Goal: Task Accomplishment & Management: Manage account settings

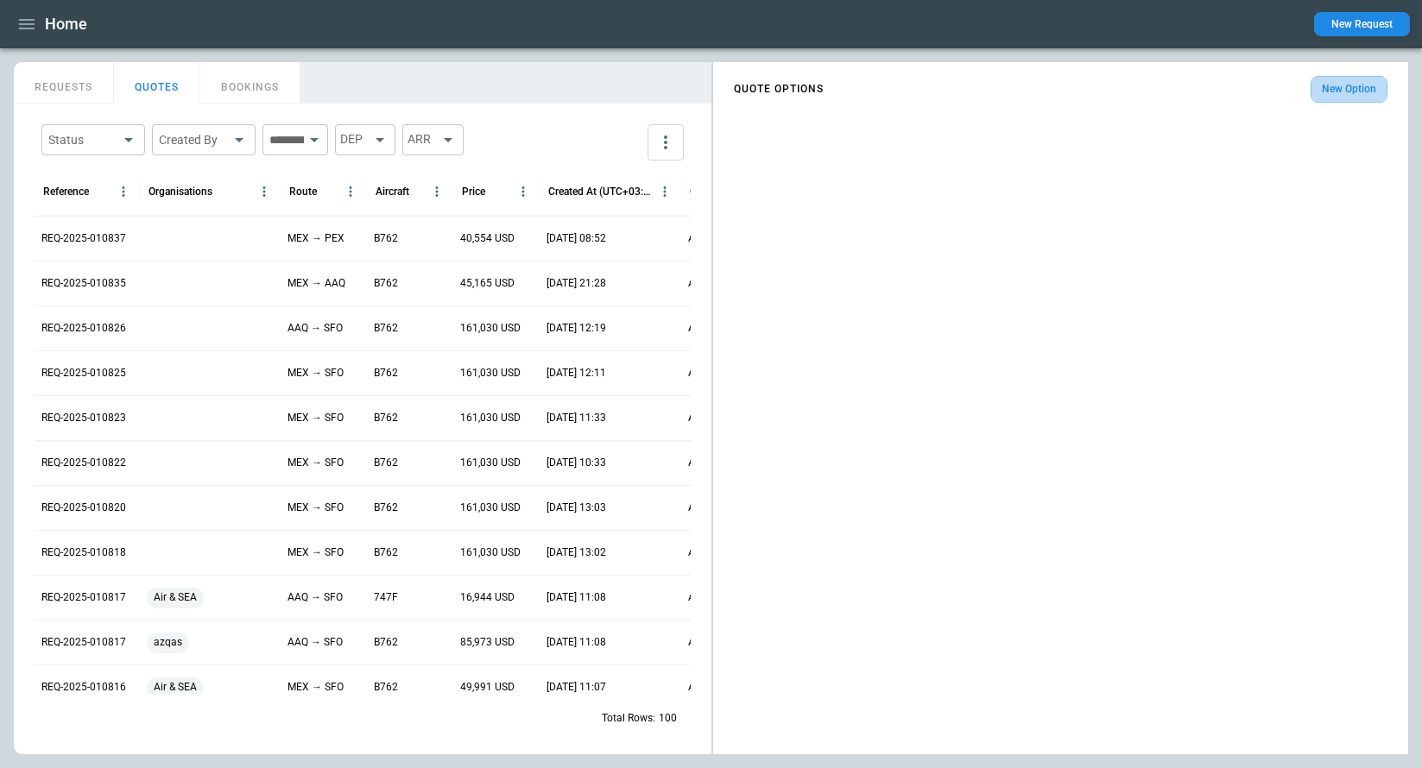
click at [1328, 89] on button "New Option" at bounding box center [1349, 89] width 77 height 27
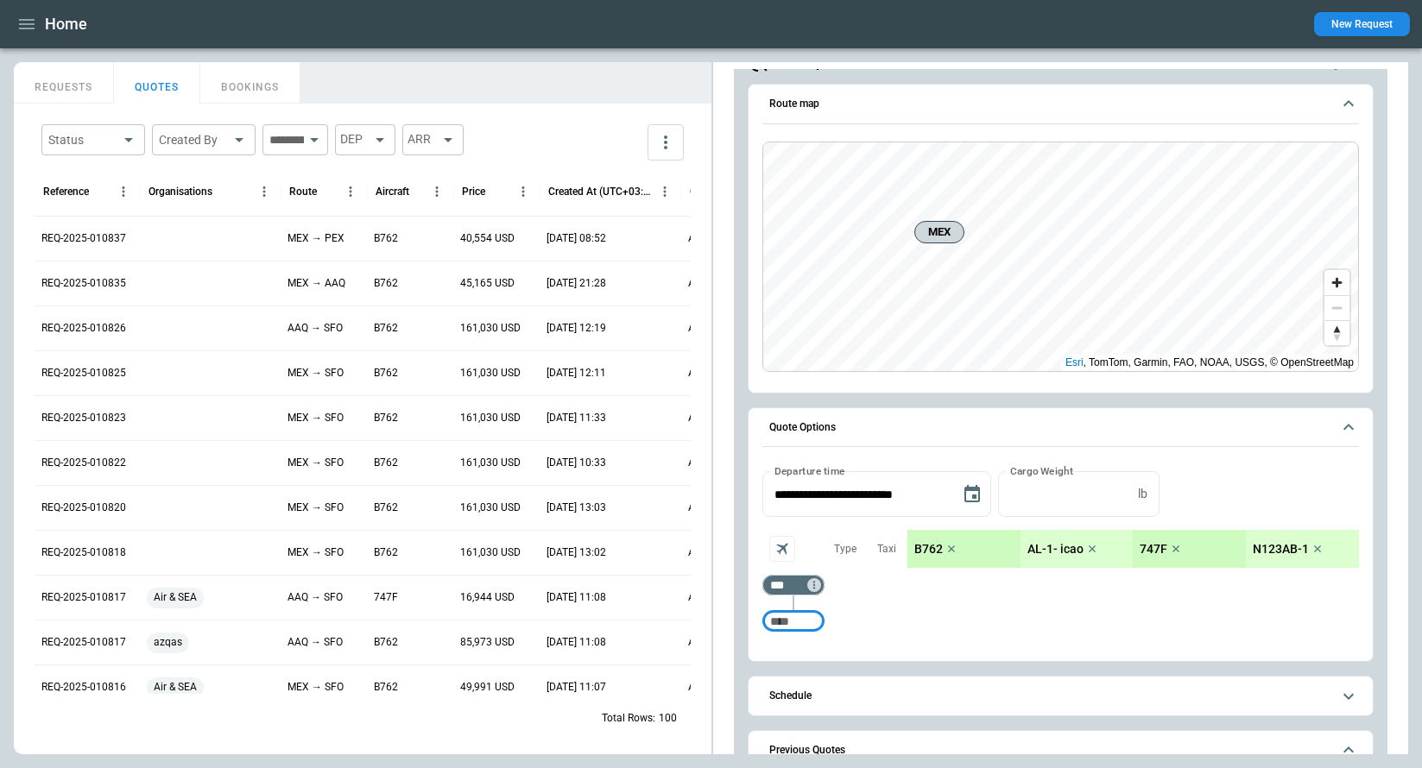
scroll to position [174, 0]
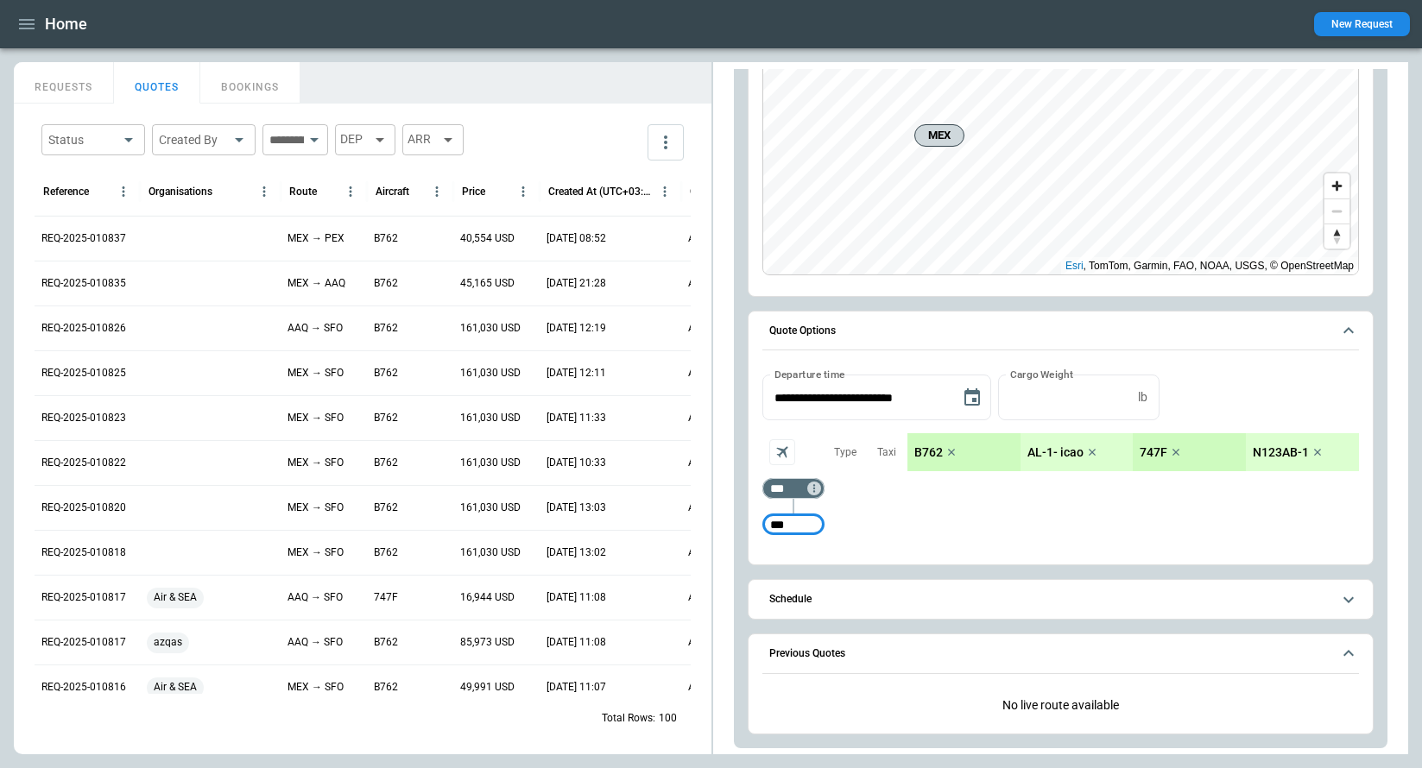
type input "***"
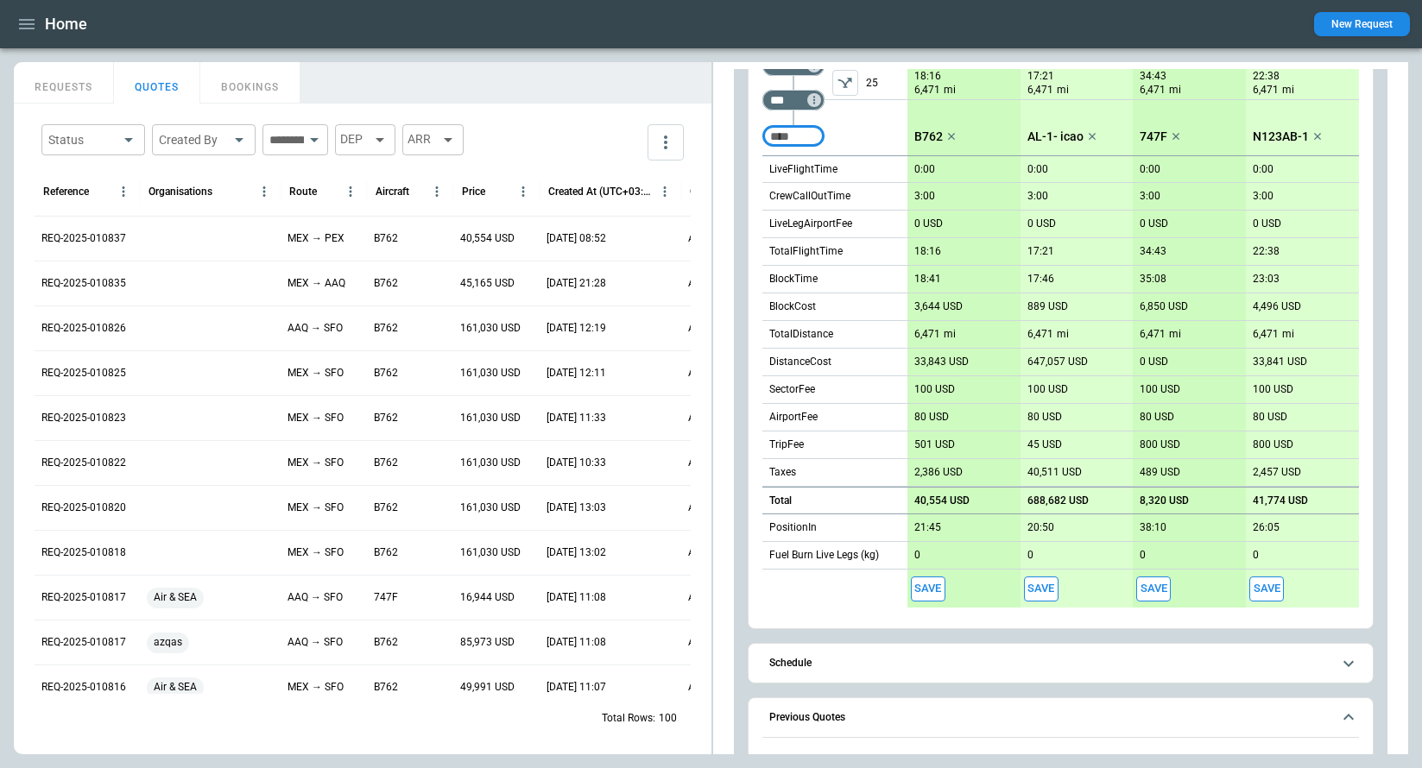
scroll to position [580, 0]
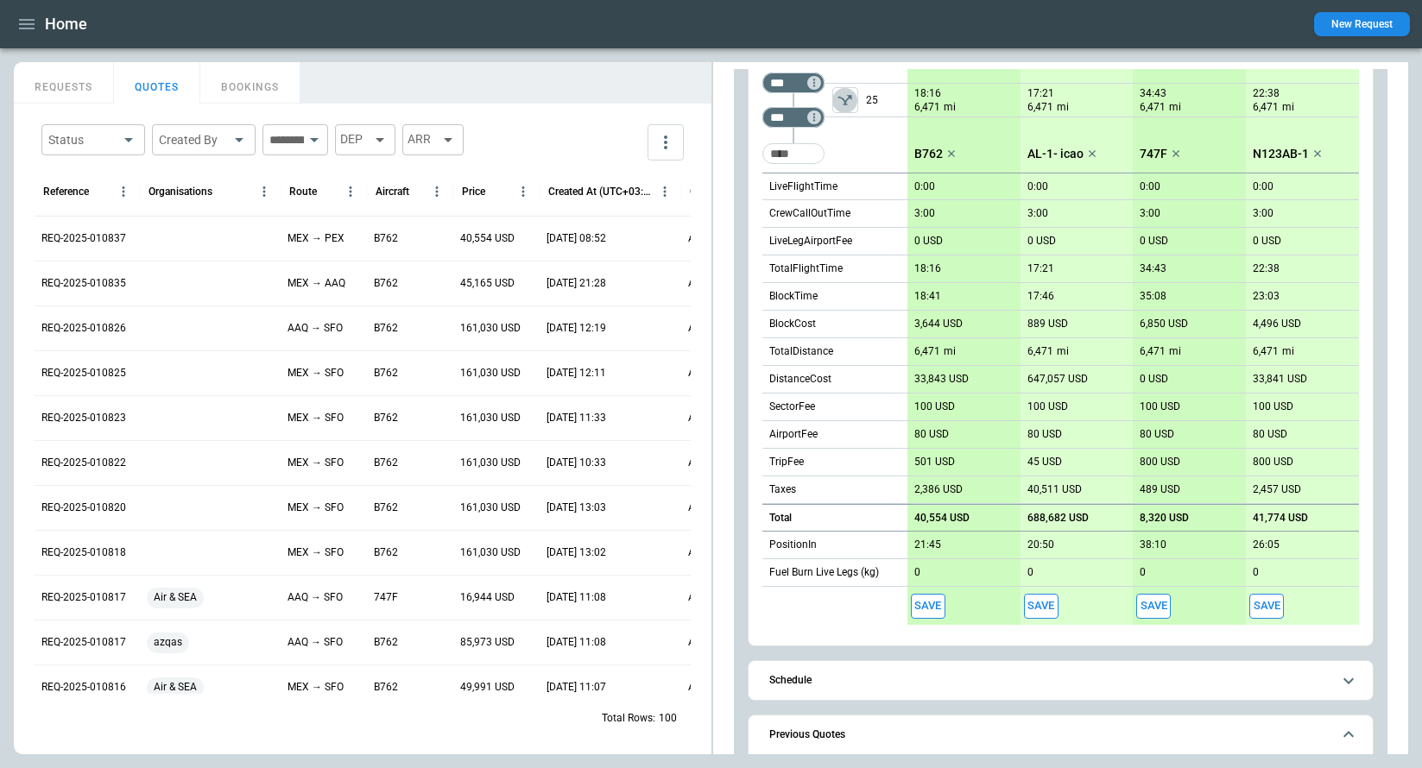
click at [847, 96] on icon "left aligned" at bounding box center [845, 100] width 17 height 17
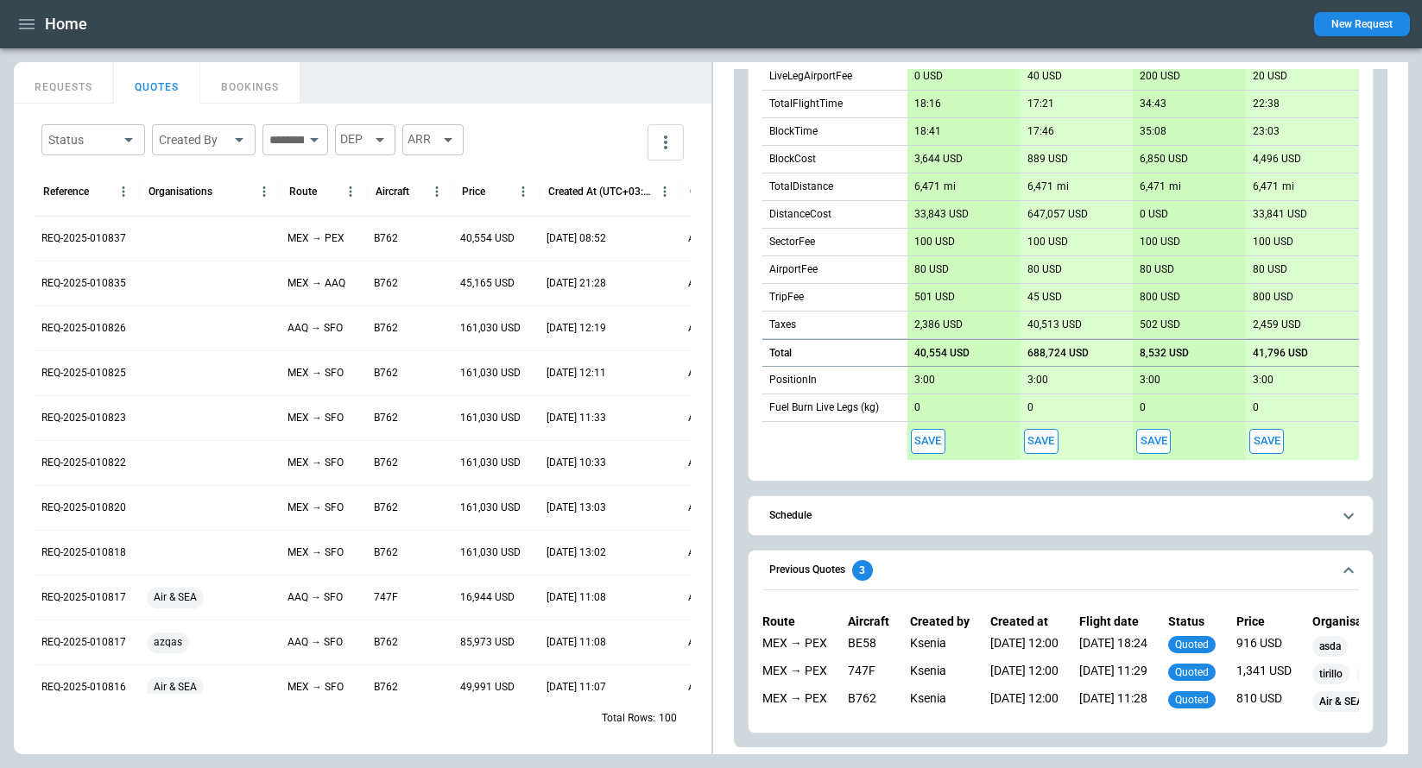
scroll to position [0, 0]
click at [170, 283] on div at bounding box center [210, 283] width 141 height 45
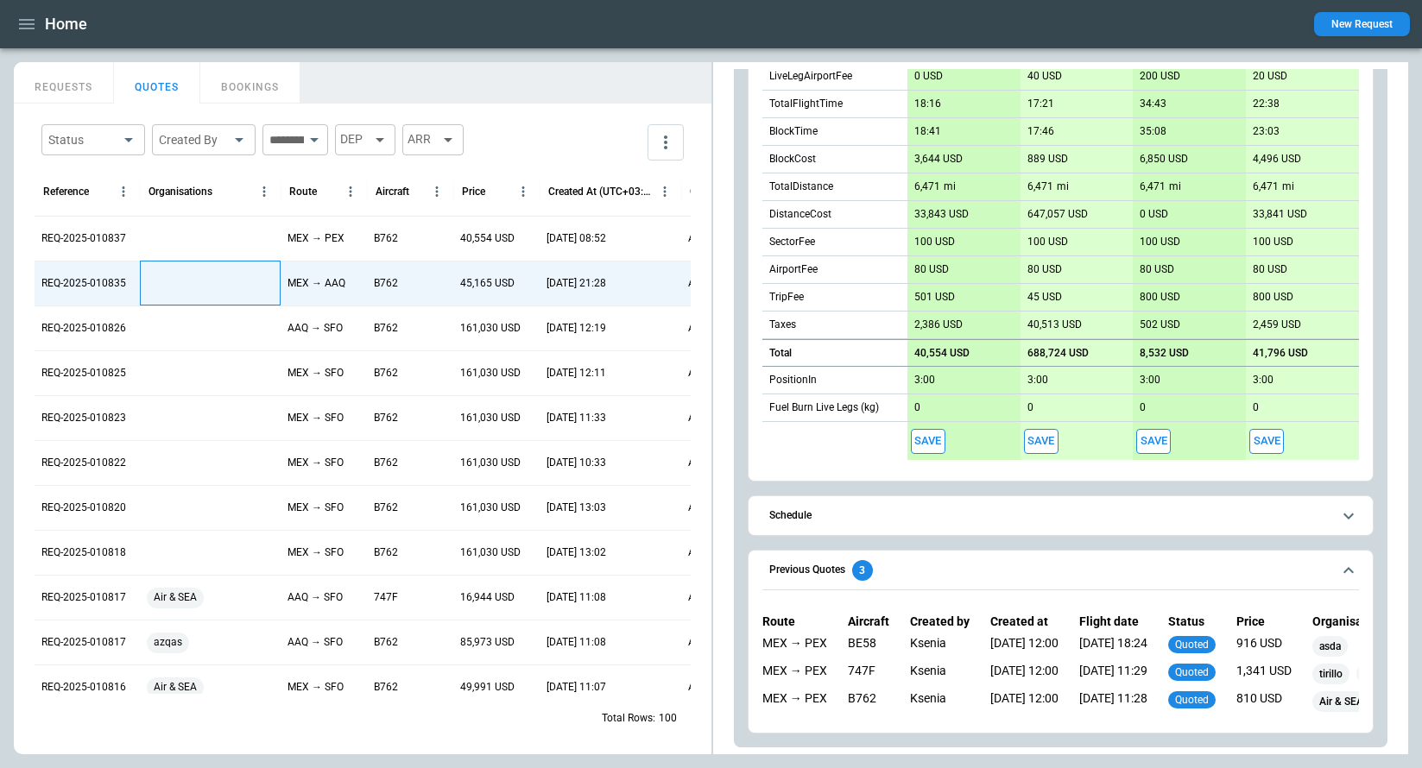
click at [170, 283] on div at bounding box center [210, 283] width 141 height 45
click at [272, 284] on button "Open" at bounding box center [262, 286] width 24 height 24
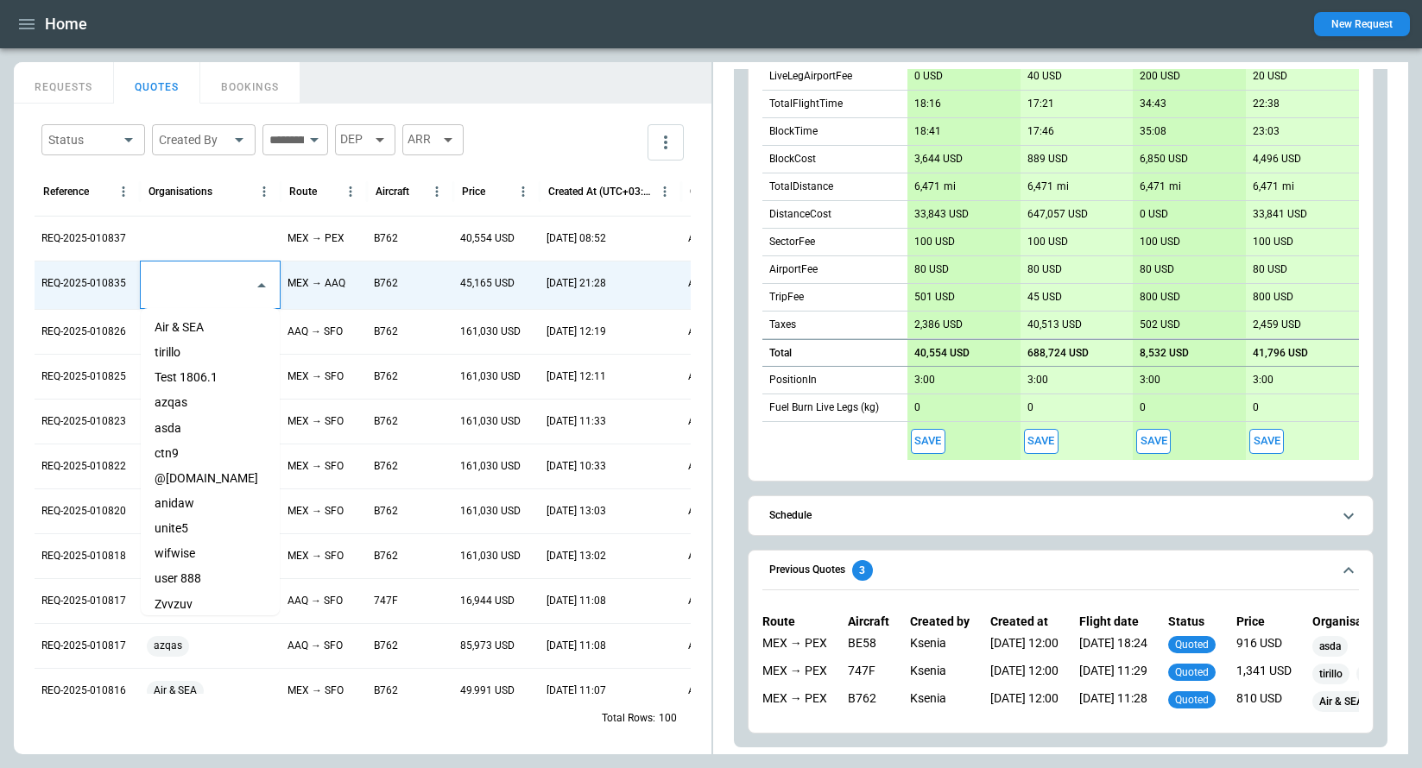
click at [213, 328] on li "Air & SEA" at bounding box center [210, 327] width 139 height 25
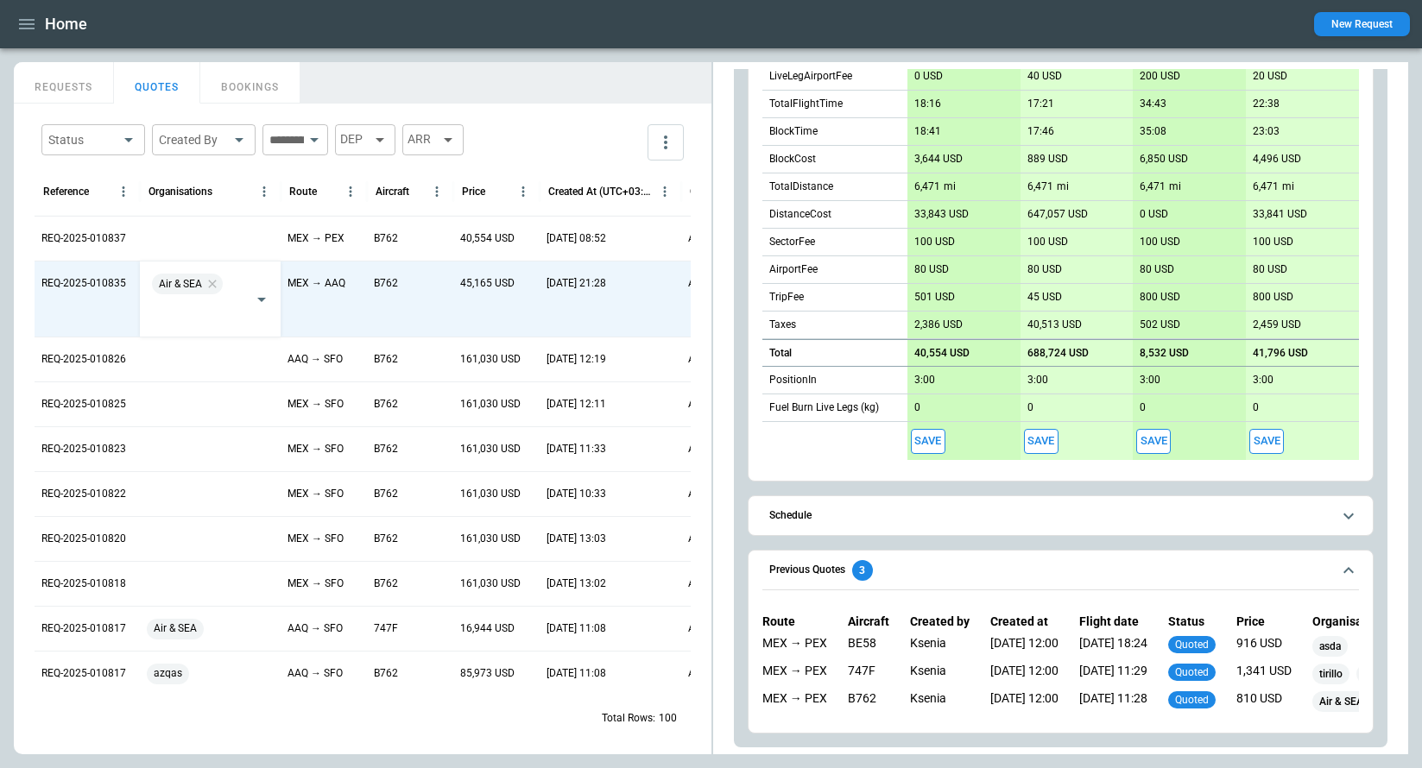
click at [565, 67] on div "REQUESTS QUOTES BOOKINGS" at bounding box center [363, 80] width 698 height 37
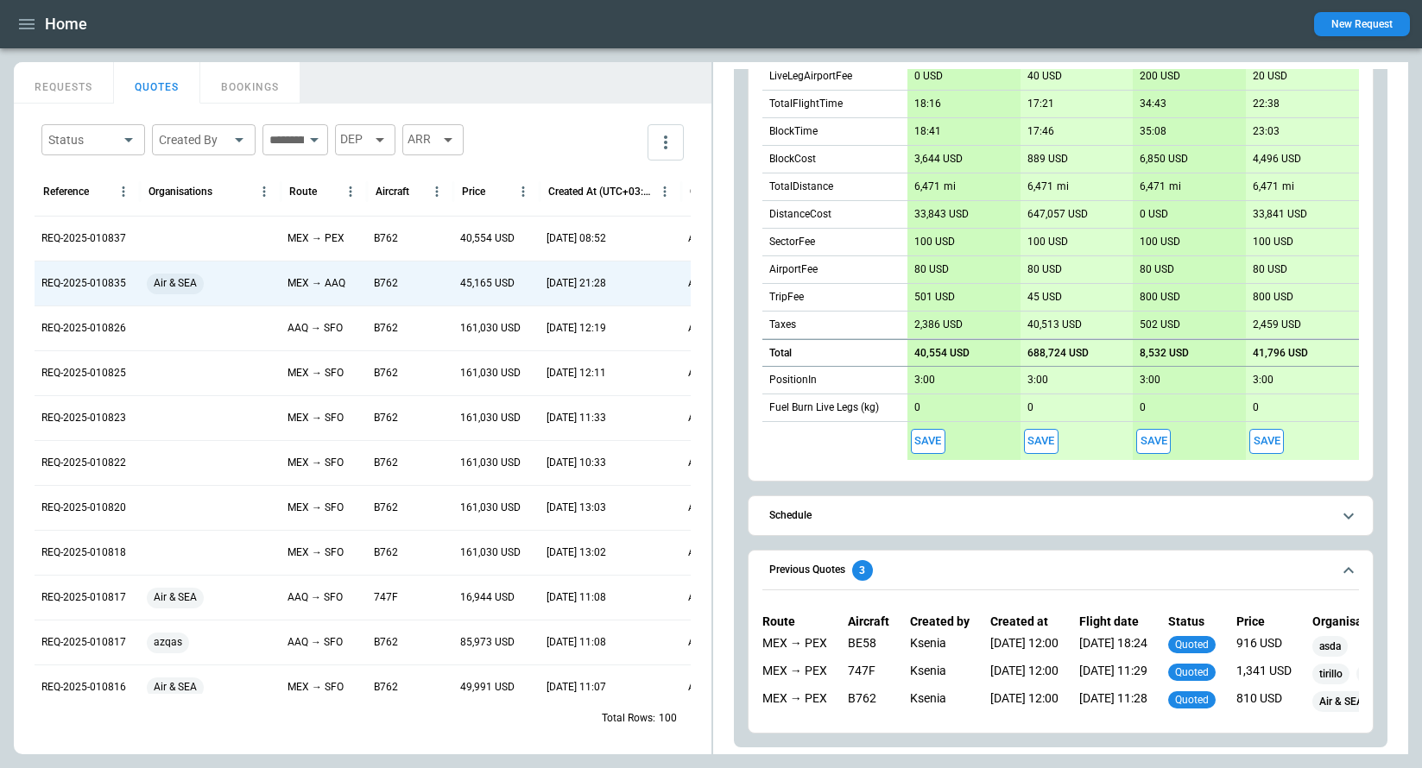
click at [561, 83] on div "REQUESTS QUOTES BOOKINGS" at bounding box center [363, 80] width 698 height 37
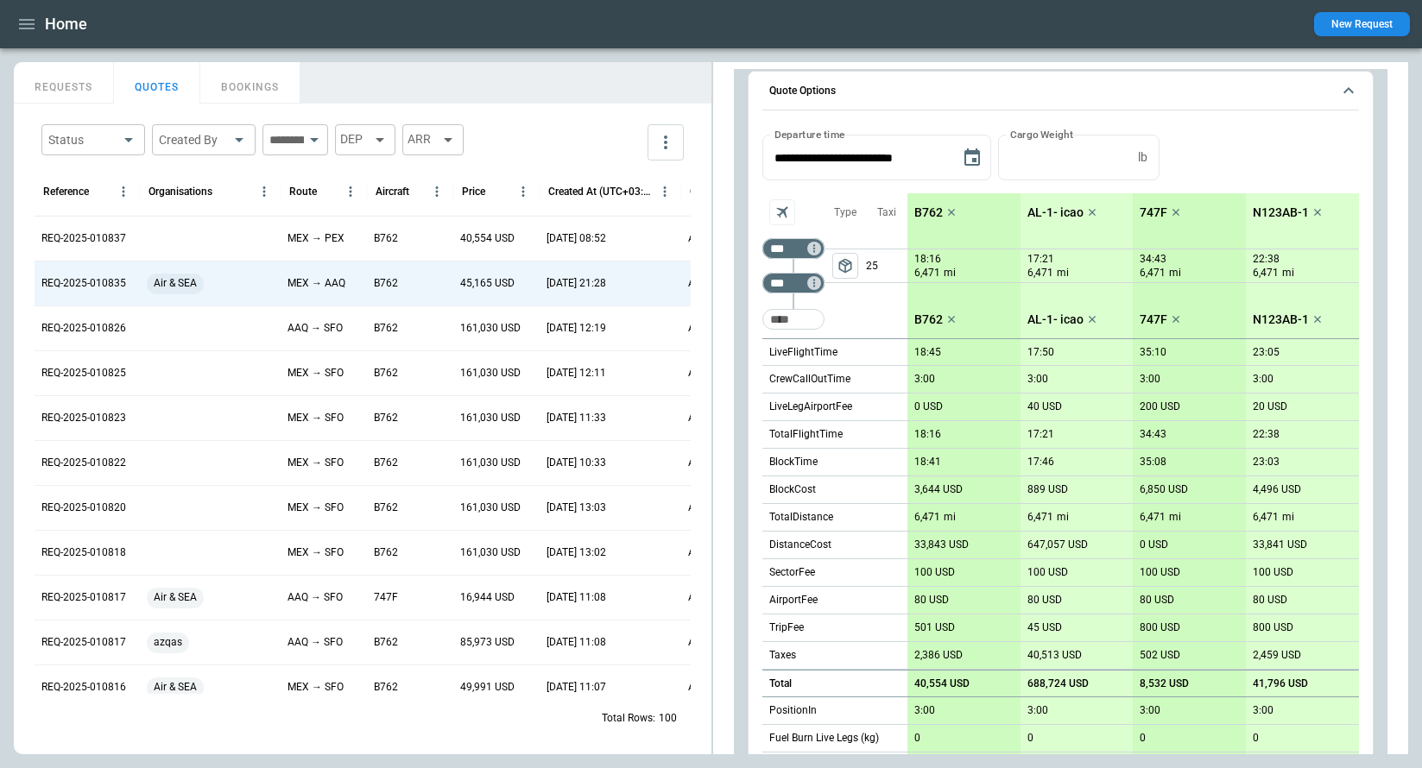
scroll to position [293, 0]
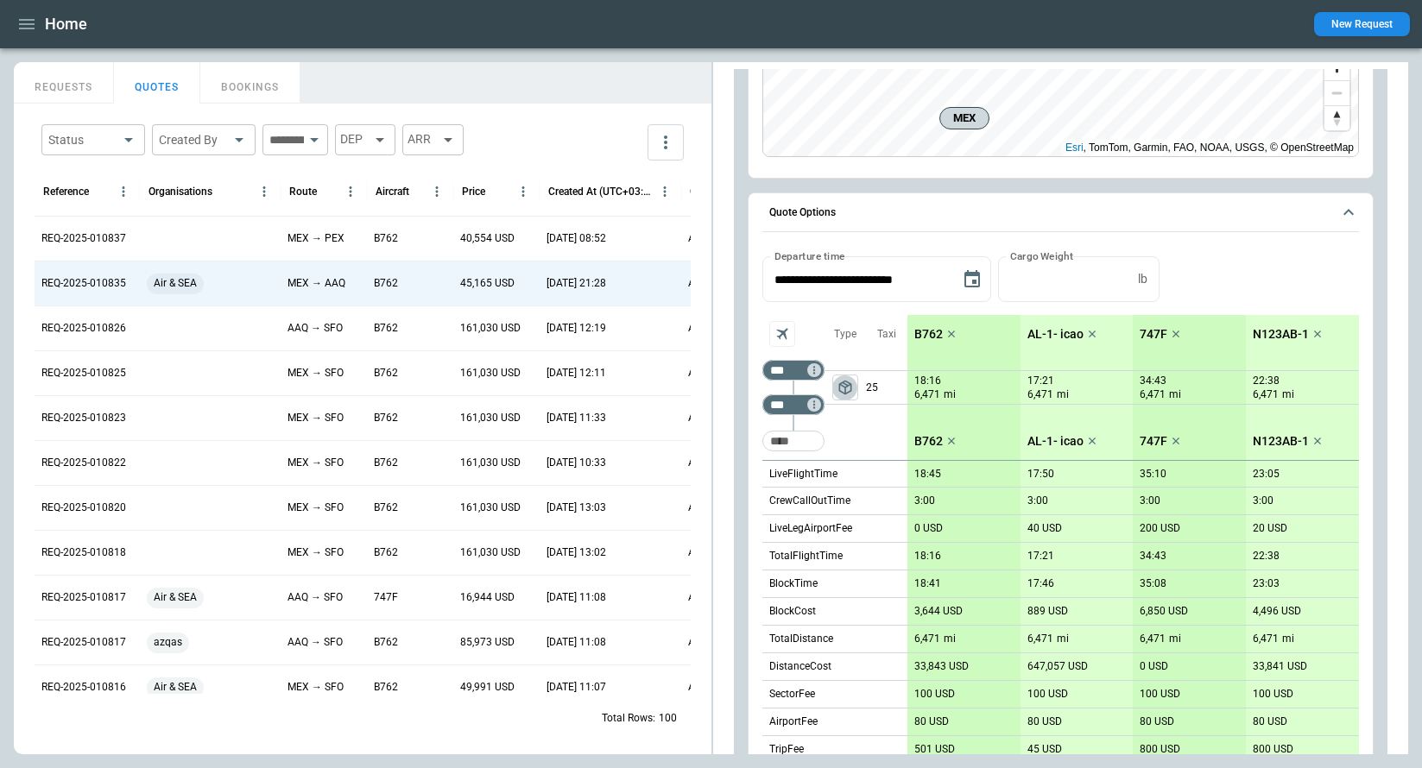
click at [846, 390] on span "package_2" at bounding box center [845, 387] width 17 height 17
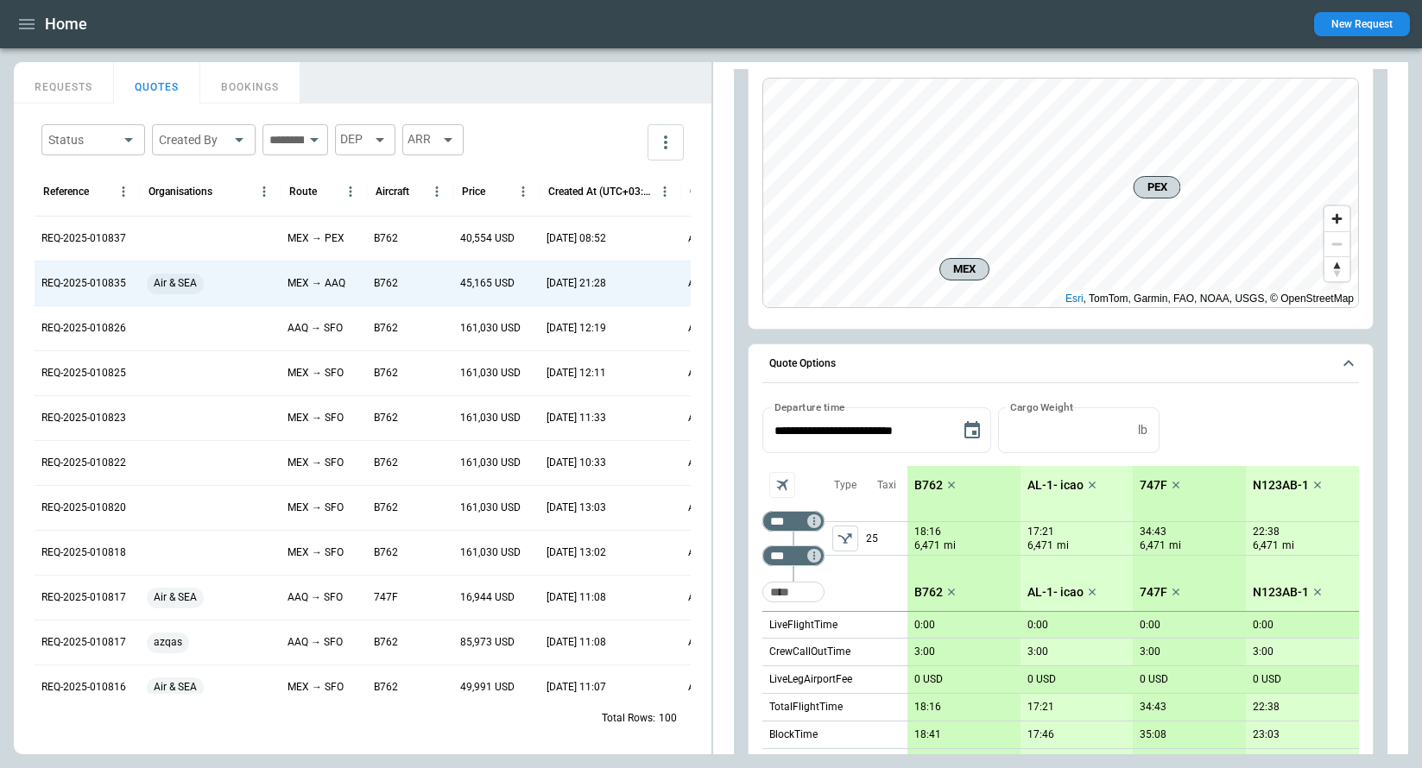
scroll to position [0, 0]
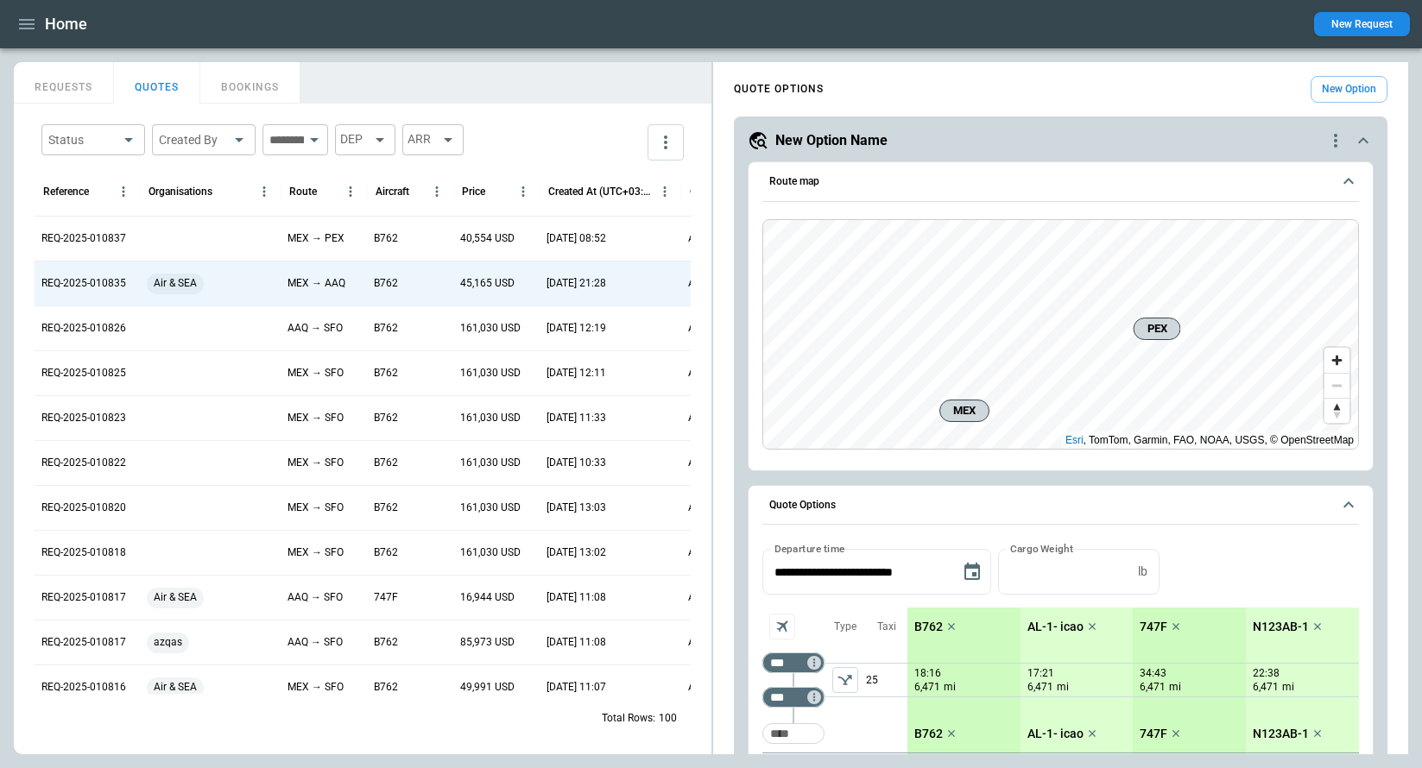
click at [844, 683] on icon "left aligned" at bounding box center [845, 680] width 17 height 17
click at [1341, 140] on icon "quote-option-actions" at bounding box center [1335, 140] width 21 height 21
click at [1183, 139] on div at bounding box center [711, 384] width 1422 height 768
click at [1331, 136] on icon "quote-option-actions" at bounding box center [1335, 140] width 21 height 21
click at [1256, 166] on button "Duplicate Quote Option" at bounding box center [1270, 170] width 152 height 25
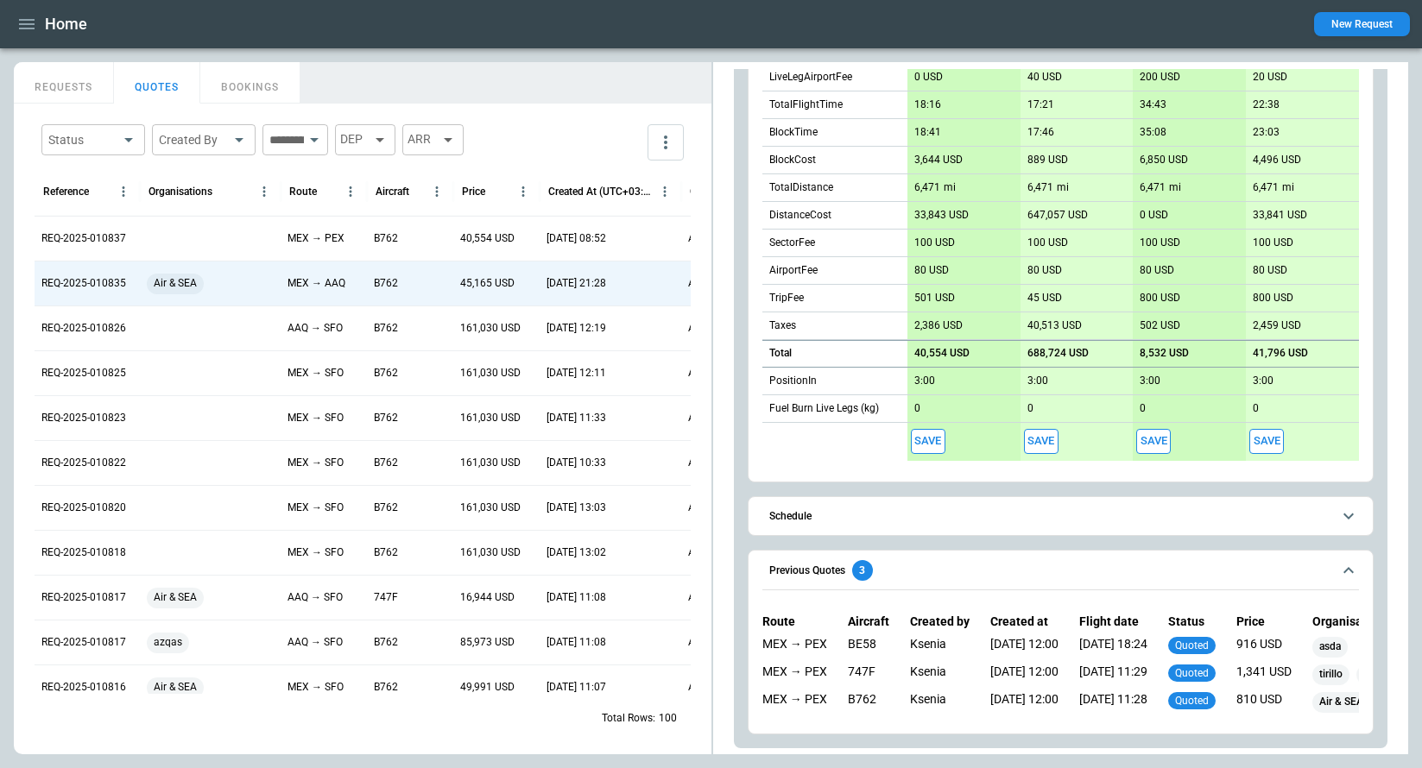
click at [1342, 564] on icon "scrollable content" at bounding box center [1348, 570] width 21 height 21
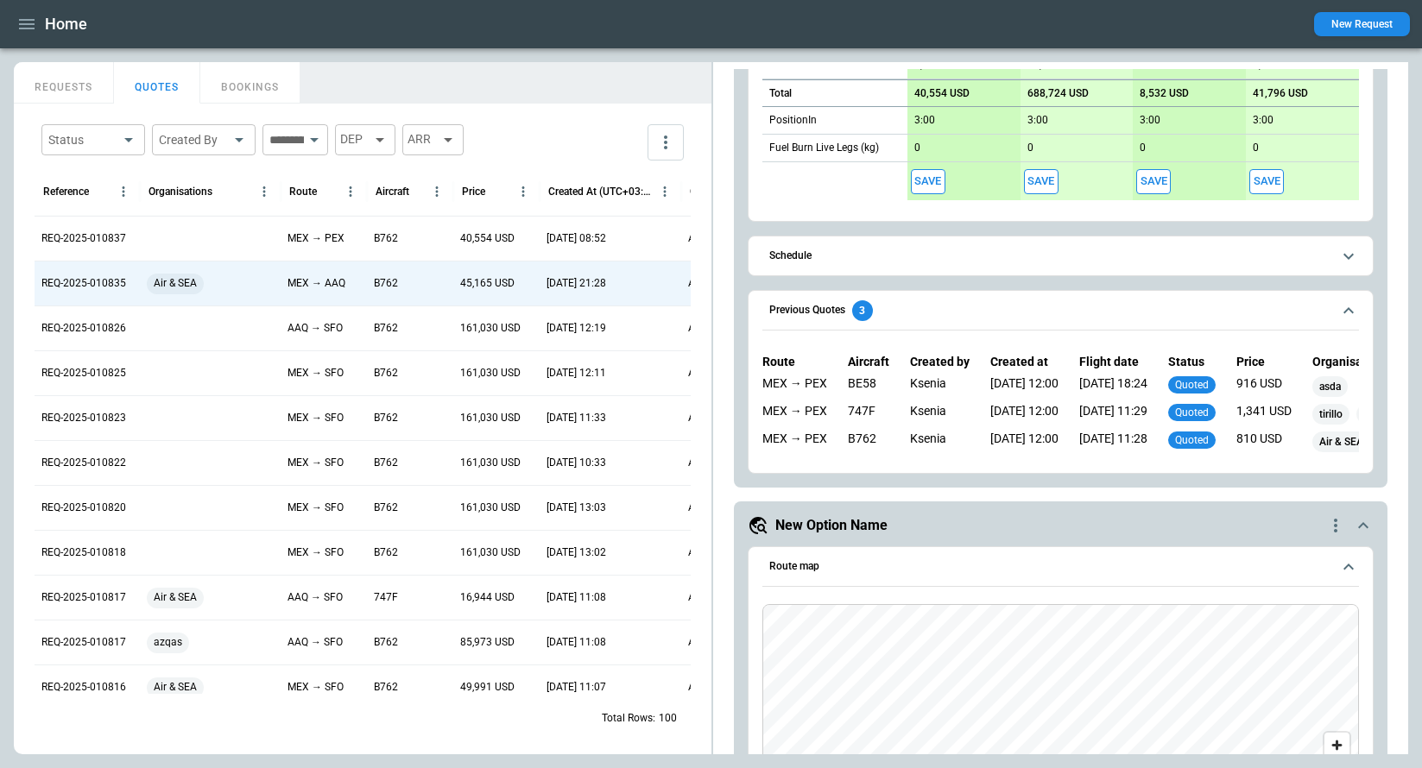
click at [1345, 306] on icon "scrollable content" at bounding box center [1348, 310] width 21 height 21
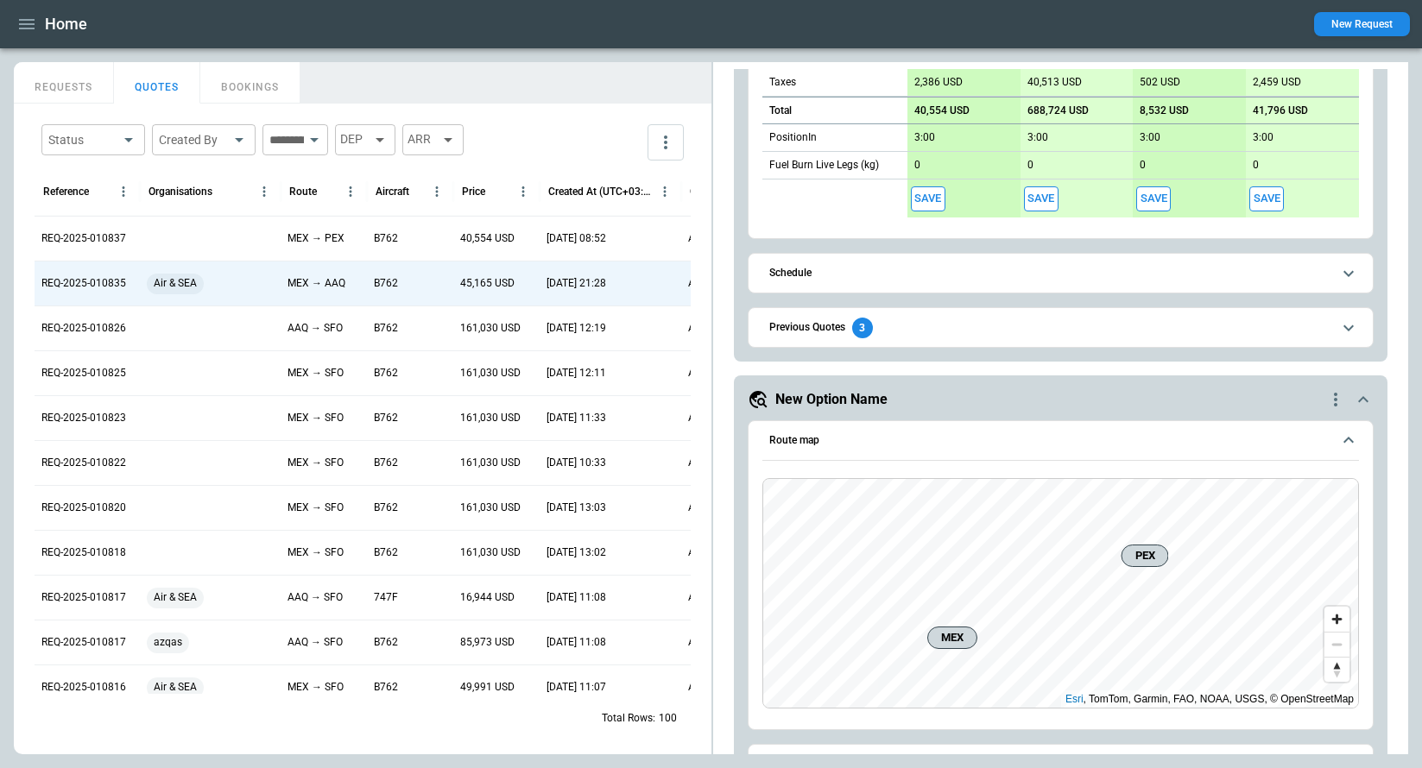
scroll to position [743, 0]
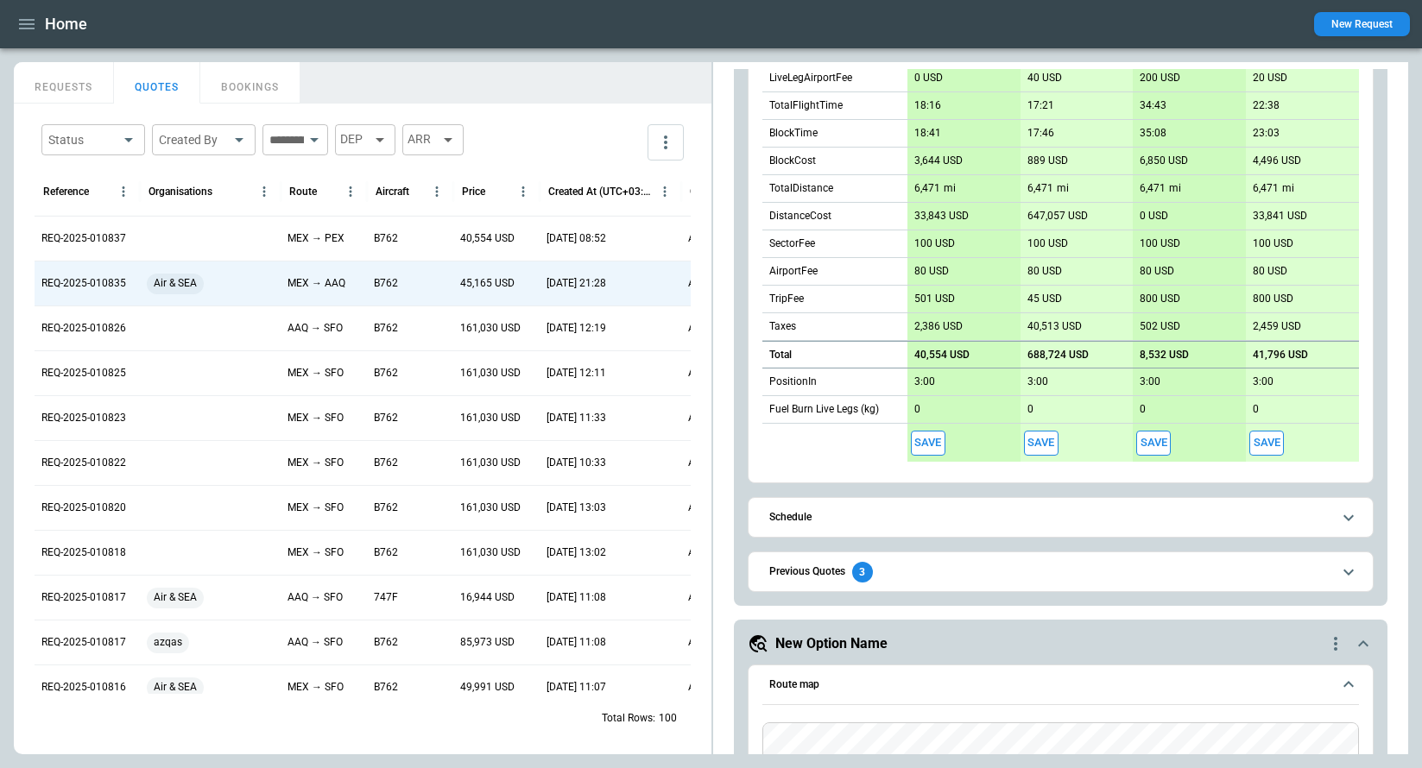
click at [1350, 573] on icon "scrollable content" at bounding box center [1348, 572] width 21 height 21
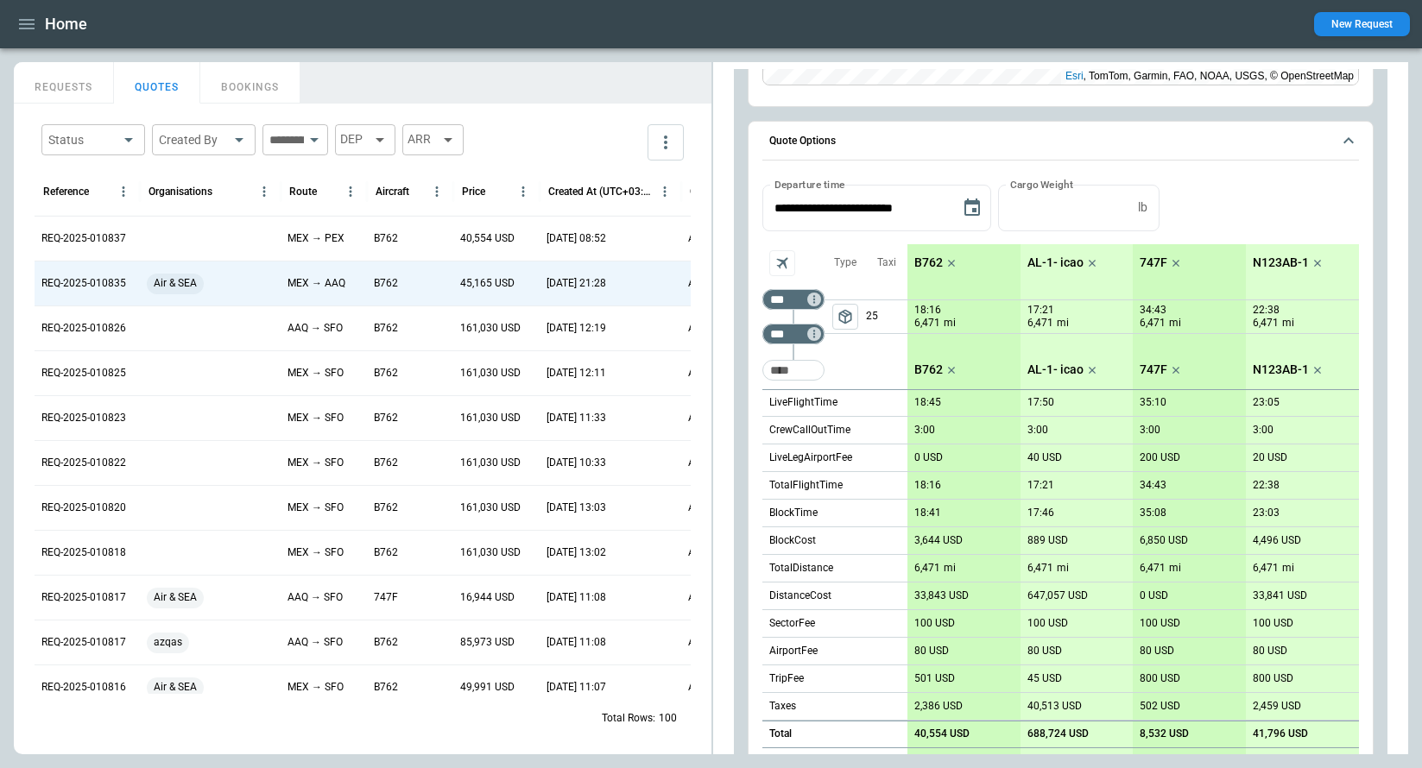
scroll to position [1992, 0]
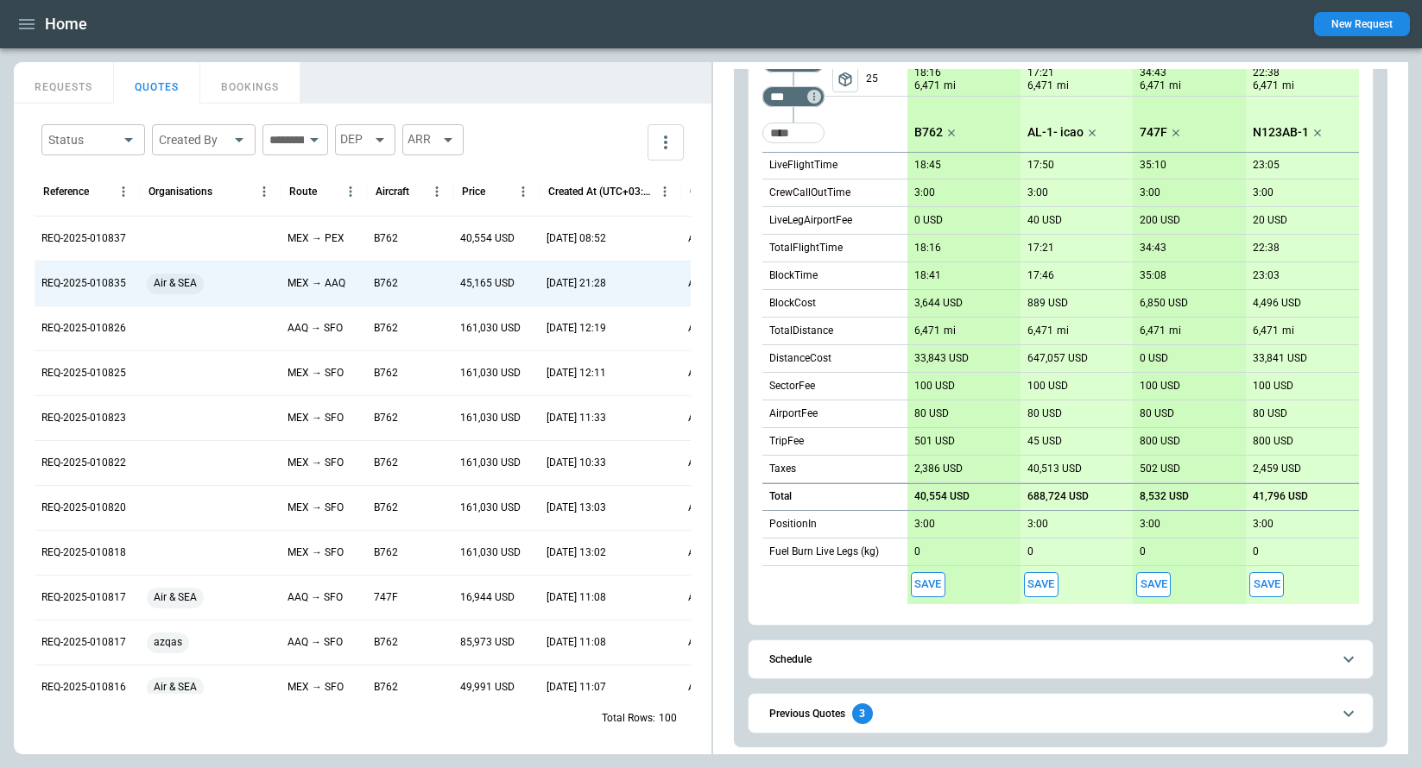
click at [1332, 706] on button "Previous Quotes 3" at bounding box center [1060, 713] width 597 height 39
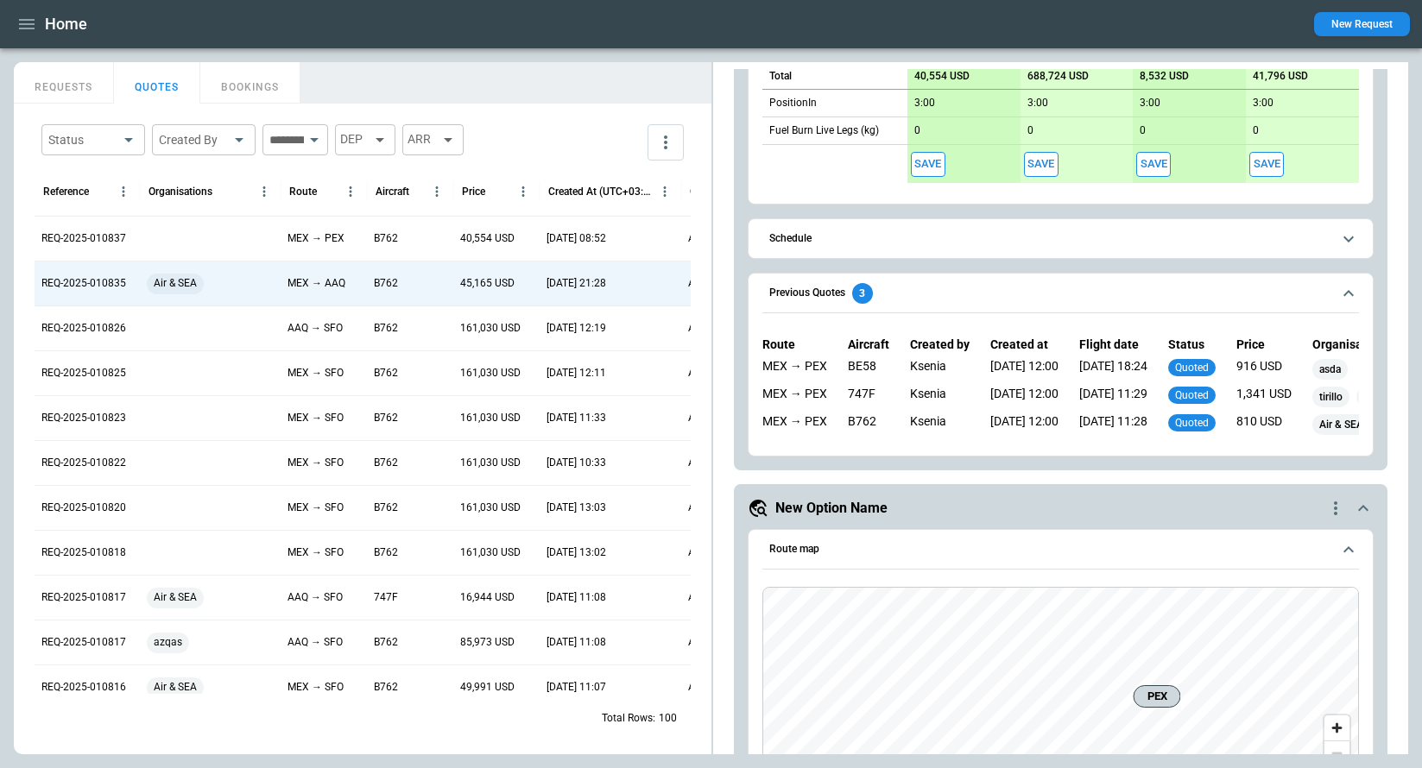
scroll to position [1015, 0]
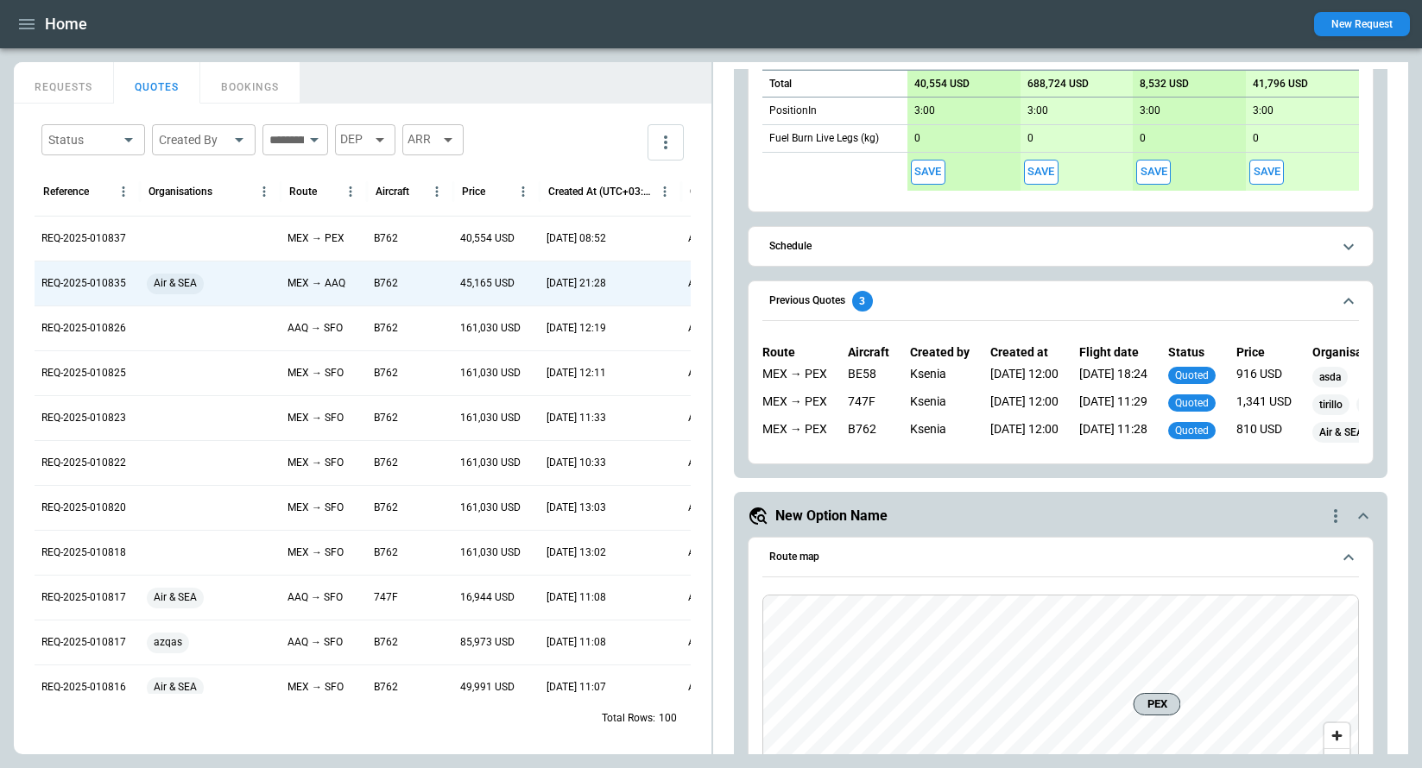
click at [1347, 295] on icon "scrollable content" at bounding box center [1348, 301] width 21 height 21
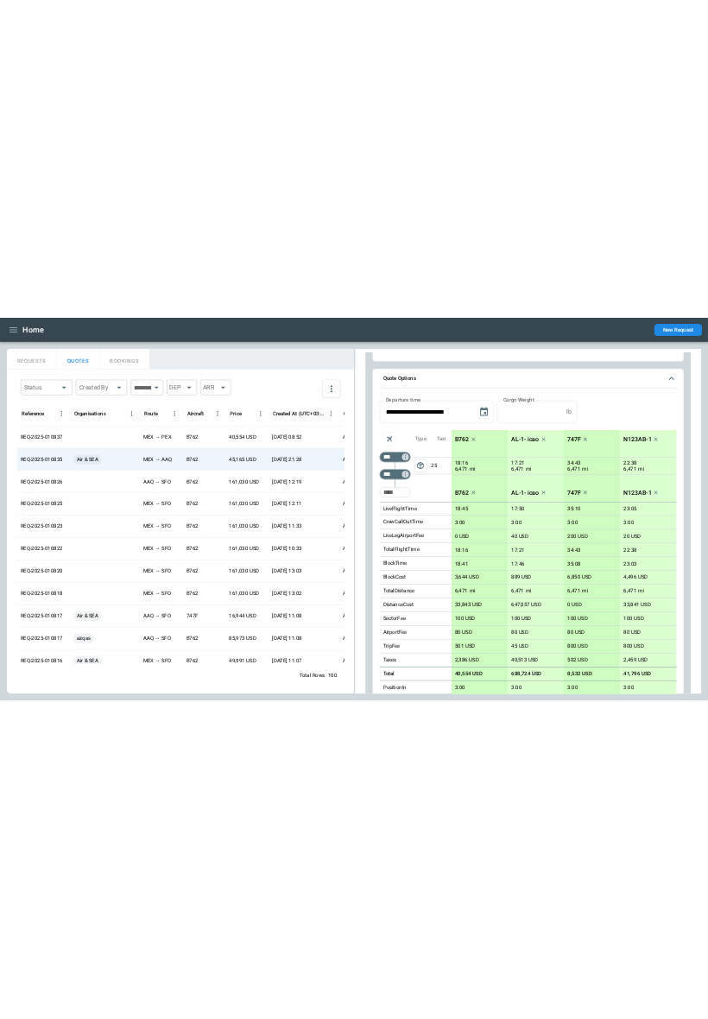
scroll to position [0, 0]
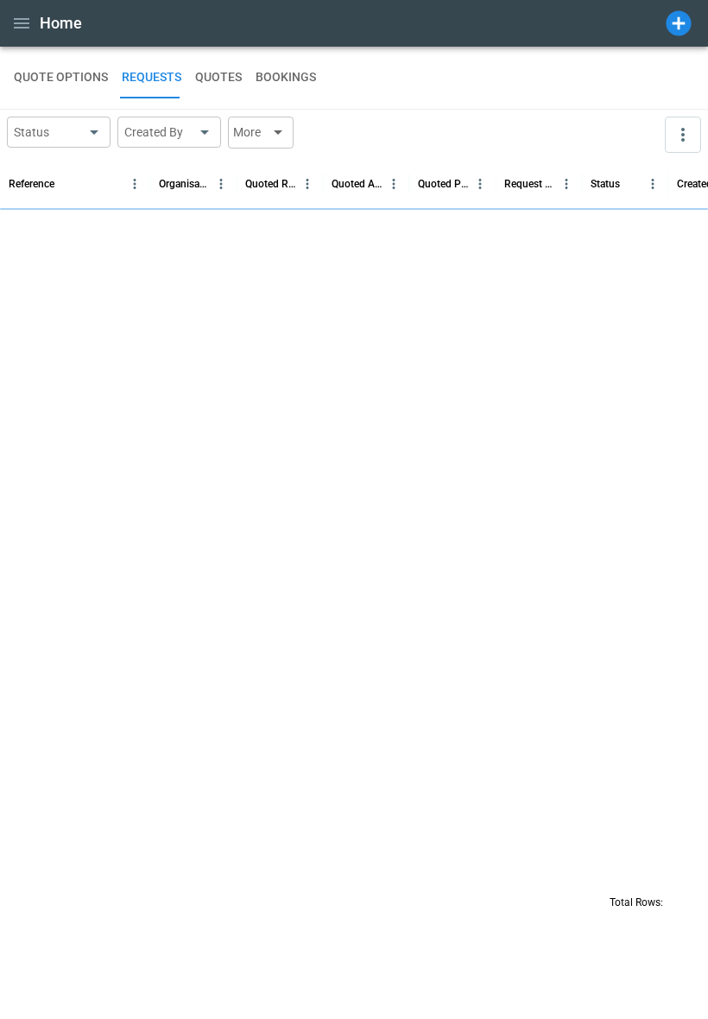
click at [65, 78] on button "QUOTE OPTIONS" at bounding box center [61, 77] width 94 height 41
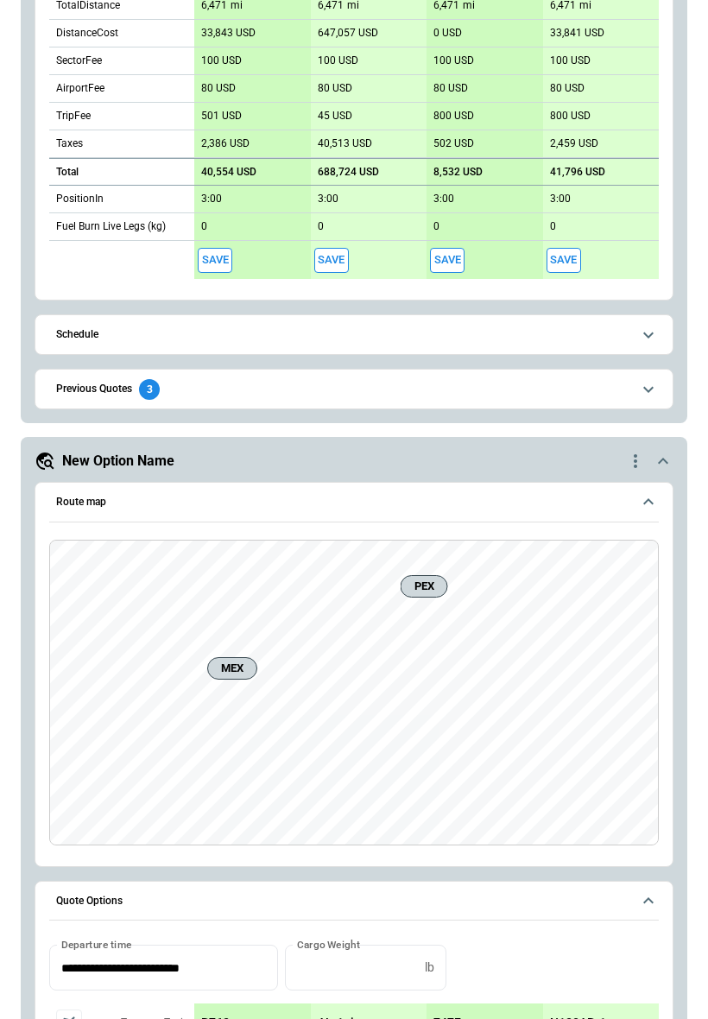
scroll to position [1041, 0]
click at [649, 391] on icon "scrollable content" at bounding box center [648, 388] width 21 height 21
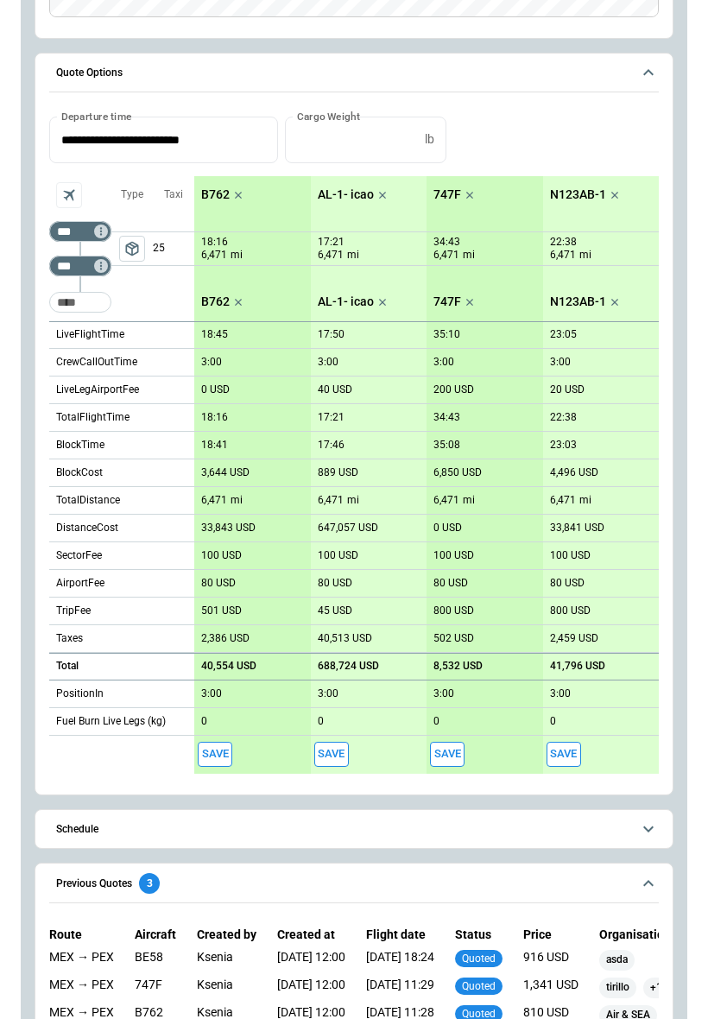
scroll to position [2060, 0]
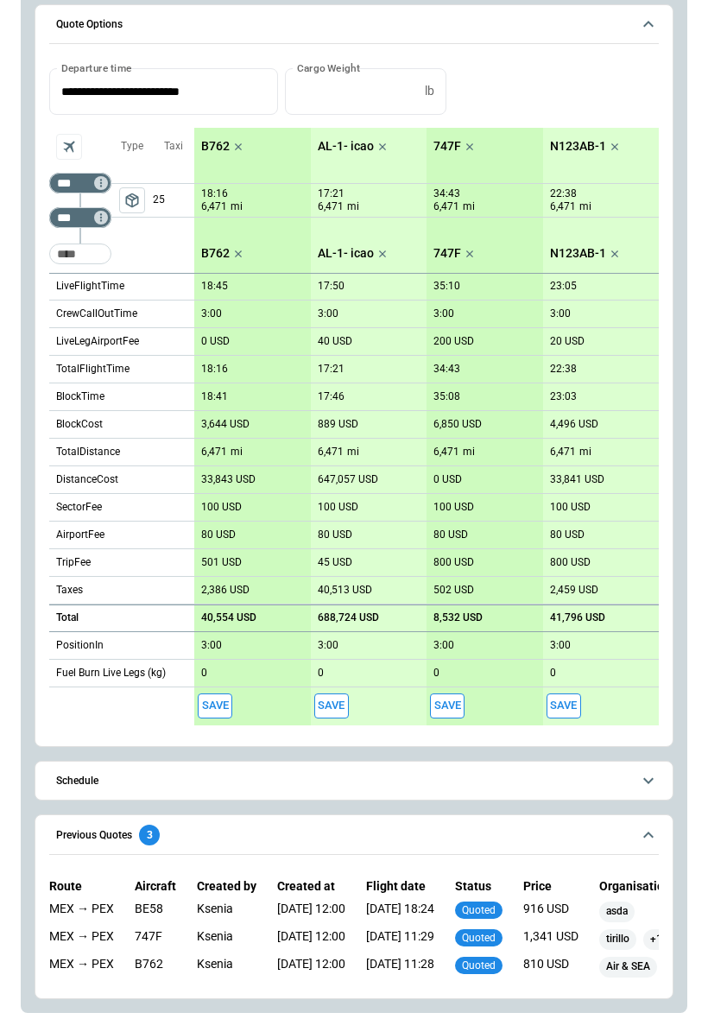
click at [648, 768] on icon "scrollable content" at bounding box center [648, 835] width 21 height 21
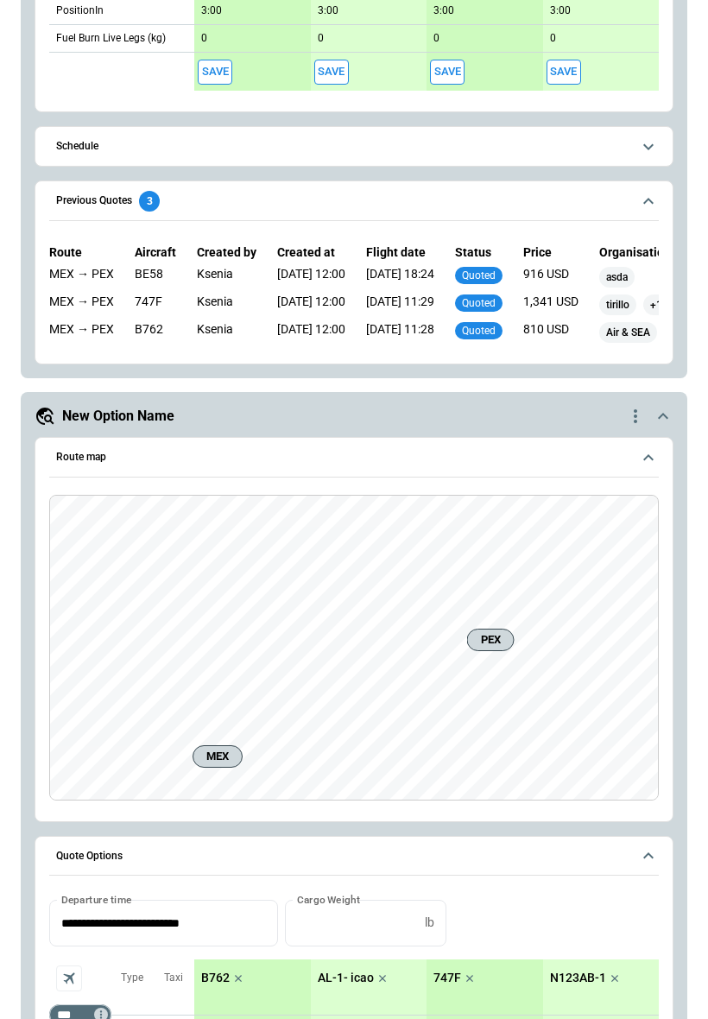
scroll to position [1072, 0]
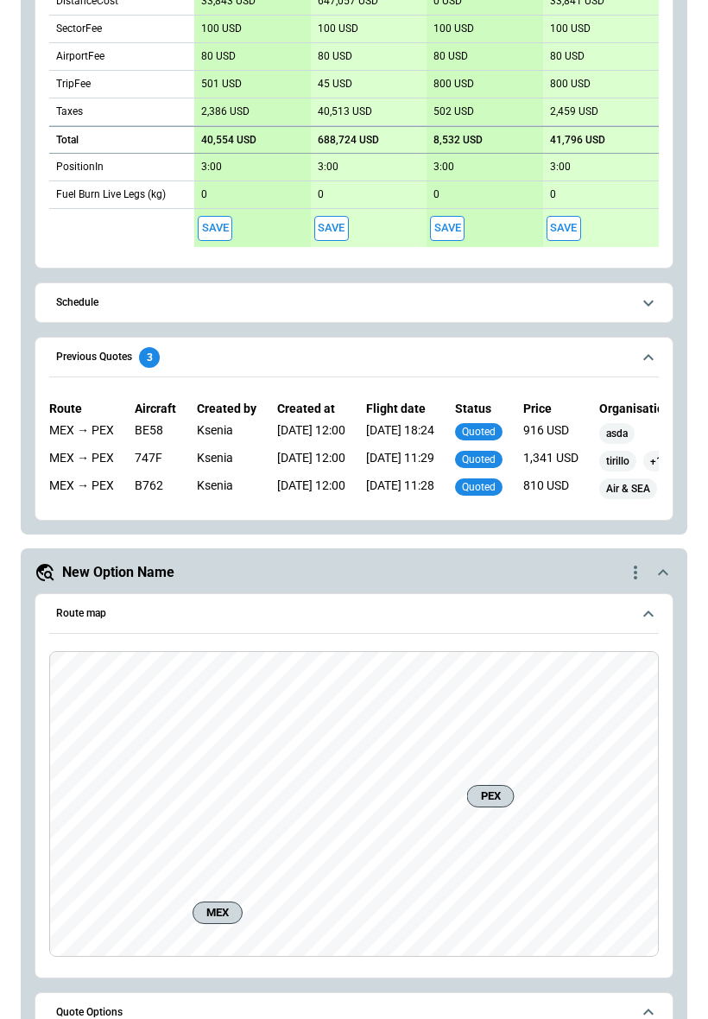
click at [635, 359] on button "Previous Quotes 3" at bounding box center [354, 358] width 610 height 40
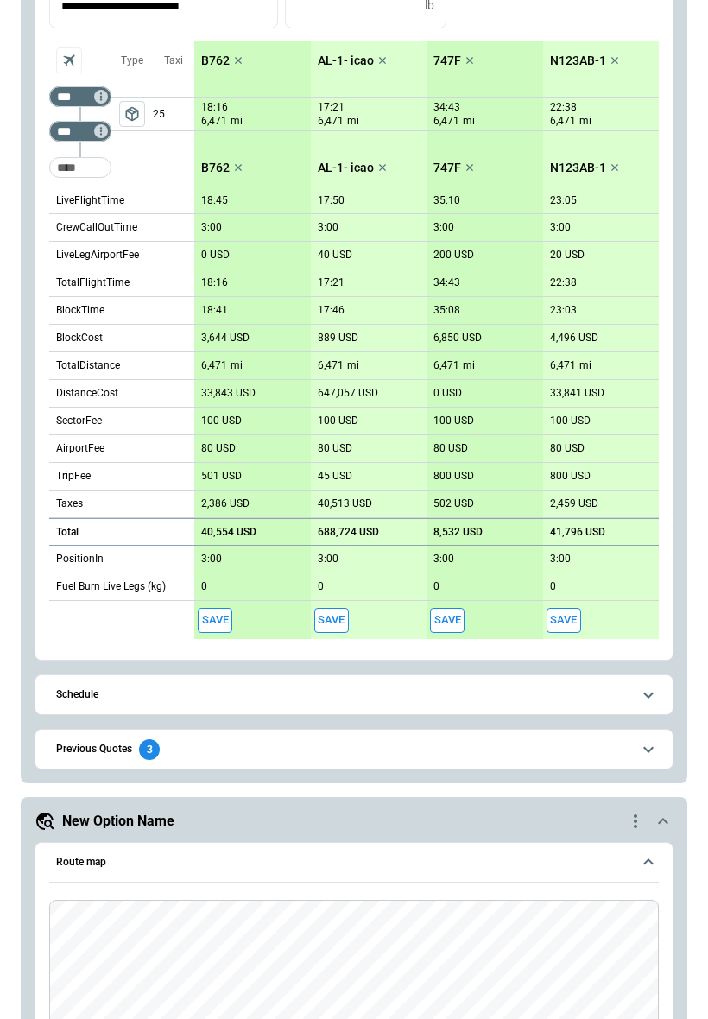
scroll to position [682, 0]
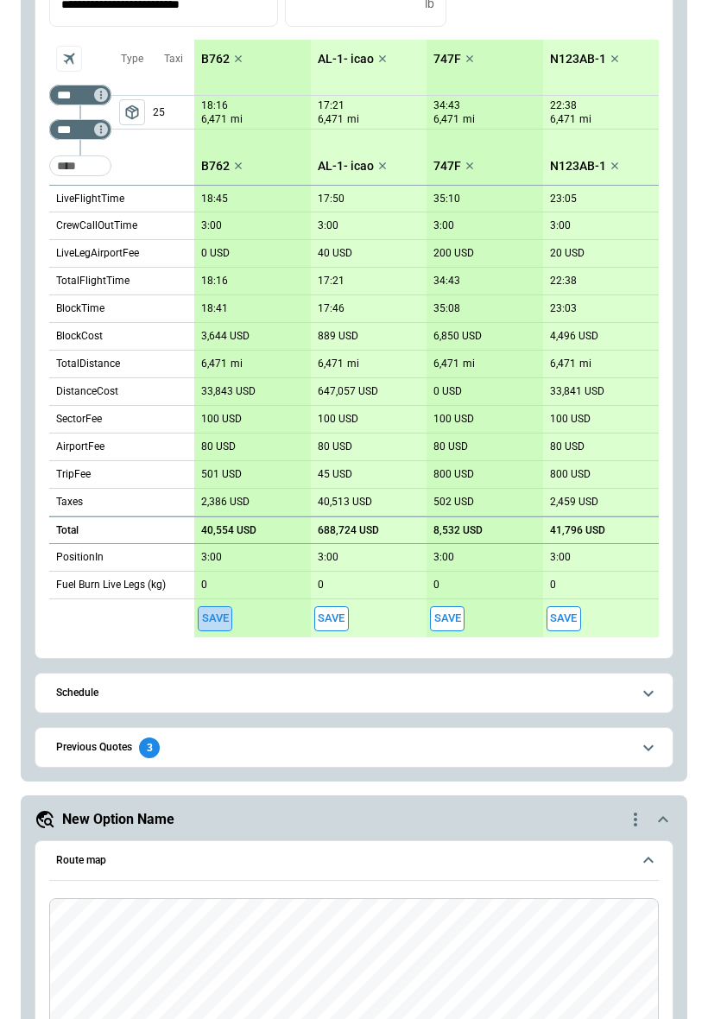
click at [212, 622] on button "Save" at bounding box center [215, 618] width 35 height 25
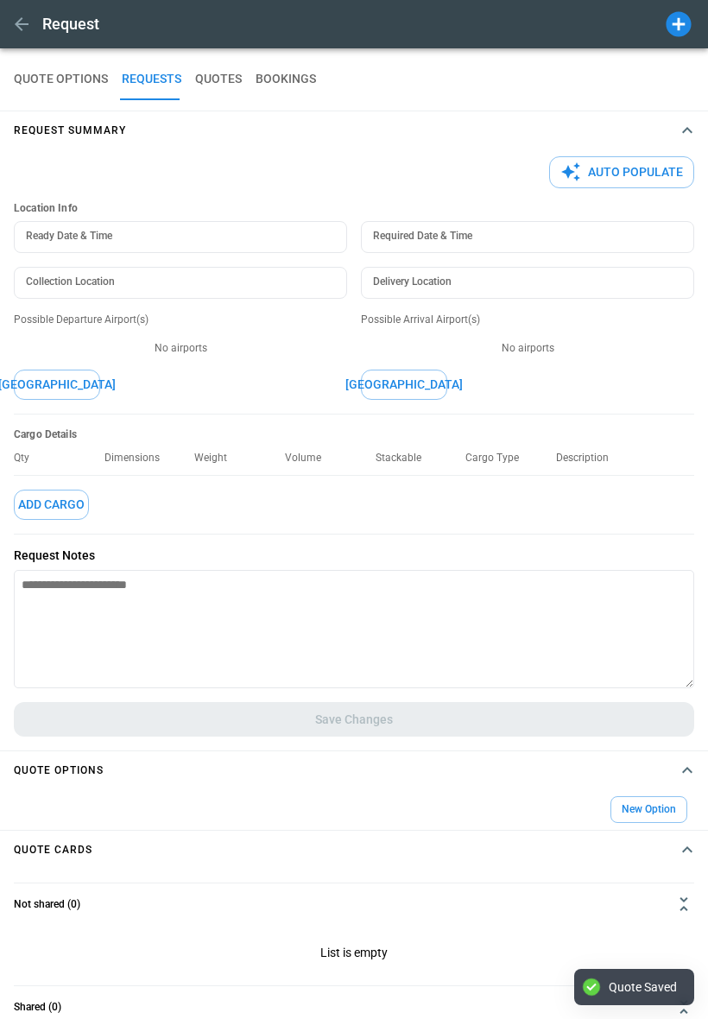
type textarea "*"
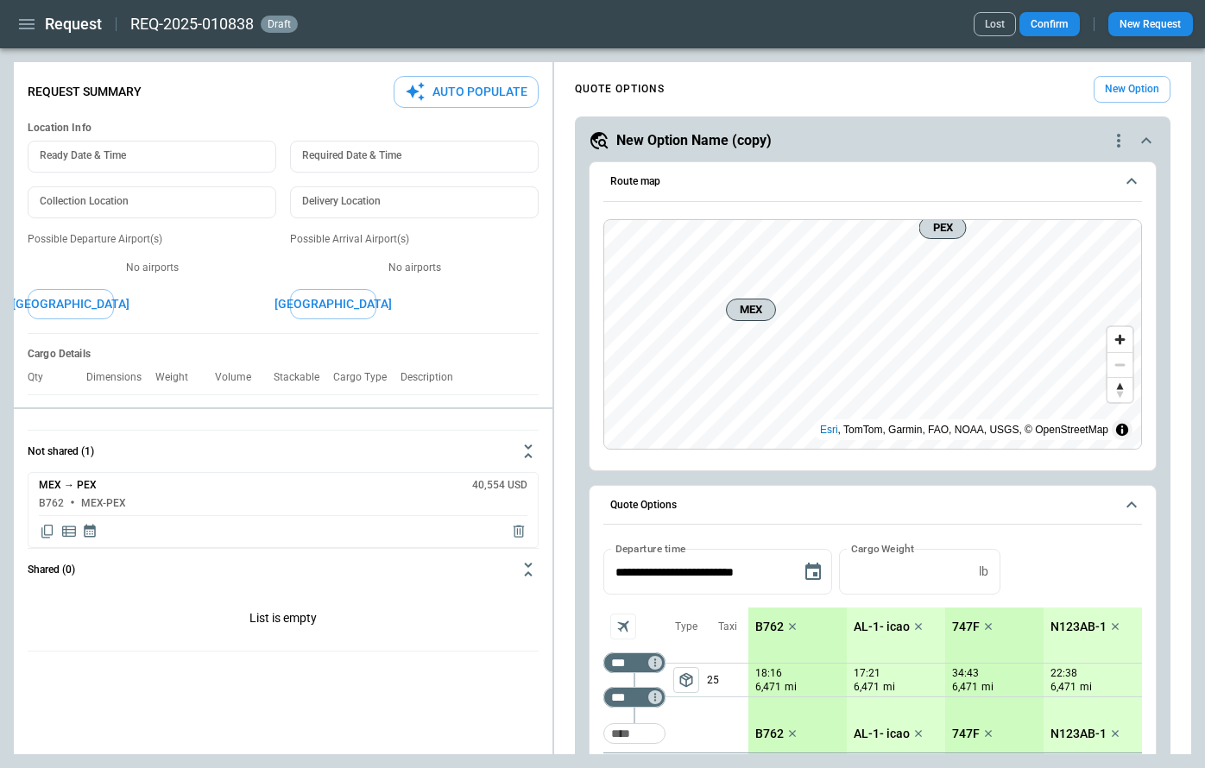
click at [1146, 142] on icon "scrollable content" at bounding box center [1146, 140] width 21 height 21
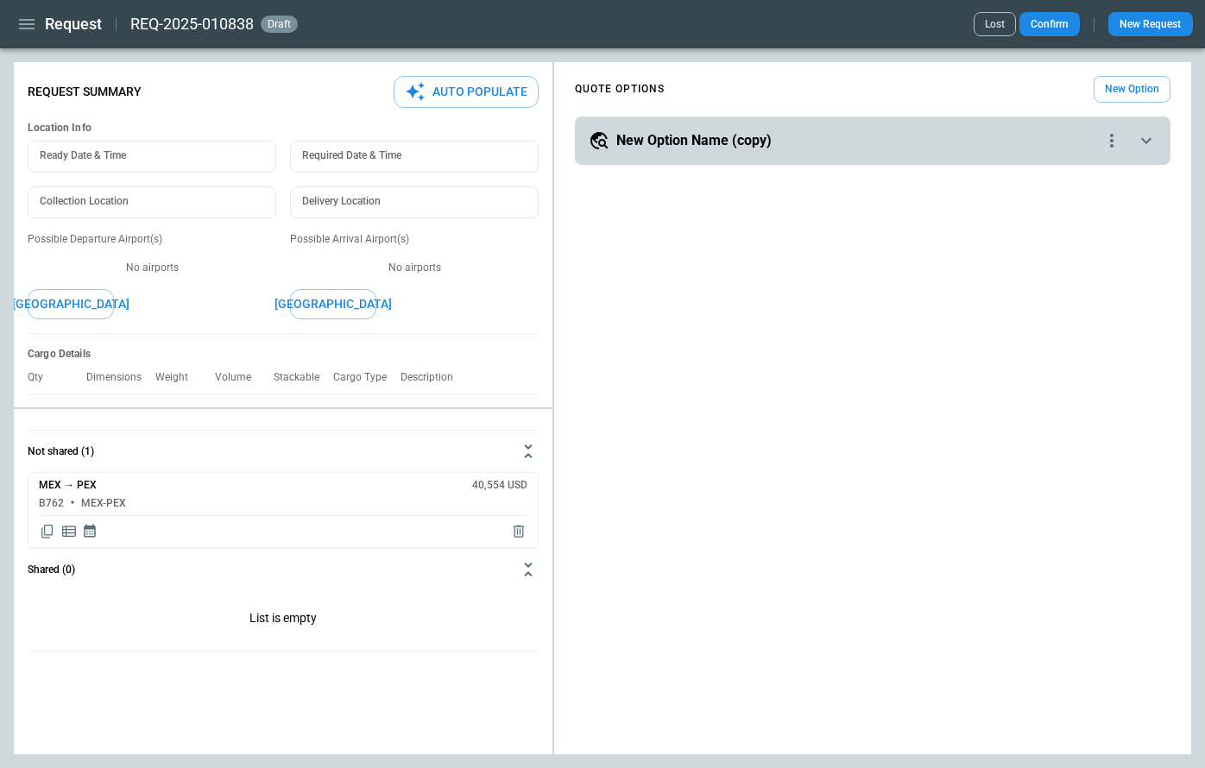
click at [29, 26] on icon "button" at bounding box center [26, 24] width 21 height 21
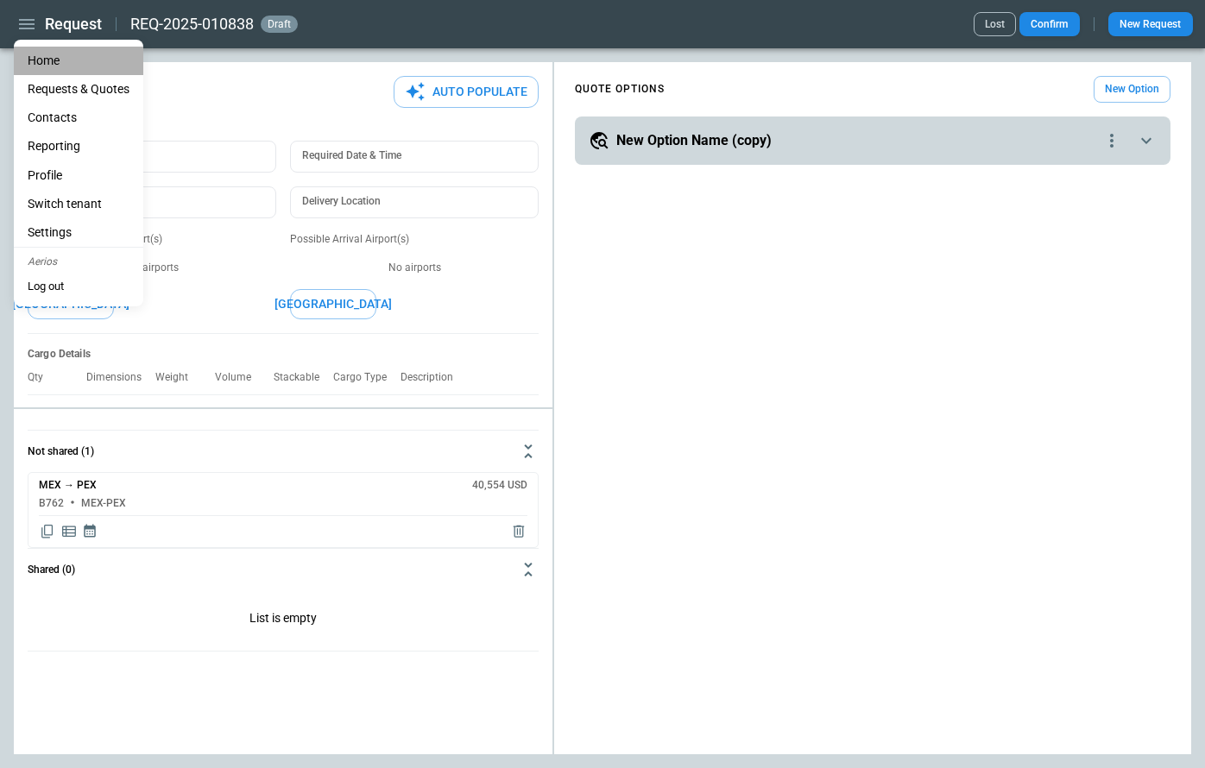
click at [36, 62] on li "Home" at bounding box center [79, 61] width 130 height 28
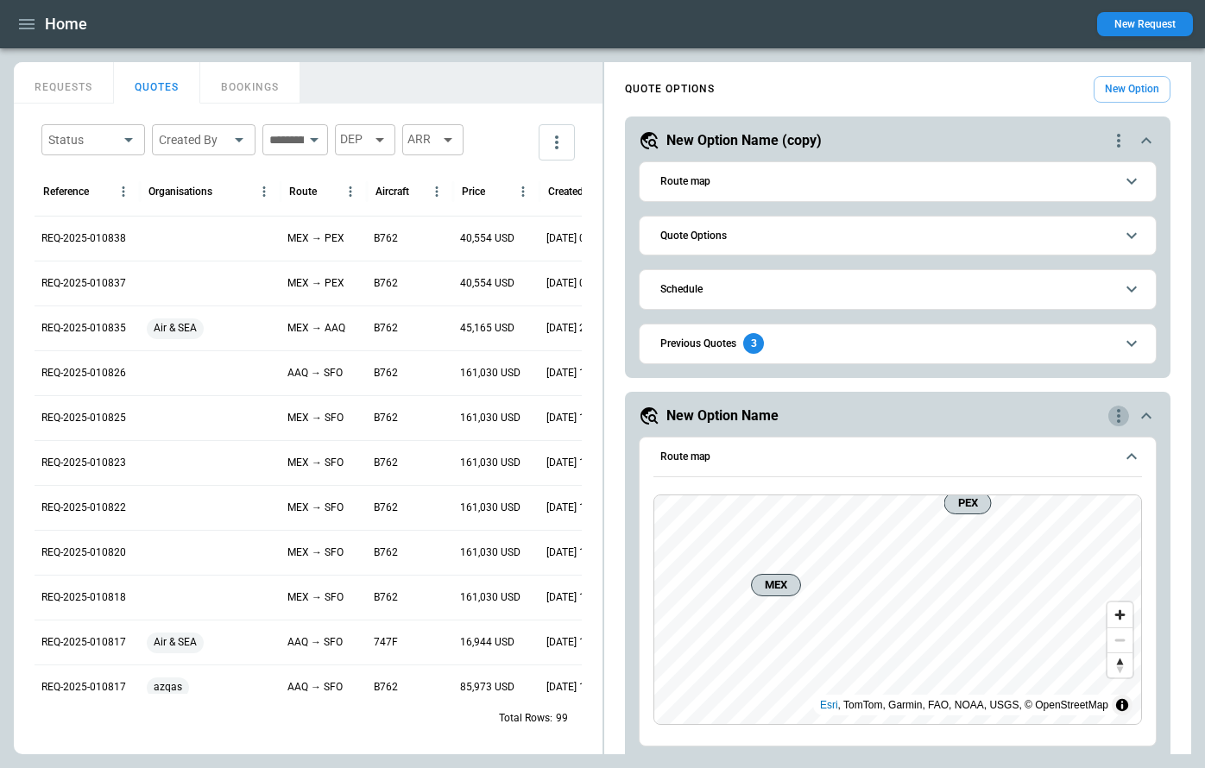
click at [1119, 415] on icon "quote-option-actions" at bounding box center [1118, 416] width 3 height 14
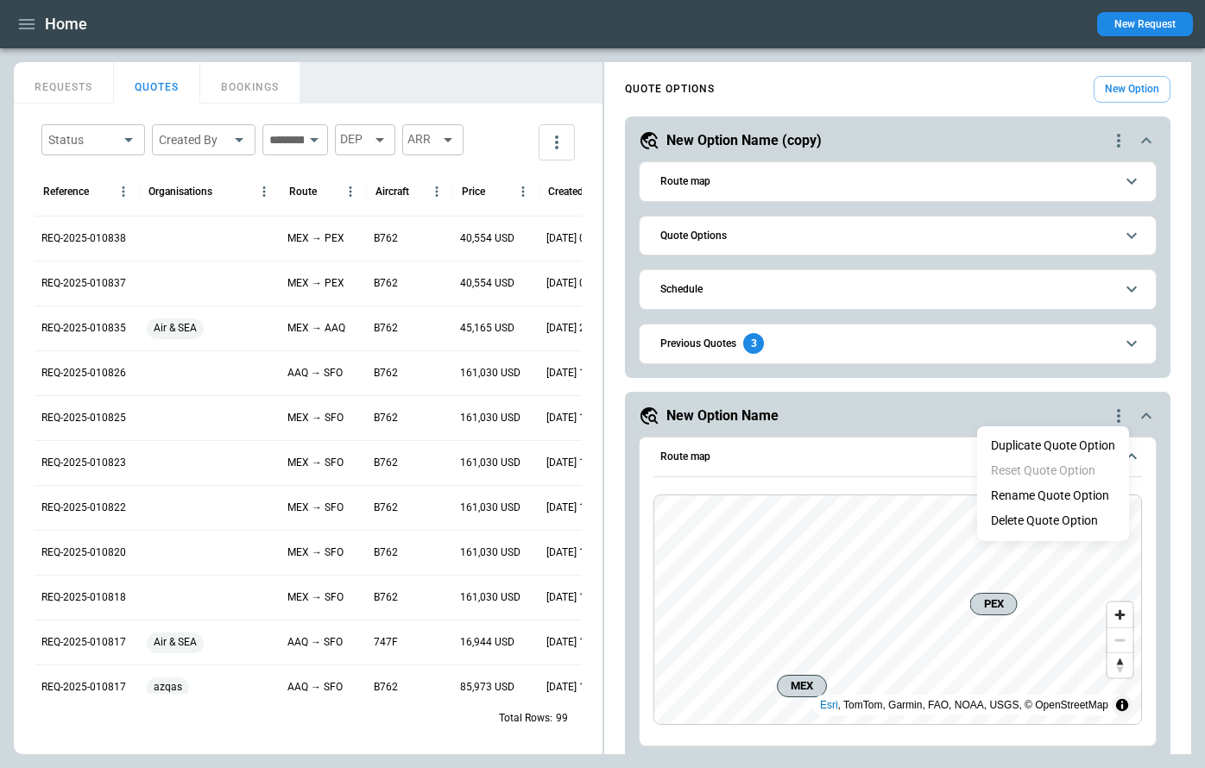
click at [1045, 520] on li "Delete Quote Option" at bounding box center [1053, 521] width 152 height 25
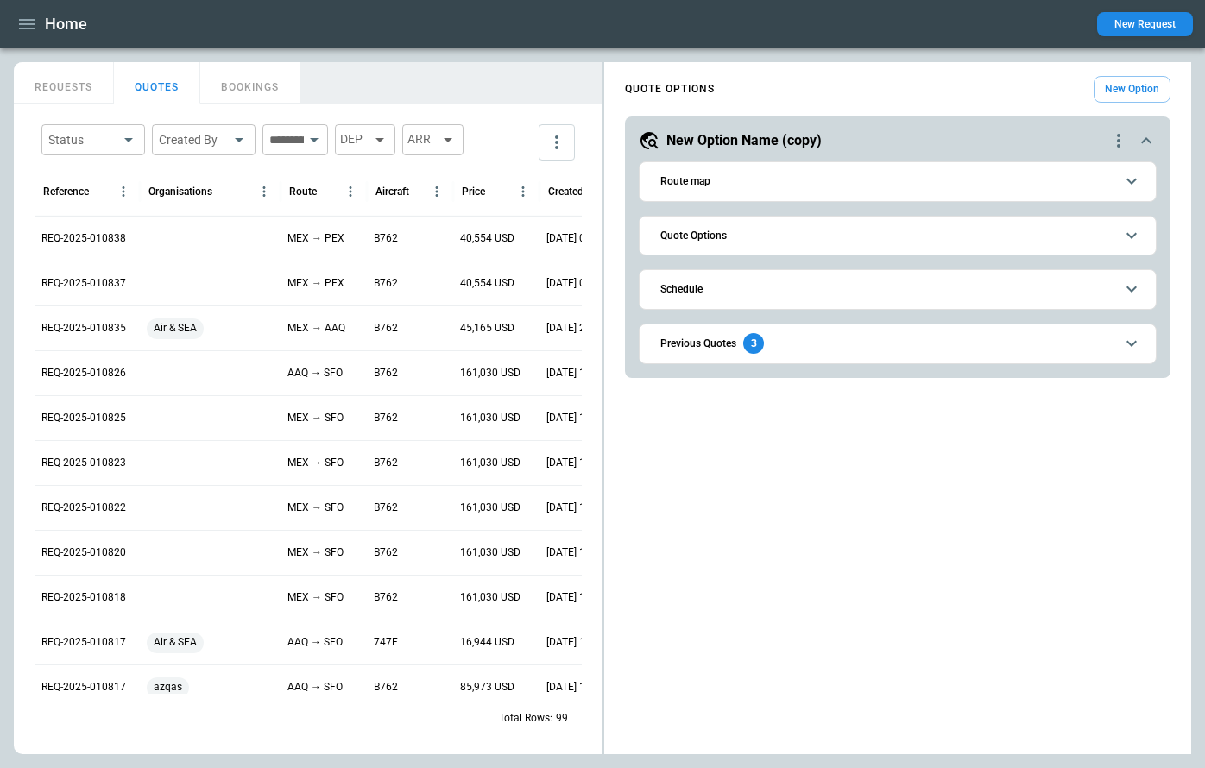
click at [1116, 138] on icon "quote-option-actions" at bounding box center [1119, 140] width 21 height 21
click at [1055, 242] on li "Delete Quote Option" at bounding box center [1053, 245] width 152 height 25
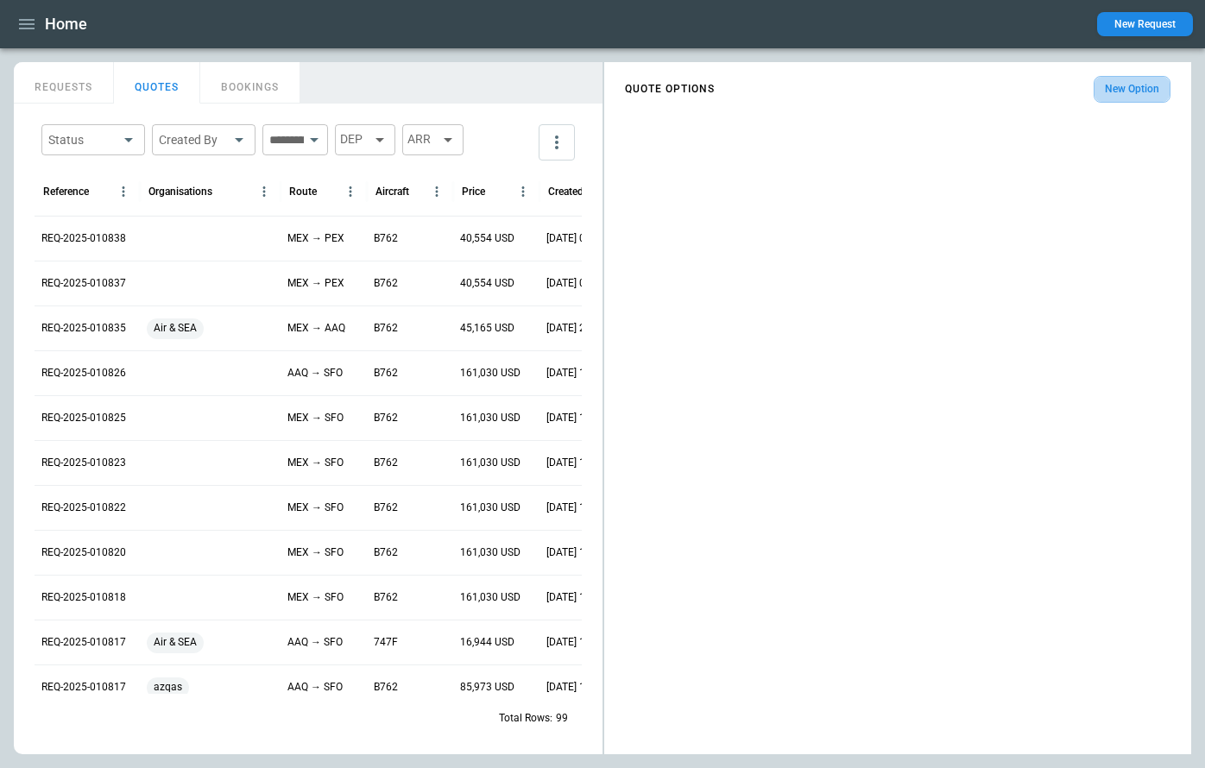
click at [1120, 98] on button "New Option" at bounding box center [1132, 89] width 77 height 27
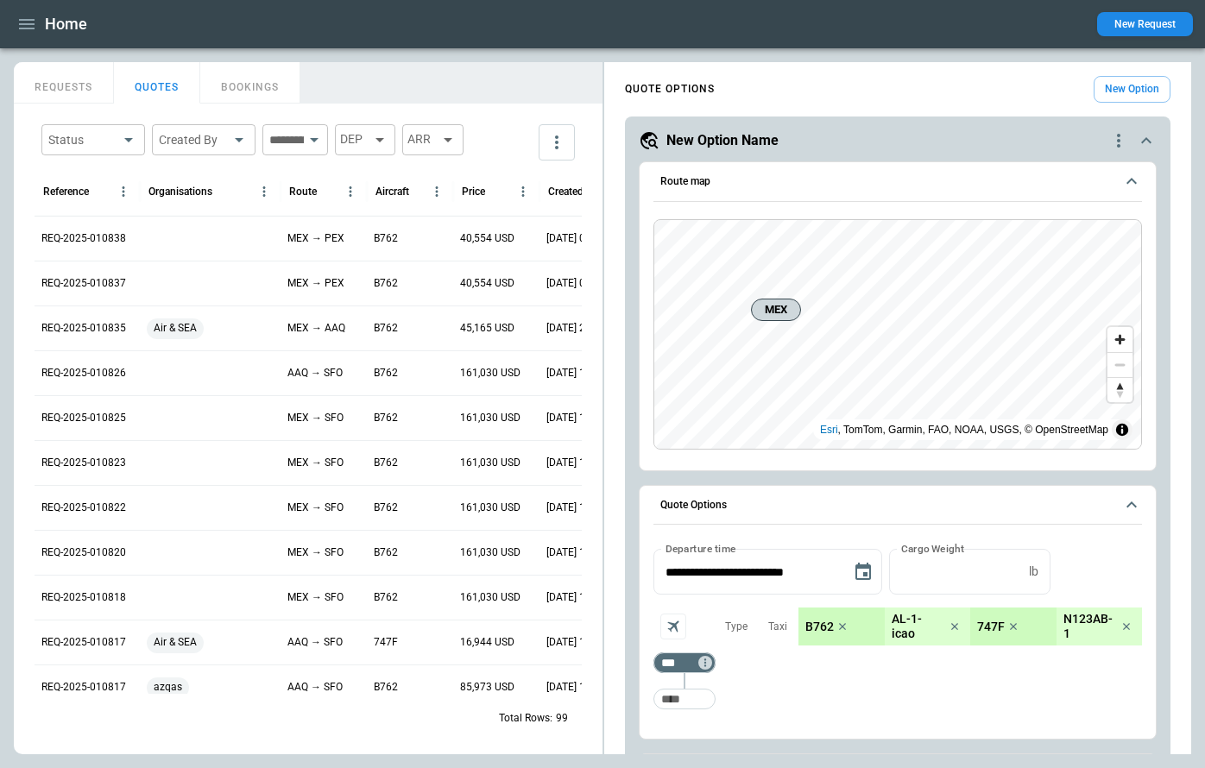
click at [736, 138] on h5 "New Option Name" at bounding box center [723, 140] width 112 height 19
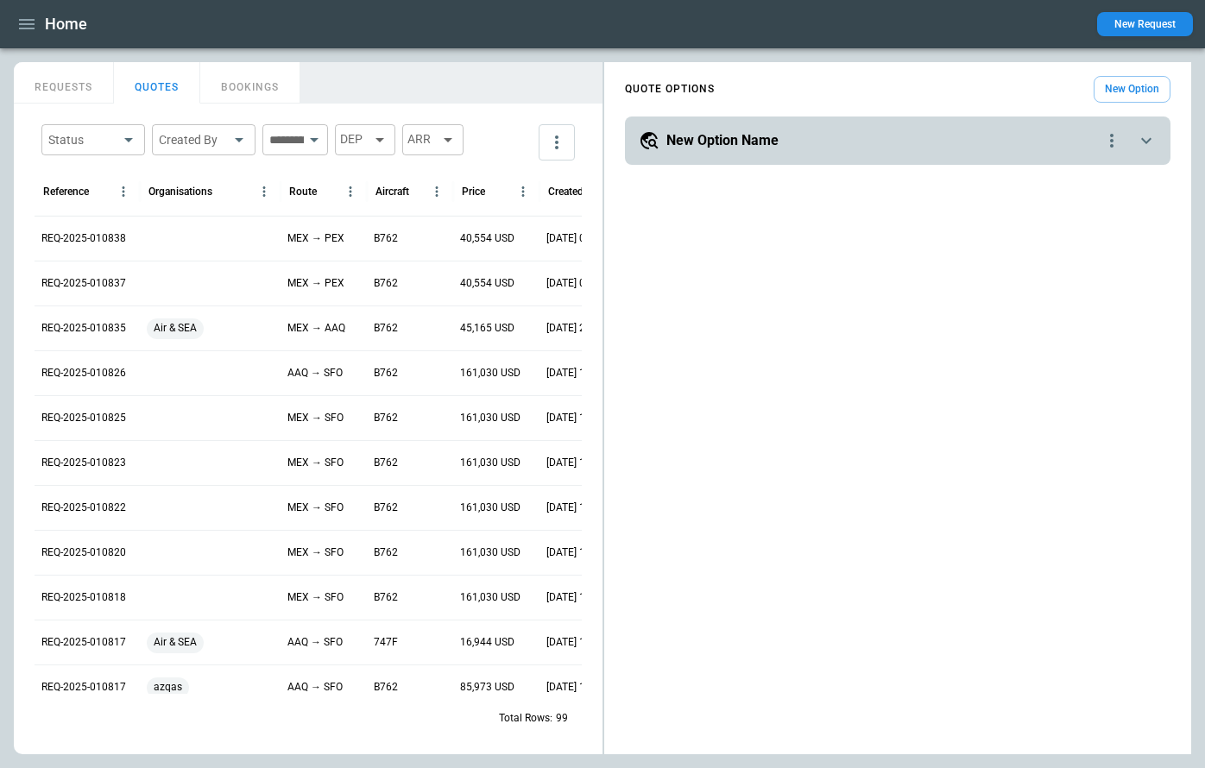
click at [735, 138] on h5 "New Option Name" at bounding box center [723, 140] width 112 height 19
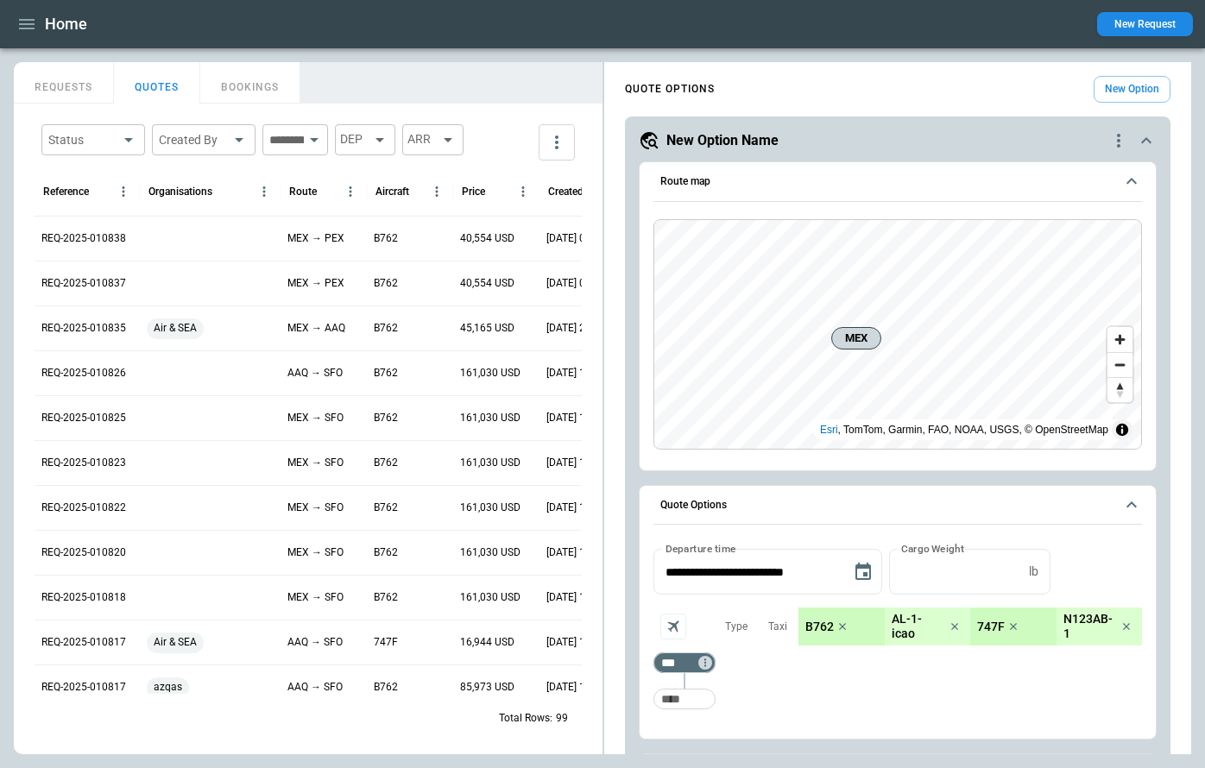
click at [1131, 186] on icon "scrollable content" at bounding box center [1132, 181] width 21 height 21
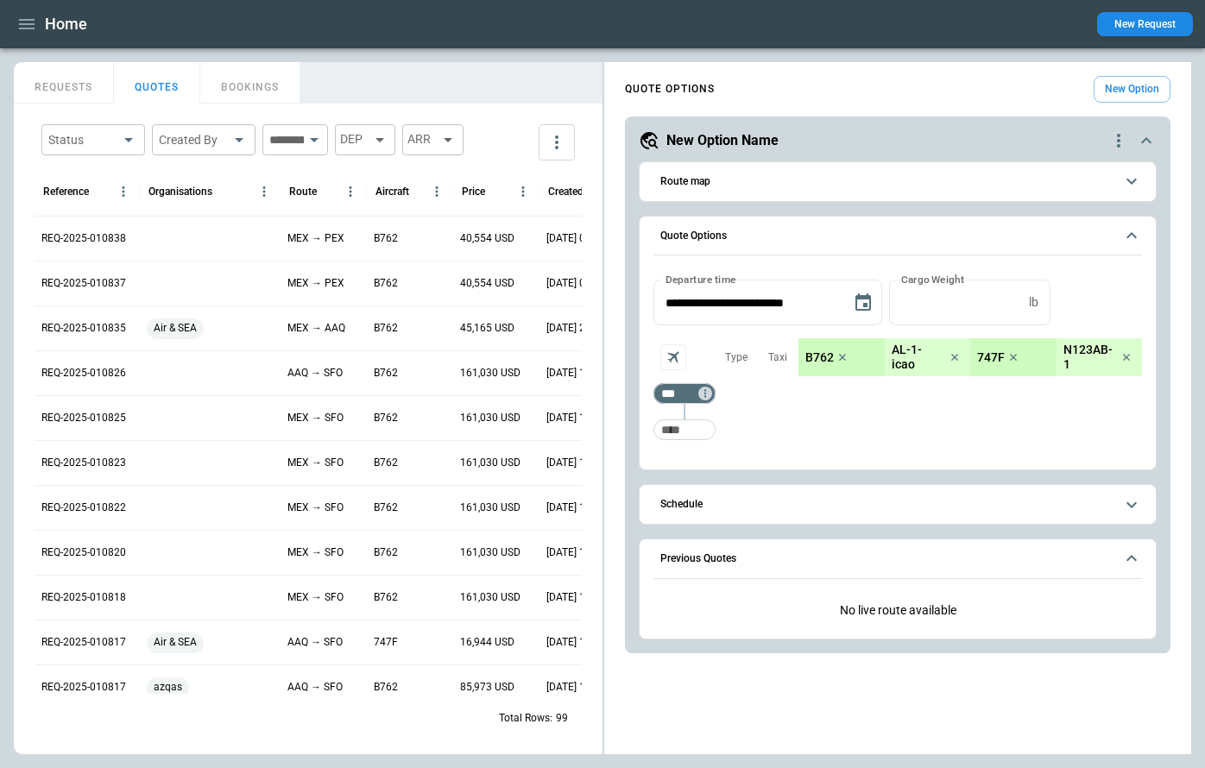
click at [1131, 186] on icon "scrollable content" at bounding box center [1132, 181] width 21 height 21
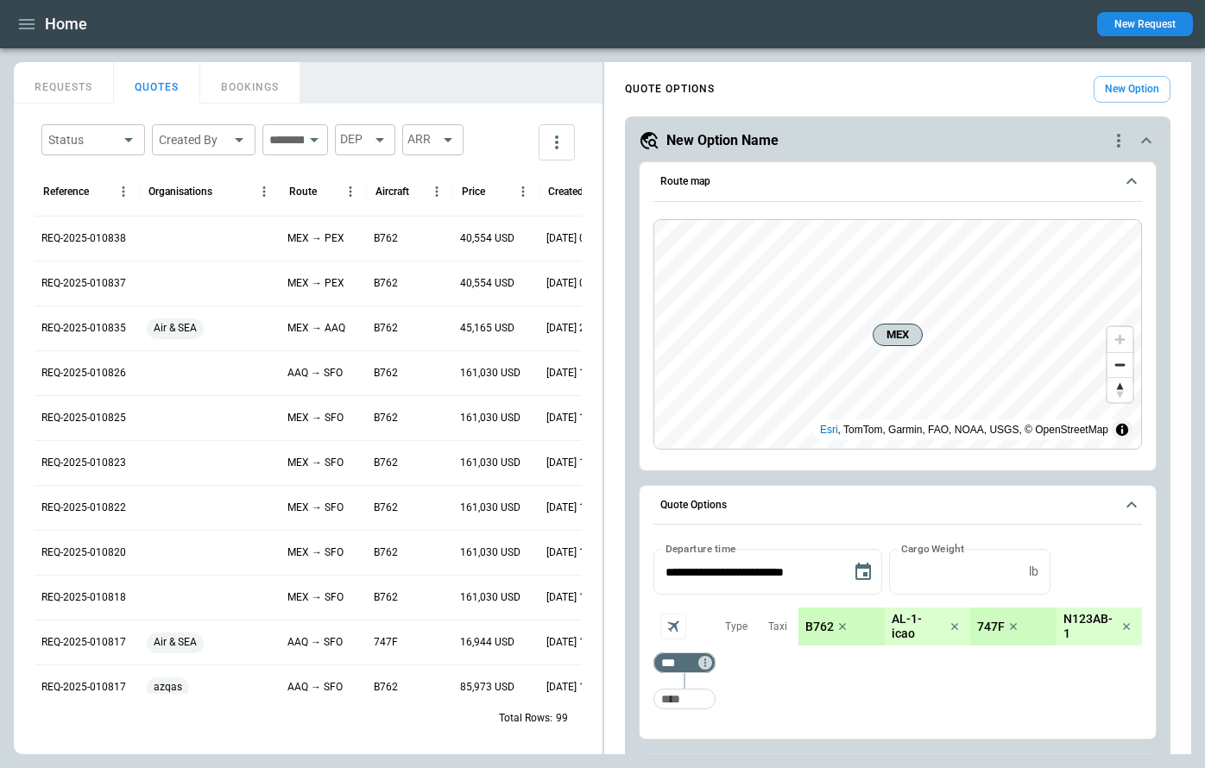
click at [1143, 143] on icon "scrollable content" at bounding box center [1146, 140] width 21 height 21
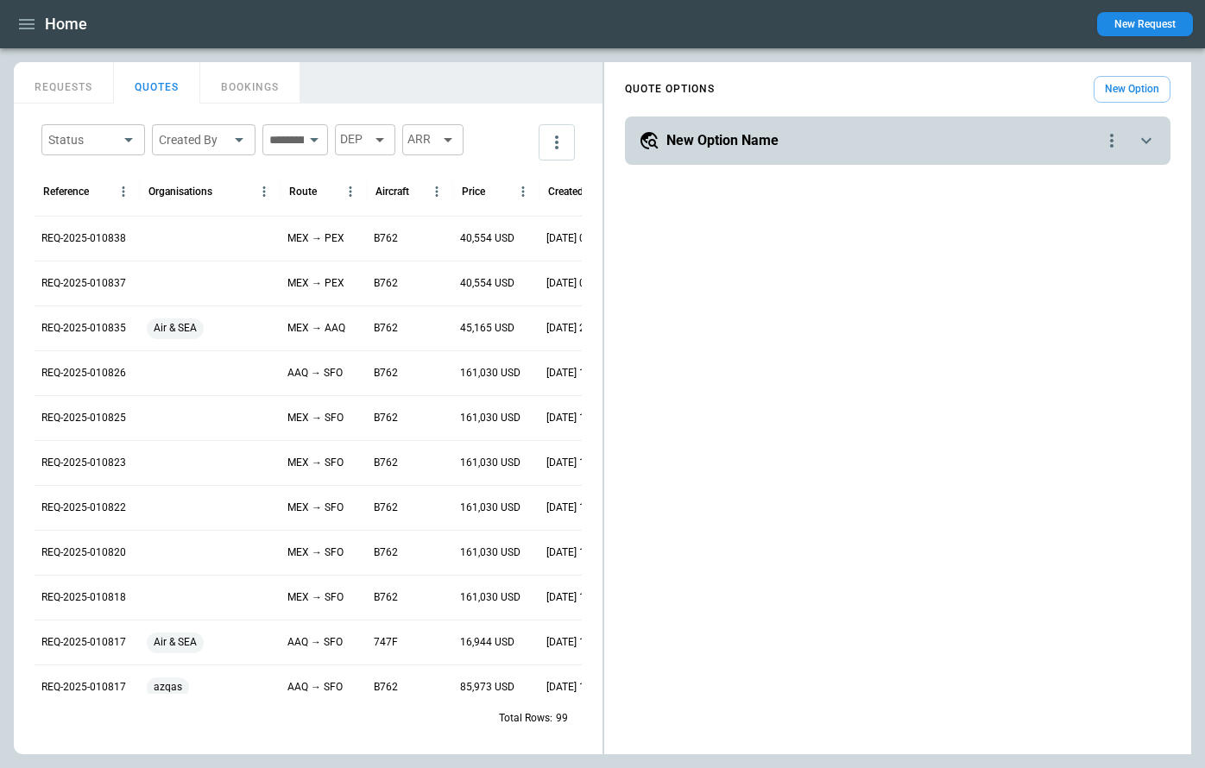
click at [1143, 143] on icon "scrollable content" at bounding box center [1146, 140] width 21 height 21
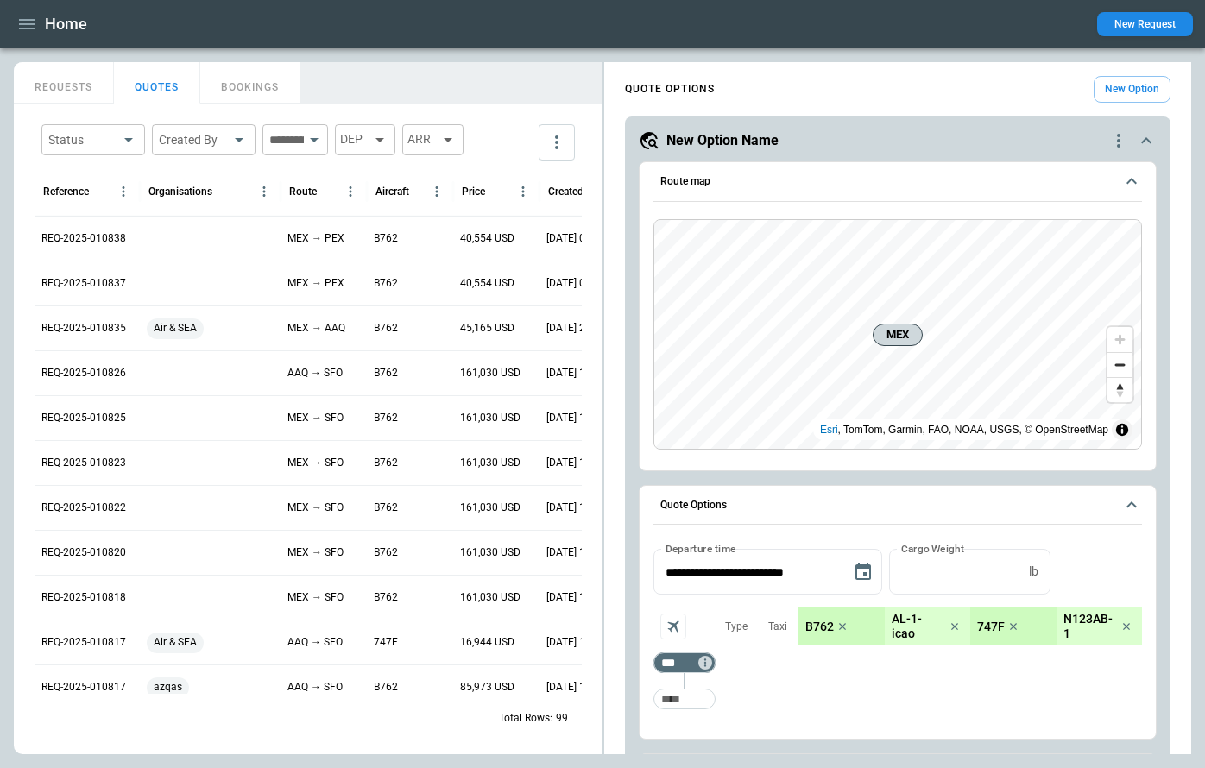
click at [1134, 187] on icon "scrollable content" at bounding box center [1132, 181] width 21 height 21
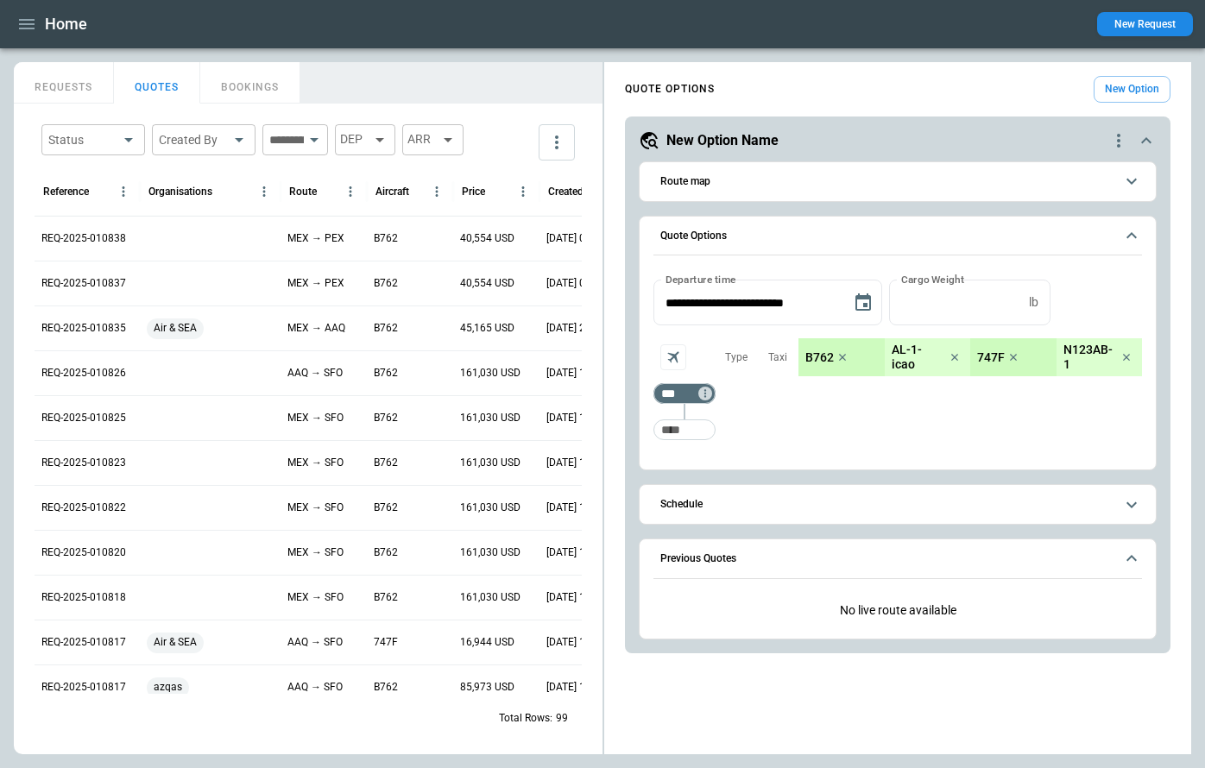
click at [1132, 228] on icon "scrollable content" at bounding box center [1132, 235] width 21 height 21
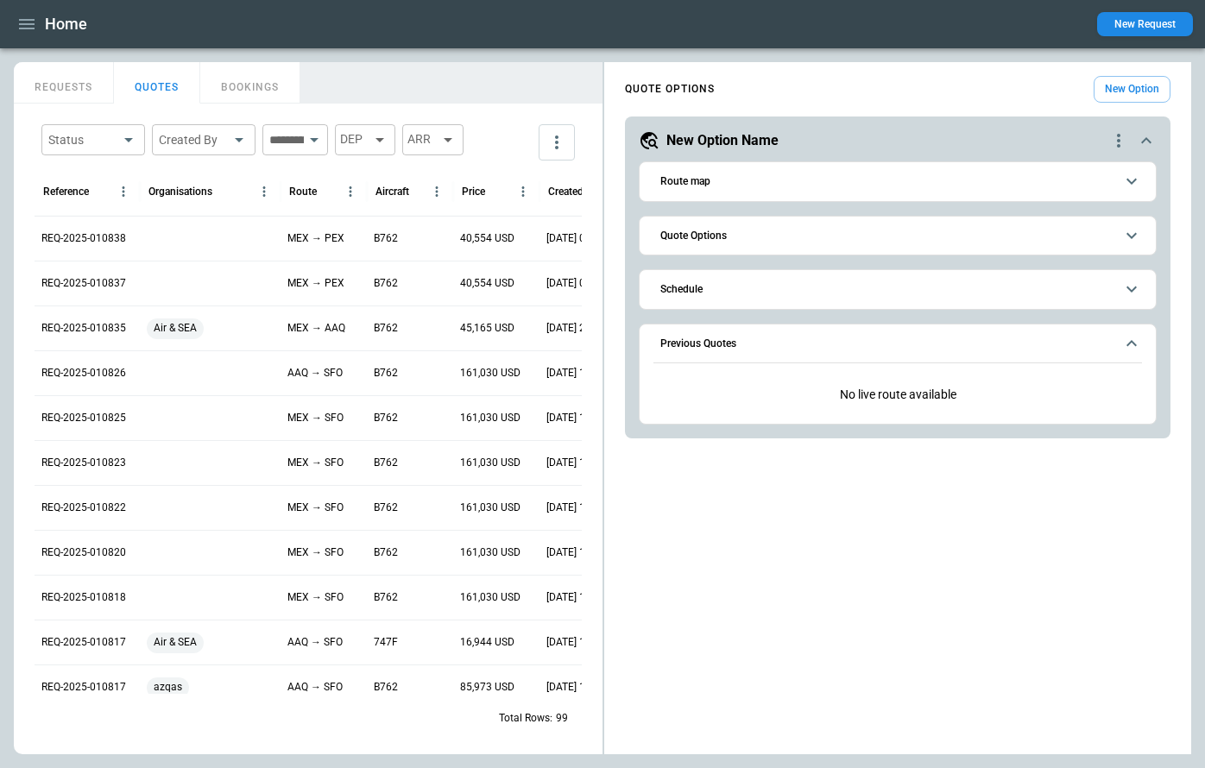
click at [1131, 281] on icon "scrollable content" at bounding box center [1132, 289] width 21 height 21
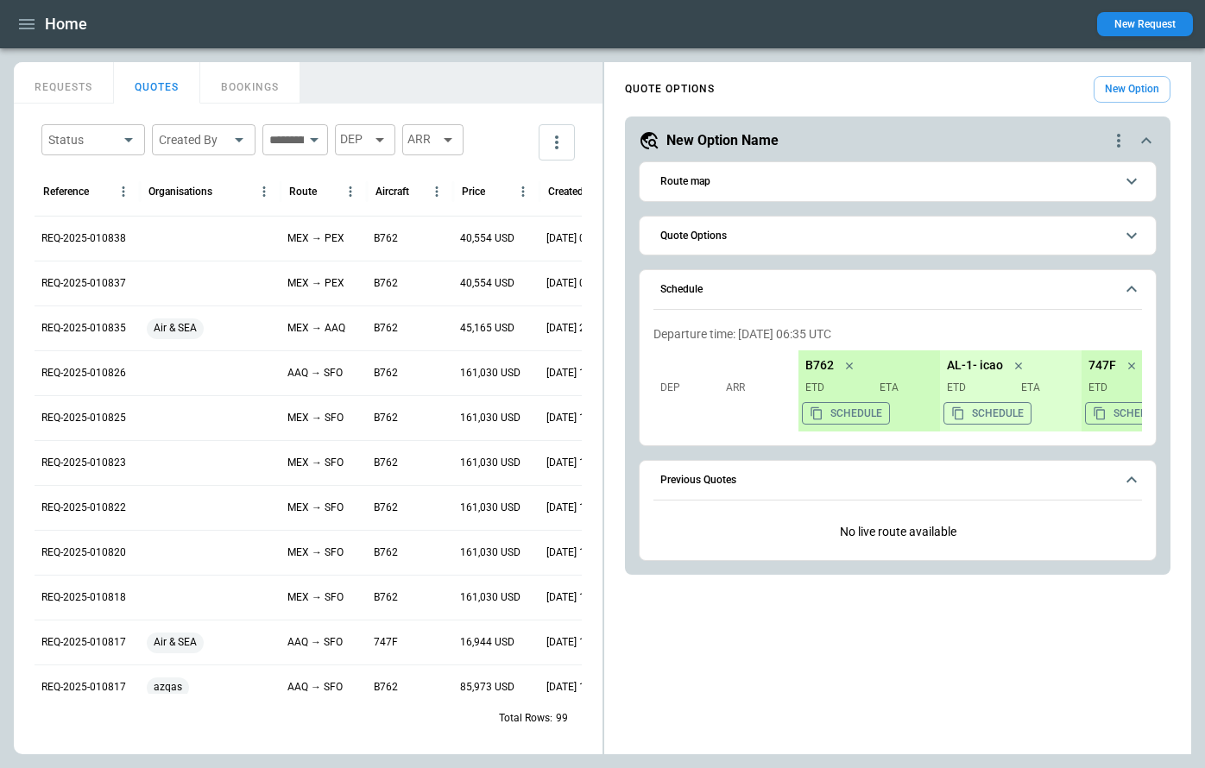
click at [1131, 281] on icon "scrollable content" at bounding box center [1132, 289] width 21 height 21
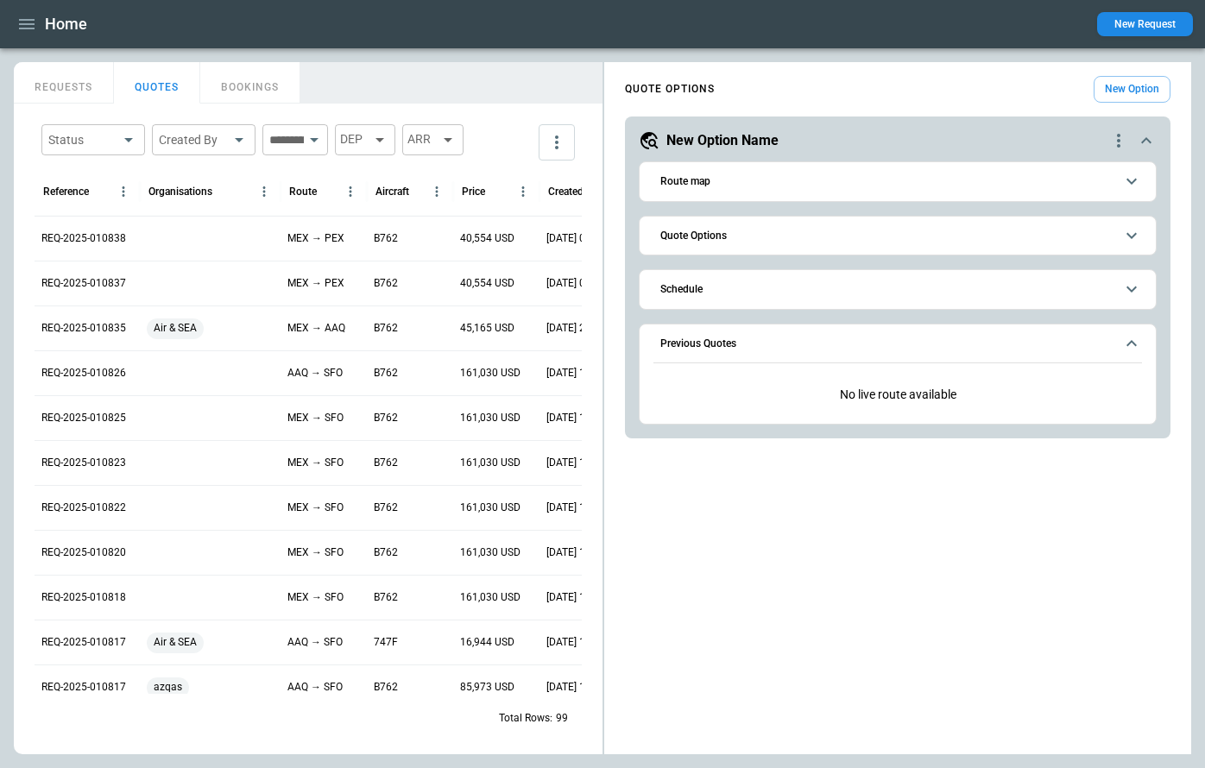
click at [1131, 332] on button "Previous Quotes" at bounding box center [898, 345] width 489 height 40
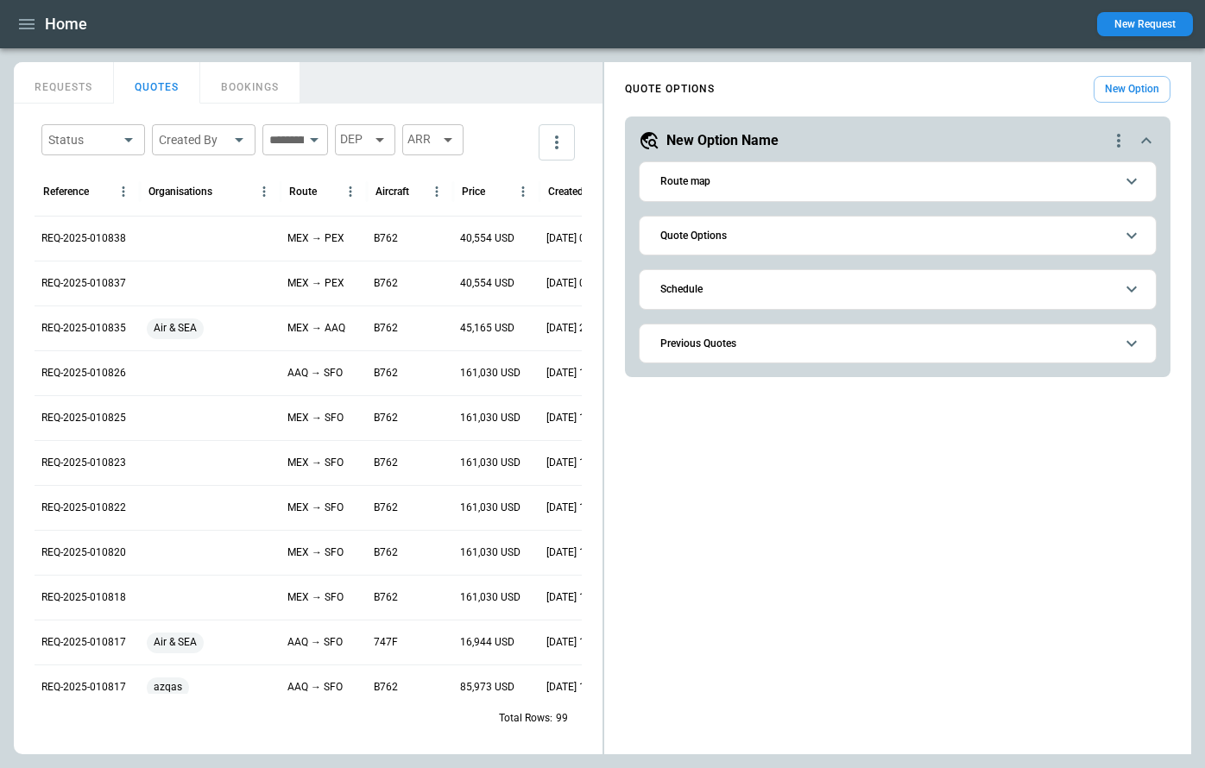
click at [769, 345] on span "Previous Quotes" at bounding box center [888, 343] width 454 height 11
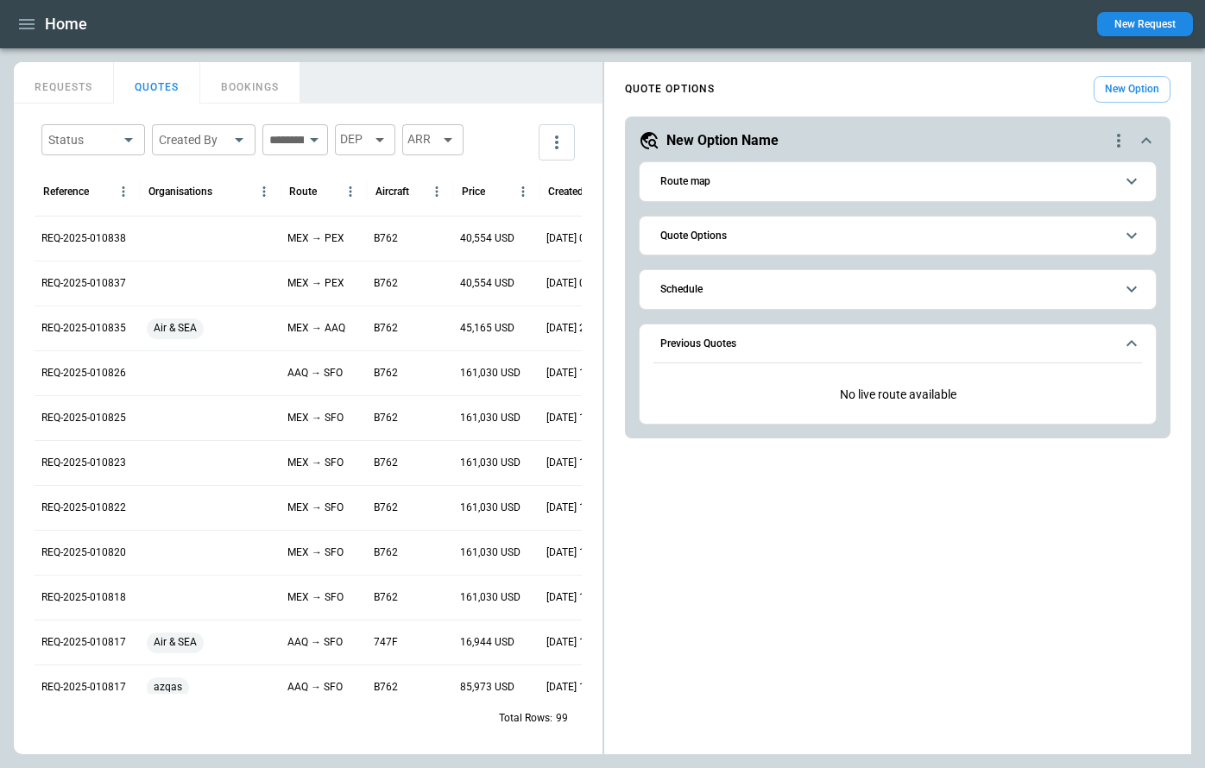
click at [769, 345] on span "Previous Quotes" at bounding box center [888, 343] width 454 height 11
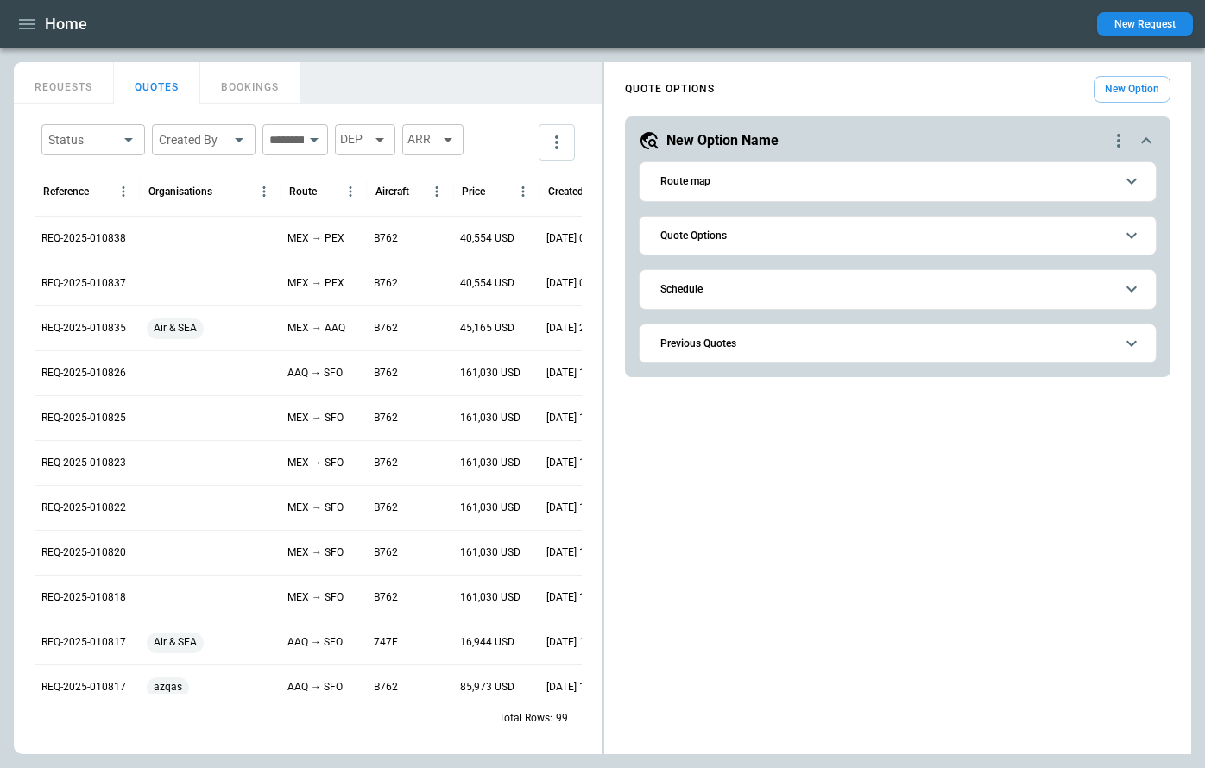
click at [769, 345] on span "Previous Quotes" at bounding box center [888, 343] width 454 height 11
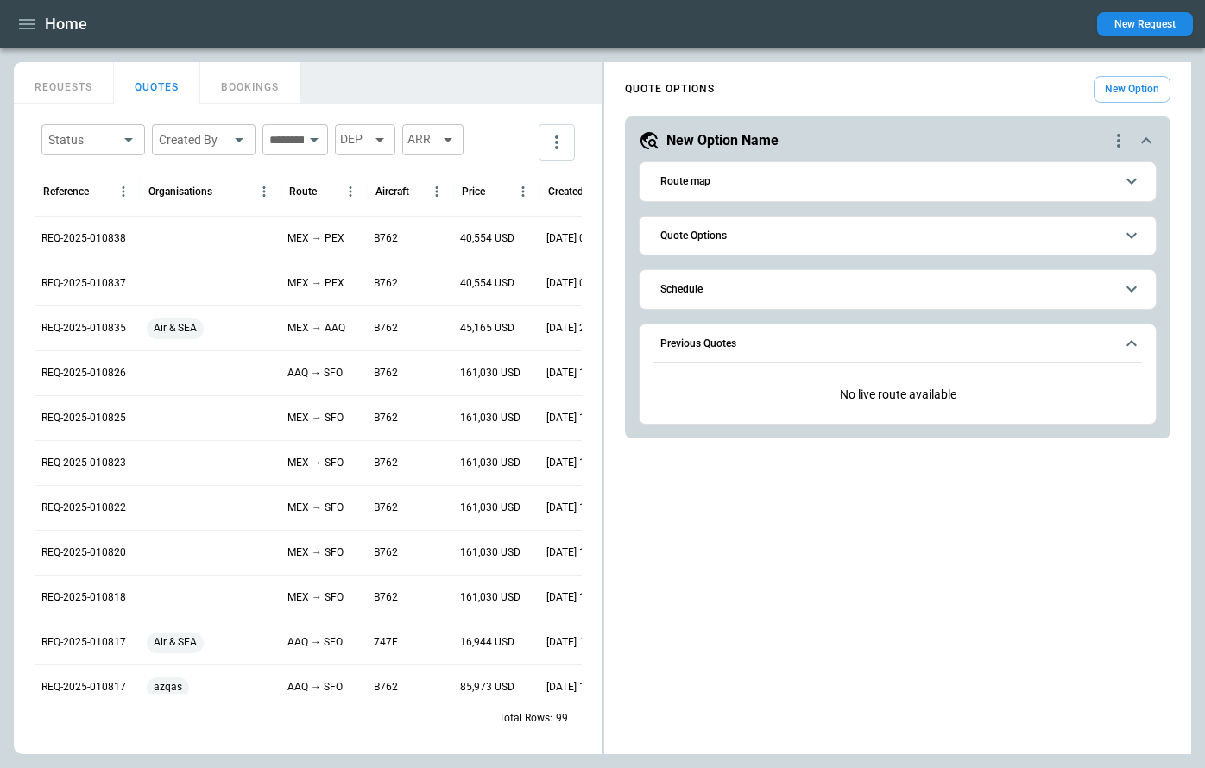
click at [769, 345] on span "Previous Quotes" at bounding box center [888, 343] width 454 height 11
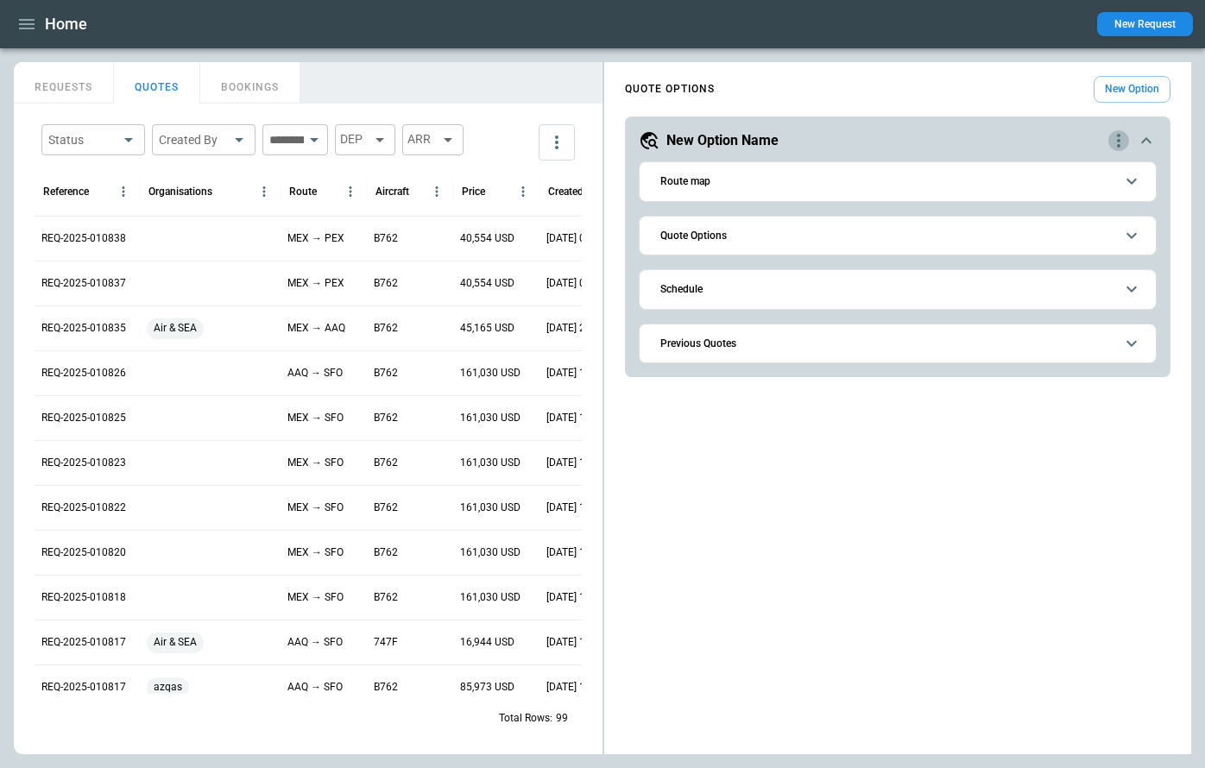
click at [1122, 137] on icon "quote-option-actions" at bounding box center [1119, 140] width 21 height 21
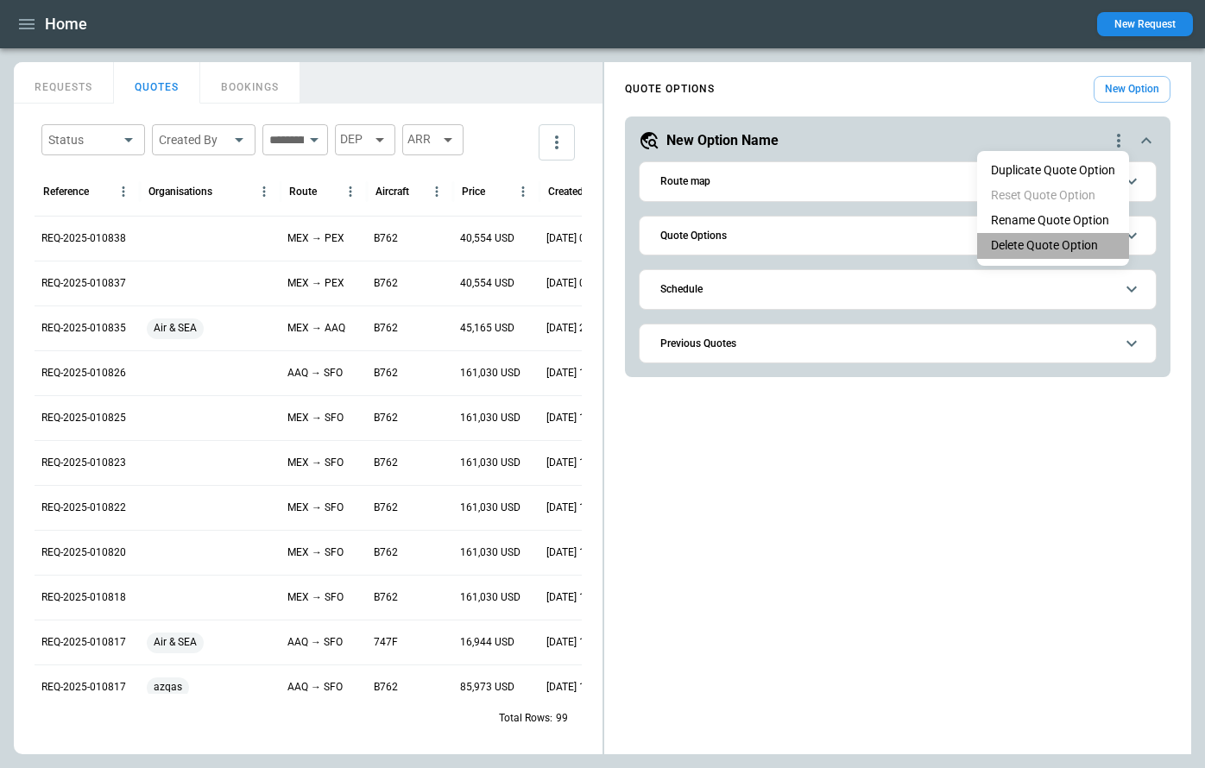
click at [1064, 244] on li "Delete Quote Option" at bounding box center [1053, 245] width 152 height 25
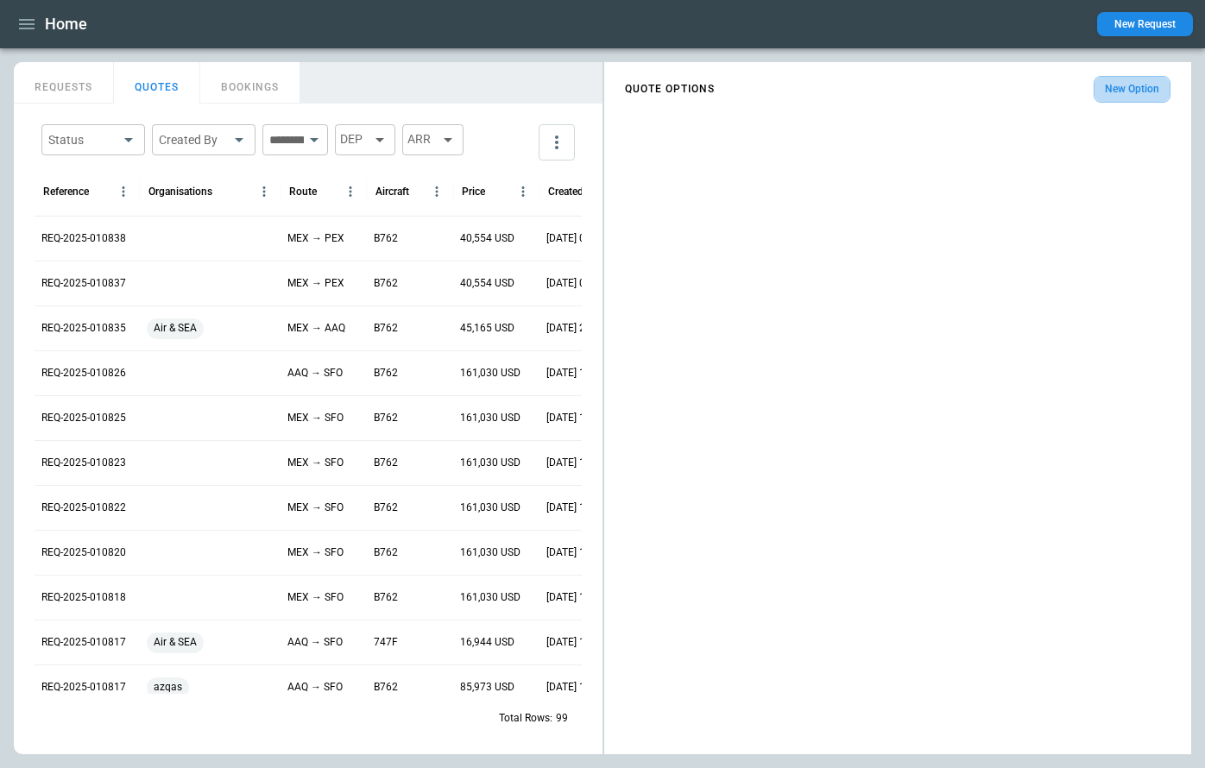
click at [1135, 91] on button "New Option" at bounding box center [1132, 89] width 77 height 27
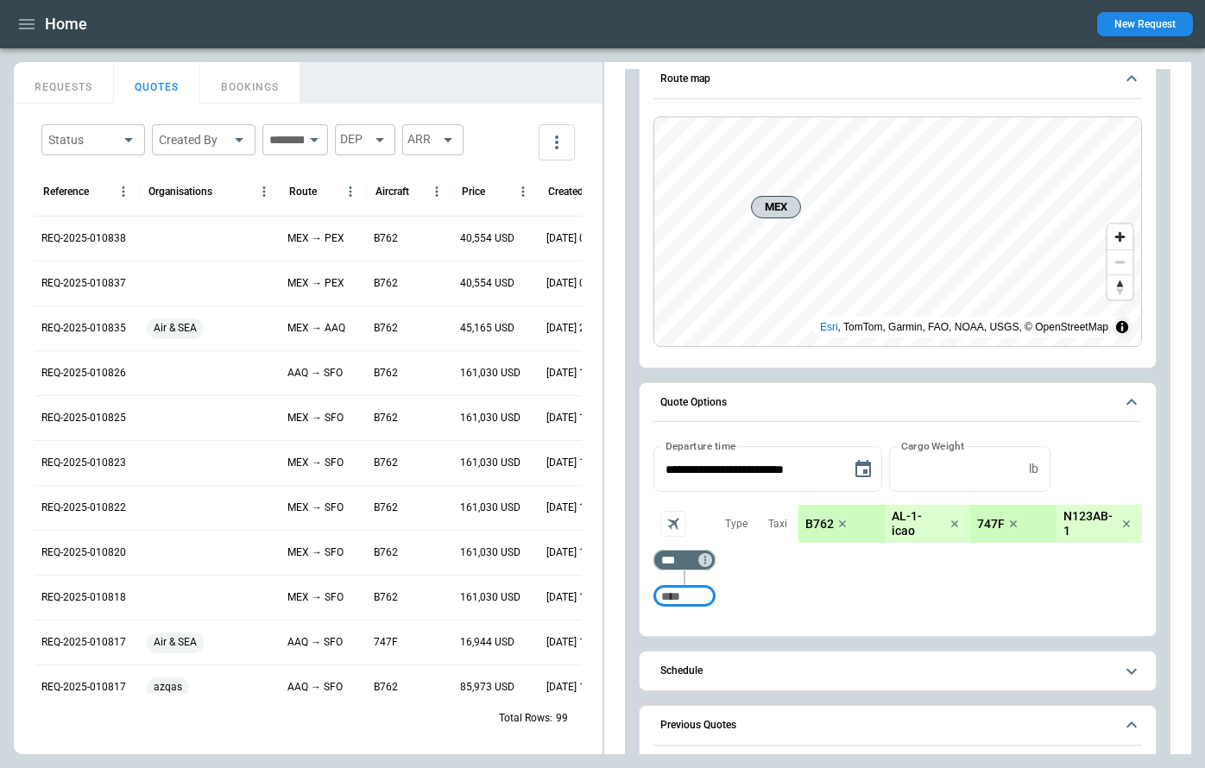
scroll to position [174, 0]
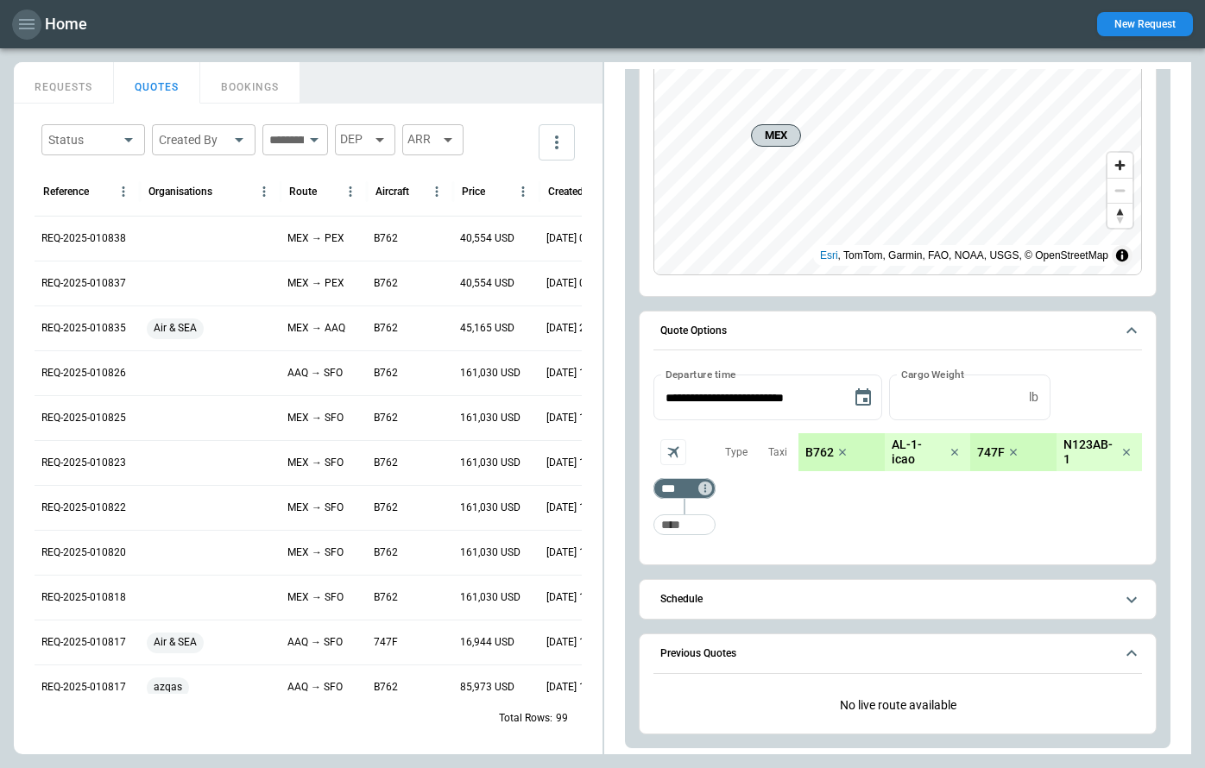
click at [26, 29] on icon "button" at bounding box center [26, 24] width 21 height 21
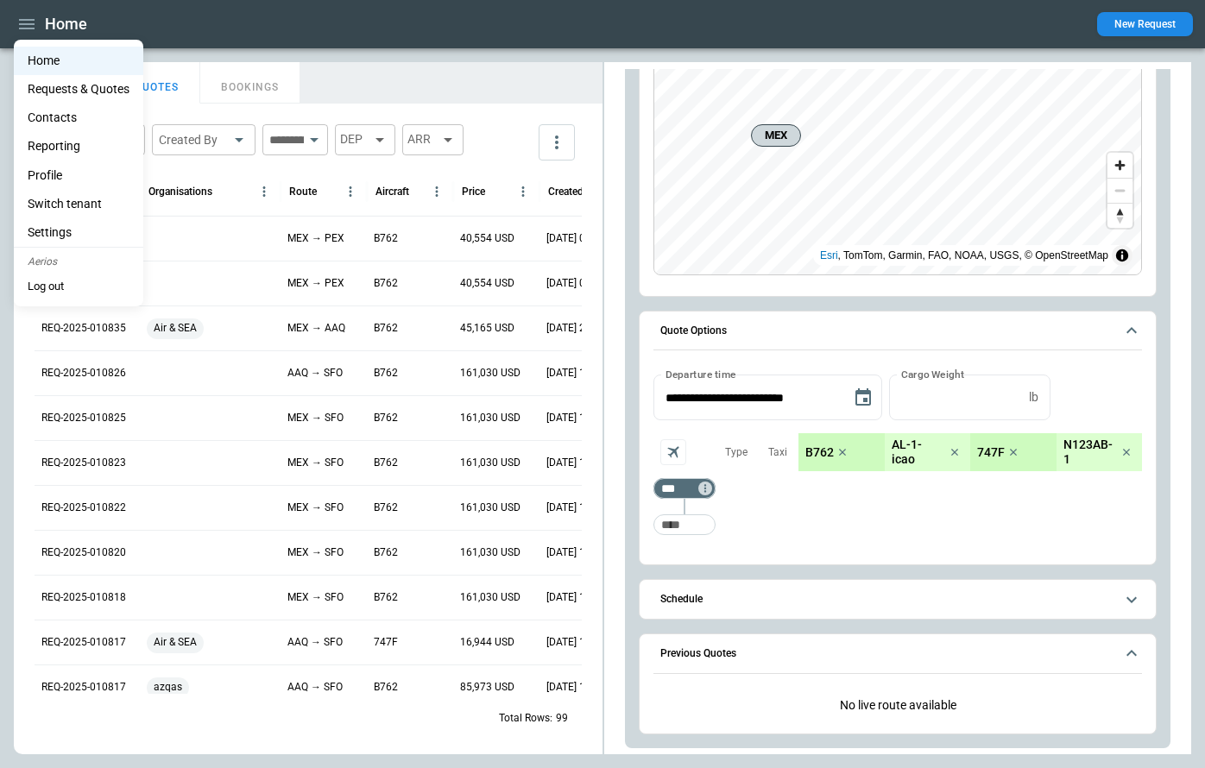
click at [60, 233] on li "Settings" at bounding box center [79, 232] width 130 height 28
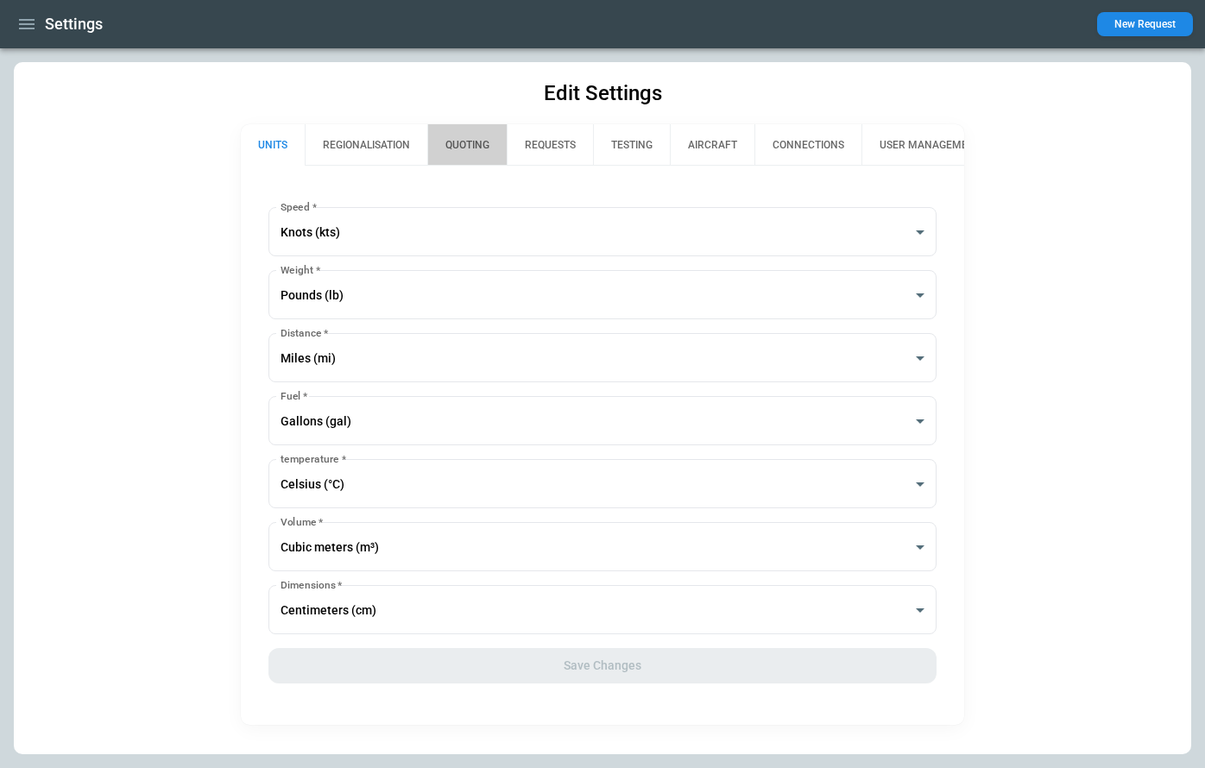
click at [476, 148] on button "QUOTING" at bounding box center [466, 144] width 79 height 41
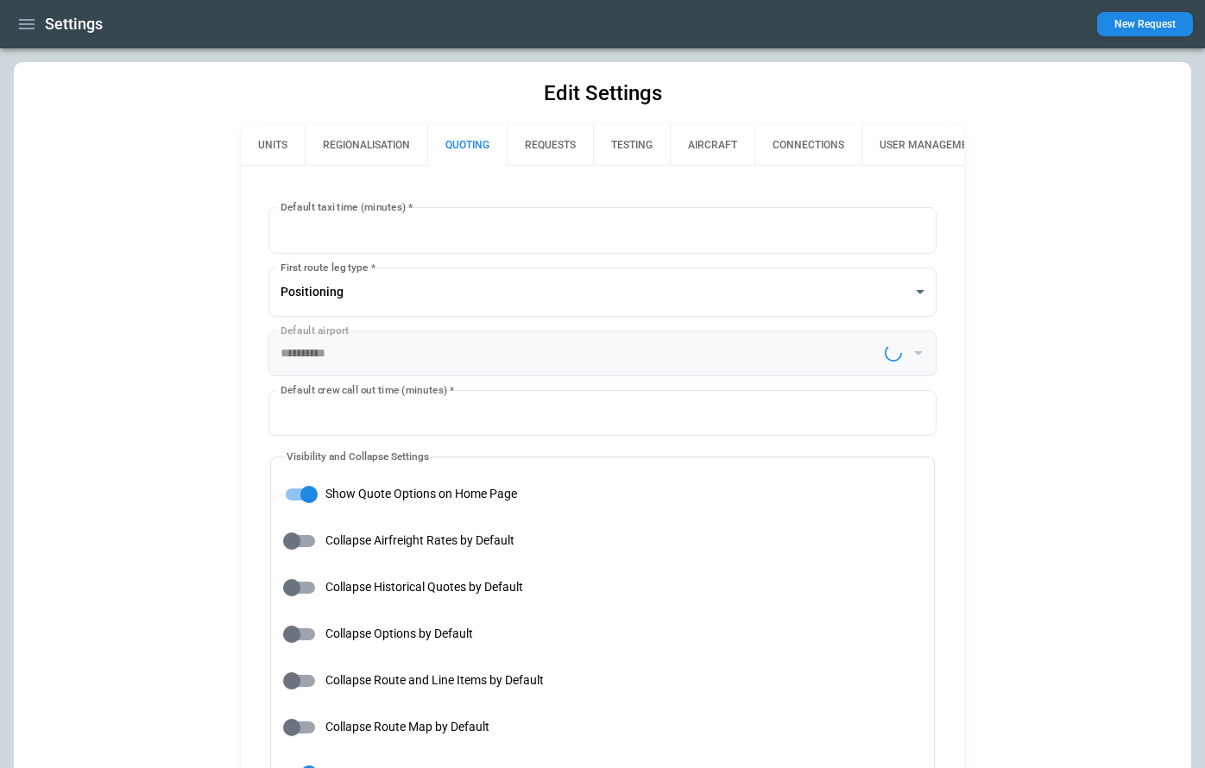
type input "**********"
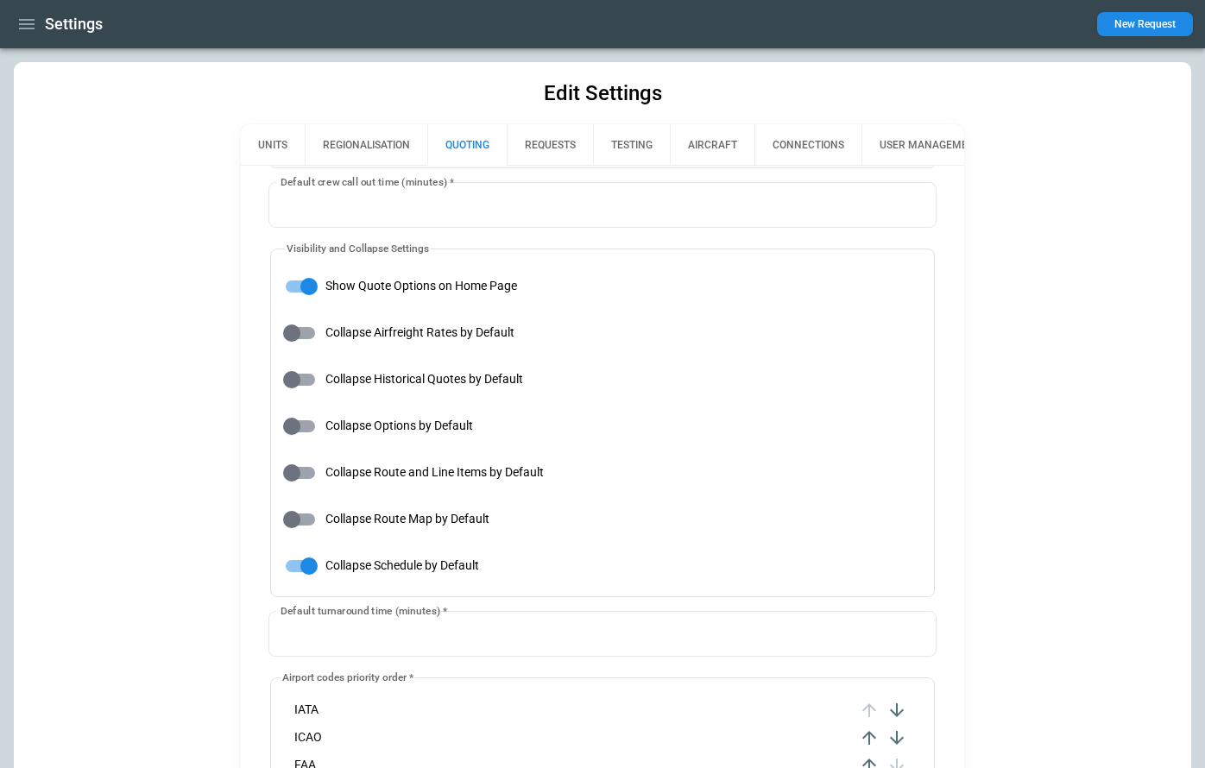
scroll to position [211, 0]
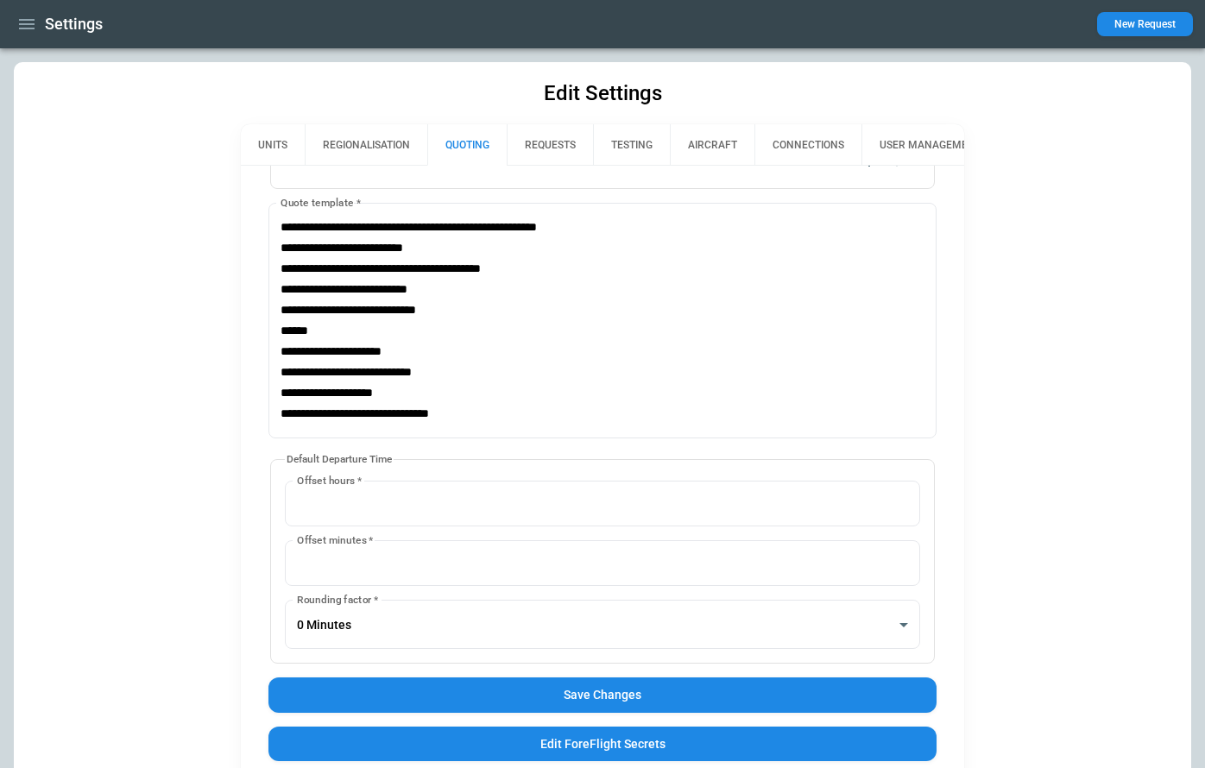
click at [554, 697] on button "Save Changes" at bounding box center [603, 695] width 668 height 35
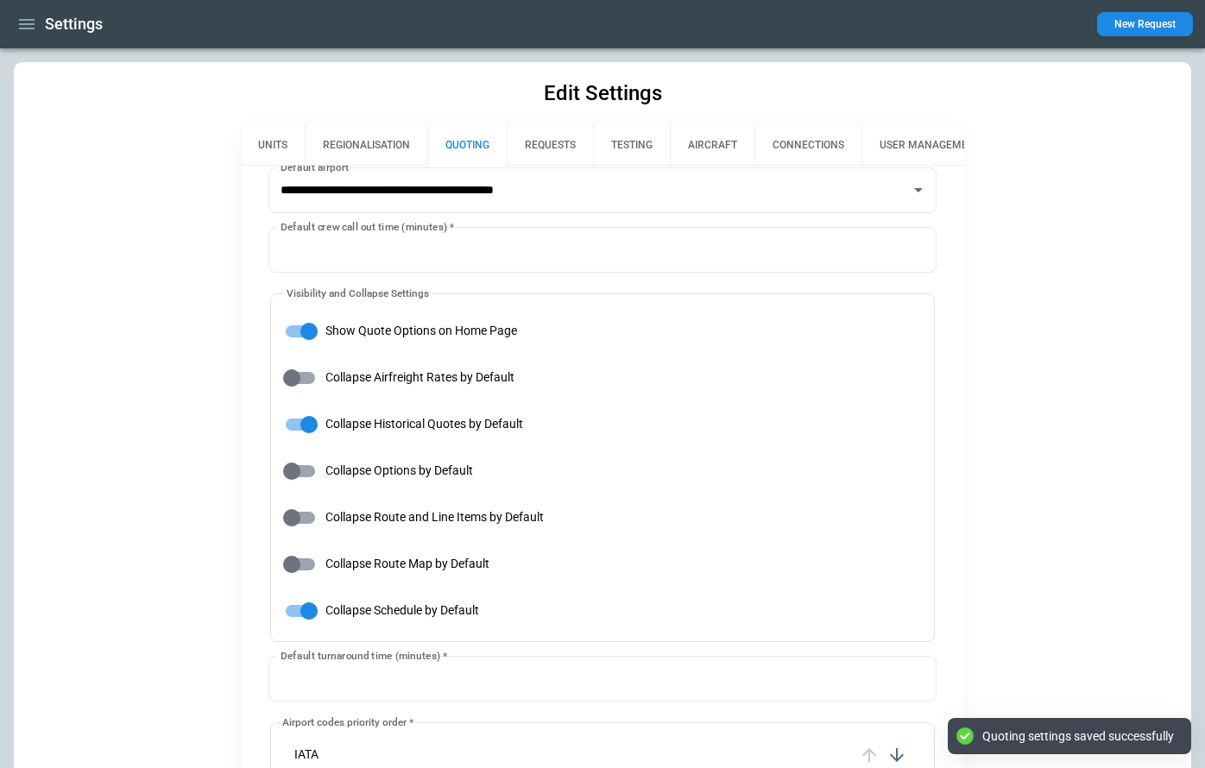
scroll to position [161, 0]
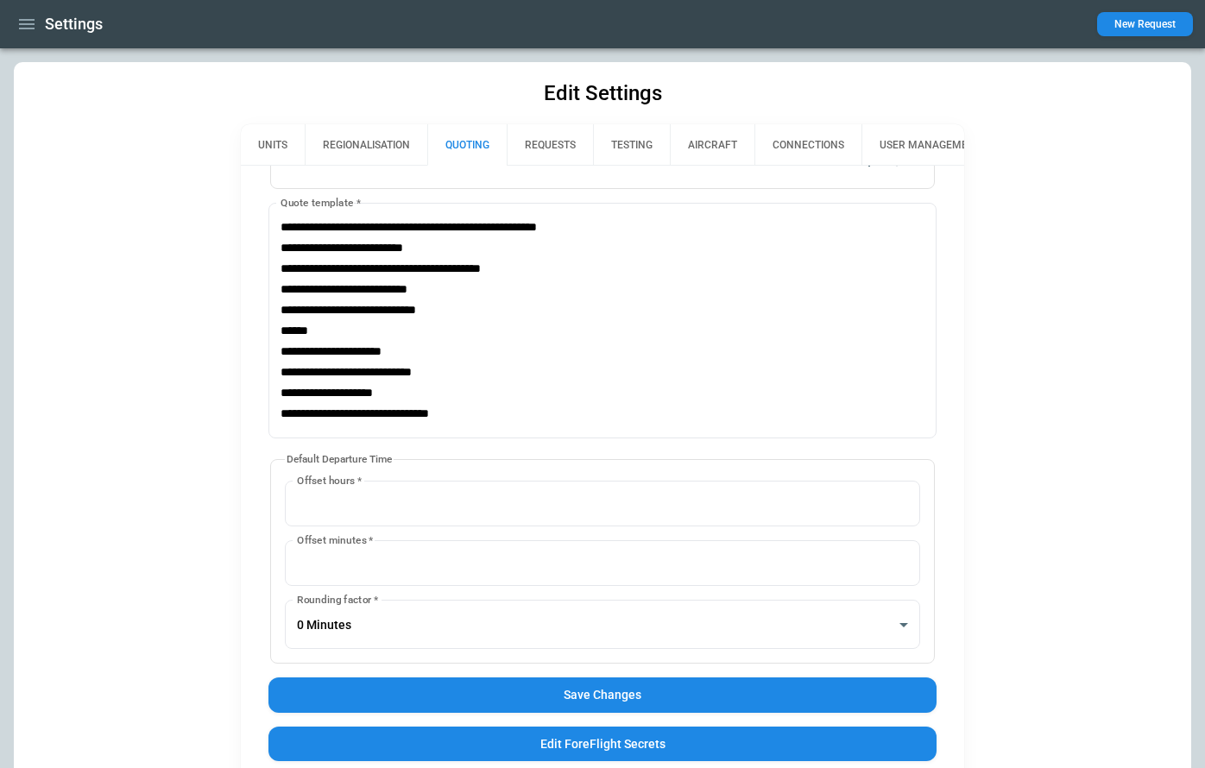
click at [530, 693] on button "Save Changes" at bounding box center [603, 695] width 668 height 35
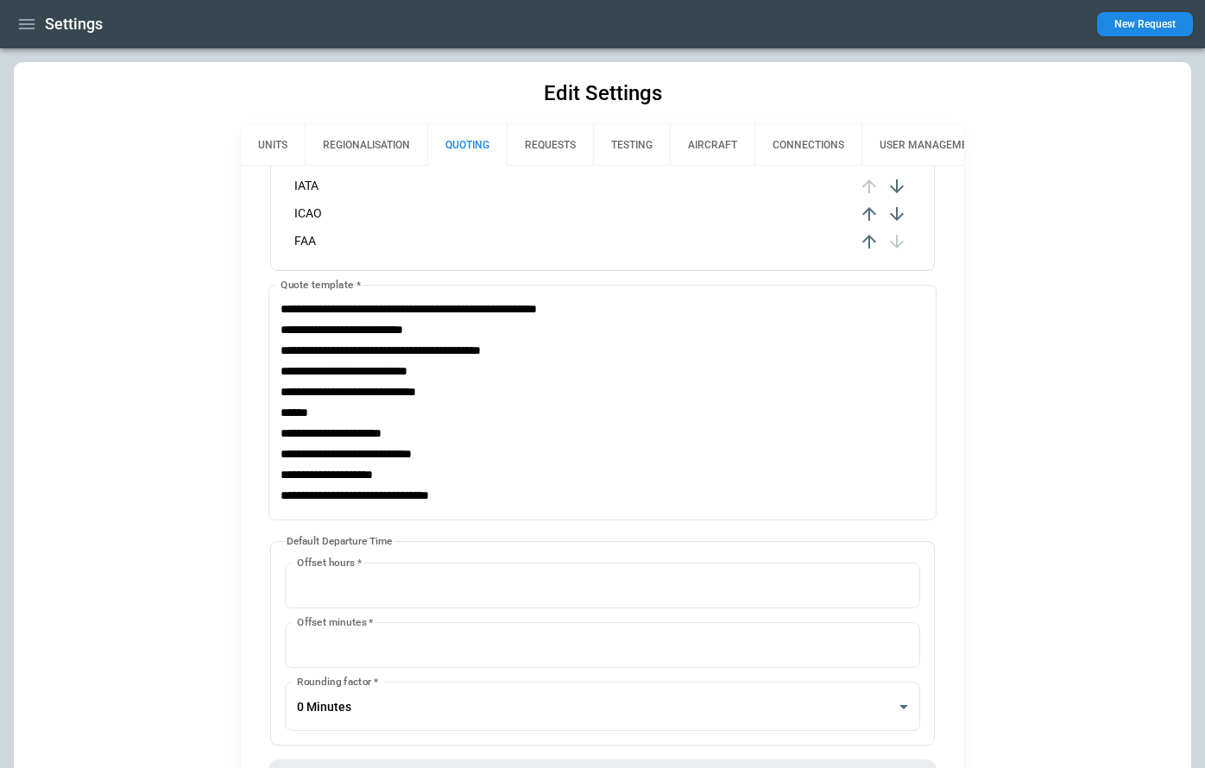
scroll to position [814, 0]
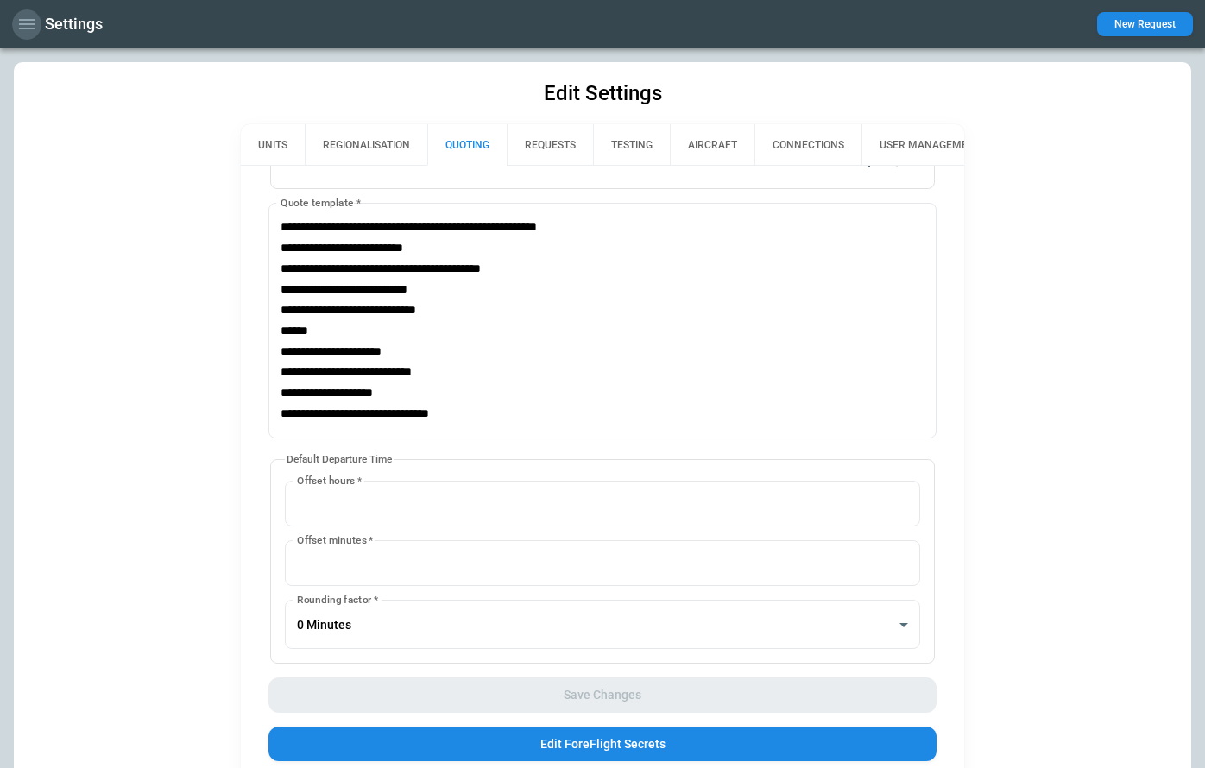
click at [26, 33] on icon "button" at bounding box center [26, 24] width 21 height 21
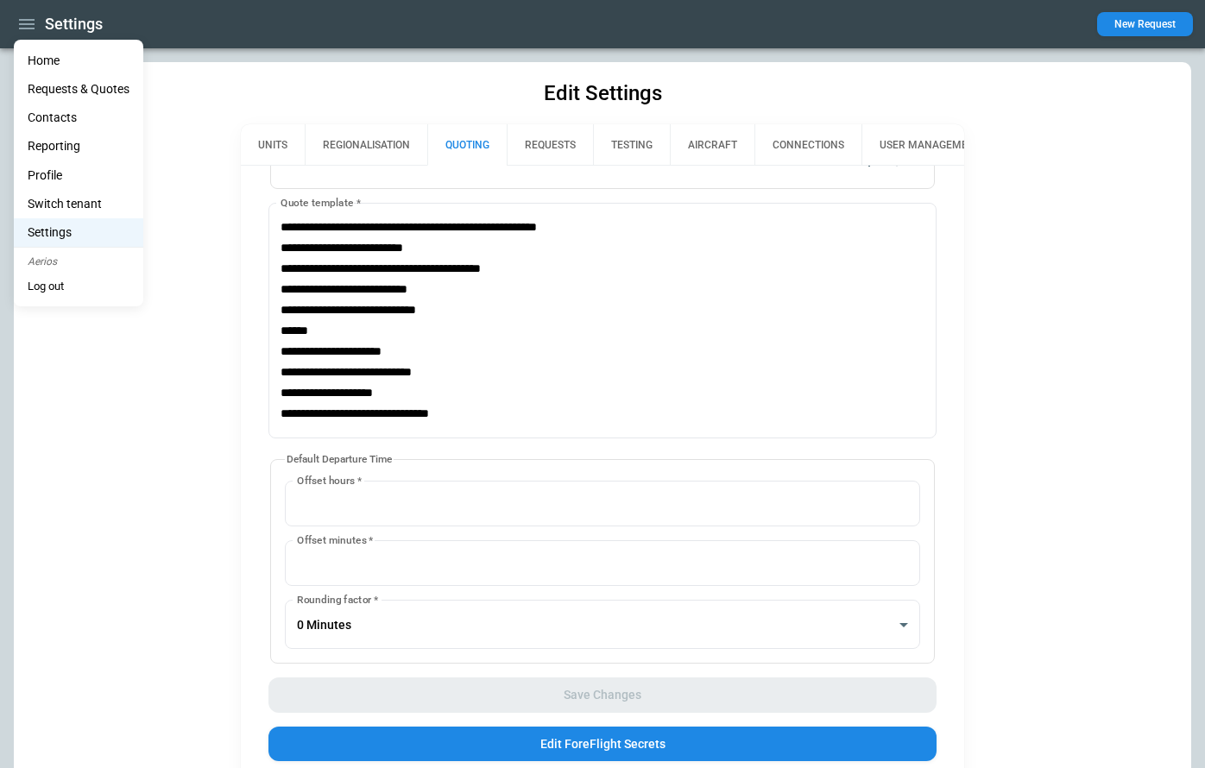
click at [36, 58] on li "Home" at bounding box center [79, 61] width 130 height 28
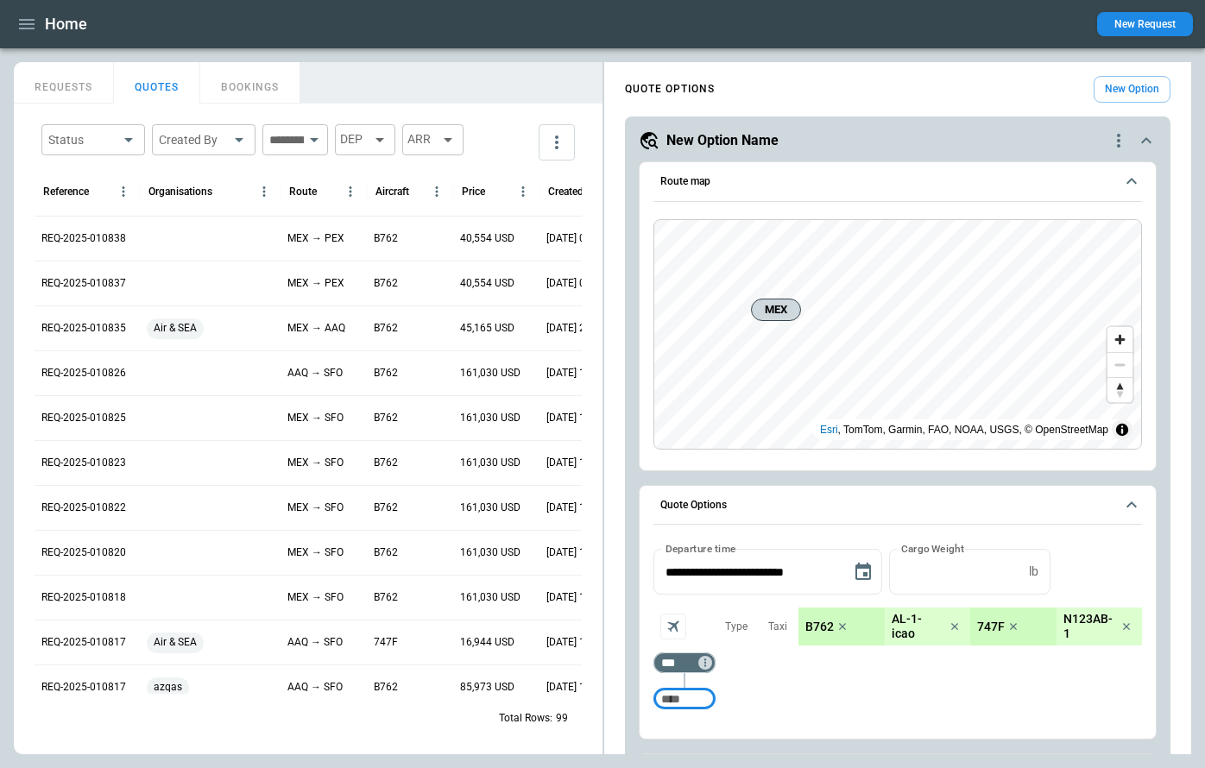
click at [1116, 139] on icon "quote-option-actions" at bounding box center [1119, 140] width 21 height 21
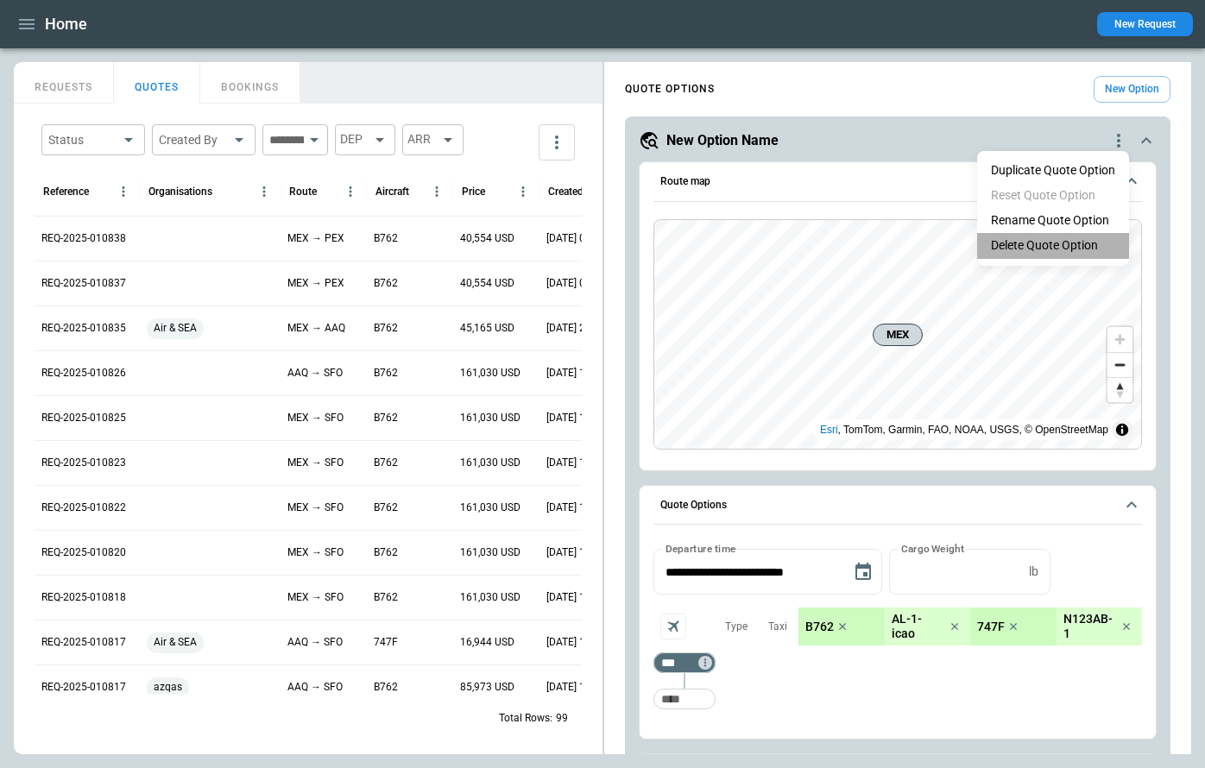
click at [1053, 250] on li "Delete Quote Option" at bounding box center [1053, 245] width 152 height 25
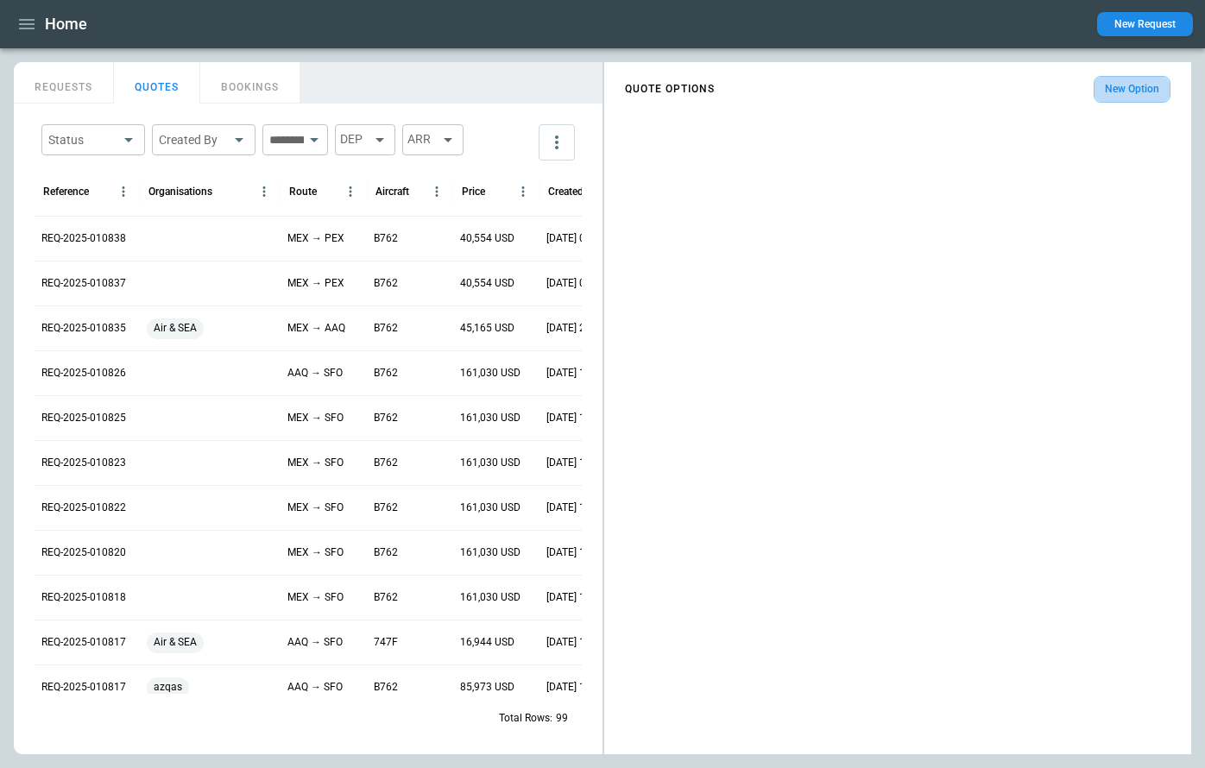
click at [1122, 94] on button "New Option" at bounding box center [1132, 89] width 77 height 27
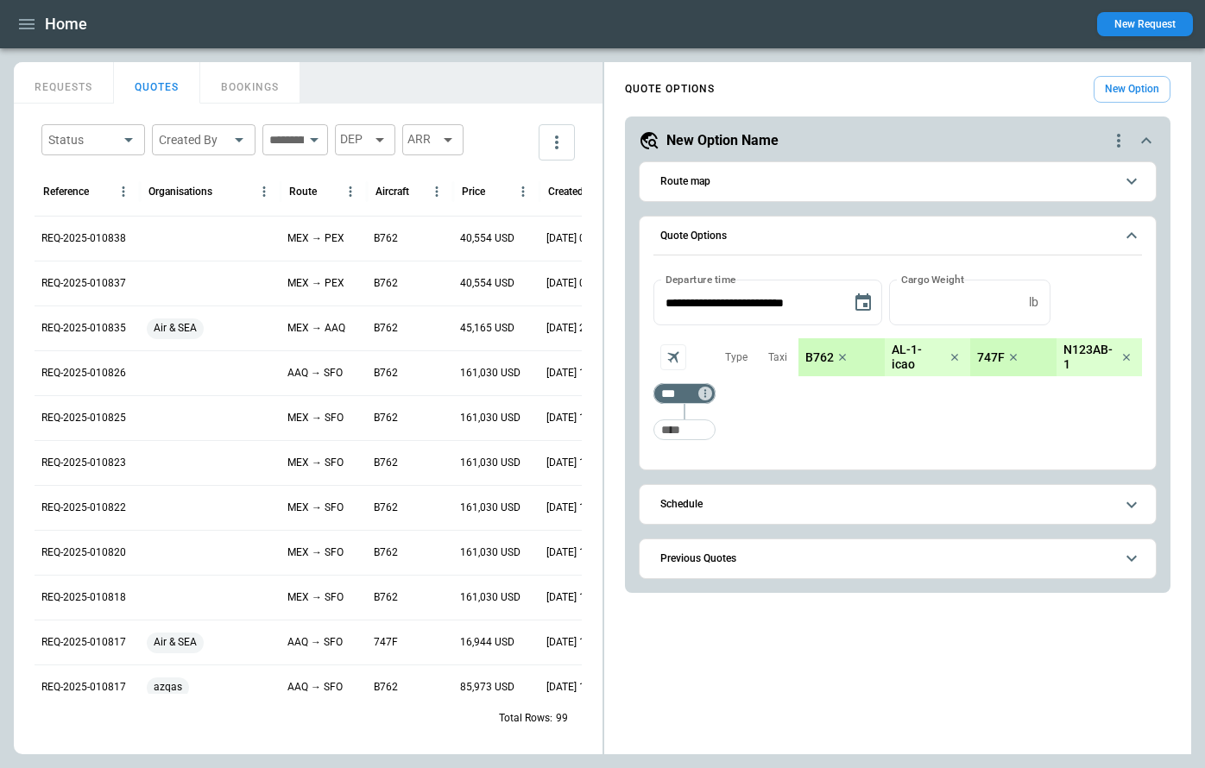
click at [796, 562] on span "Previous Quotes" at bounding box center [888, 558] width 454 height 11
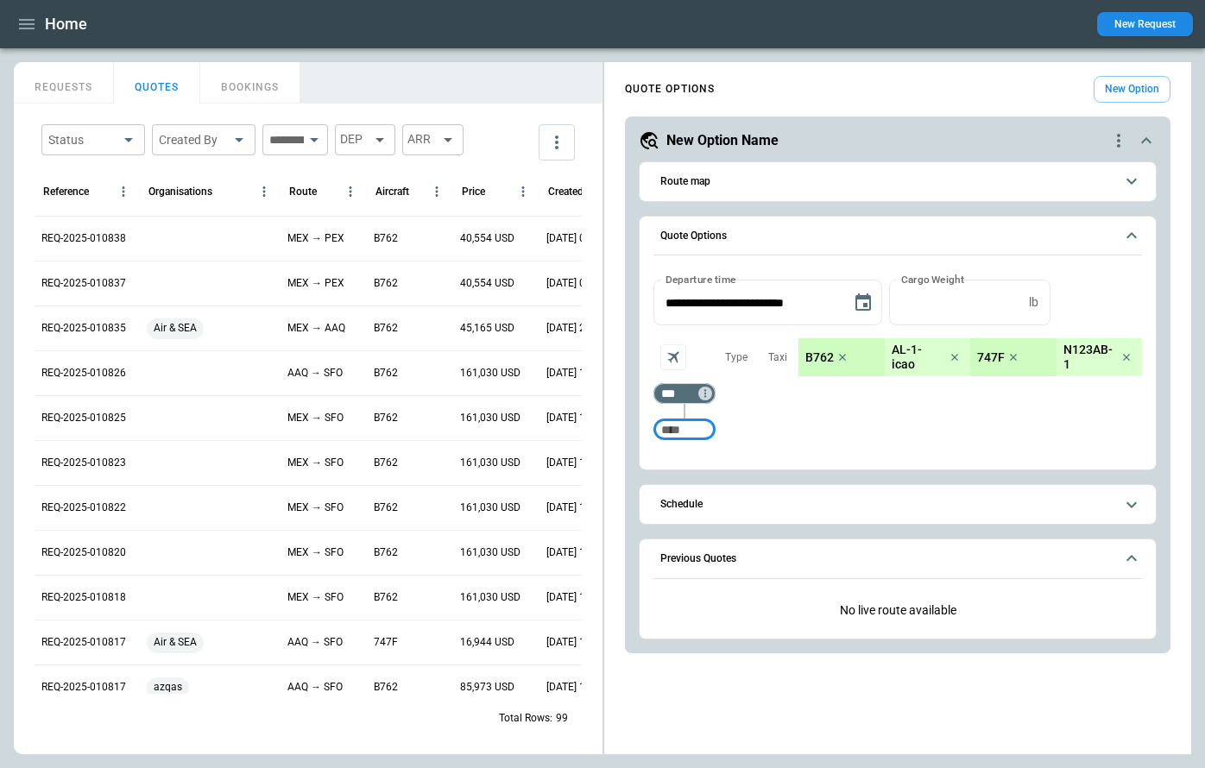
click at [688, 430] on input "Too short" at bounding box center [684, 429] width 55 height 31
type input "***"
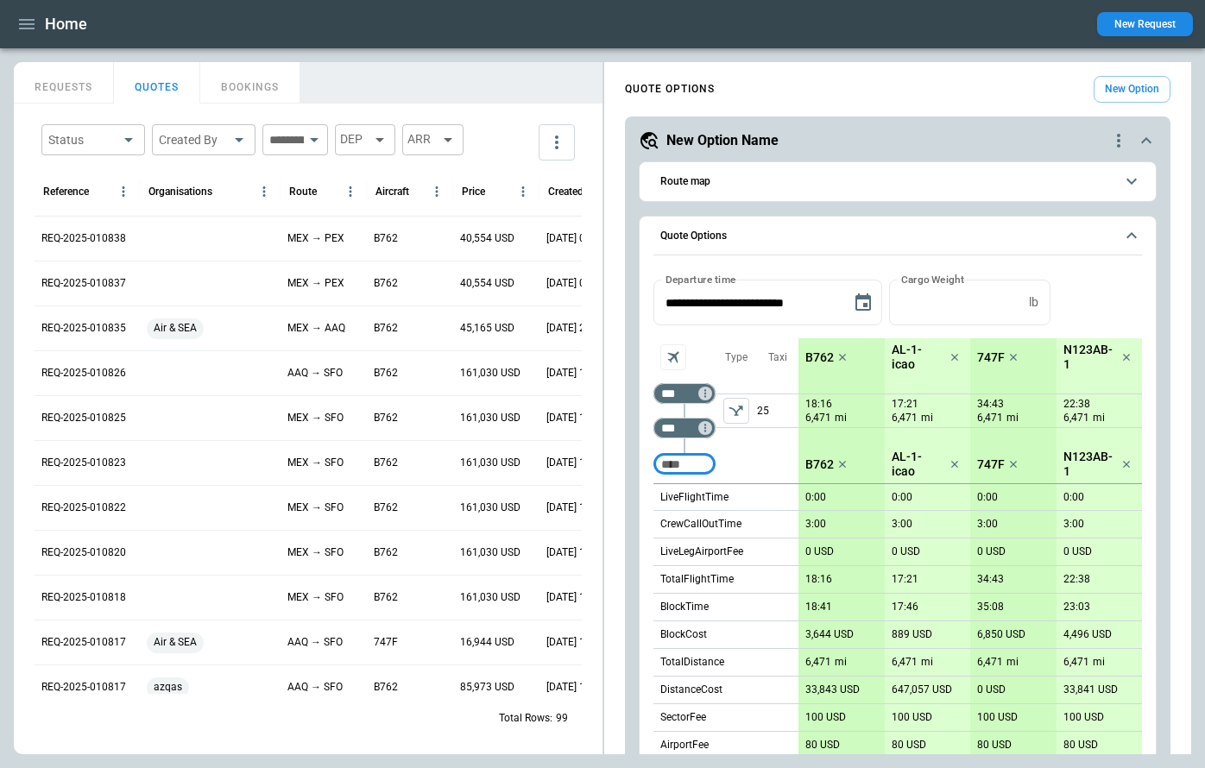
click at [732, 411] on icon "left aligned" at bounding box center [736, 410] width 17 height 17
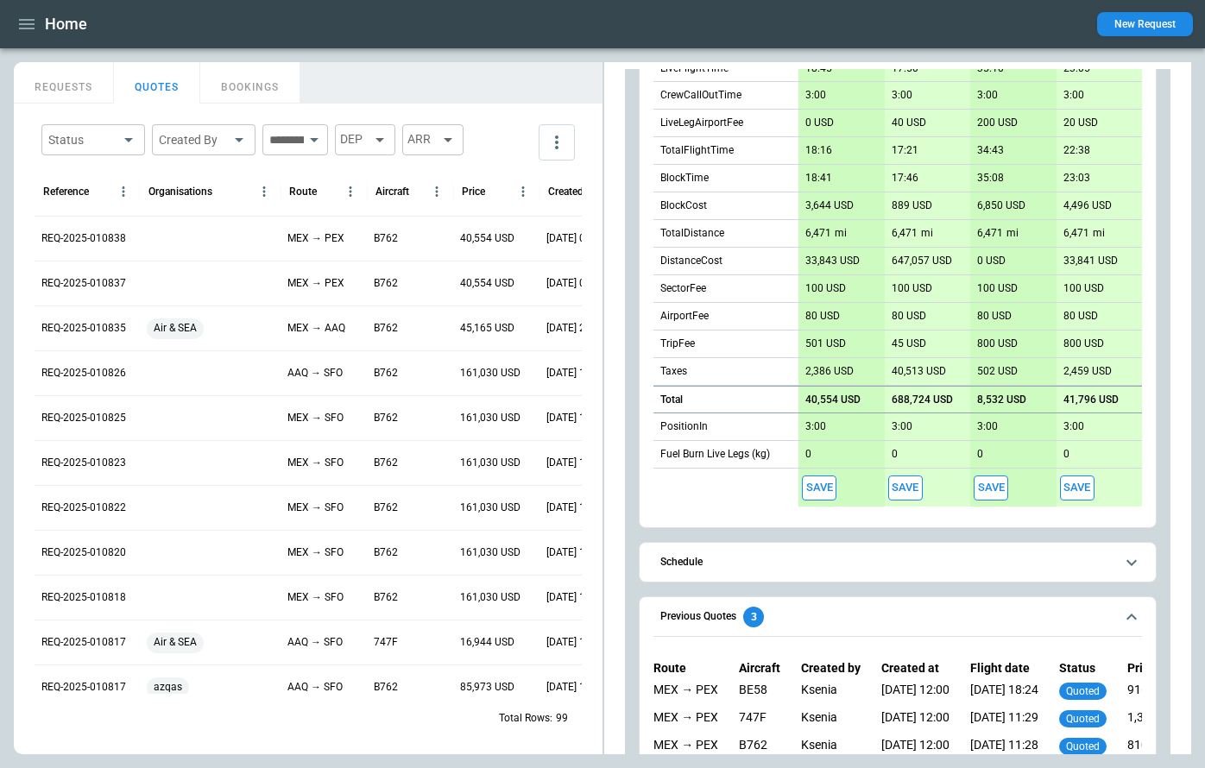
scroll to position [476, 0]
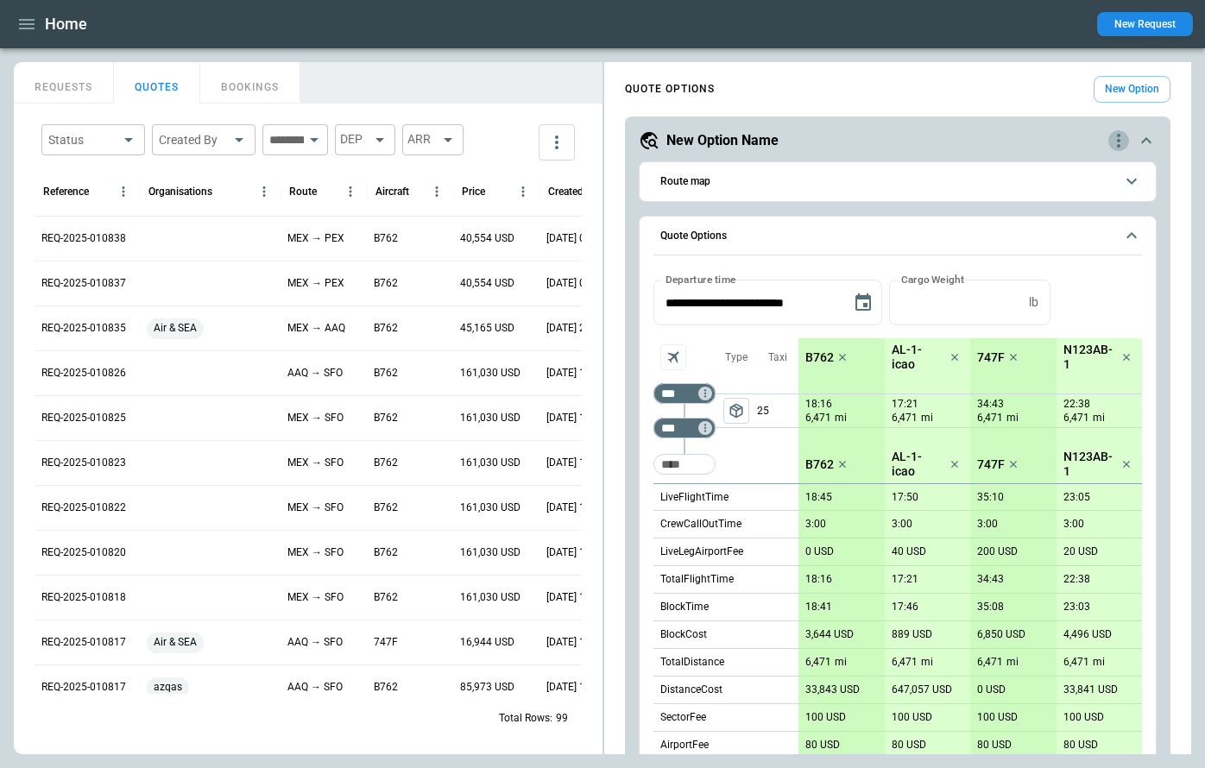
click at [1117, 141] on icon "quote-option-actions" at bounding box center [1118, 141] width 3 height 14
click at [1033, 169] on button "Duplicate Quote Option" at bounding box center [1053, 170] width 152 height 25
click at [1126, 92] on button "New Option" at bounding box center [1132, 89] width 77 height 27
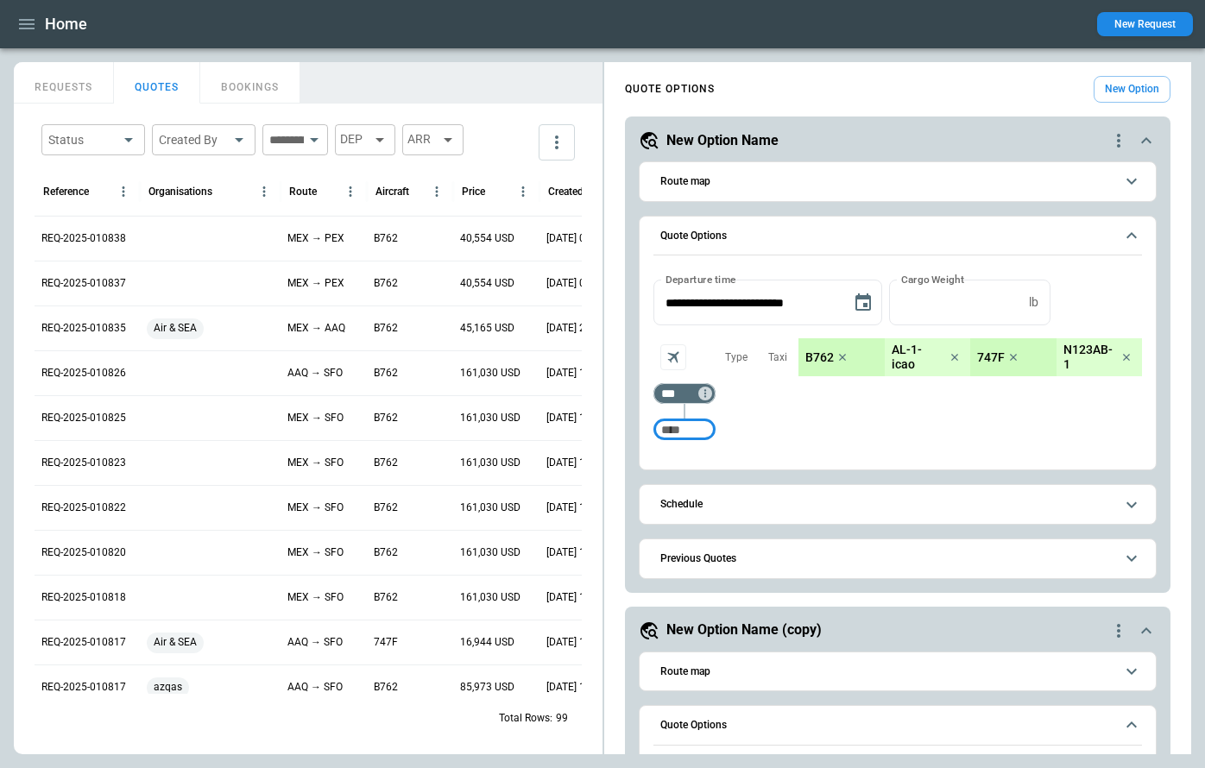
click at [29, 35] on button "button" at bounding box center [26, 24] width 29 height 30
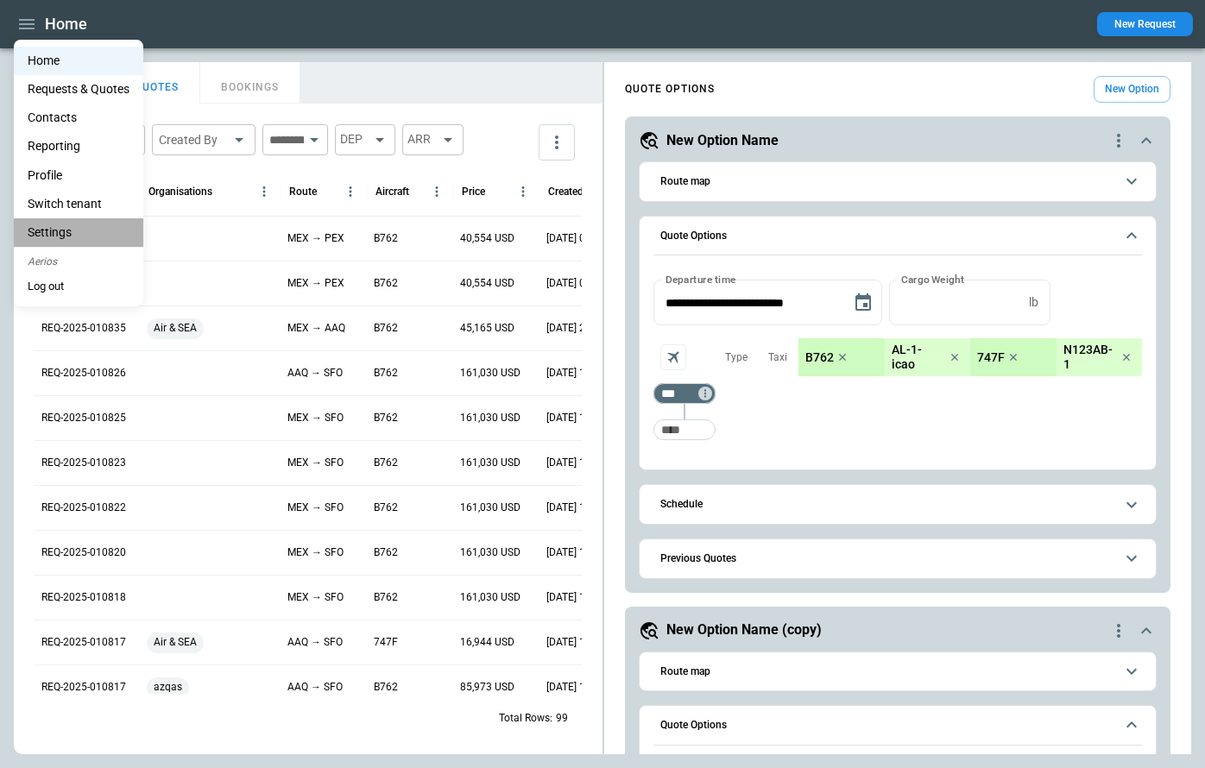
click at [69, 227] on li "Settings" at bounding box center [79, 232] width 130 height 28
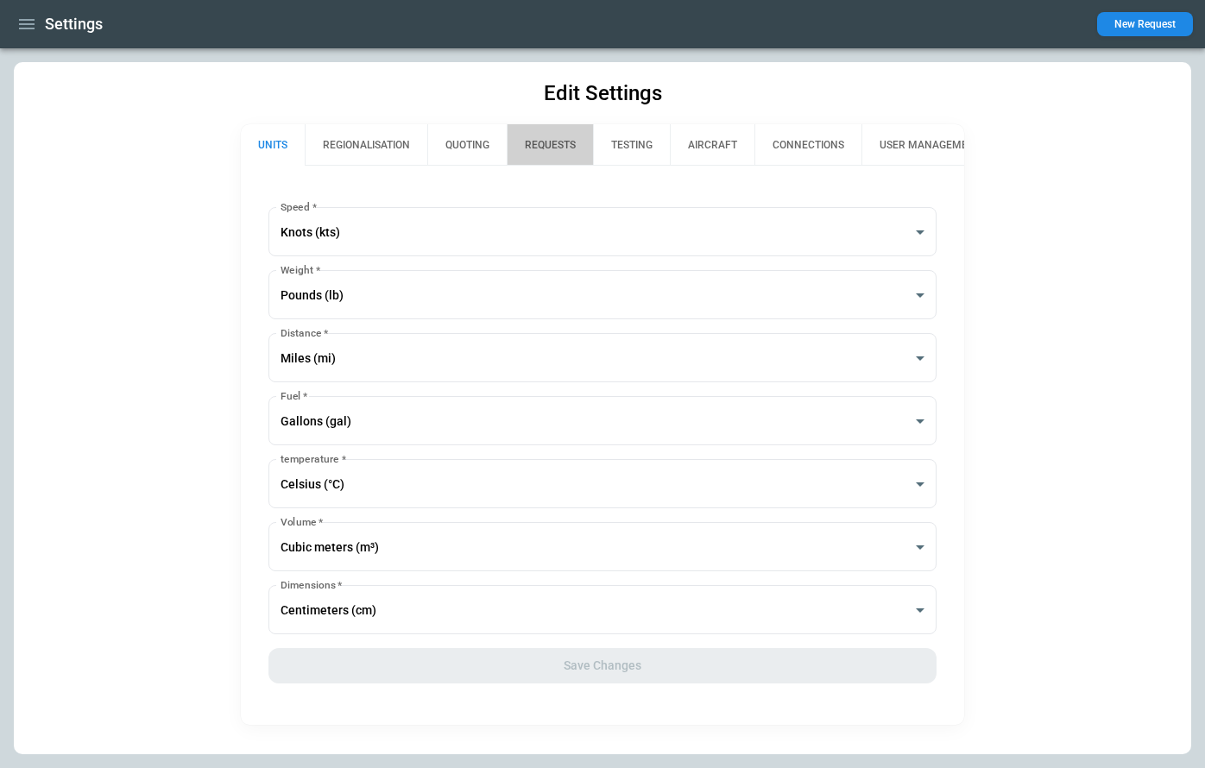
click at [557, 147] on button "REQUESTS" at bounding box center [550, 144] width 86 height 41
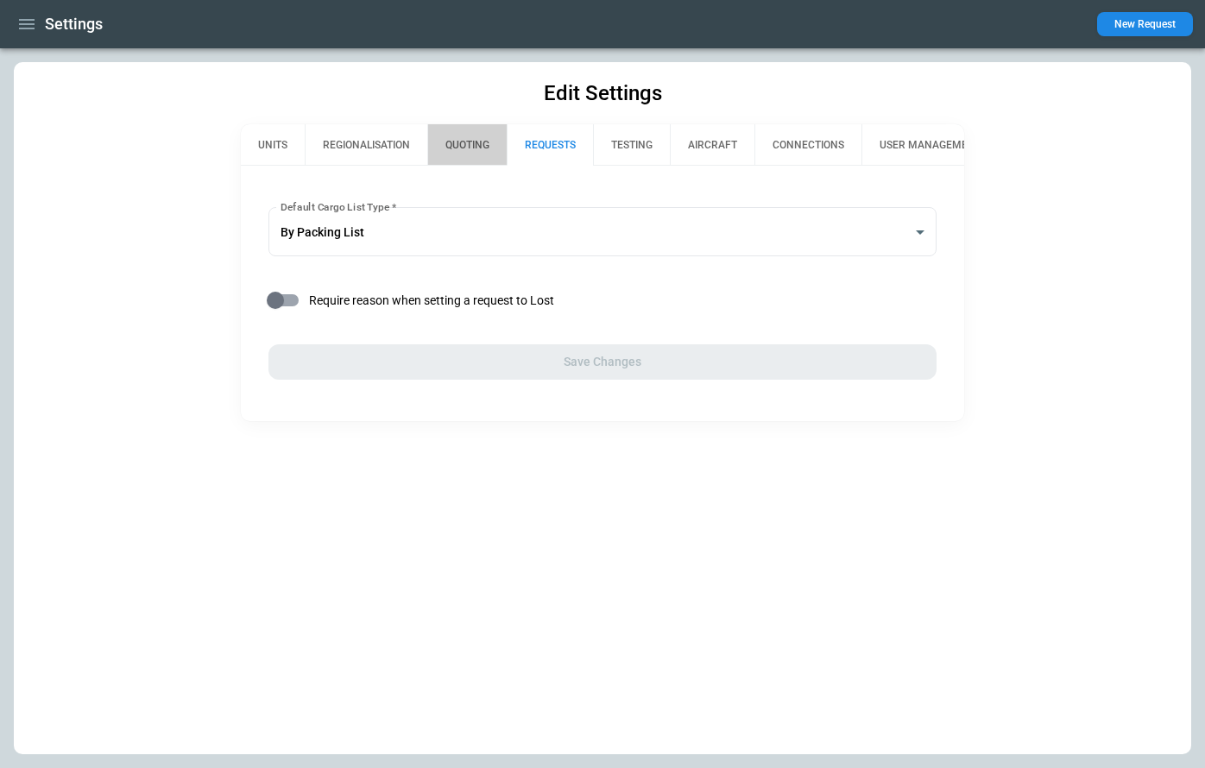
click at [460, 152] on button "QUOTING" at bounding box center [466, 144] width 79 height 41
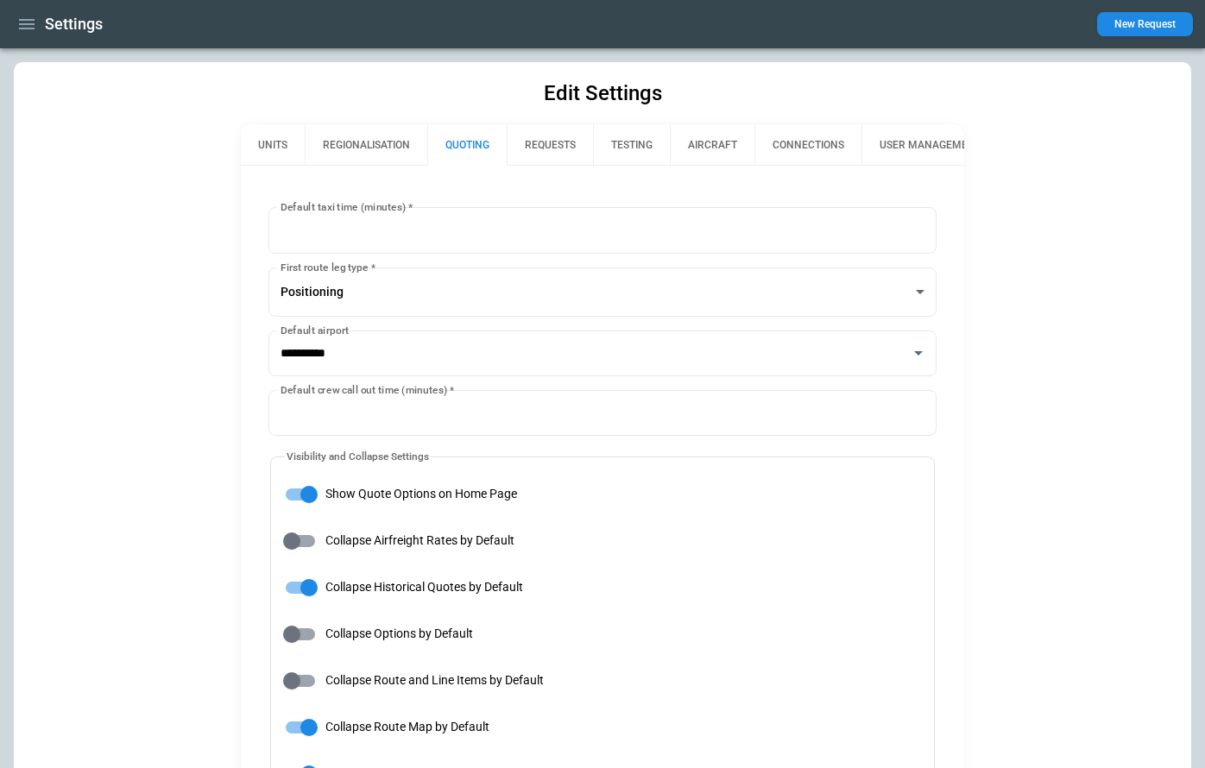
type input "**********"
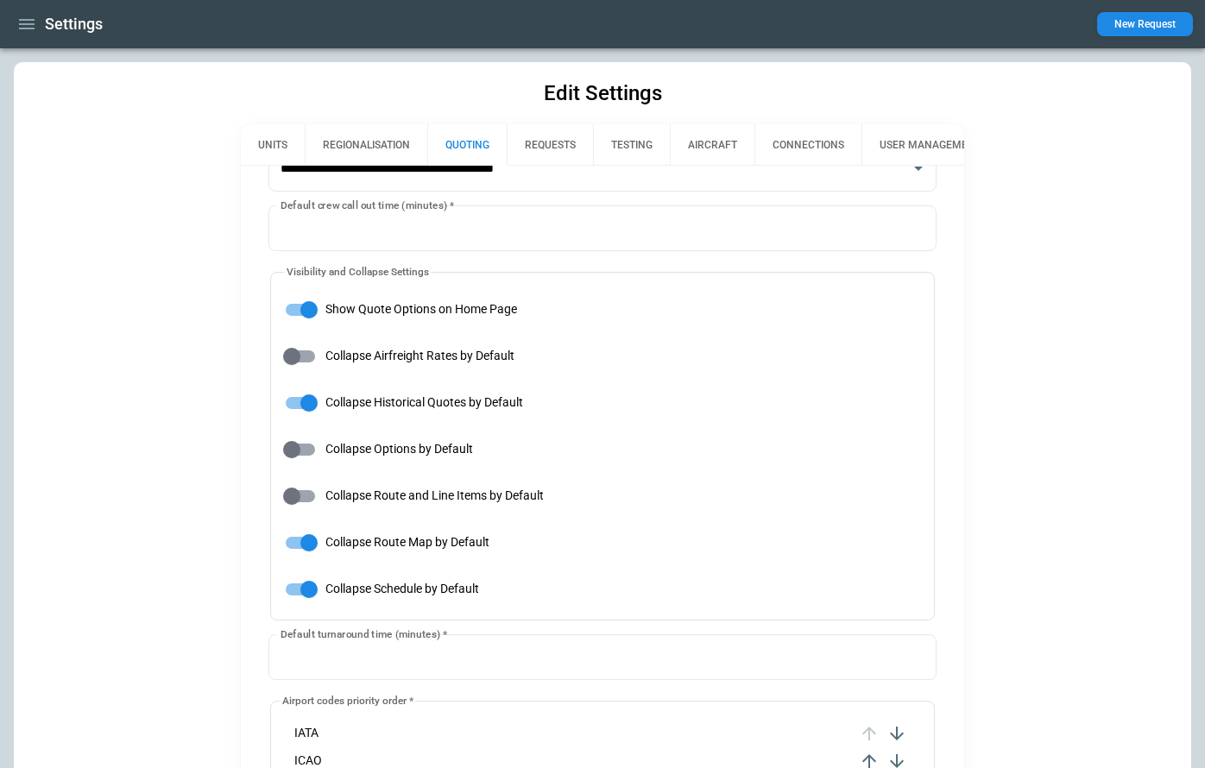
scroll to position [187, 0]
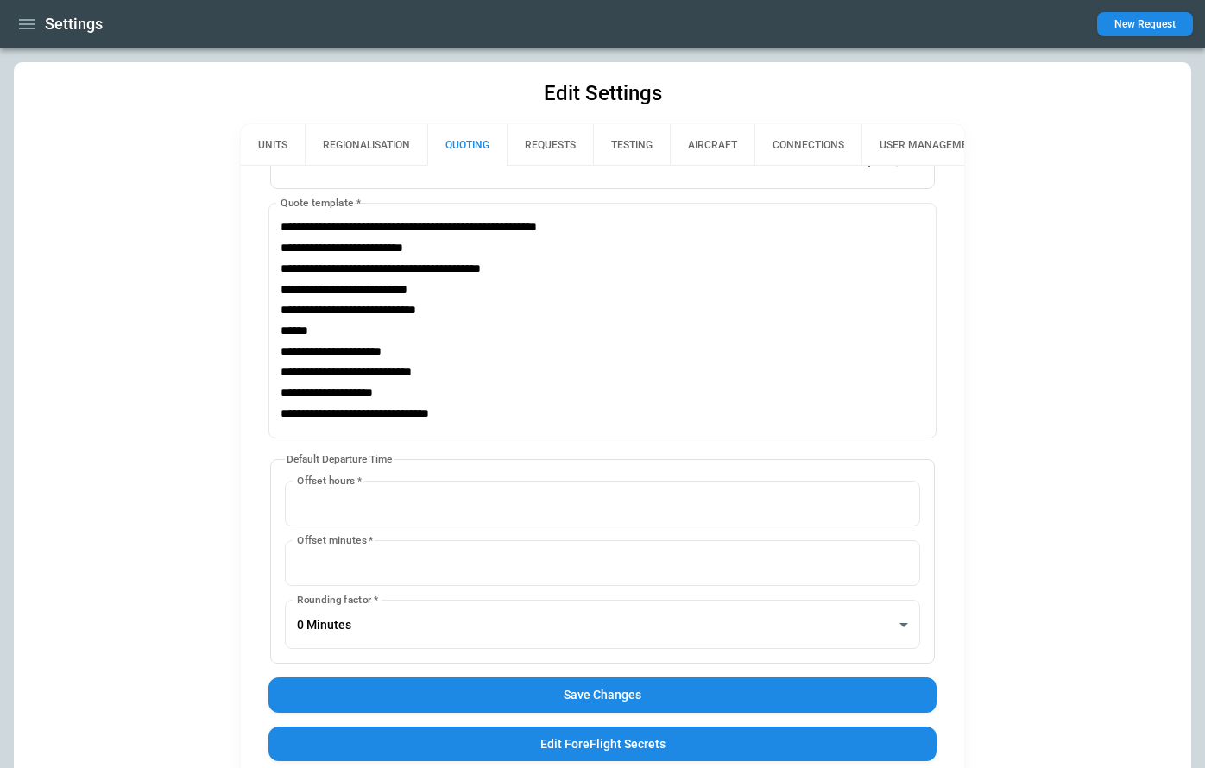
click at [556, 702] on button "Save Changes" at bounding box center [603, 695] width 668 height 35
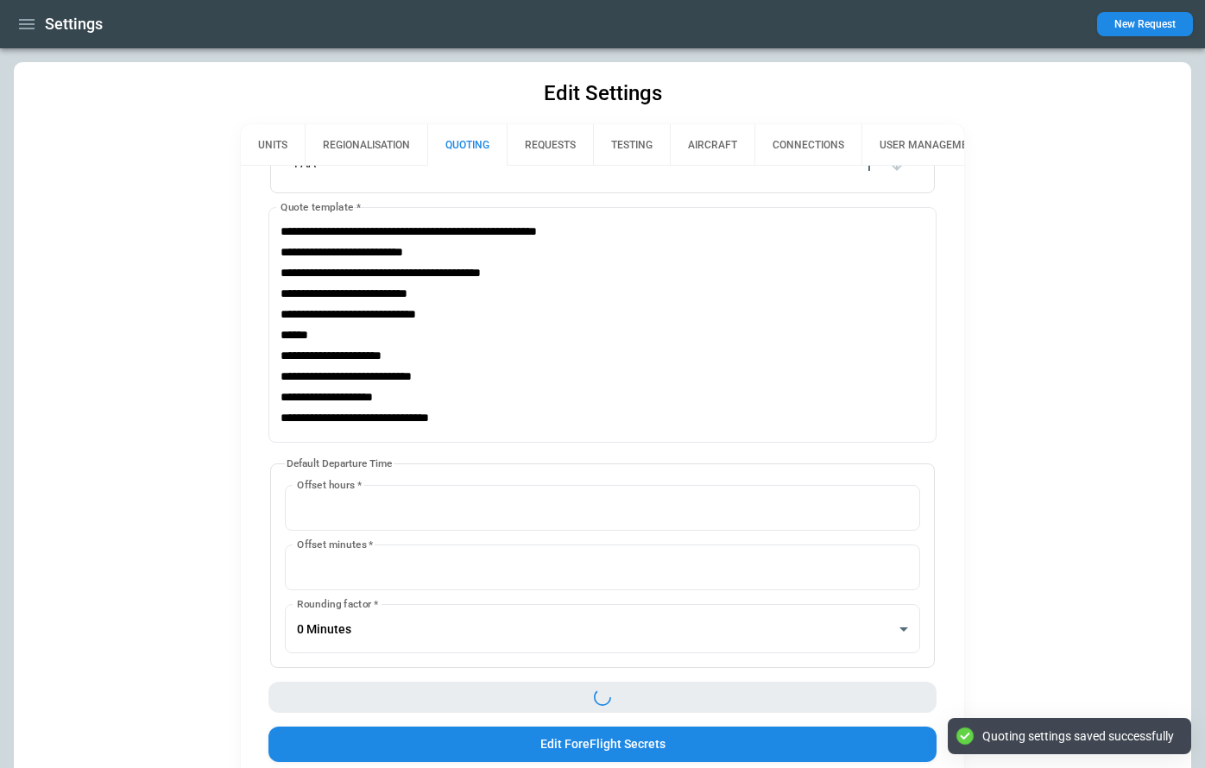
scroll to position [814, 0]
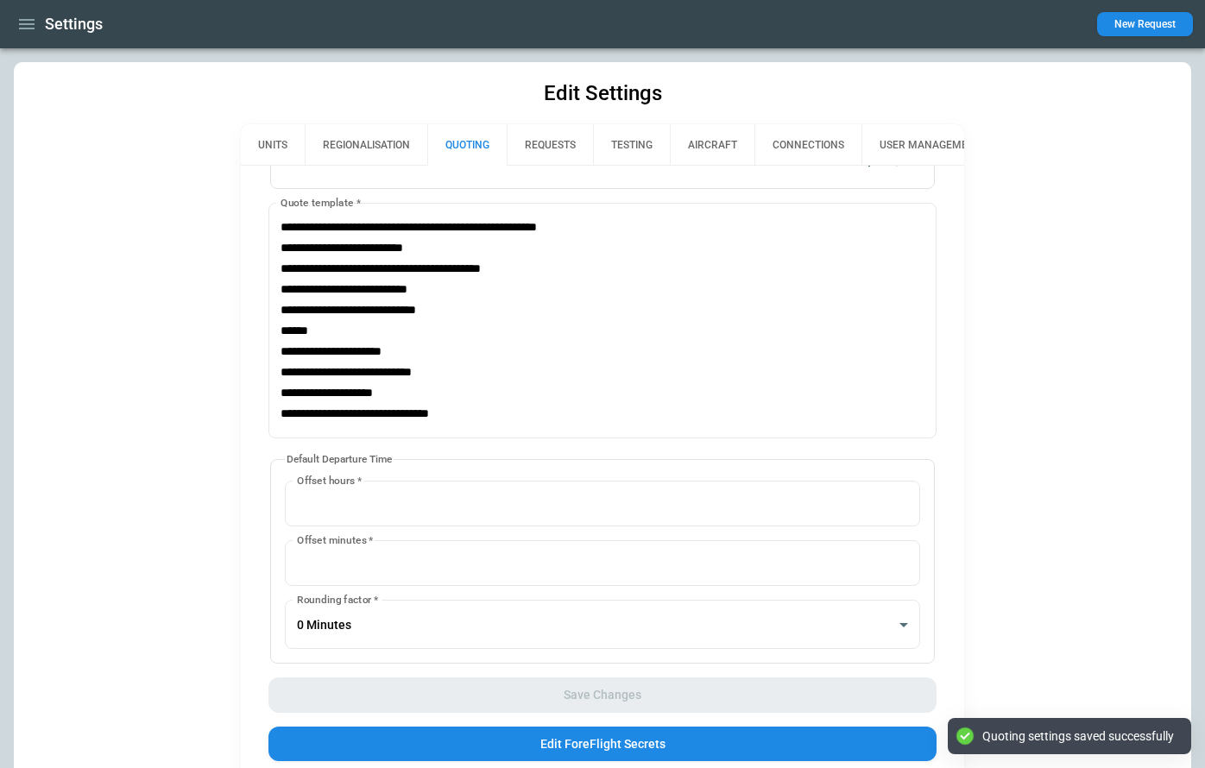
click at [16, 20] on icon "button" at bounding box center [26, 24] width 21 height 21
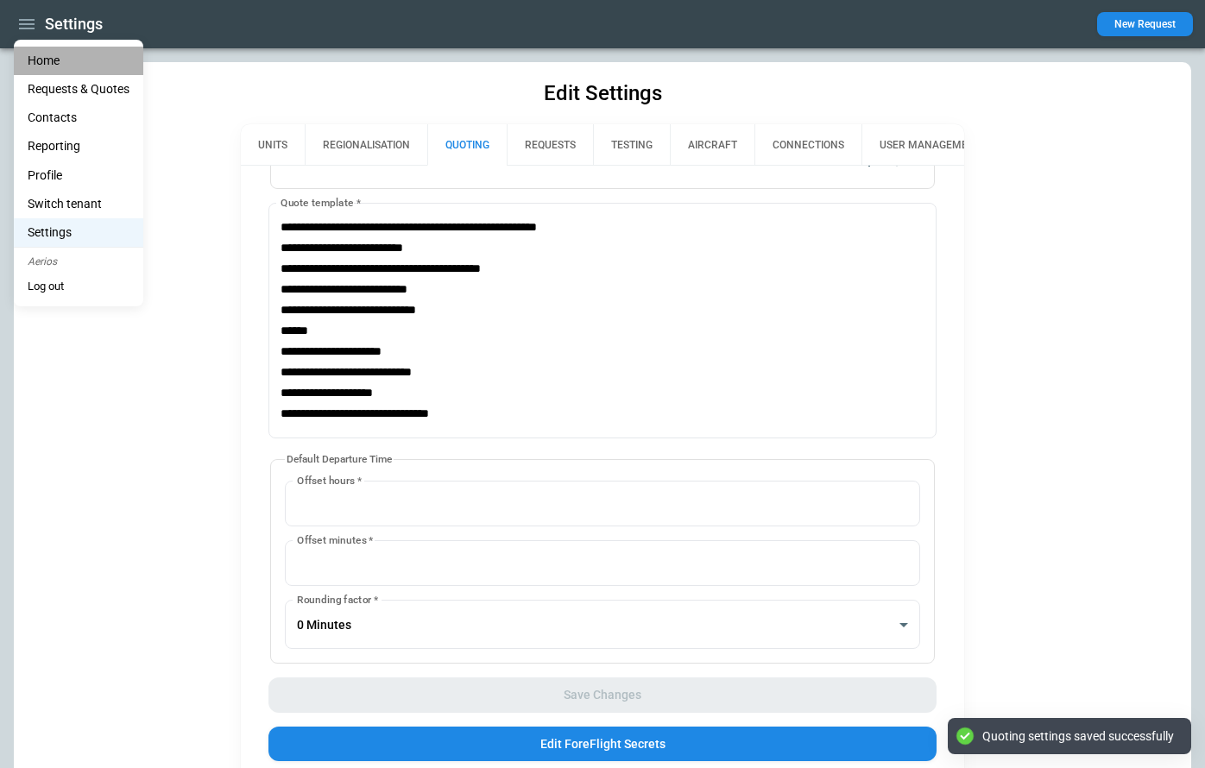
click at [43, 60] on li "Home" at bounding box center [79, 61] width 130 height 28
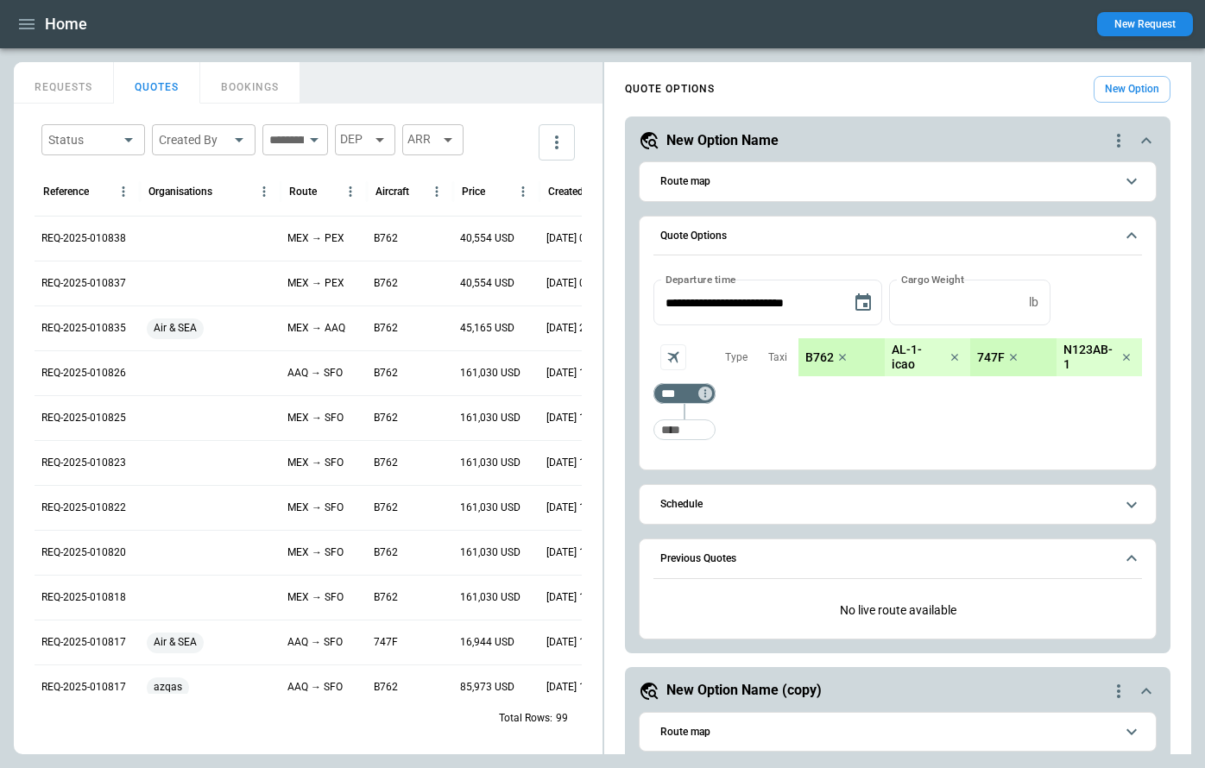
click at [1111, 147] on icon "quote-option-actions" at bounding box center [1119, 140] width 21 height 21
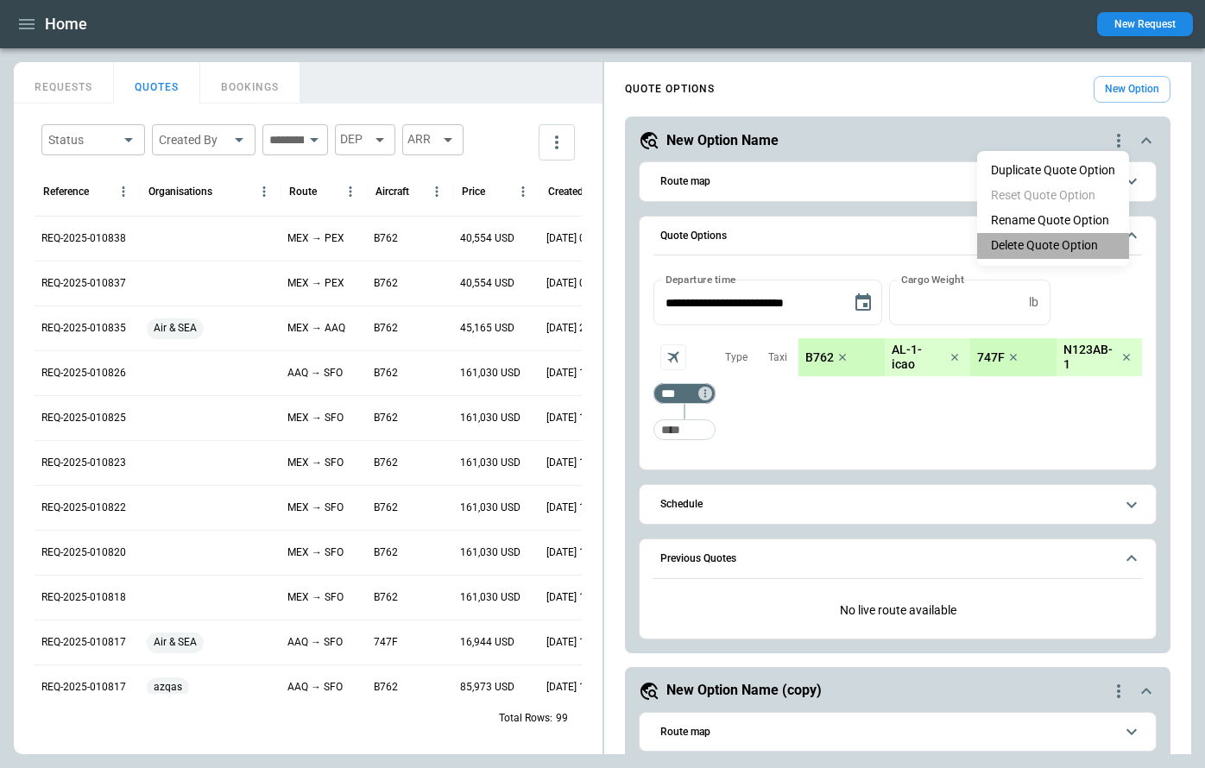
click at [1068, 243] on li "Delete Quote Option" at bounding box center [1053, 245] width 152 height 25
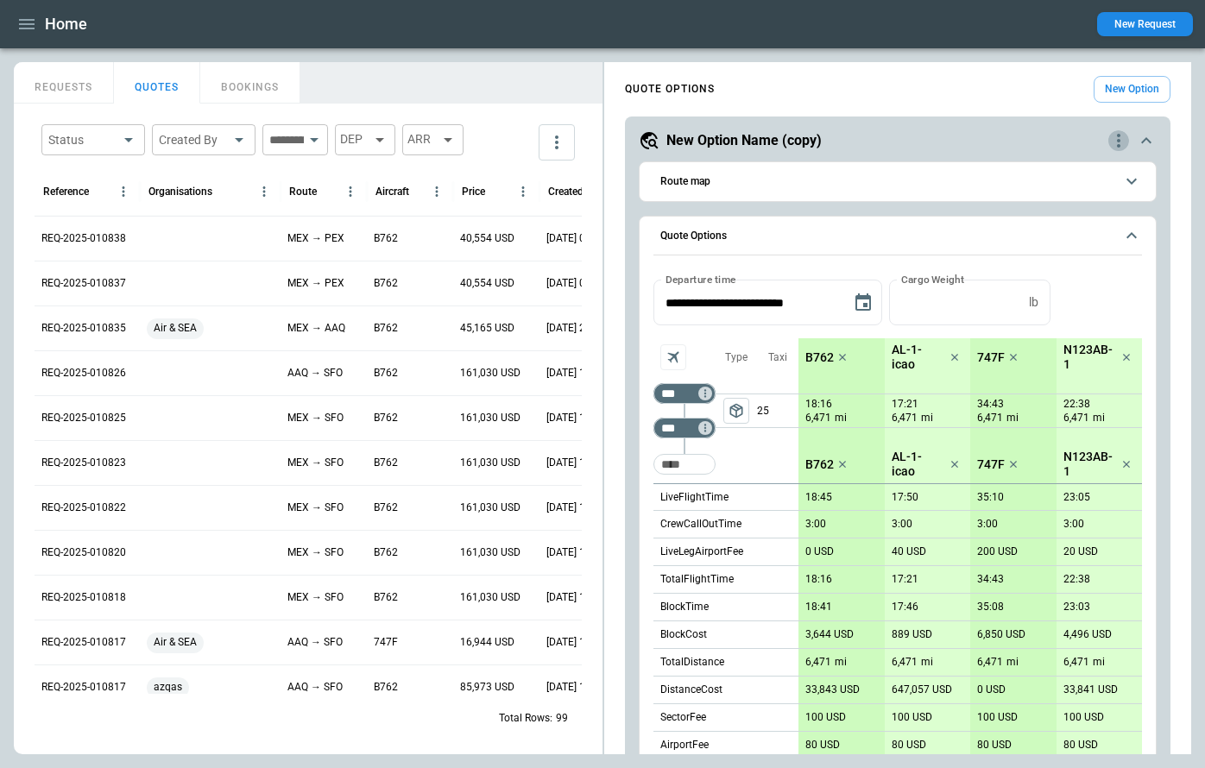
click at [1116, 148] on icon "quote-option-actions" at bounding box center [1119, 140] width 21 height 21
click at [1066, 248] on li "Delete Quote Option" at bounding box center [1053, 245] width 152 height 25
click at [1117, 144] on icon "quote-option-actions" at bounding box center [1119, 140] width 21 height 21
click at [1061, 250] on li "Delete Quote Option" at bounding box center [1053, 245] width 152 height 25
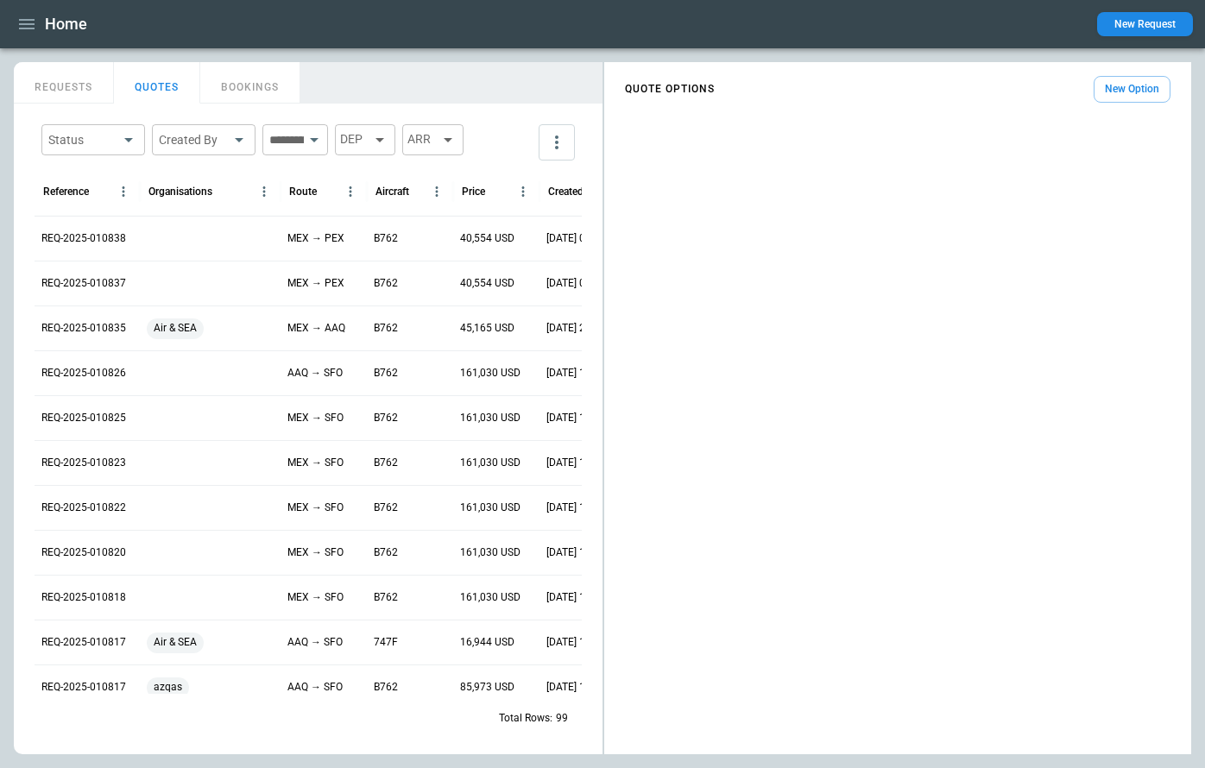
click at [1116, 92] on button "New Option" at bounding box center [1132, 89] width 77 height 27
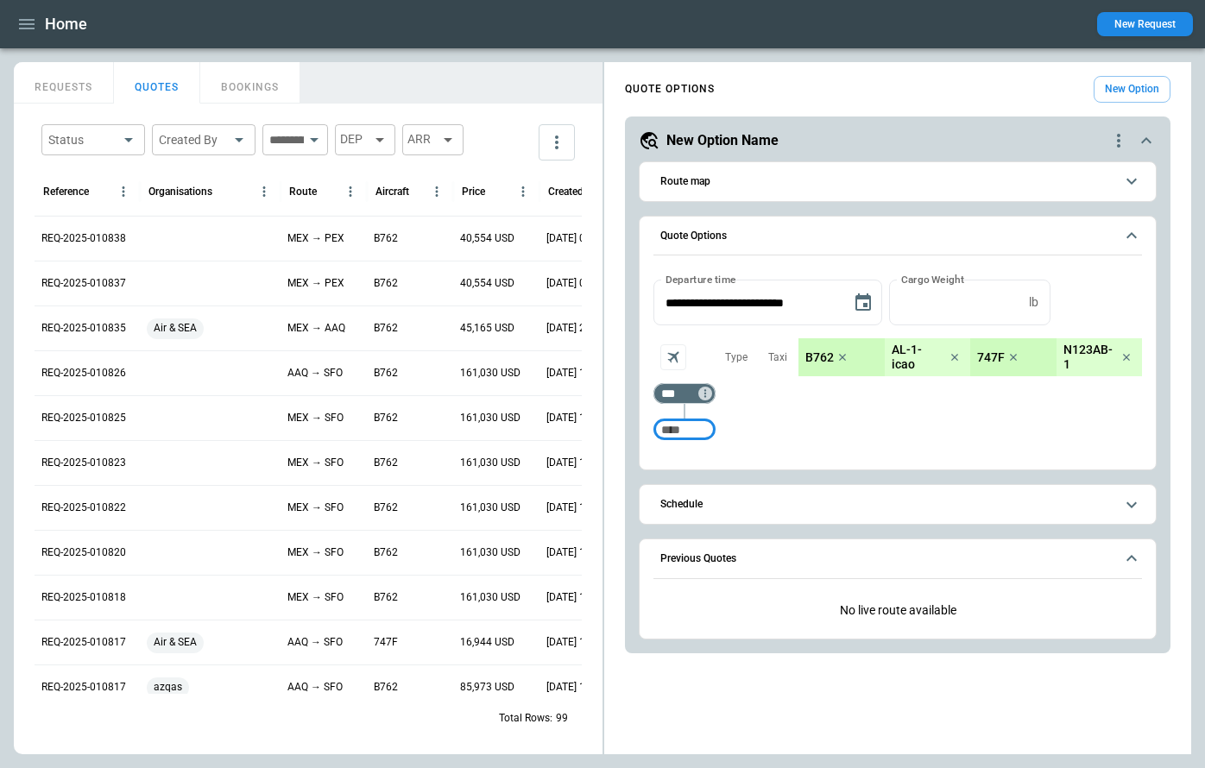
click at [26, 30] on icon "button" at bounding box center [26, 24] width 21 height 21
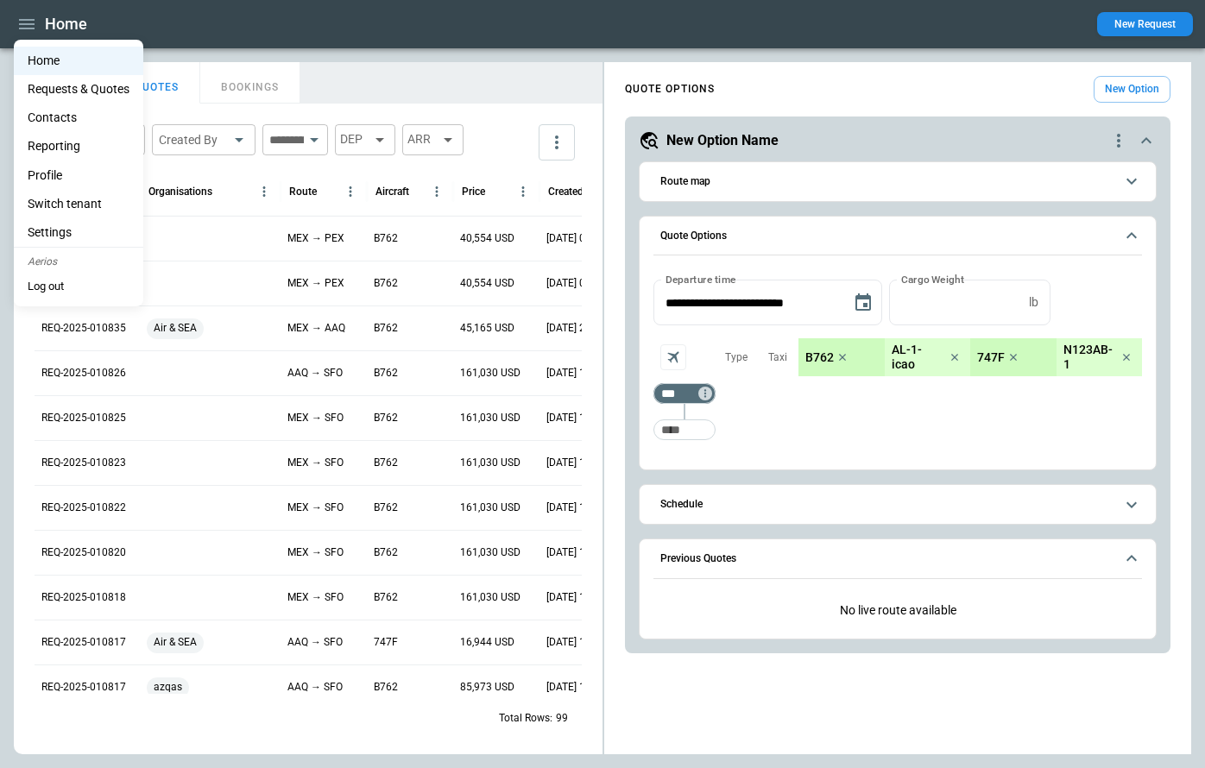
click at [64, 224] on li "Settings" at bounding box center [79, 232] width 130 height 28
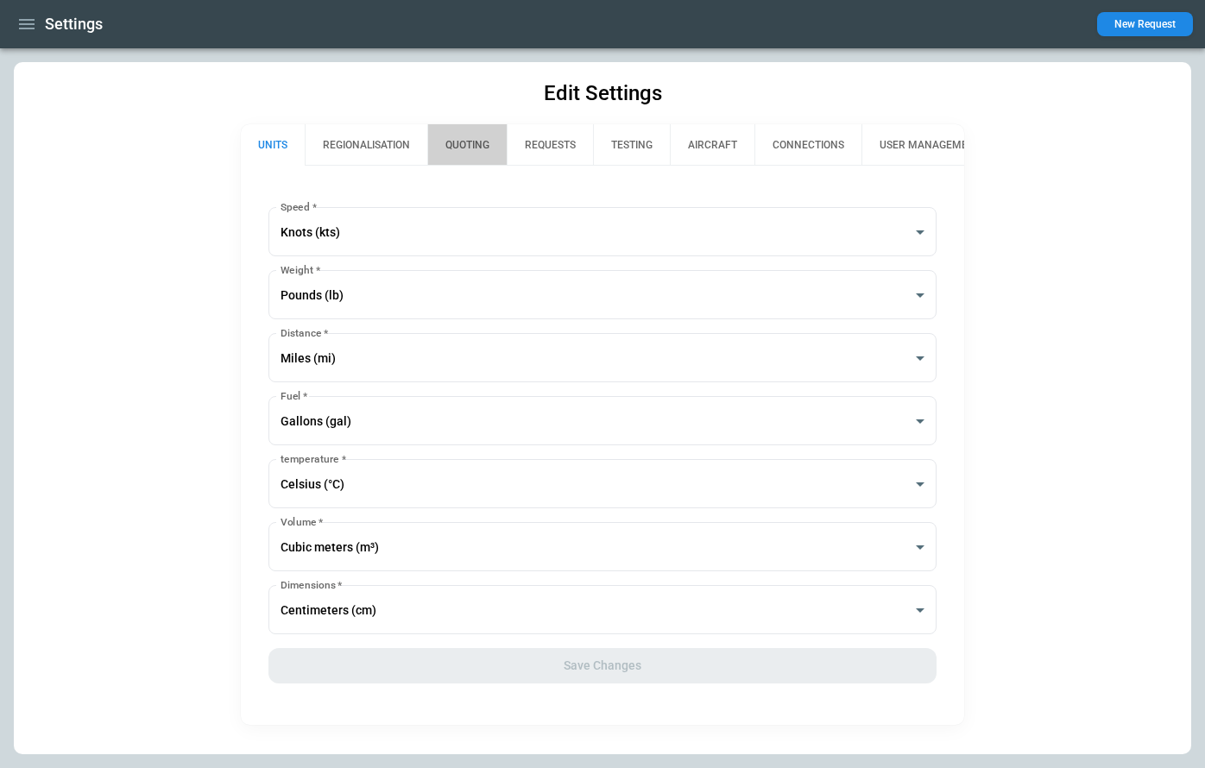
click at [484, 142] on button "QUOTING" at bounding box center [466, 144] width 79 height 41
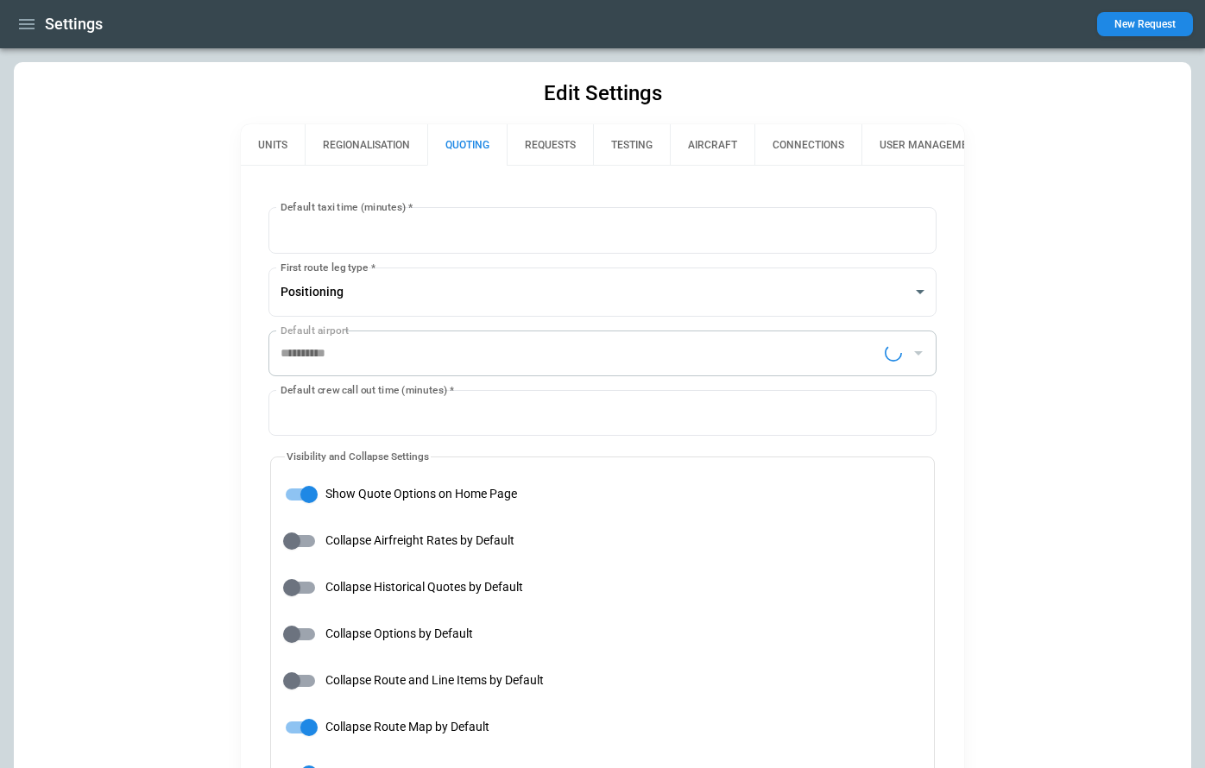
type input "**********"
click at [22, 21] on icon "button" at bounding box center [26, 24] width 21 height 21
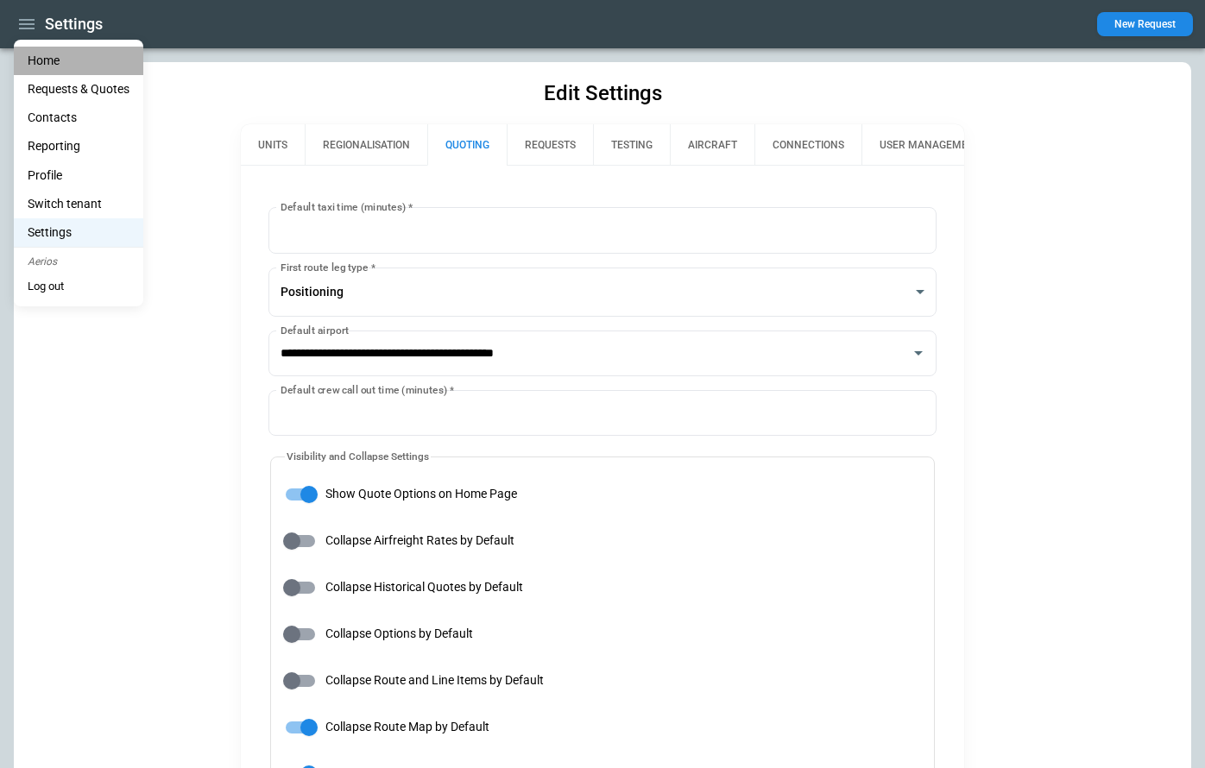
click at [41, 59] on li "Home" at bounding box center [79, 61] width 130 height 28
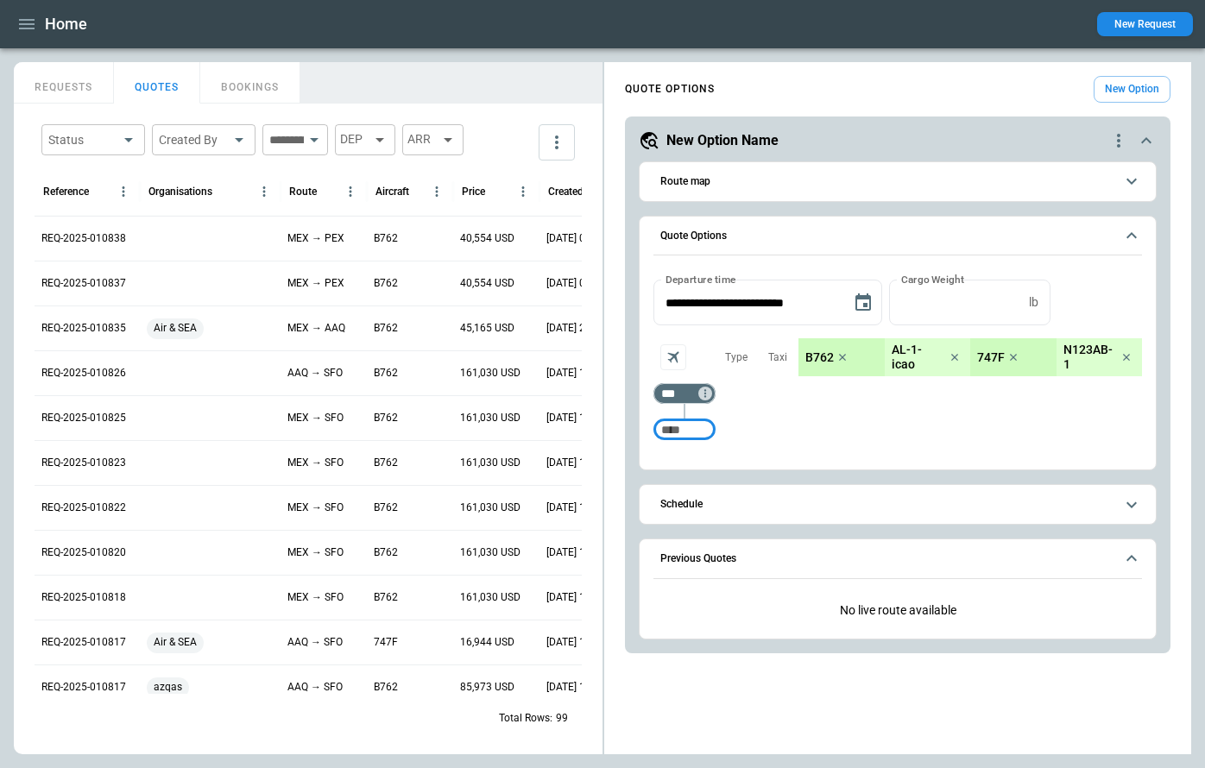
click at [23, 31] on icon "button" at bounding box center [26, 24] width 21 height 21
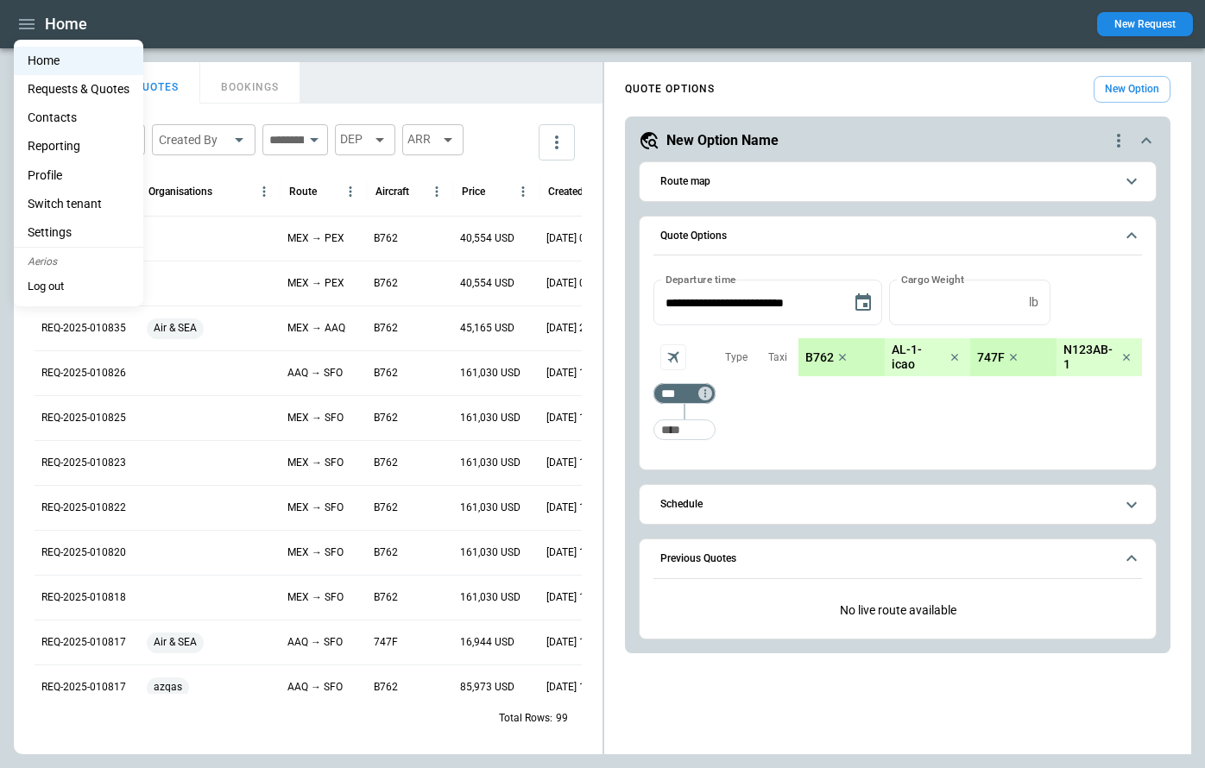
click at [43, 56] on li "Home" at bounding box center [79, 61] width 130 height 28
click at [394, 73] on div at bounding box center [602, 384] width 1205 height 768
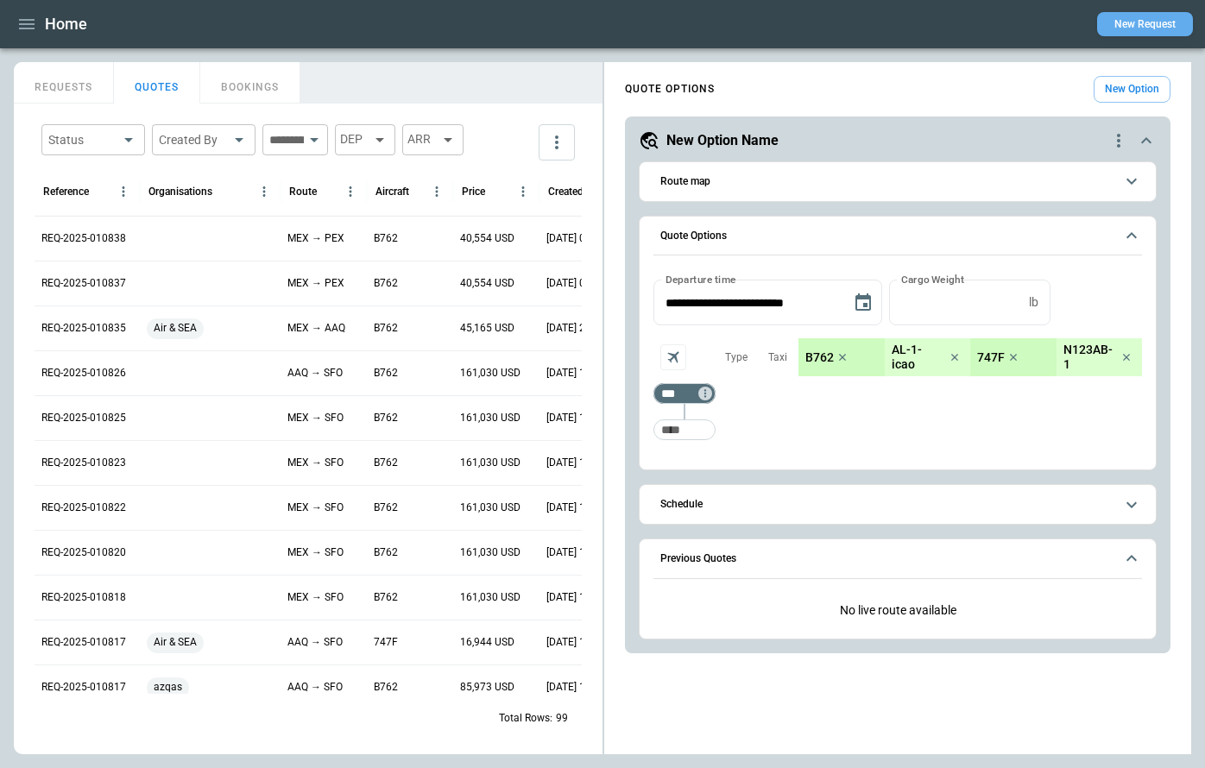
click at [1168, 23] on button "New Request" at bounding box center [1145, 24] width 96 height 24
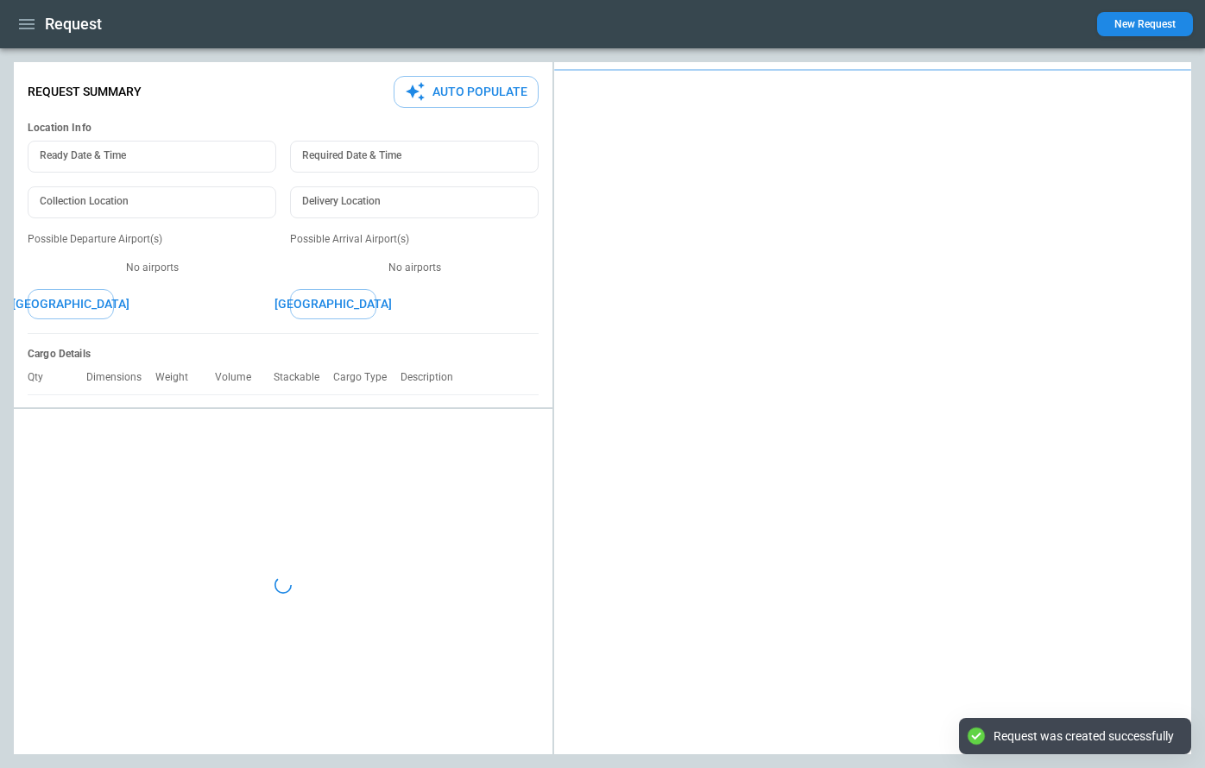
type textarea "*"
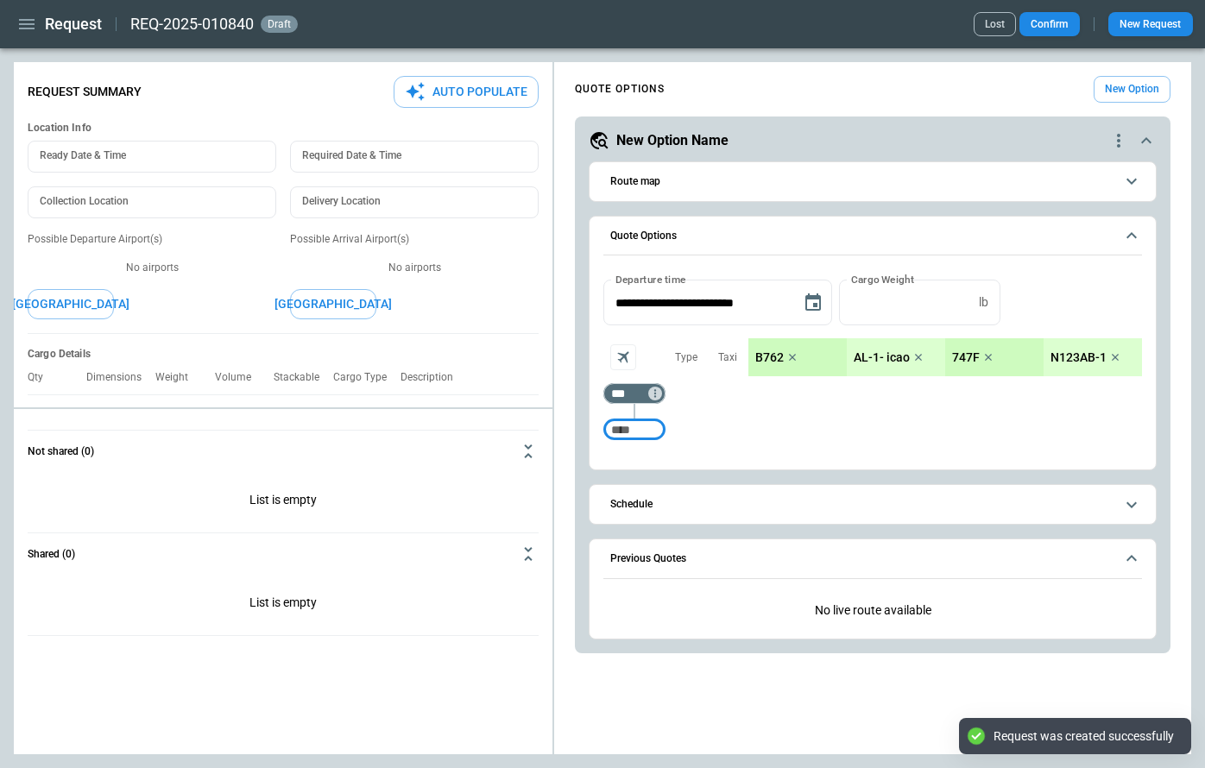
click at [22, 21] on icon "button" at bounding box center [26, 24] width 21 height 21
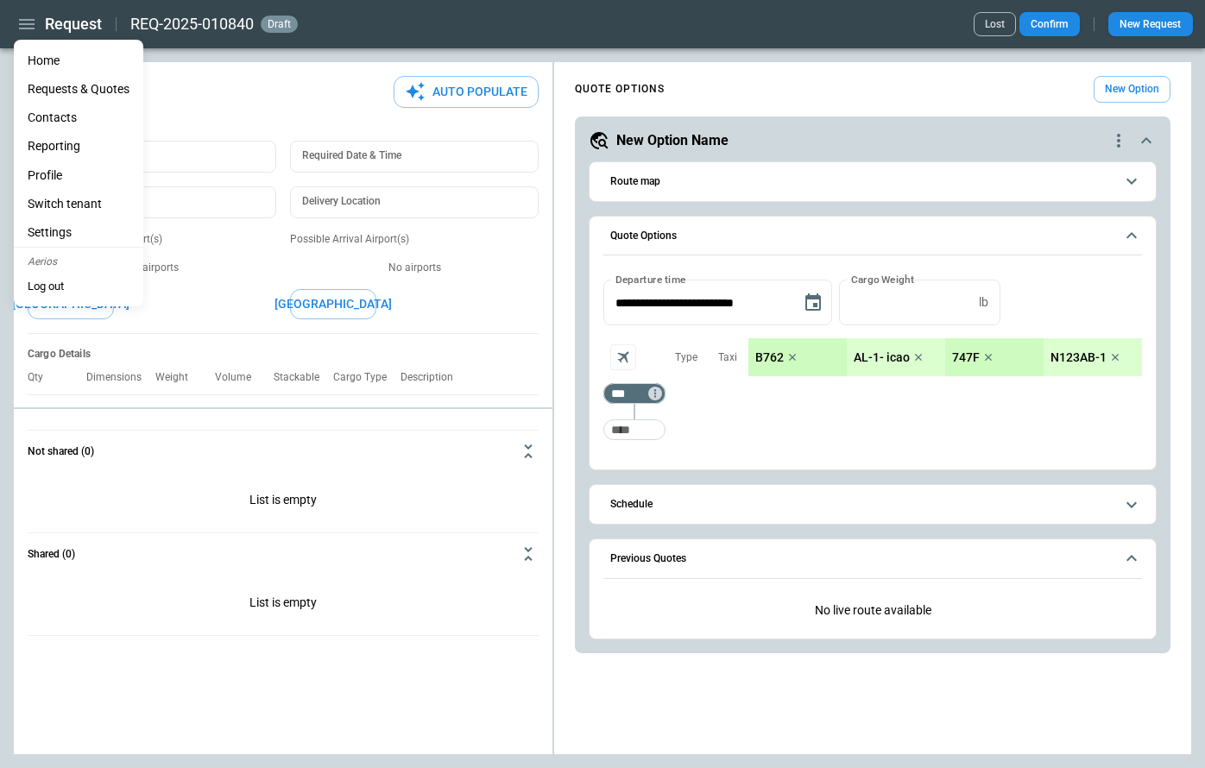
click at [45, 59] on li "Home" at bounding box center [79, 61] width 130 height 28
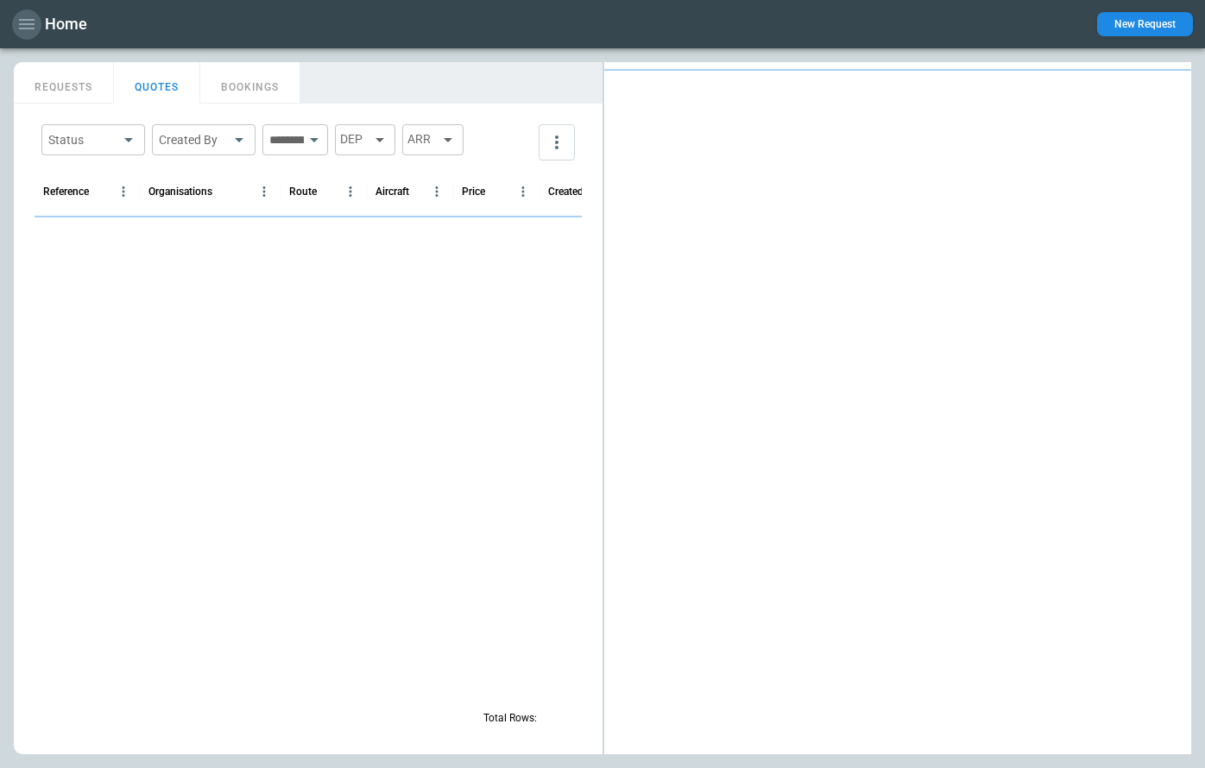
click at [23, 28] on icon "button" at bounding box center [27, 24] width 16 height 10
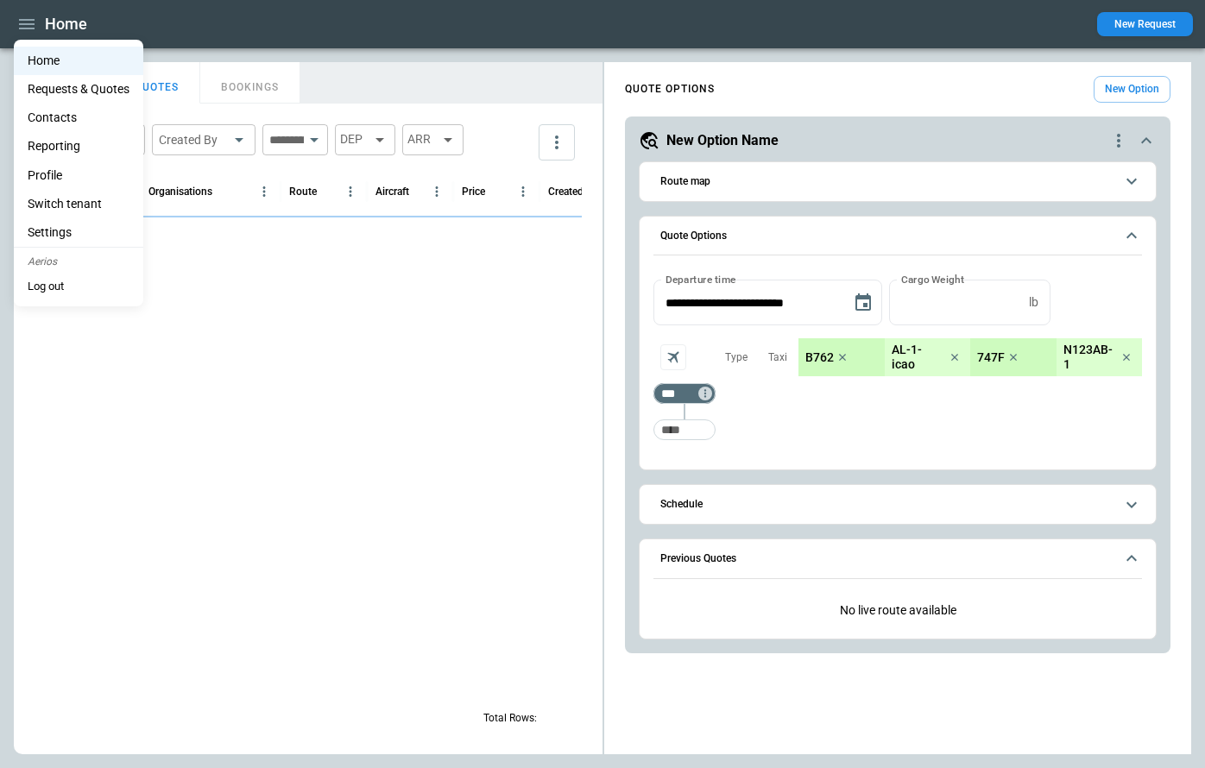
click at [73, 237] on li "Settings" at bounding box center [79, 232] width 130 height 28
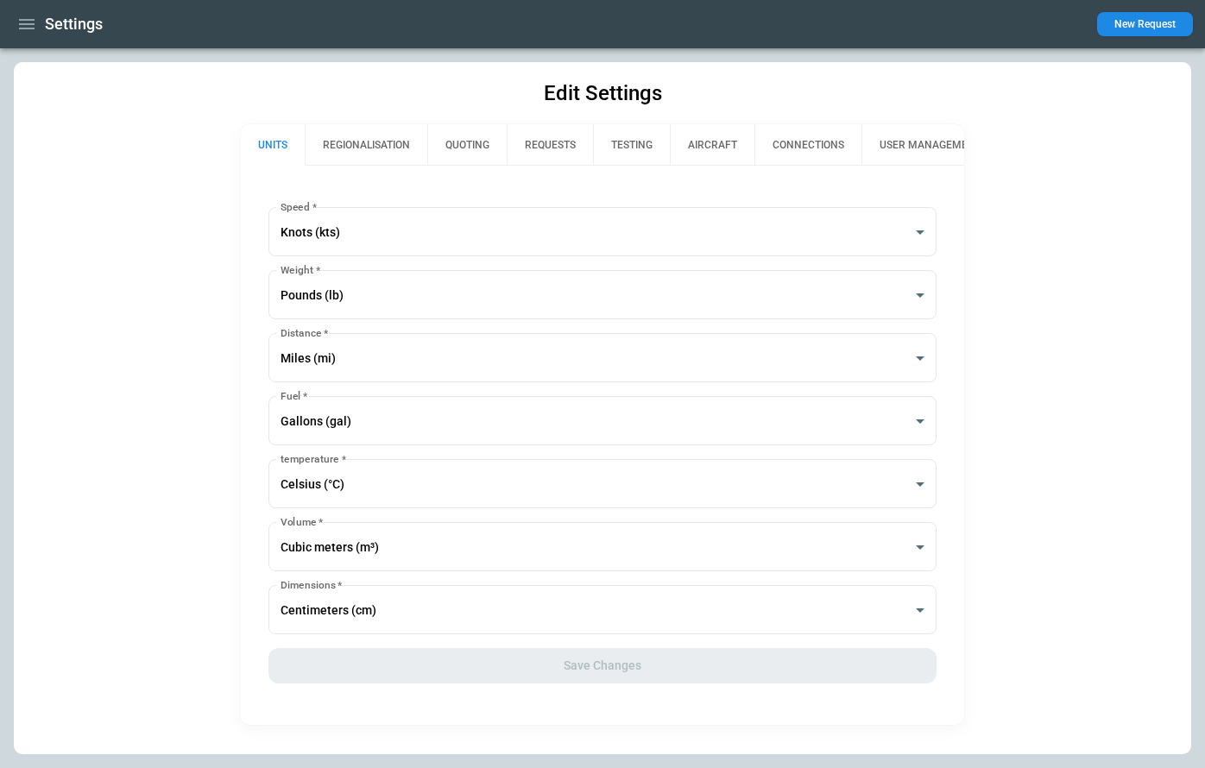
click at [635, 145] on button "TESTING" at bounding box center [631, 144] width 77 height 41
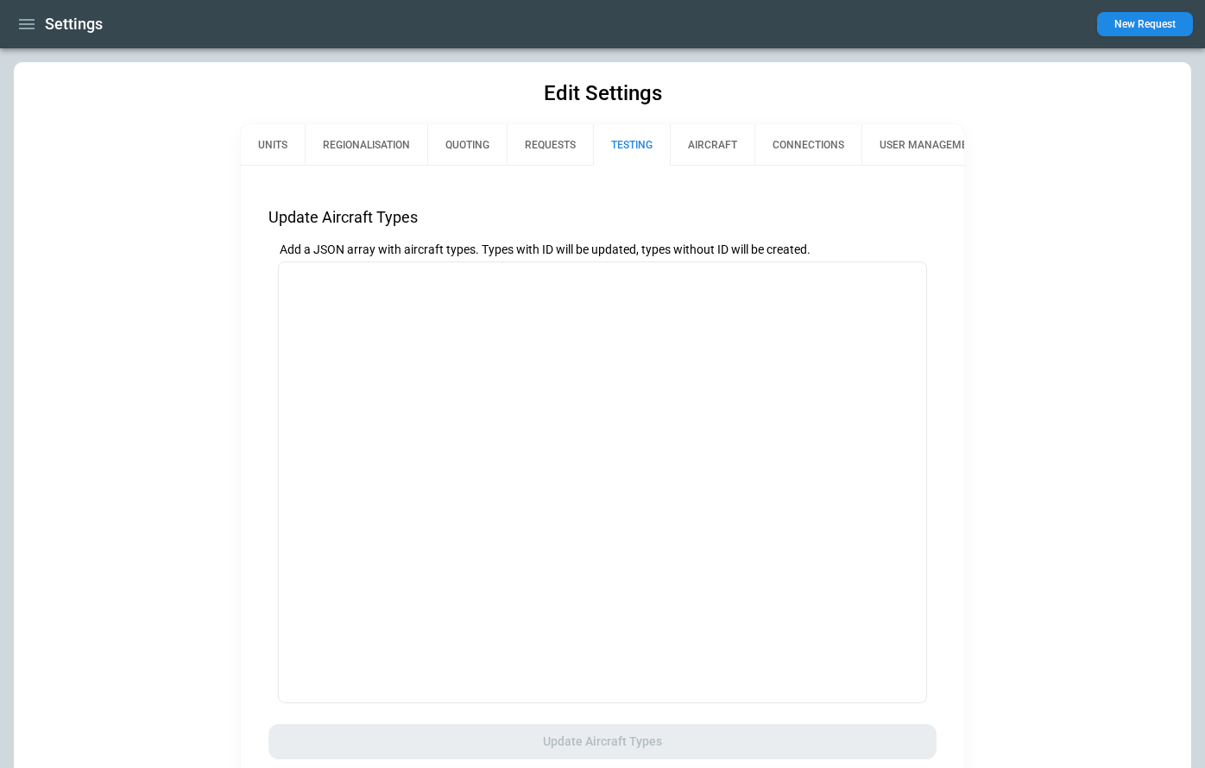
click at [552, 154] on button "REQUESTS" at bounding box center [550, 144] width 86 height 41
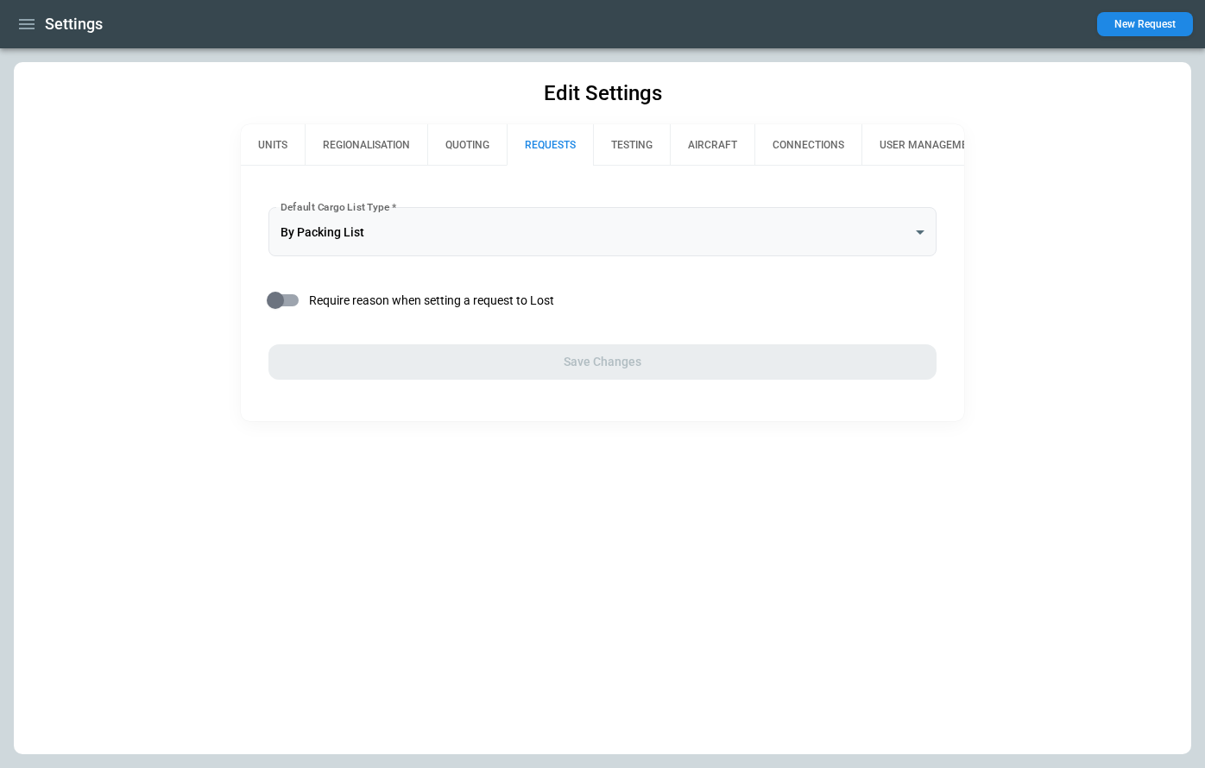
click at [424, 224] on body "**********" at bounding box center [602, 384] width 1205 height 768
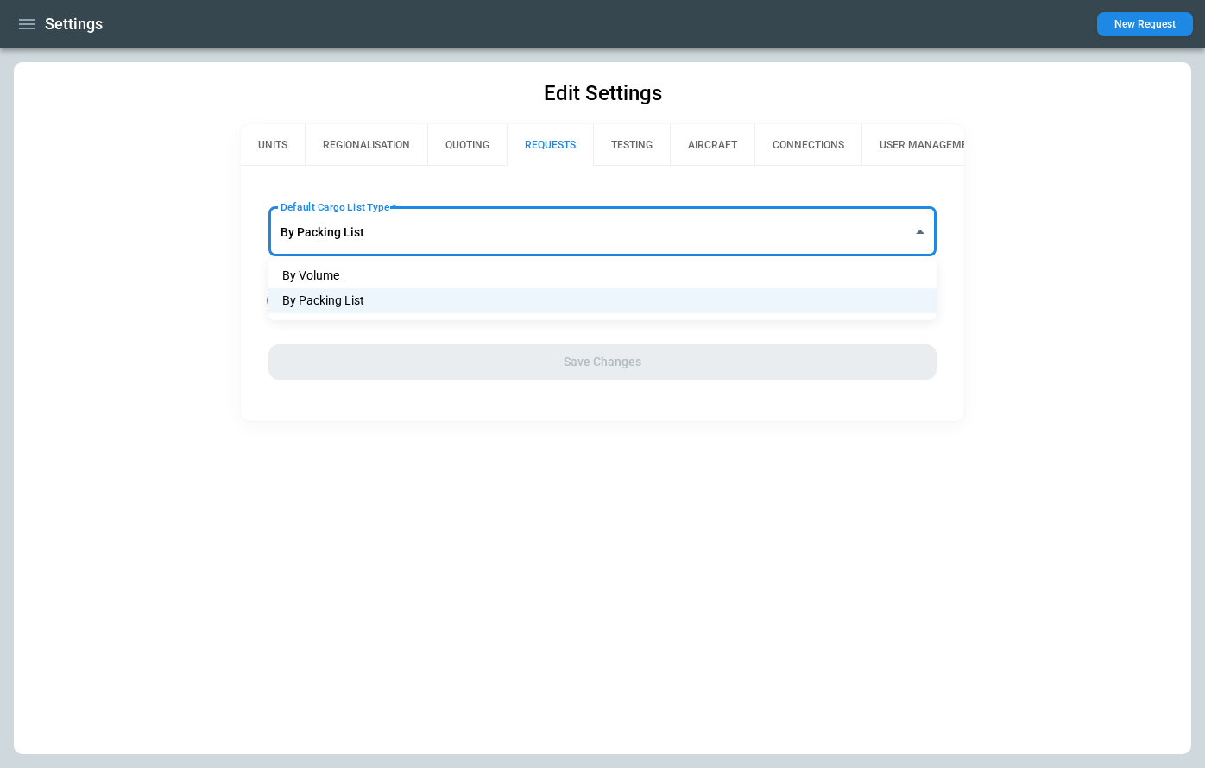
click at [448, 188] on div at bounding box center [602, 384] width 1205 height 768
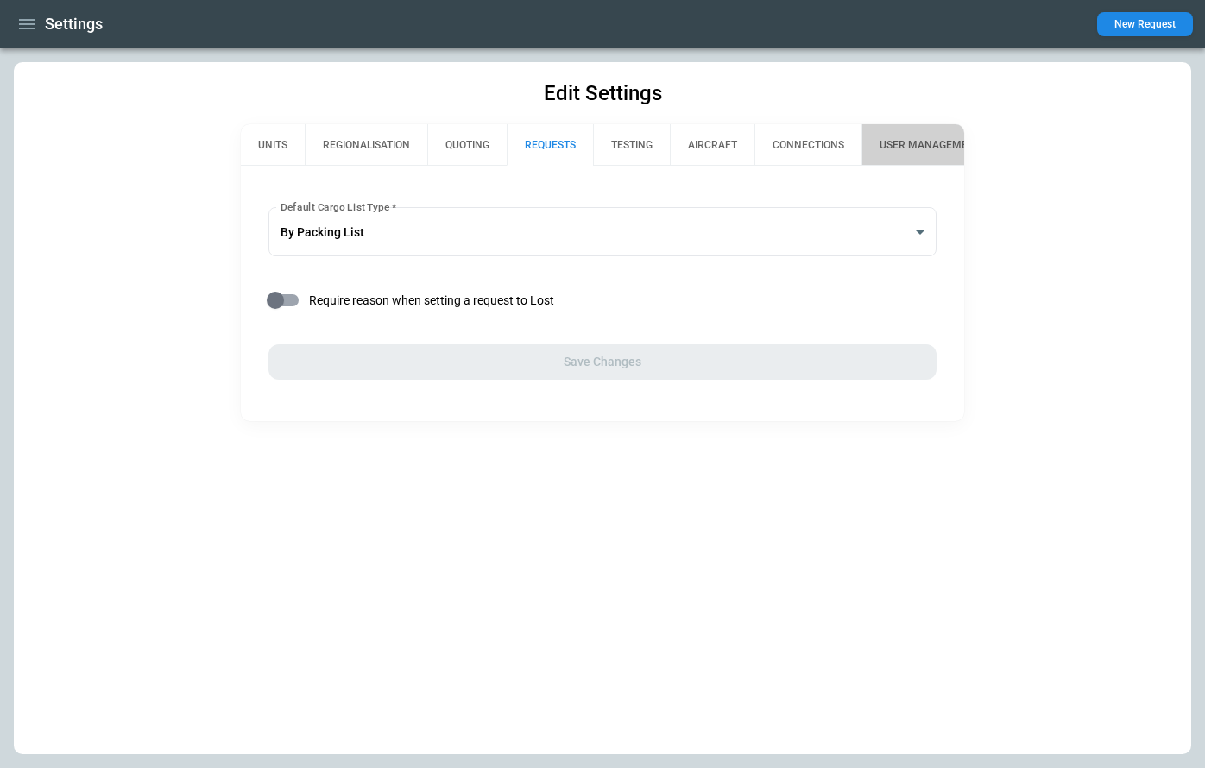
click at [917, 141] on button "USER MANAGEMENT" at bounding box center [930, 144] width 137 height 41
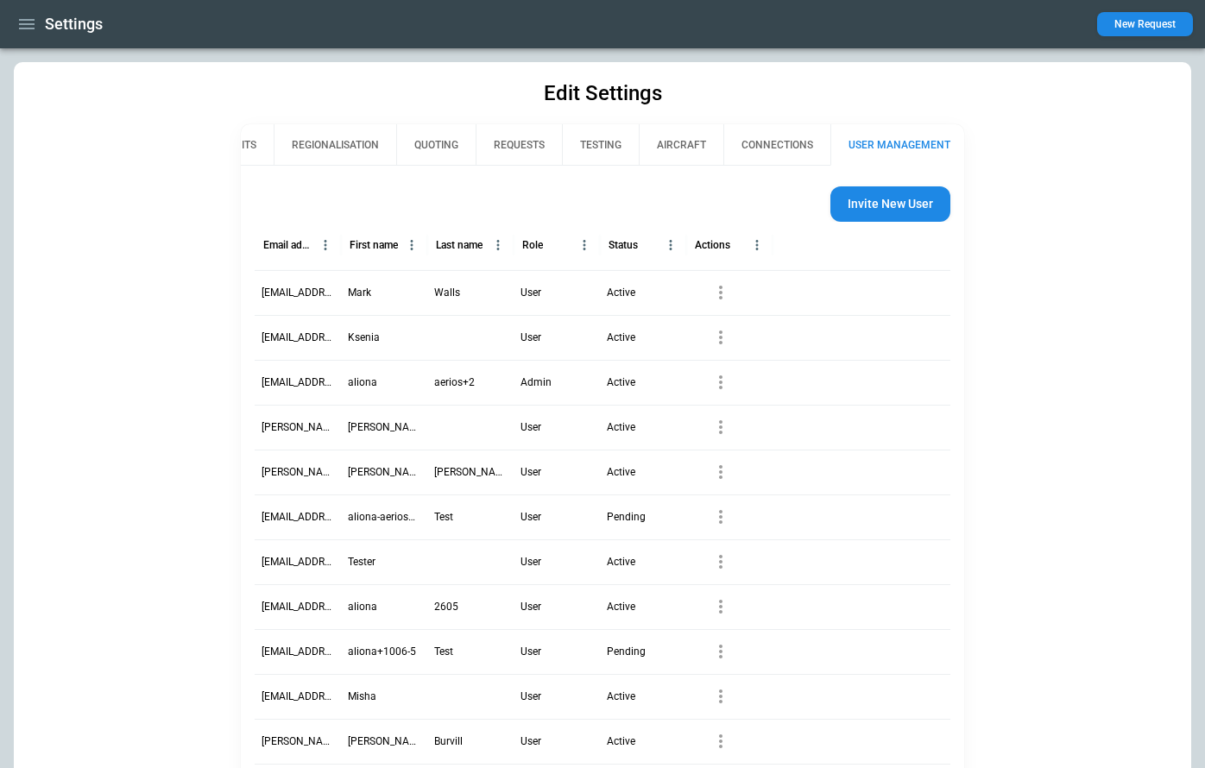
scroll to position [0, 34]
click at [793, 149] on button "CONNECTIONS" at bounding box center [774, 144] width 107 height 41
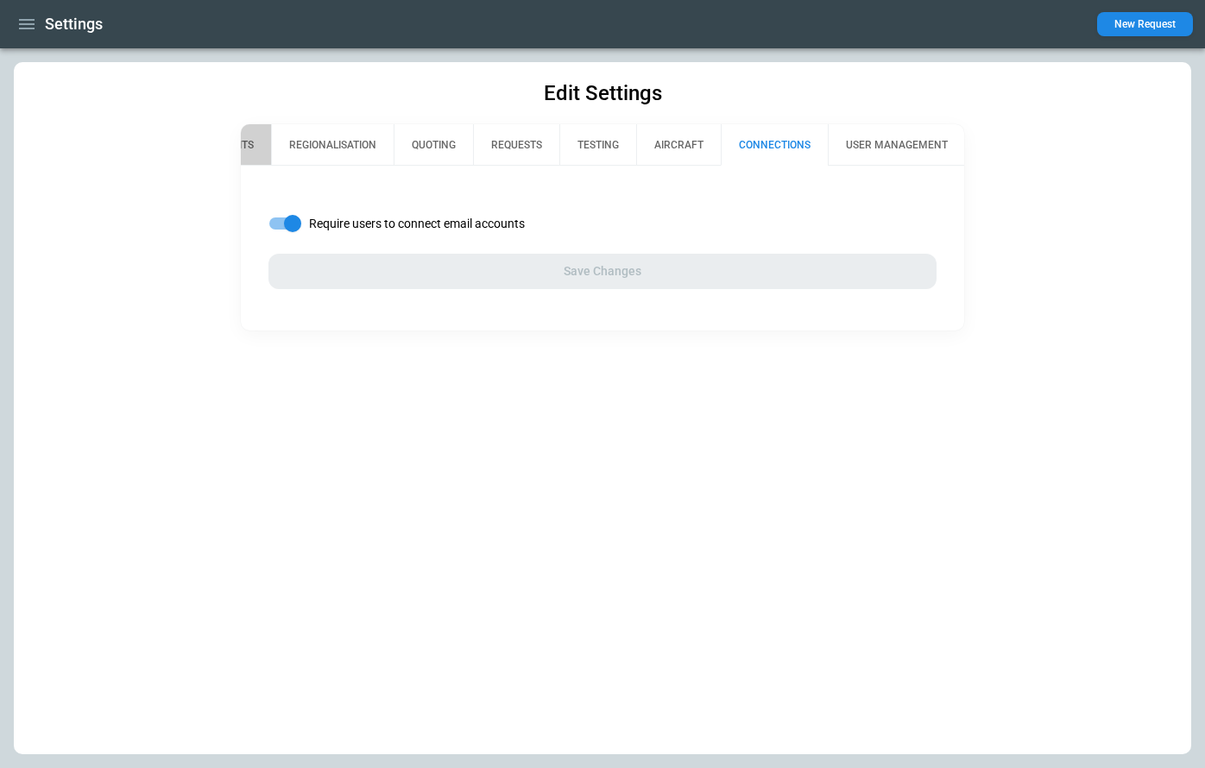
click at [259, 142] on button "UNITS" at bounding box center [239, 144] width 64 height 41
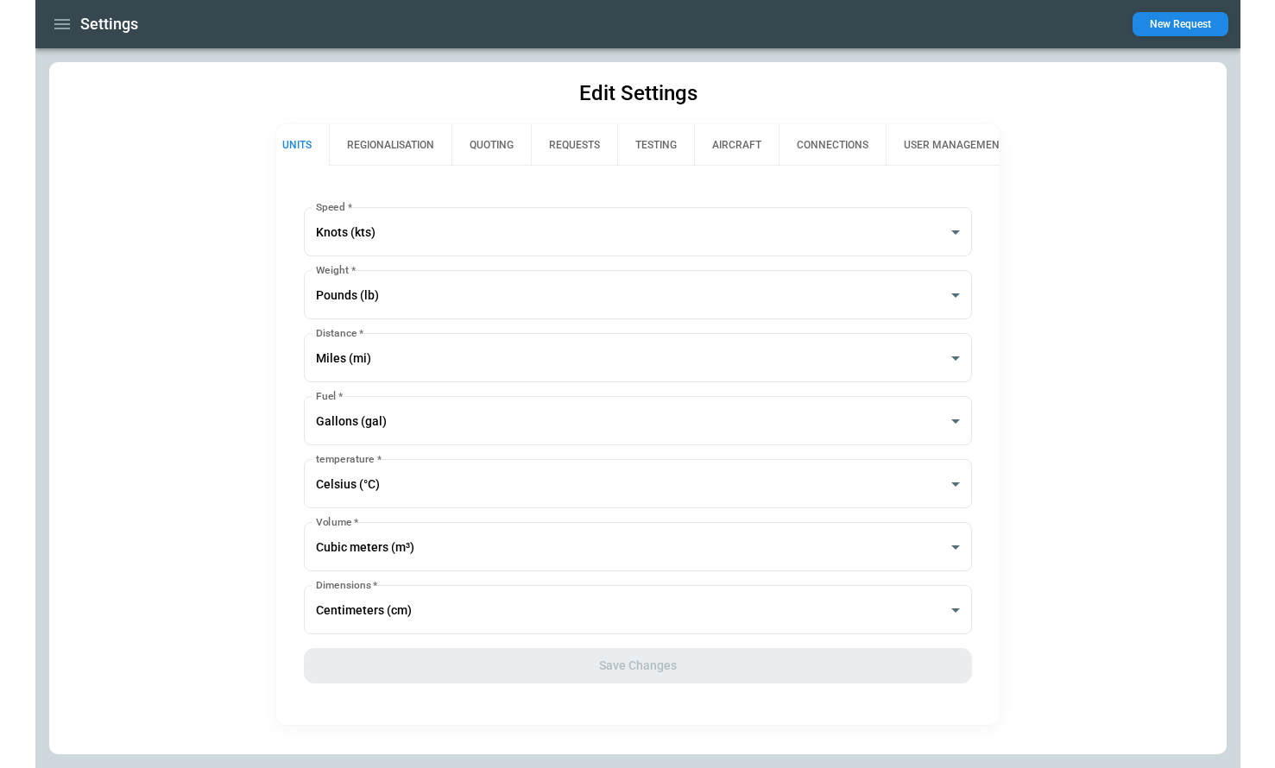
scroll to position [0, 0]
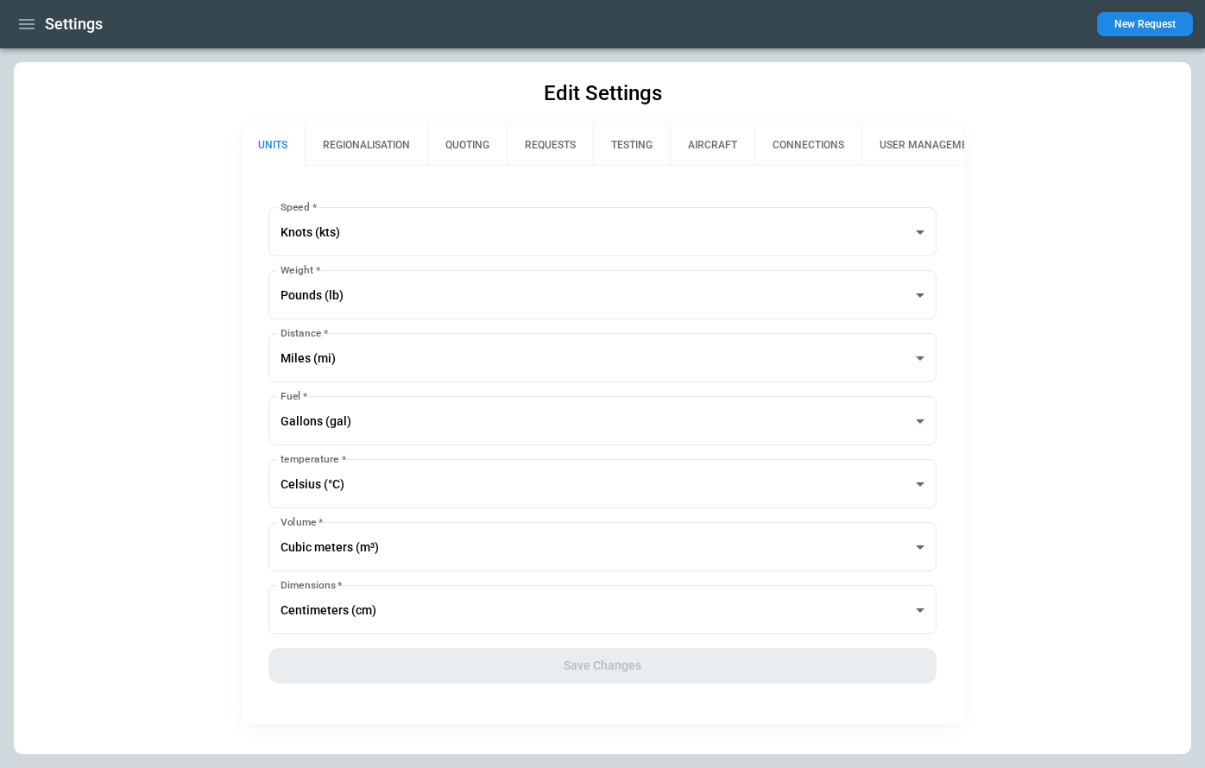
click at [562, 151] on button "REQUESTS" at bounding box center [550, 144] width 86 height 41
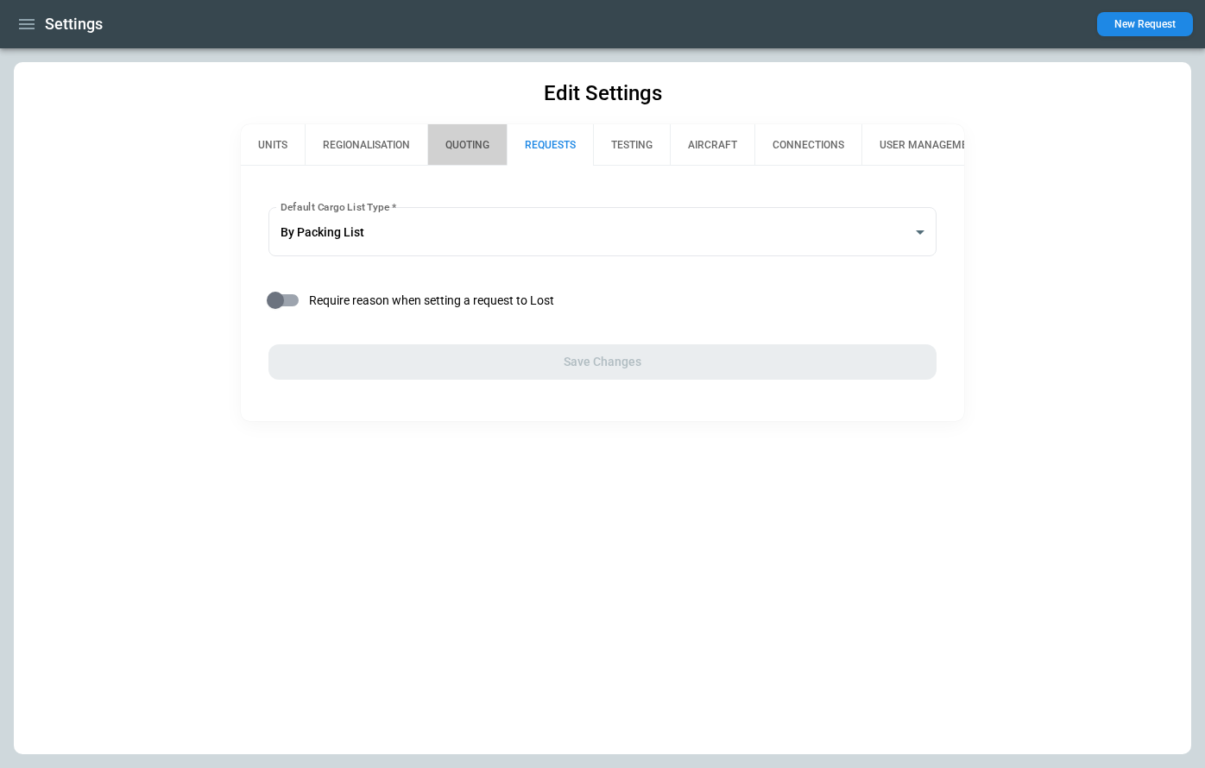
click at [468, 150] on button "QUOTING" at bounding box center [466, 144] width 79 height 41
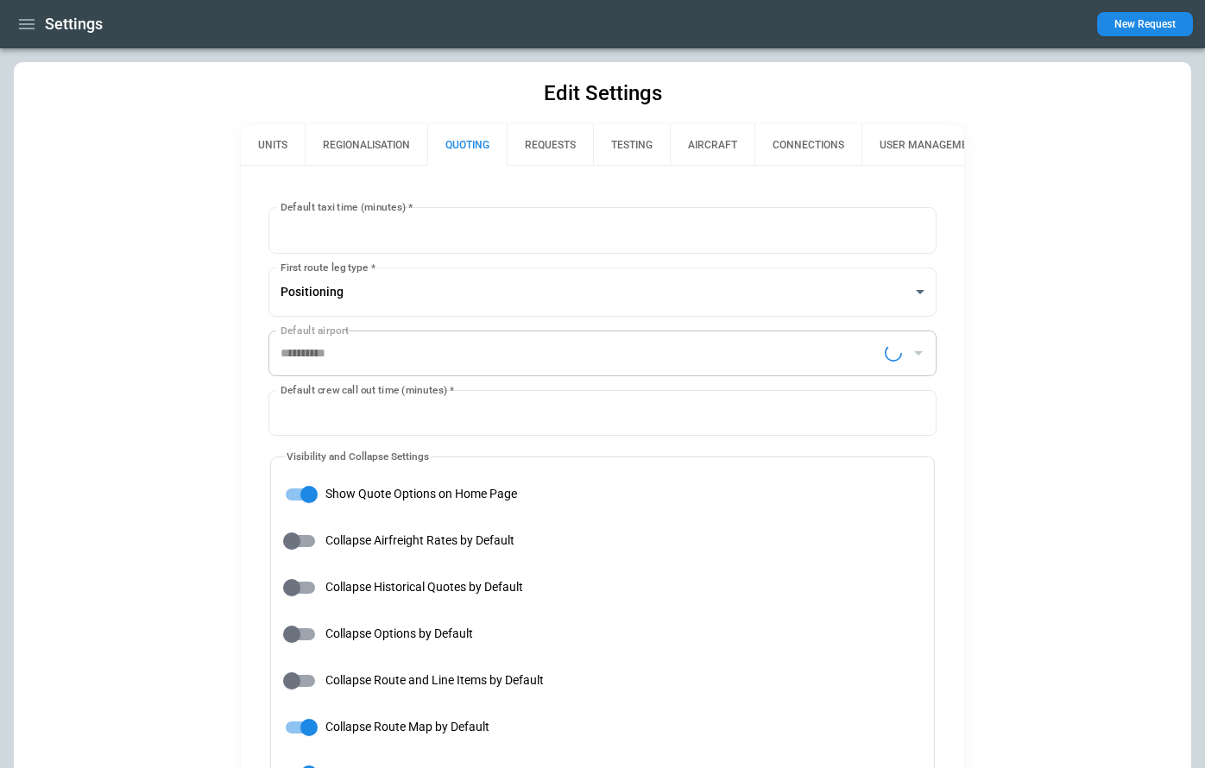
type input "**********"
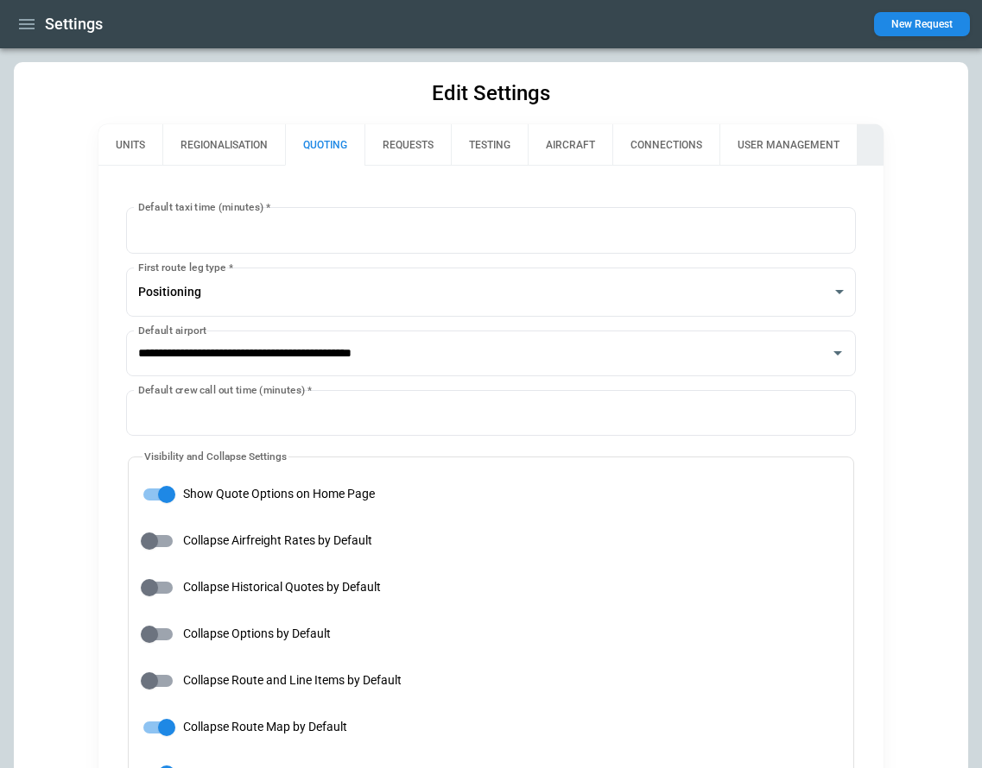
click at [132, 134] on button "UNITS" at bounding box center [130, 144] width 64 height 41
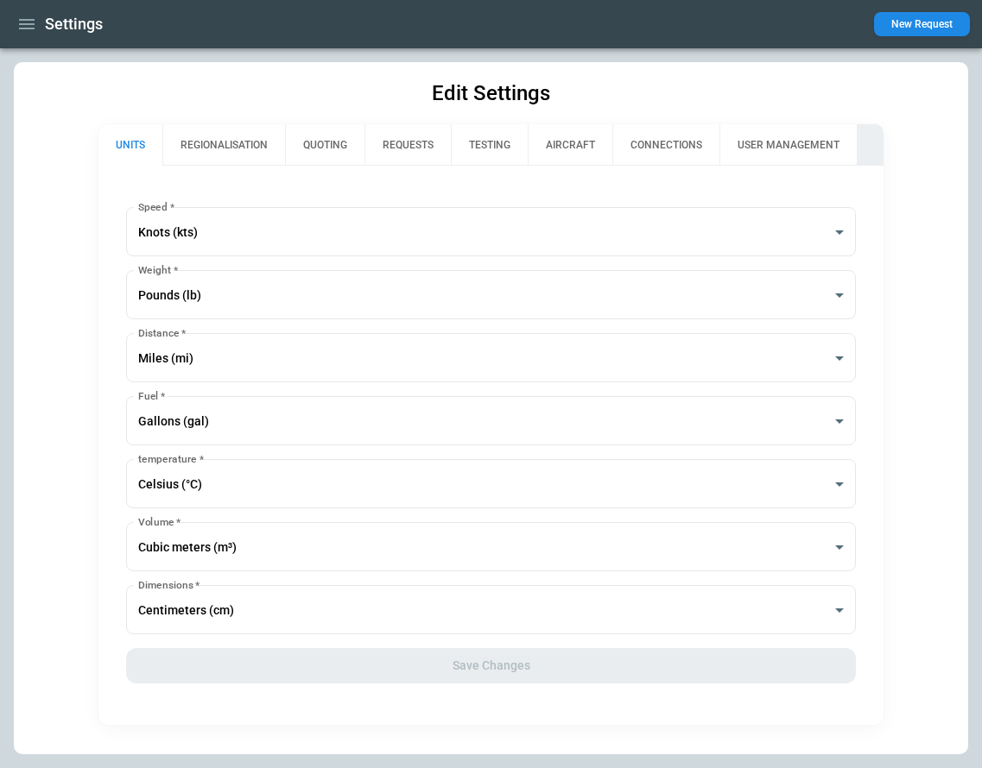
click at [216, 140] on button "REGIONALISATION" at bounding box center [223, 144] width 123 height 41
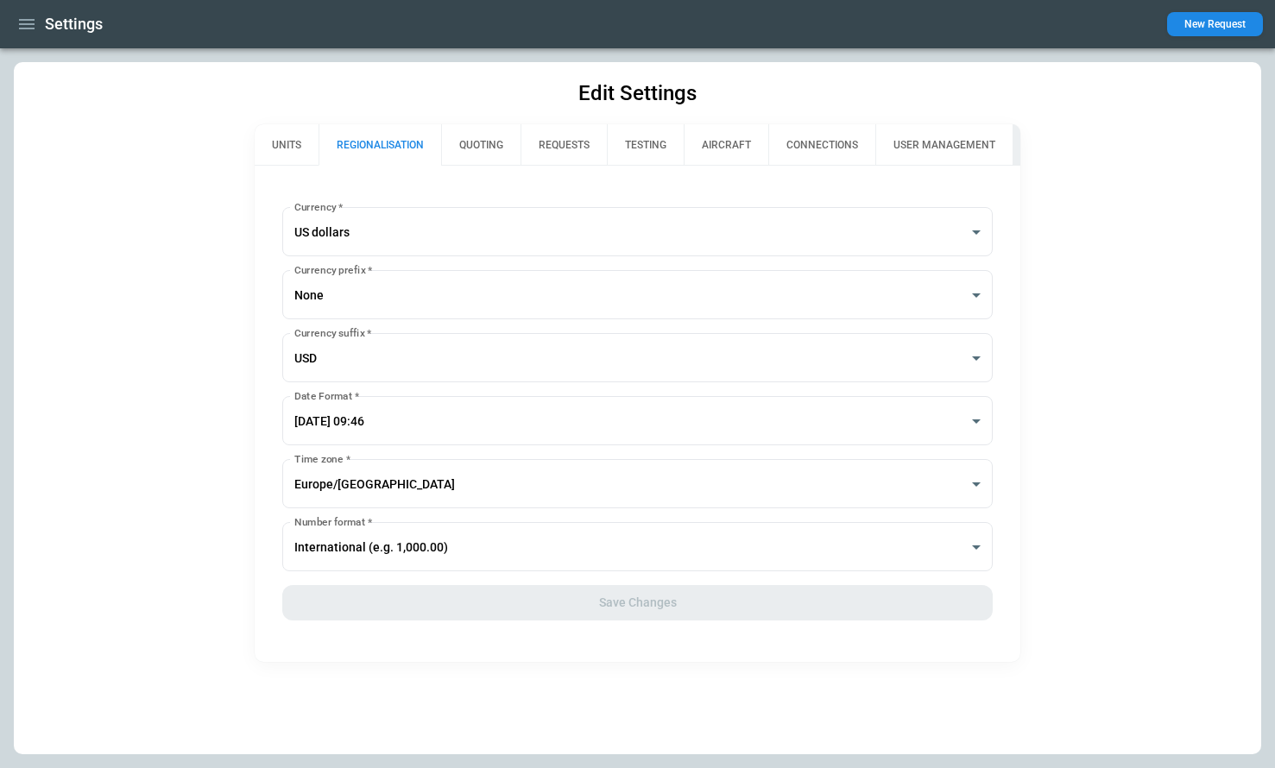
click at [571, 144] on button "REQUESTS" at bounding box center [564, 144] width 86 height 41
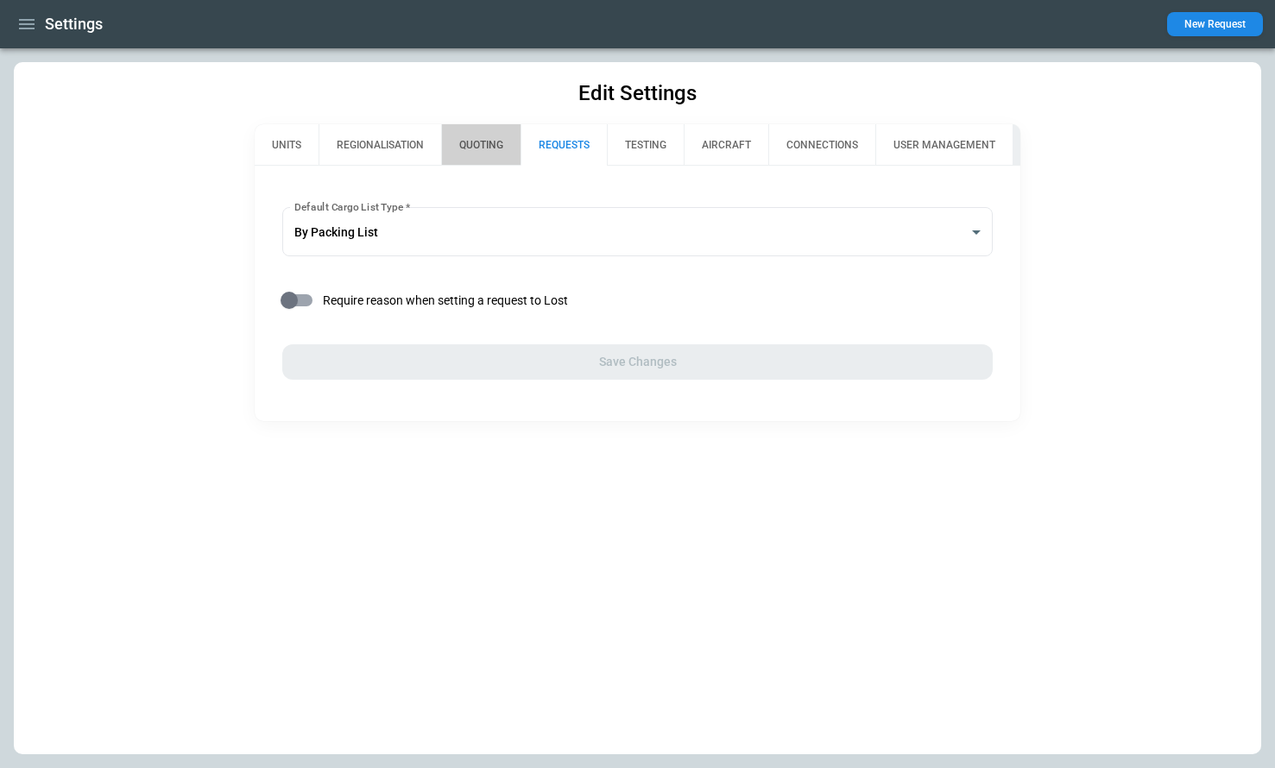
click at [478, 143] on button "QUOTING" at bounding box center [480, 144] width 79 height 41
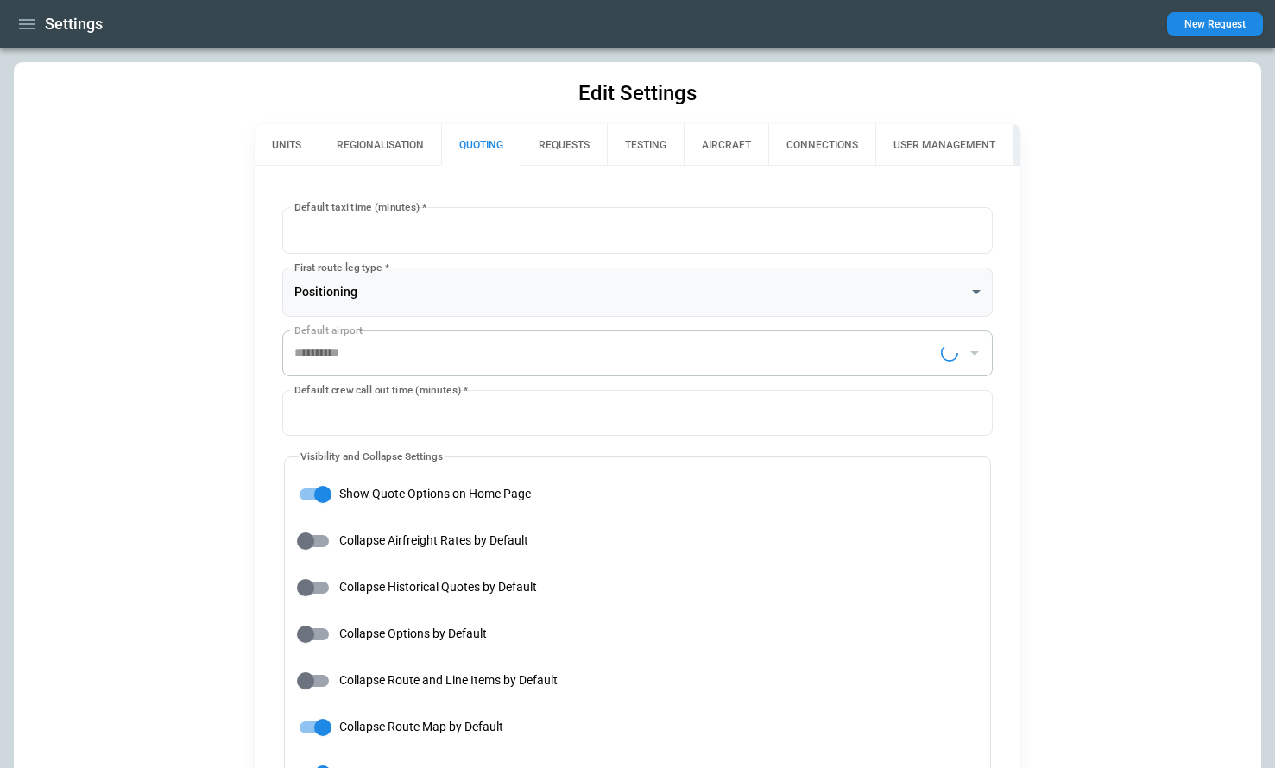
type input "**********"
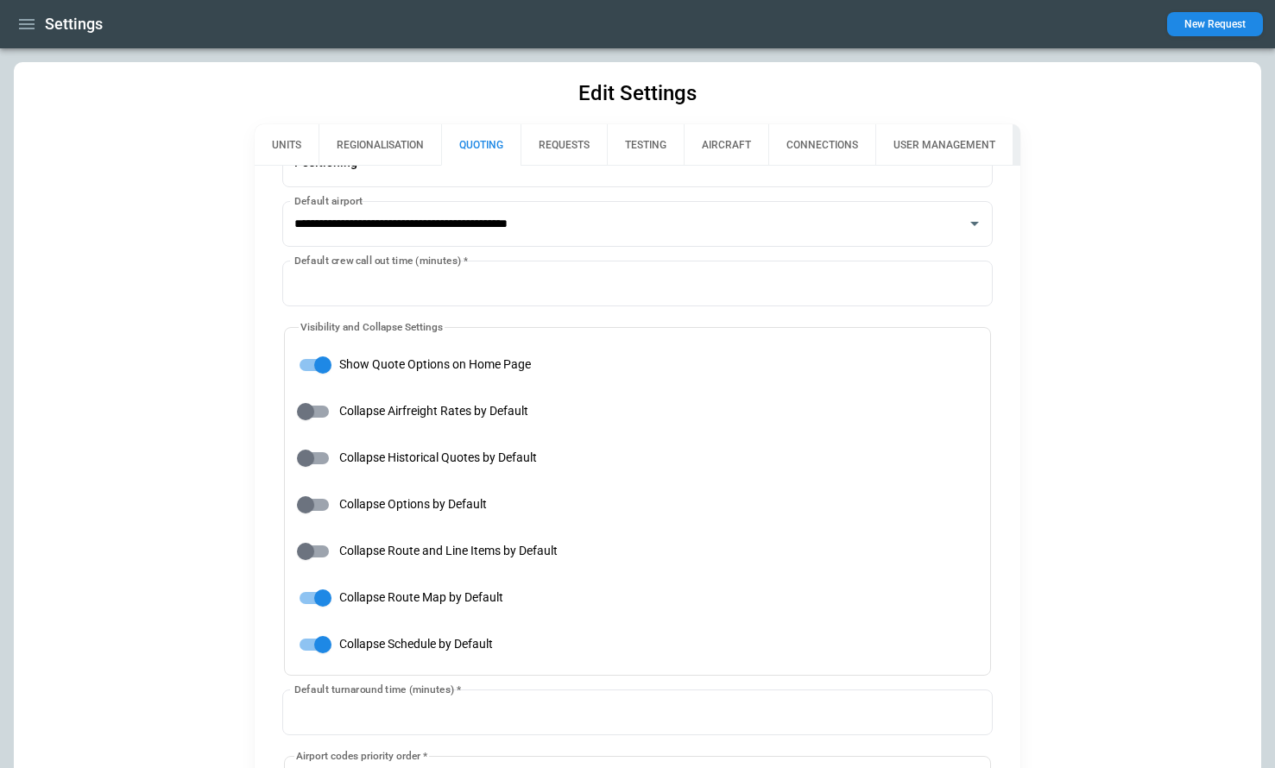
scroll to position [128, 0]
click at [24, 25] on icon "button" at bounding box center [26, 24] width 21 height 21
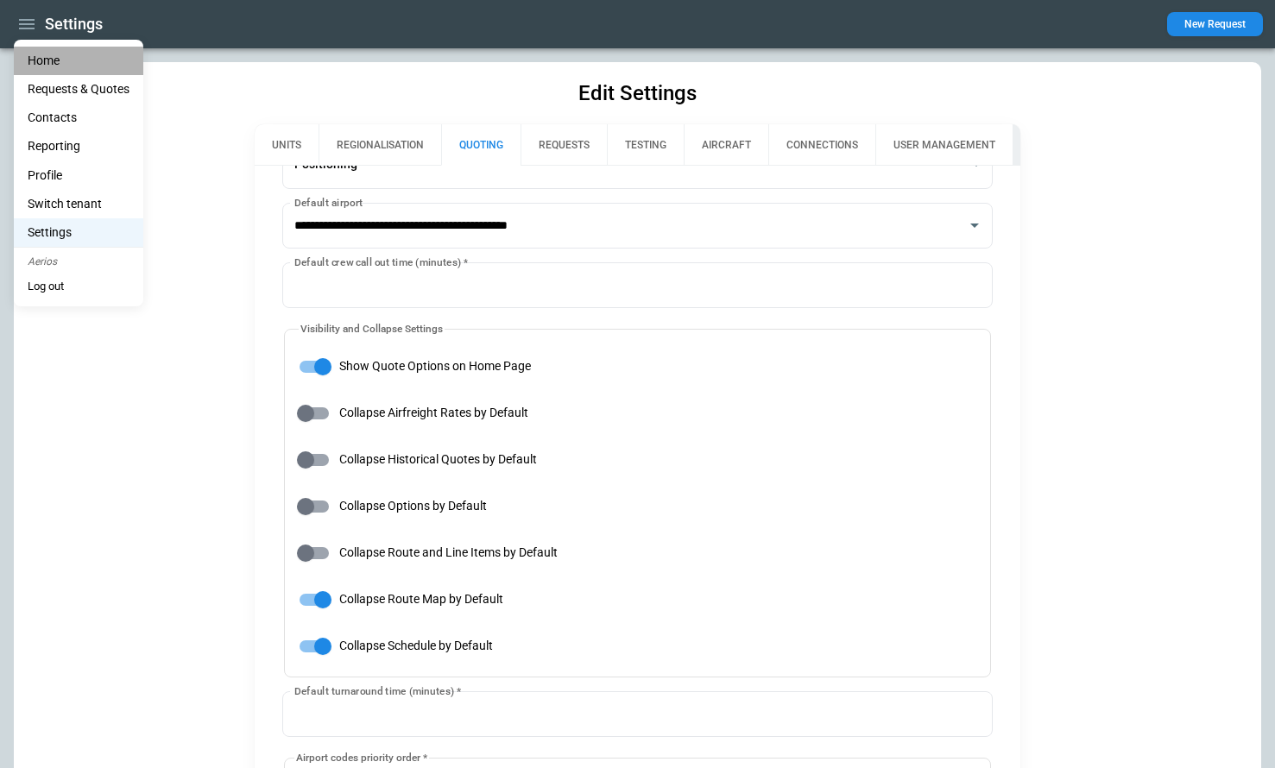
click at [44, 64] on li "Home" at bounding box center [79, 61] width 130 height 28
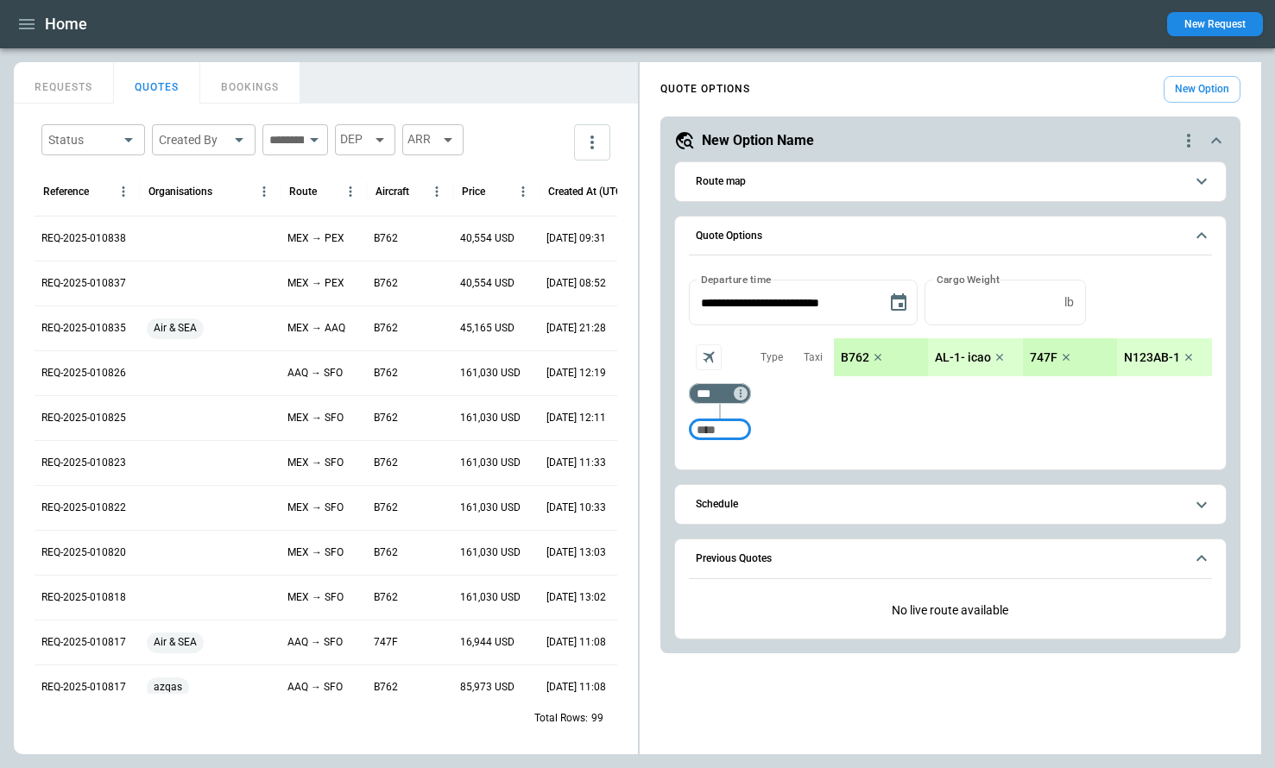
click at [1204, 27] on button "New Request" at bounding box center [1215, 24] width 96 height 24
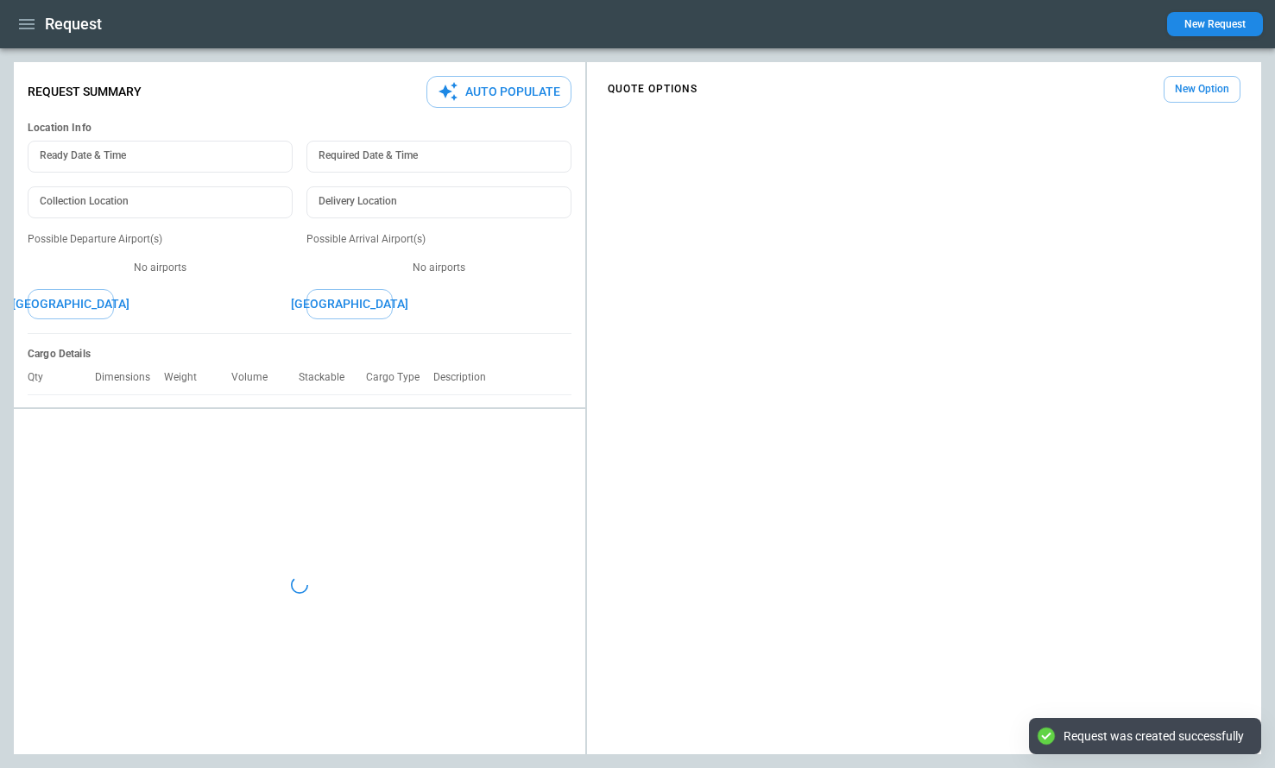
type textarea "*"
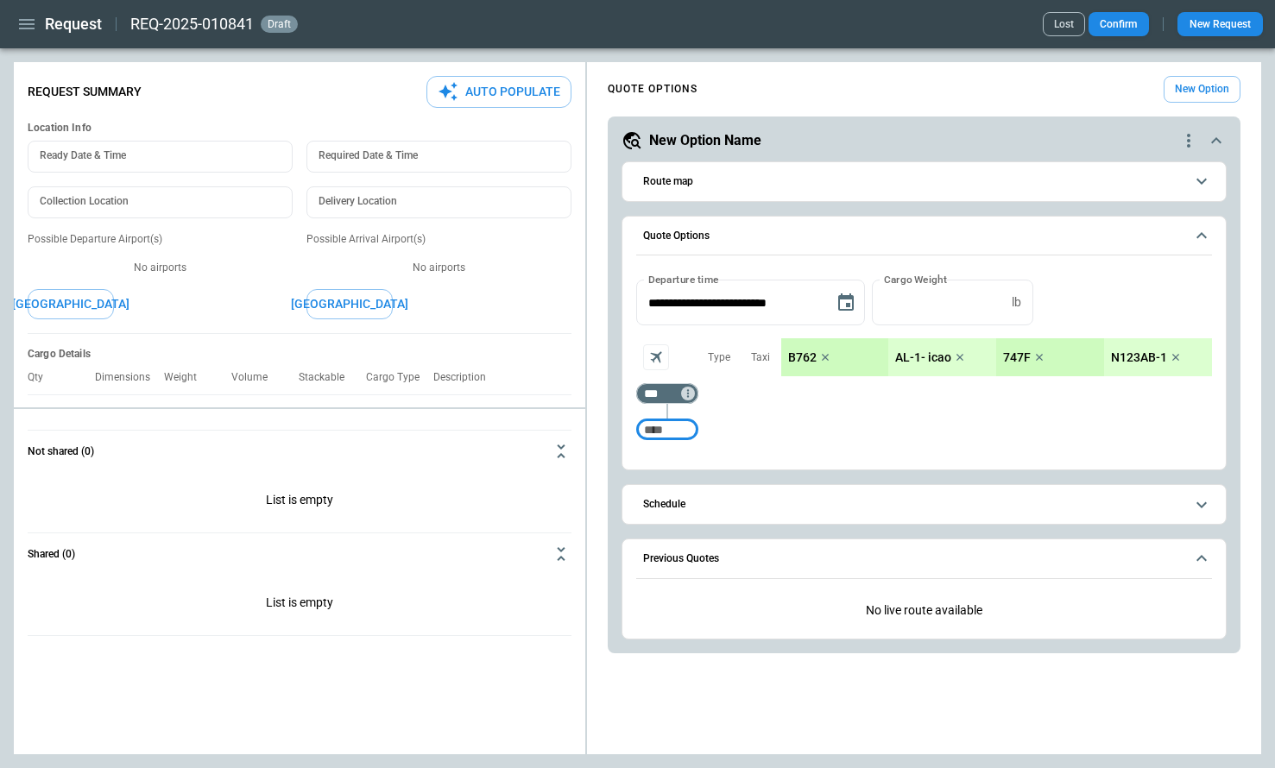
click at [1192, 90] on button "New Option" at bounding box center [1202, 89] width 77 height 27
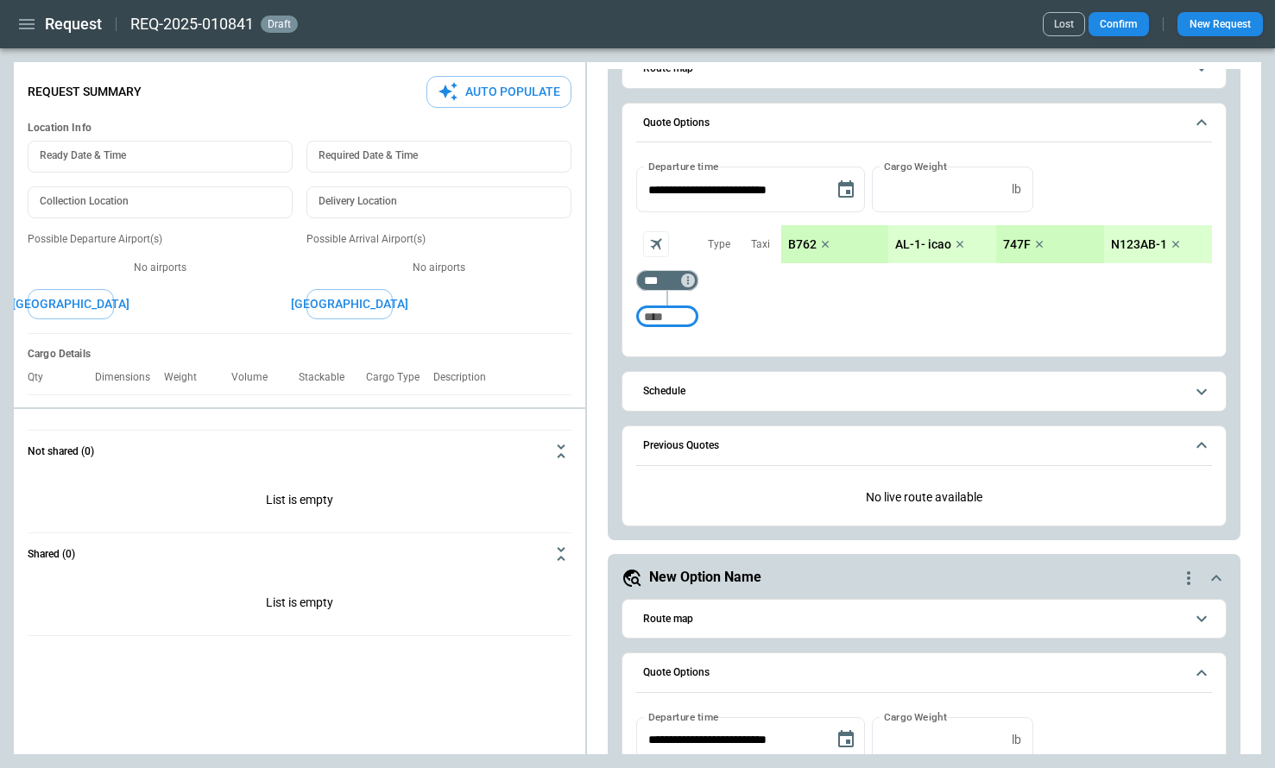
scroll to position [456, 0]
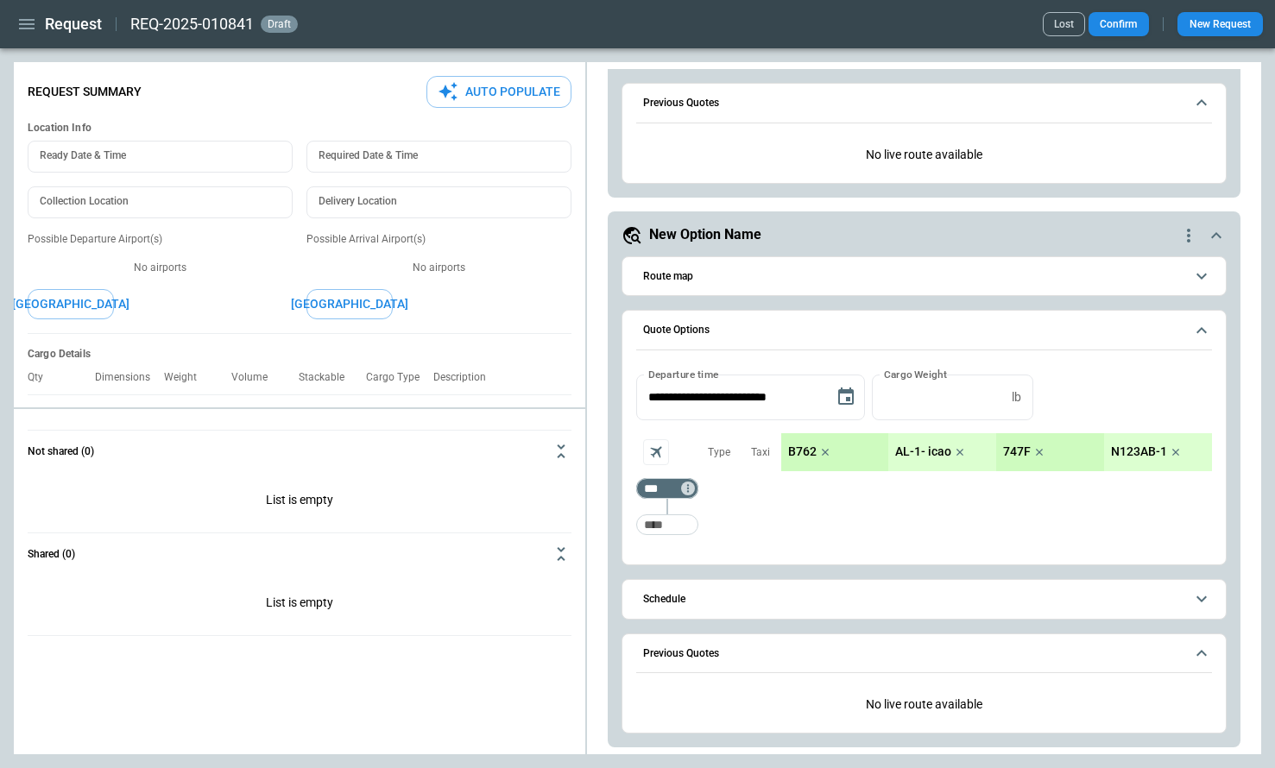
click at [29, 30] on icon "button" at bounding box center [26, 24] width 21 height 21
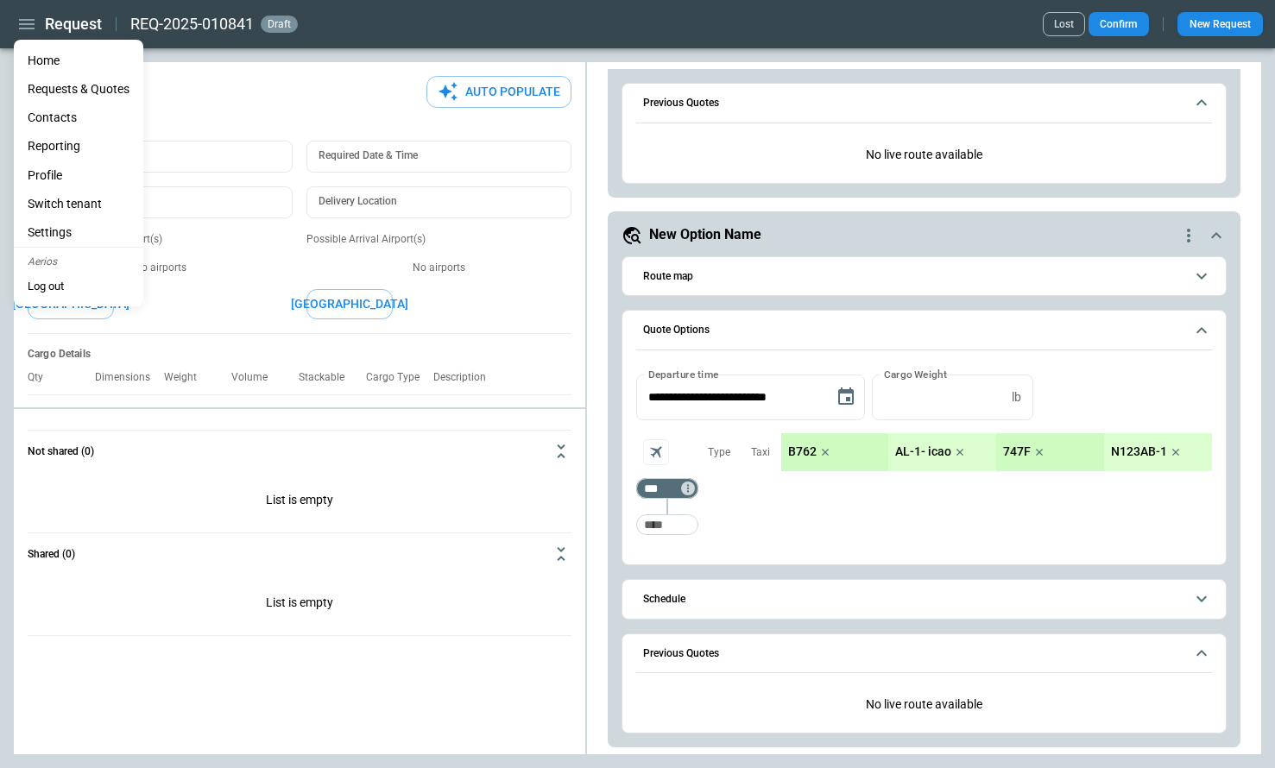
click at [42, 61] on li "Home" at bounding box center [79, 61] width 130 height 28
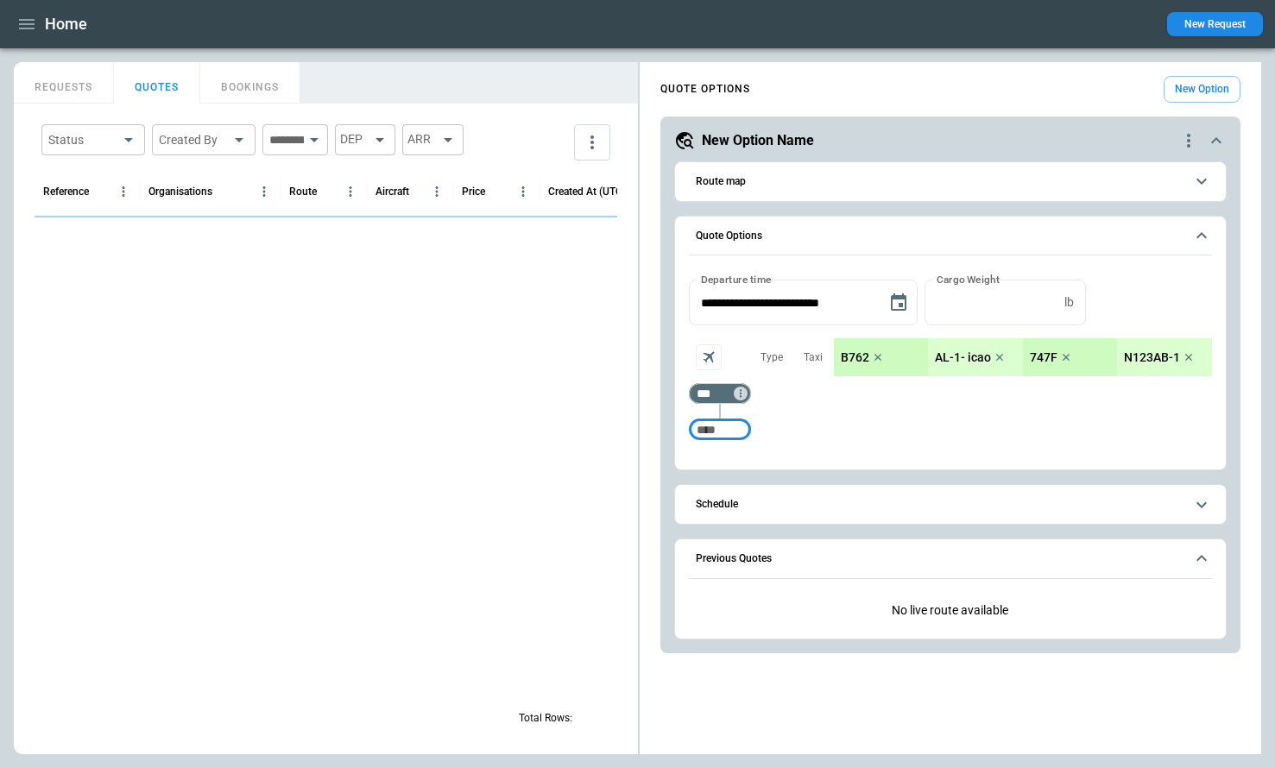
click at [1200, 88] on button "New Option" at bounding box center [1202, 89] width 77 height 27
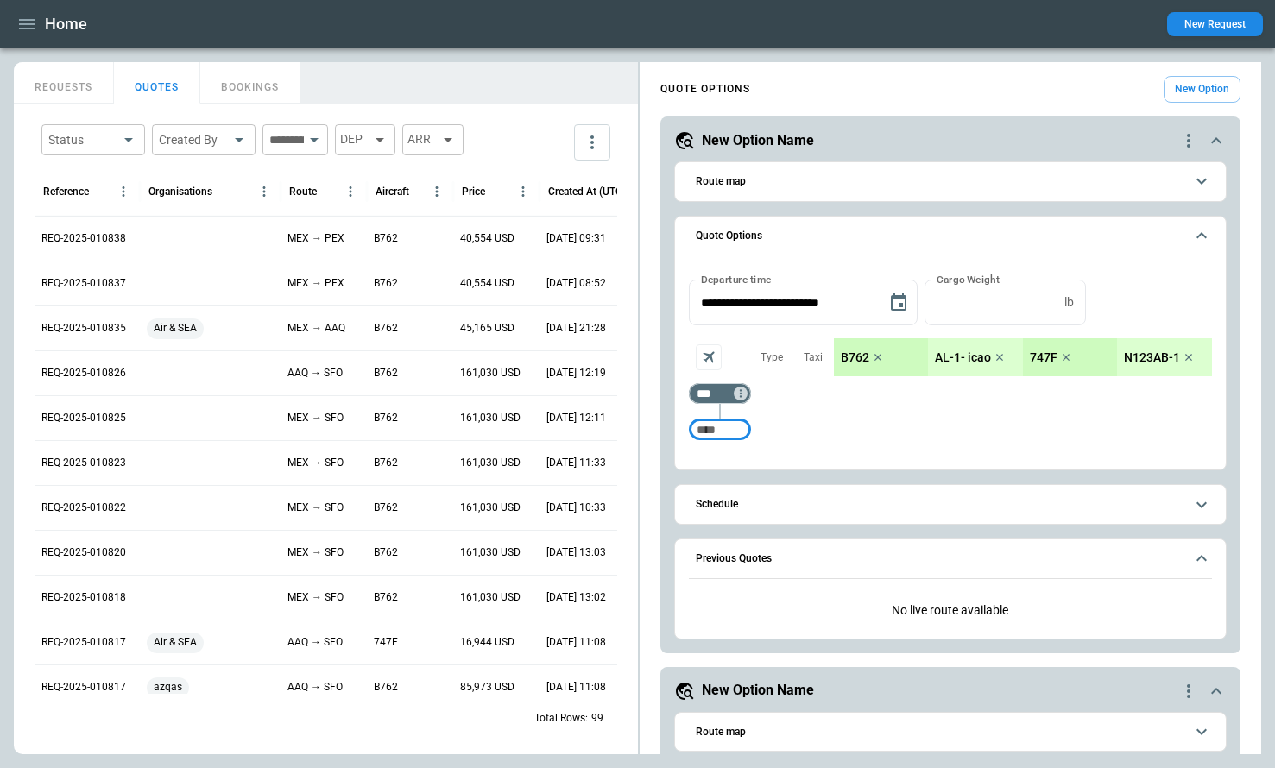
click at [1185, 136] on icon "quote-option-actions" at bounding box center [1189, 140] width 21 height 21
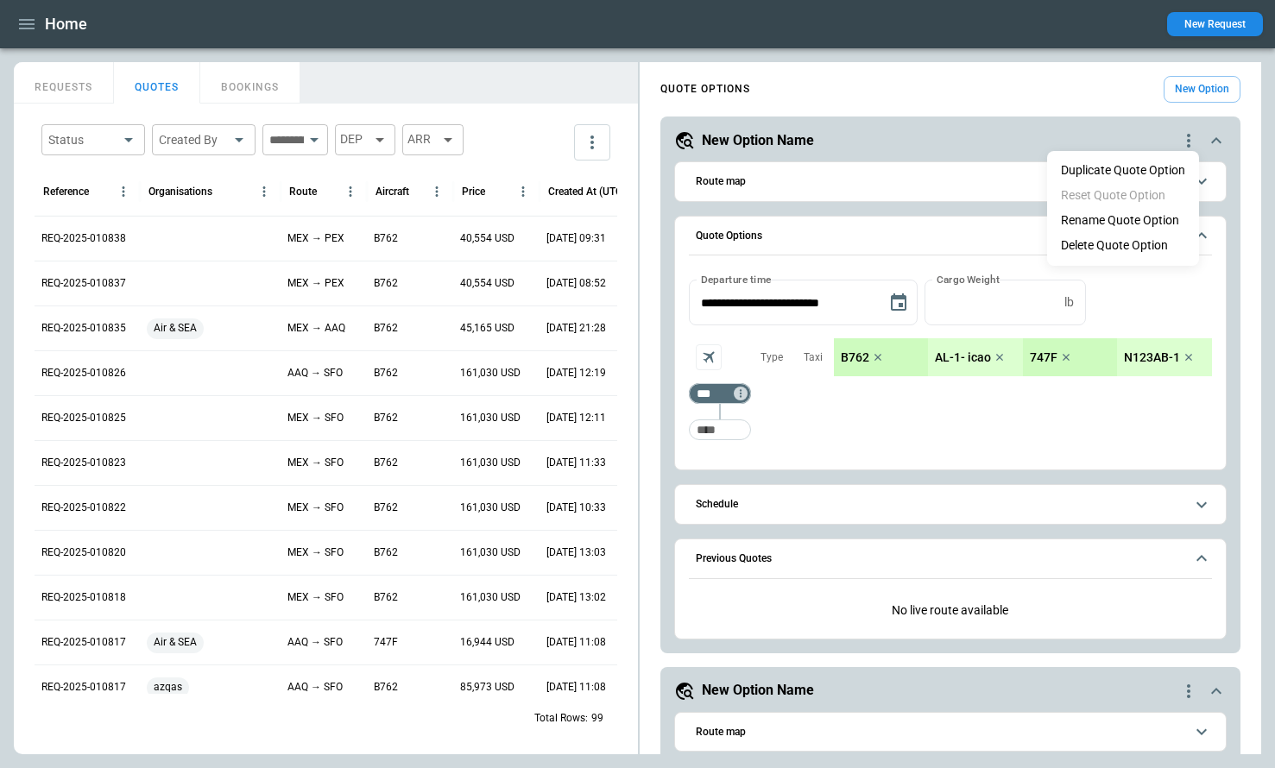
click at [1109, 250] on li "Delete Quote Option" at bounding box center [1123, 245] width 152 height 25
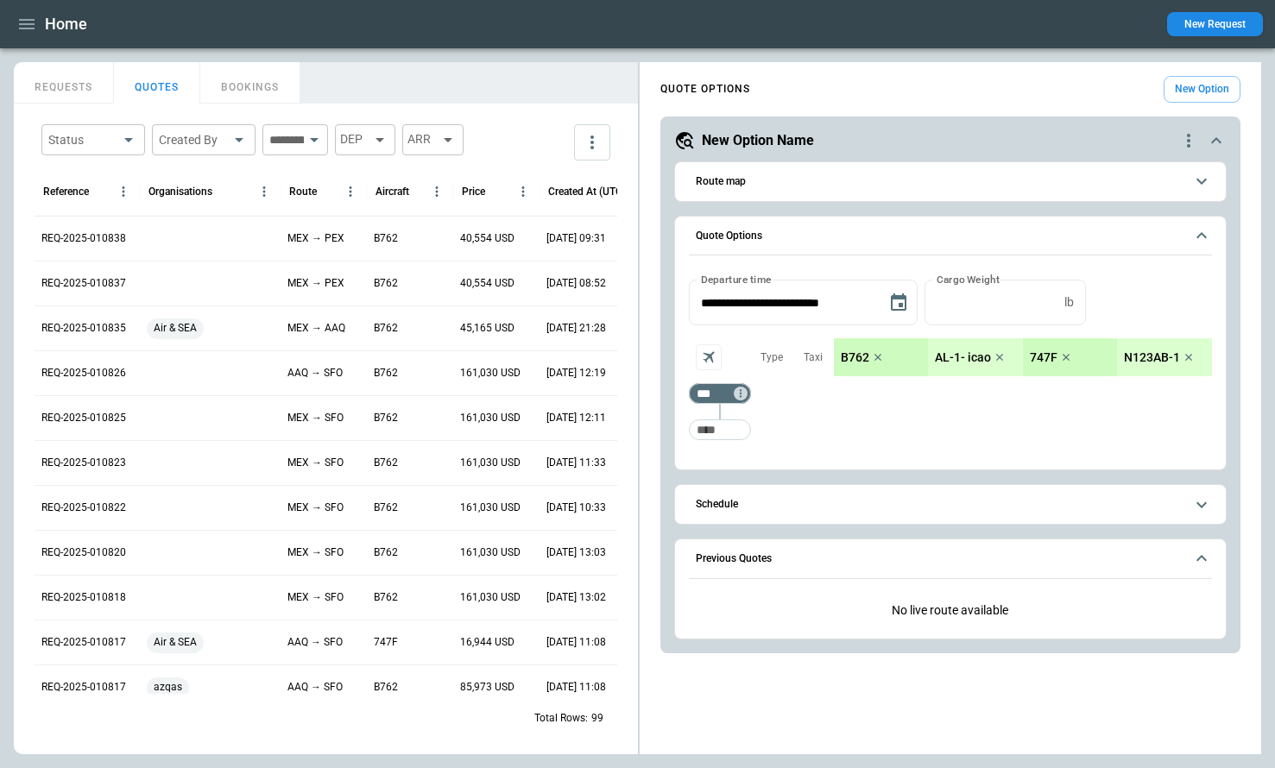
click at [1179, 131] on icon "quote-option-actions" at bounding box center [1189, 140] width 21 height 21
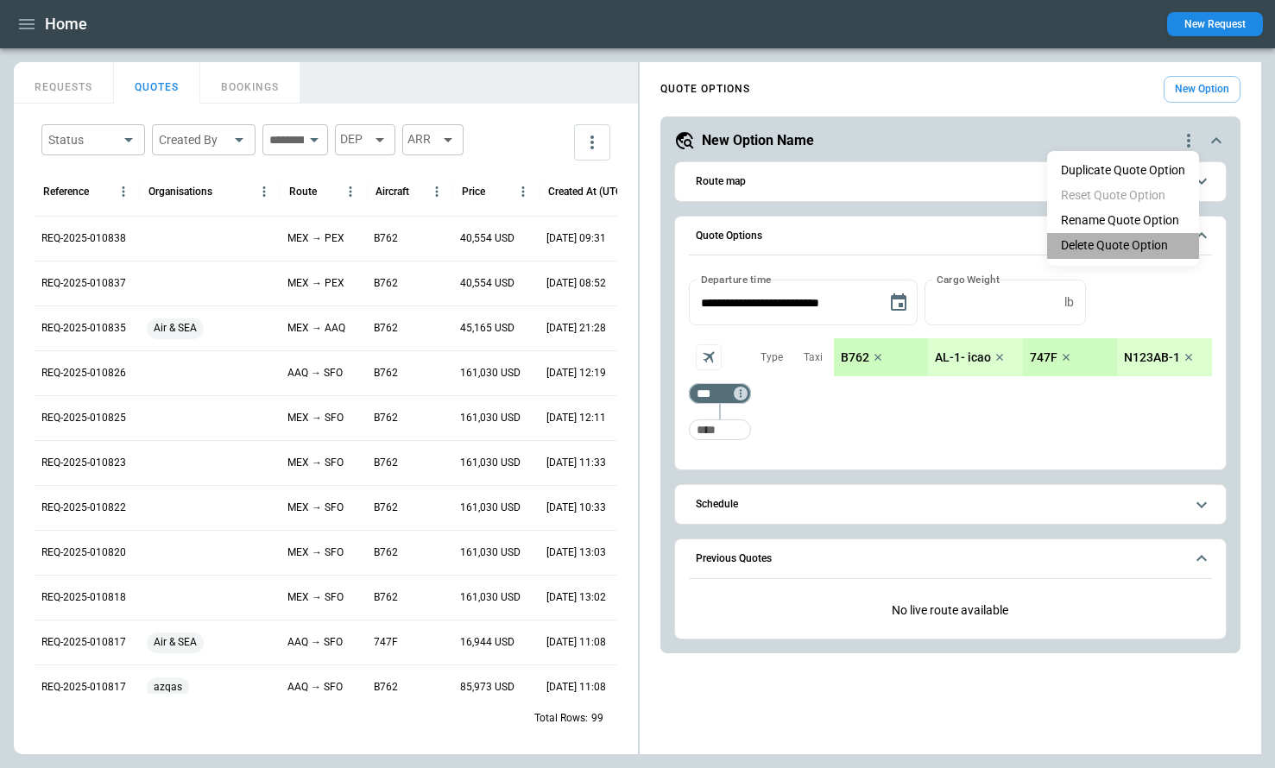
click at [1081, 243] on li "Delete Quote Option" at bounding box center [1123, 245] width 152 height 25
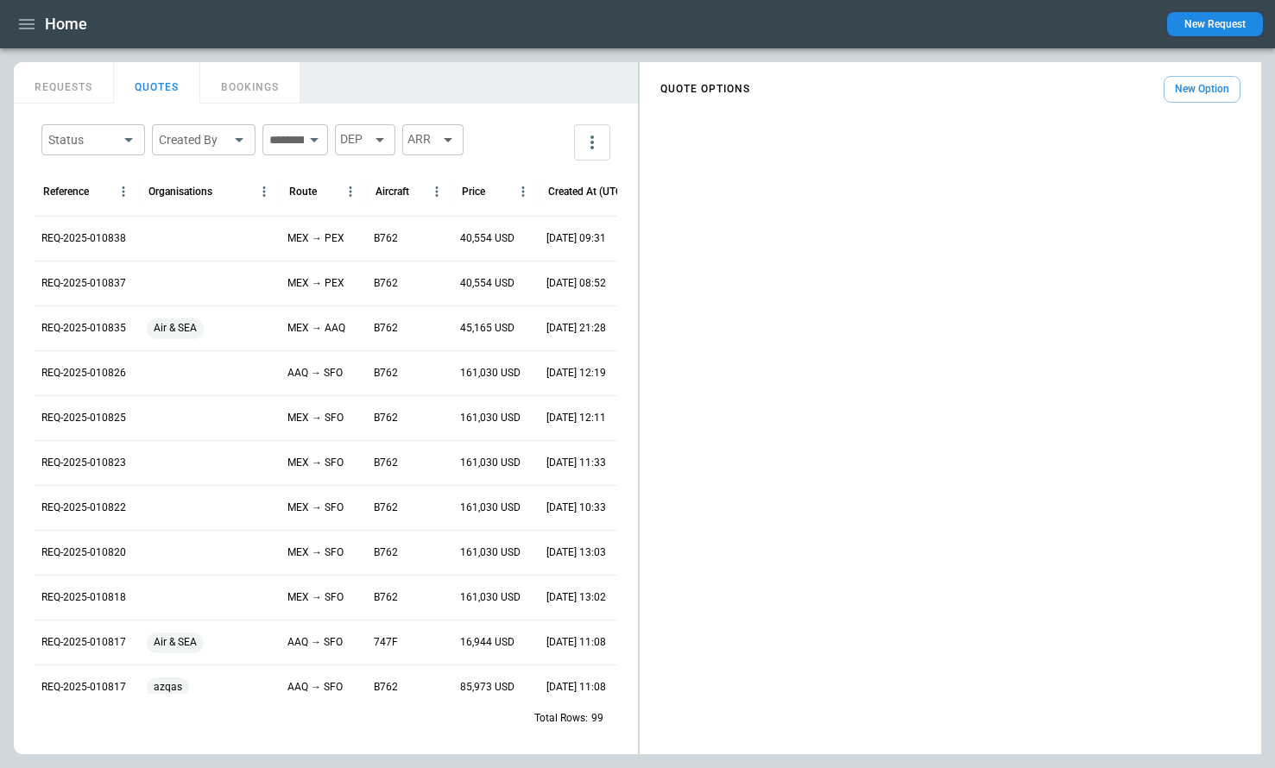
click at [1185, 87] on button "New Option" at bounding box center [1202, 89] width 77 height 27
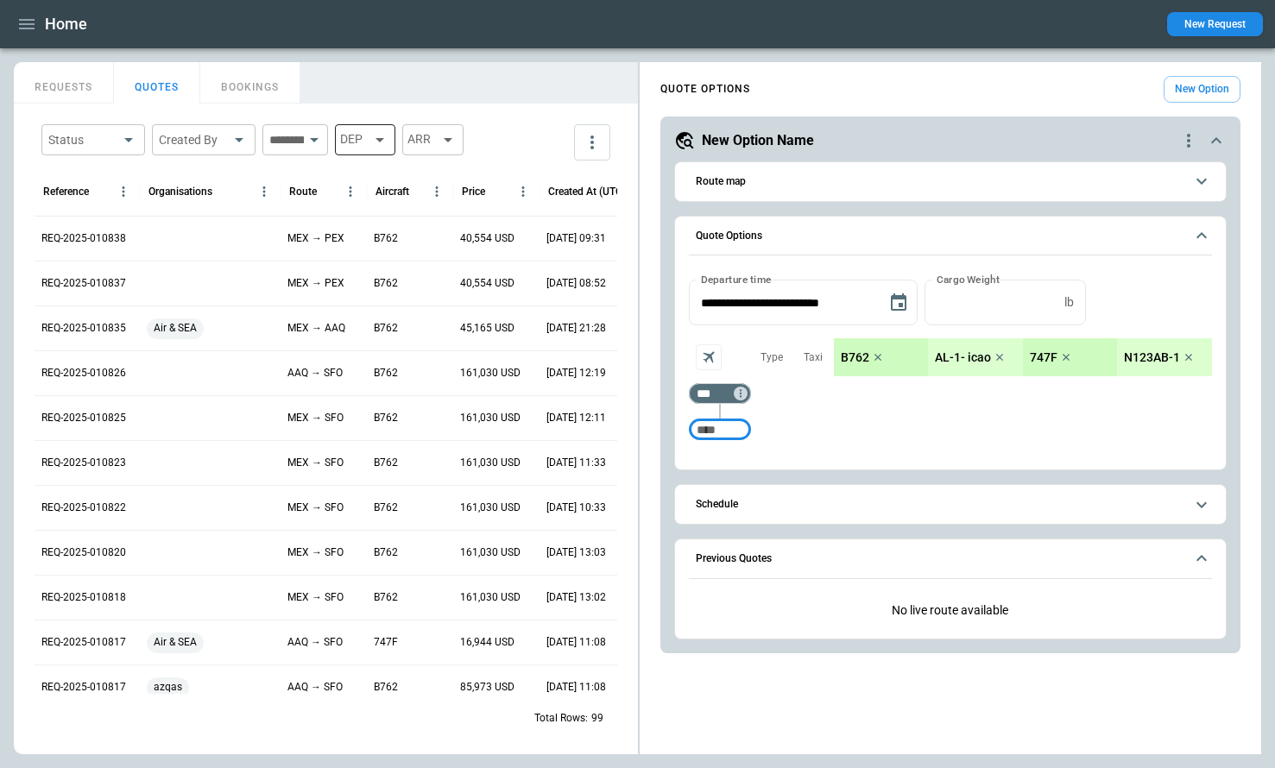
click at [395, 146] on div "DEP" at bounding box center [365, 139] width 60 height 31
type input "***"
type input "**********"
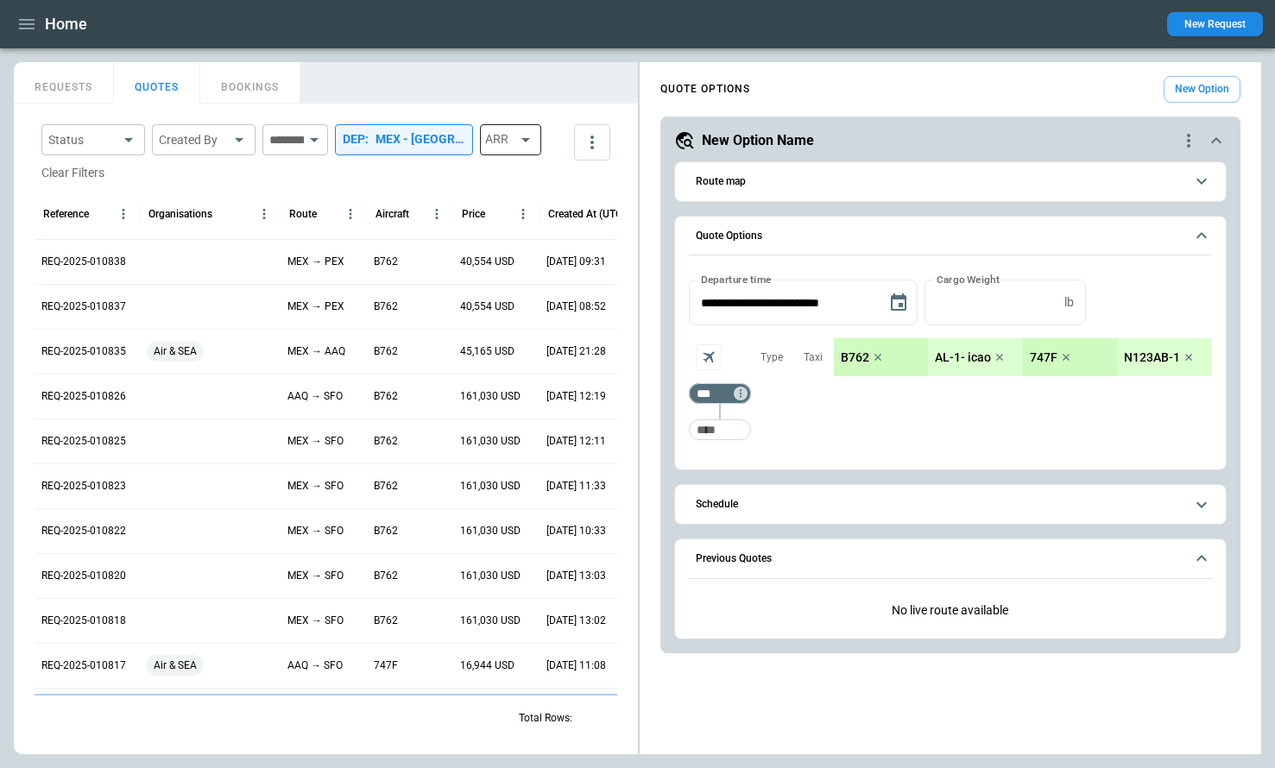
click at [515, 150] on icon at bounding box center [525, 140] width 21 height 21
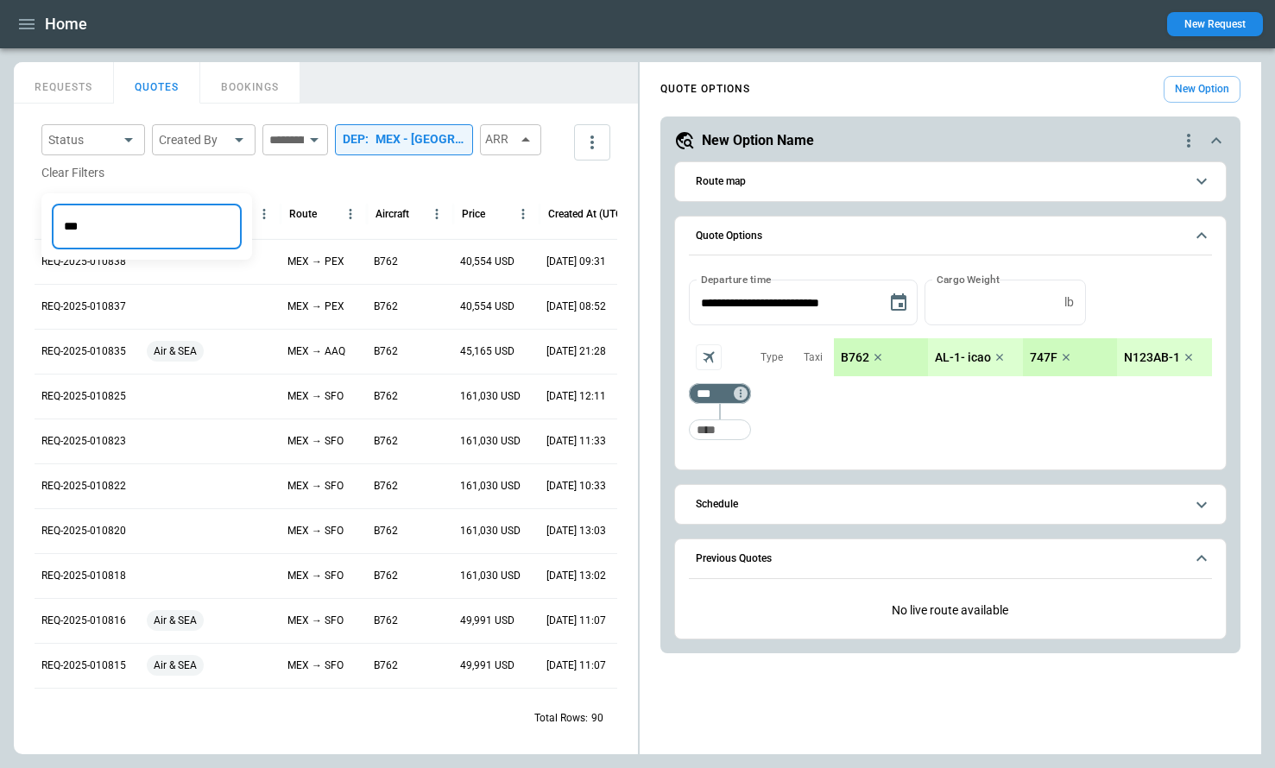
type input "***"
type input "**********"
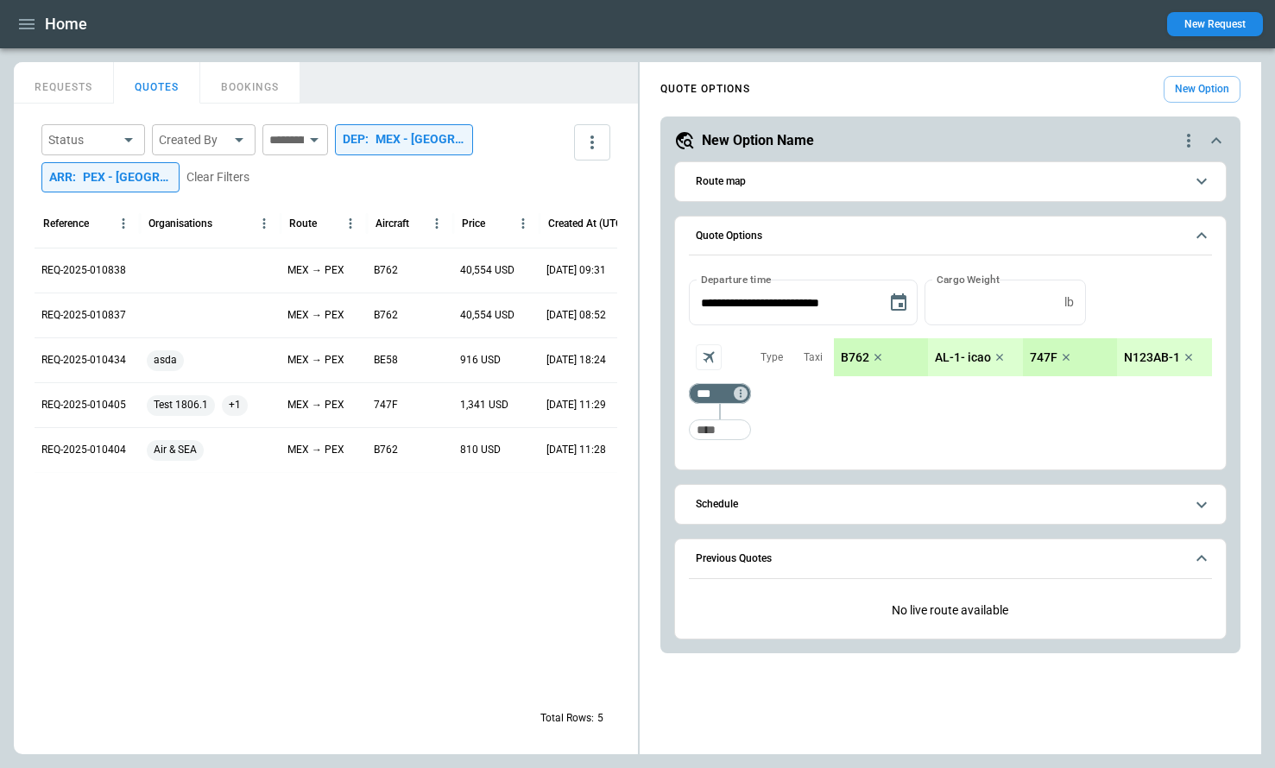
click at [125, 145] on body "**********" at bounding box center [637, 384] width 1275 height 768
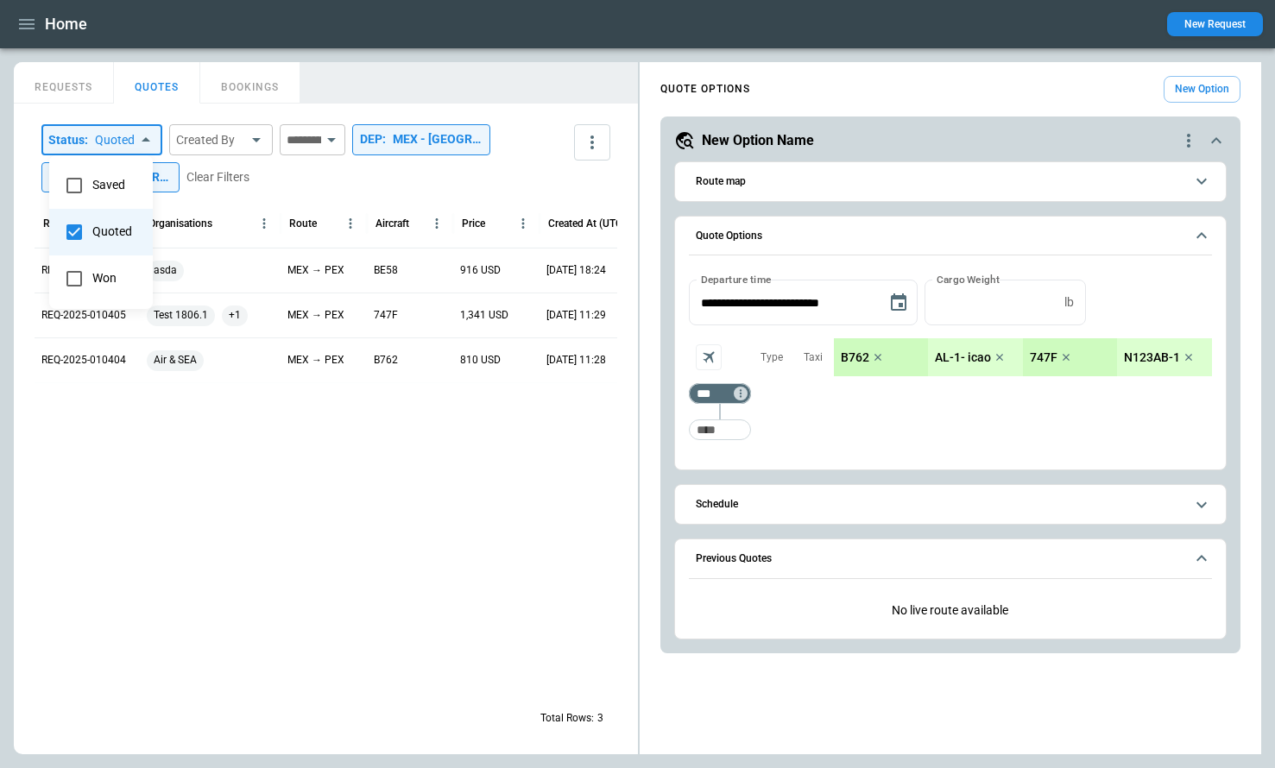
click at [71, 90] on div at bounding box center [637, 384] width 1275 height 768
click at [137, 91] on button "QUOTES" at bounding box center [157, 82] width 86 height 41
click at [126, 137] on body "**********" at bounding box center [637, 384] width 1275 height 768
type input "**********"
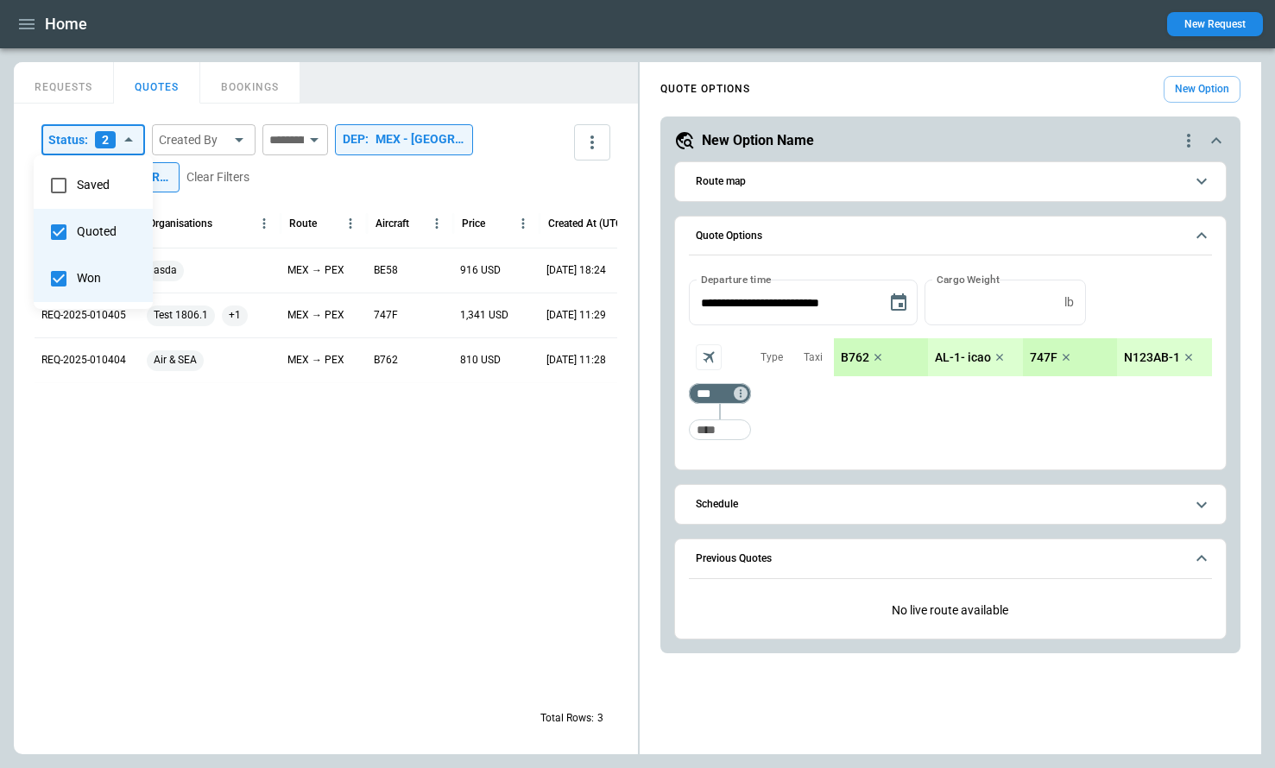
click at [166, 497] on div at bounding box center [637, 384] width 1275 height 768
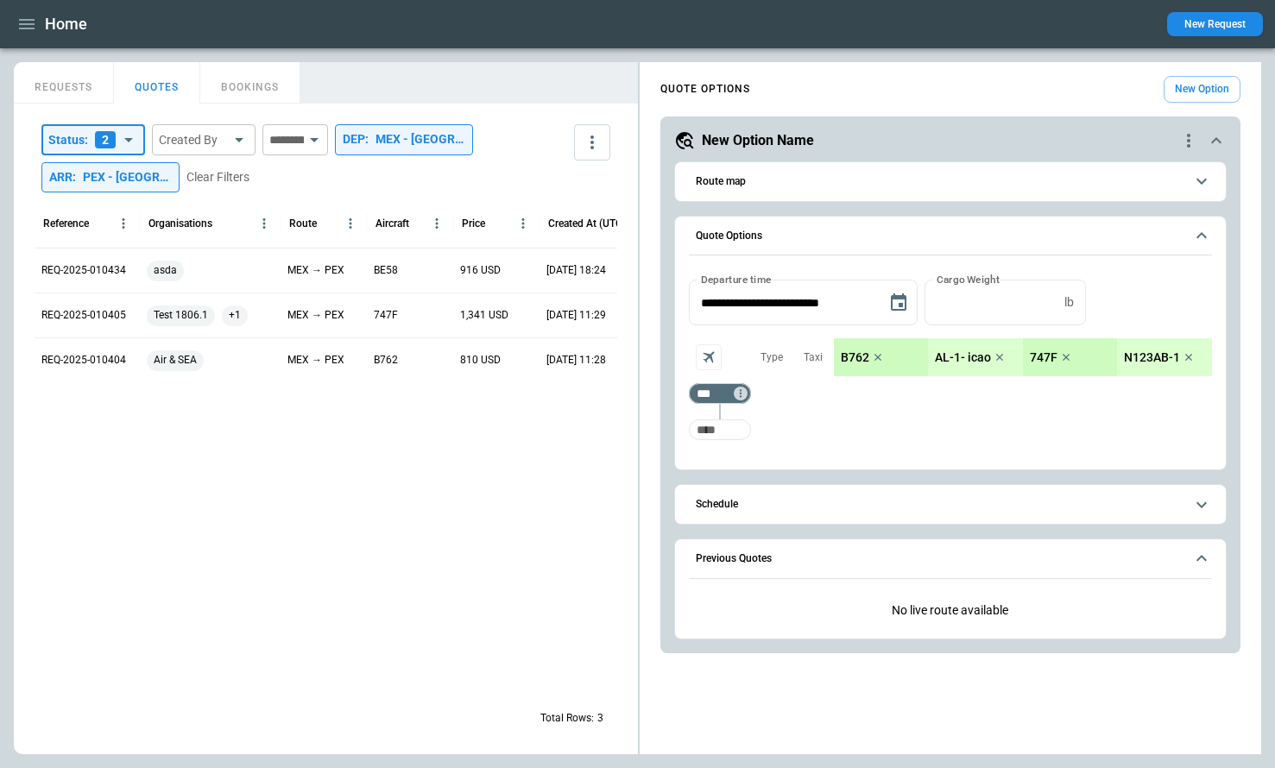
click at [732, 427] on input "Too short" at bounding box center [719, 429] width 55 height 31
type input "***"
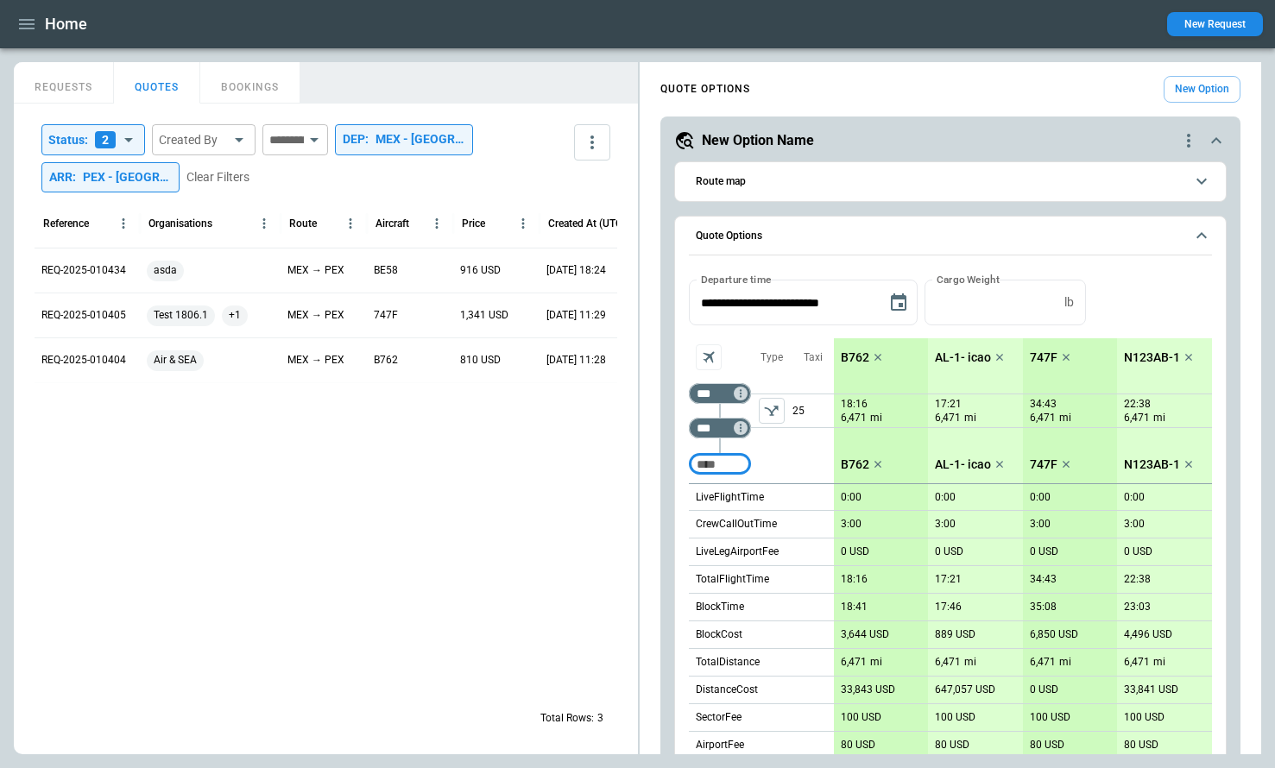
click at [779, 409] on icon "left aligned" at bounding box center [771, 410] width 17 height 17
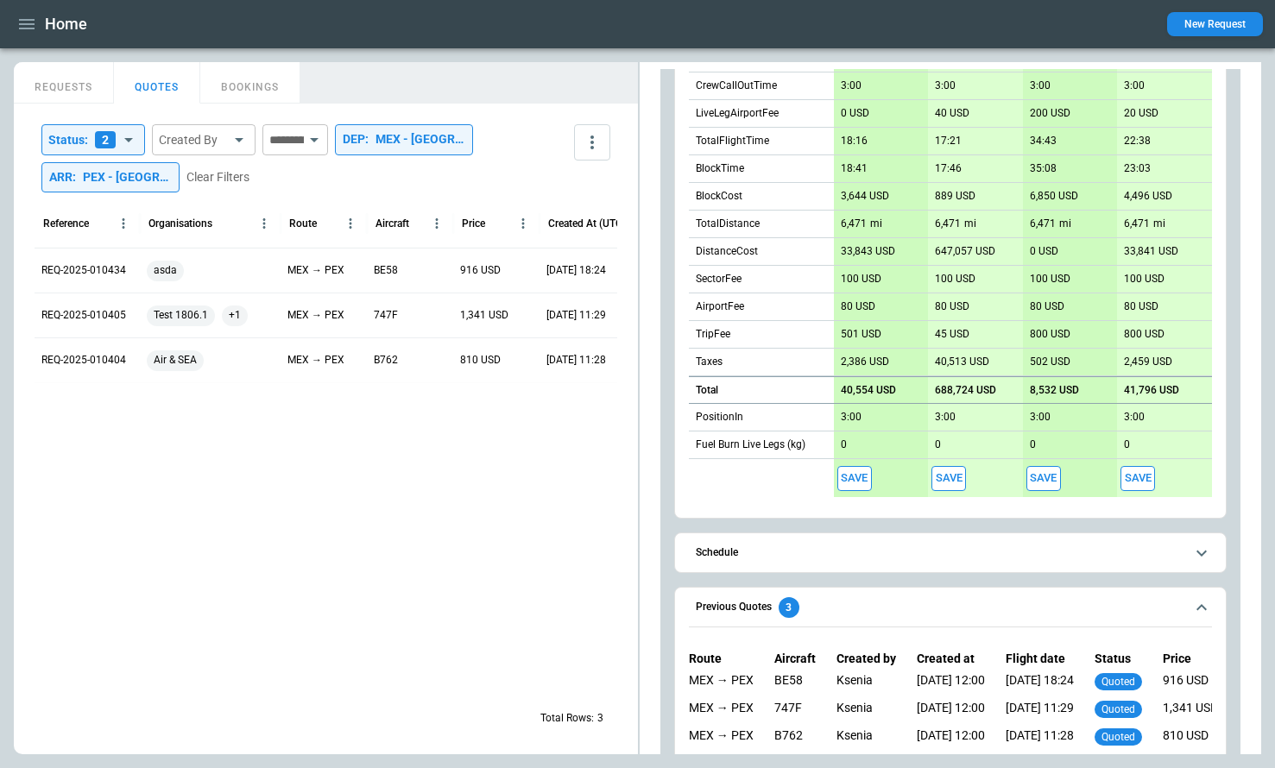
scroll to position [476, 0]
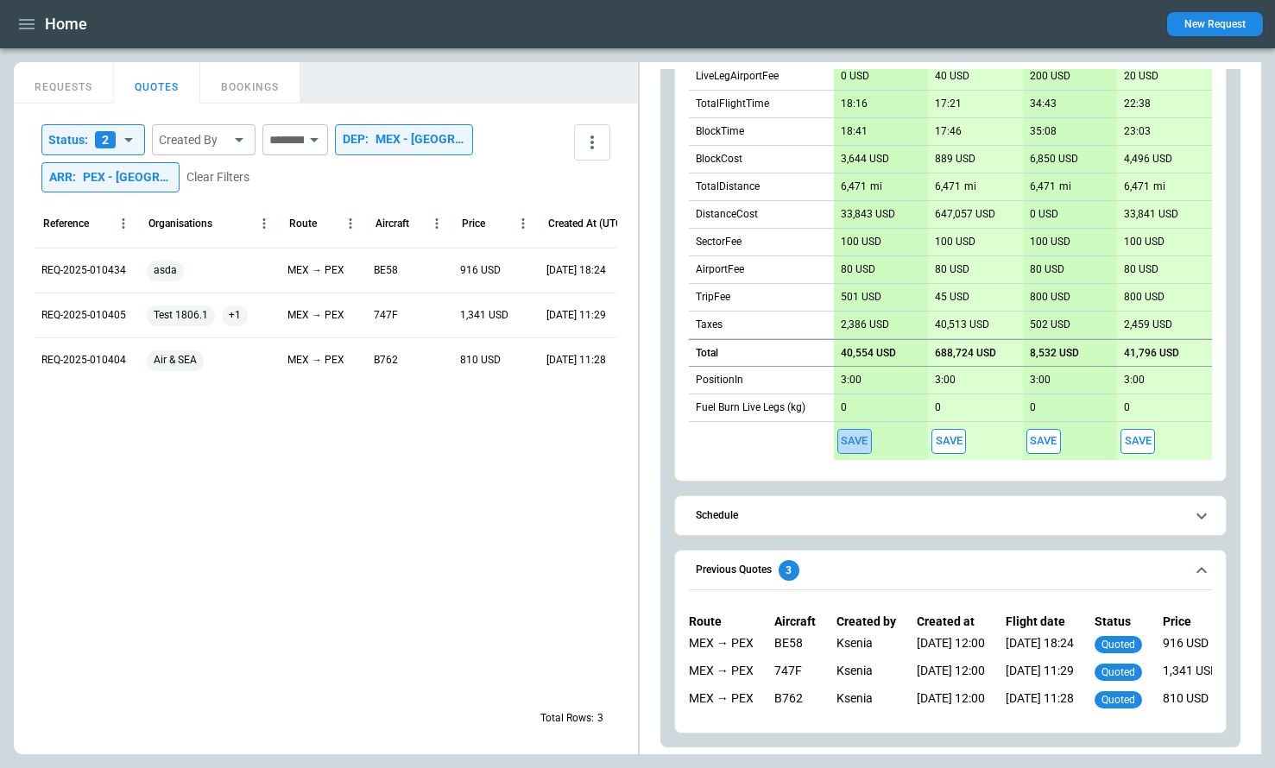
click at [850, 446] on button "Save" at bounding box center [855, 441] width 35 height 25
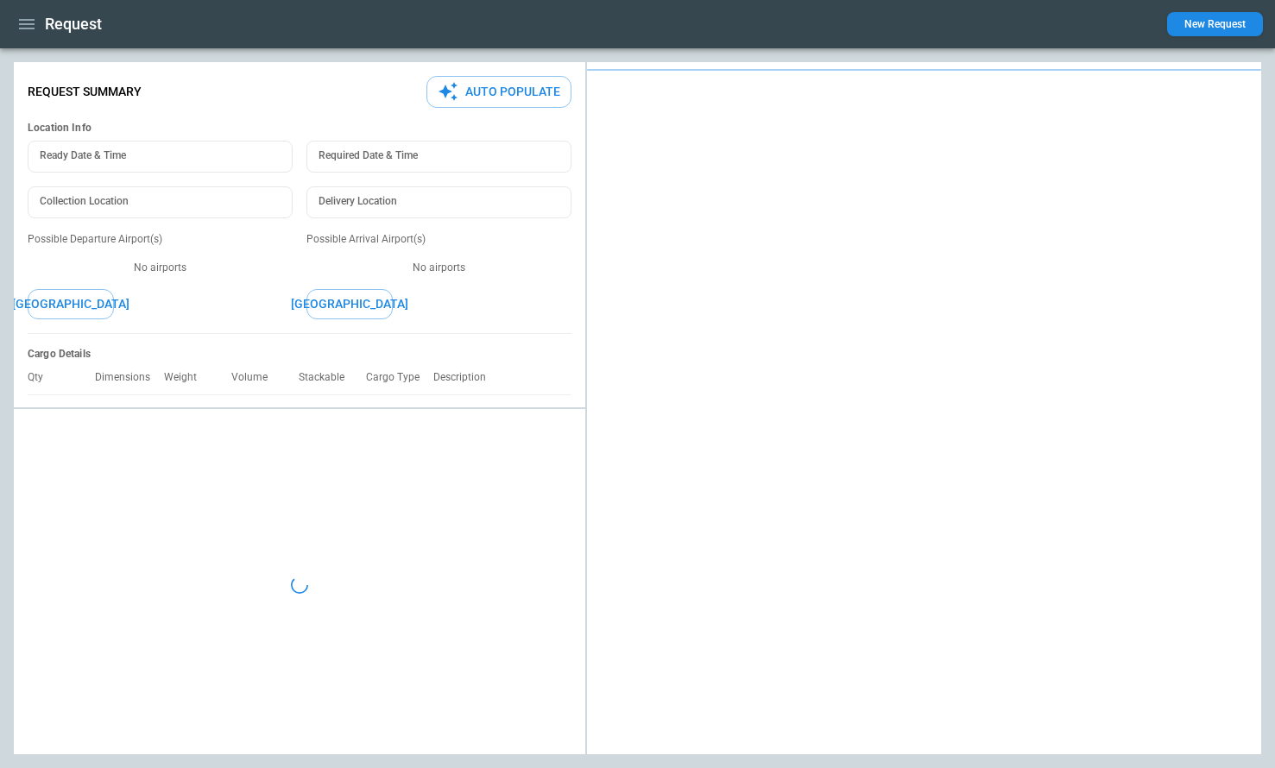
type textarea "*"
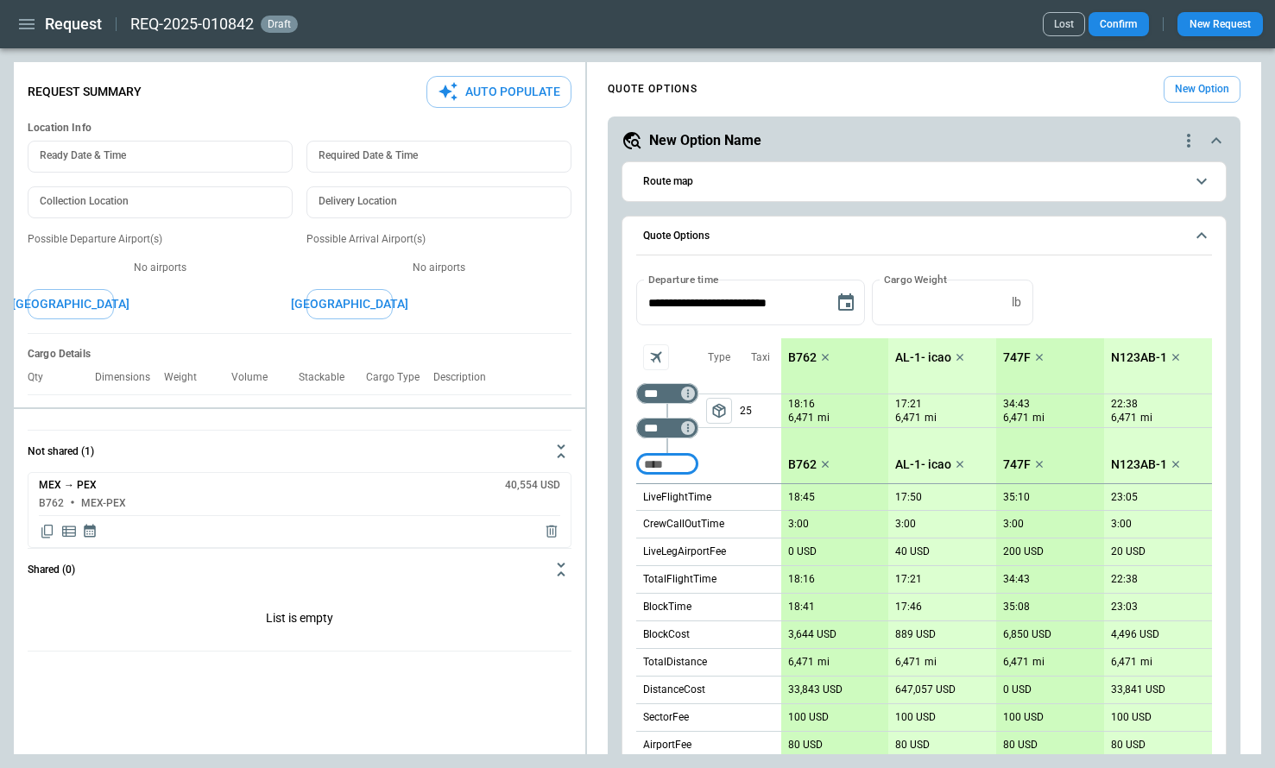
click at [32, 28] on icon "button" at bounding box center [27, 24] width 16 height 10
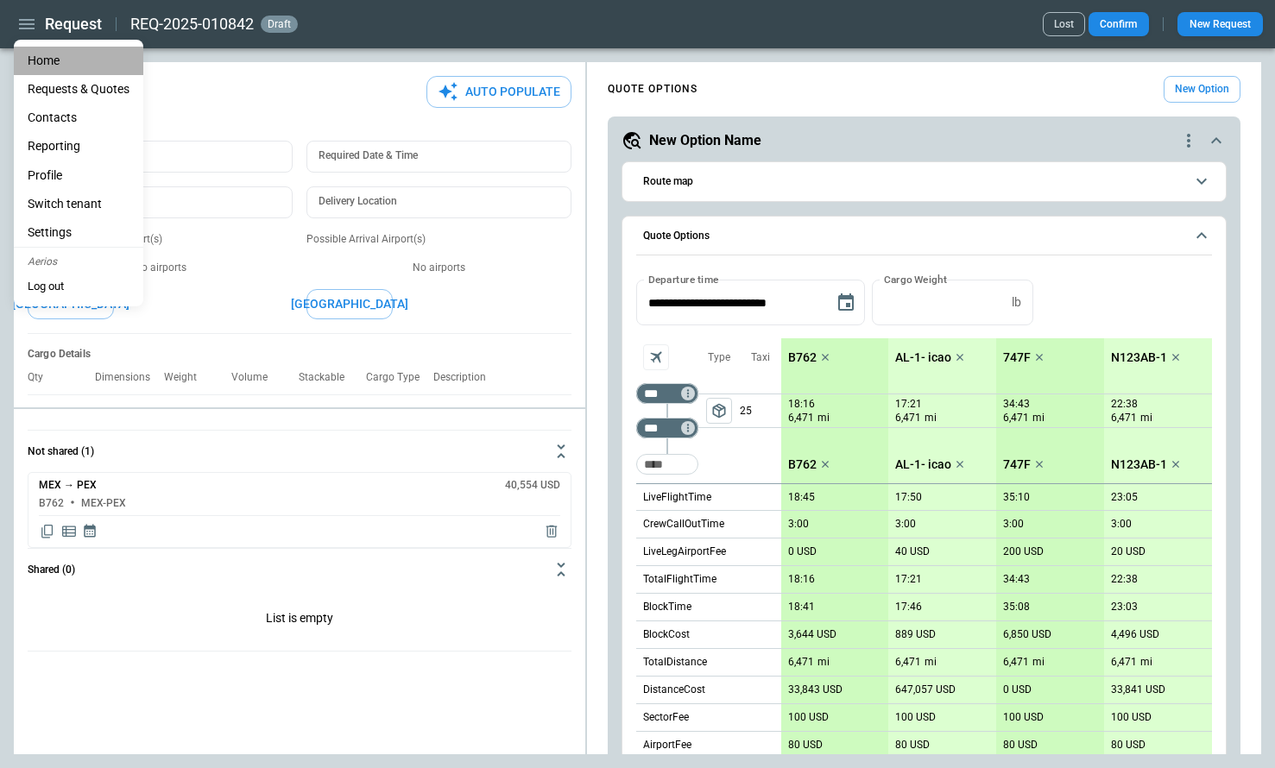
click at [44, 59] on li "Home" at bounding box center [79, 61] width 130 height 28
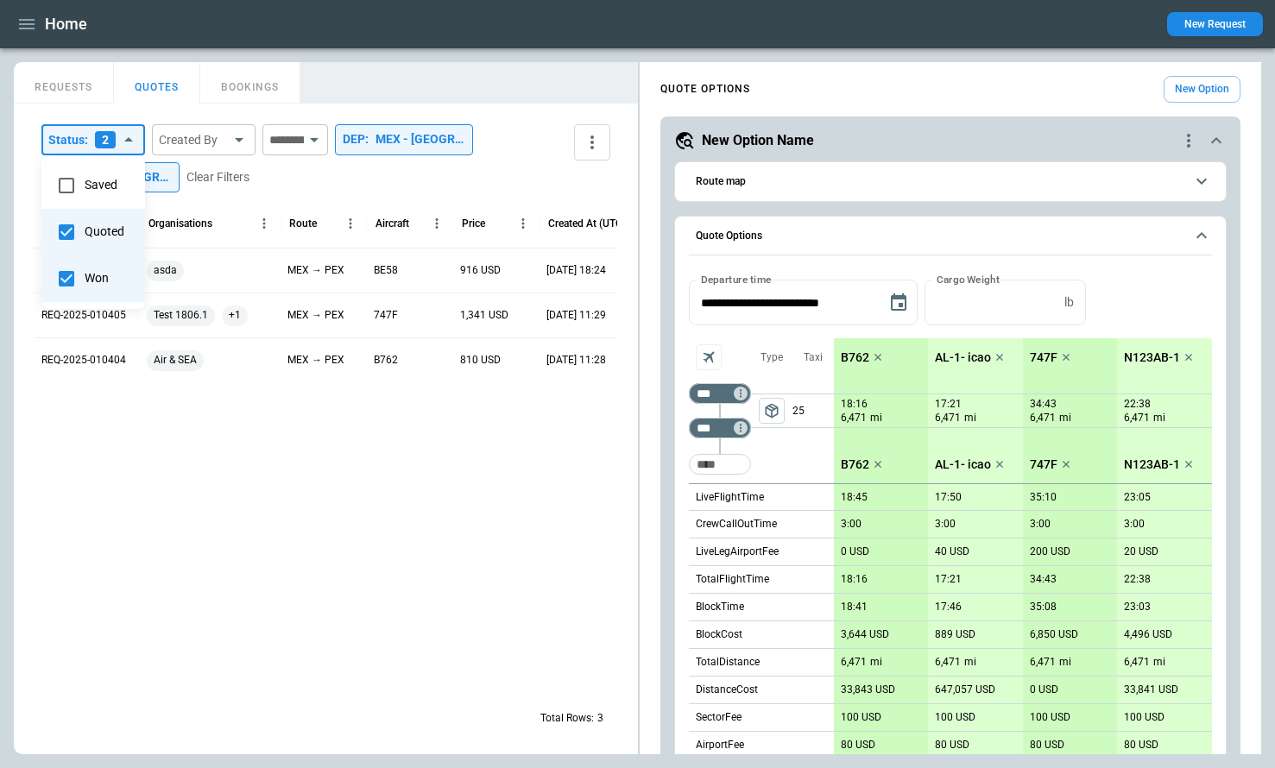
click at [129, 148] on body "**********" at bounding box center [637, 384] width 1275 height 768
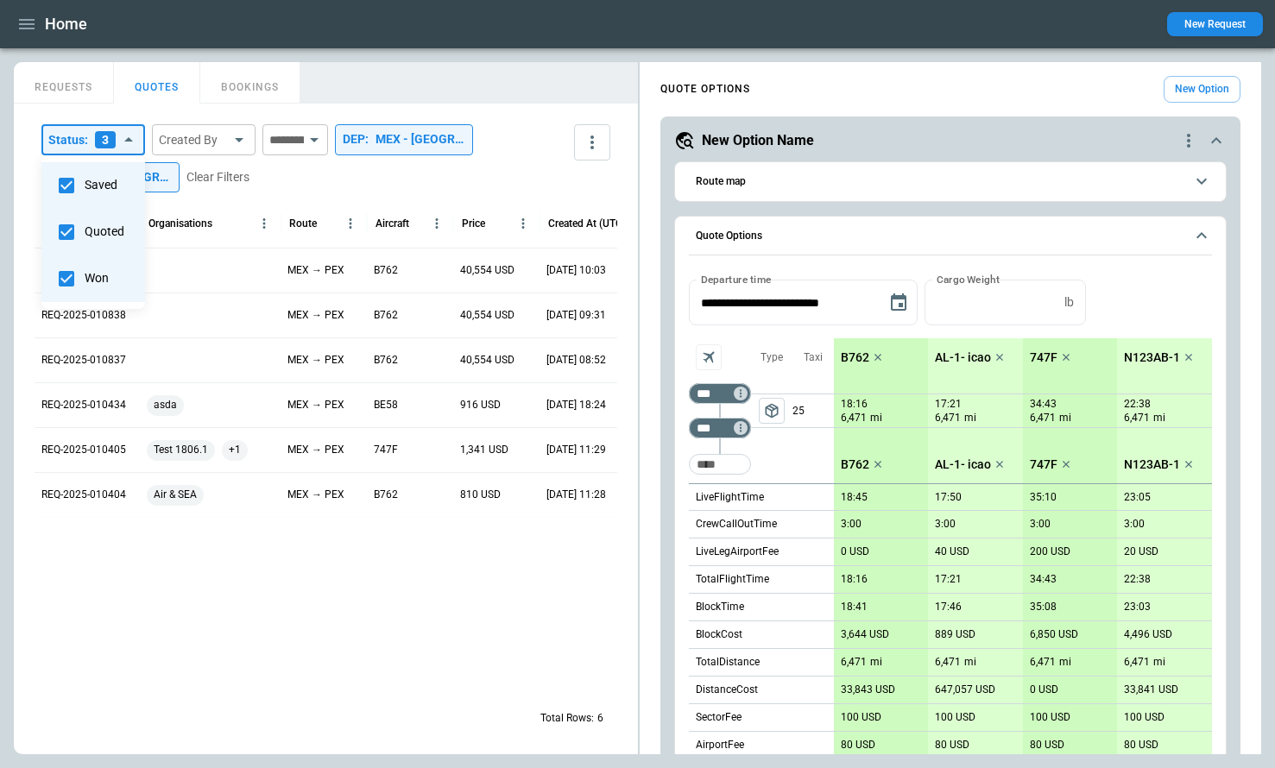
click at [313, 185] on div at bounding box center [637, 384] width 1275 height 768
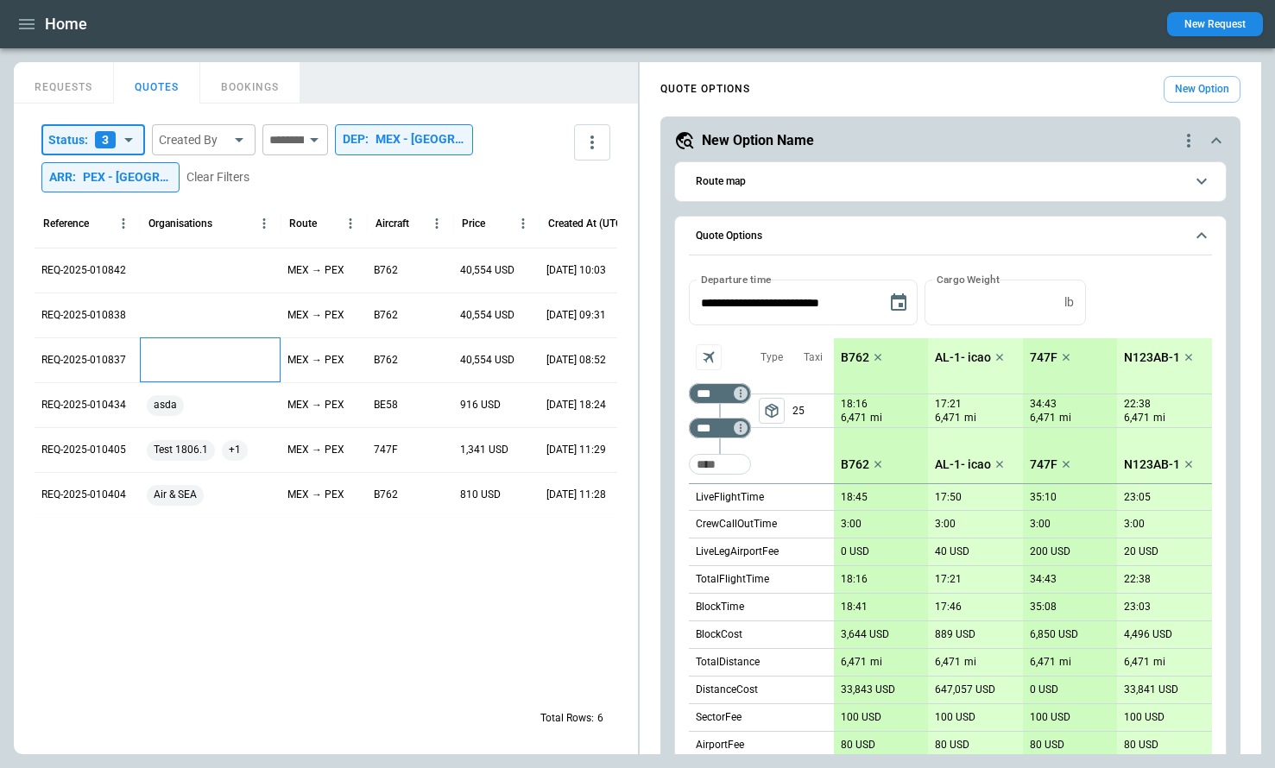
click at [171, 357] on div at bounding box center [210, 360] width 141 height 45
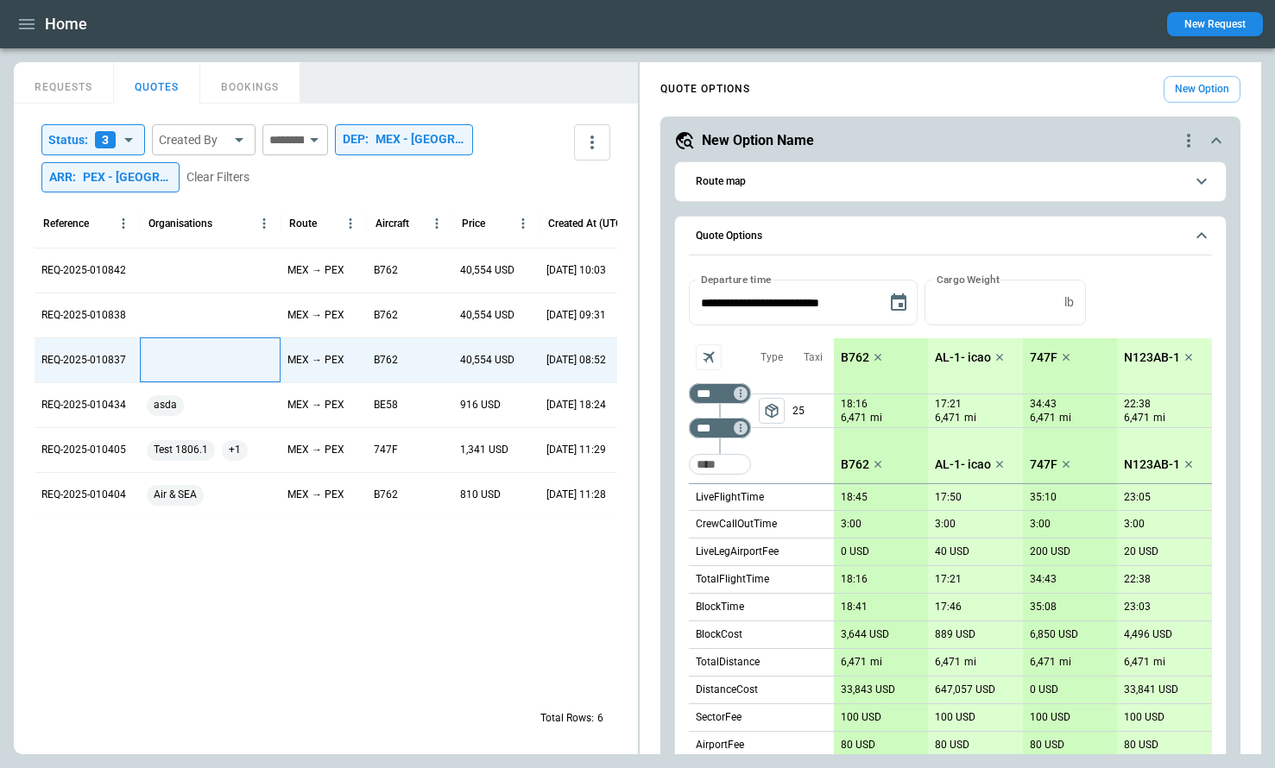
click at [171, 357] on div at bounding box center [210, 360] width 141 height 45
click at [177, 359] on input "text" at bounding box center [198, 362] width 98 height 30
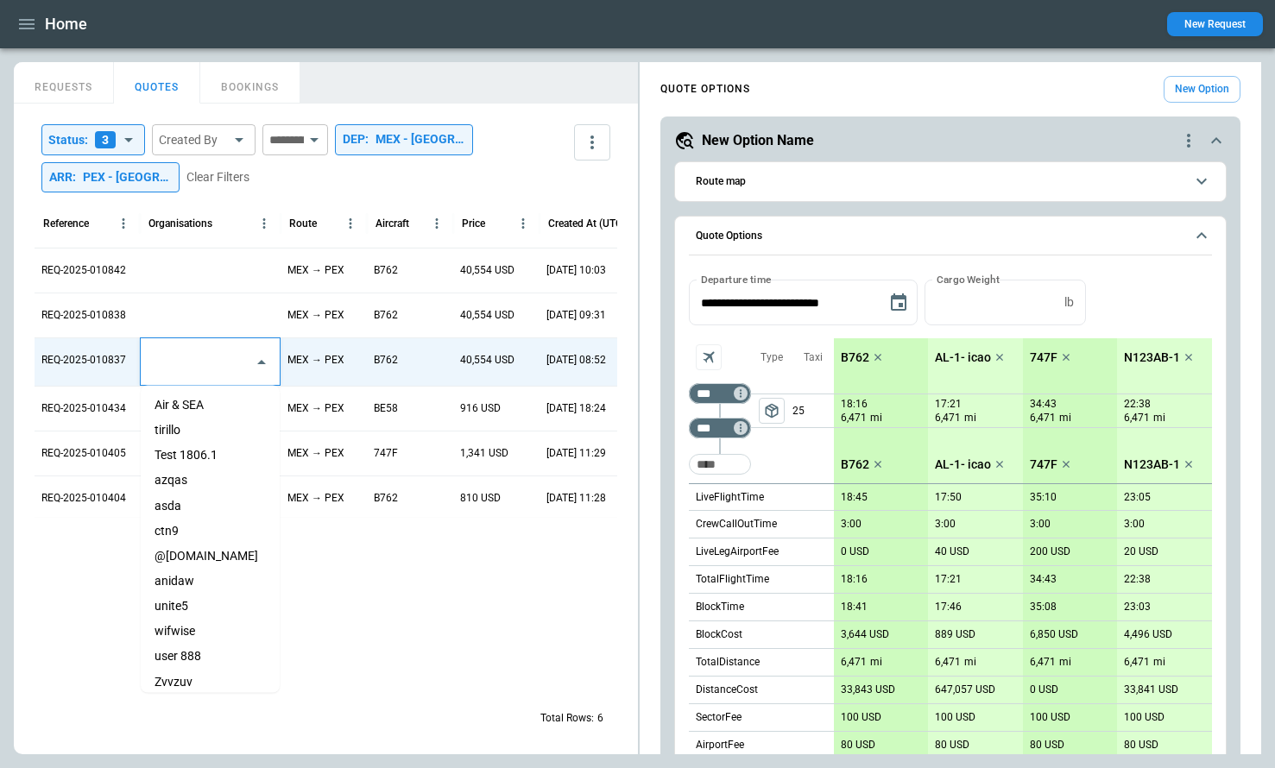
click at [183, 425] on li "tirillo" at bounding box center [210, 430] width 139 height 25
click at [386, 617] on div at bounding box center [444, 605] width 819 height 177
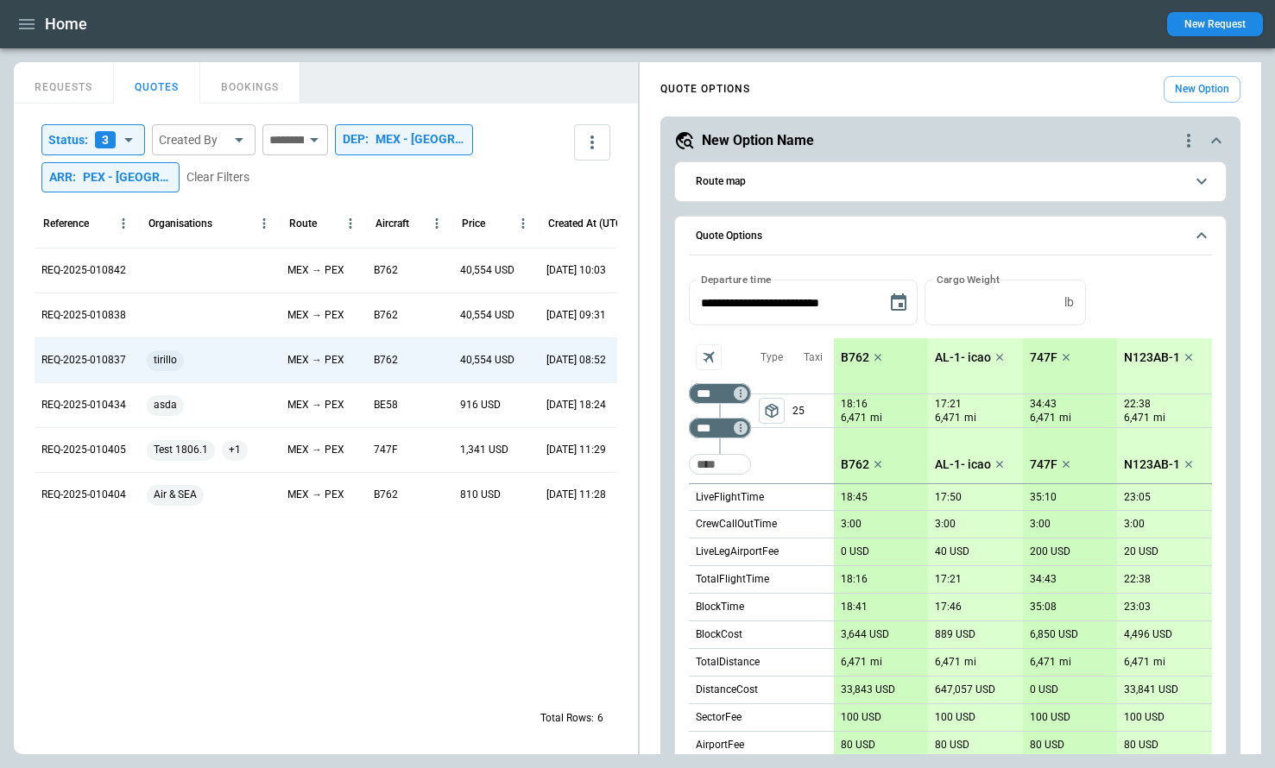
click at [539, 108] on div "**********" at bounding box center [326, 429] width 624 height 651
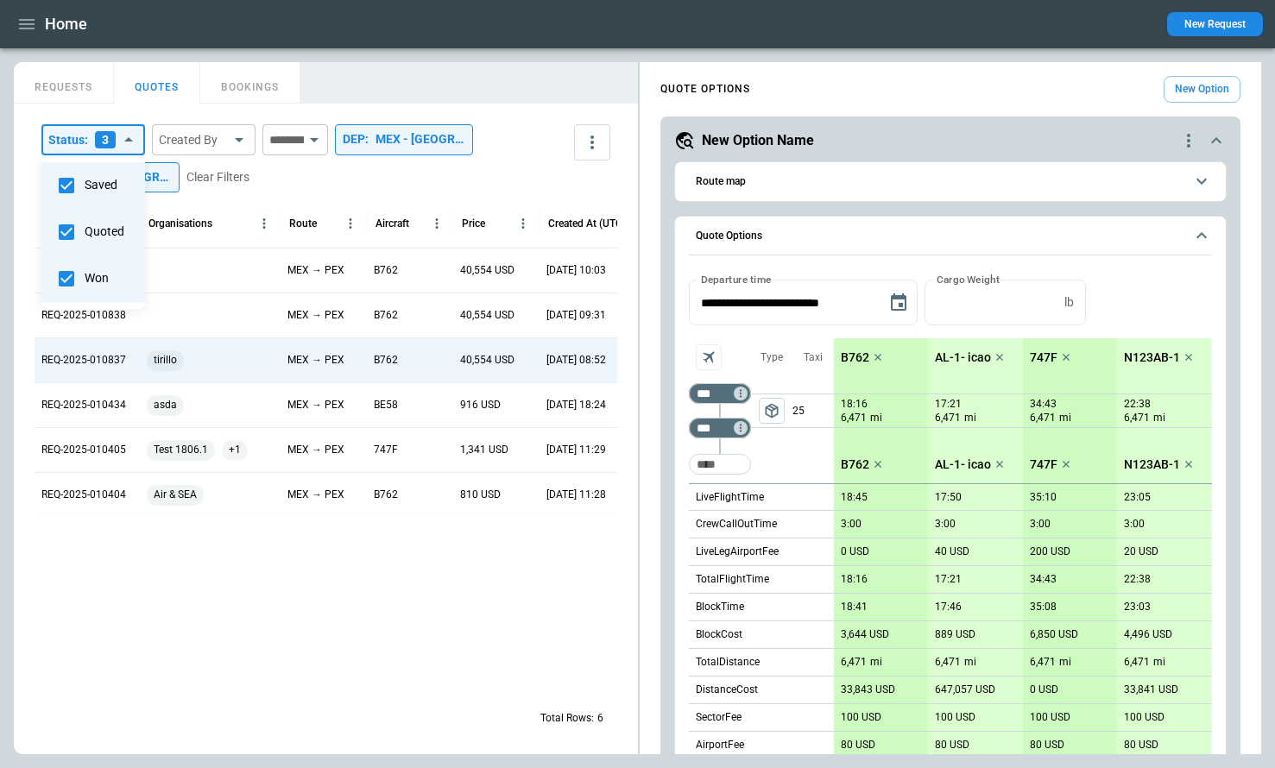
click at [130, 136] on body "**********" at bounding box center [637, 384] width 1275 height 768
type input "**********"
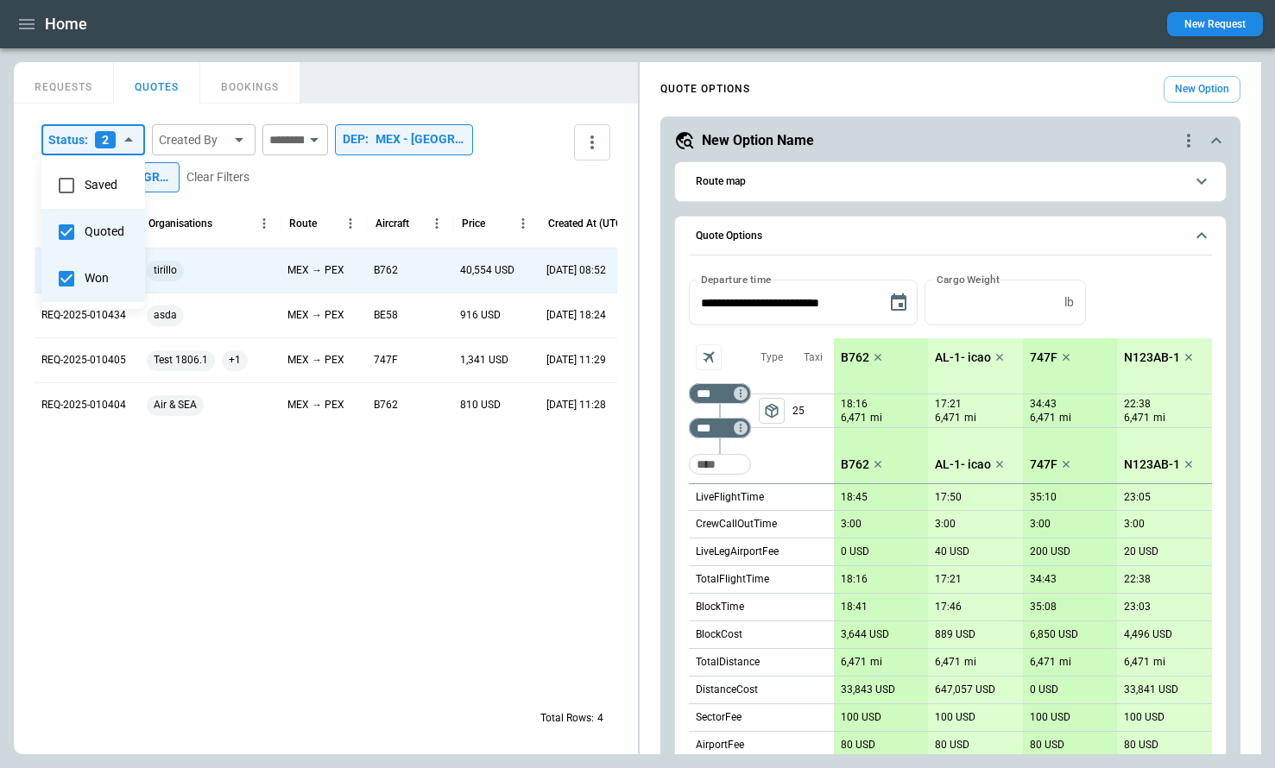
click at [531, 134] on div at bounding box center [637, 384] width 1275 height 768
click at [1193, 140] on icon "quote-option-actions" at bounding box center [1189, 140] width 21 height 21
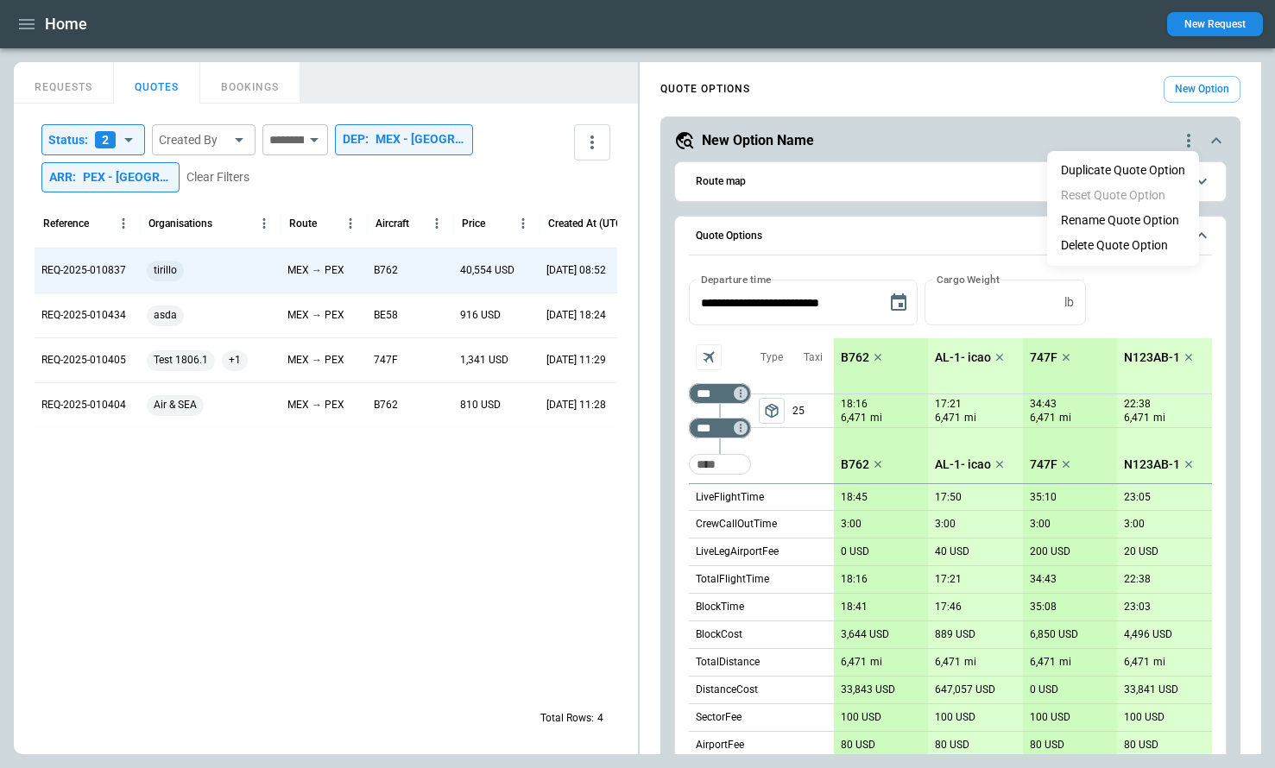
click at [1132, 242] on li "Delete Quote Option" at bounding box center [1123, 245] width 152 height 25
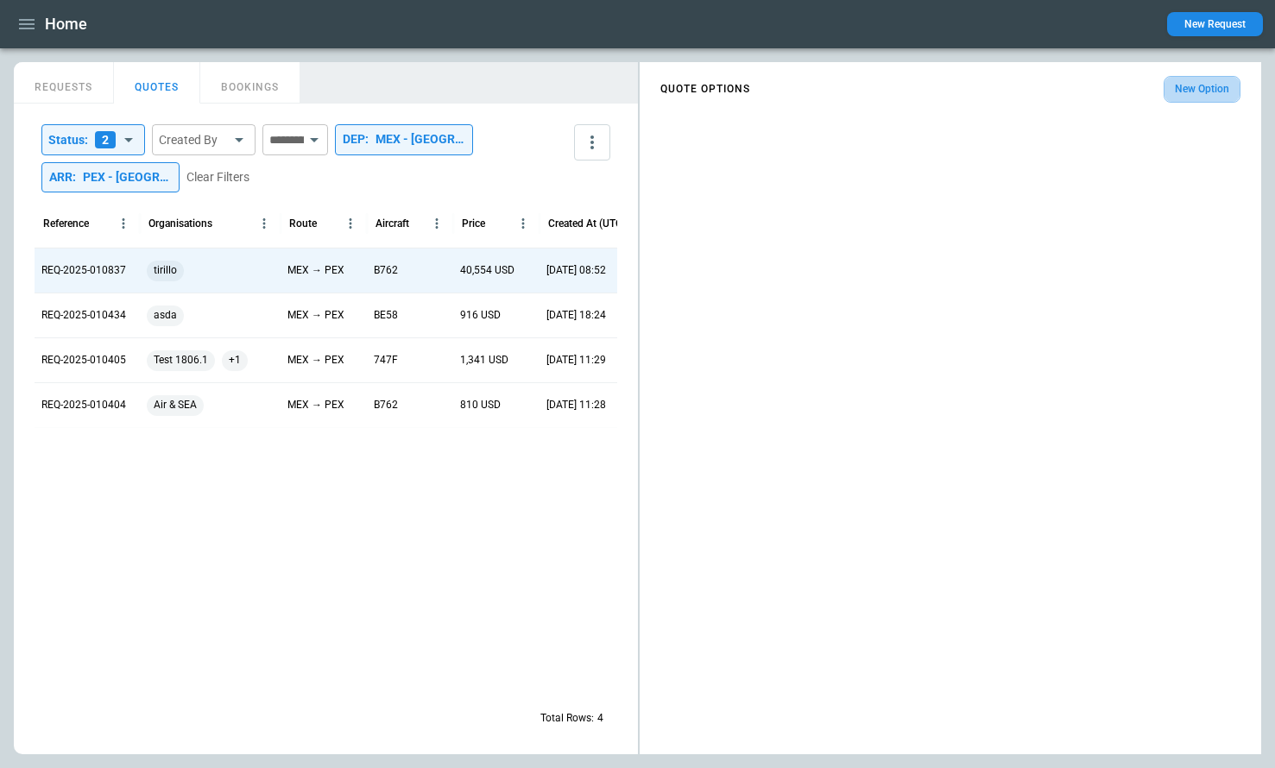
click at [1194, 86] on button "New Option" at bounding box center [1202, 89] width 77 height 27
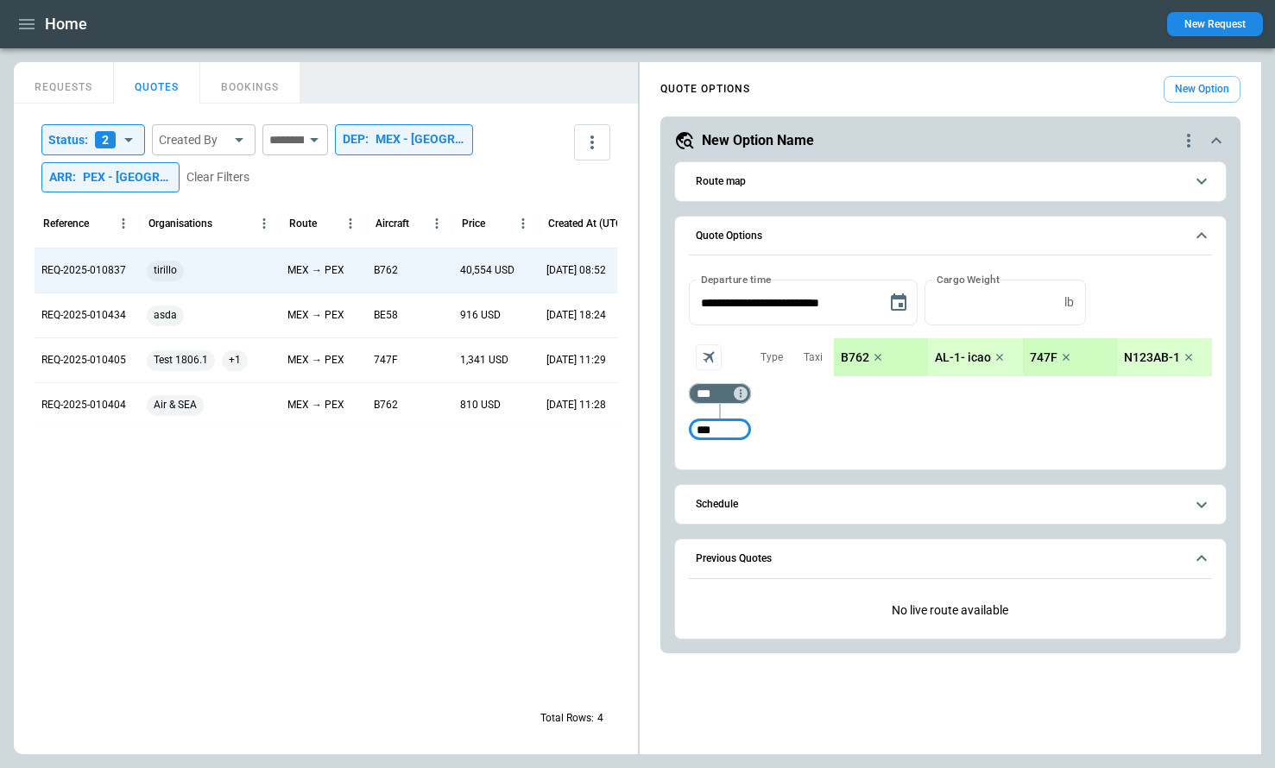
type input "***"
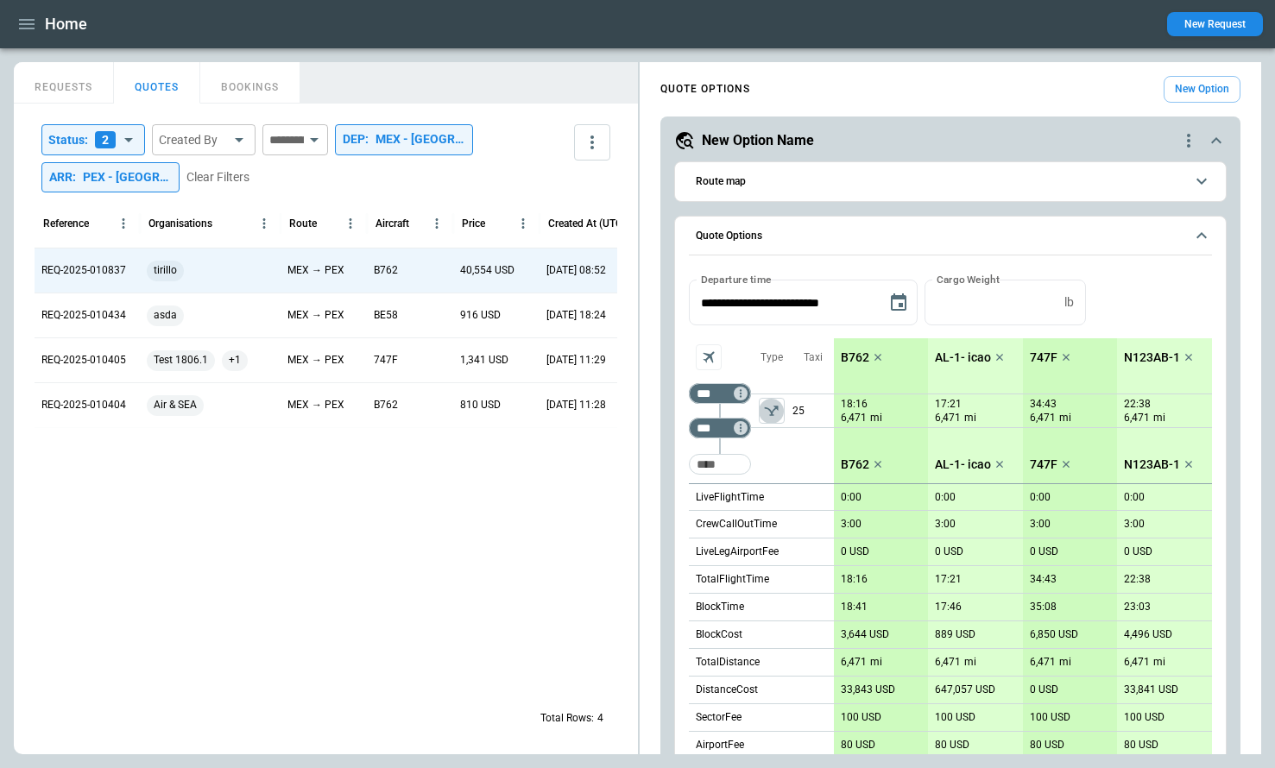
click at [768, 405] on icon "left aligned" at bounding box center [771, 410] width 17 height 17
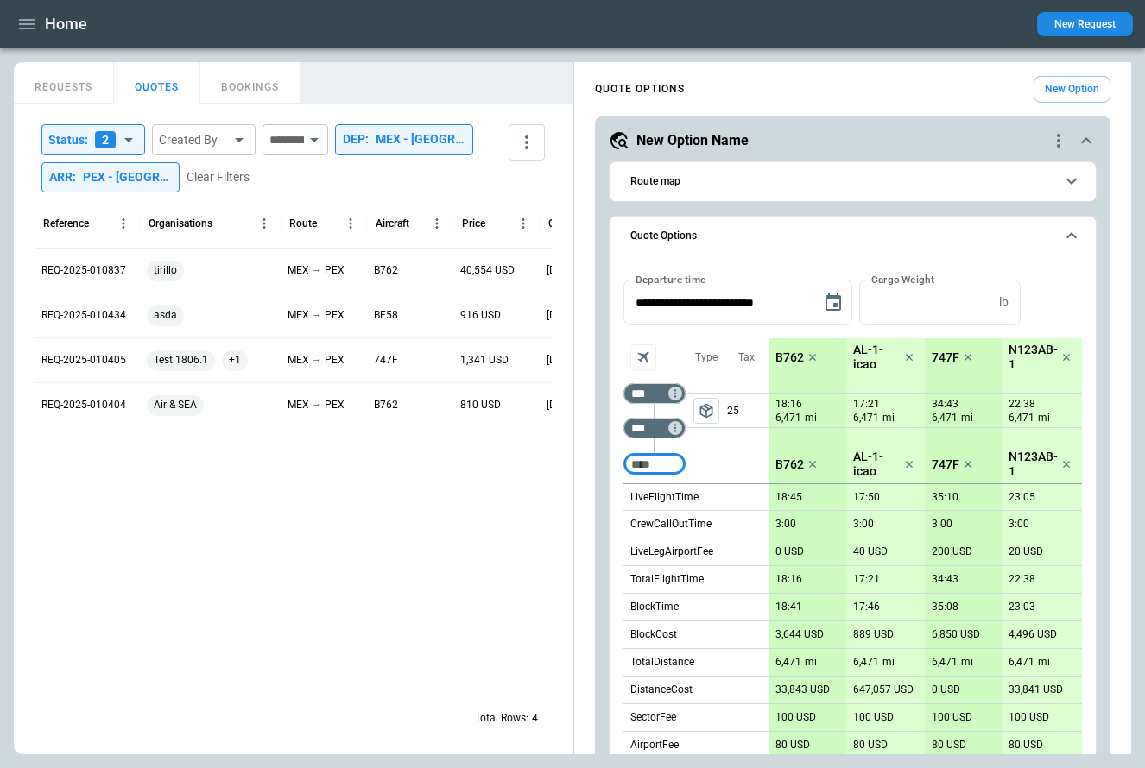
click at [1059, 140] on icon "quote-option-actions" at bounding box center [1058, 141] width 3 height 14
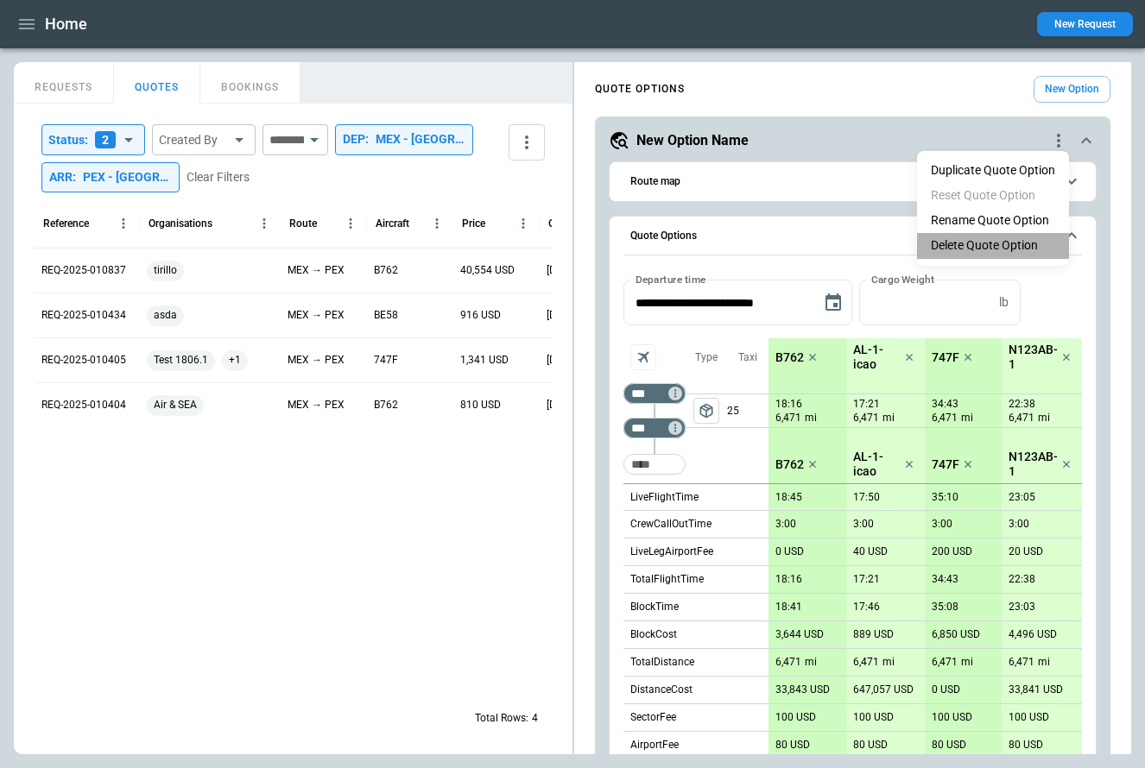
click at [993, 243] on li "Delete Quote Option" at bounding box center [993, 245] width 152 height 25
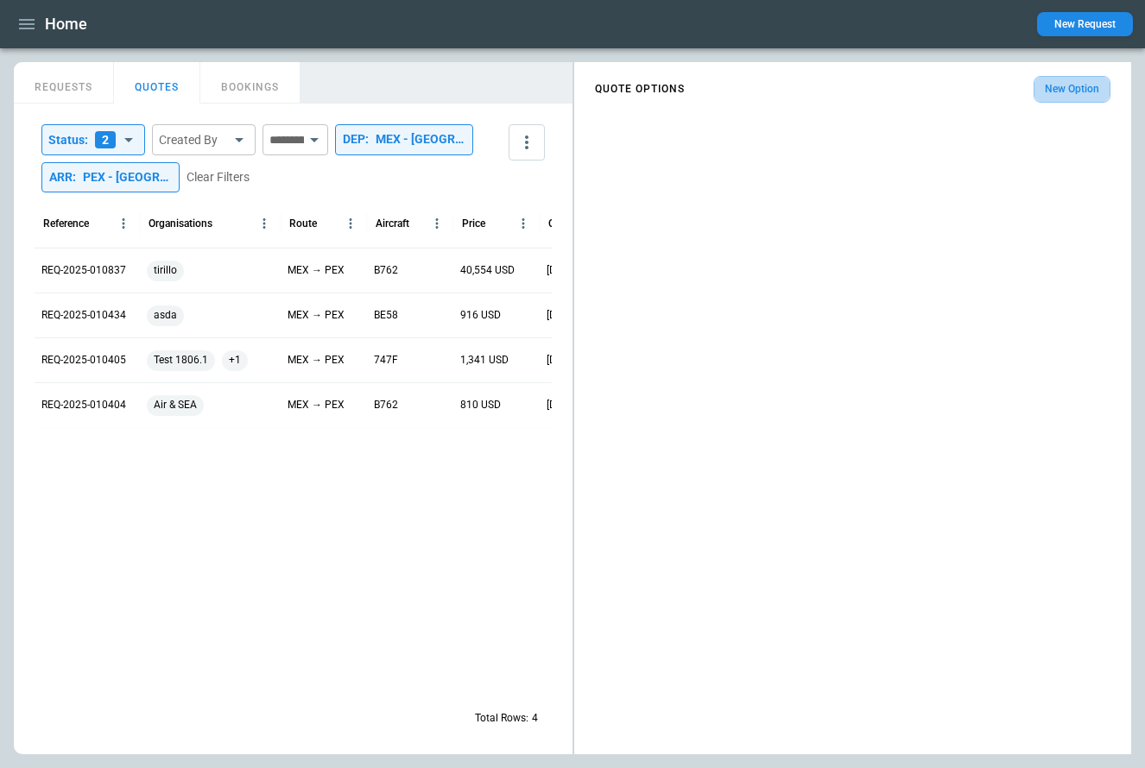
click at [1061, 86] on button "New Option" at bounding box center [1072, 89] width 77 height 27
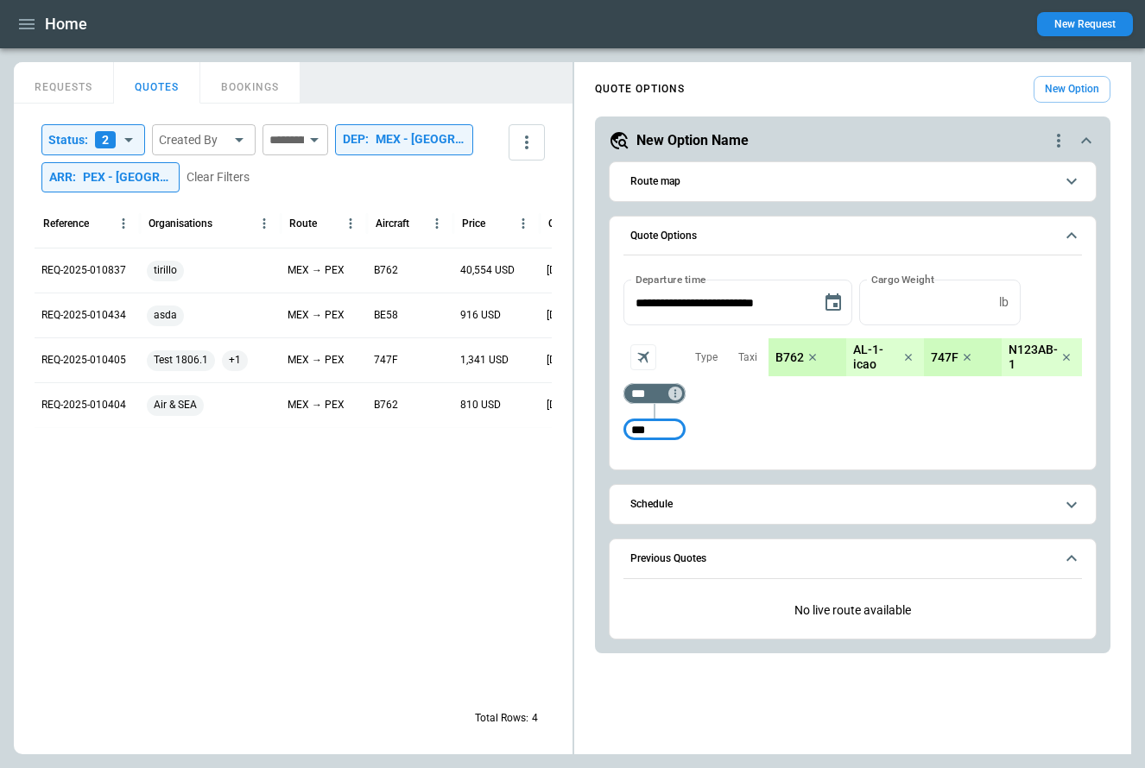
type input "***"
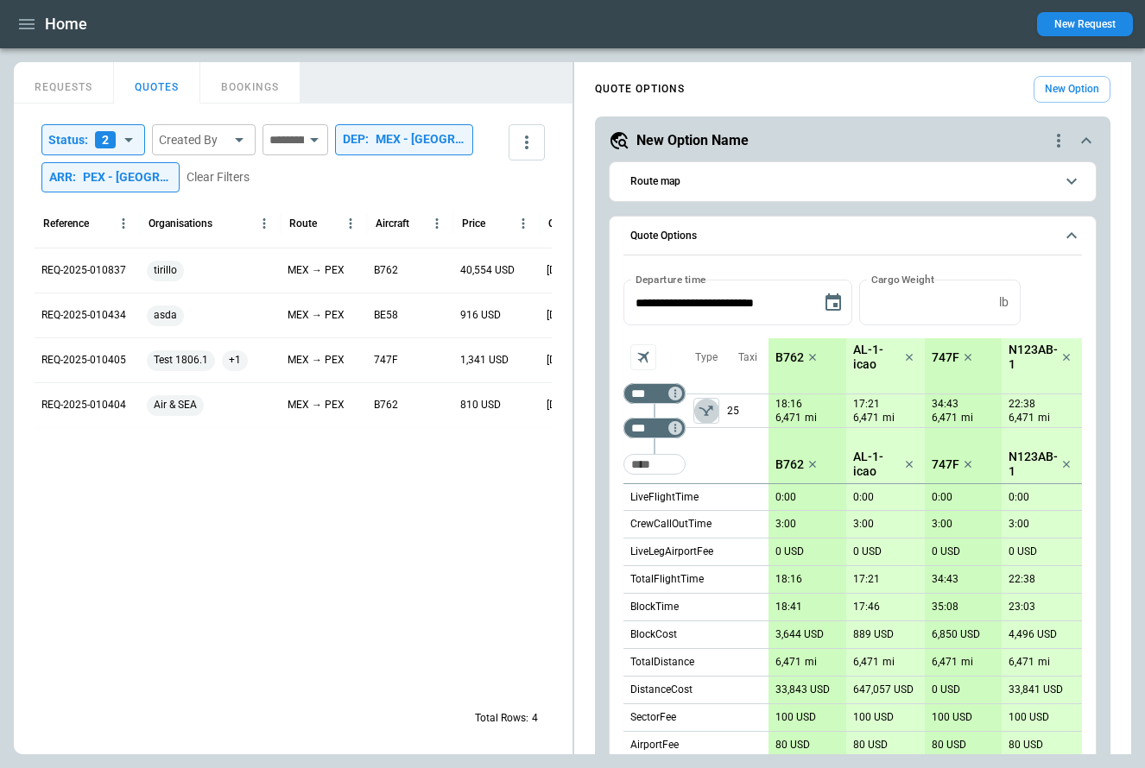
click at [705, 409] on icon "left aligned" at bounding box center [706, 410] width 17 height 17
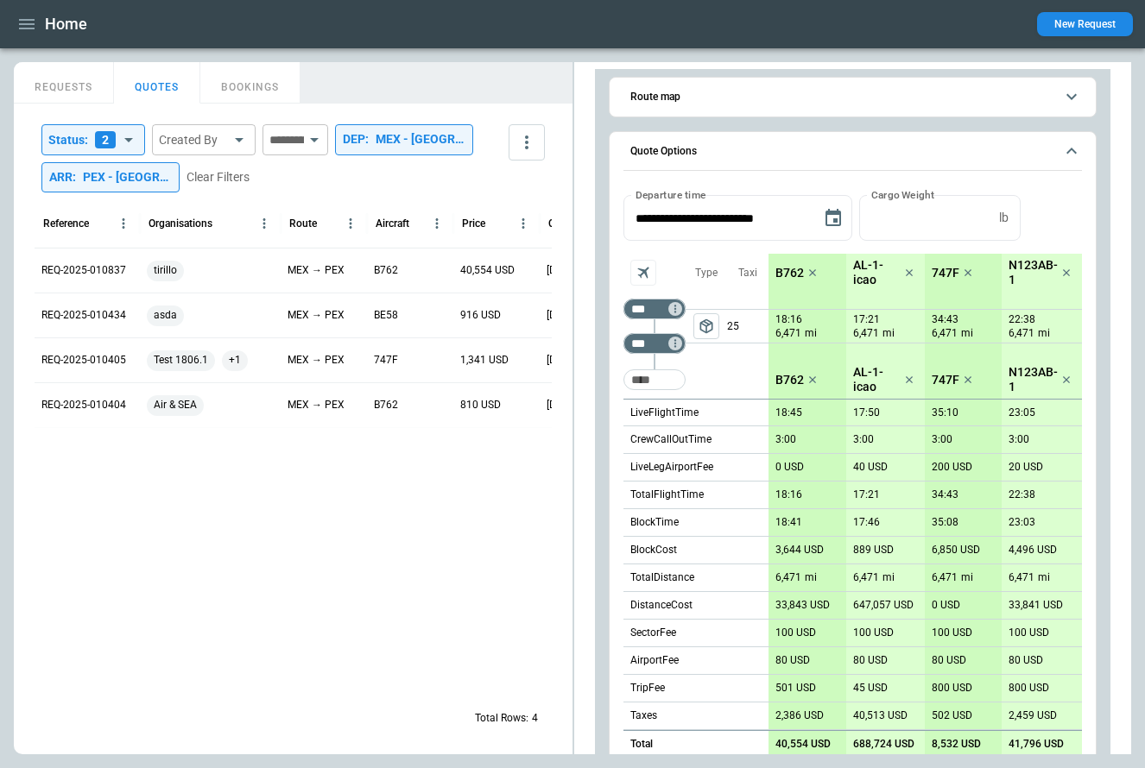
scroll to position [7, 0]
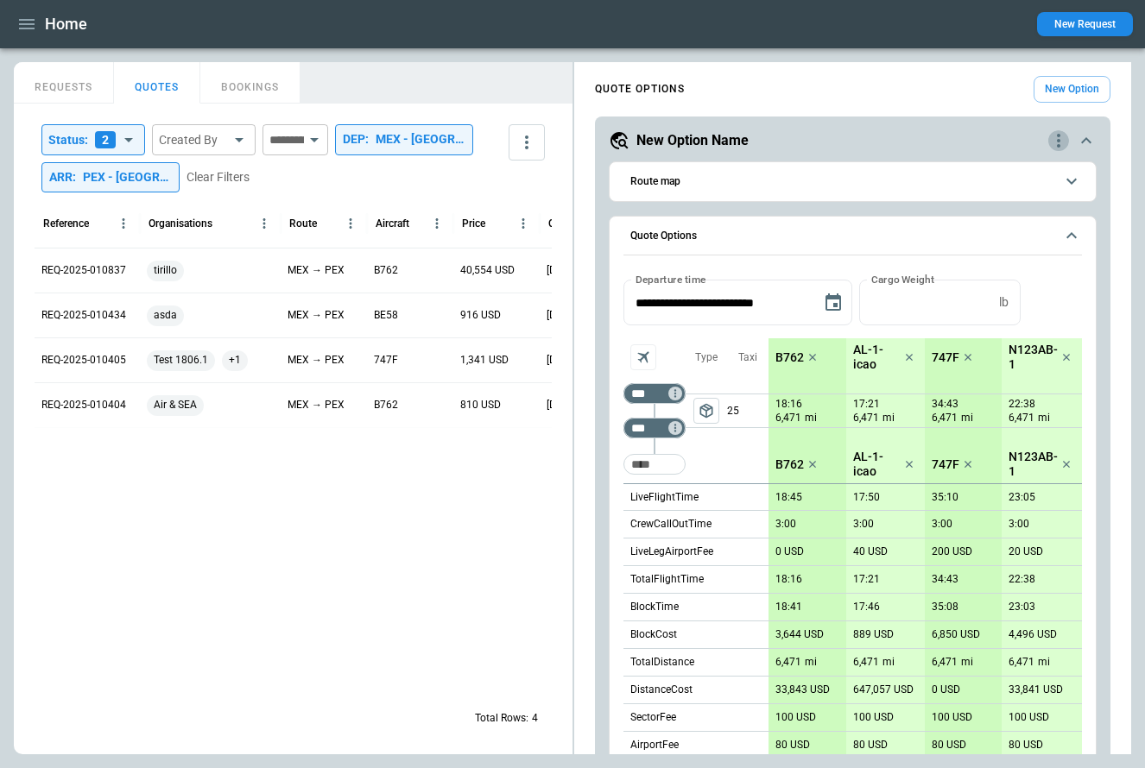
click at [1053, 145] on icon "quote-option-actions" at bounding box center [1058, 140] width 21 height 21
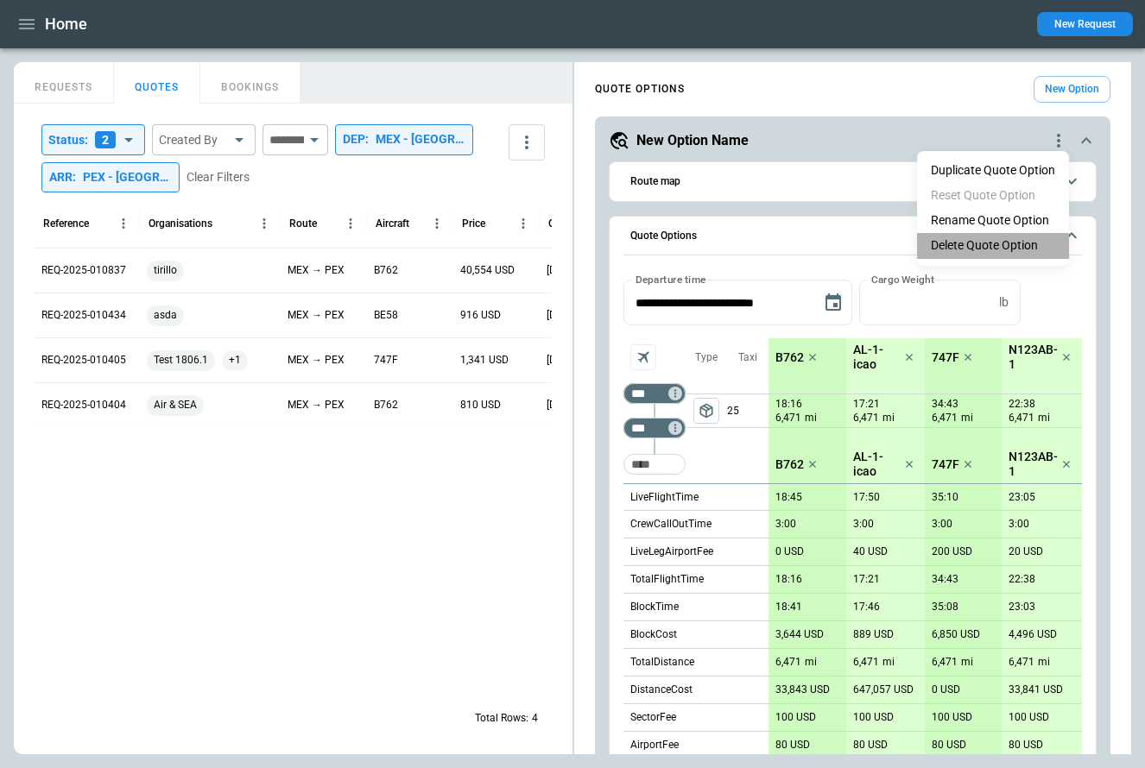
click at [991, 250] on li "Delete Quote Option" at bounding box center [993, 245] width 152 height 25
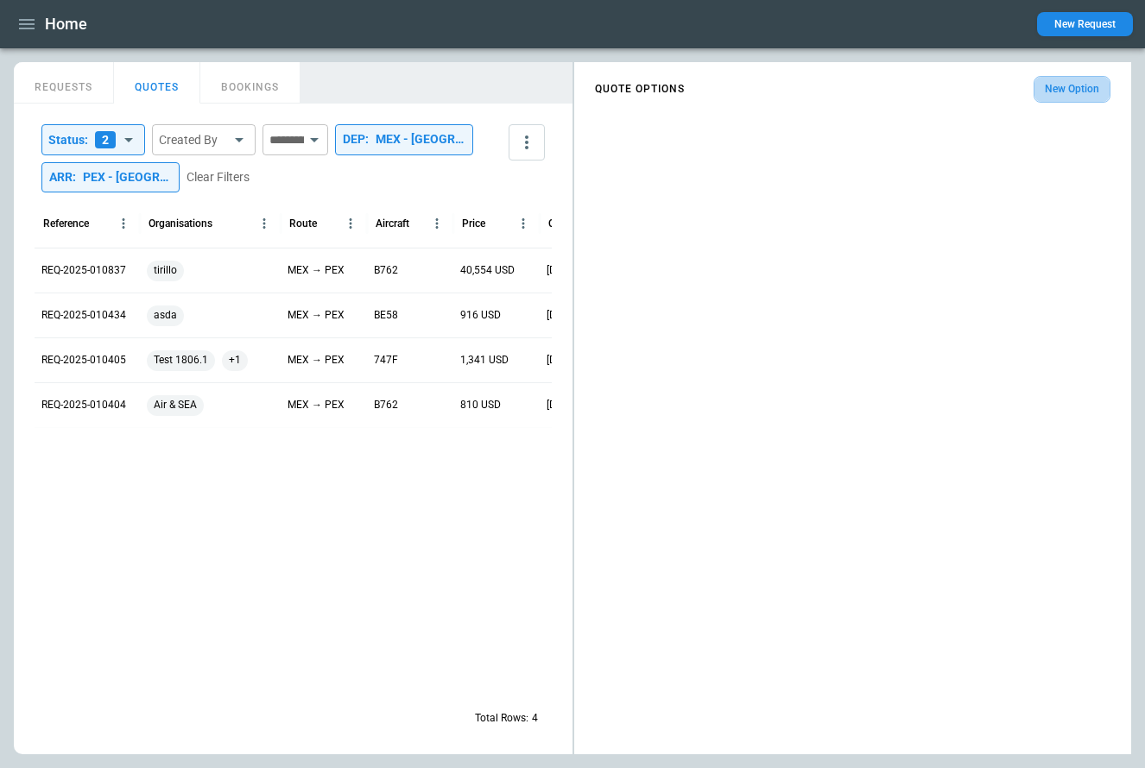
click at [1061, 81] on button "New Option" at bounding box center [1072, 89] width 77 height 27
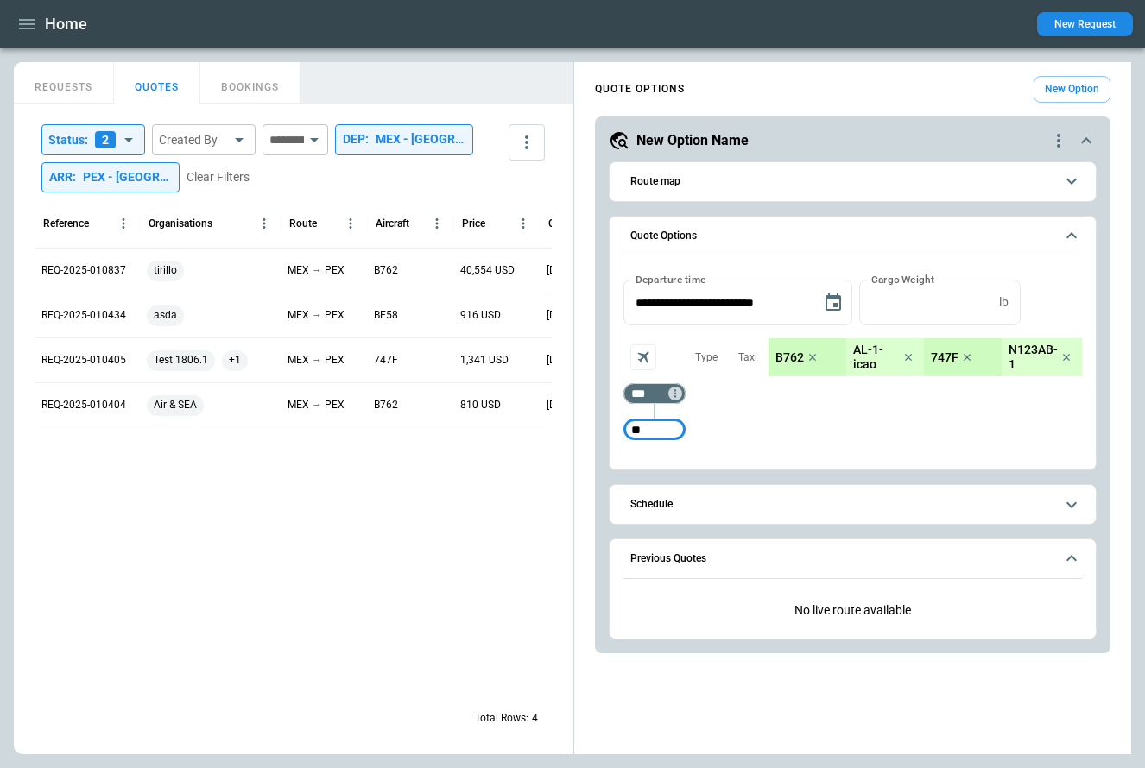
type input "*"
type input "***"
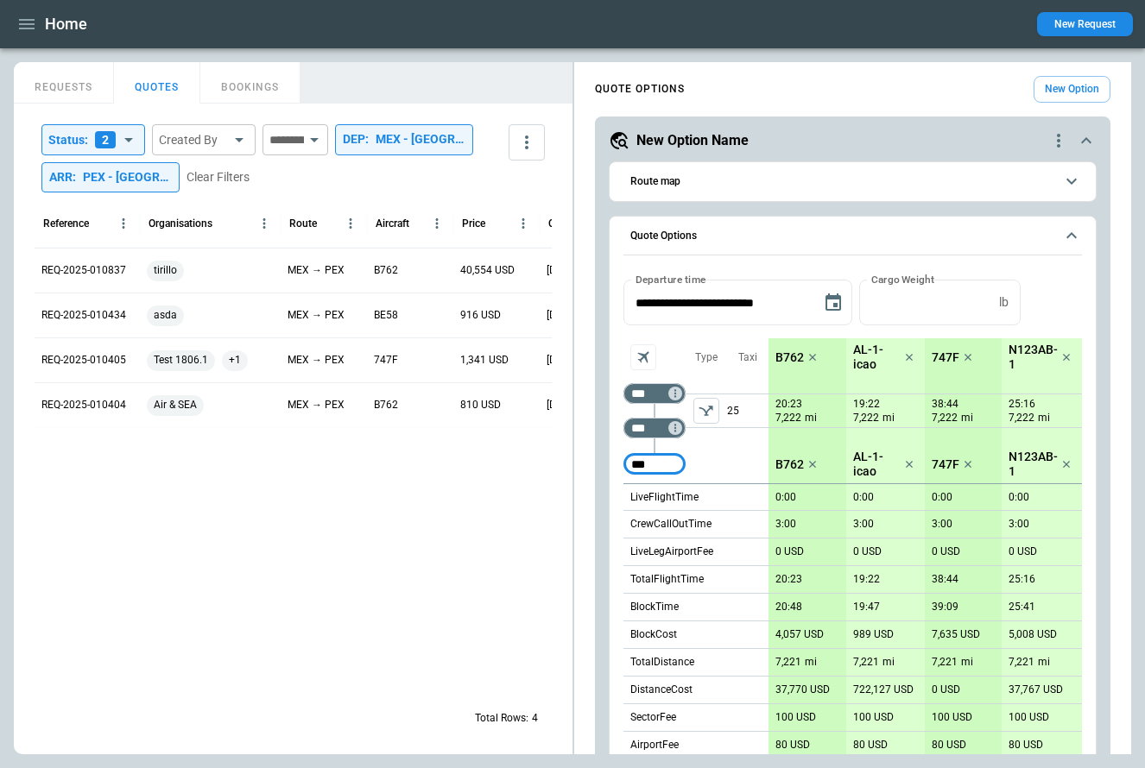
type input "***"
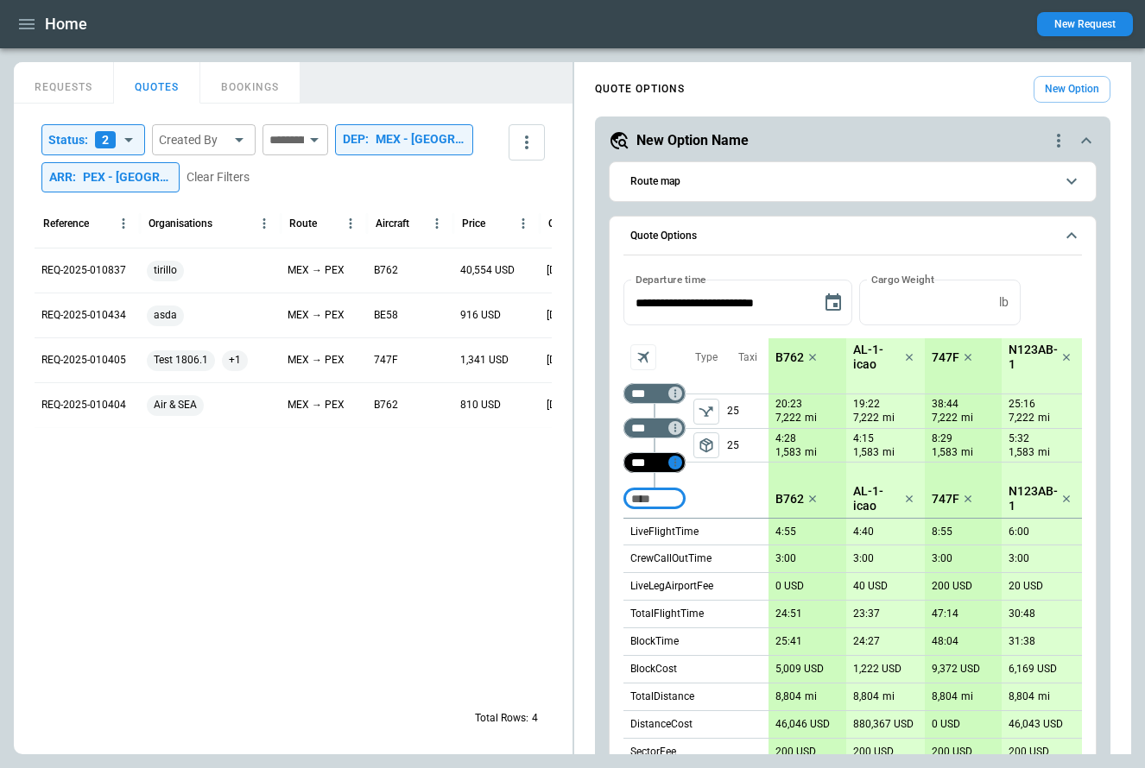
click at [673, 462] on icon "Too short" at bounding box center [675, 463] width 12 height 12
click at [701, 534] on p "Airport info" at bounding box center [701, 537] width 53 height 15
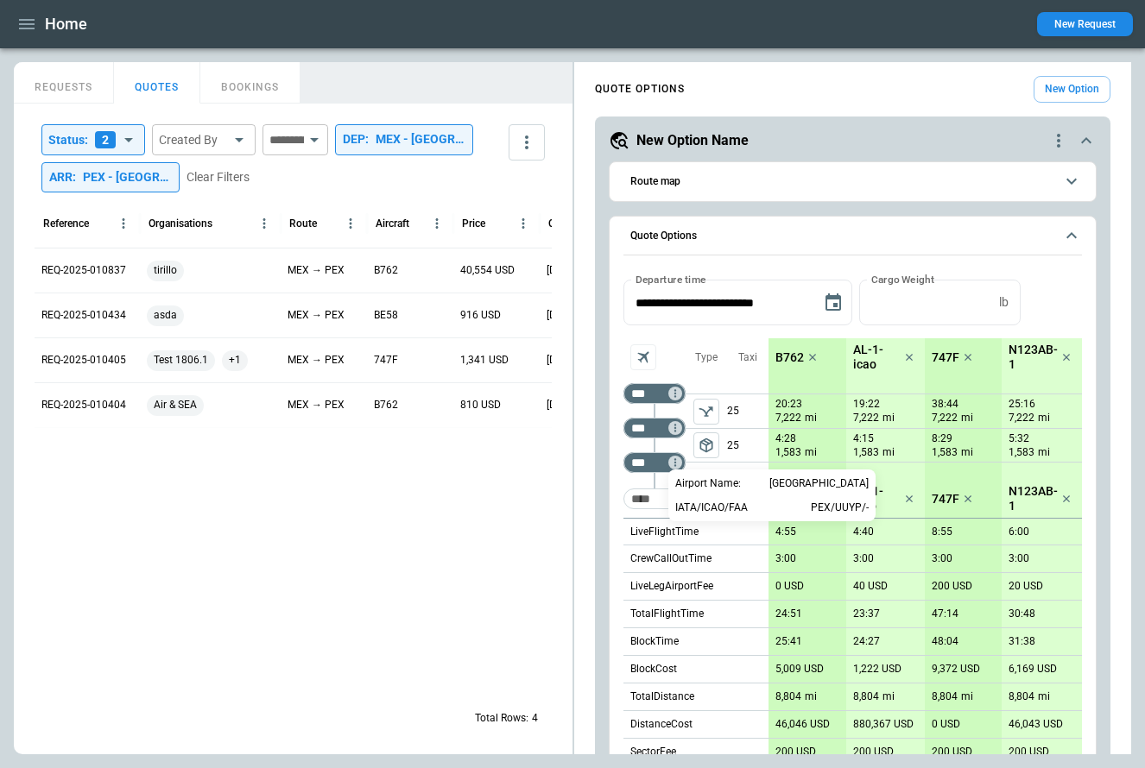
click at [600, 555] on div at bounding box center [572, 384] width 1145 height 768
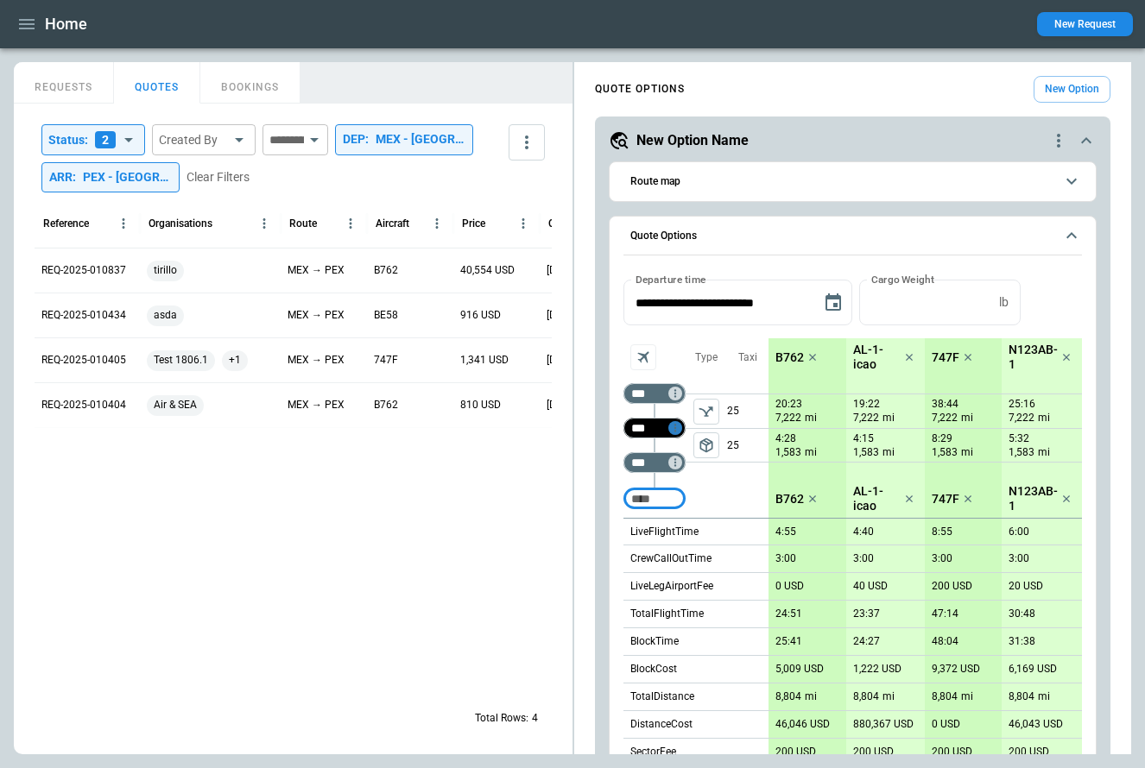
click at [676, 427] on icon "Too short" at bounding box center [675, 428] width 12 height 12
click at [691, 472] on p "Delete" at bounding box center [689, 473] width 28 height 15
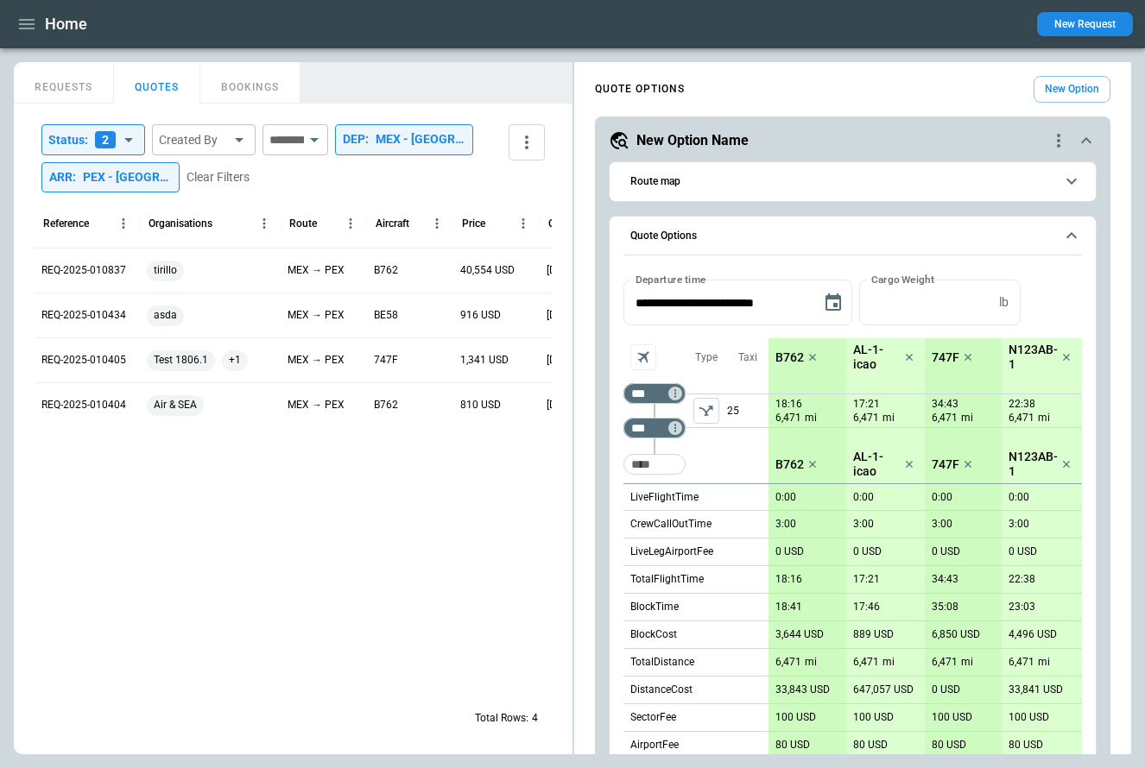
click at [733, 456] on div "Taxi 25" at bounding box center [747, 410] width 41 height 145
click at [701, 408] on icon "left aligned" at bounding box center [706, 411] width 14 height 10
click at [705, 416] on span "package_2" at bounding box center [706, 410] width 17 height 17
click at [667, 468] on input "Too short" at bounding box center [654, 464] width 55 height 31
type input "***"
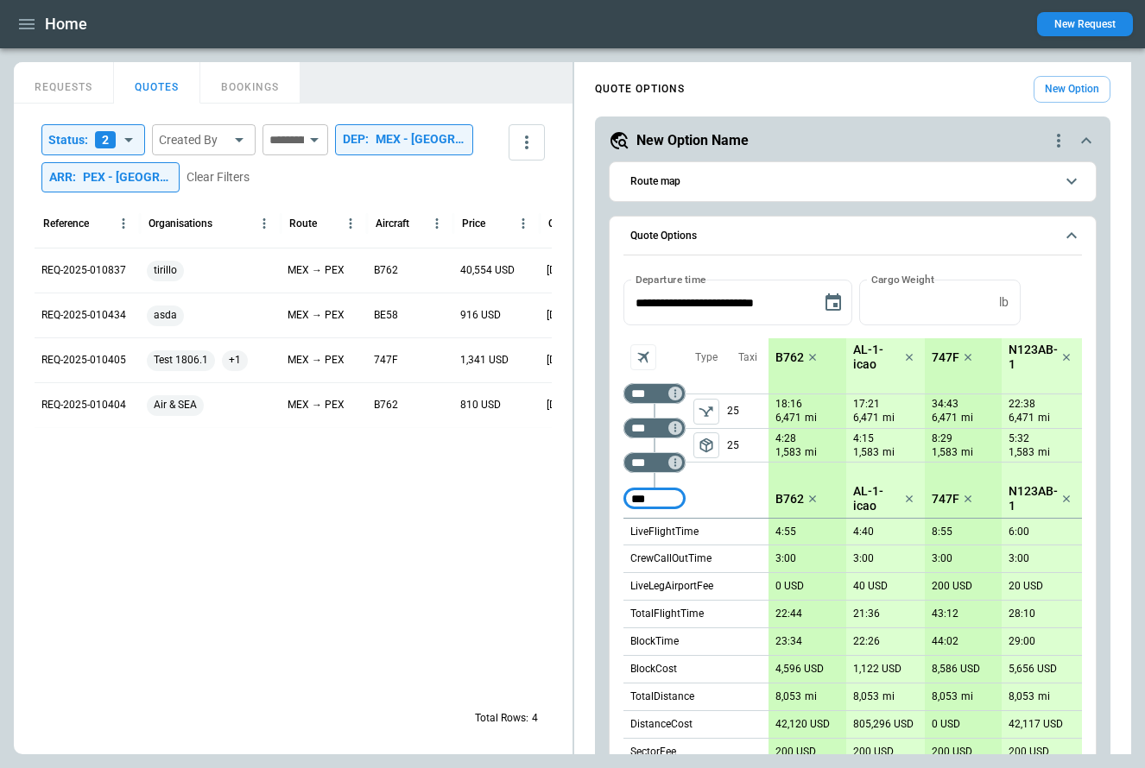
type input "***"
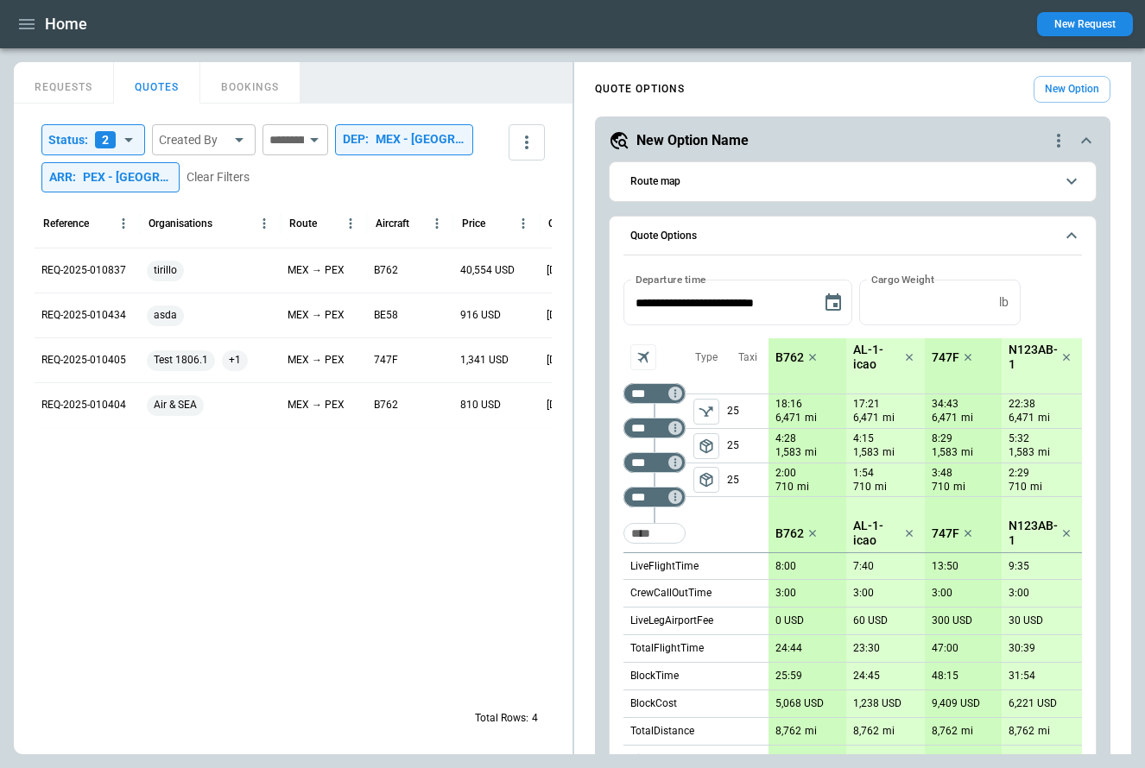
click at [376, 147] on div "MEX - [GEOGRAPHIC_DATA]. [PERSON_NAME]" at bounding box center [421, 139] width 90 height 15
click at [227, 224] on icon "Clear" at bounding box center [223, 226] width 17 height 17
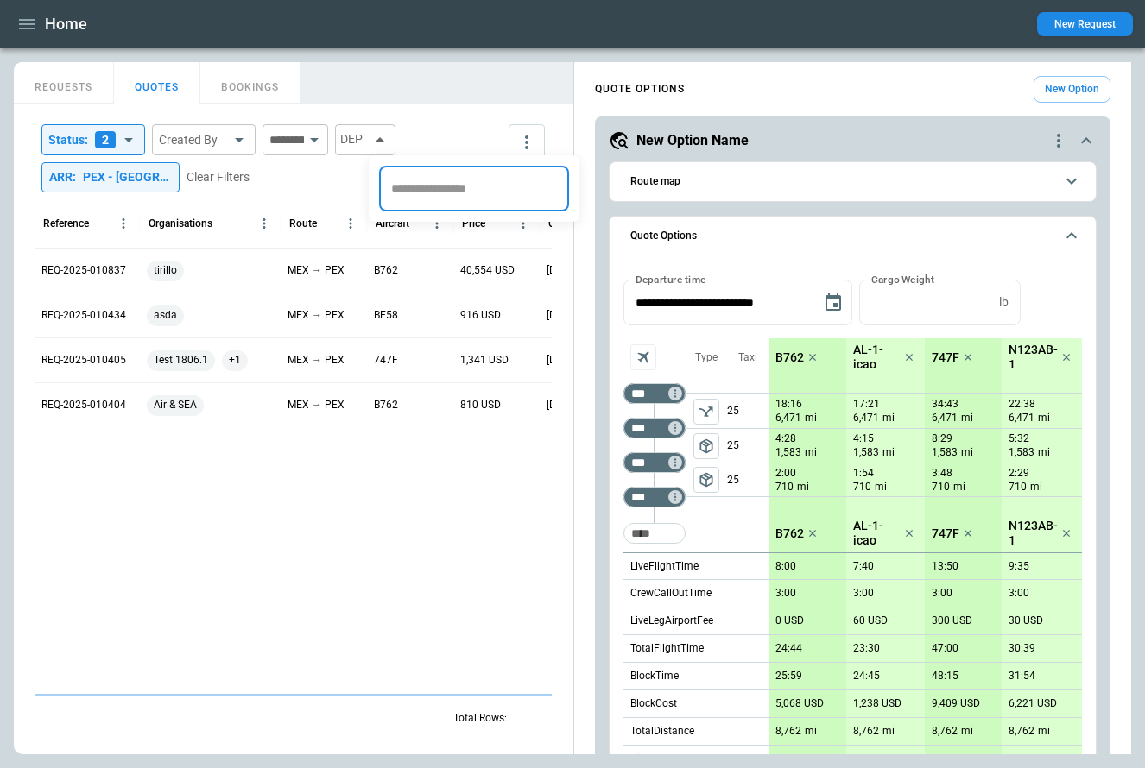
scroll to position [0, 0]
click at [134, 174] on div at bounding box center [572, 384] width 1145 height 768
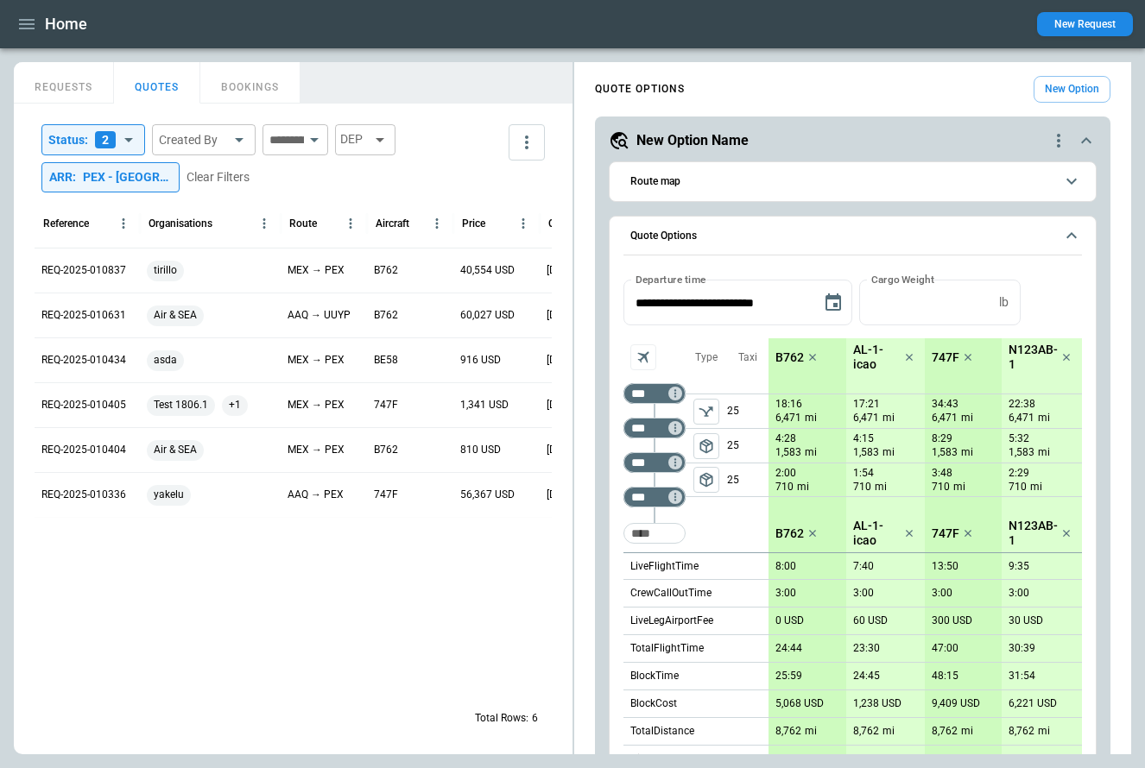
click at [160, 172] on div "PEX - [GEOGRAPHIC_DATA]" at bounding box center [127, 177] width 89 height 15
click at [229, 223] on icon "Clear" at bounding box center [223, 226] width 17 height 17
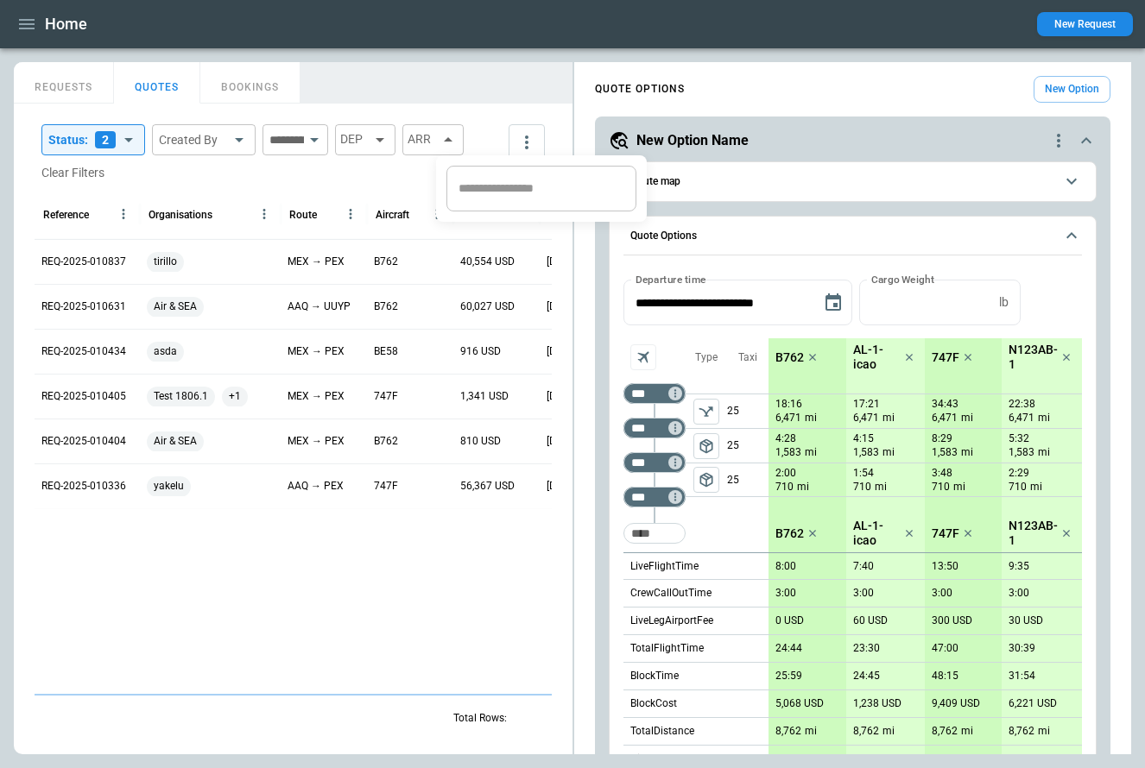
click at [406, 142] on div at bounding box center [572, 384] width 1145 height 768
click at [384, 142] on icon at bounding box center [380, 140] width 9 height 4
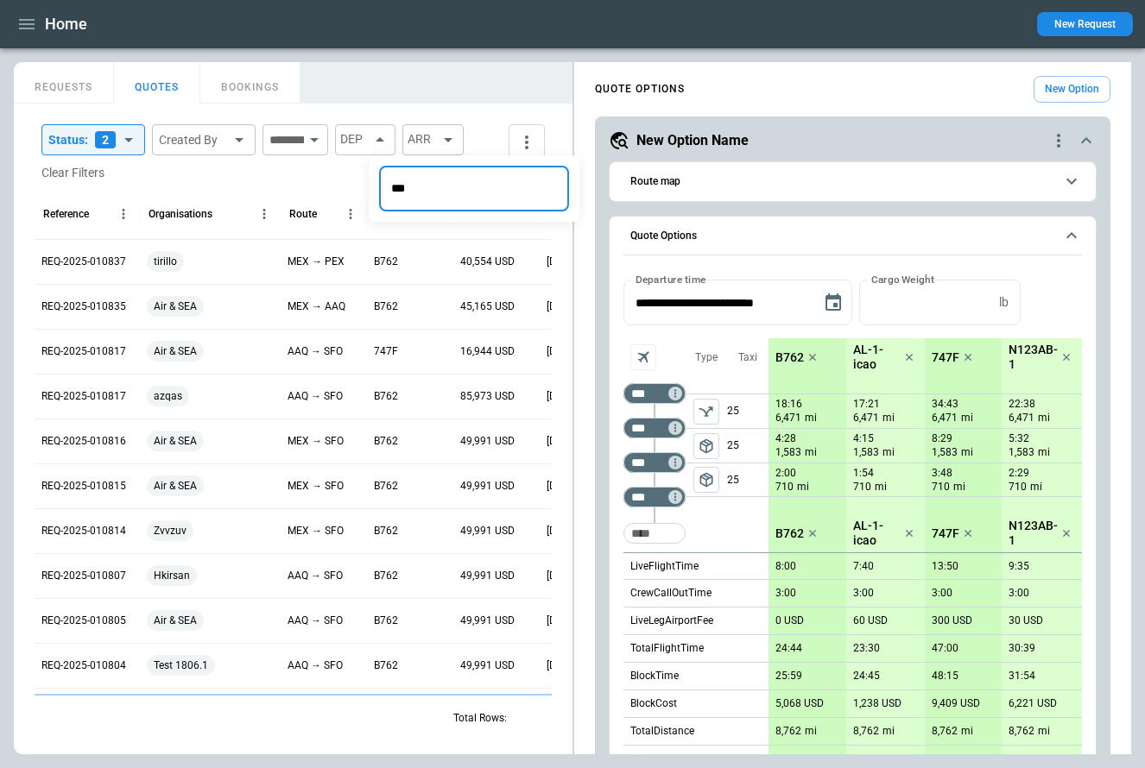
type input "***"
type input "**********"
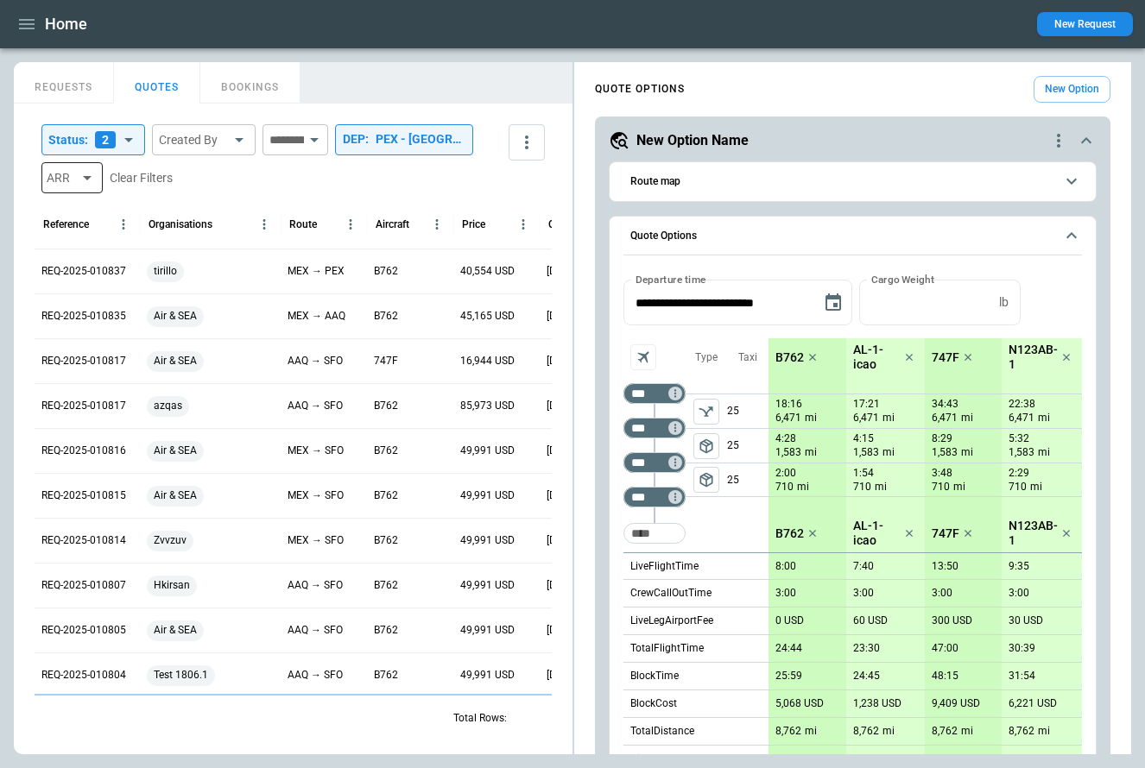
click at [103, 180] on div "ARR" at bounding box center [71, 177] width 61 height 31
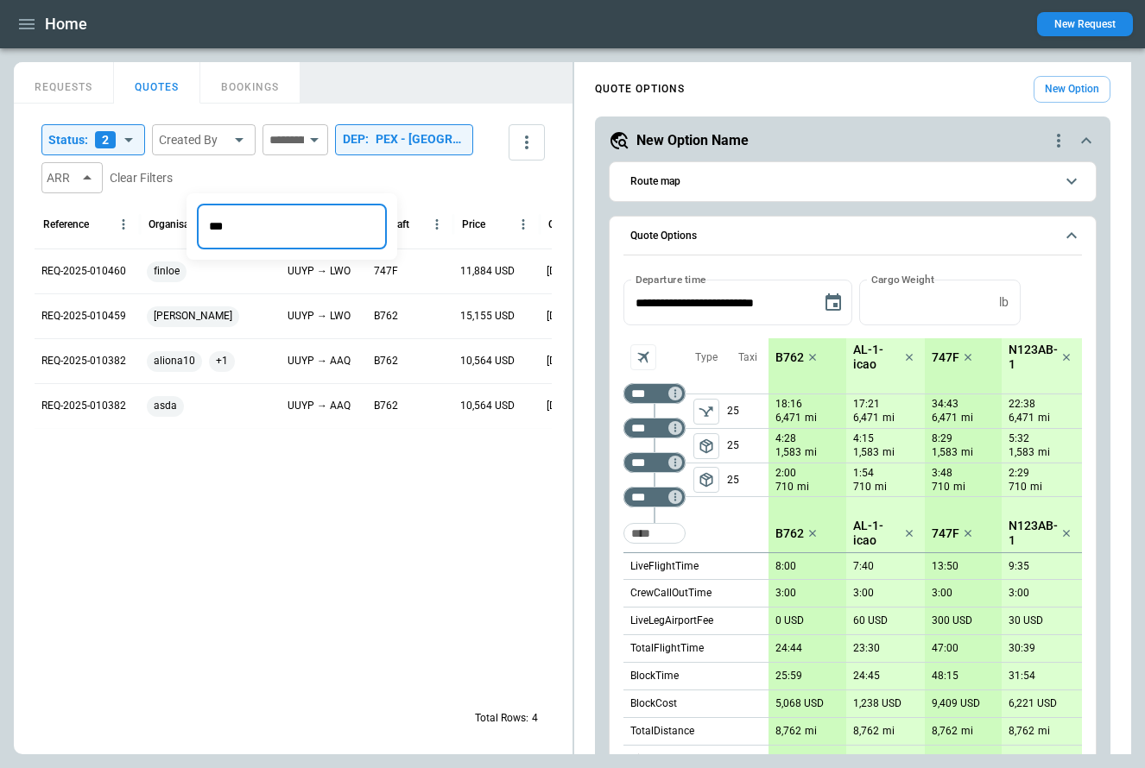
type input "***"
type input "**********"
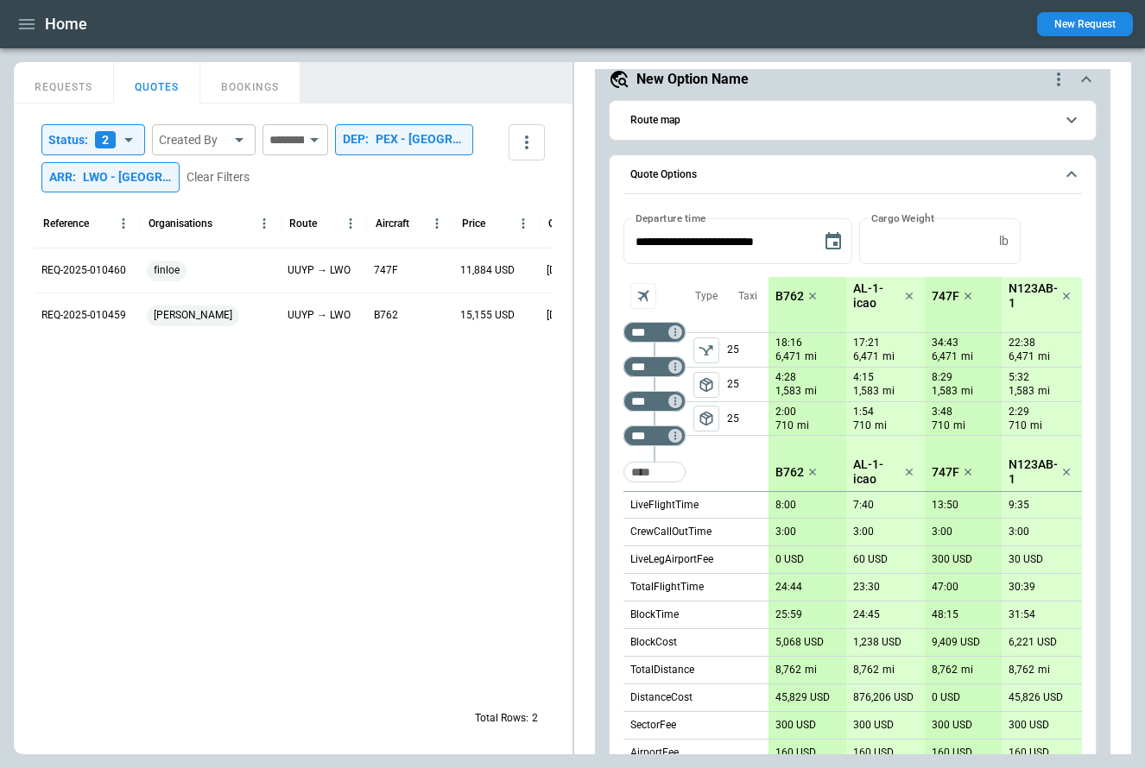
scroll to position [52, 0]
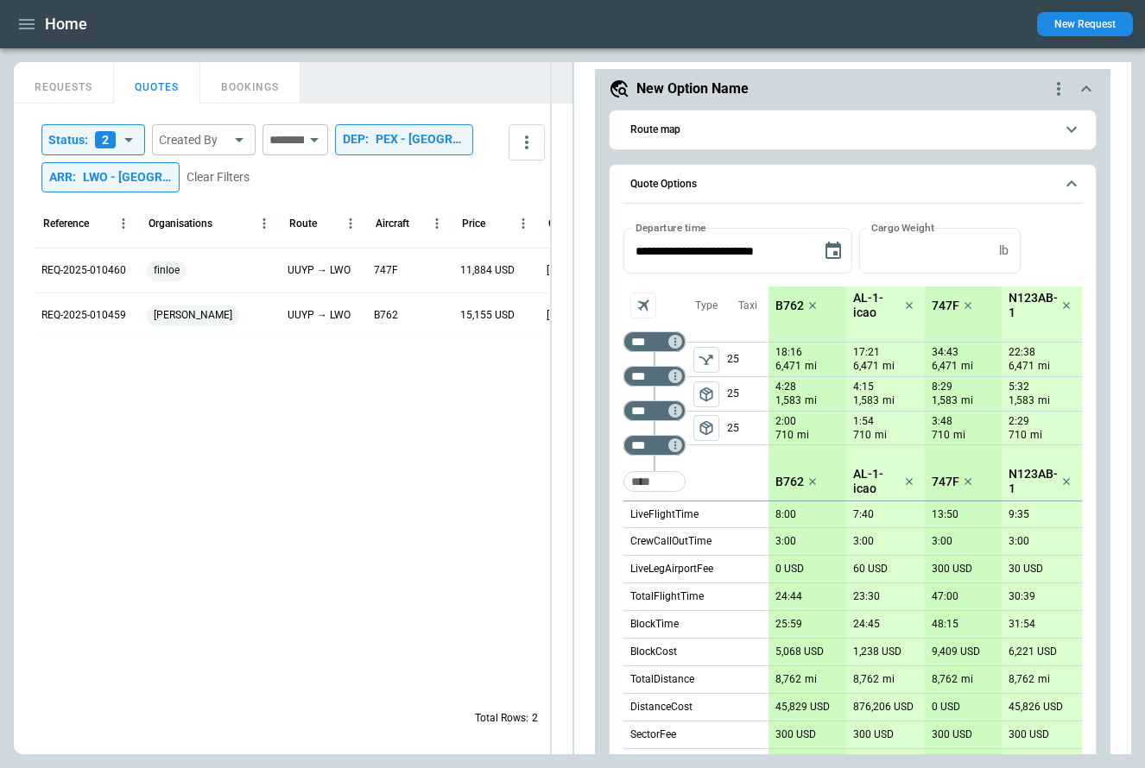
click at [551, 495] on div "**********" at bounding box center [572, 408] width 1117 height 692
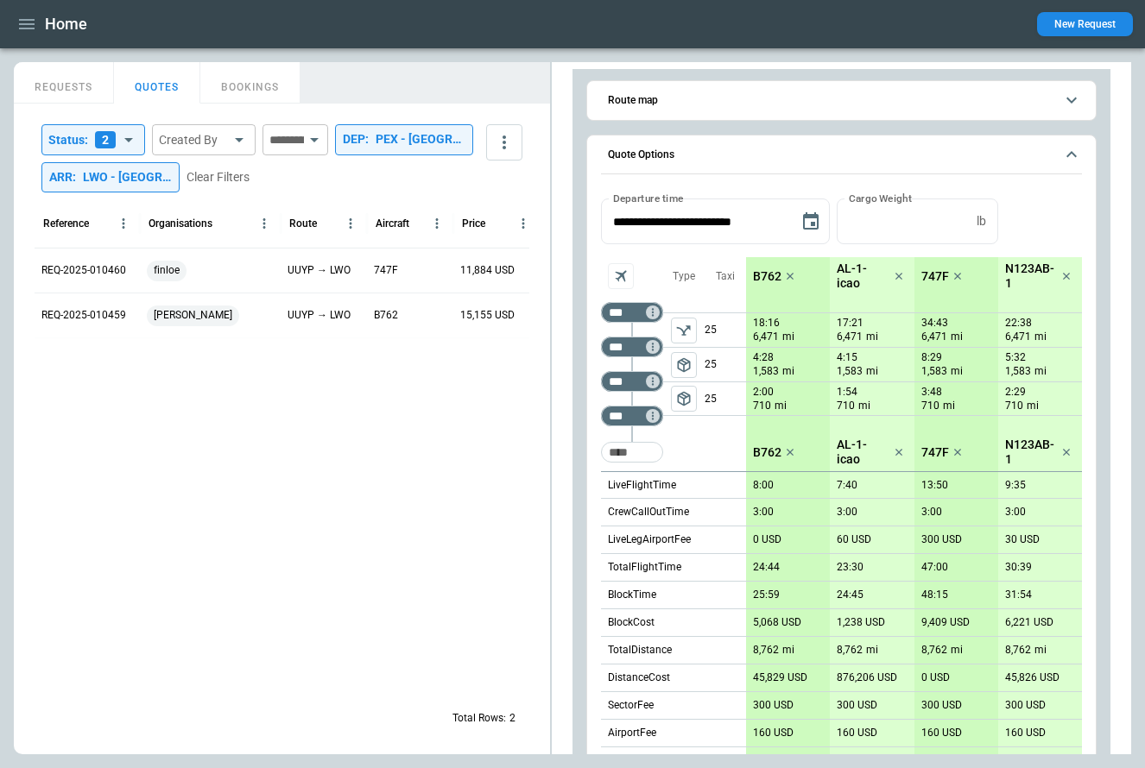
scroll to position [0, 0]
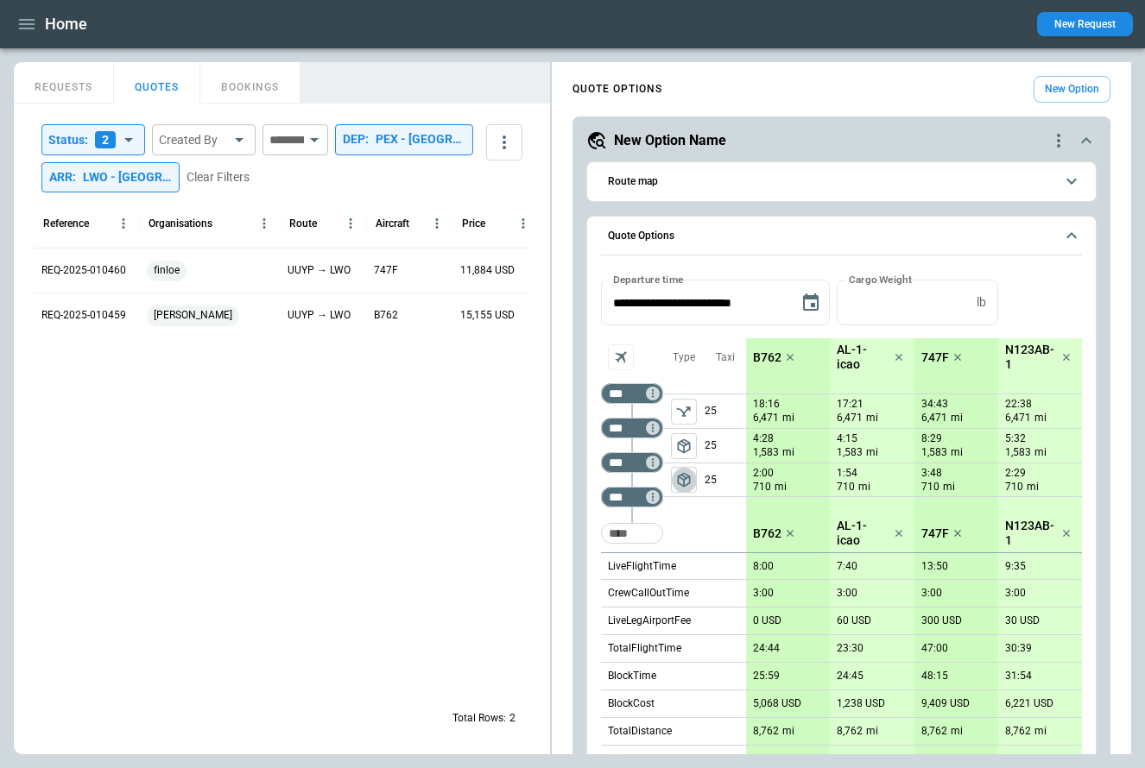
click at [690, 482] on span "package_2" at bounding box center [683, 479] width 17 height 17
click at [679, 485] on icon "left aligned" at bounding box center [683, 479] width 17 height 17
click at [688, 479] on span "package_2" at bounding box center [683, 479] width 17 height 17
click at [683, 448] on span "package_2" at bounding box center [683, 446] width 17 height 17
click at [376, 147] on div "PEX - [GEOGRAPHIC_DATA]" at bounding box center [421, 139] width 90 height 15
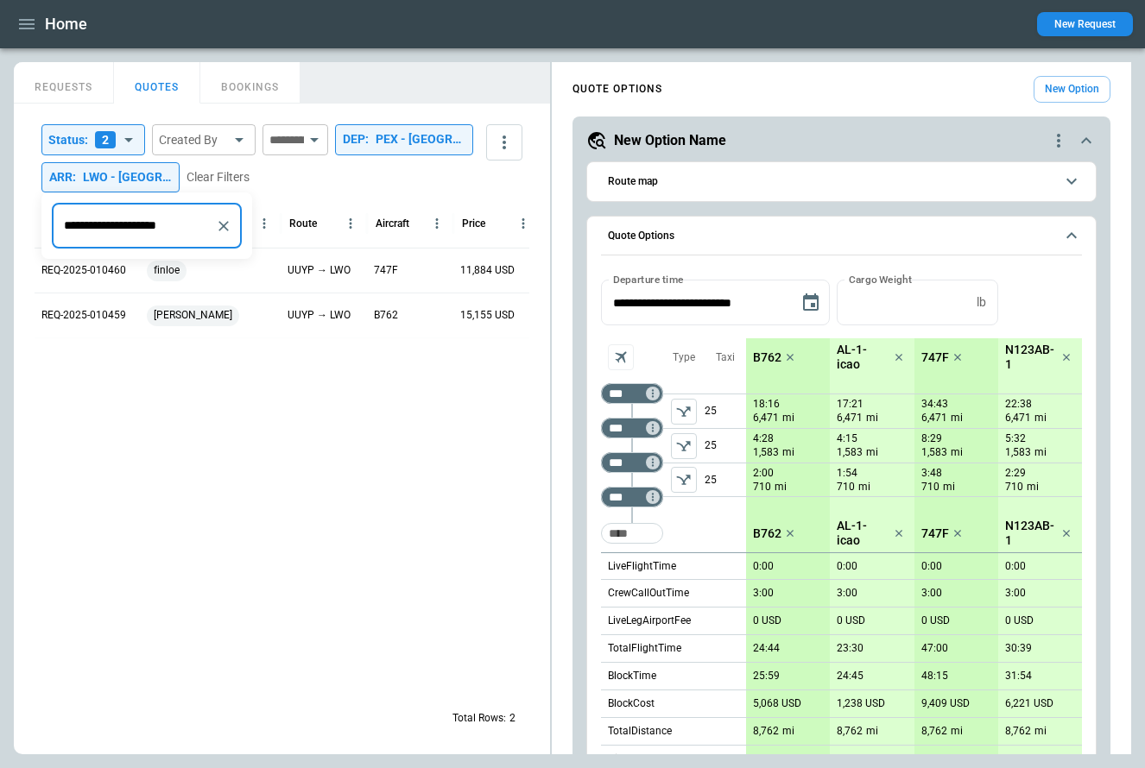
click at [221, 229] on icon "Clear" at bounding box center [223, 226] width 17 height 17
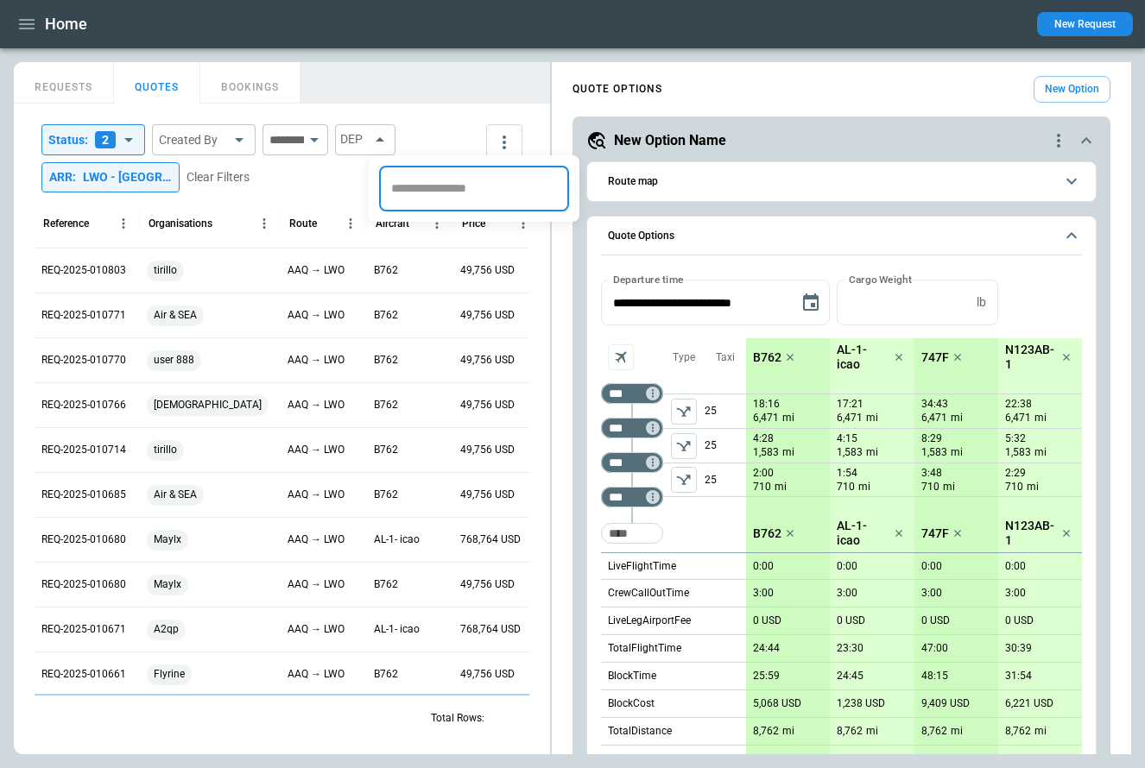
click at [169, 177] on div at bounding box center [572, 384] width 1145 height 768
click at [147, 179] on div "LWO - Lviv International Airport" at bounding box center [127, 177] width 89 height 15
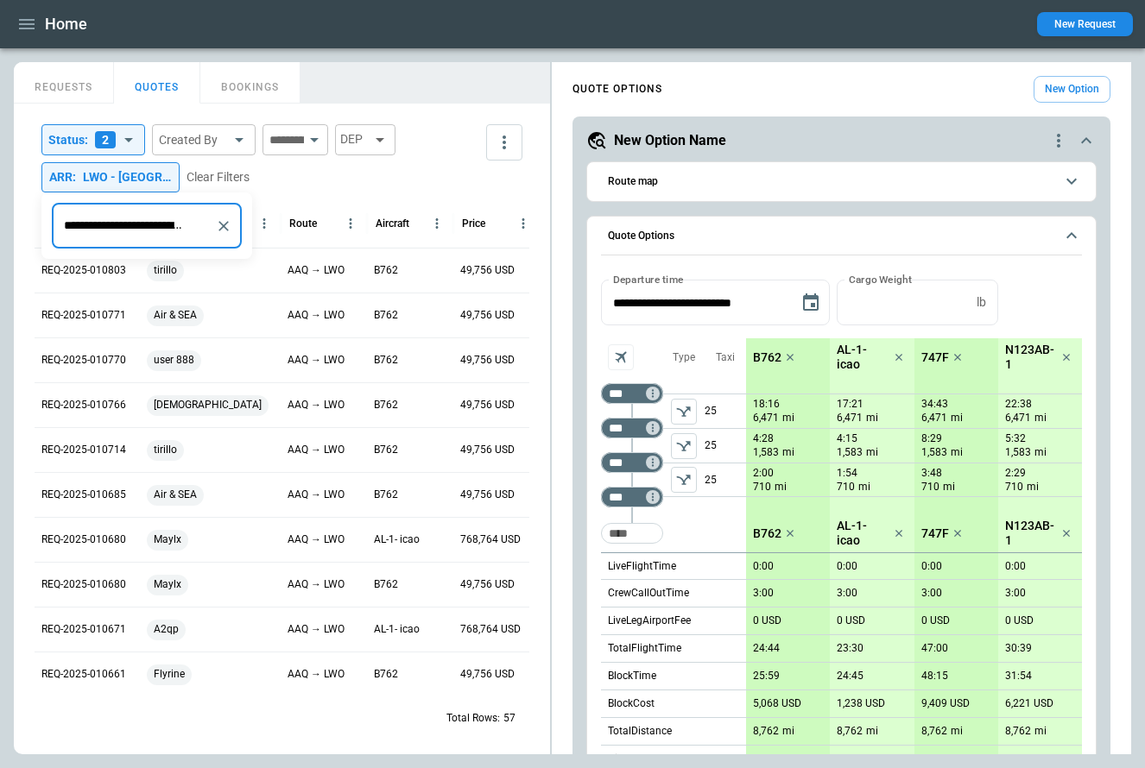
click at [386, 142] on div at bounding box center [572, 384] width 1145 height 768
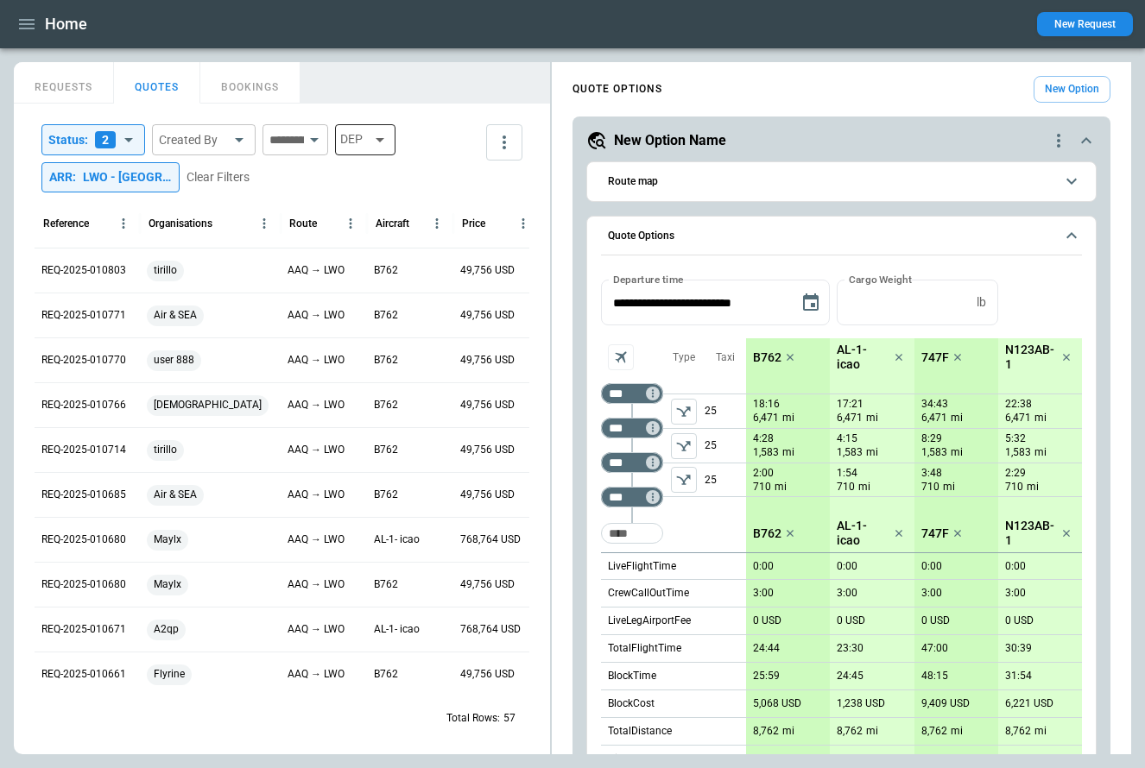
click at [390, 138] on icon at bounding box center [380, 140] width 21 height 21
type input "***"
type input "**********"
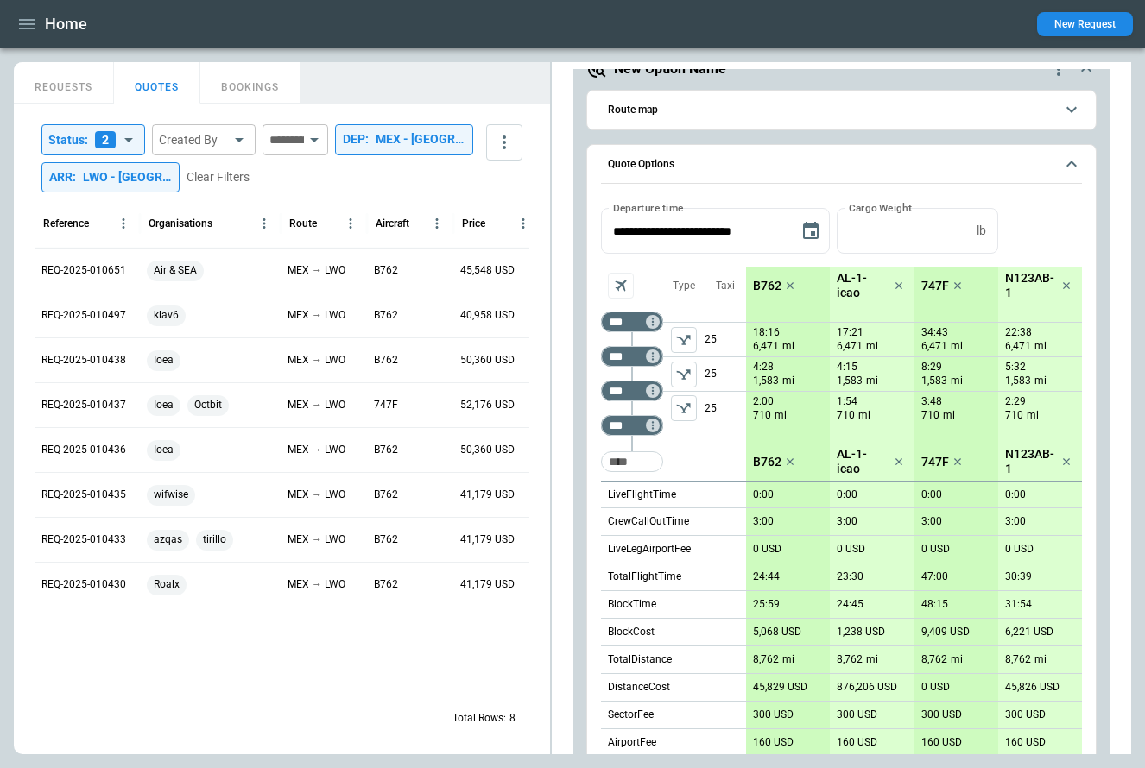
scroll to position [54, 0]
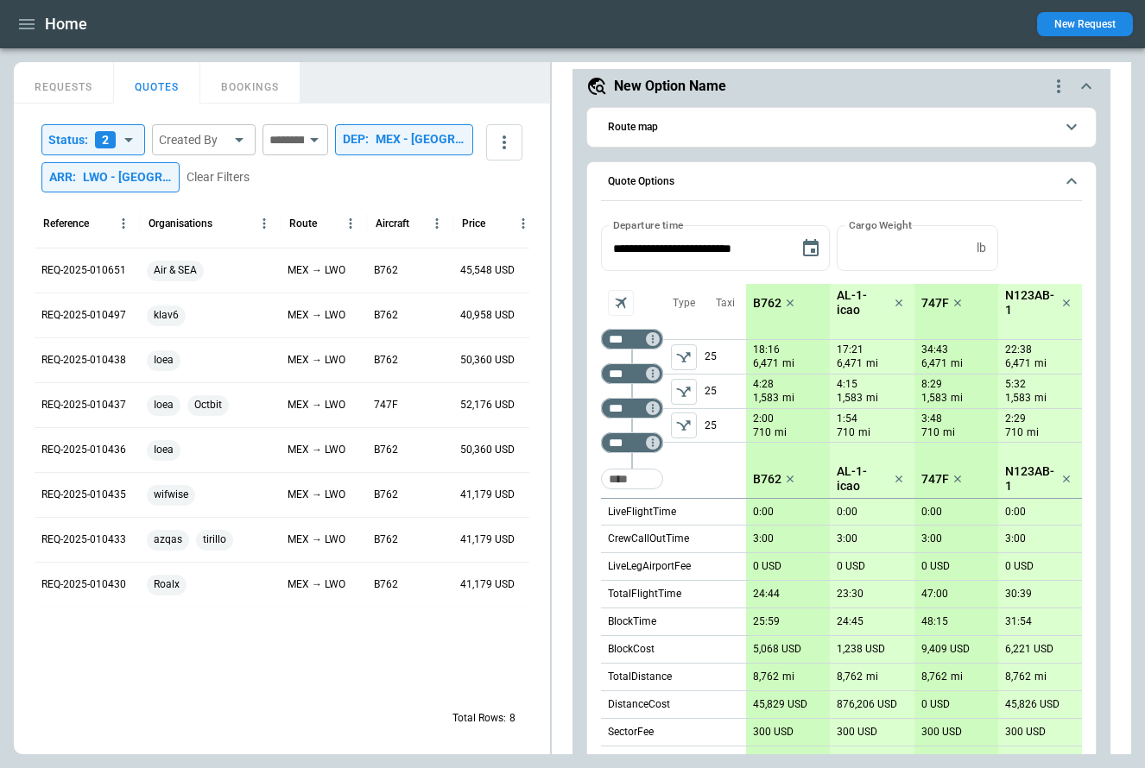
click at [682, 426] on icon "left aligned" at bounding box center [684, 425] width 14 height 10
click at [681, 390] on icon "left aligned" at bounding box center [684, 392] width 14 height 10
click at [681, 359] on icon "left aligned" at bounding box center [683, 357] width 17 height 17
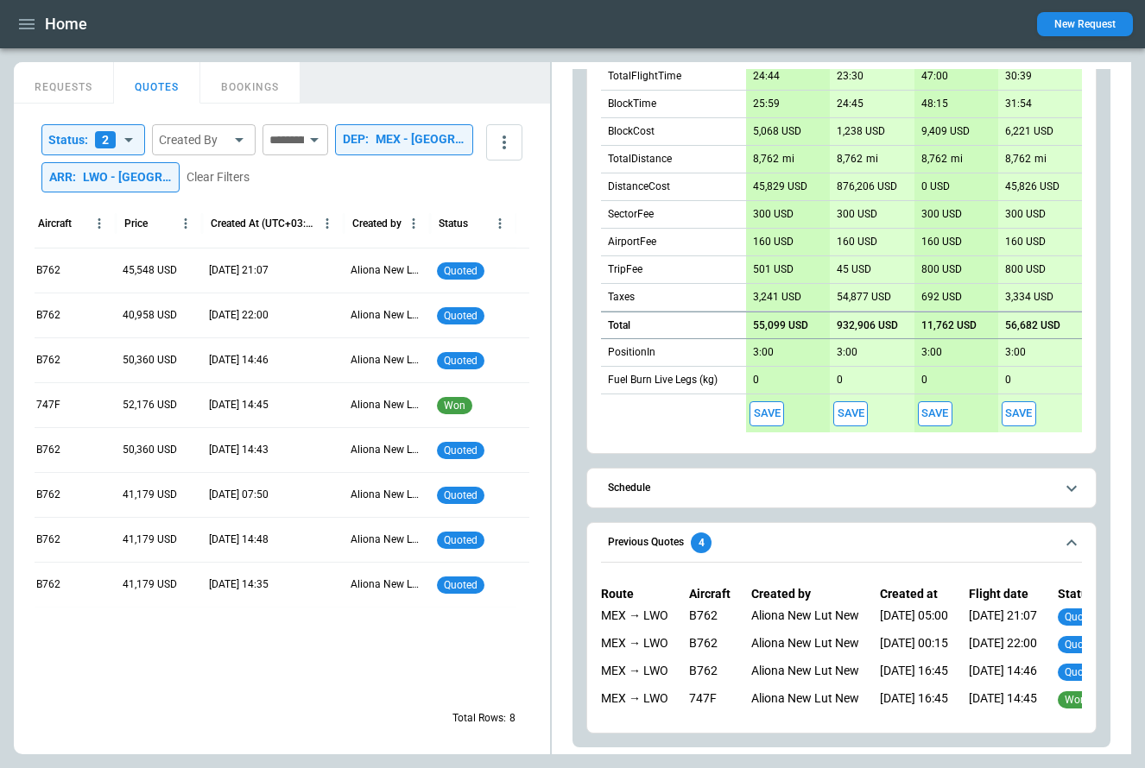
scroll to position [0, 0]
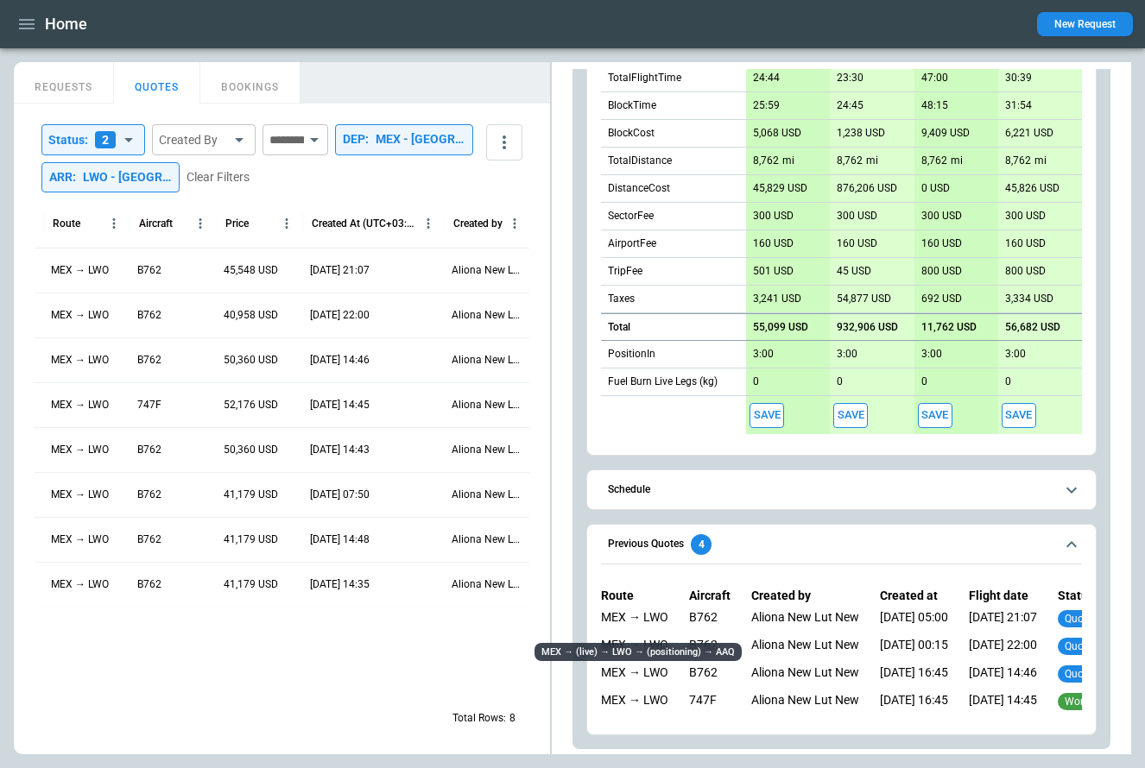
click at [632, 617] on div "MEX → LWO" at bounding box center [634, 620] width 67 height 21
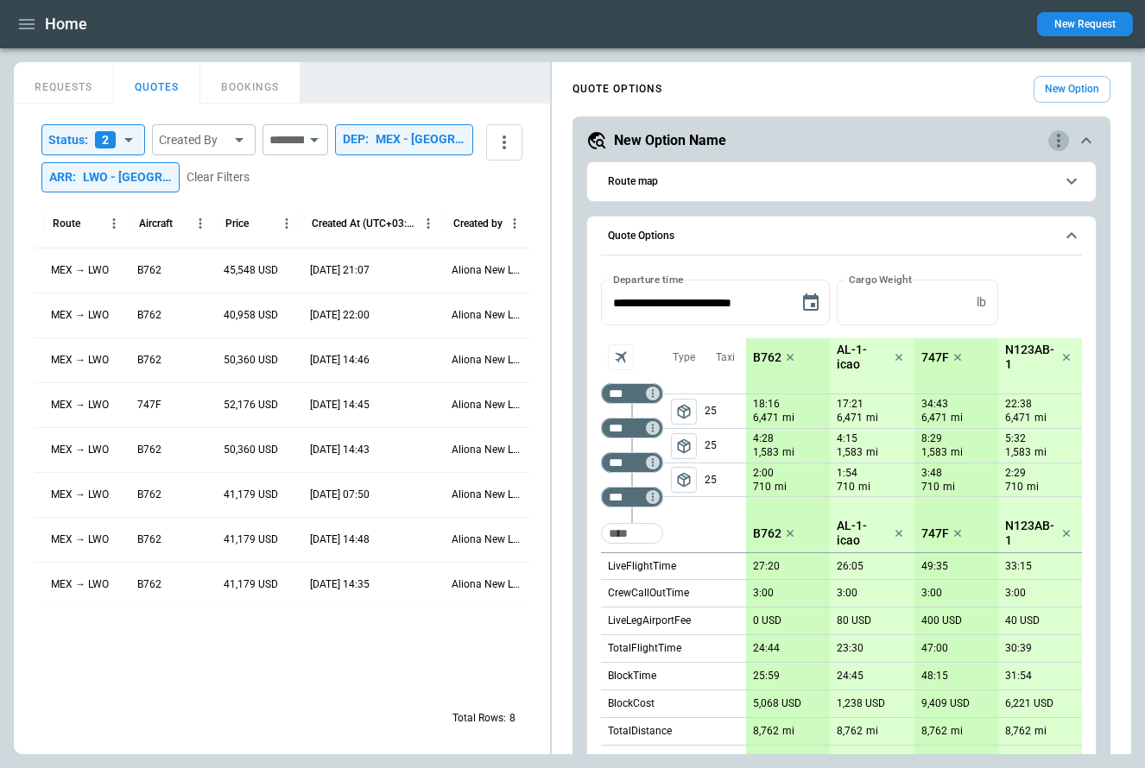
click at [1058, 137] on icon "quote-option-actions" at bounding box center [1058, 140] width 21 height 21
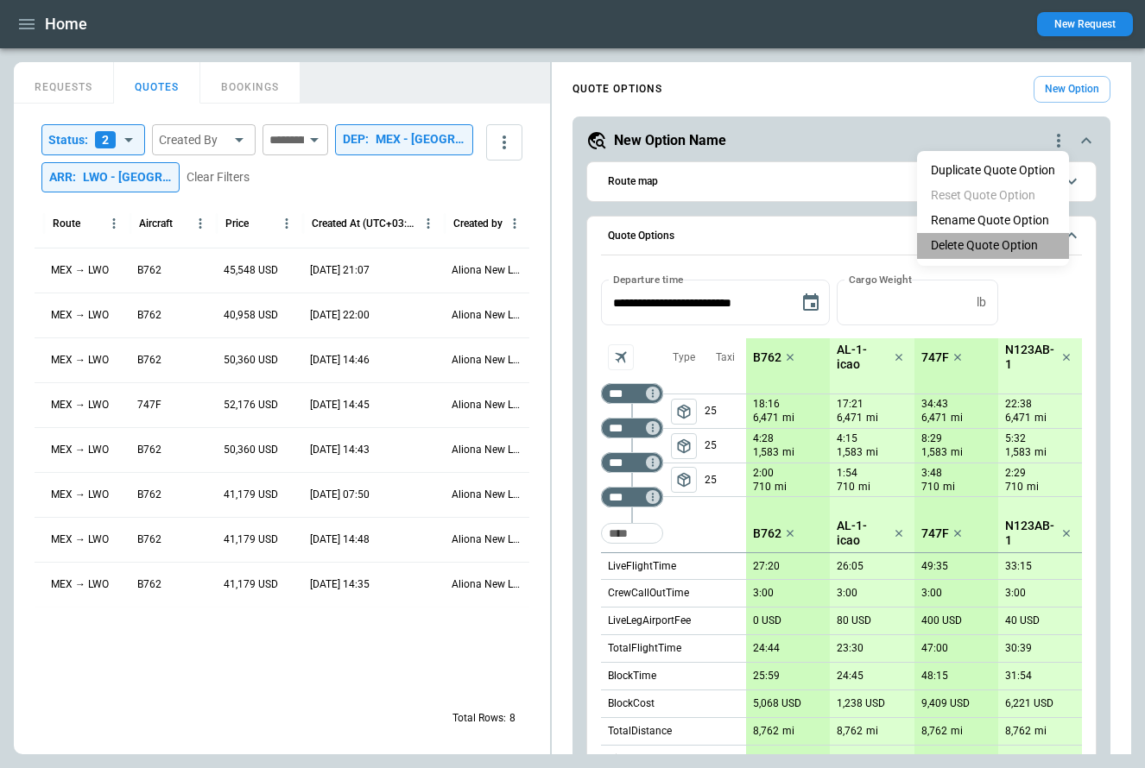
click at [1006, 240] on li "Delete Quote Option" at bounding box center [993, 245] width 152 height 25
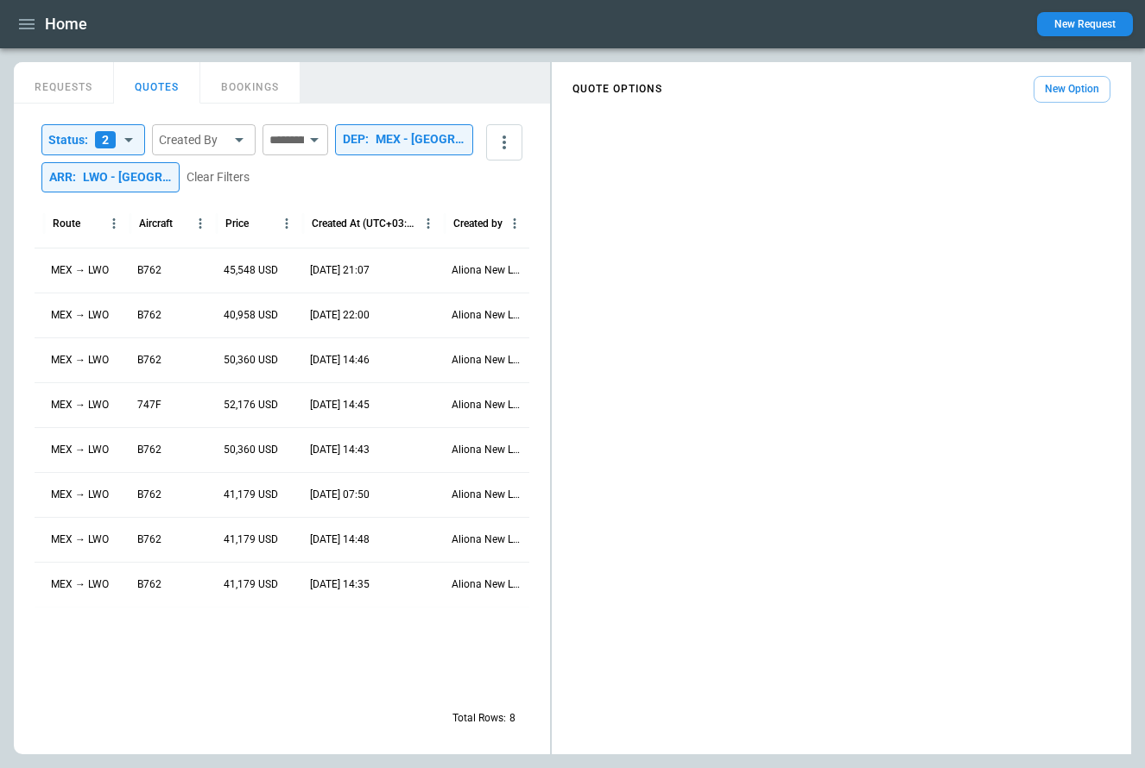
click at [1051, 95] on button "New Option" at bounding box center [1072, 89] width 77 height 27
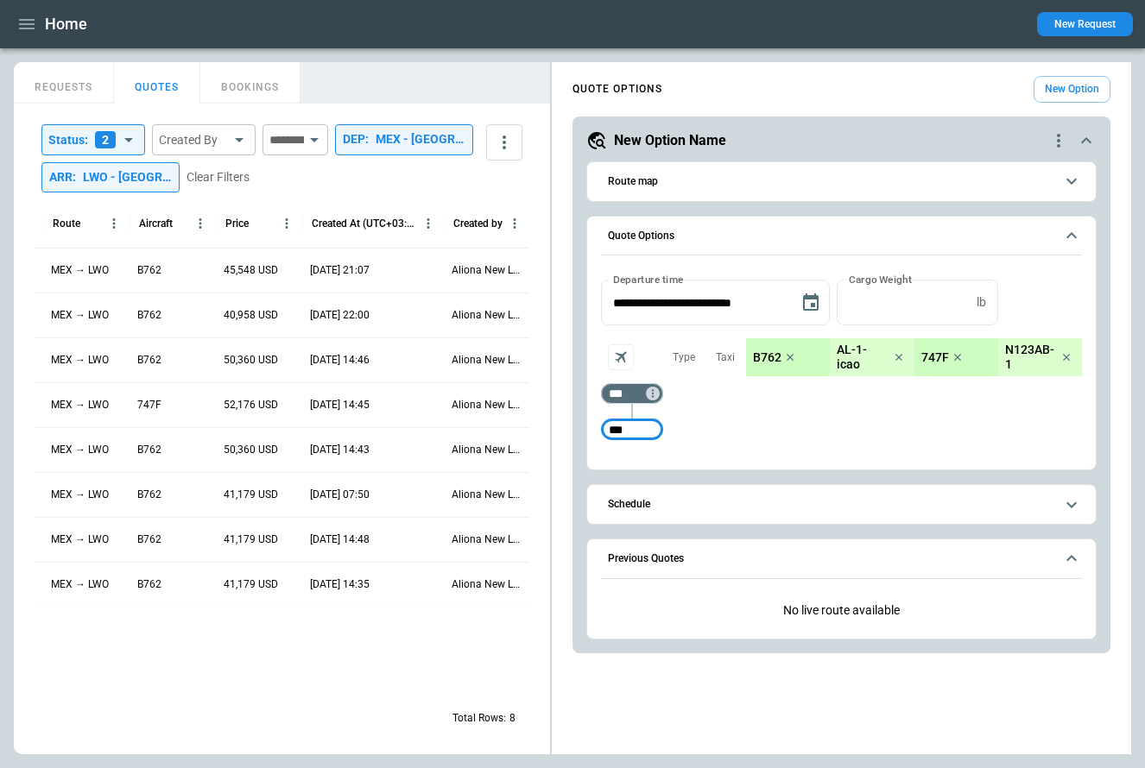
type input "***"
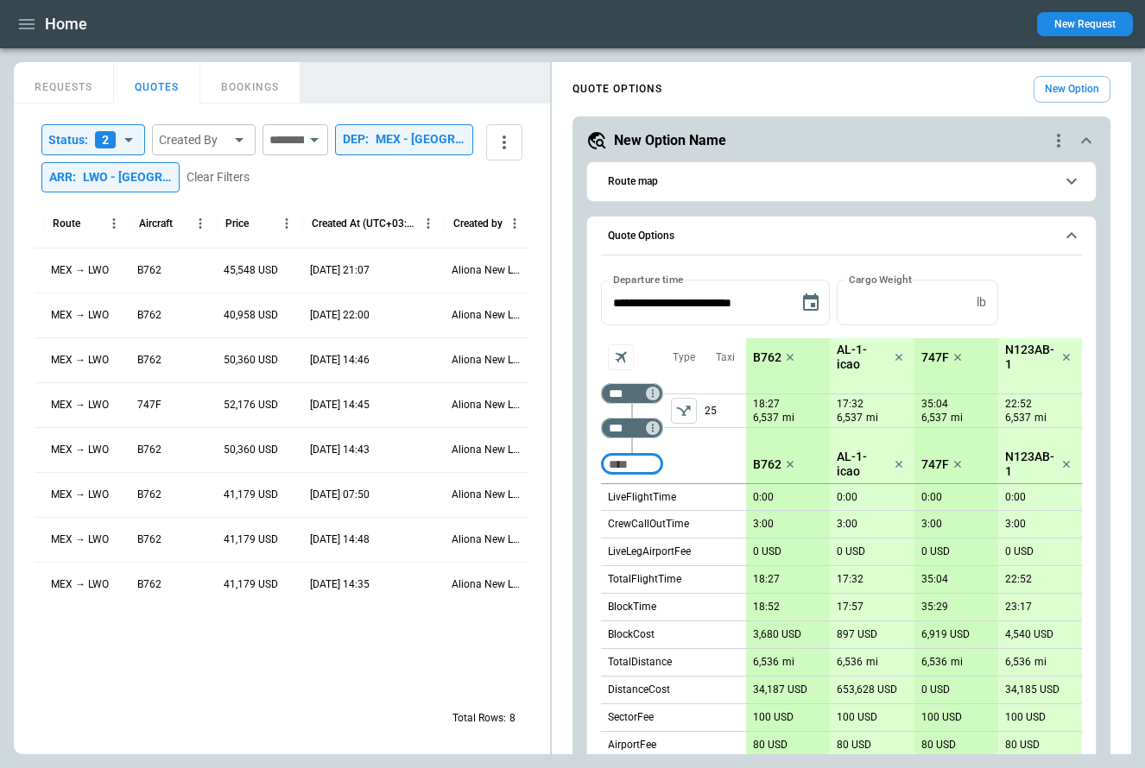
click at [676, 409] on icon "left aligned" at bounding box center [683, 410] width 17 height 17
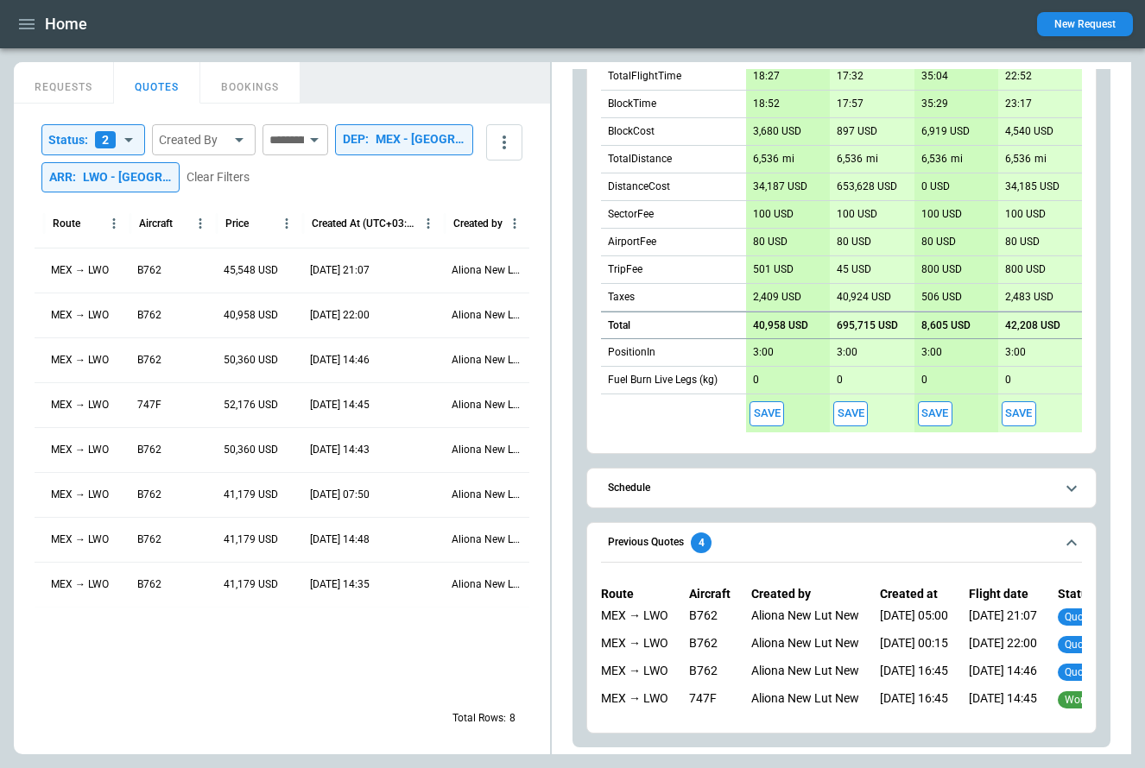
click at [130, 142] on body "**********" at bounding box center [572, 384] width 1145 height 768
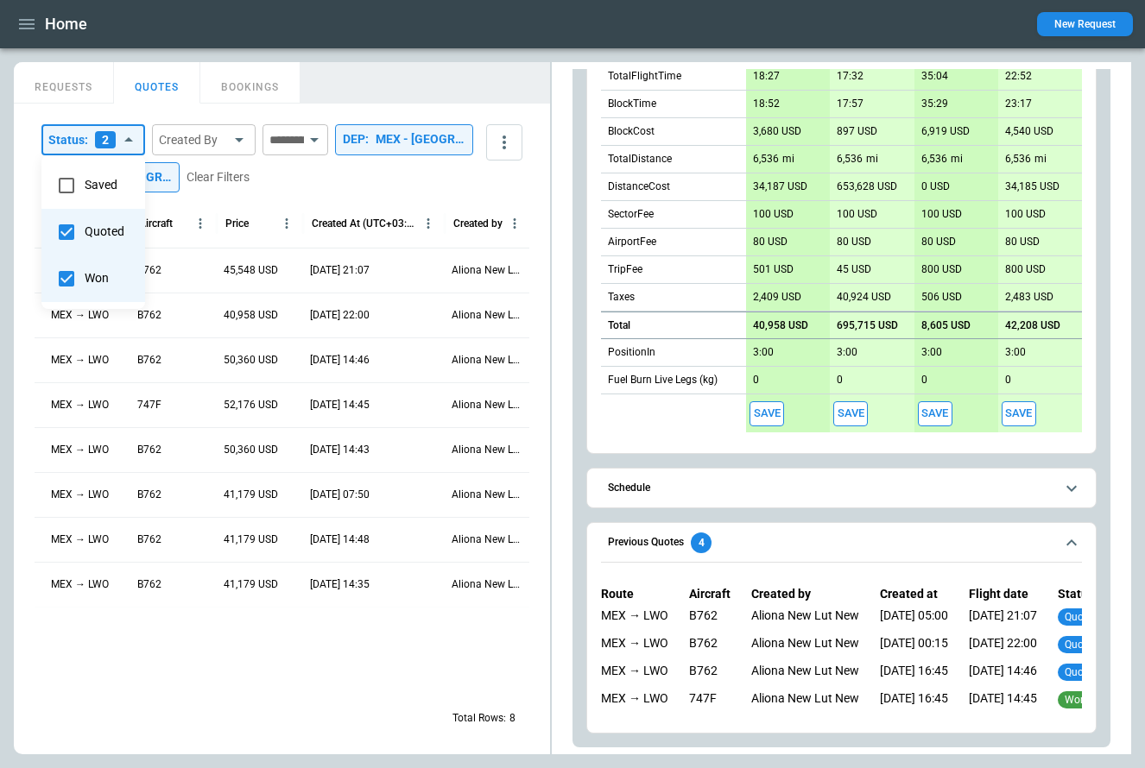
click at [361, 86] on div at bounding box center [572, 384] width 1145 height 768
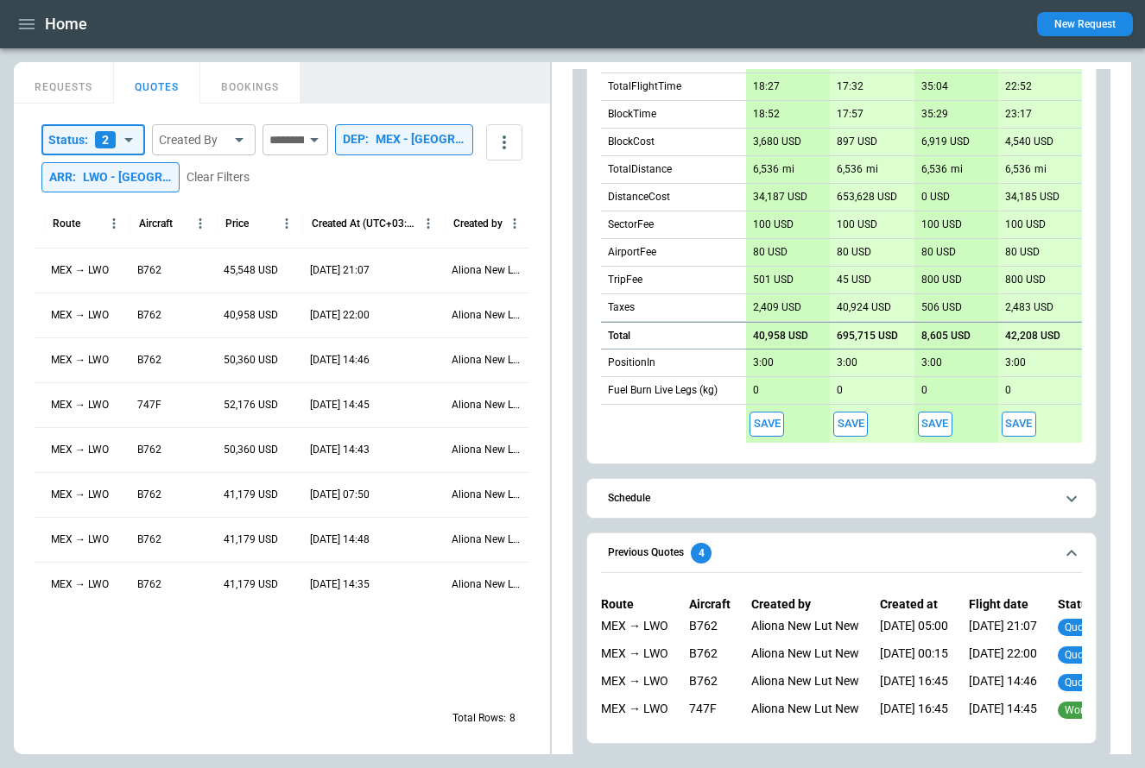
scroll to position [503, 0]
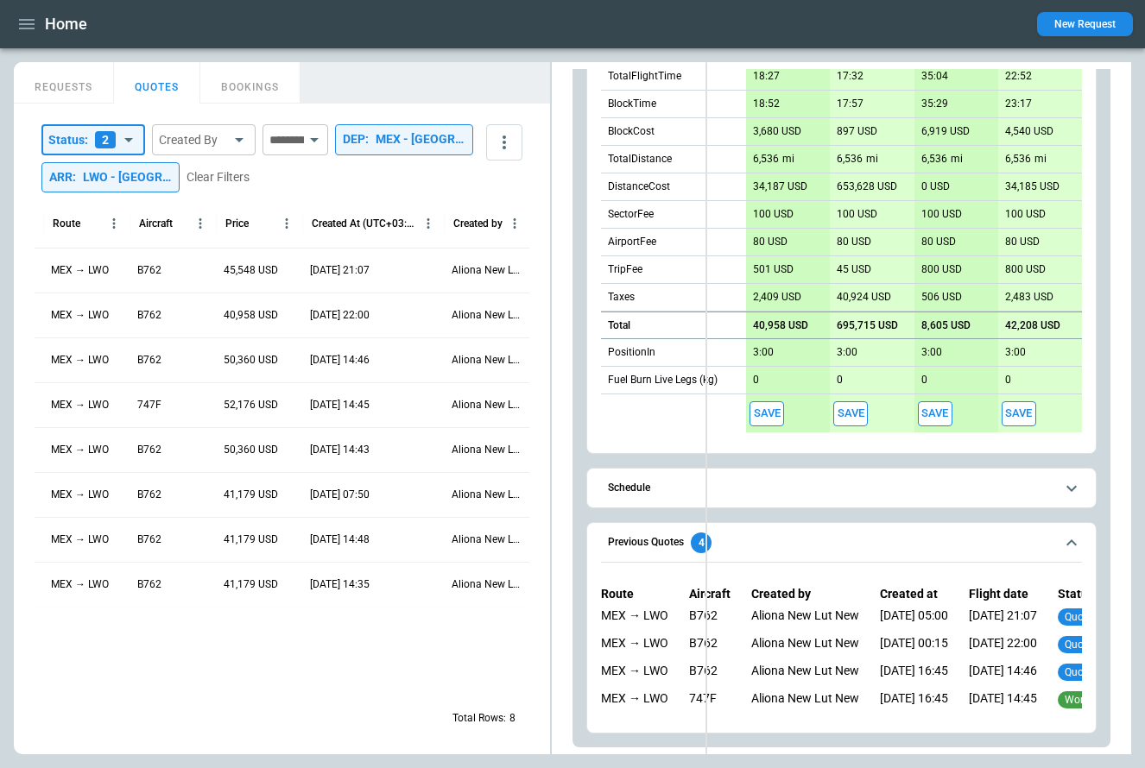
click at [705, 264] on div "**********" at bounding box center [572, 408] width 1117 height 692
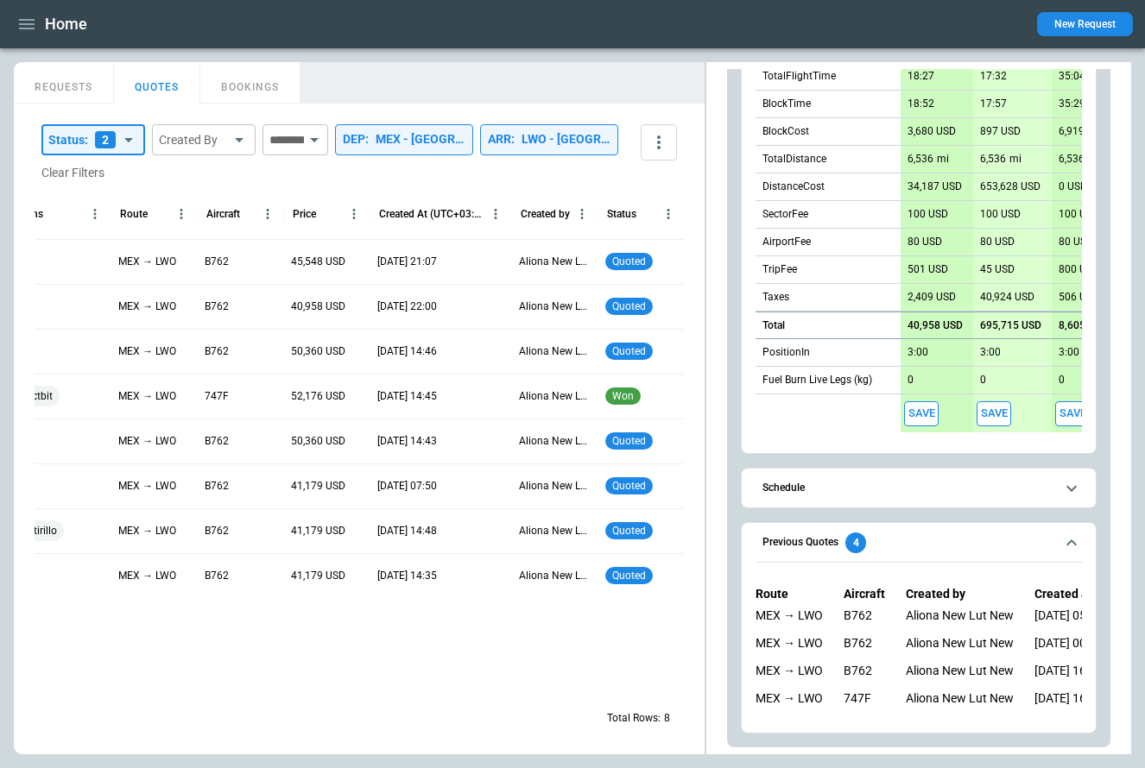
click at [435, 652] on div at bounding box center [274, 646] width 819 height 96
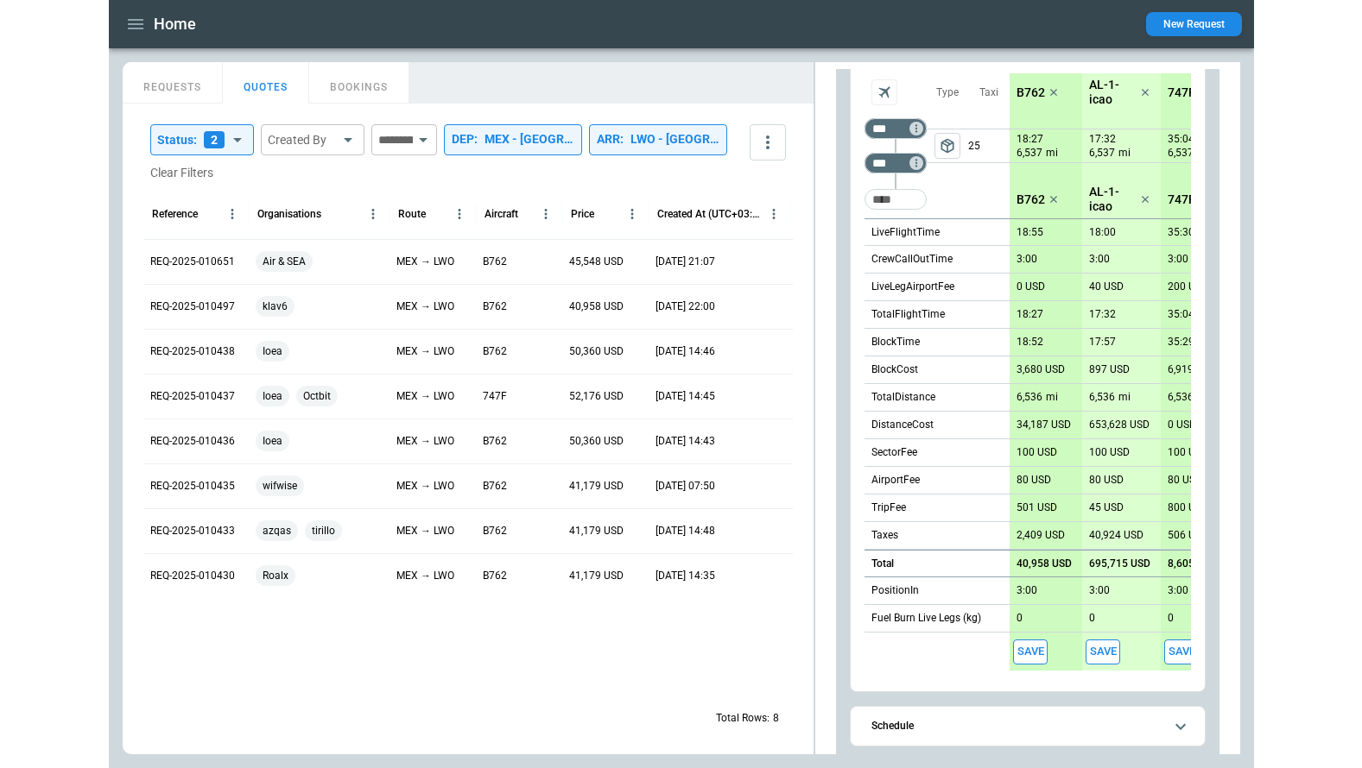
scroll to position [39, 0]
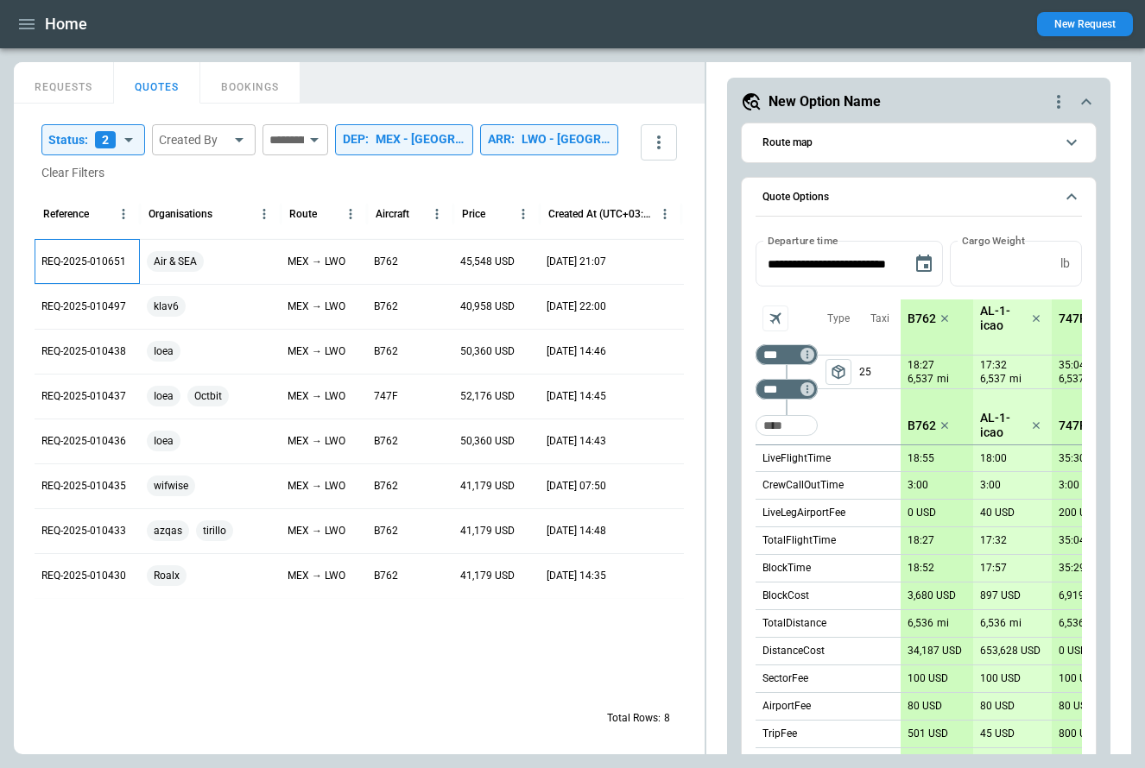
click at [99, 269] on p "REQ-2025-010651" at bounding box center [83, 262] width 85 height 15
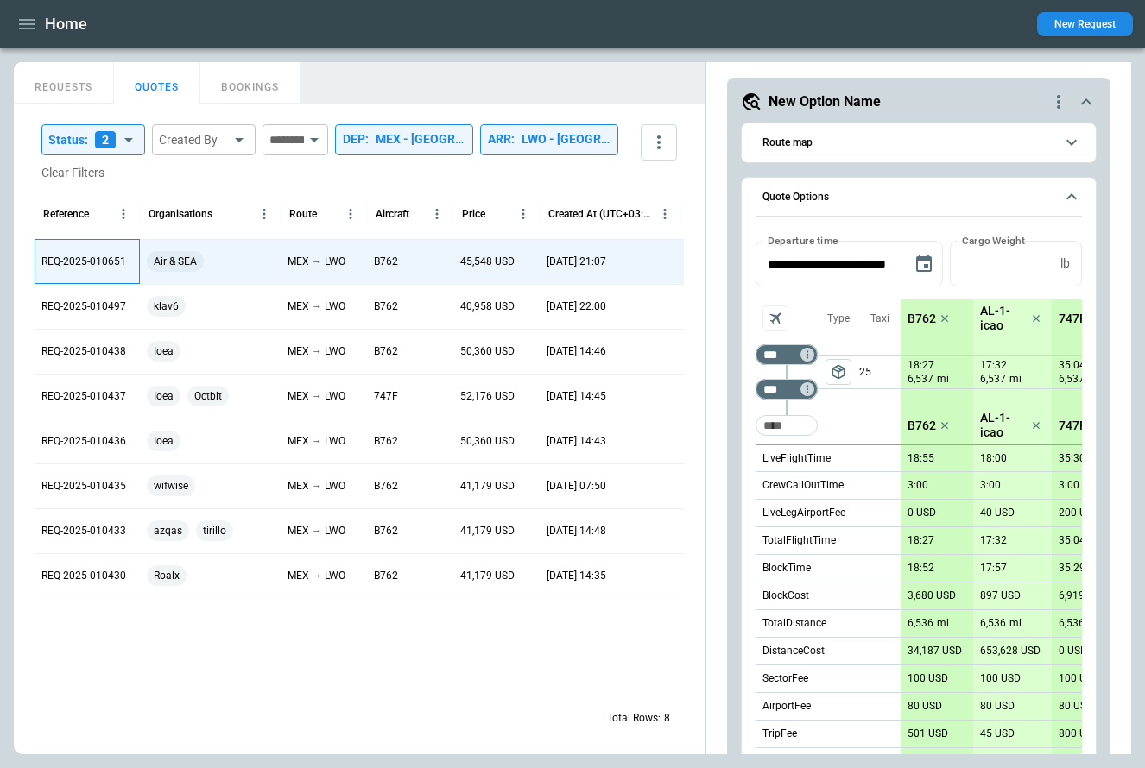
click at [99, 269] on p "REQ-2025-010651" at bounding box center [83, 262] width 85 height 15
click at [52, 314] on p "REQ-2025-010497" at bounding box center [83, 307] width 85 height 15
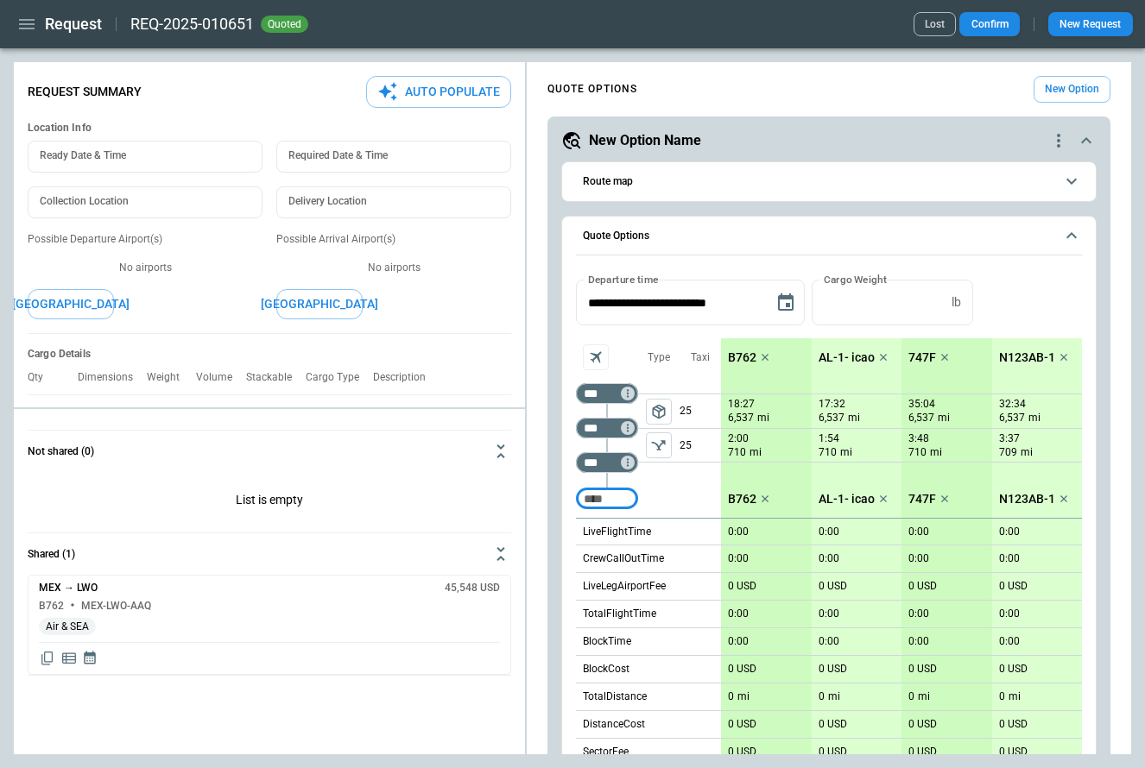
type textarea "*"
type input "**********"
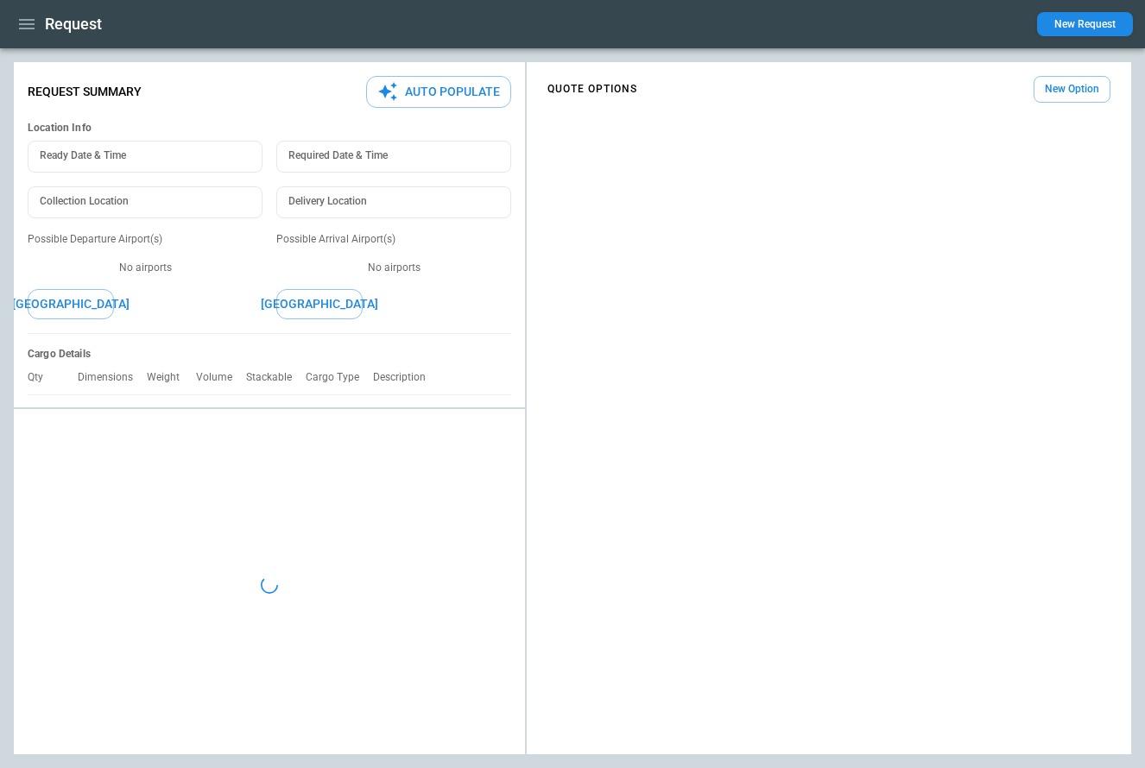
type textarea "*"
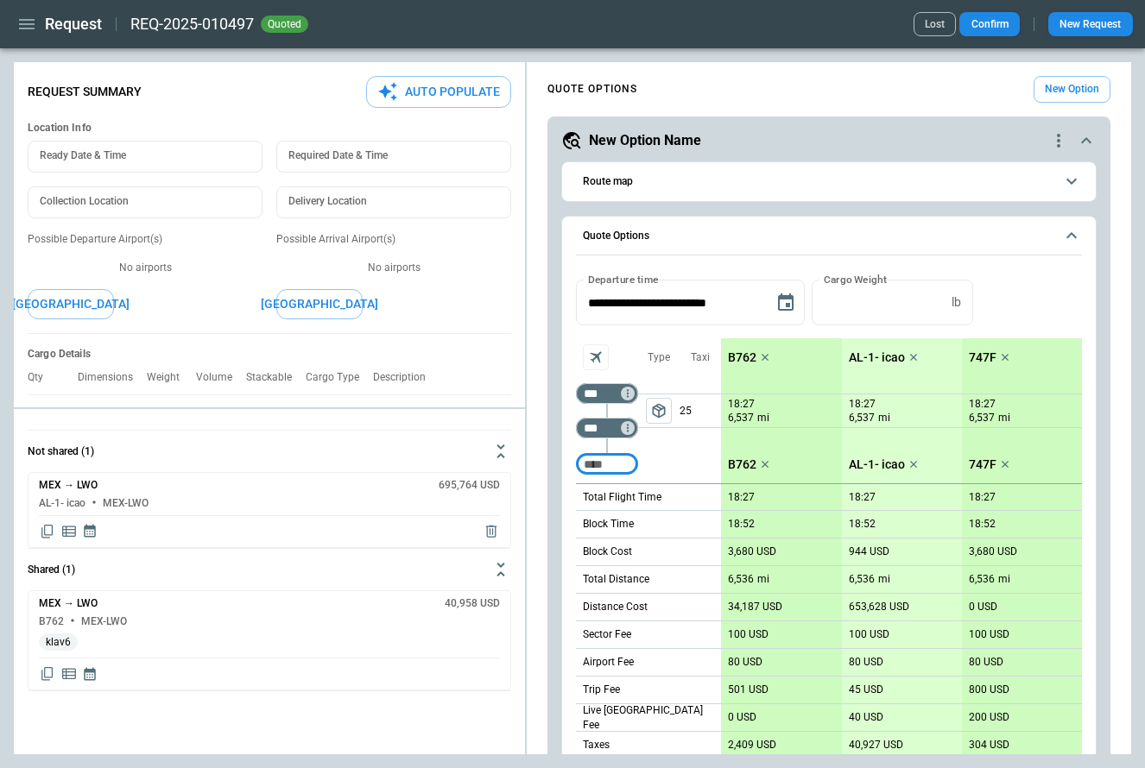
click at [28, 30] on icon "button" at bounding box center [26, 24] width 21 height 21
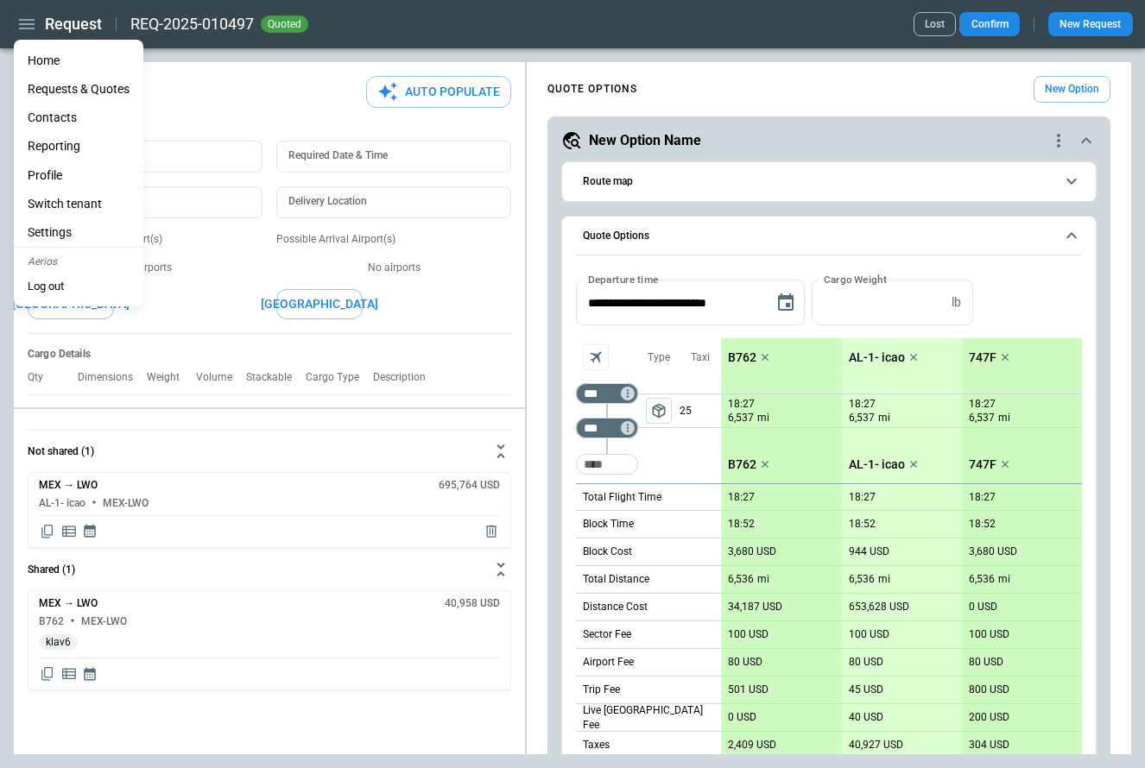
click at [40, 61] on li "Home" at bounding box center [79, 61] width 130 height 28
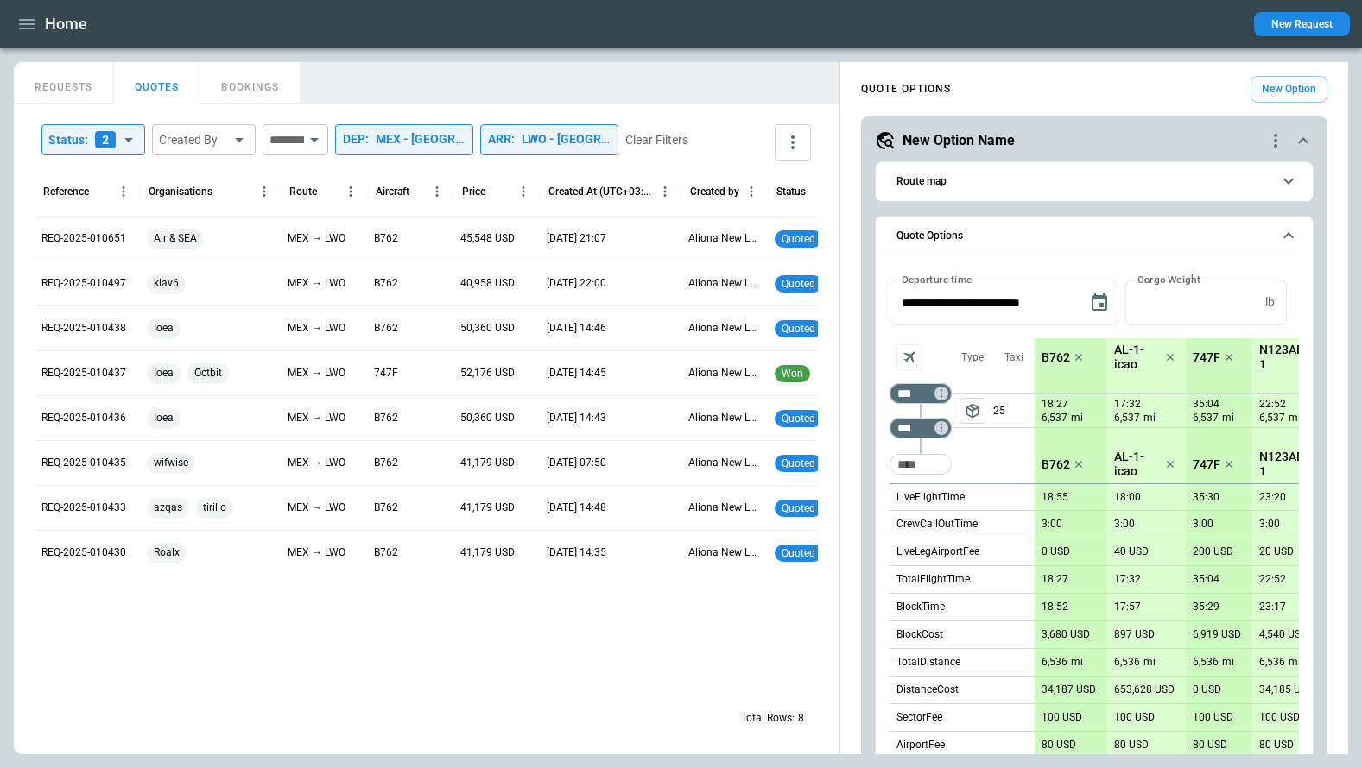
drag, startPoint x: 838, startPoint y: 200, endPoint x: 561, endPoint y: 199, distance: 276.3
click at [561, 199] on div "**********" at bounding box center [426, 429] width 825 height 651
click at [608, 168] on div "**********" at bounding box center [681, 408] width 1334 height 692
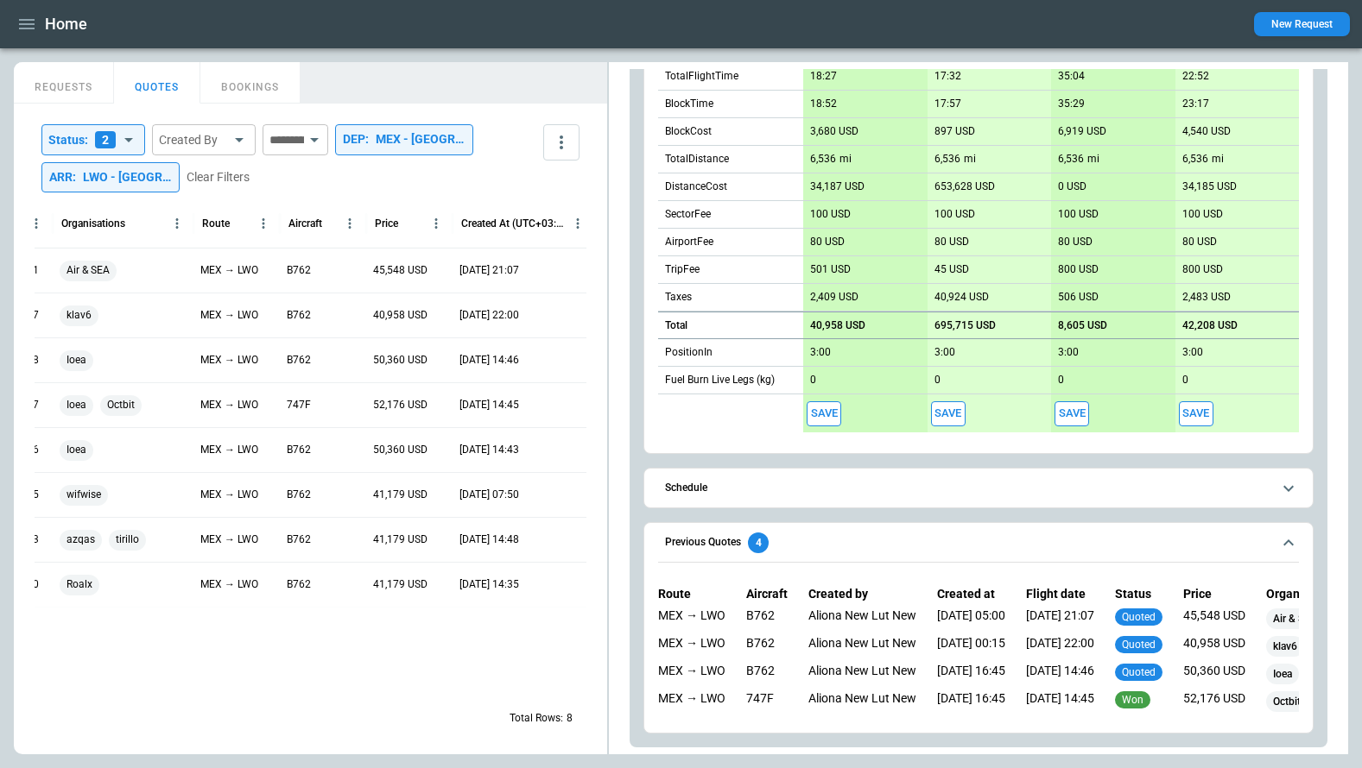
scroll to position [0, 91]
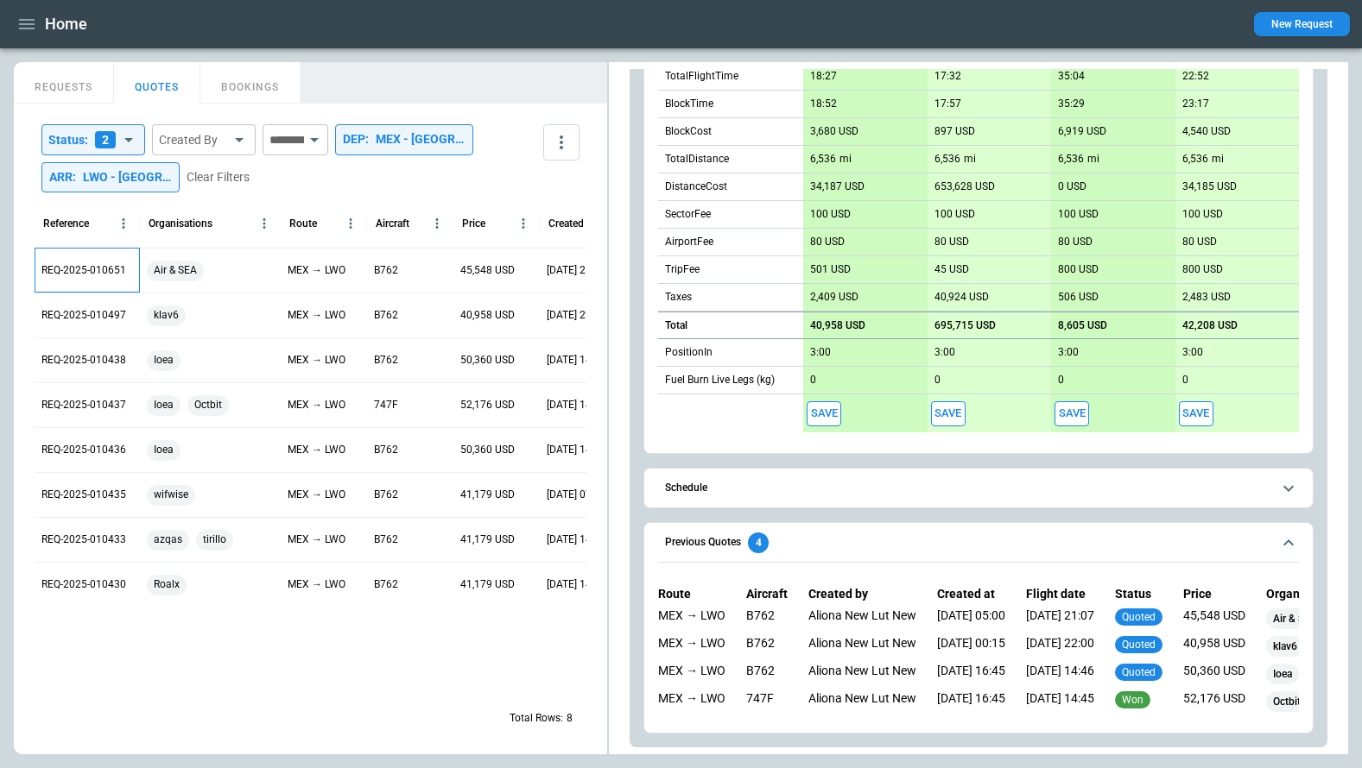
click at [87, 270] on p "REQ-2025-010651" at bounding box center [83, 270] width 85 height 15
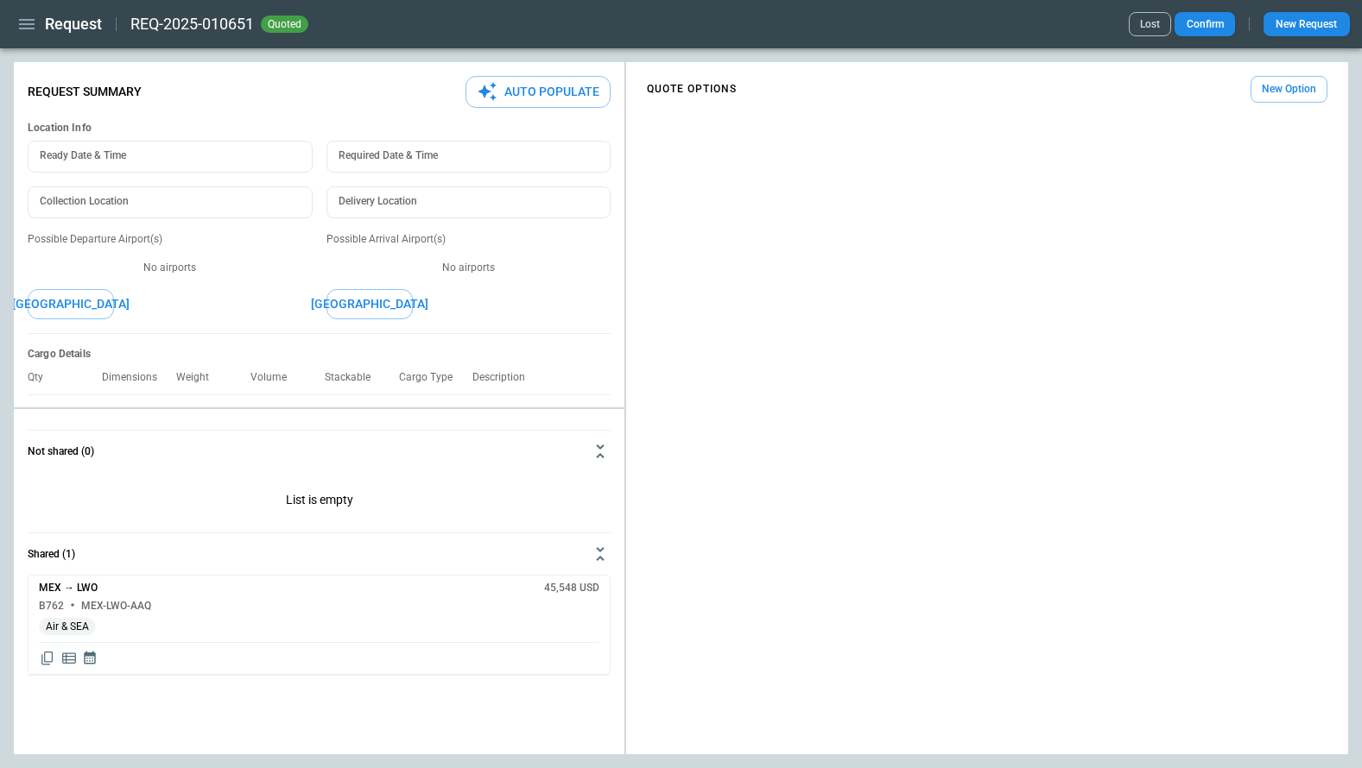
type textarea "*"
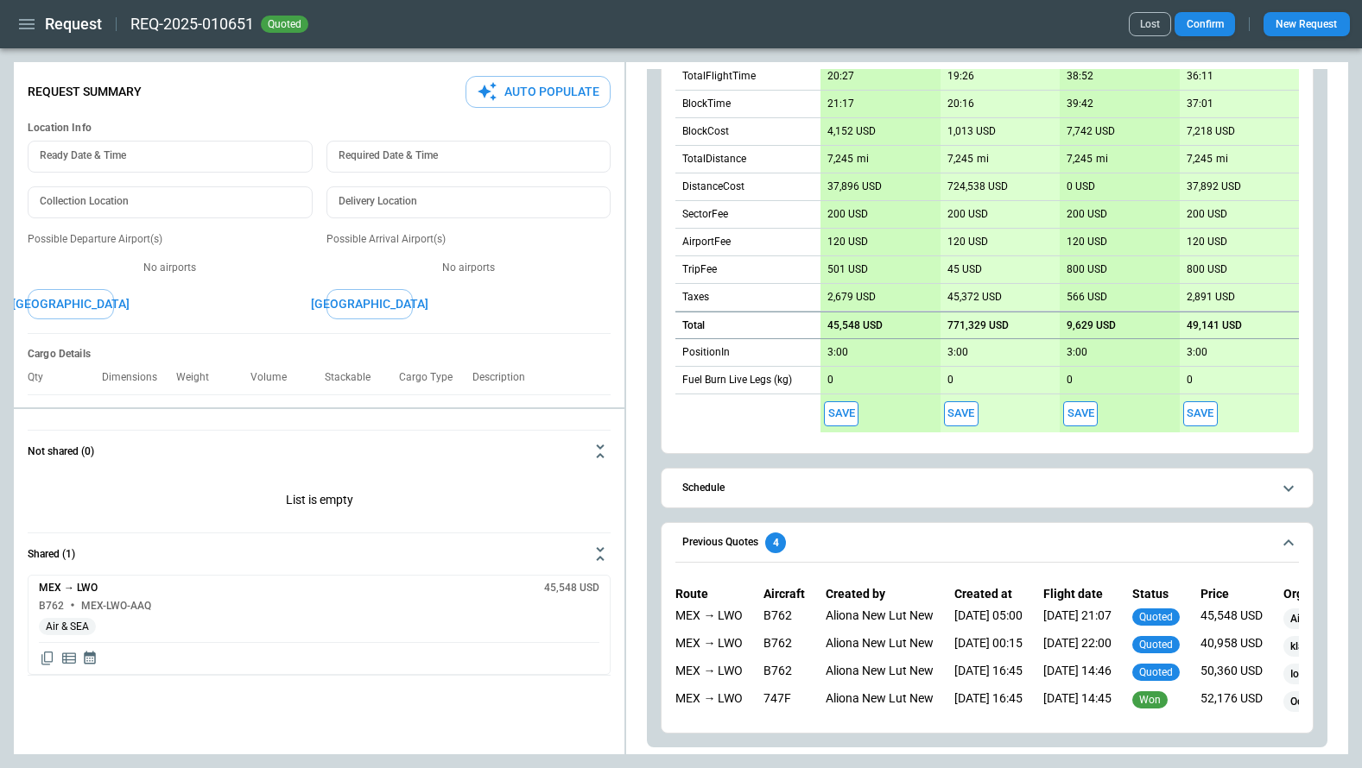
click at [774, 490] on span "Schedule" at bounding box center [976, 488] width 589 height 11
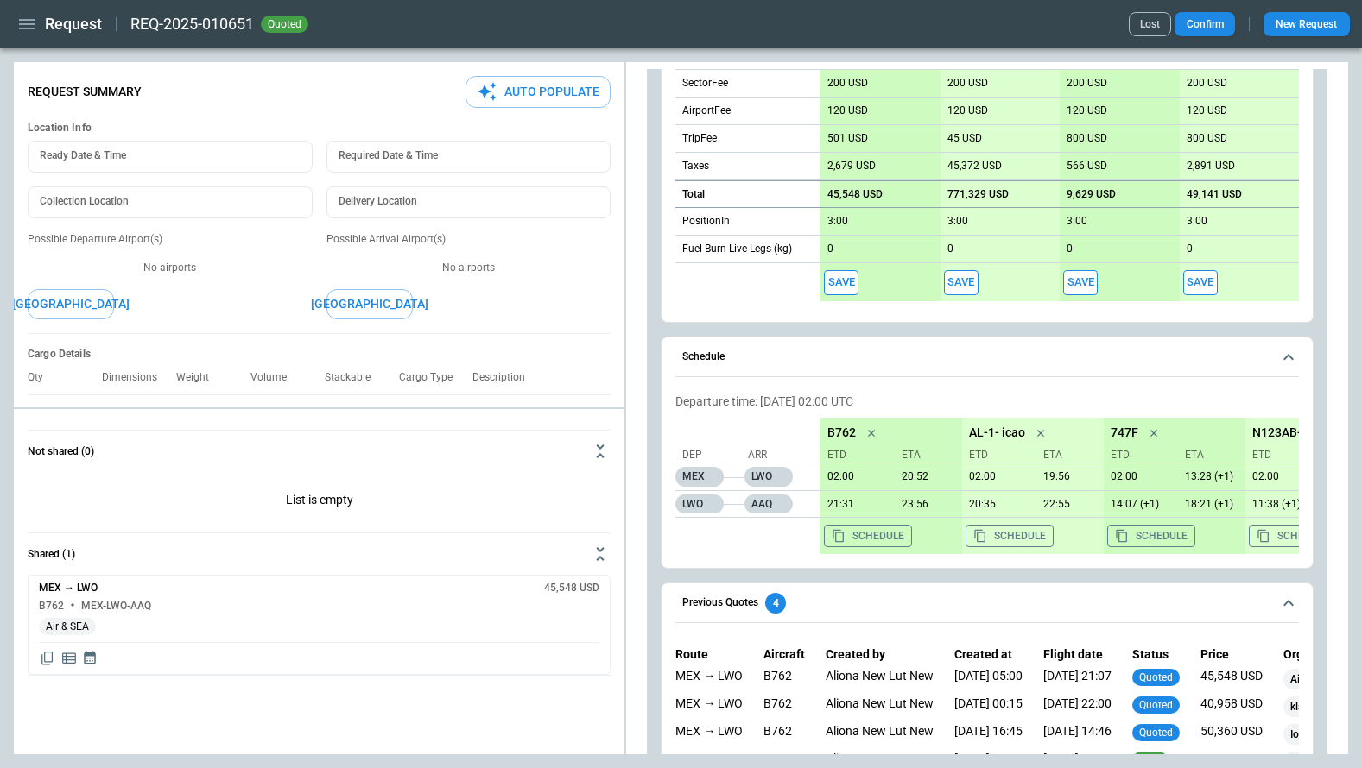
click at [779, 357] on span "Schedule" at bounding box center [976, 356] width 589 height 11
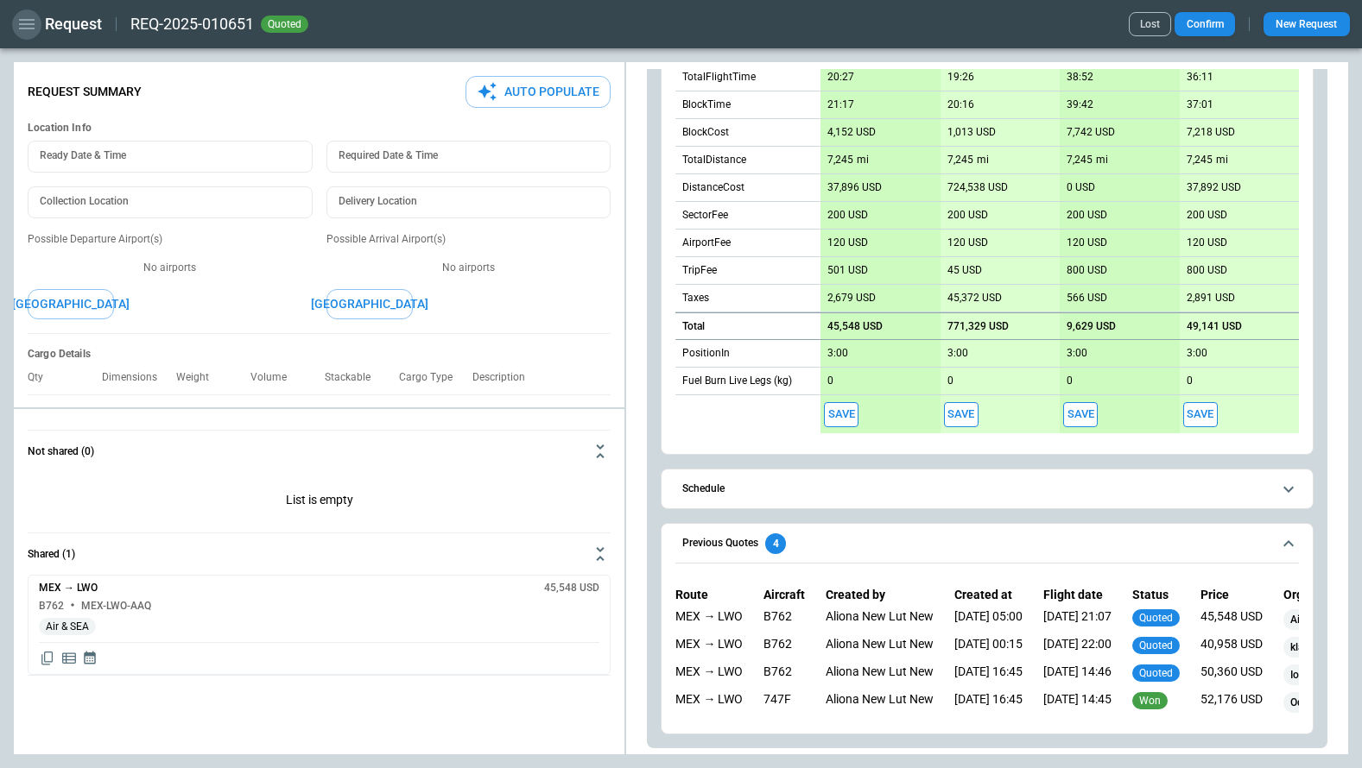
click at [27, 30] on icon "button" at bounding box center [26, 24] width 21 height 21
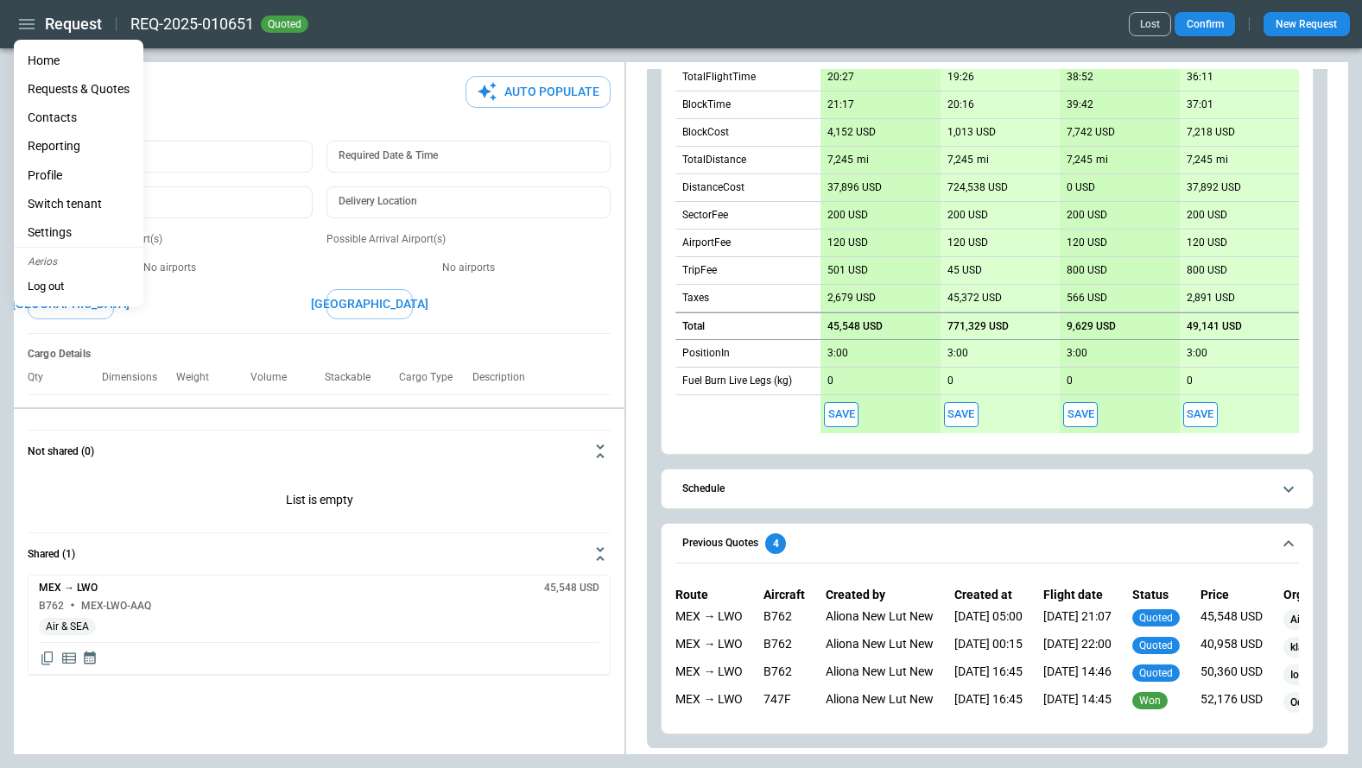
click at [39, 69] on li "Home" at bounding box center [79, 61] width 130 height 28
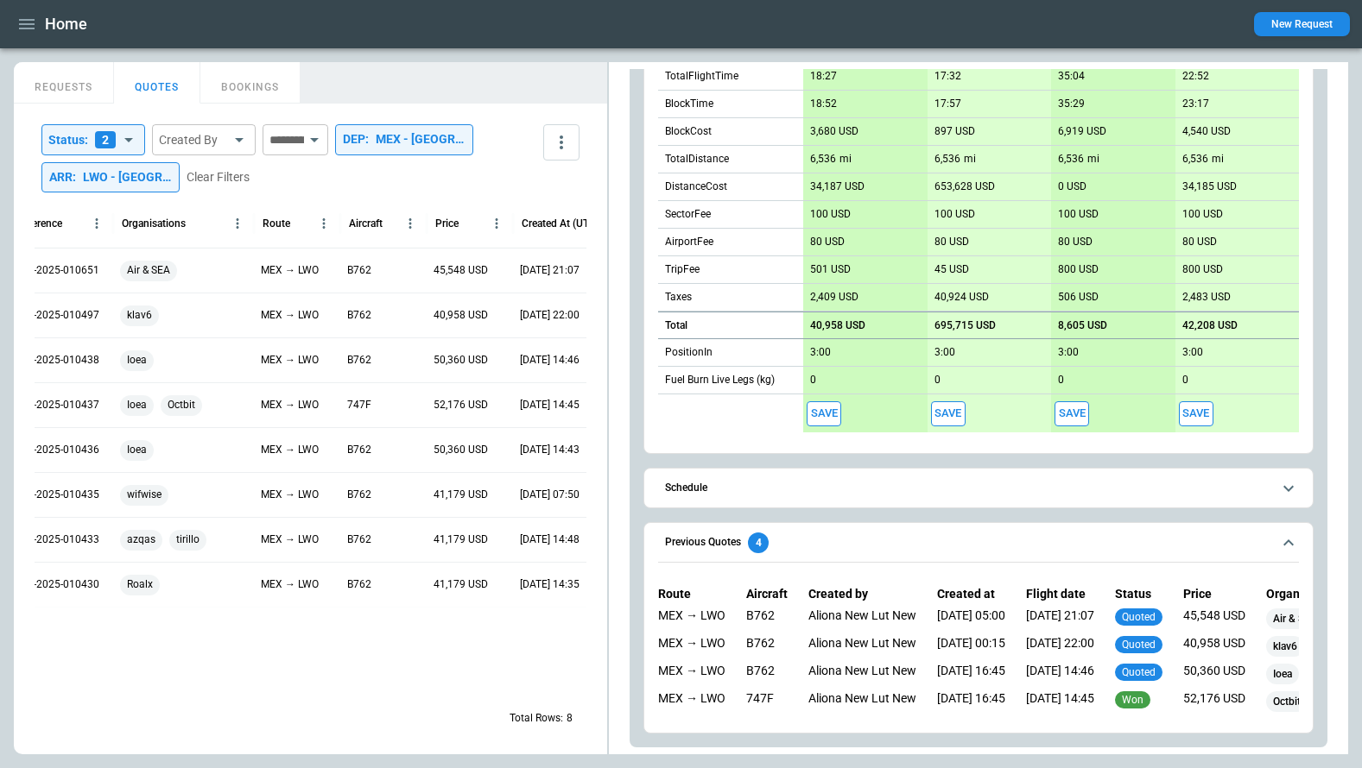
scroll to position [0, 55]
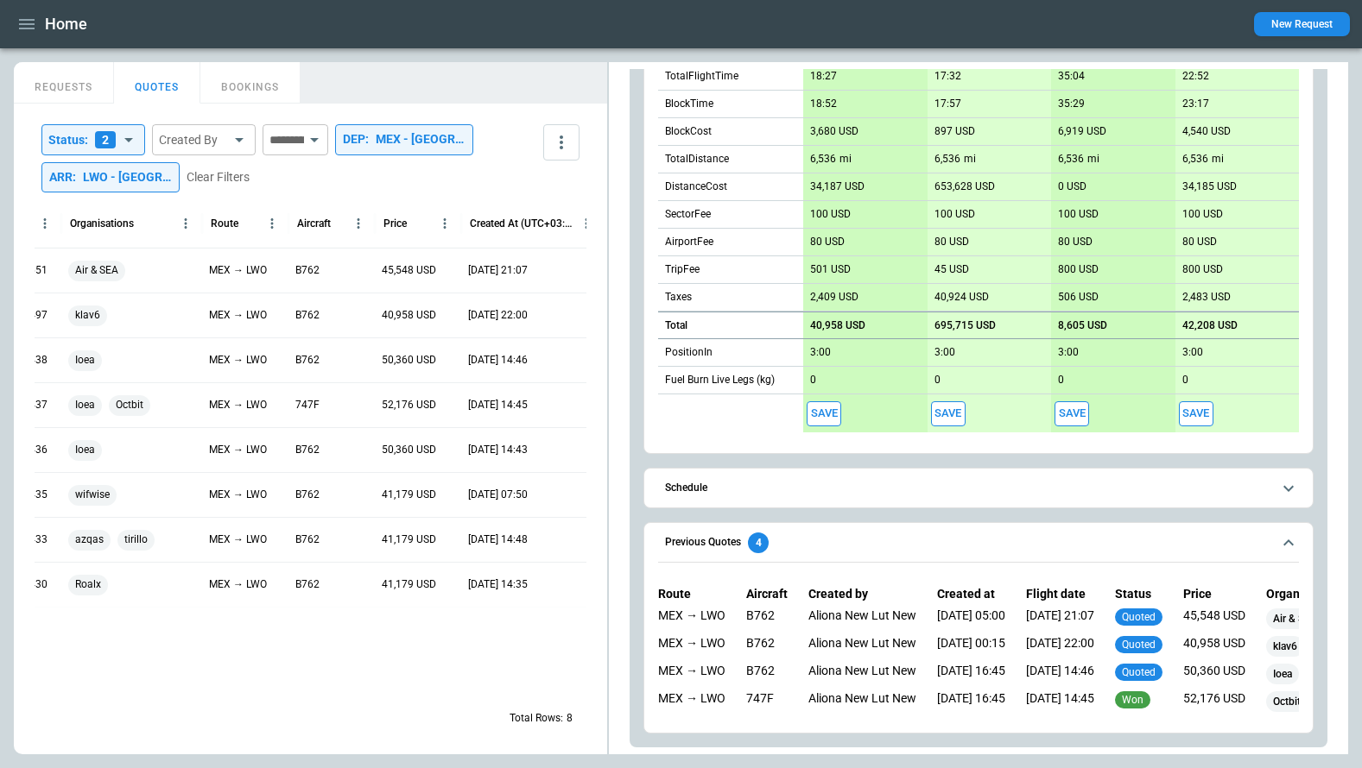
click at [758, 492] on span "Schedule" at bounding box center [968, 488] width 606 height 11
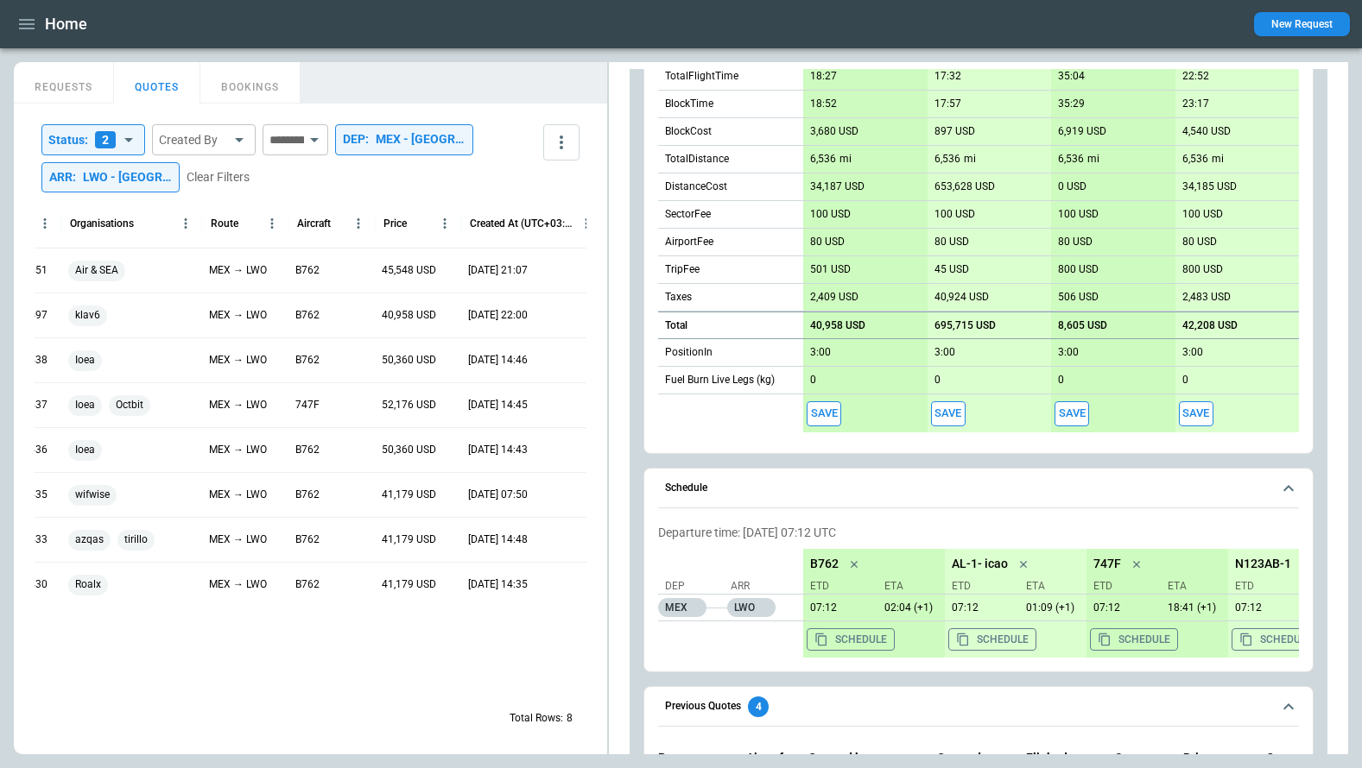
click at [758, 493] on button "Schedule" at bounding box center [978, 489] width 641 height 40
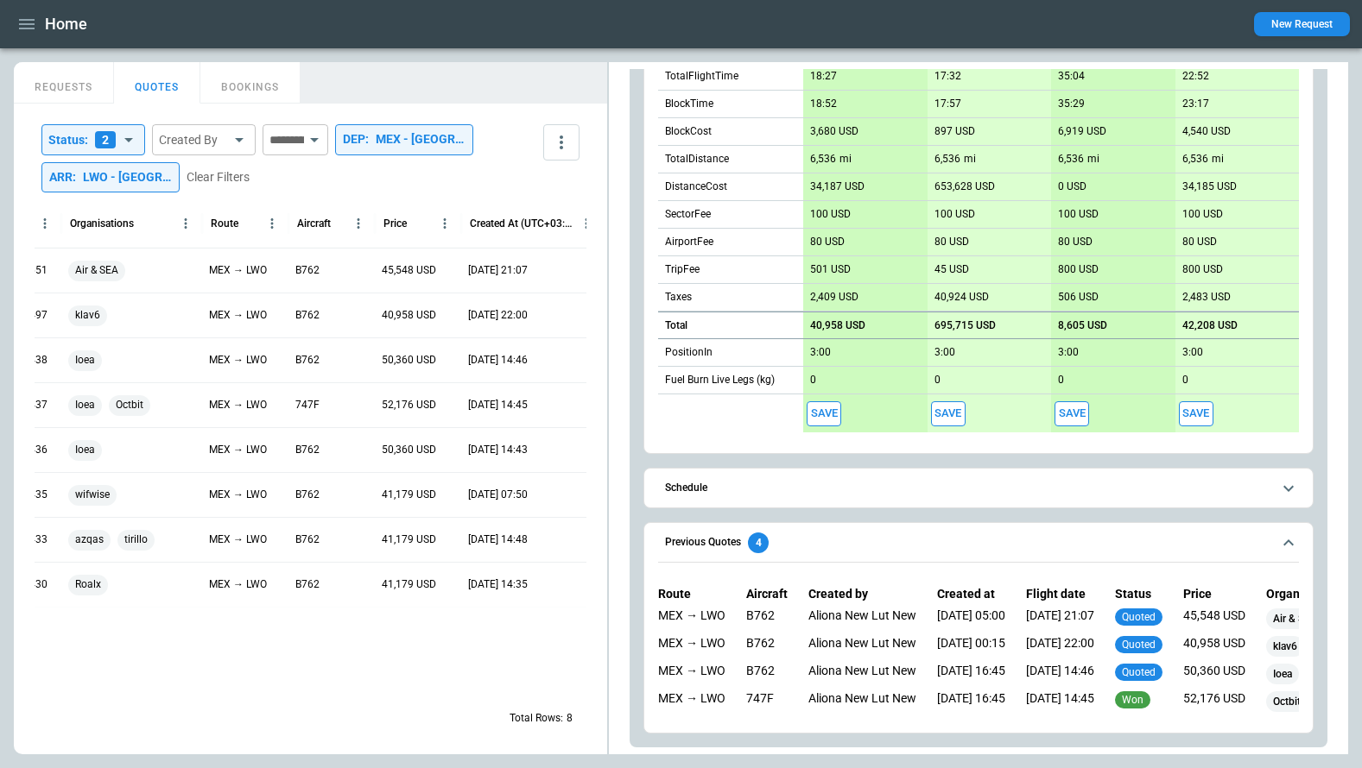
click at [758, 493] on button "Schedule" at bounding box center [978, 488] width 641 height 39
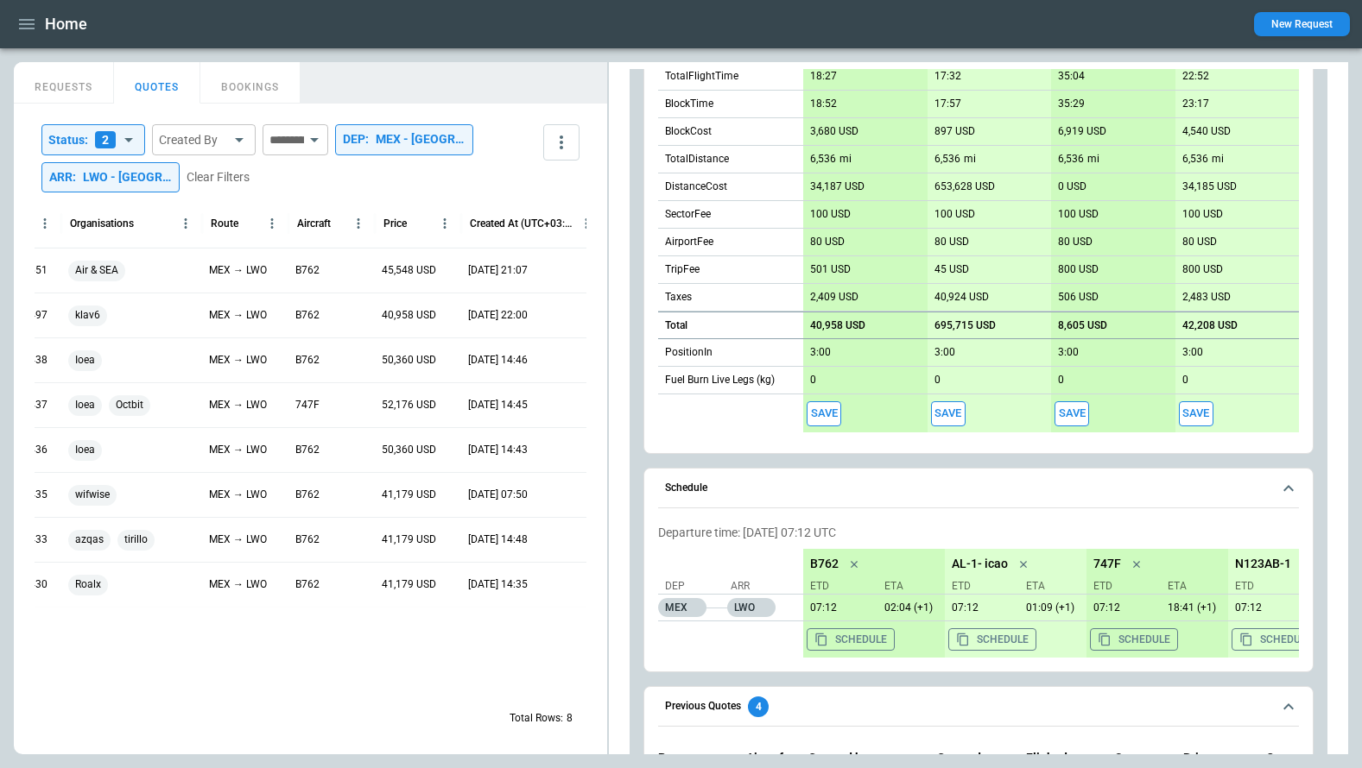
click at [758, 493] on button "Schedule" at bounding box center [978, 489] width 641 height 40
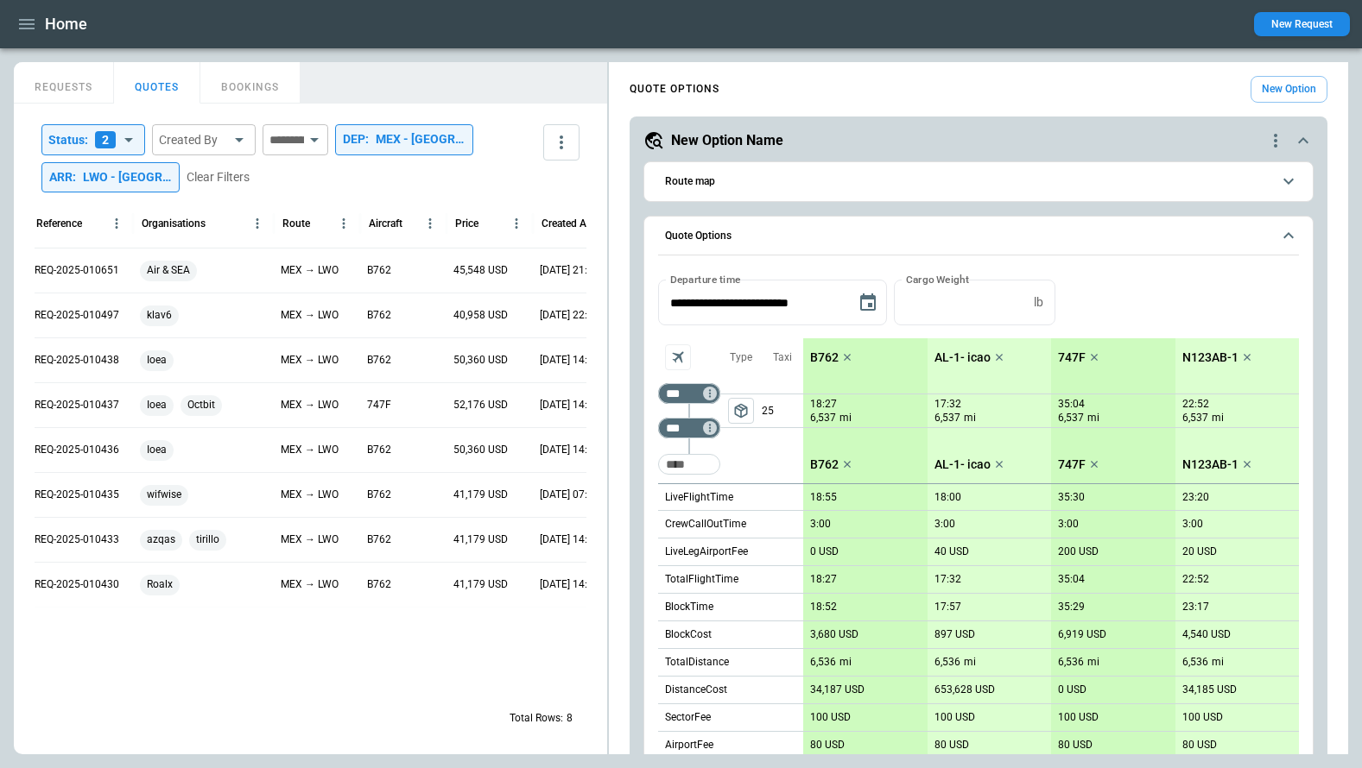
scroll to position [0, 0]
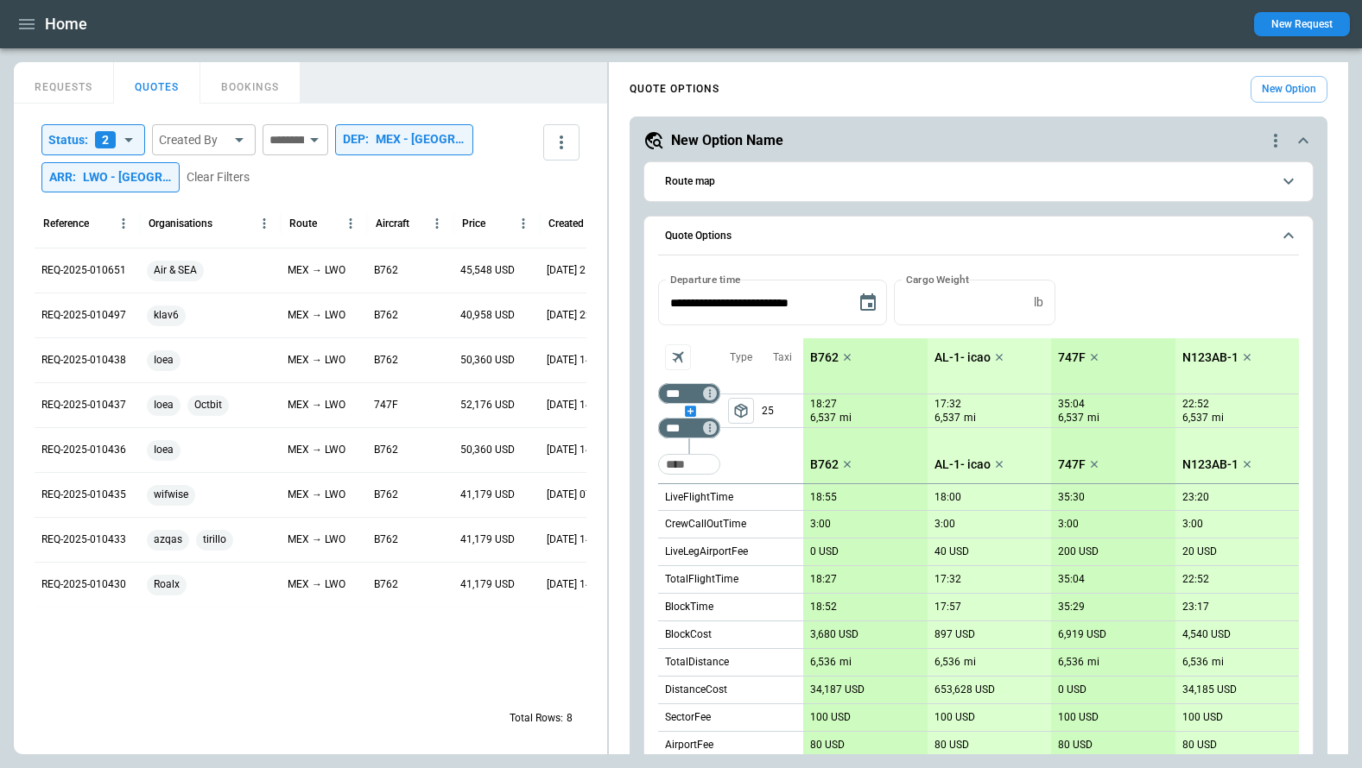
click at [686, 411] on div "scrollable content" at bounding box center [689, 411] width 62 height 0
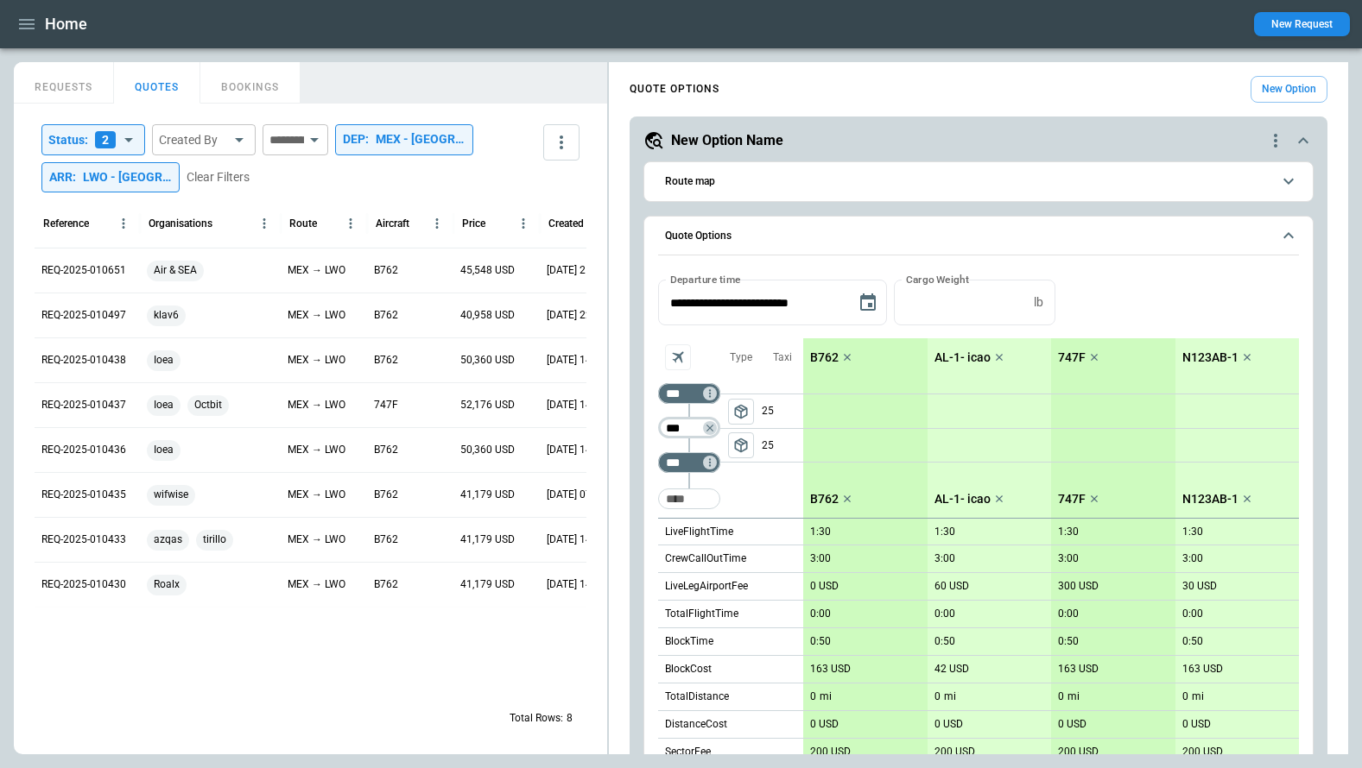
type input "***"
click at [689, 446] on div "scrollable content" at bounding box center [689, 446] width 62 height 0
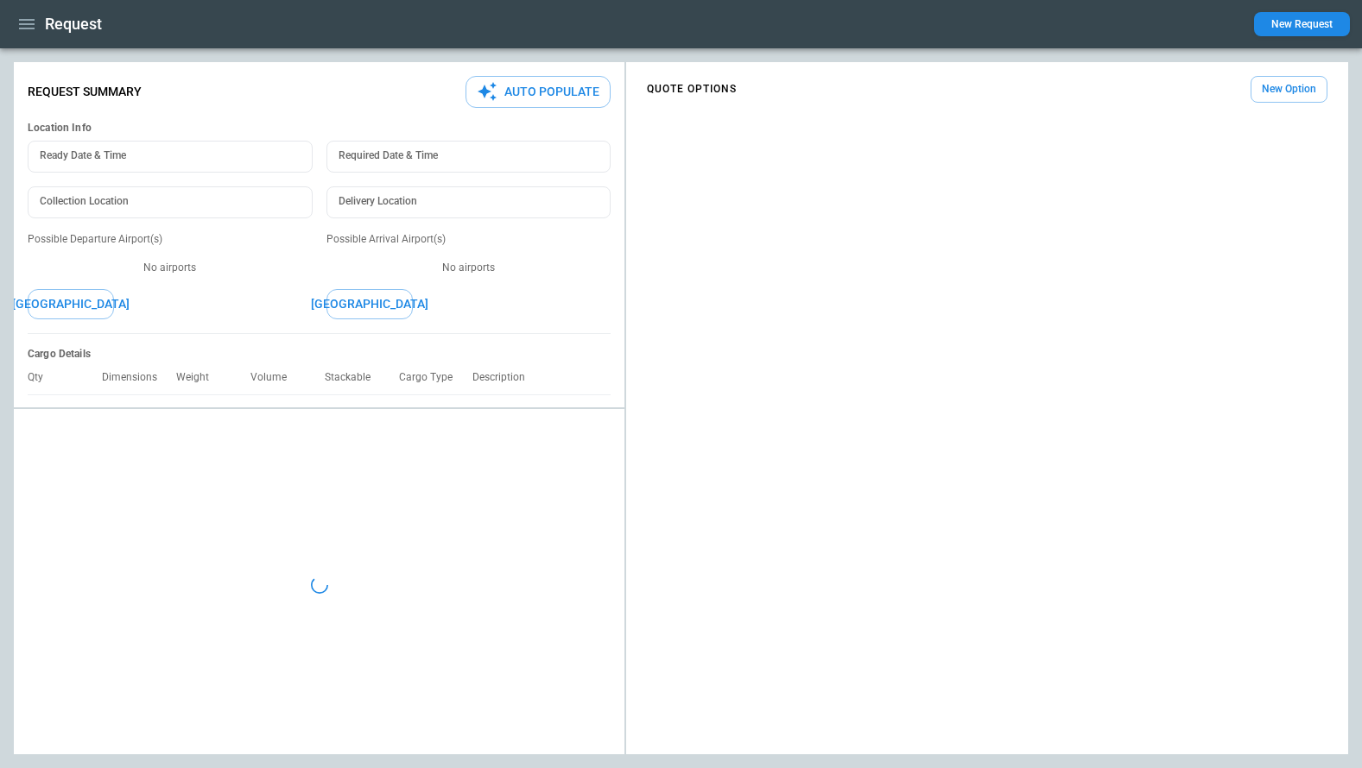
type textarea "*"
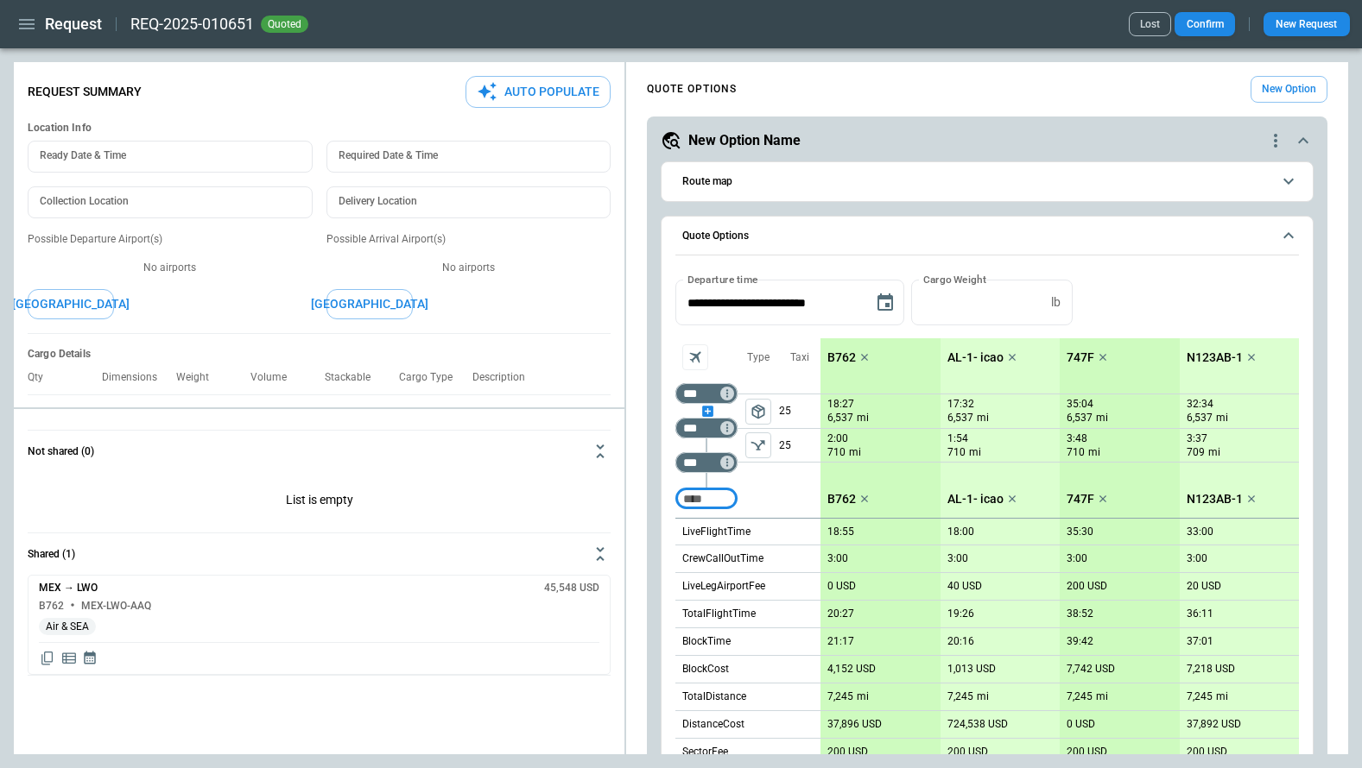
click at [704, 411] on div "scrollable content" at bounding box center [706, 411] width 62 height 0
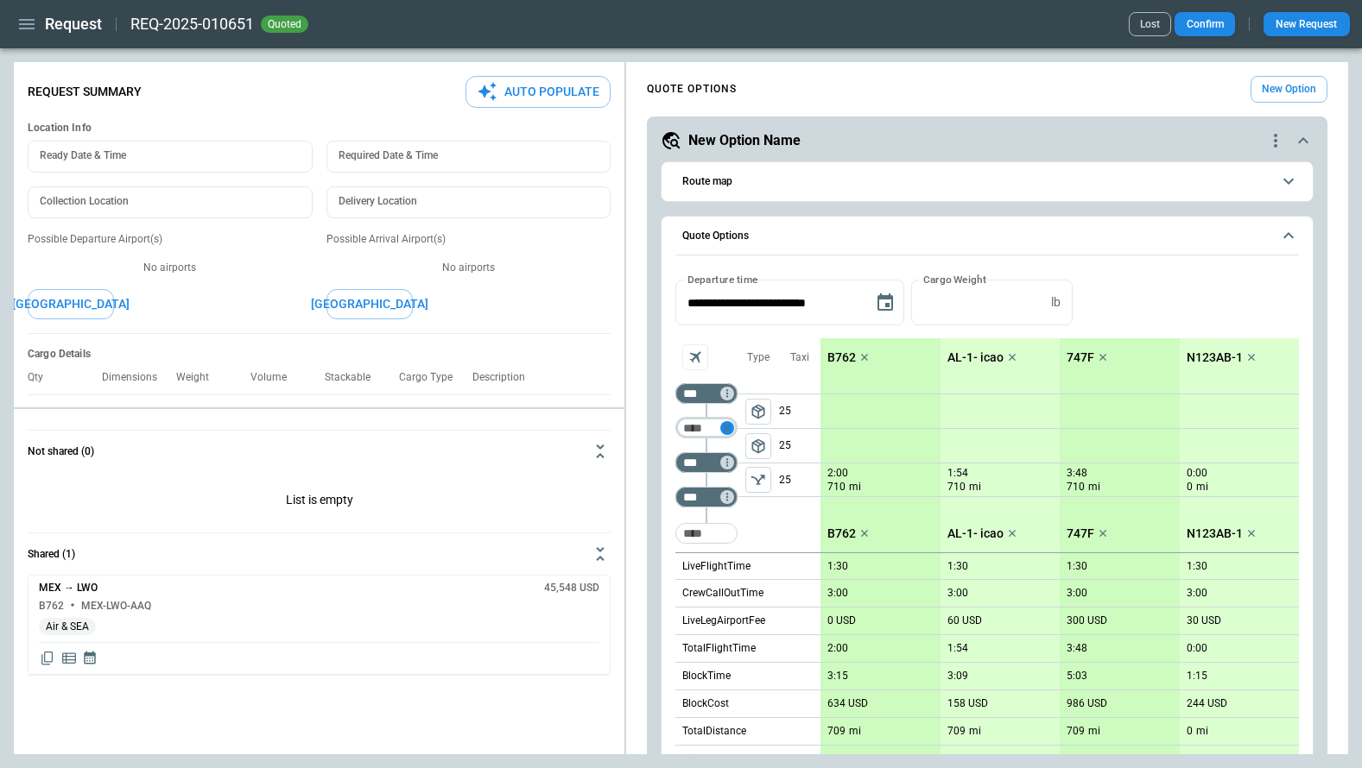
click at [728, 427] on icon "Too short" at bounding box center [727, 428] width 7 height 7
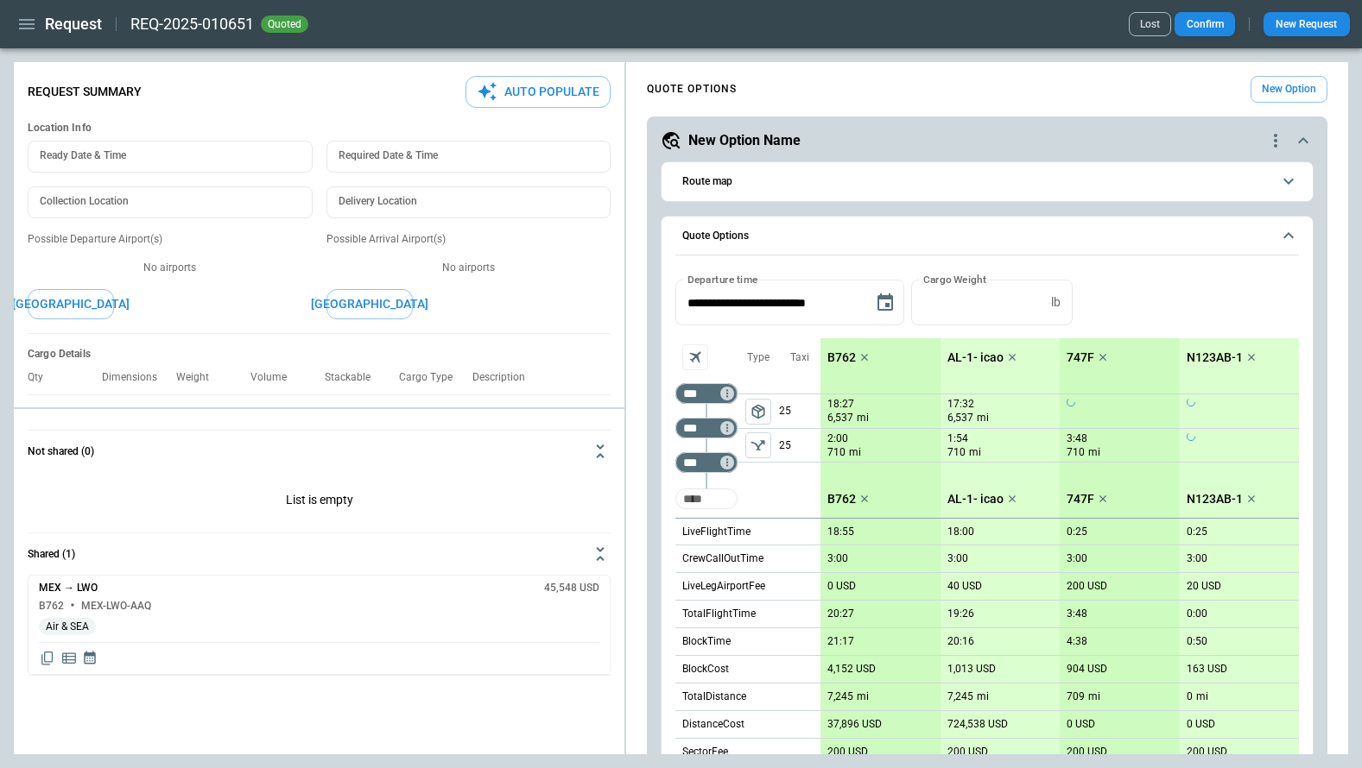
click at [704, 500] on input "Too short" at bounding box center [706, 499] width 55 height 31
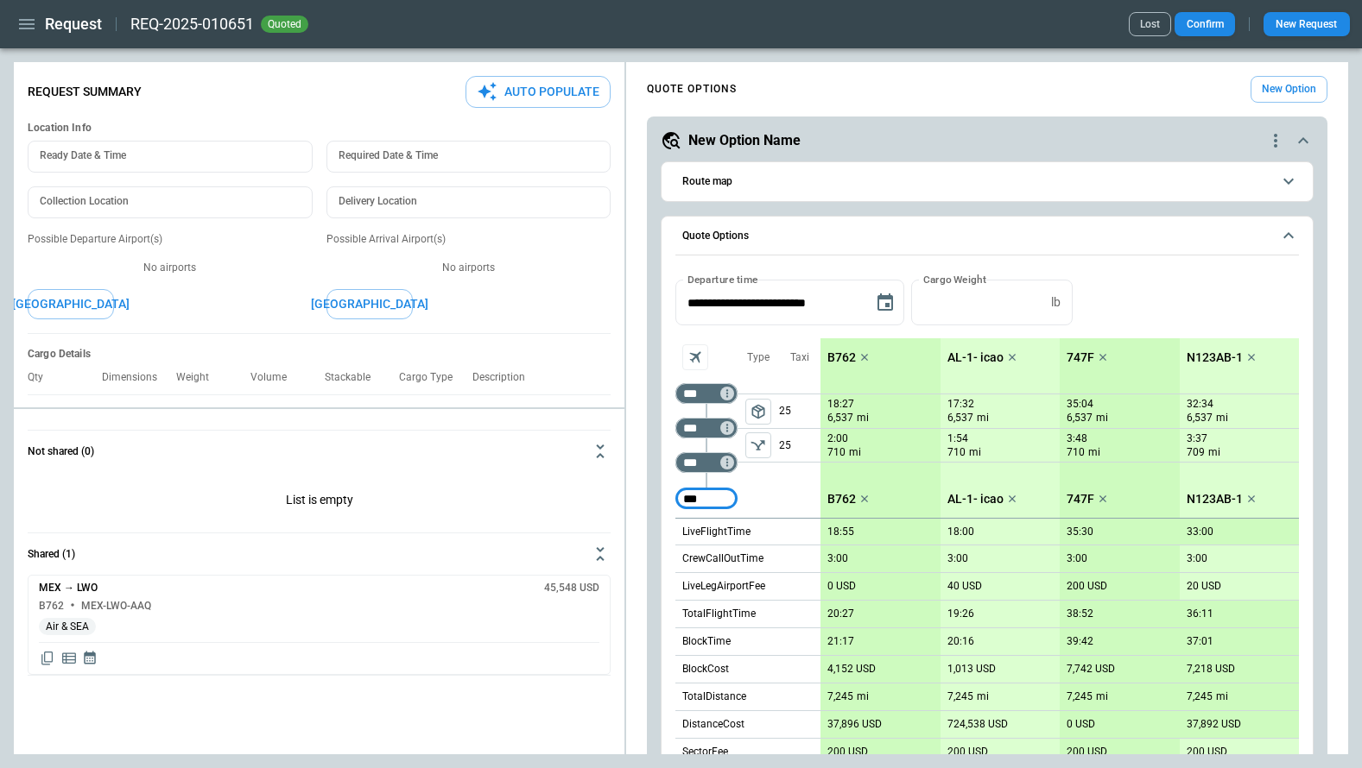
type input "***"
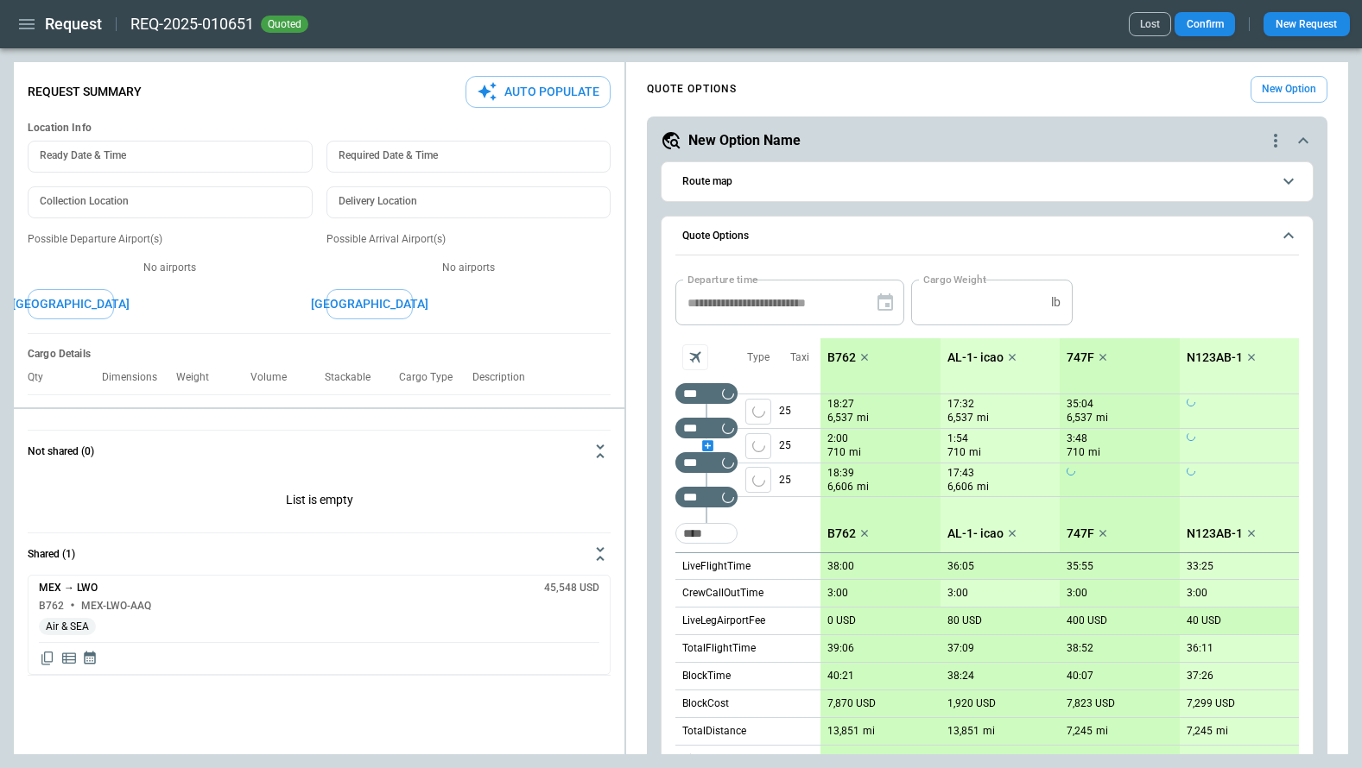
click at [705, 446] on div "scrollable content" at bounding box center [706, 446] width 62 height 0
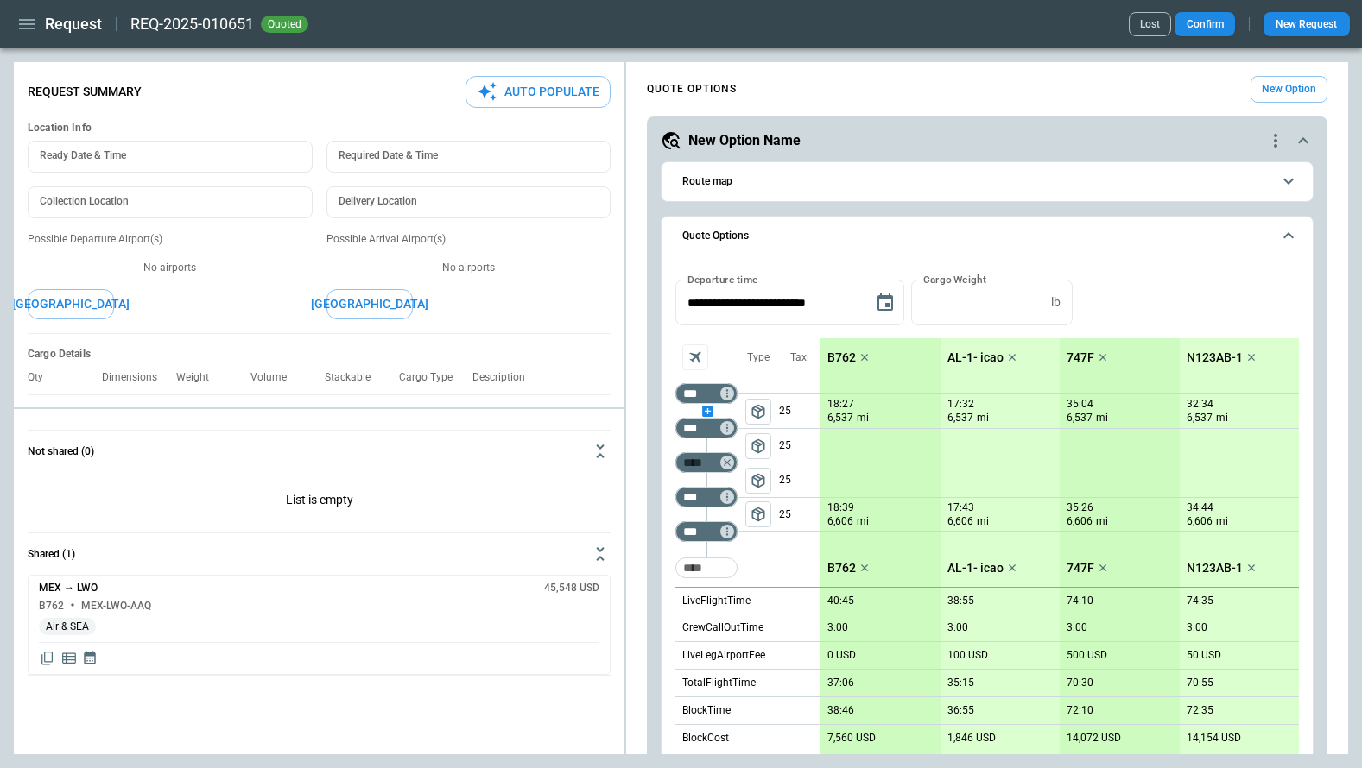
click at [706, 411] on div "scrollable content" at bounding box center [706, 411] width 62 height 0
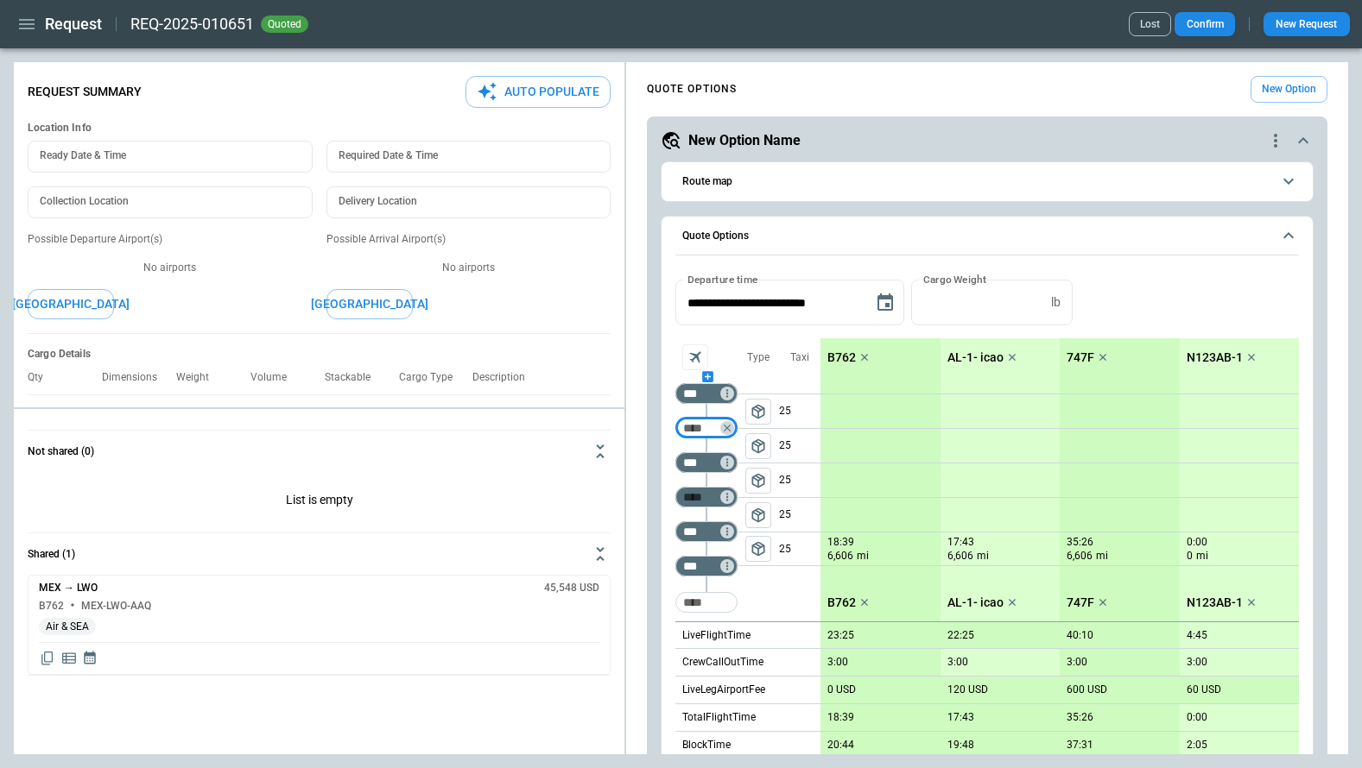
click at [704, 376] on div "scrollable content" at bounding box center [706, 376] width 62 height 0
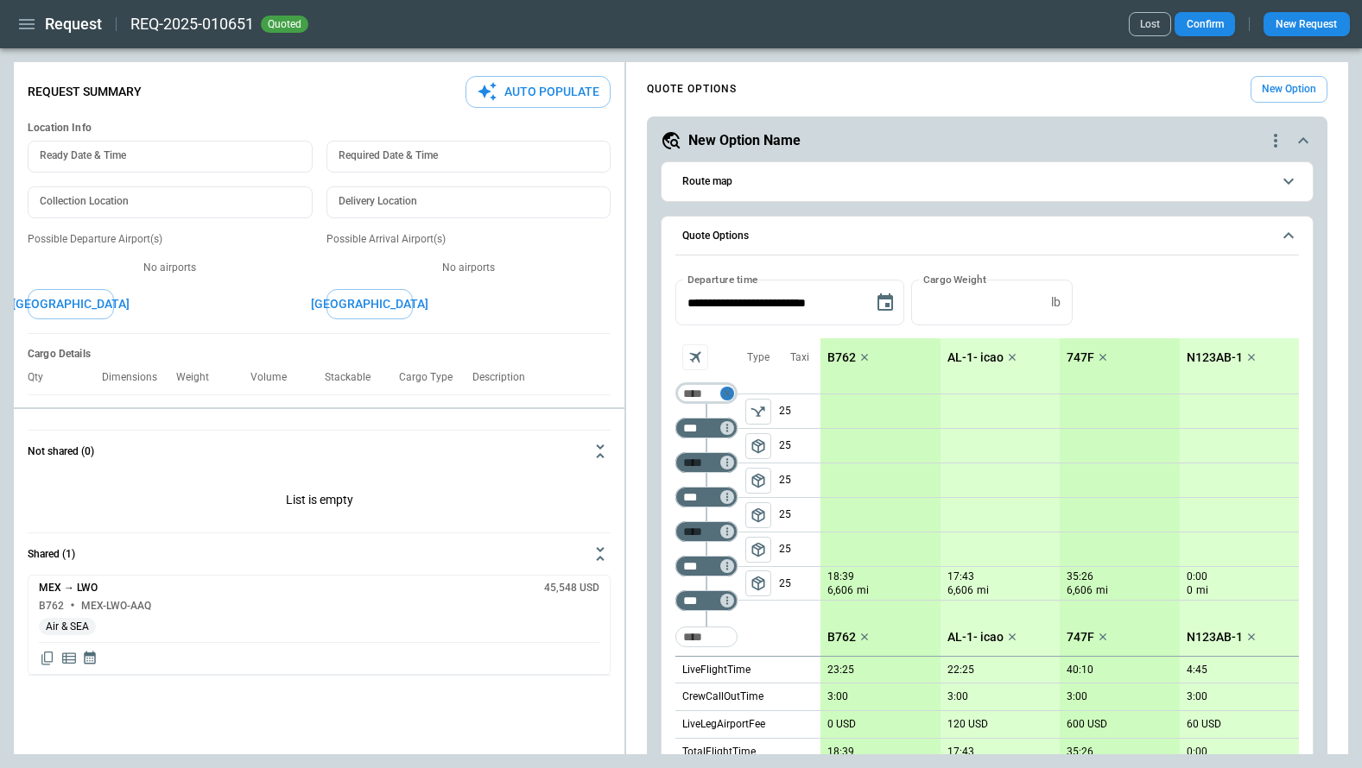
click at [733, 392] on button "Too short" at bounding box center [727, 394] width 14 height 14
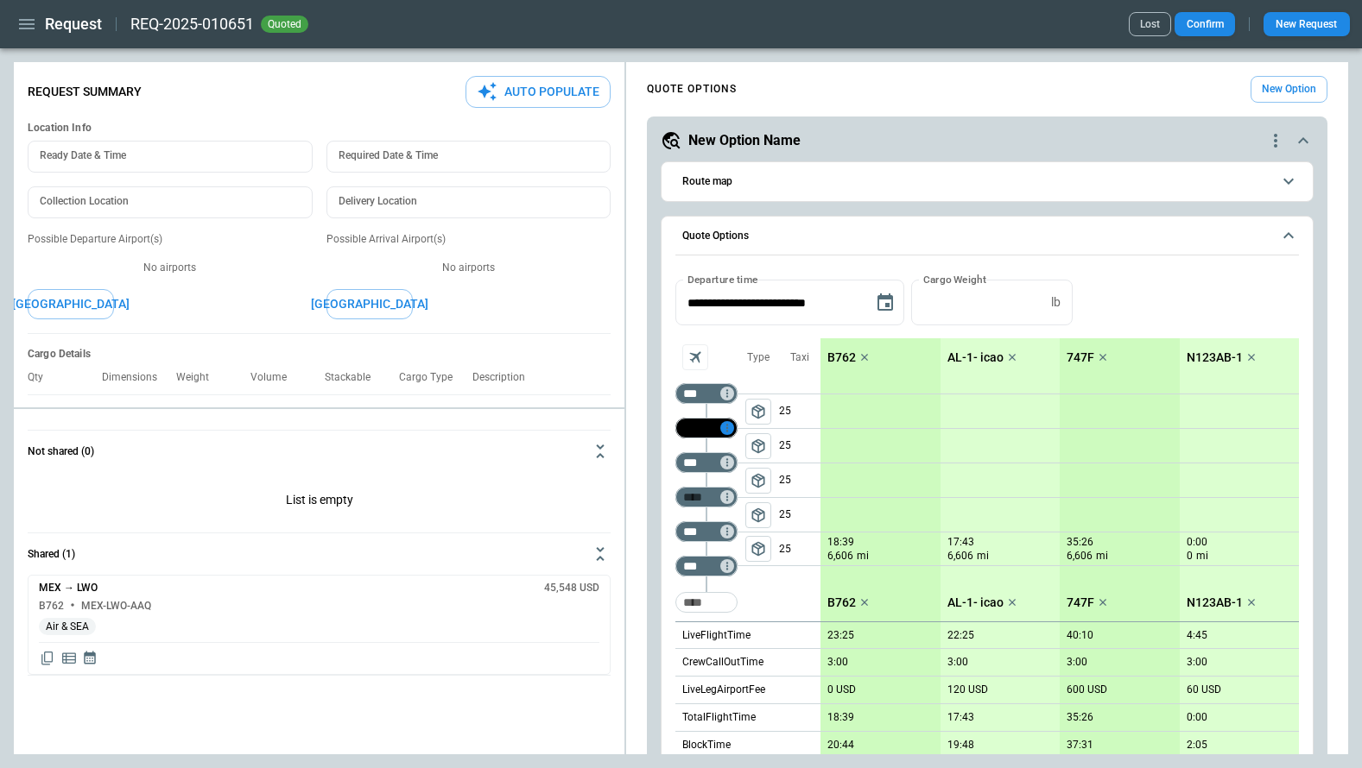
click at [727, 430] on icon "Too short" at bounding box center [727, 428] width 12 height 12
click at [793, 581] on div at bounding box center [681, 384] width 1362 height 768
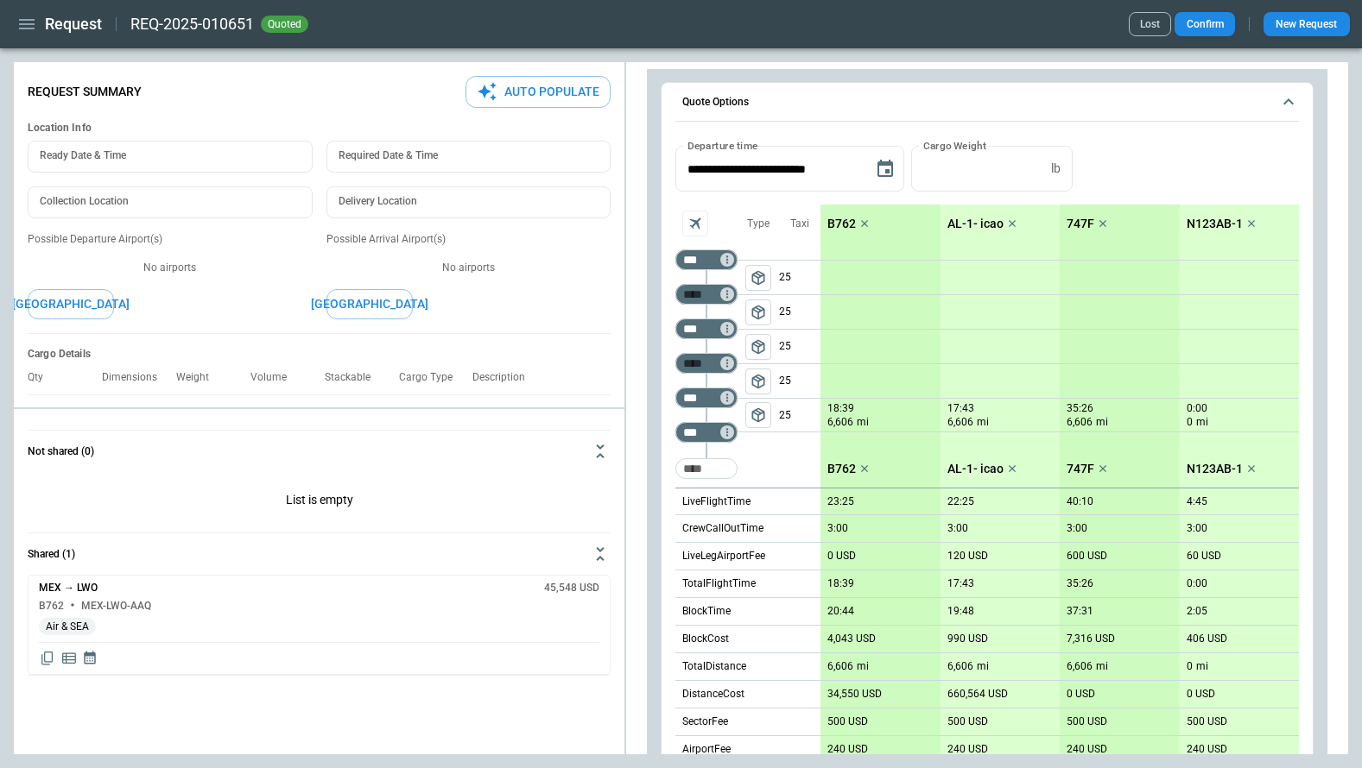
scroll to position [57, 0]
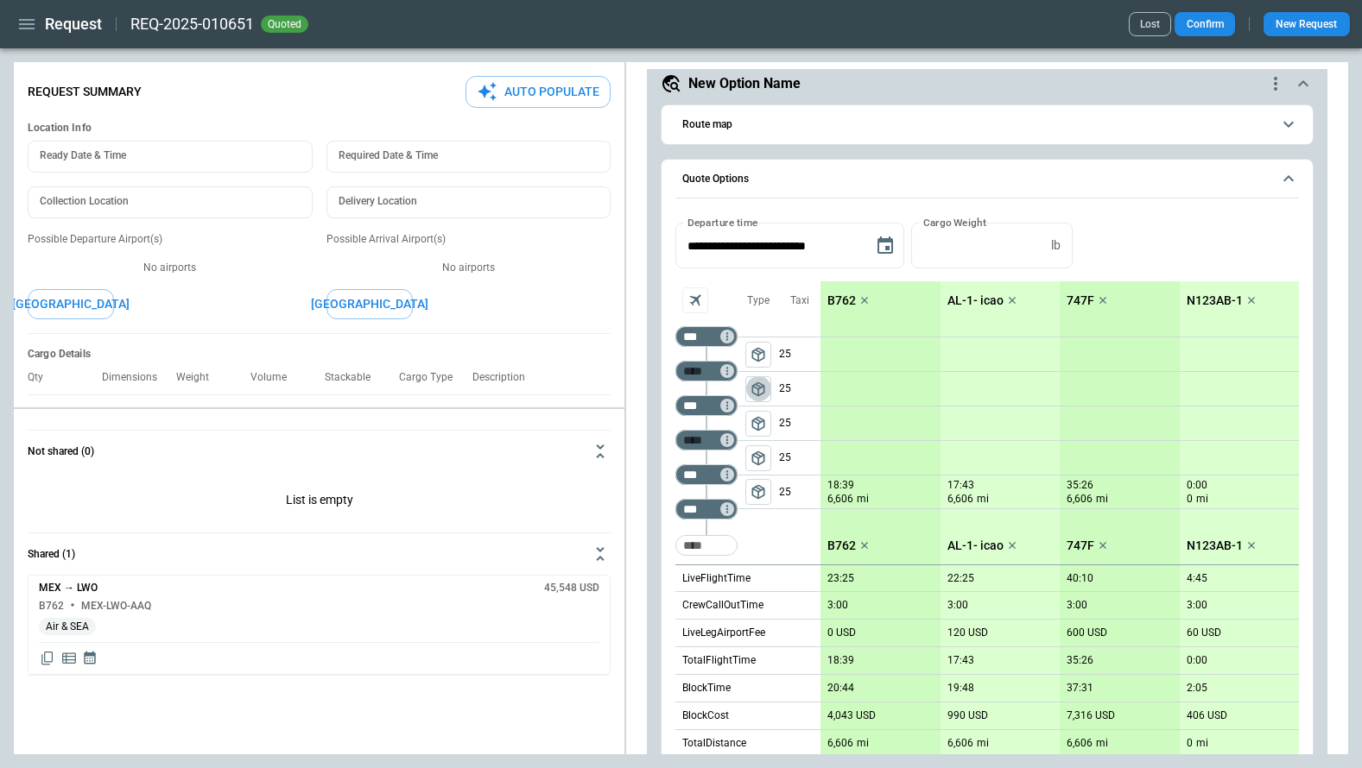
click at [757, 396] on span "package_2" at bounding box center [757, 389] width 17 height 17
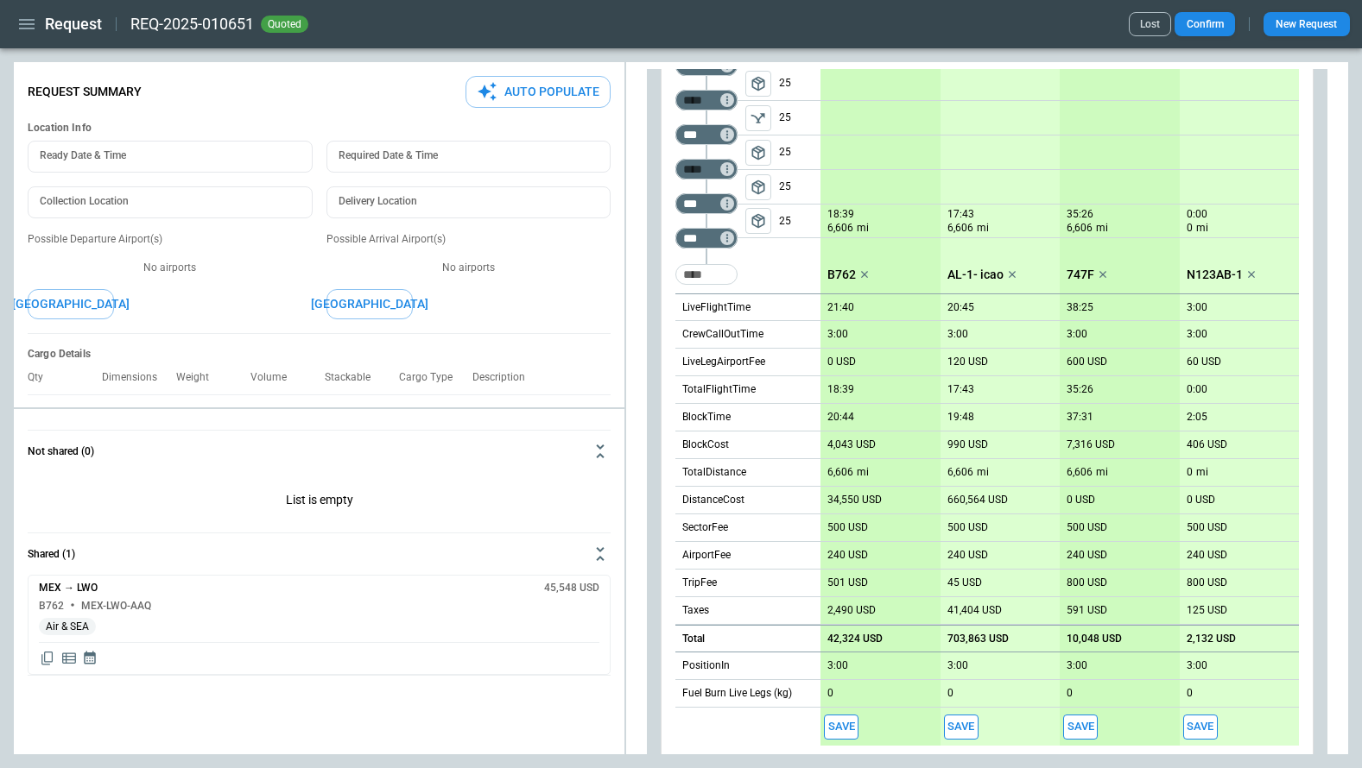
scroll to position [54, 0]
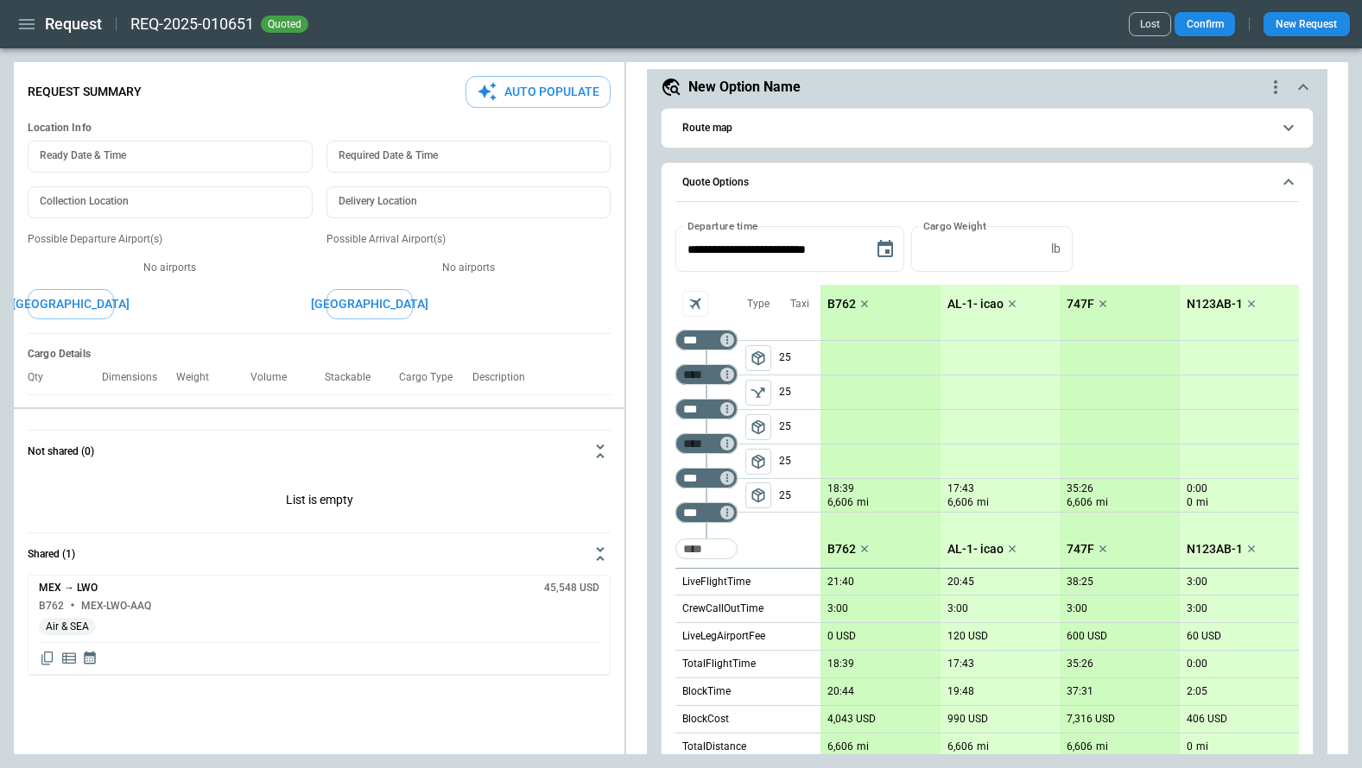
click at [762, 460] on span "package_2" at bounding box center [757, 461] width 17 height 17
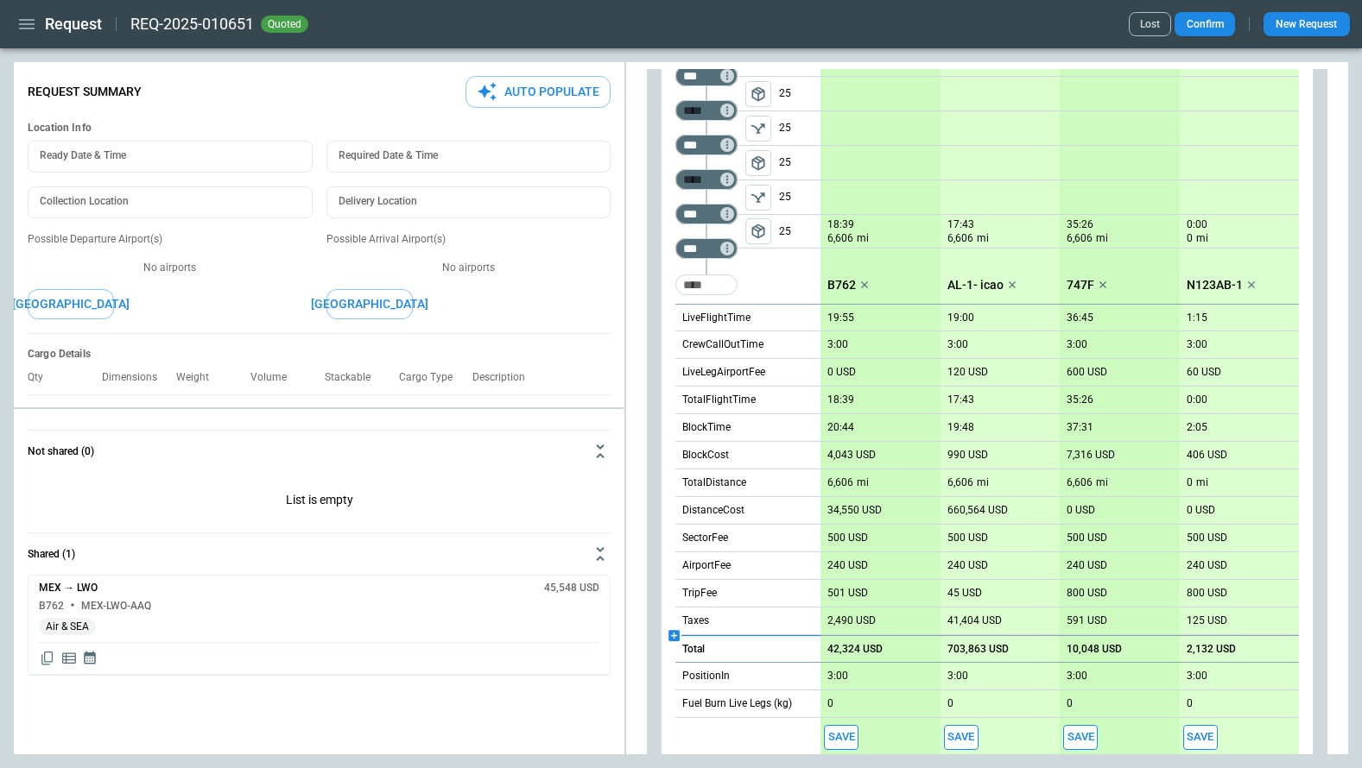
scroll to position [175, 0]
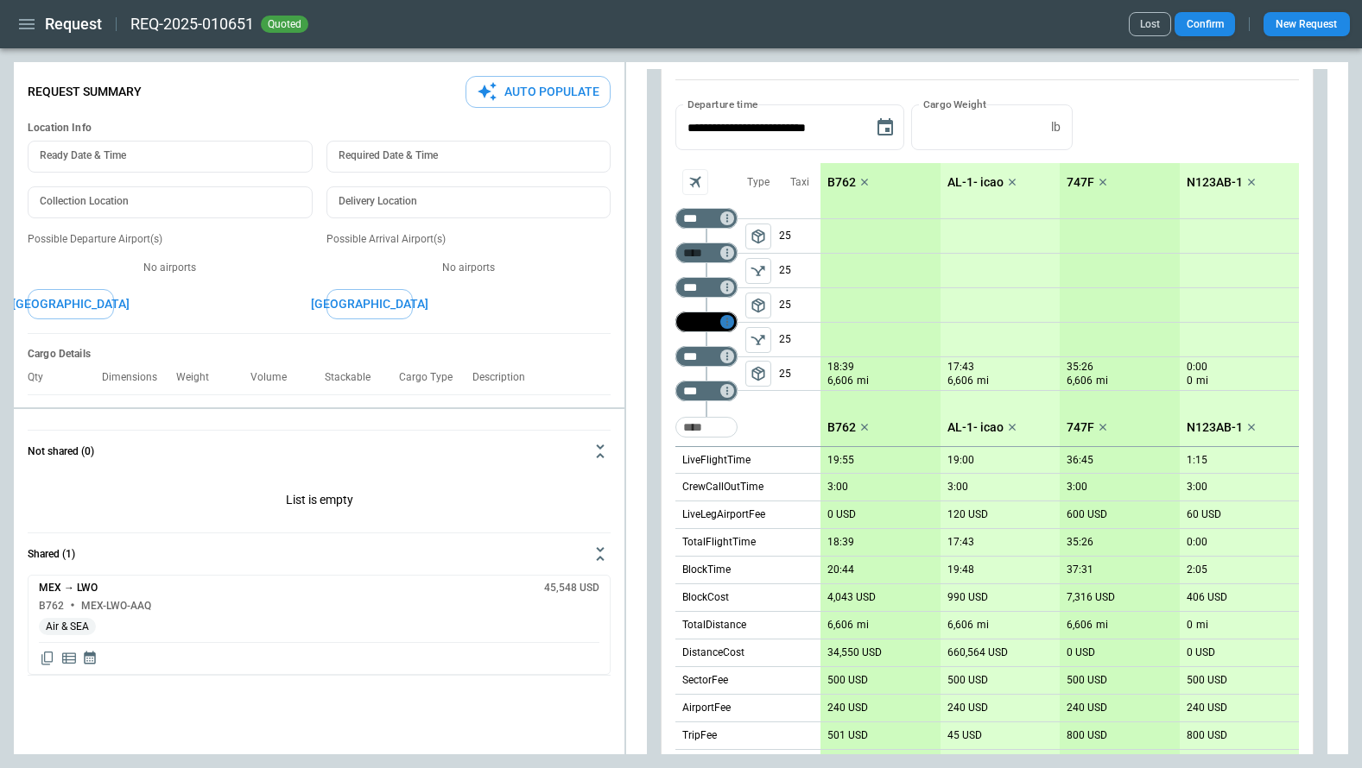
click at [729, 319] on icon "Too short" at bounding box center [727, 322] width 12 height 12
click at [733, 366] on p "Delete" at bounding box center [741, 367] width 28 height 15
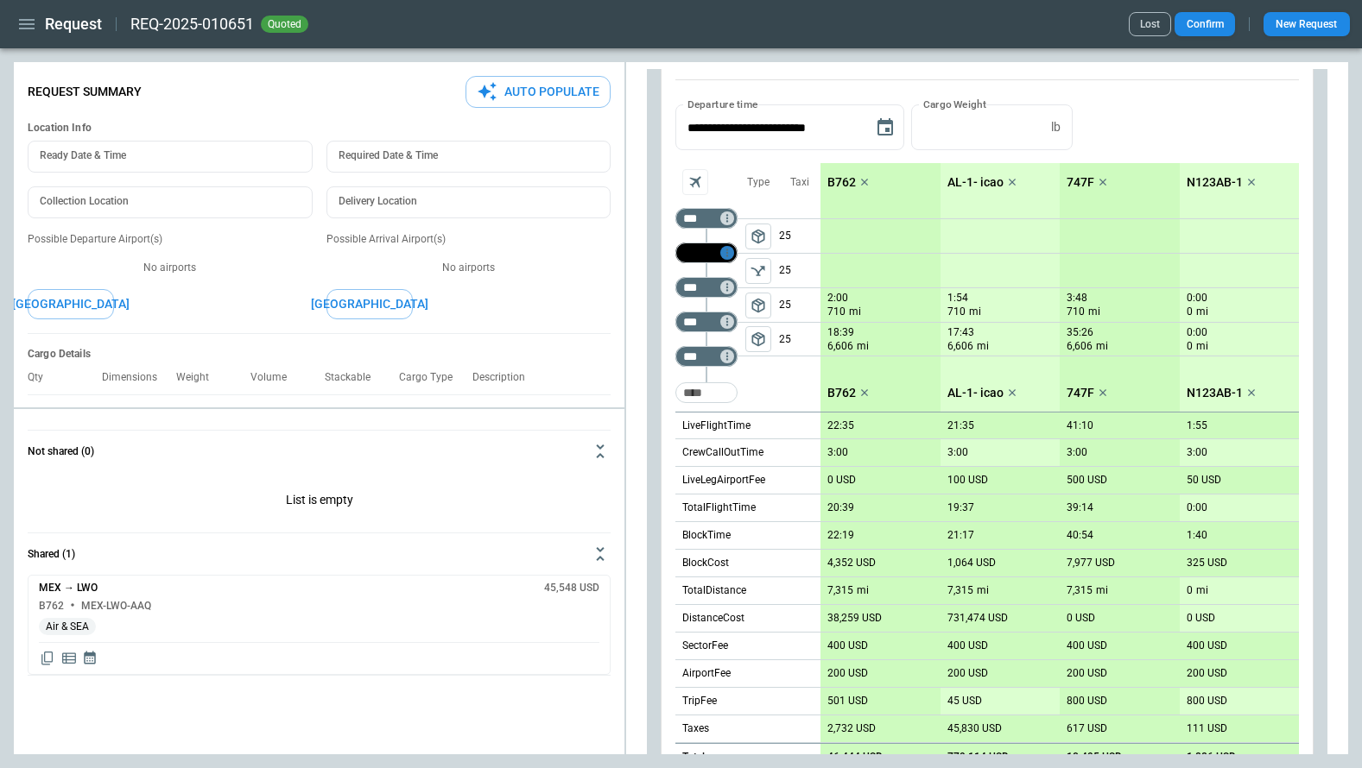
click at [726, 251] on icon "Too short" at bounding box center [727, 253] width 12 height 12
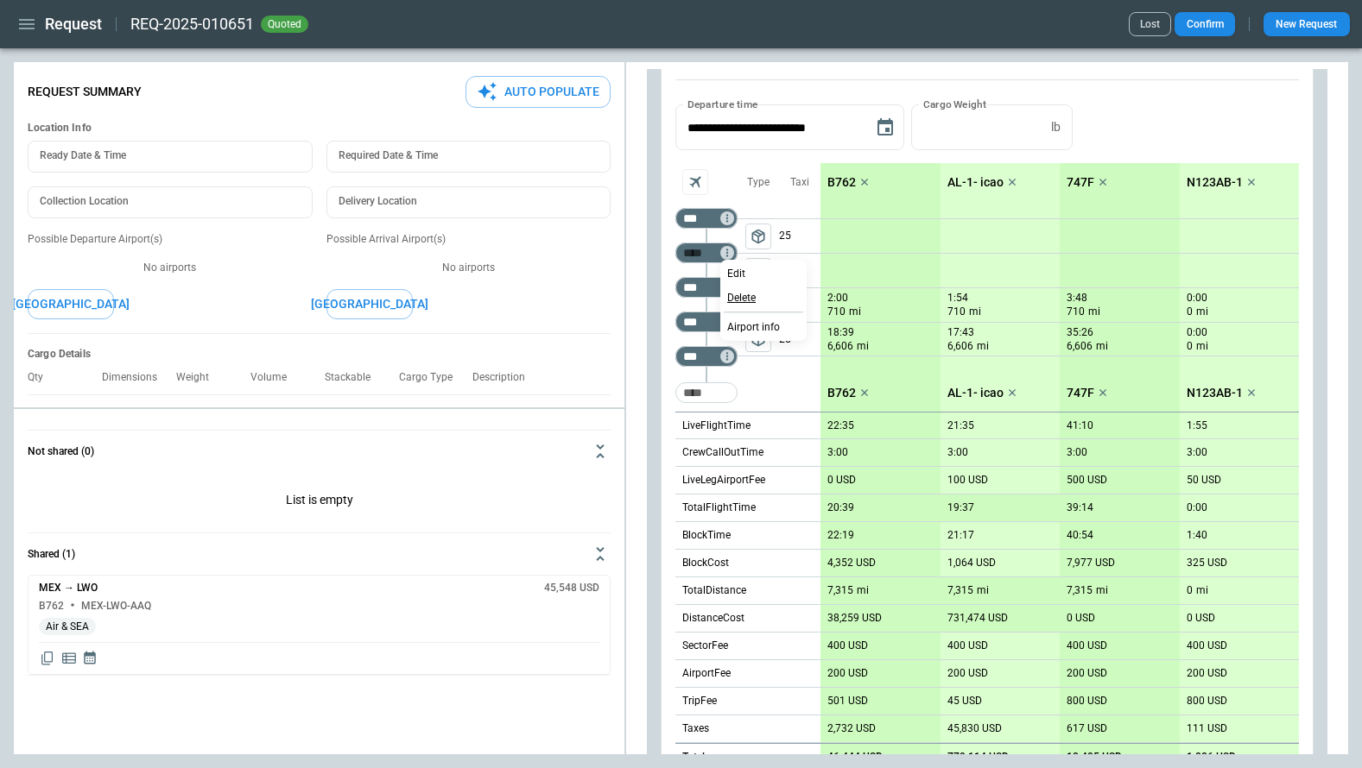
click at [738, 294] on p "Delete" at bounding box center [741, 298] width 28 height 15
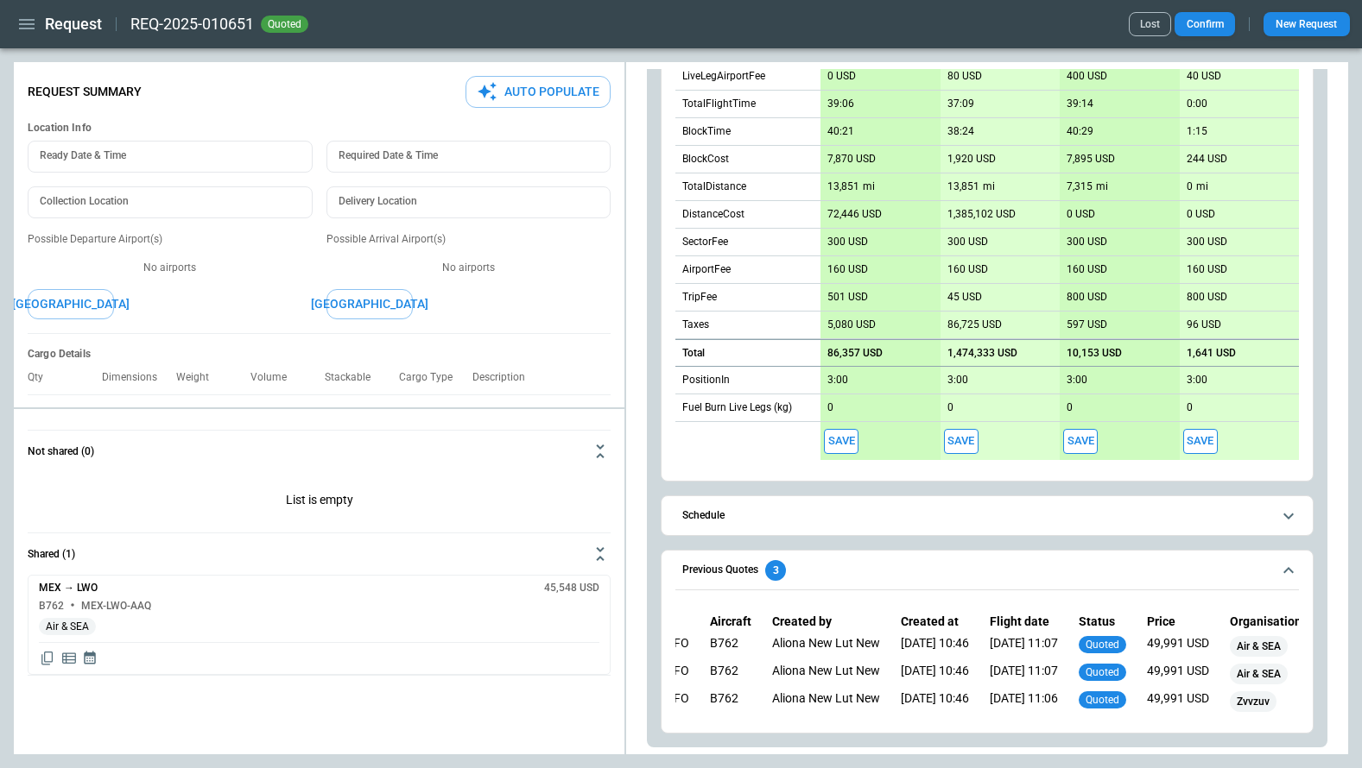
scroll to position [0, 73]
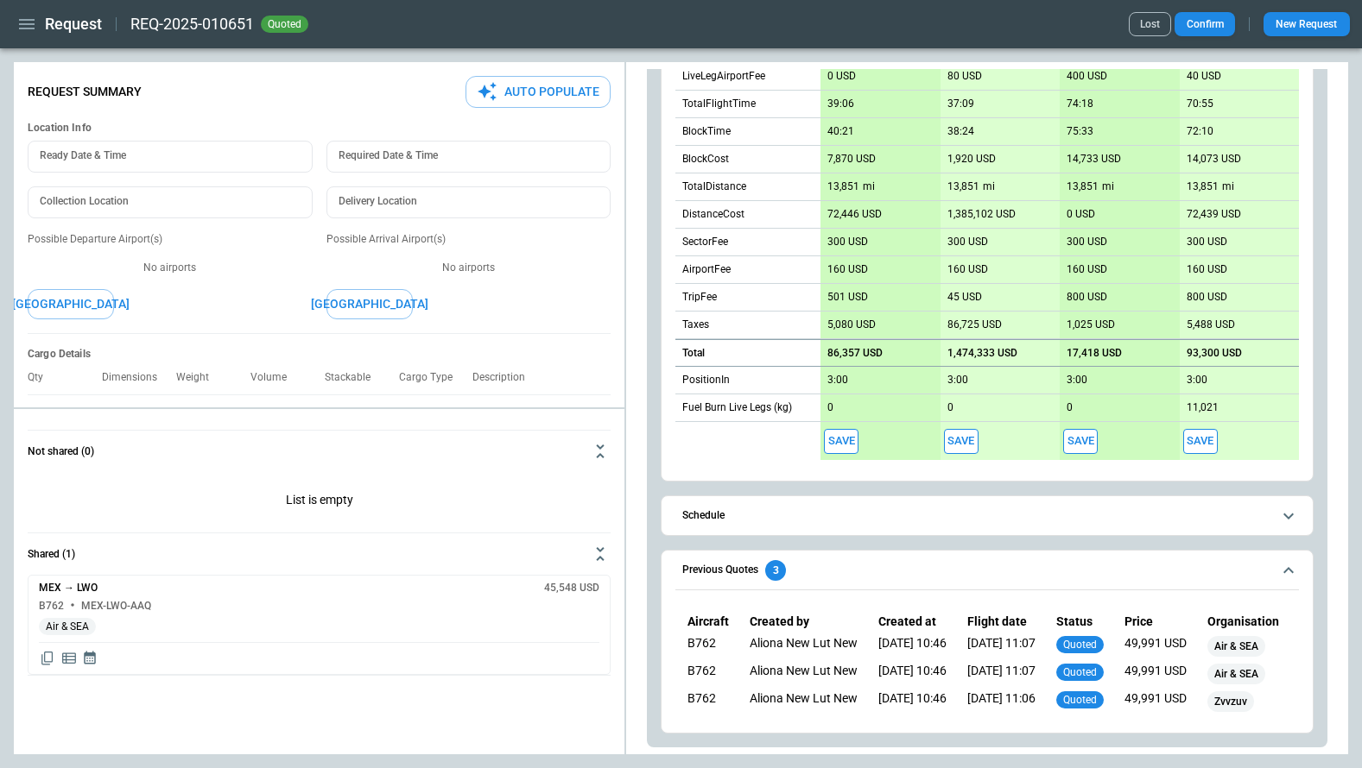
click at [24, 23] on icon "button" at bounding box center [27, 24] width 16 height 10
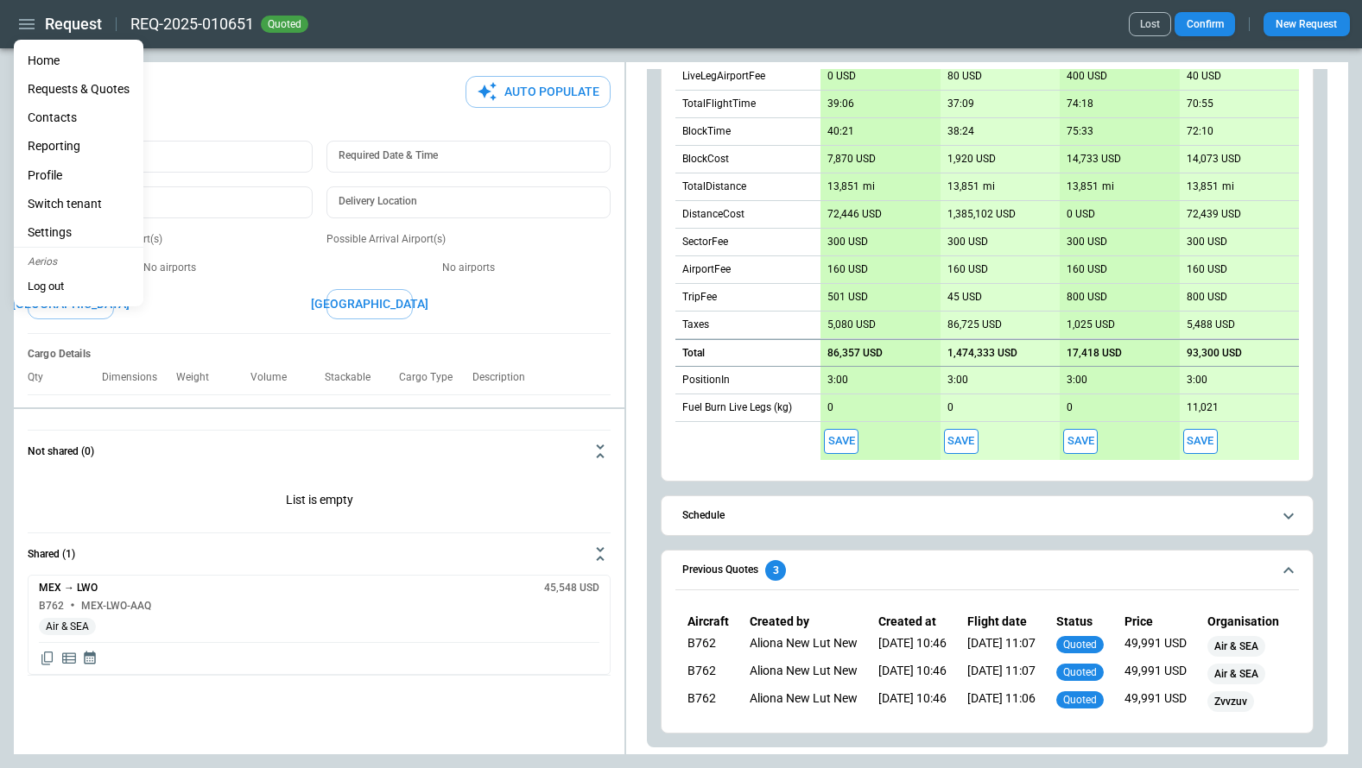
click at [36, 60] on li "Home" at bounding box center [79, 61] width 130 height 28
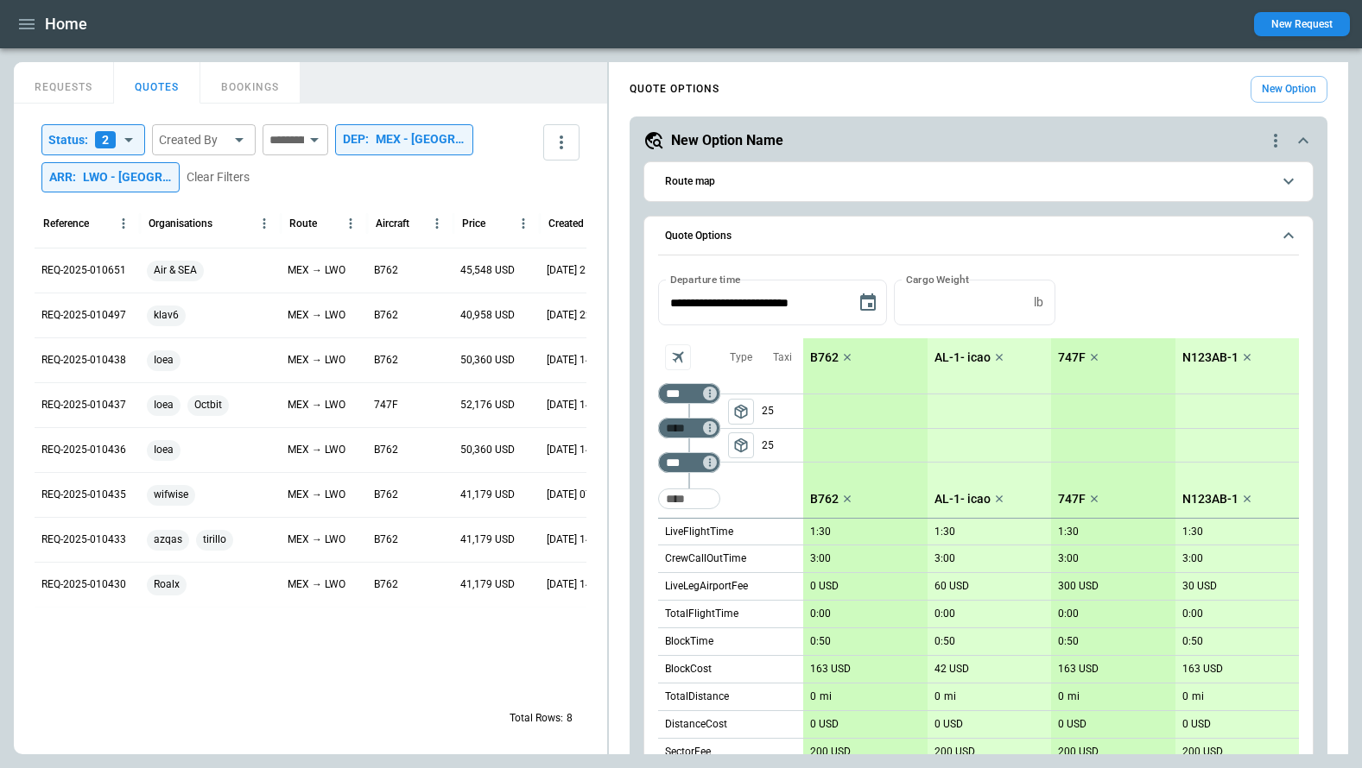
click at [111, 180] on div "LWO - Lviv International Airport" at bounding box center [127, 177] width 89 height 15
click at [225, 226] on icon "Clear" at bounding box center [223, 226] width 17 height 17
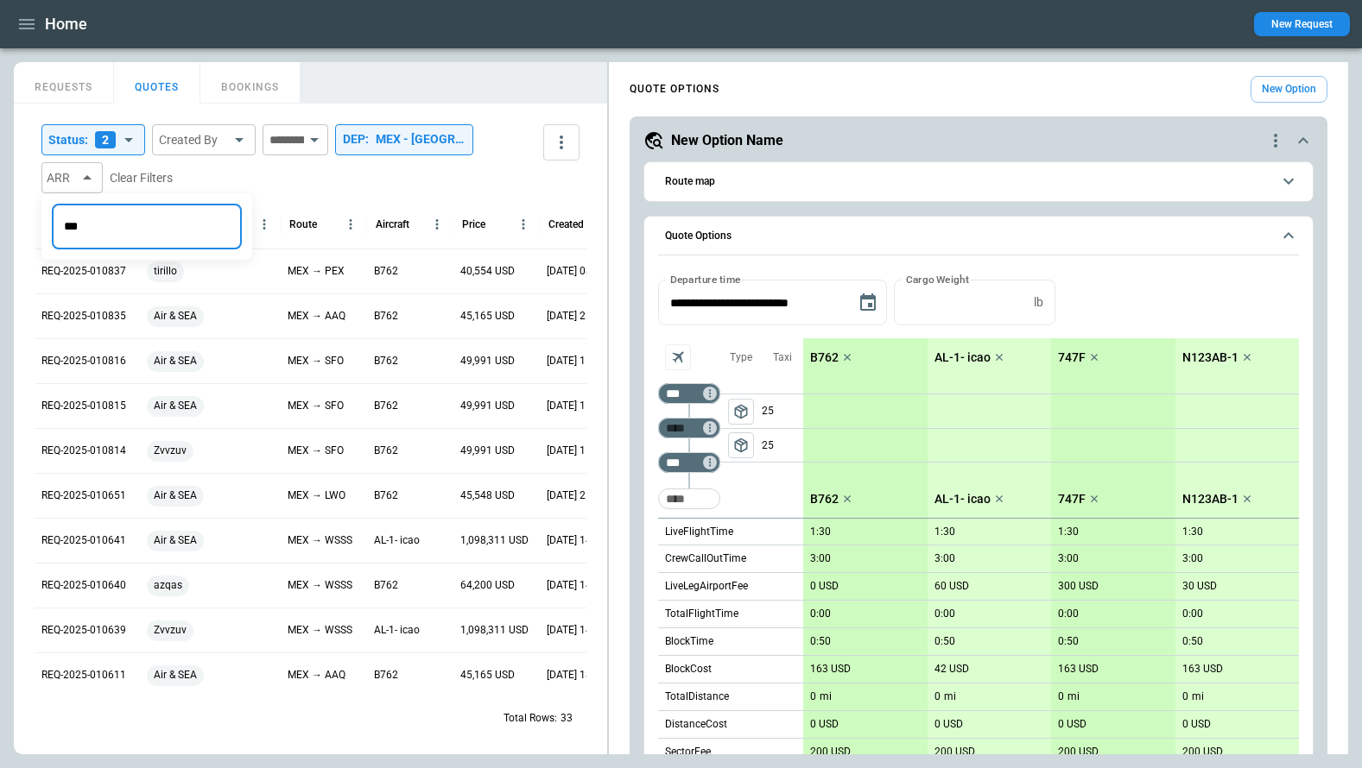
type input "***"
type input "**********"
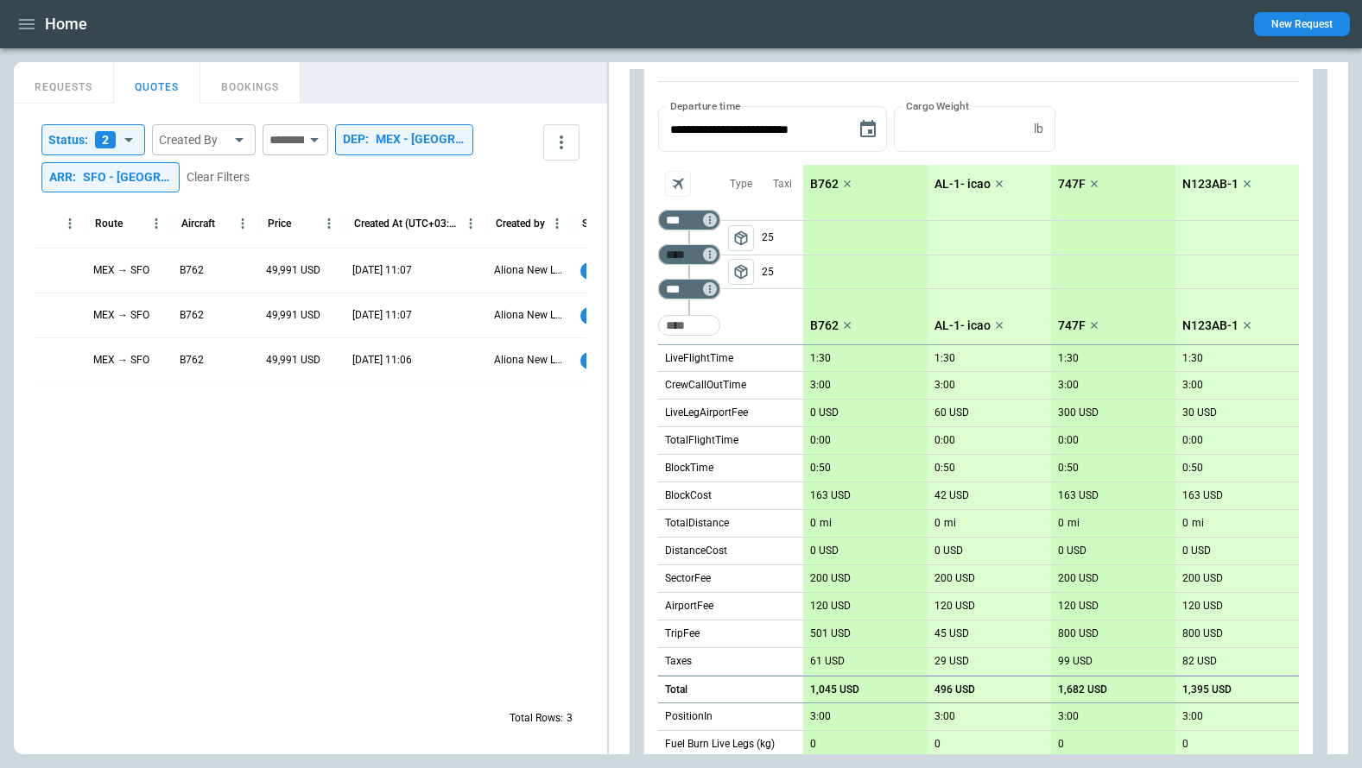
scroll to position [4, 0]
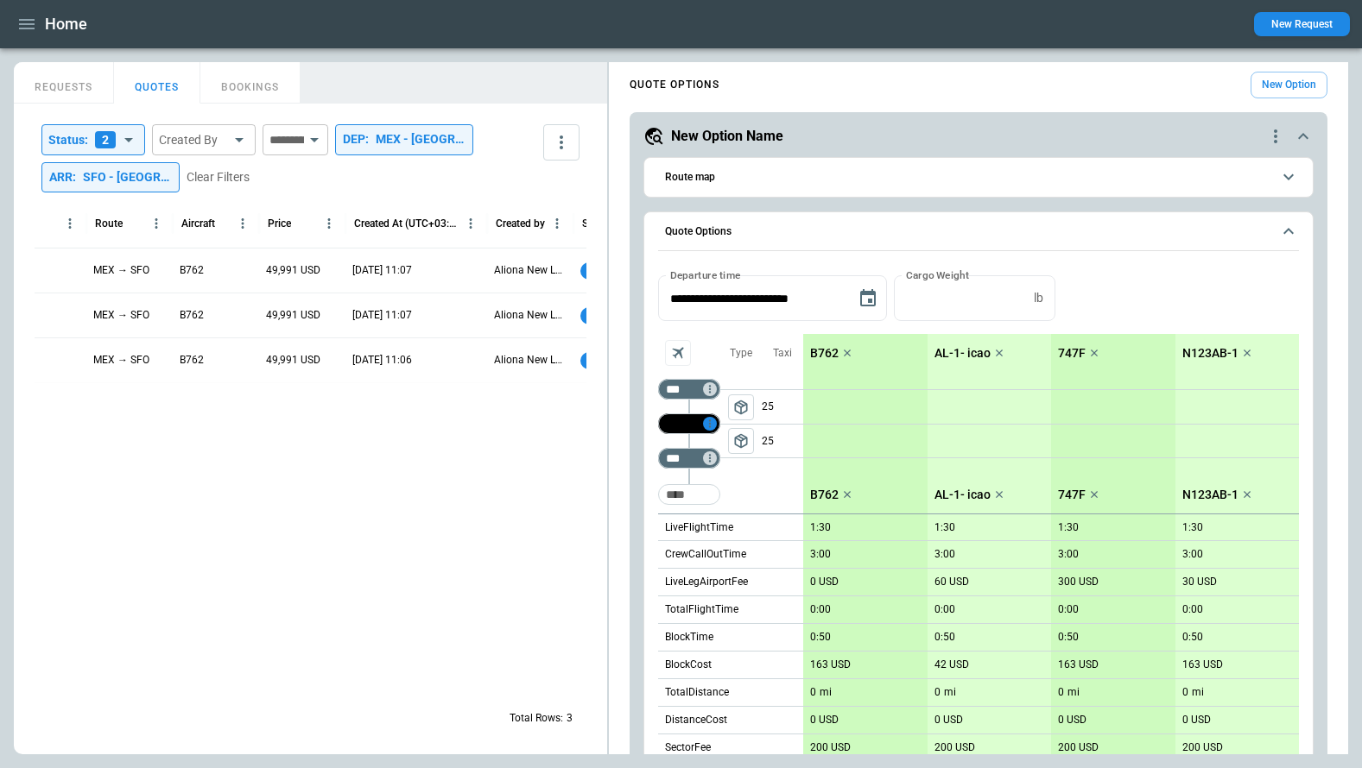
click at [707, 422] on icon "Too short" at bounding box center [710, 424] width 12 height 12
click at [724, 468] on p "Delete" at bounding box center [724, 469] width 28 height 15
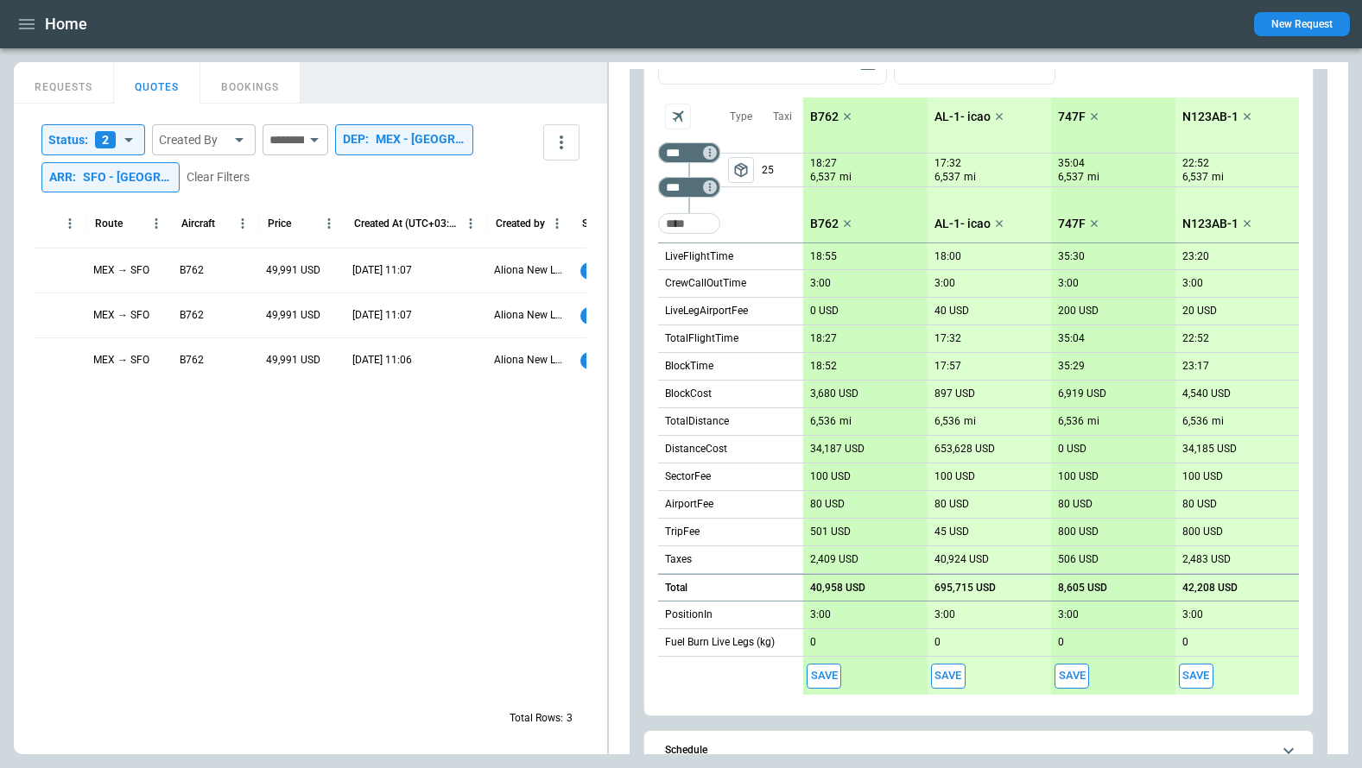
scroll to position [114, 0]
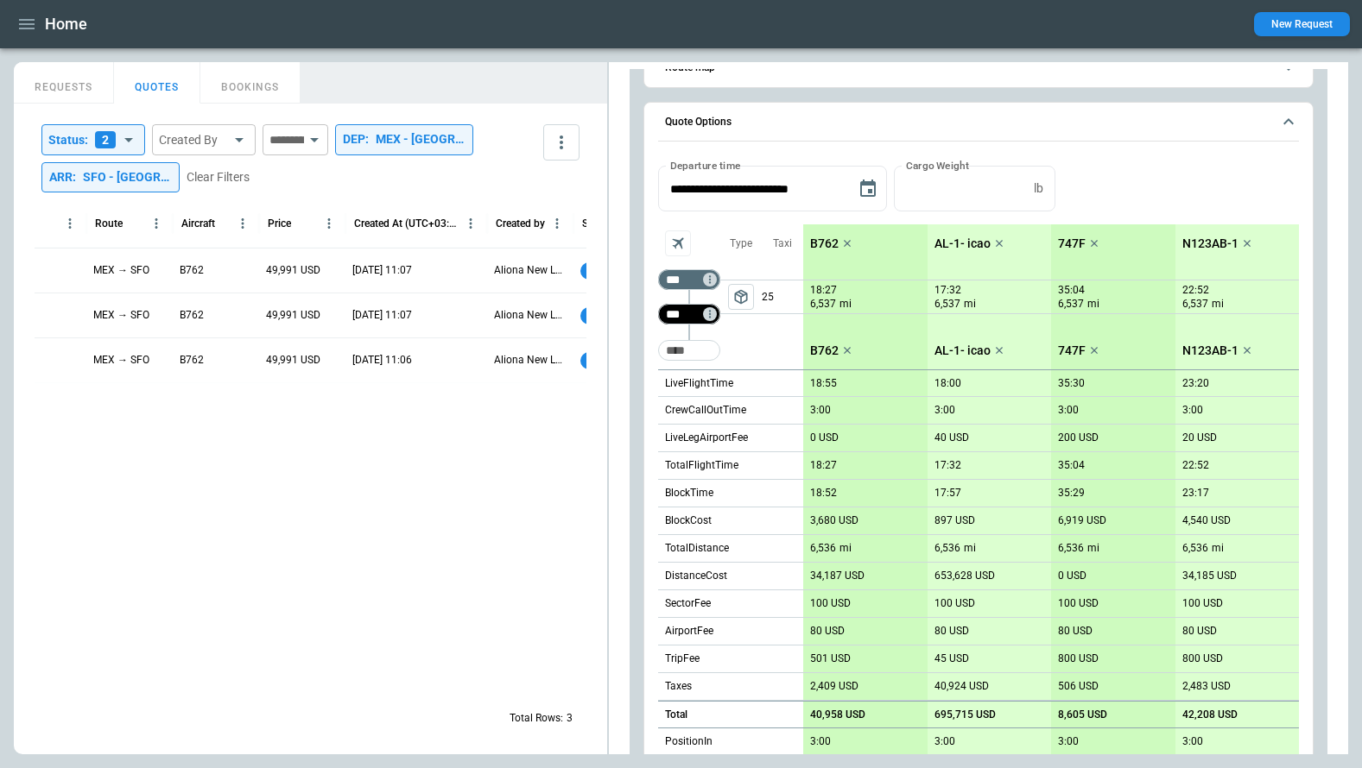
click at [686, 316] on input "***" at bounding box center [685, 314] width 48 height 17
type input "***"
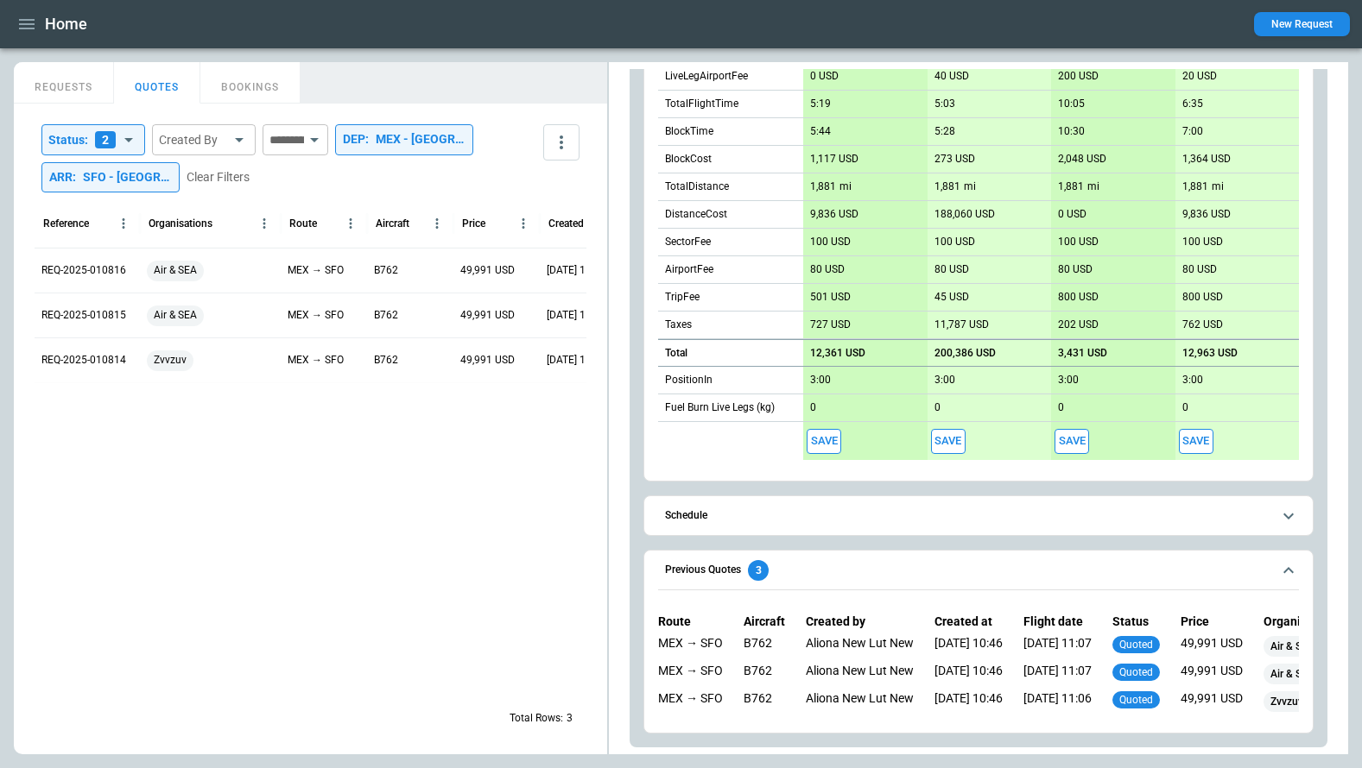
scroll to position [0, 0]
click at [161, 177] on div "SFO - San Francisco International Airport" at bounding box center [127, 177] width 89 height 15
click at [225, 224] on icon "Clear" at bounding box center [223, 226] width 10 height 10
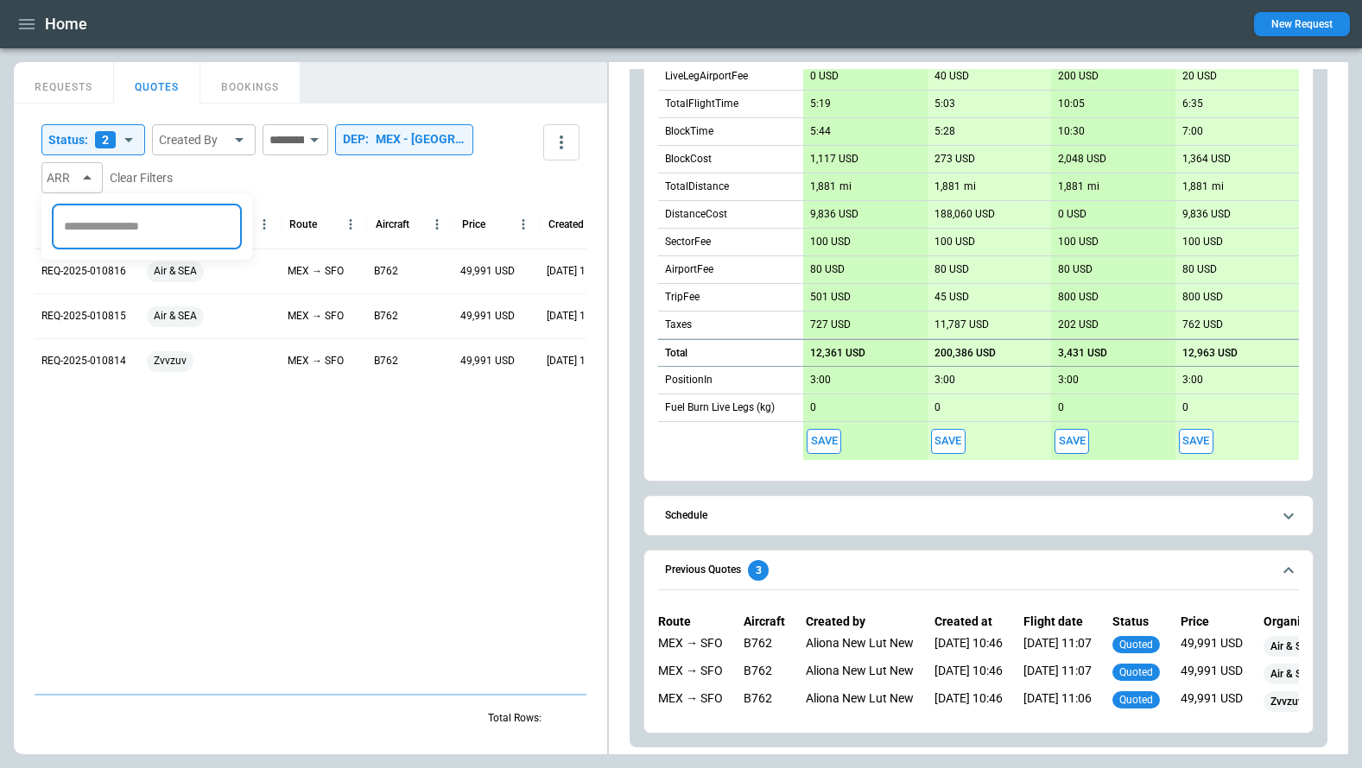
scroll to position [0, 0]
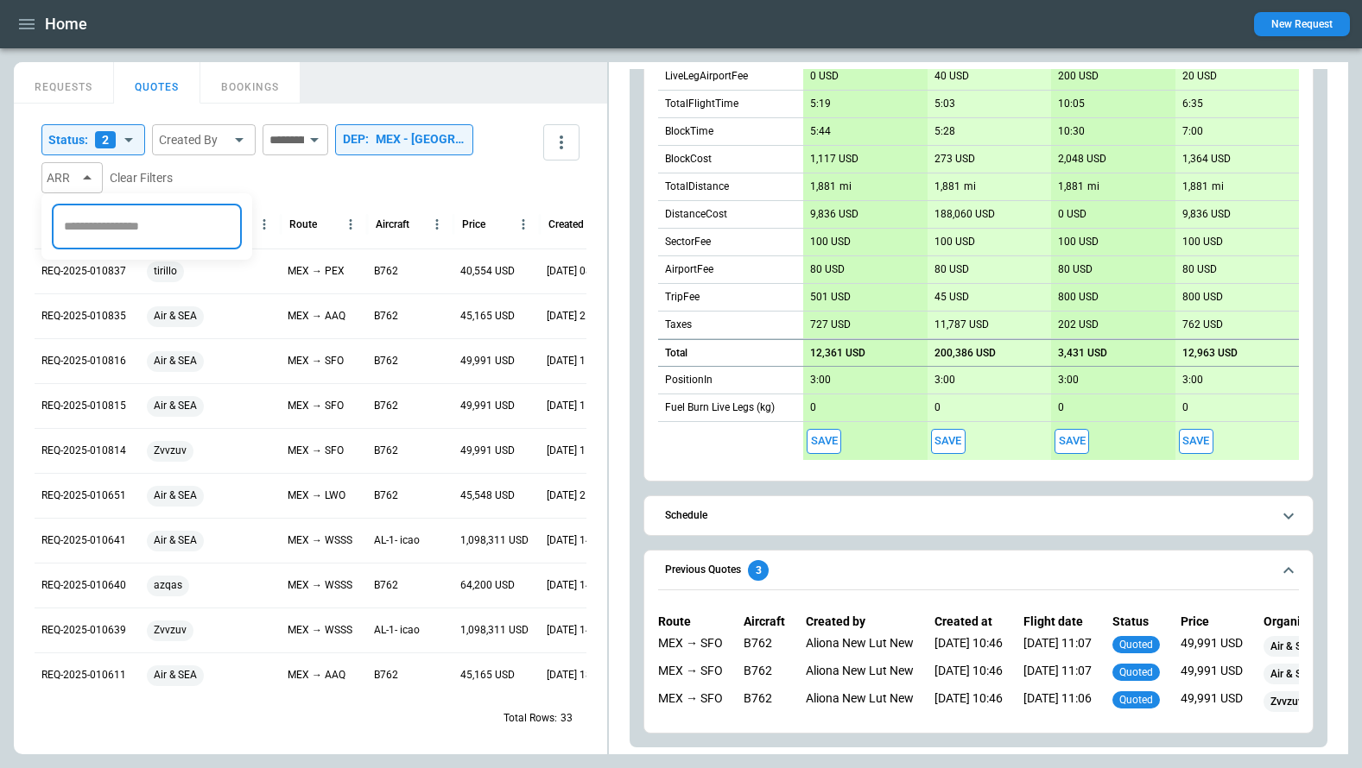
click at [311, 179] on div at bounding box center [681, 384] width 1362 height 768
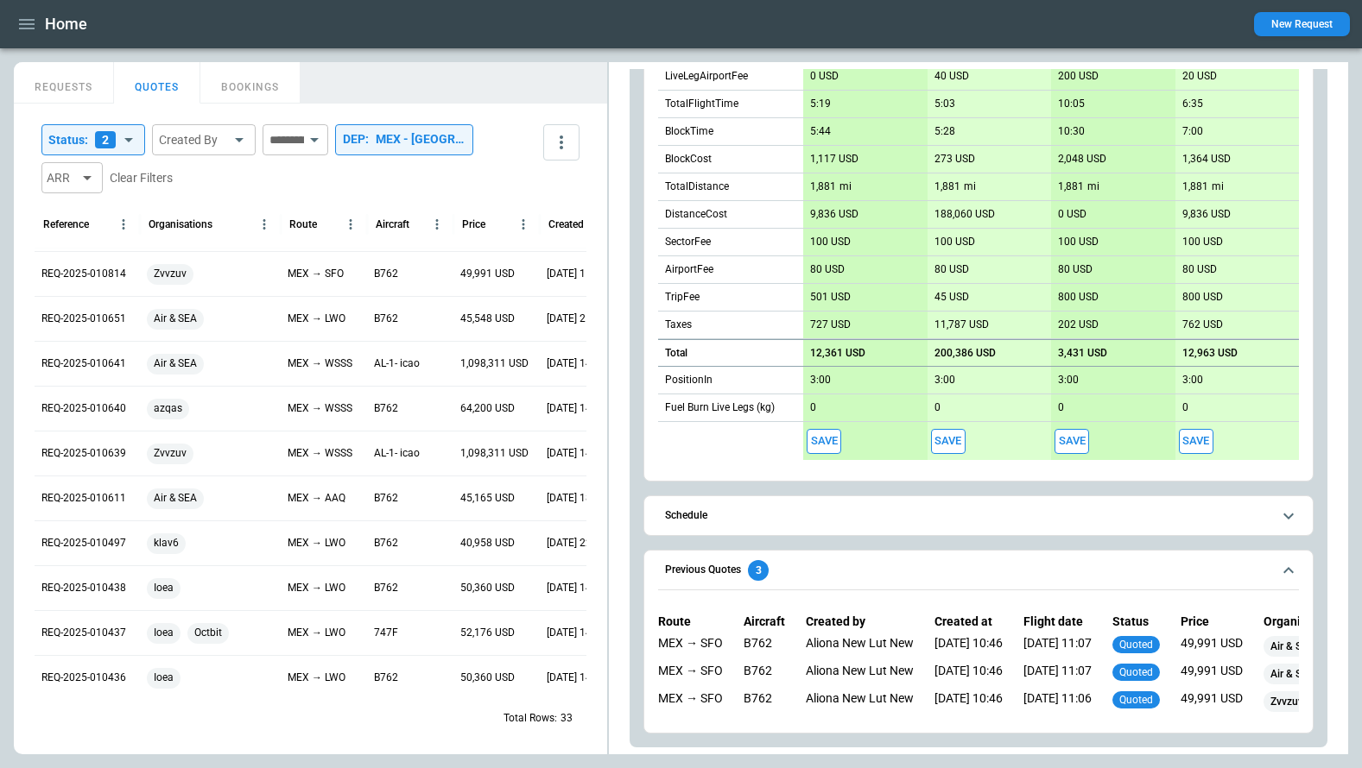
scroll to position [158, 0]
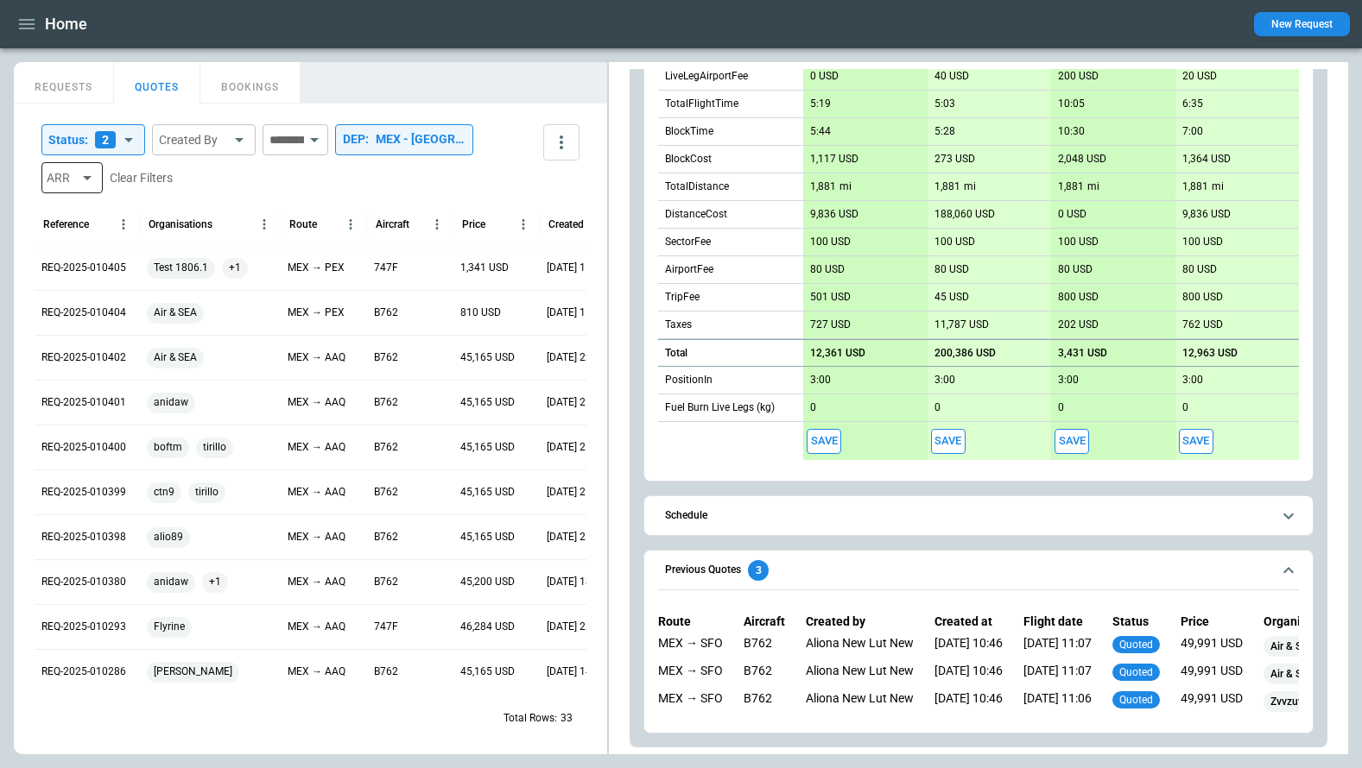
click at [69, 185] on div "ARR" at bounding box center [71, 177] width 61 height 31
type input "***"
type input "**********"
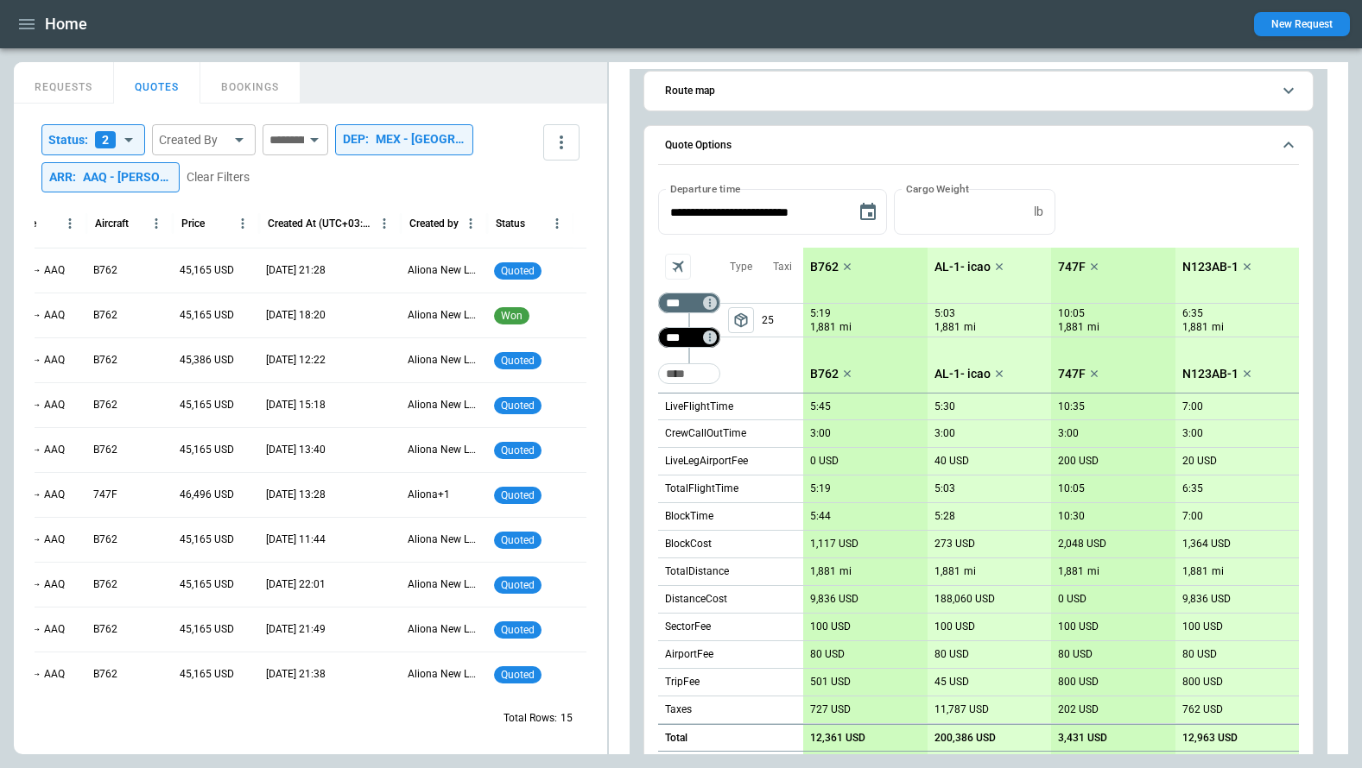
click at [691, 339] on input "***" at bounding box center [685, 337] width 48 height 17
type input "***"
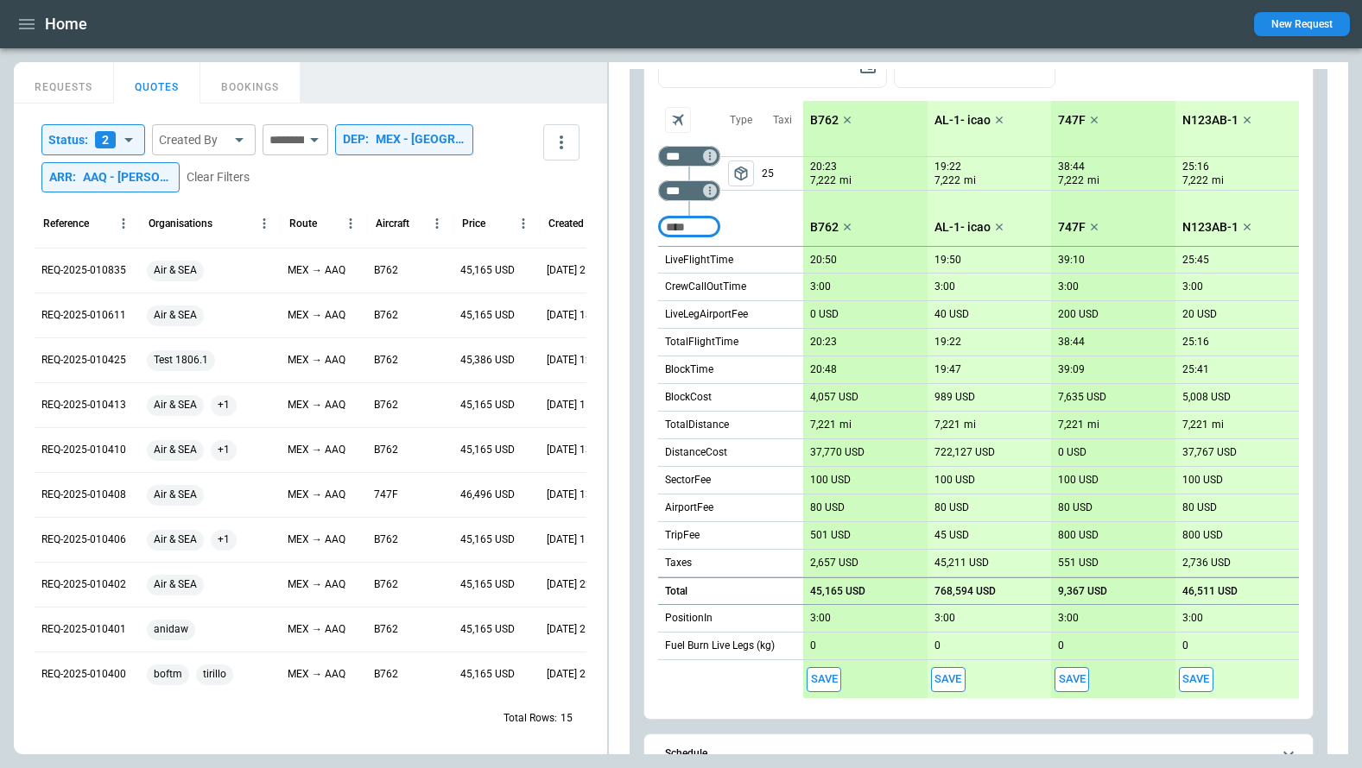
scroll to position [420, 0]
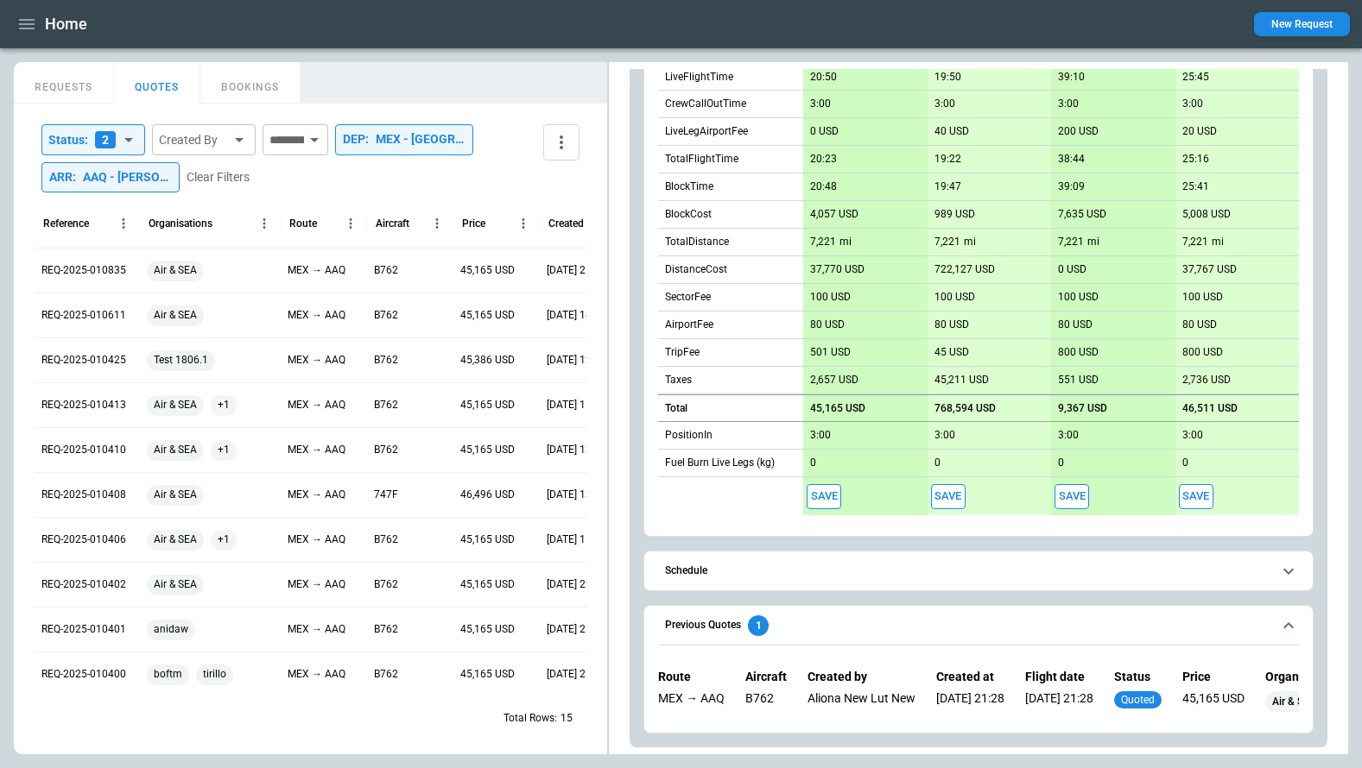
click at [808, 629] on span "Previous Quotes 1" at bounding box center [968, 626] width 606 height 21
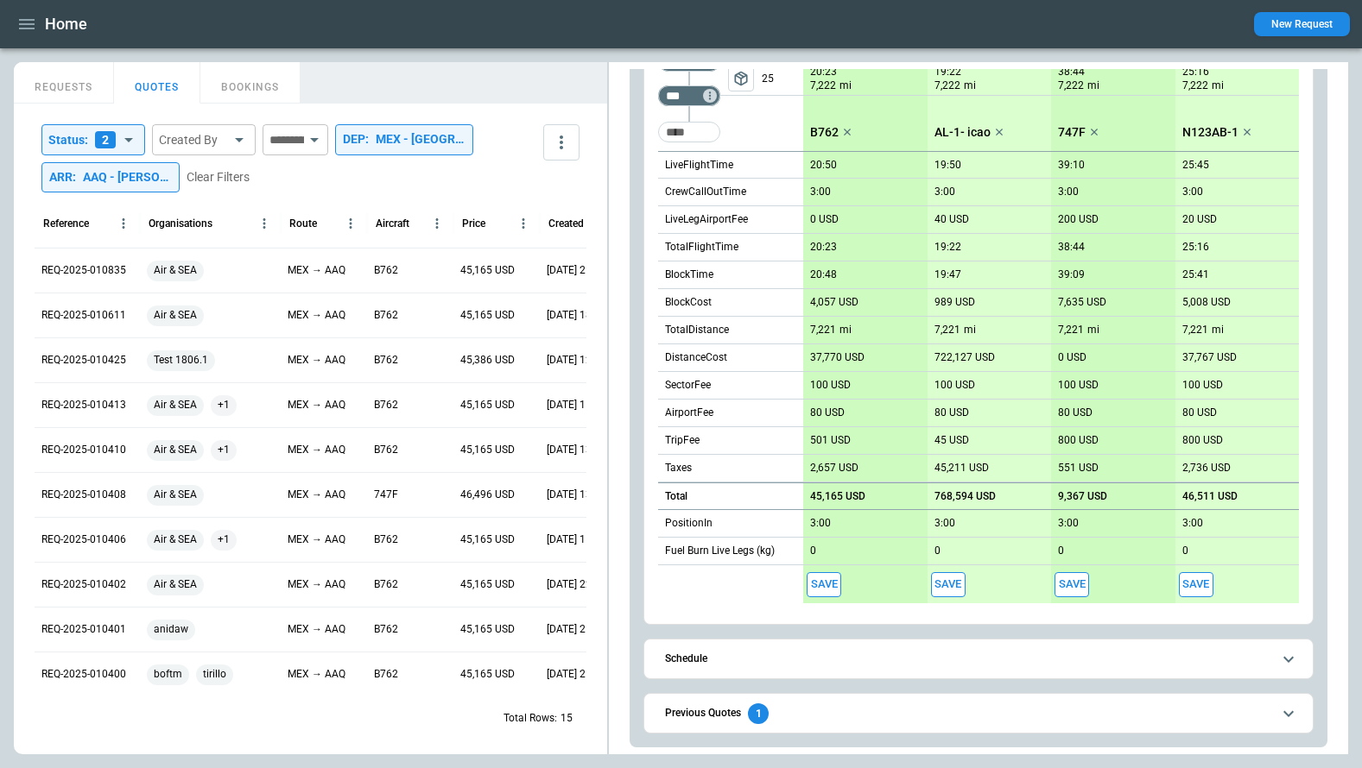
scroll to position [332, 0]
click at [795, 704] on span "Previous Quotes 1" at bounding box center [968, 714] width 606 height 21
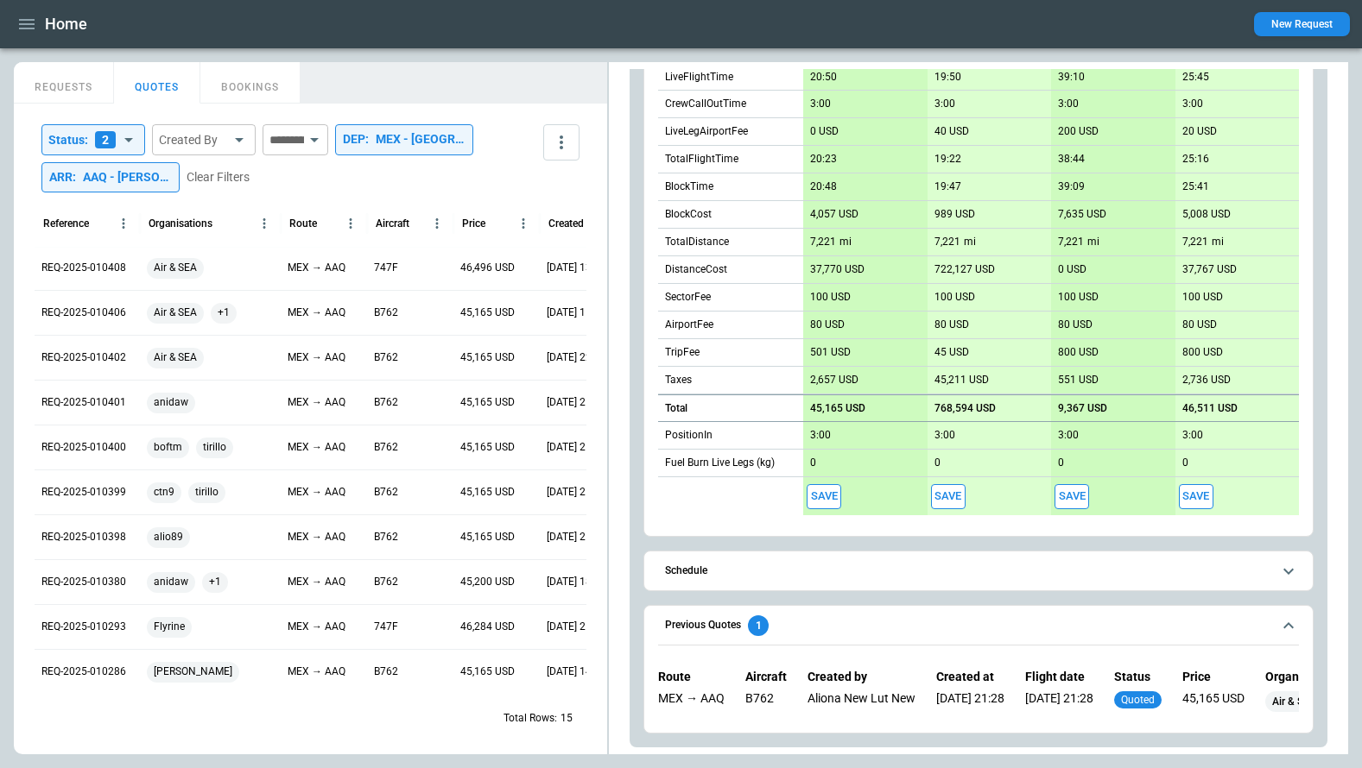
scroll to position [117, 0]
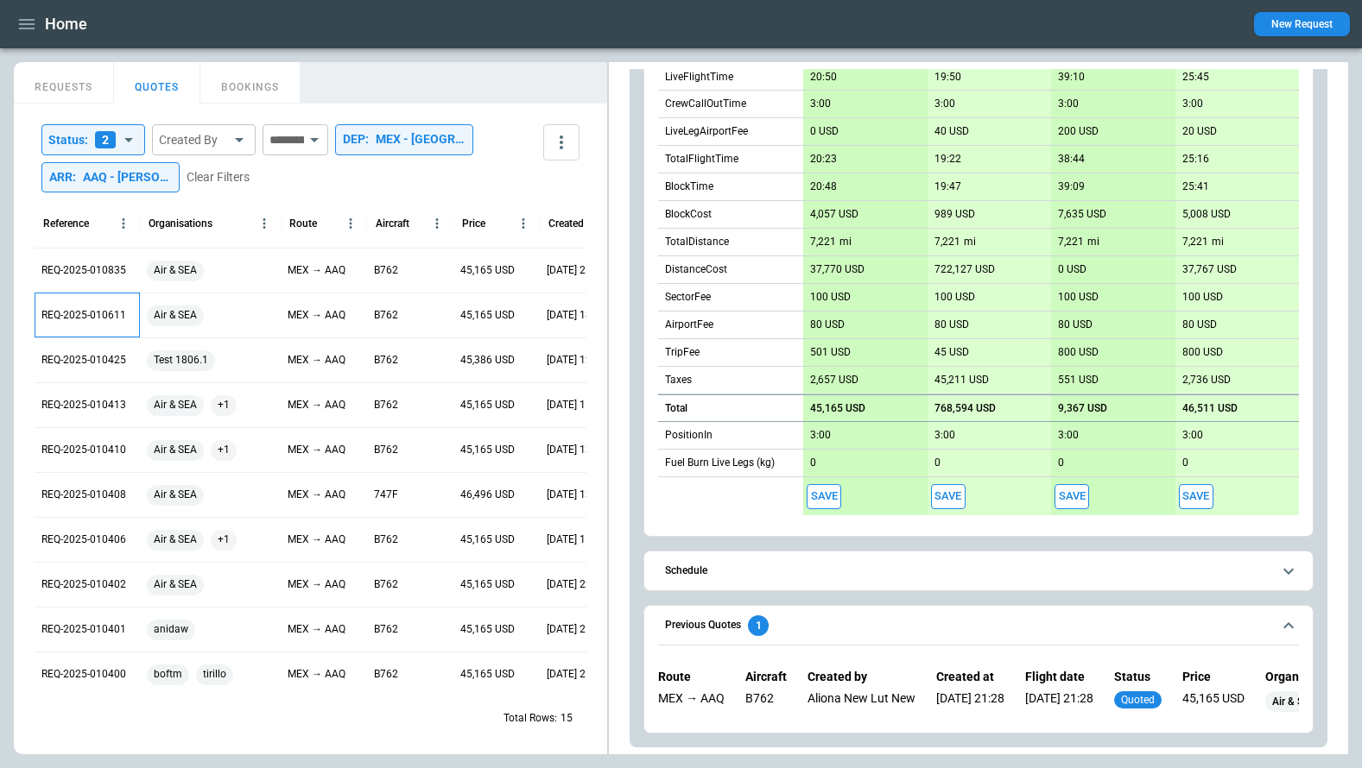
click at [83, 318] on p "REQ-2025-010611" at bounding box center [83, 315] width 85 height 15
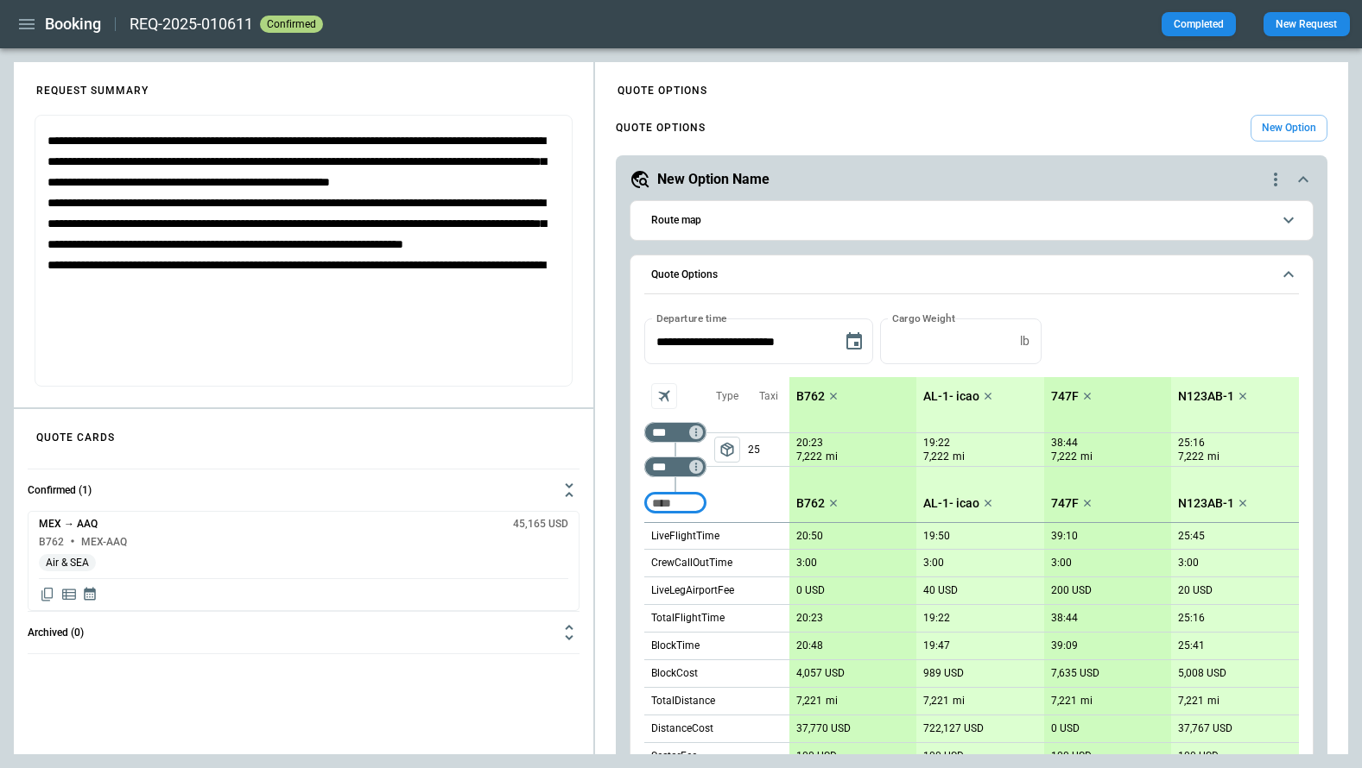
click at [689, 128] on h4 "QUOTE OPTIONS" at bounding box center [661, 128] width 90 height 8
click at [1144, 178] on icon "scrollable content" at bounding box center [1303, 179] width 21 height 21
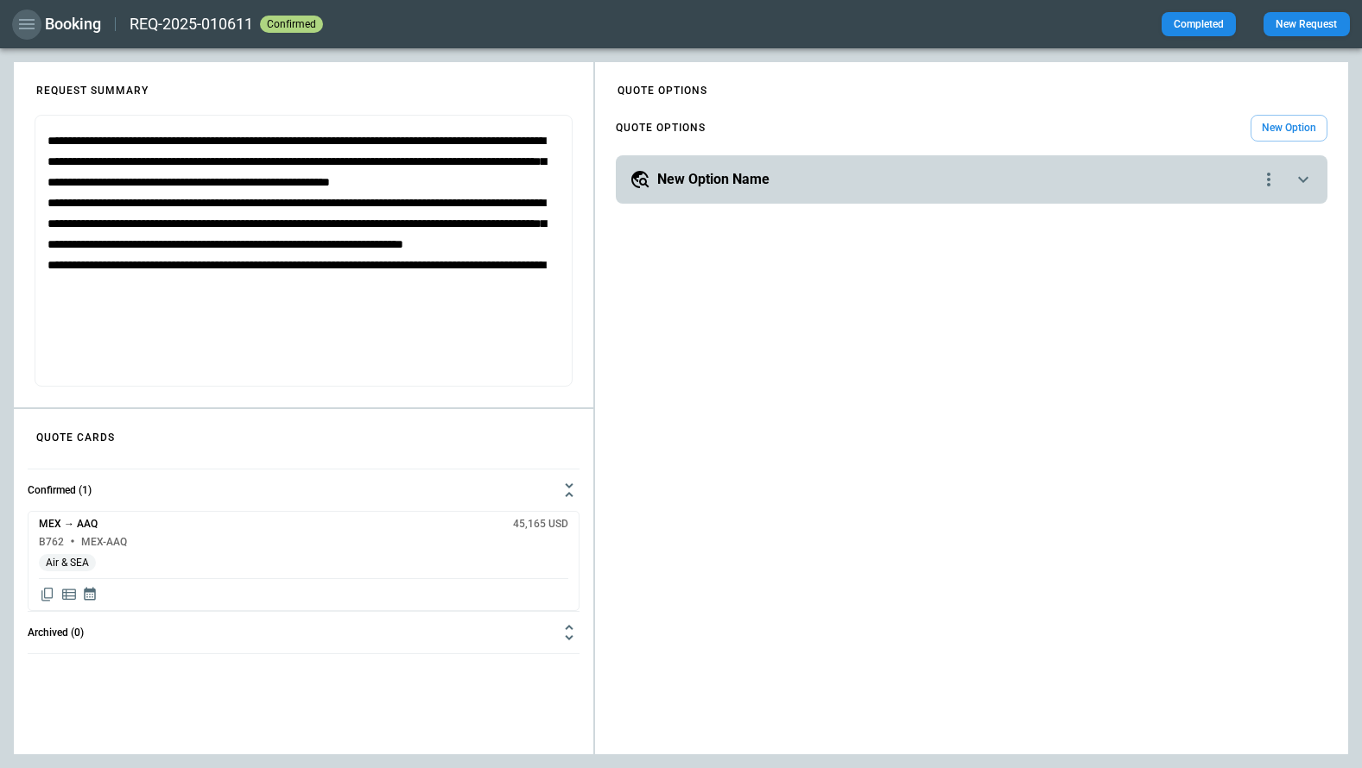
click at [27, 19] on icon "button" at bounding box center [27, 24] width 16 height 10
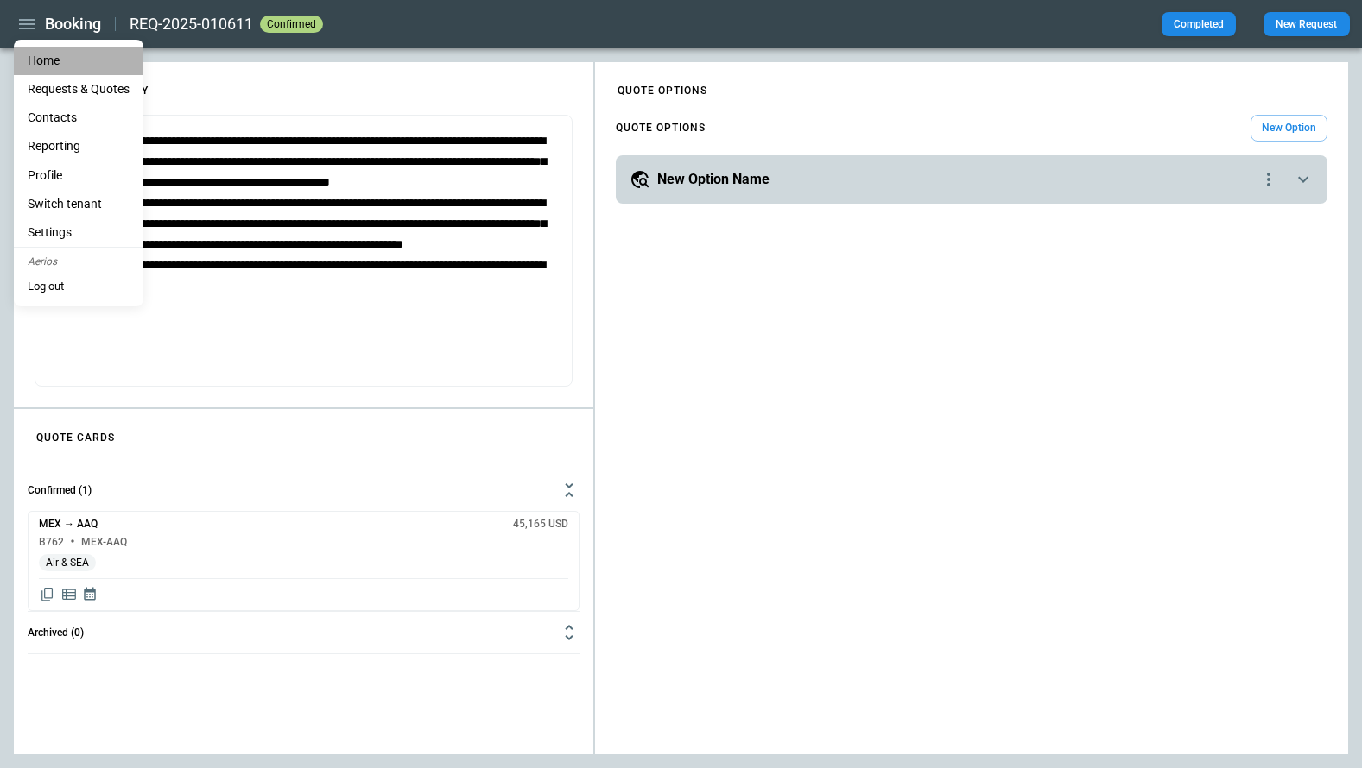
click at [40, 59] on li "Home" at bounding box center [79, 61] width 130 height 28
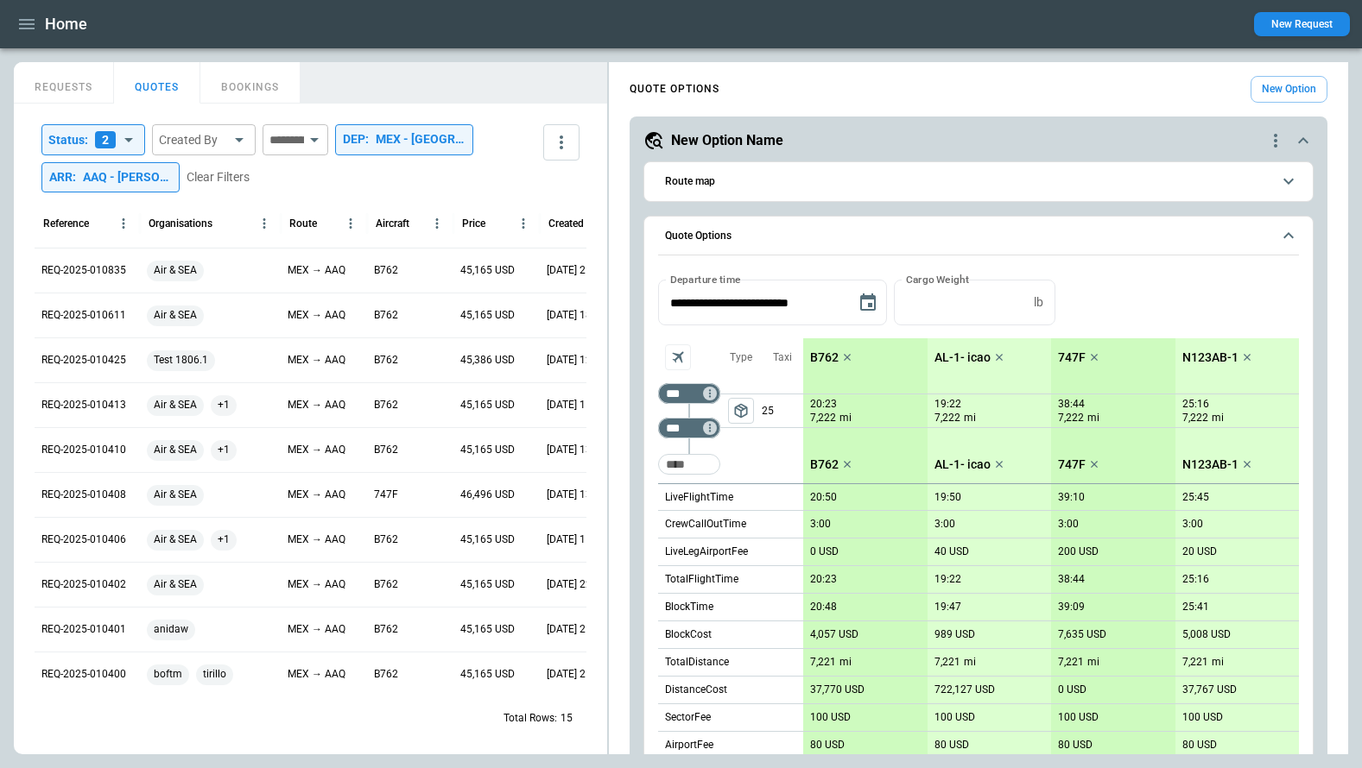
click at [1144, 137] on icon "scrollable content" at bounding box center [1303, 140] width 21 height 21
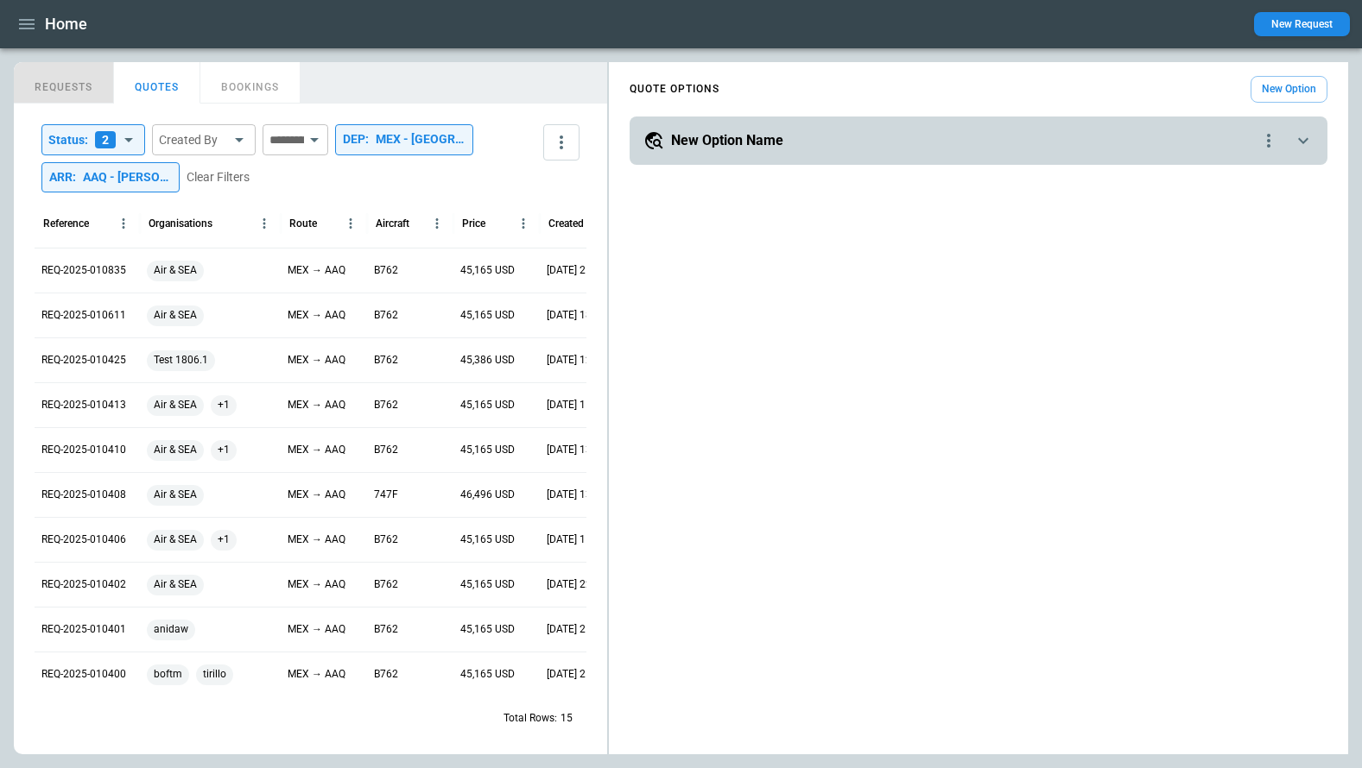
click at [42, 92] on button "REQUESTS" at bounding box center [64, 82] width 100 height 41
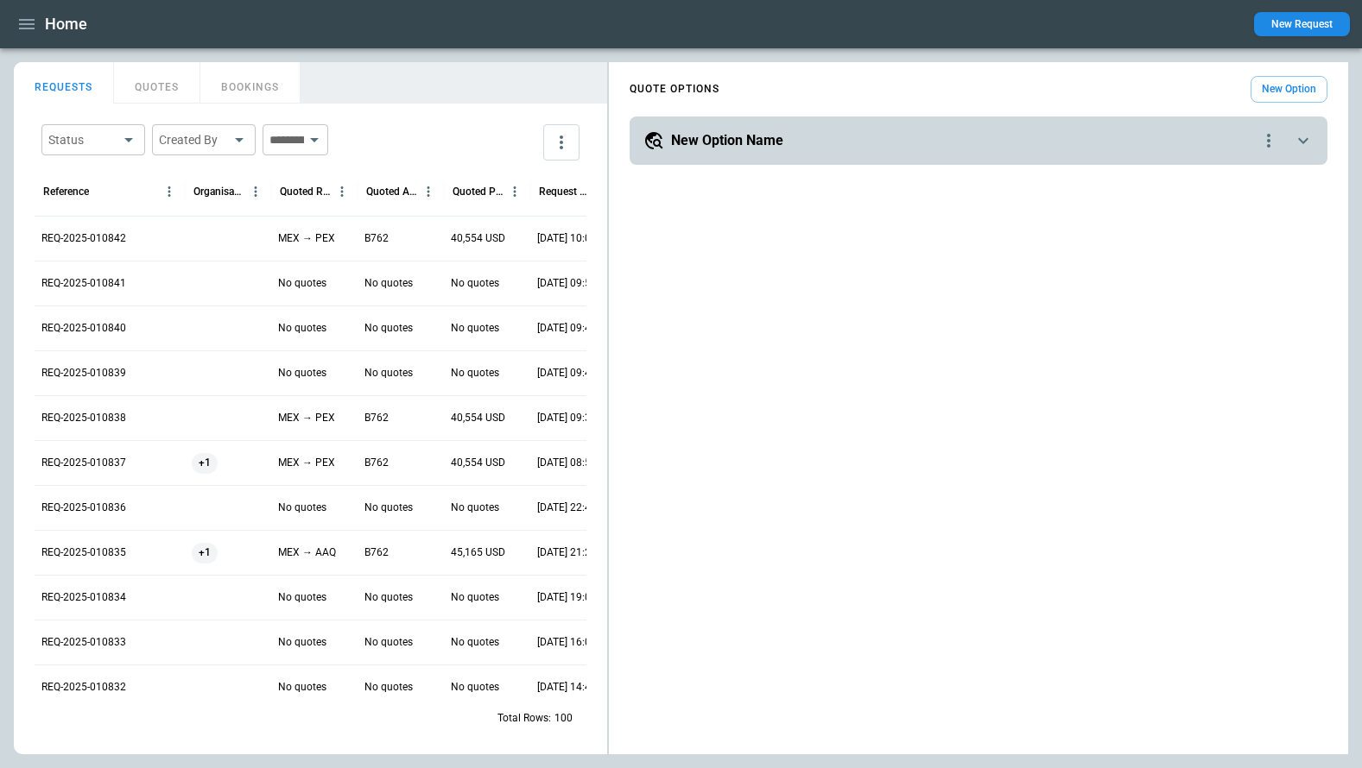
click at [89, 237] on p "REQ-2025-010842" at bounding box center [83, 238] width 85 height 15
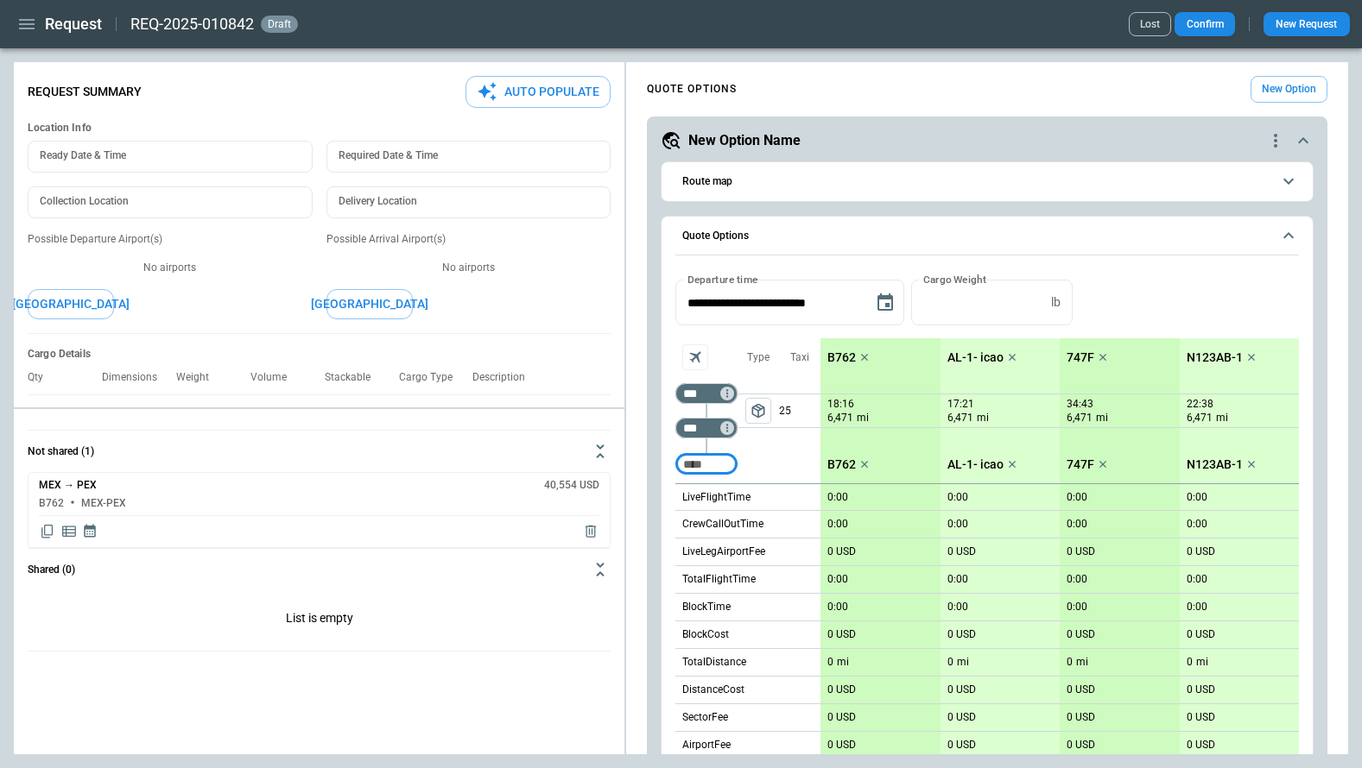
type textarea "*"
type input "**********"
click at [1050, 82] on div "QUOTE OPTIONS New Option" at bounding box center [987, 89] width 680 height 27
click at [670, 78] on div "QUOTE OPTIONS New Option" at bounding box center [987, 89] width 680 height 27
click at [1144, 142] on icon "scrollable content" at bounding box center [1303, 140] width 21 height 21
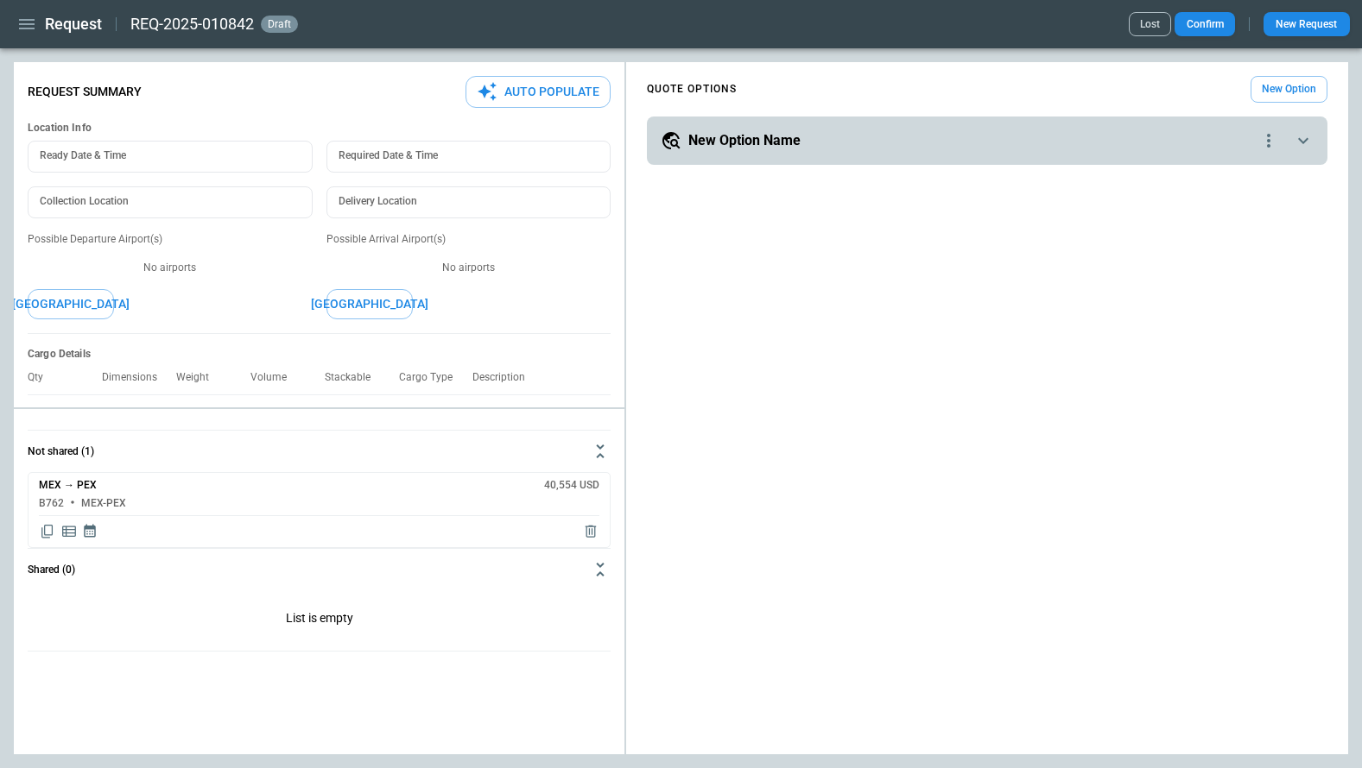
click at [28, 24] on icon "button" at bounding box center [27, 24] width 16 height 10
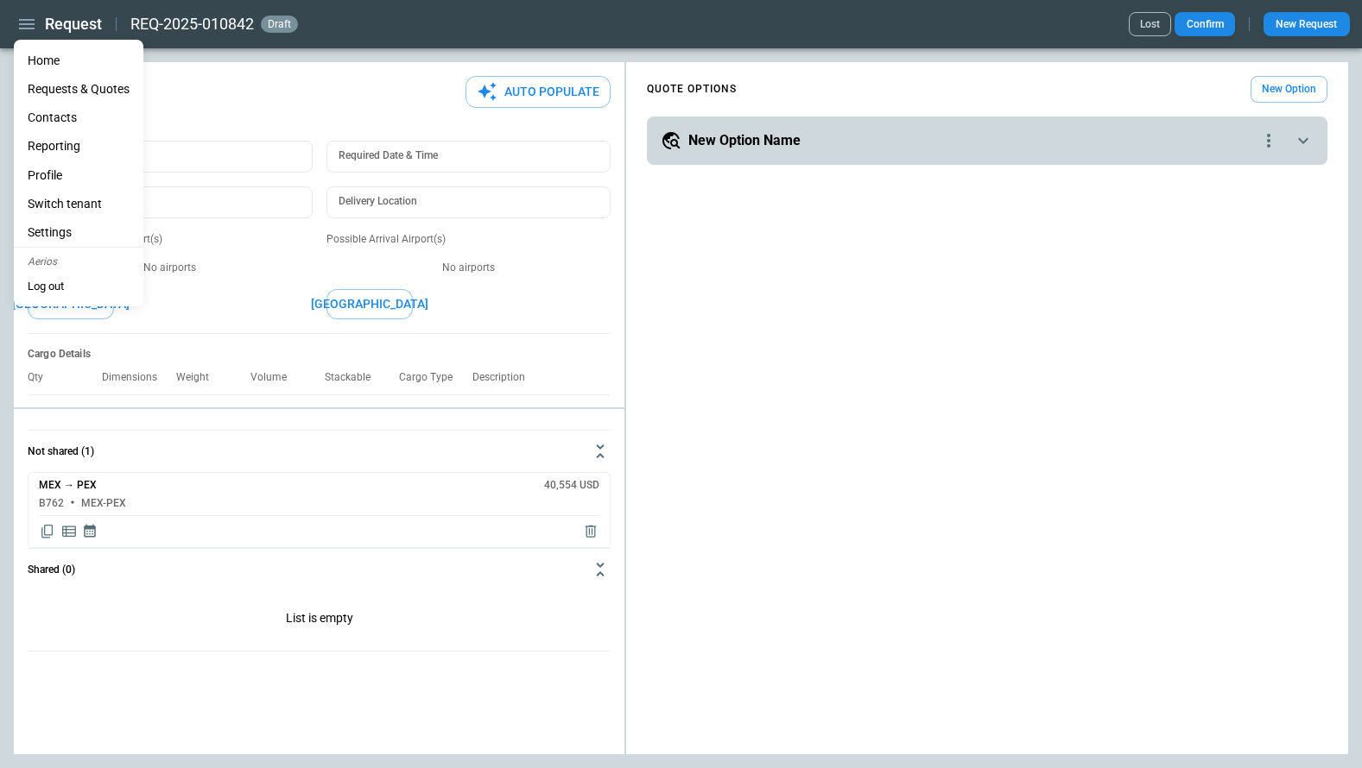
click at [269, 102] on div at bounding box center [681, 384] width 1362 height 768
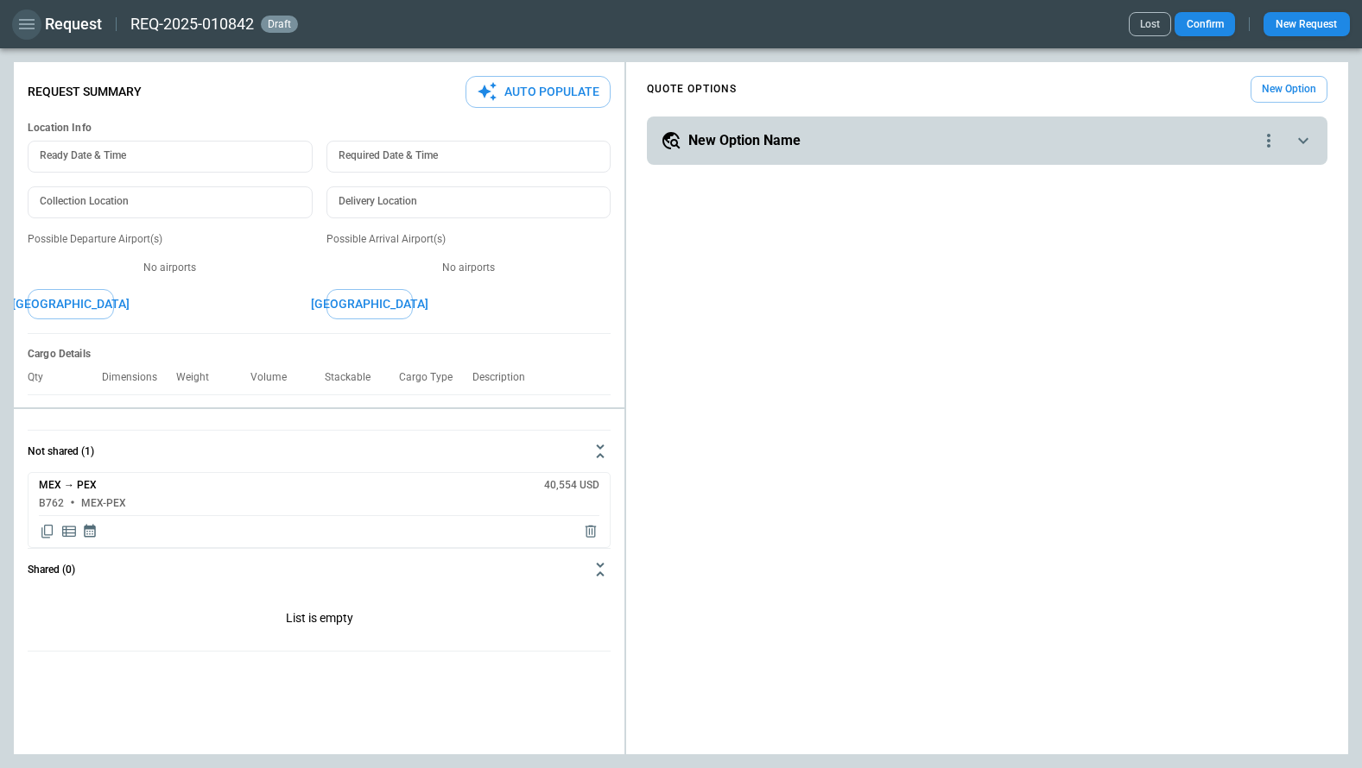
click at [22, 26] on icon "button" at bounding box center [26, 24] width 21 height 21
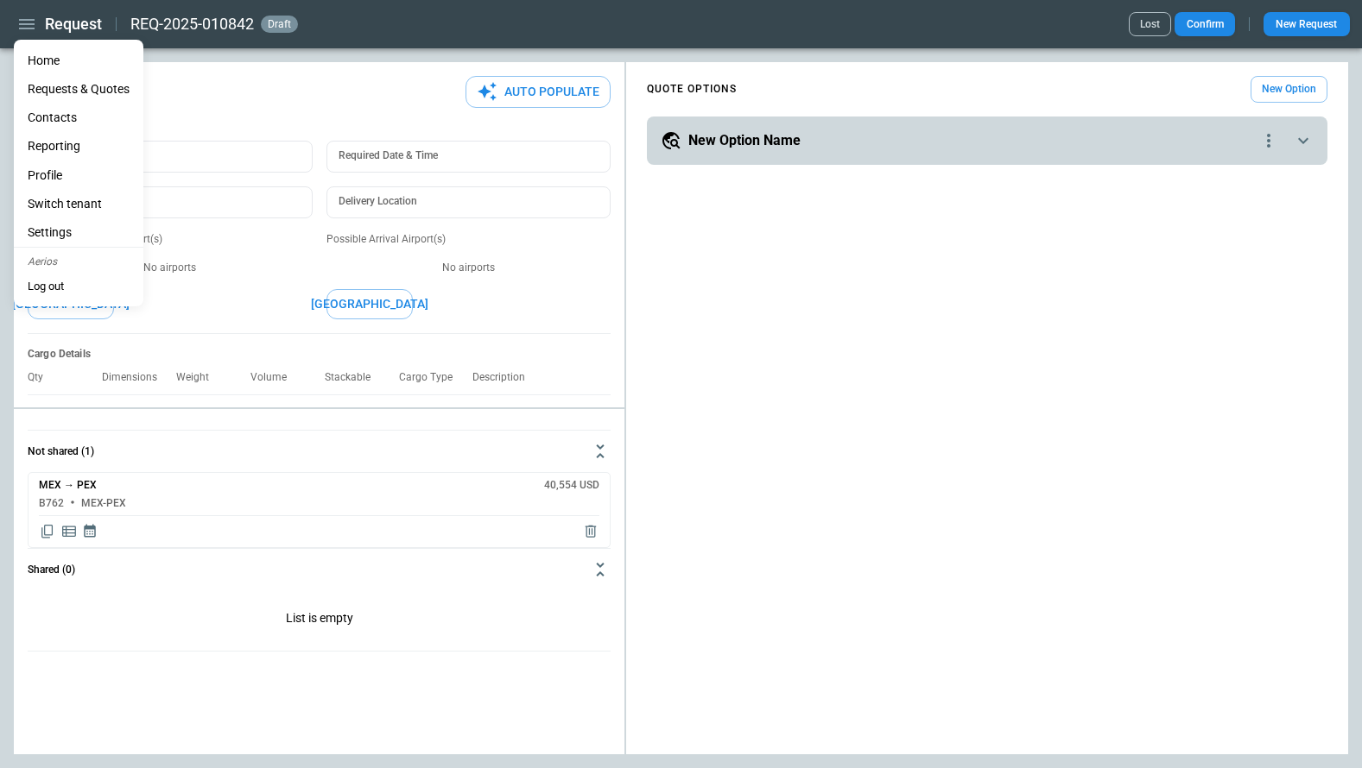
click at [70, 89] on Quotes "Requests & Quotes" at bounding box center [79, 89] width 130 height 28
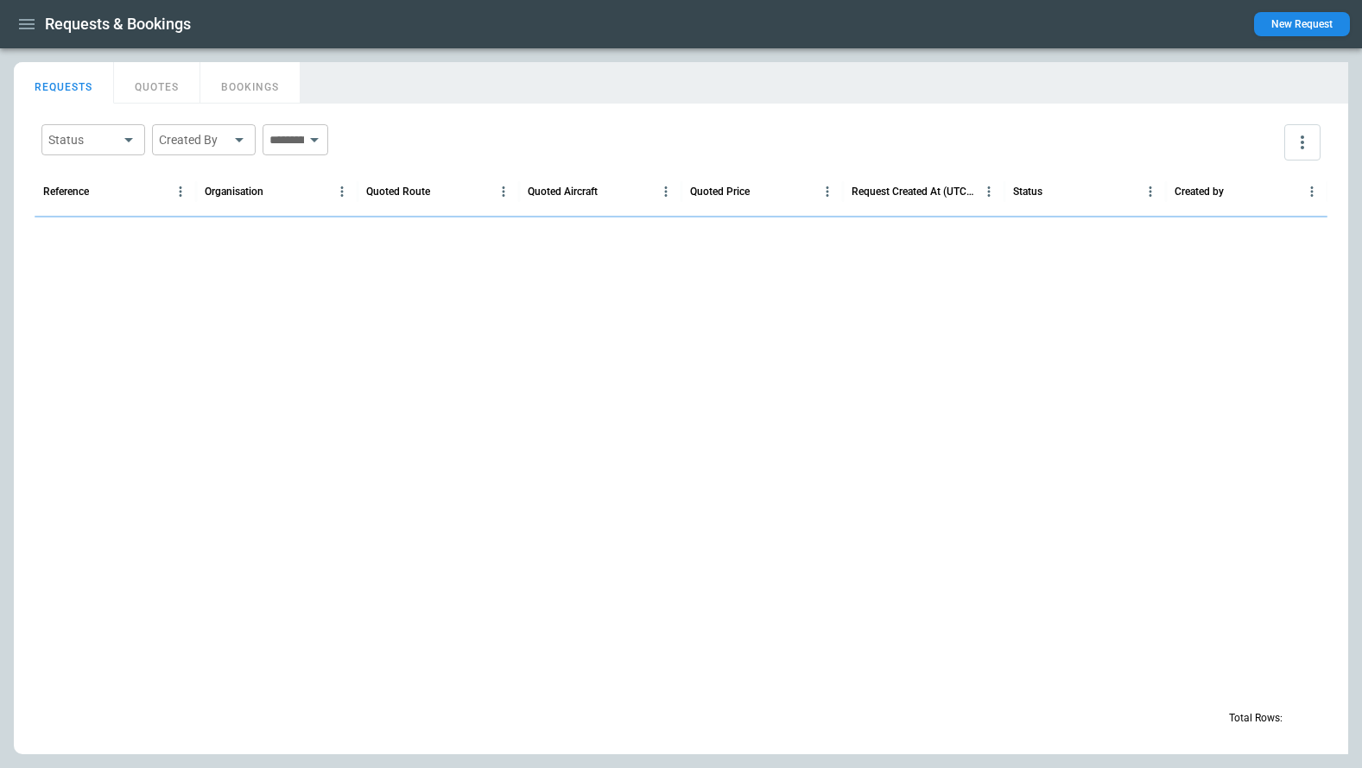
click at [236, 94] on button "BOOKINGS" at bounding box center [250, 82] width 100 height 41
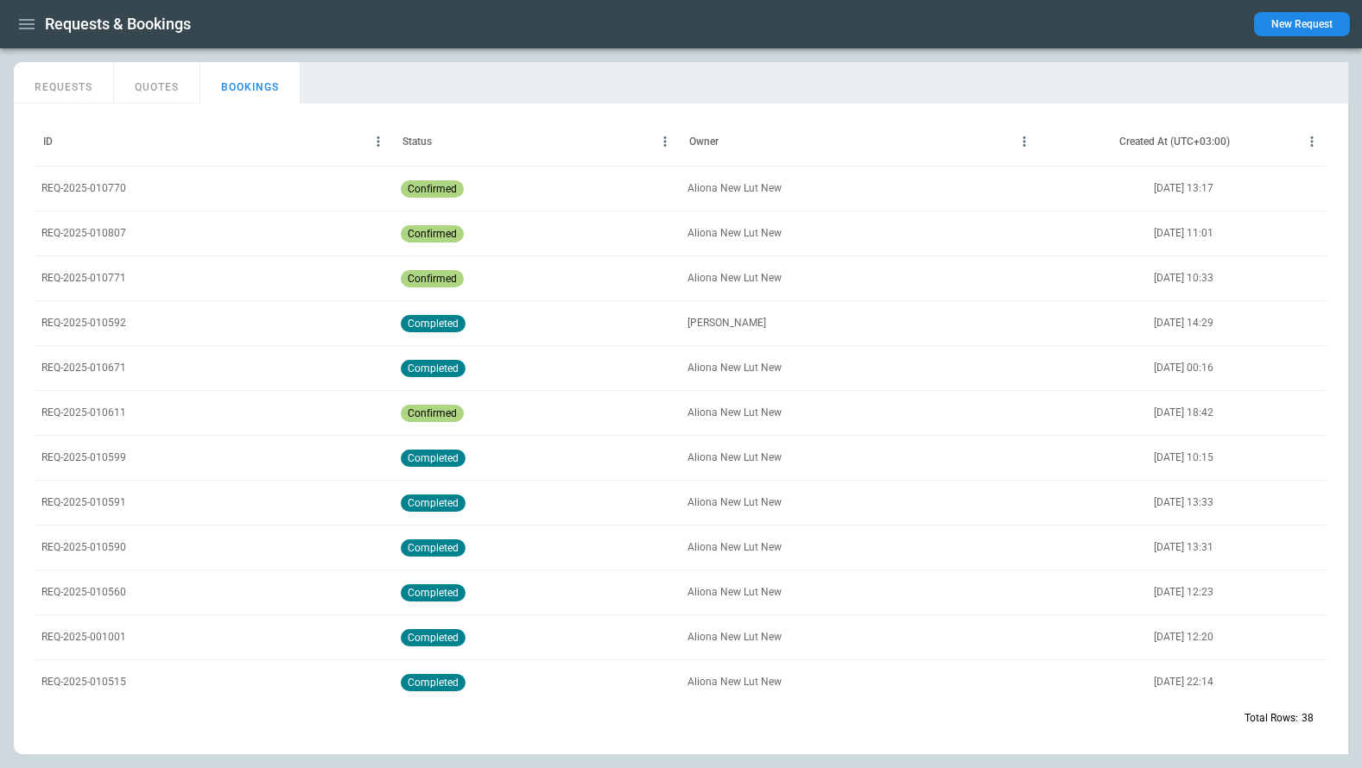
click at [97, 179] on div "REQ-2025-010770" at bounding box center [214, 188] width 359 height 45
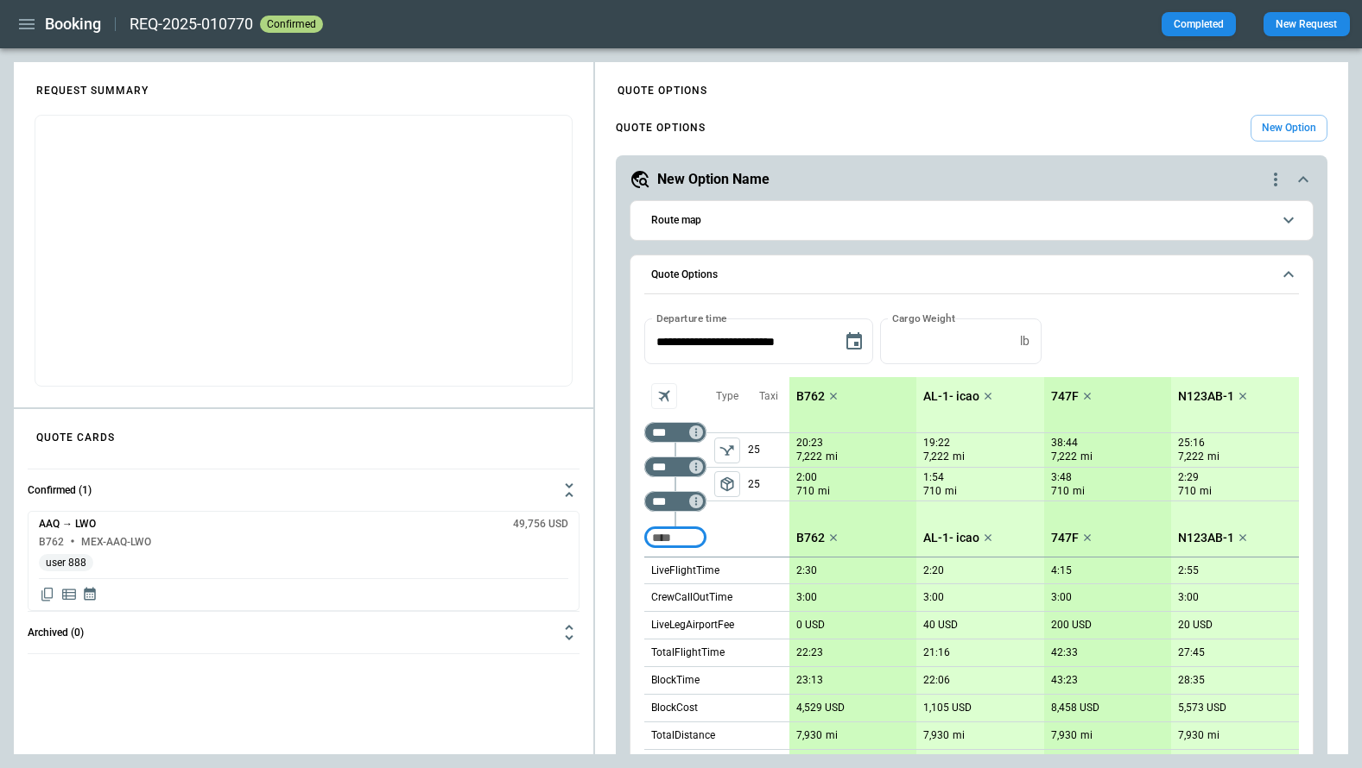
click at [696, 131] on h4 "QUOTE OPTIONS" at bounding box center [661, 128] width 90 height 8
click at [644, 128] on h4 "QUOTE OPTIONS" at bounding box center [661, 128] width 90 height 8
click at [28, 25] on icon "button" at bounding box center [26, 24] width 21 height 21
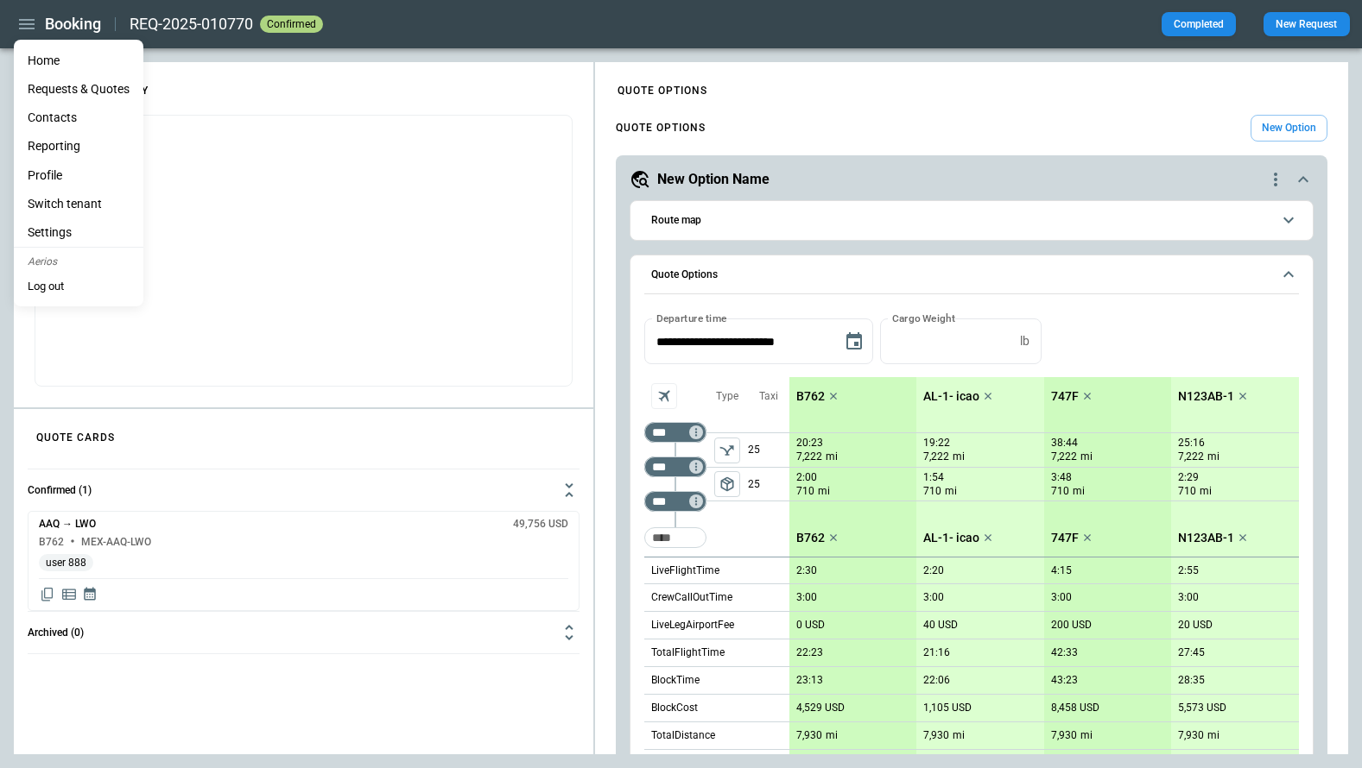
click at [60, 86] on Quotes "Requests & Quotes" at bounding box center [79, 89] width 130 height 28
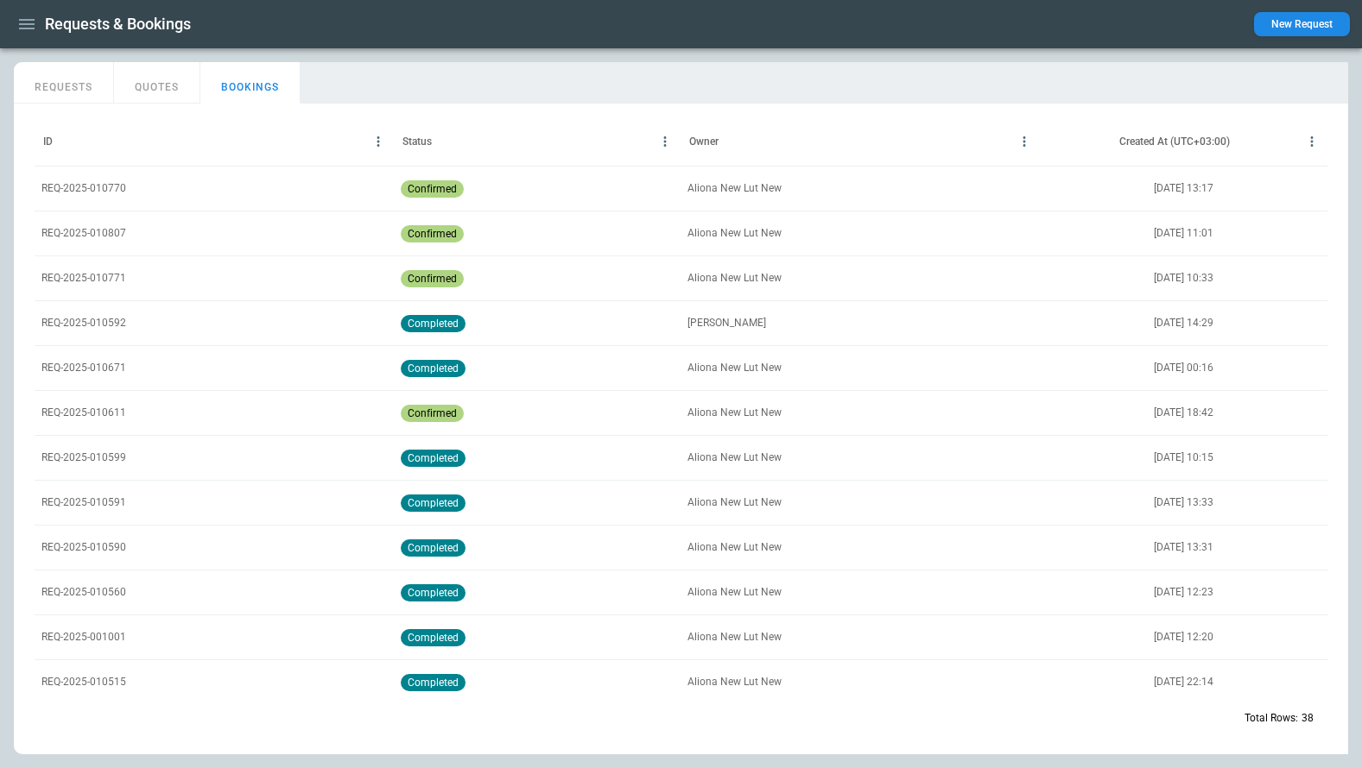
click at [73, 79] on button "REQUESTS" at bounding box center [64, 82] width 100 height 41
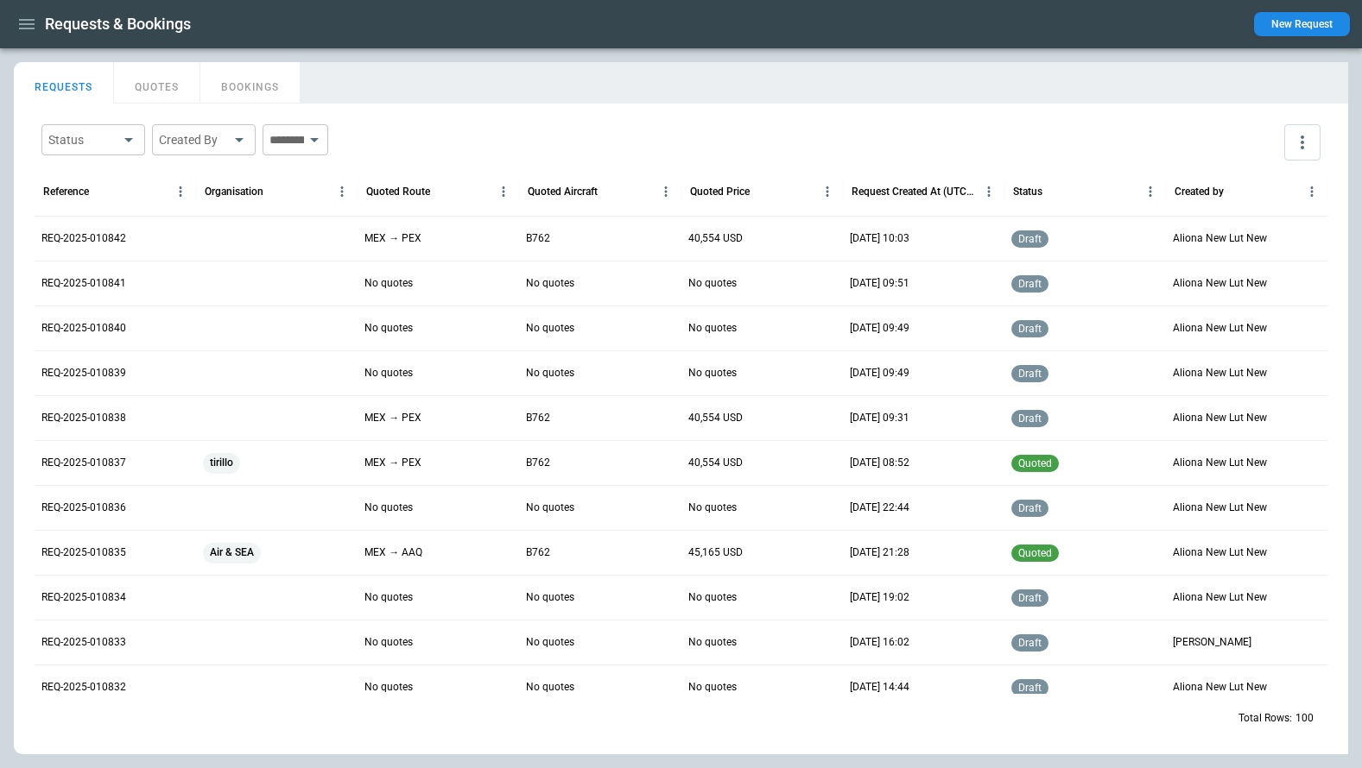
click at [92, 237] on p "REQ-2025-010842" at bounding box center [83, 238] width 85 height 15
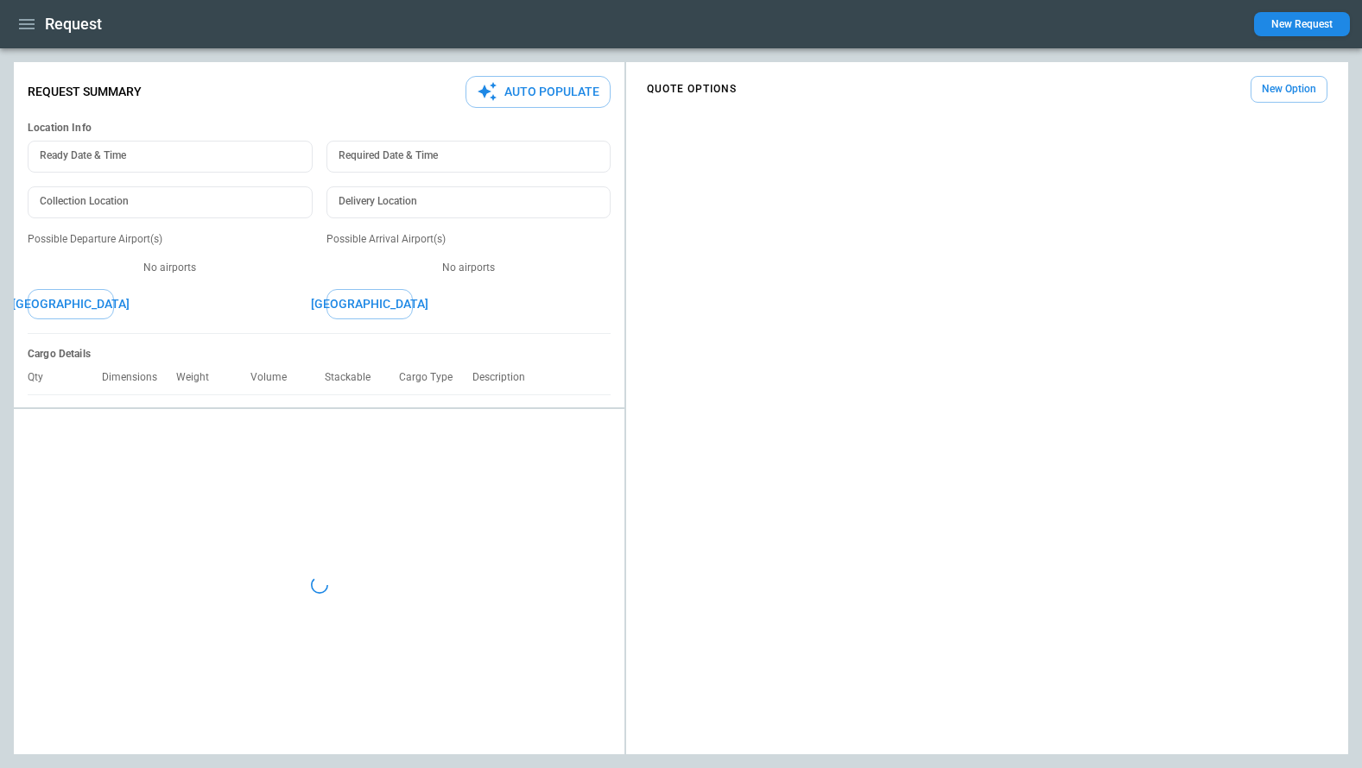
type textarea "*"
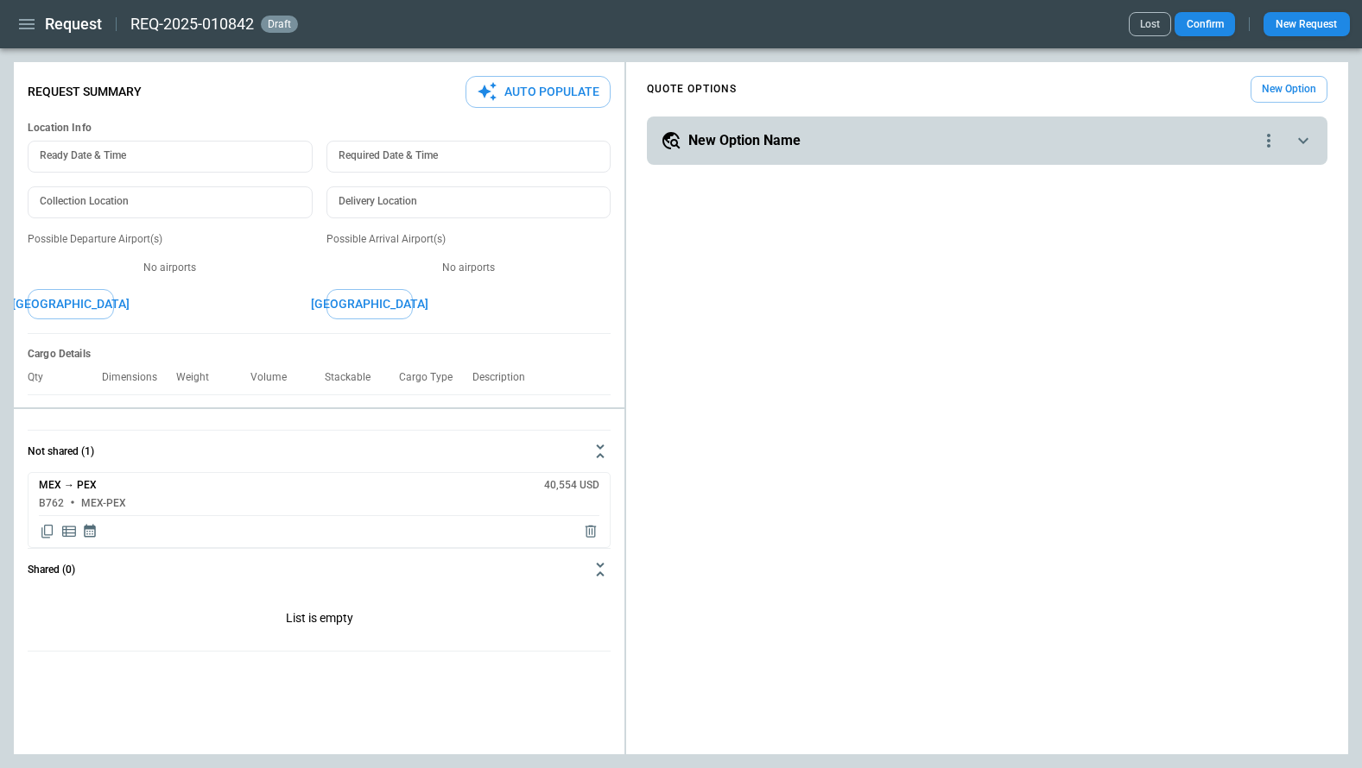
click at [1144, 135] on icon "scrollable content" at bounding box center [1303, 140] width 21 height 21
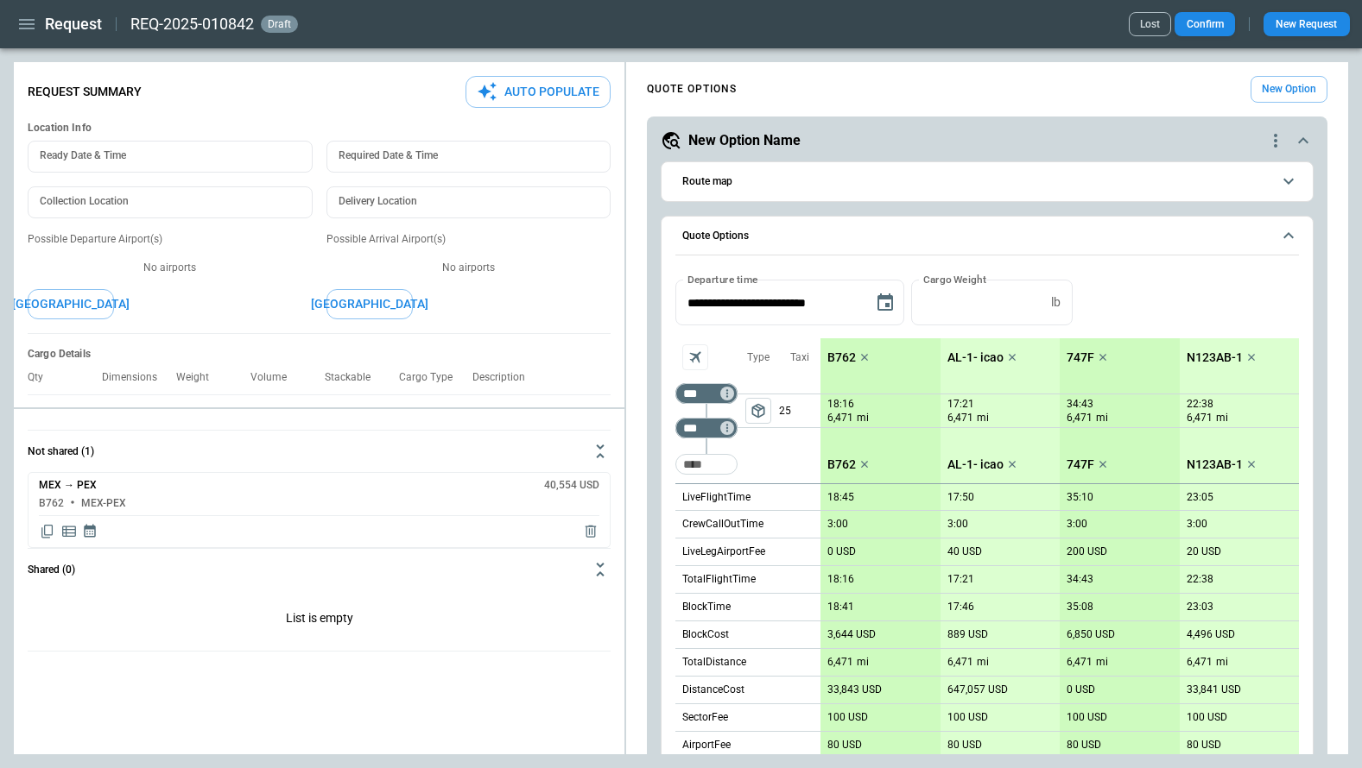
click at [1144, 135] on icon "scrollable content" at bounding box center [1303, 140] width 21 height 21
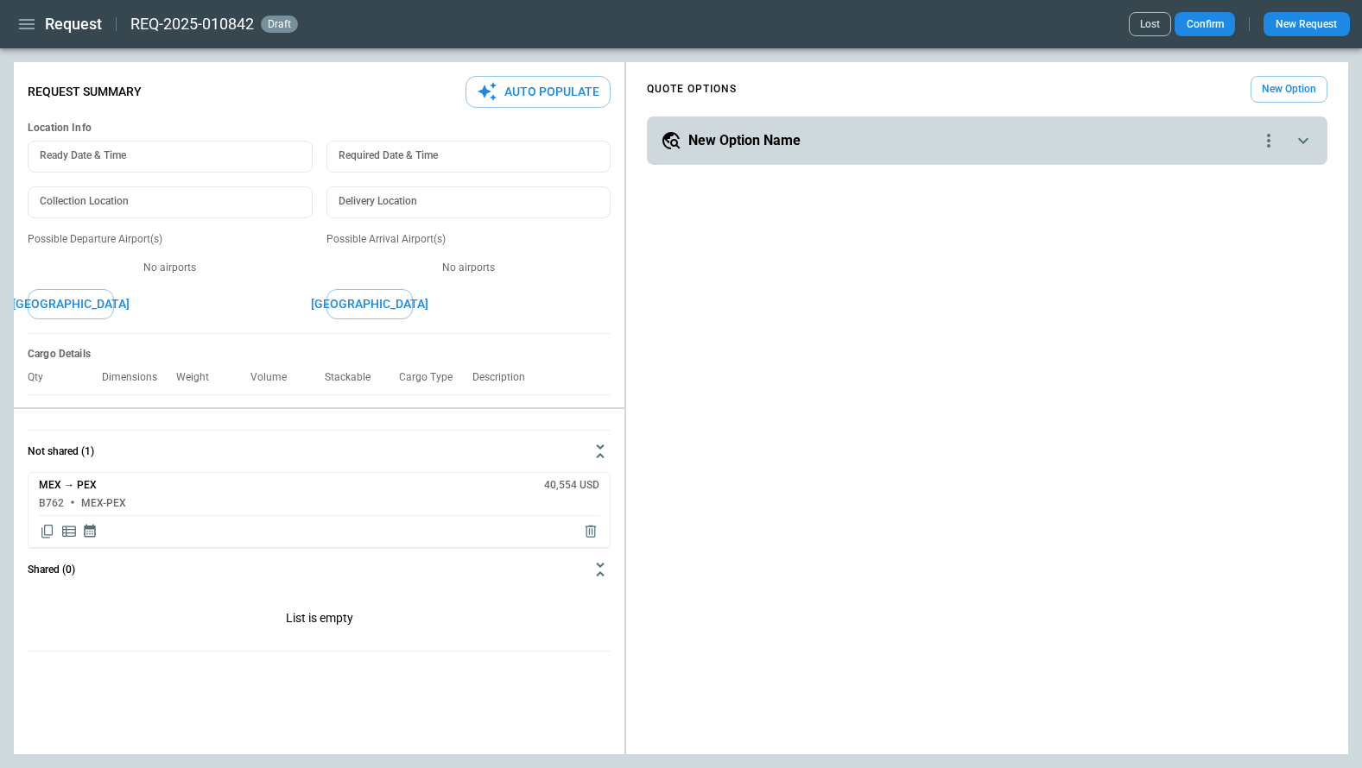
click at [29, 24] on icon "button" at bounding box center [27, 24] width 16 height 10
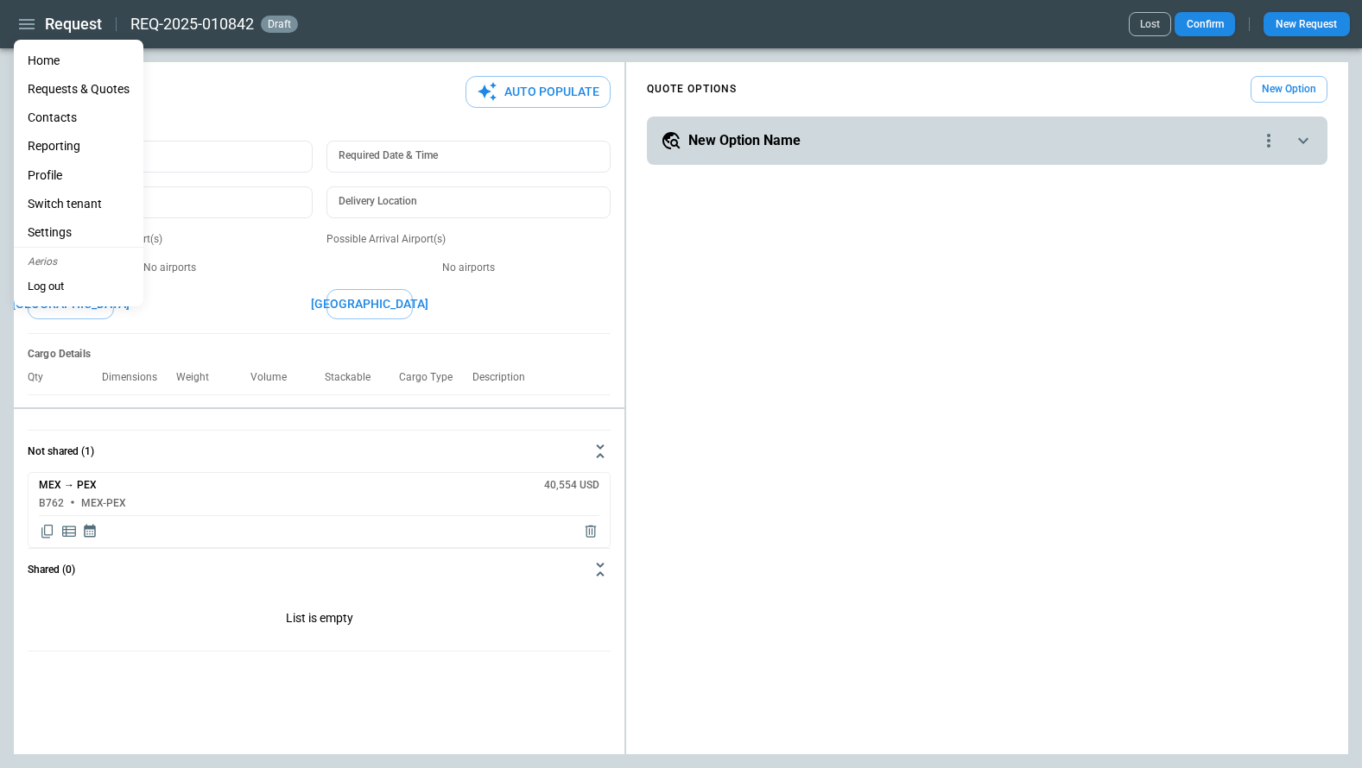
click at [41, 61] on li "Home" at bounding box center [79, 61] width 130 height 28
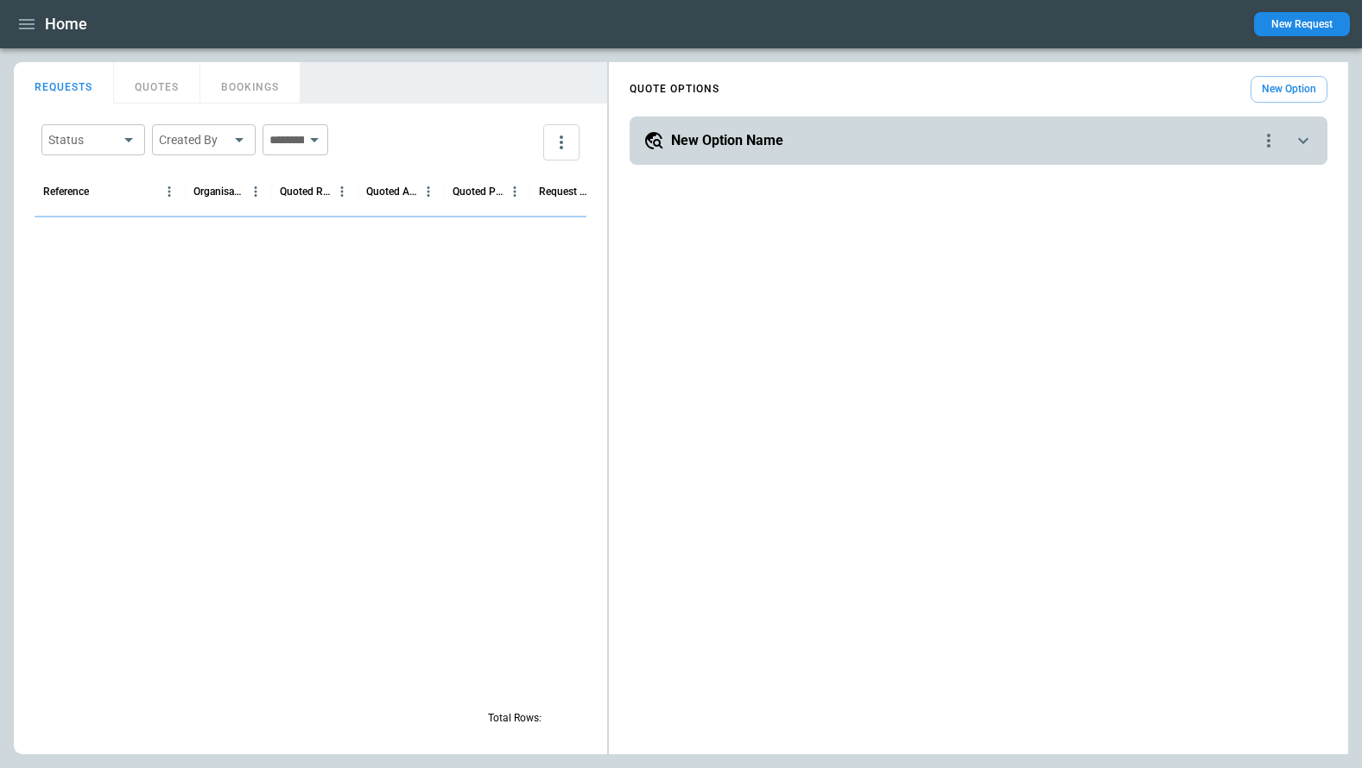
click at [265, 89] on button "BOOKINGS" at bounding box center [250, 82] width 100 height 41
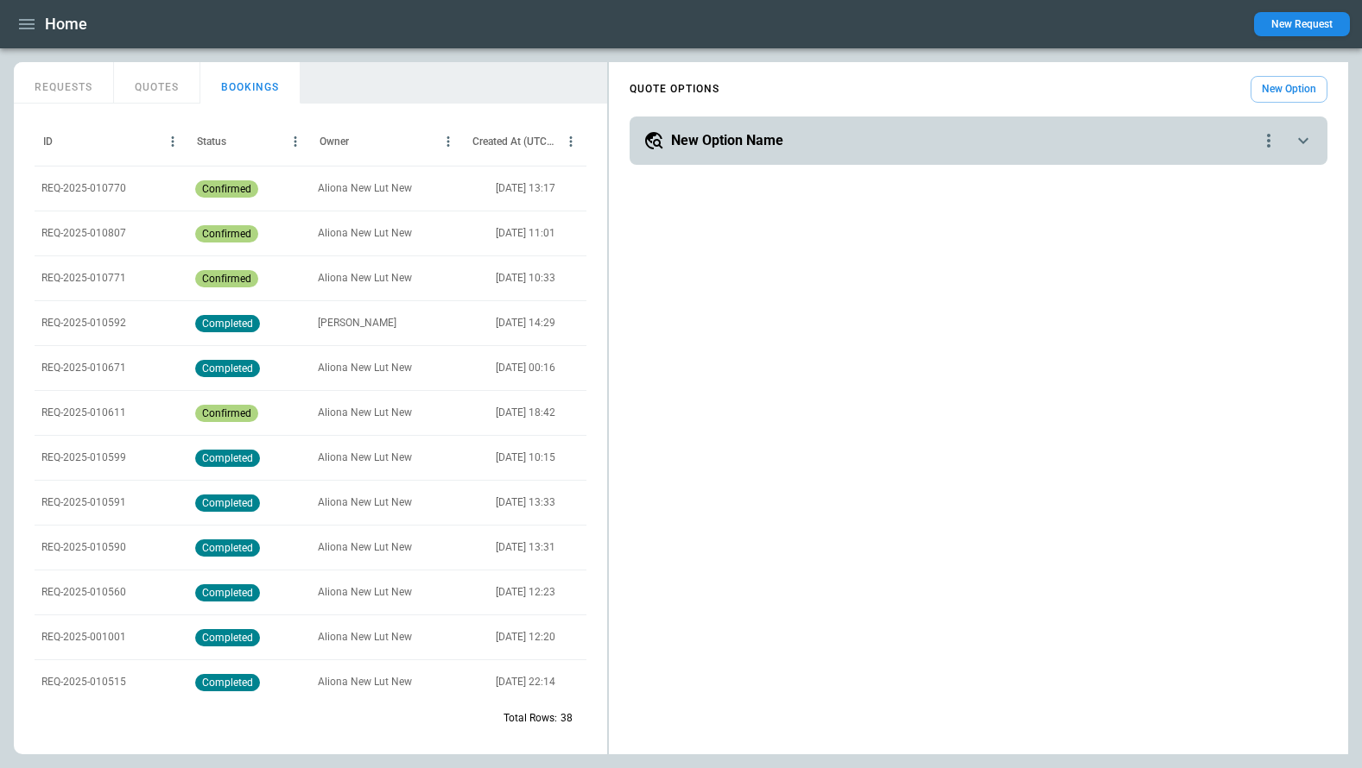
click at [97, 186] on p "REQ-2025-010770" at bounding box center [83, 188] width 85 height 15
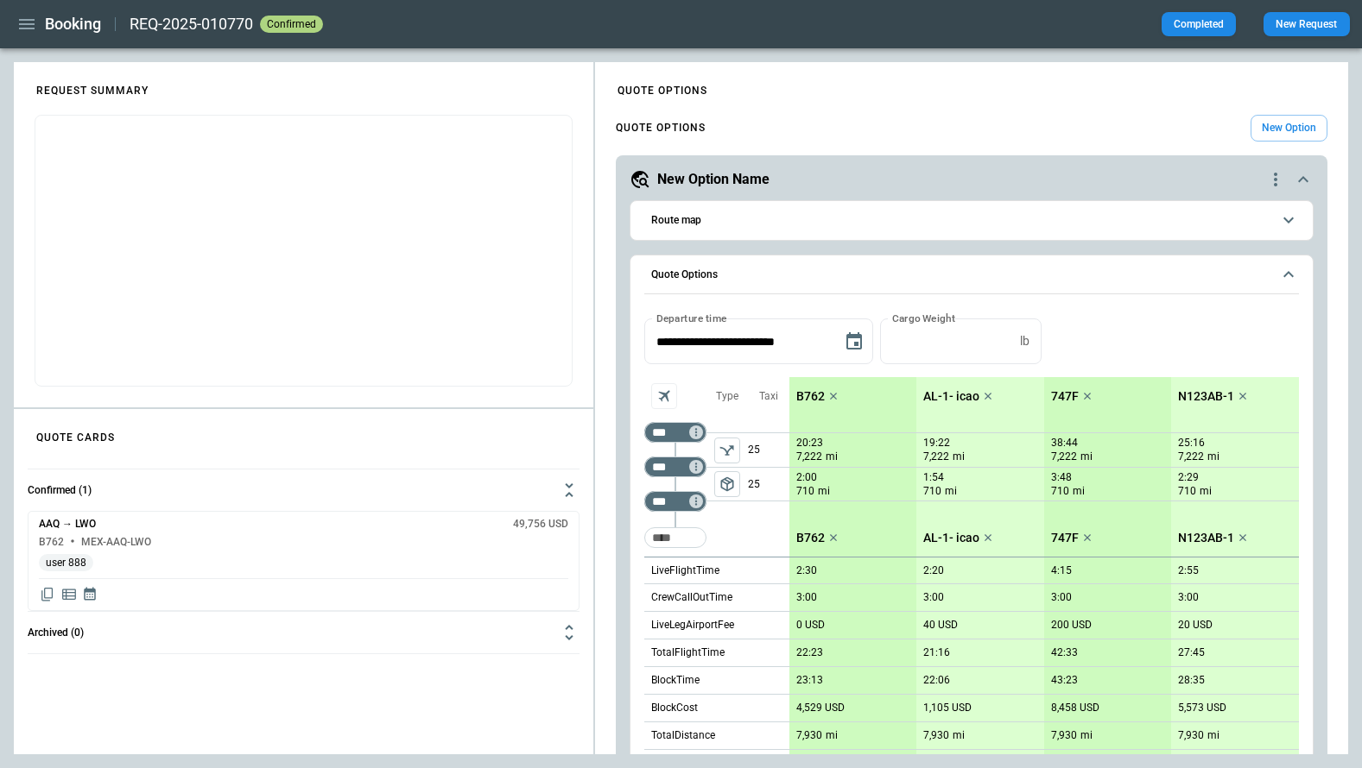
click at [692, 131] on h4 "QUOTE OPTIONS" at bounding box center [661, 128] width 90 height 8
click at [687, 124] on h4 "QUOTE OPTIONS" at bounding box center [661, 128] width 90 height 8
click at [1144, 178] on icon "scrollable content" at bounding box center [1303, 179] width 10 height 6
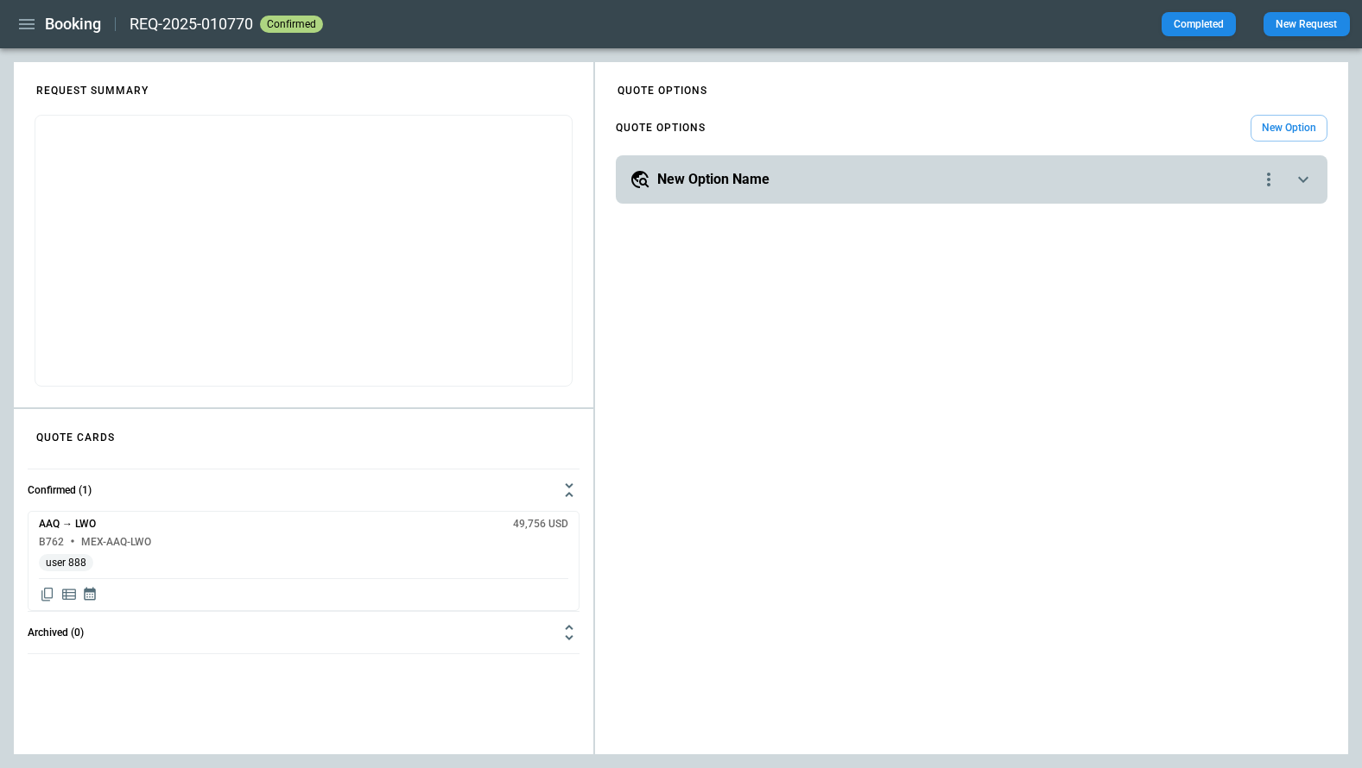
click at [1144, 178] on icon "scrollable content" at bounding box center [1303, 179] width 21 height 21
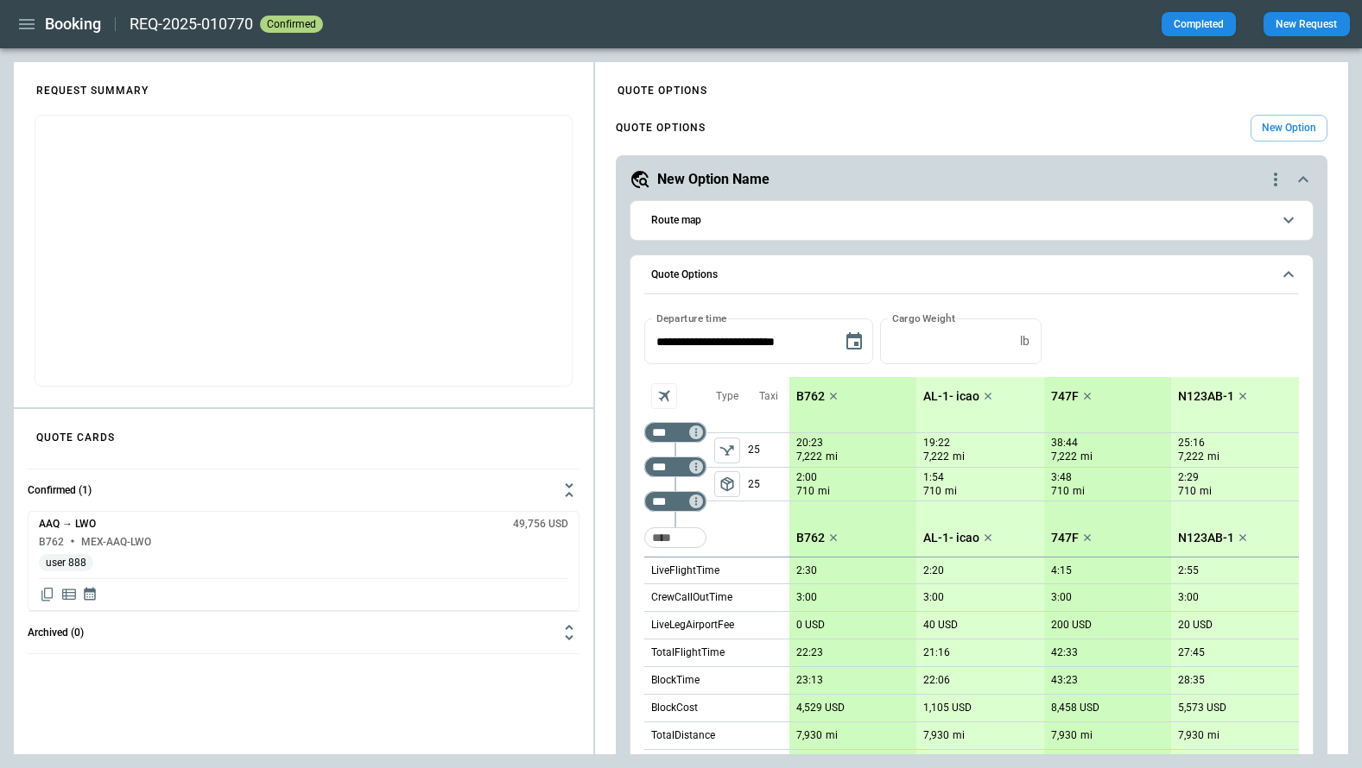
click at [24, 23] on icon "button" at bounding box center [27, 24] width 16 height 10
click at [36, 60] on li "Home" at bounding box center [79, 61] width 130 height 28
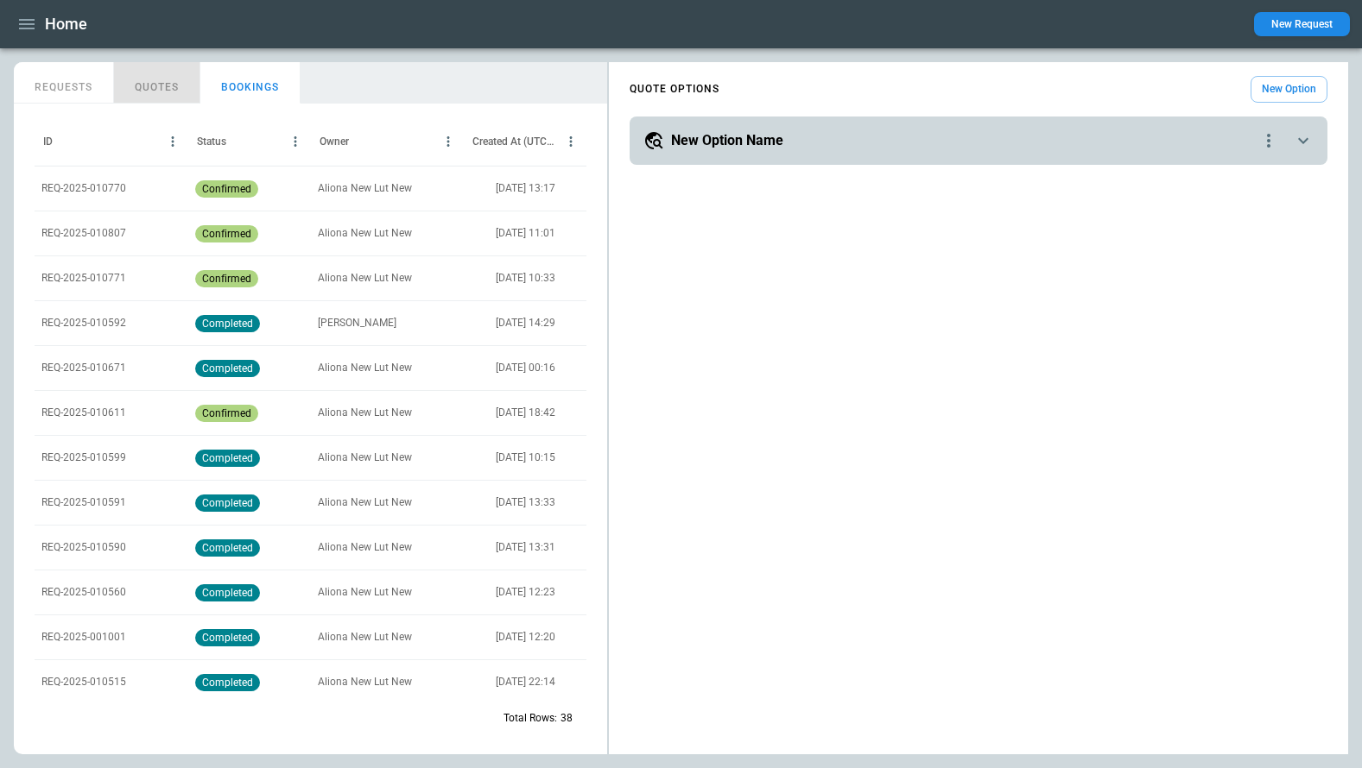
click at [154, 85] on button "QUOTES" at bounding box center [157, 82] width 86 height 41
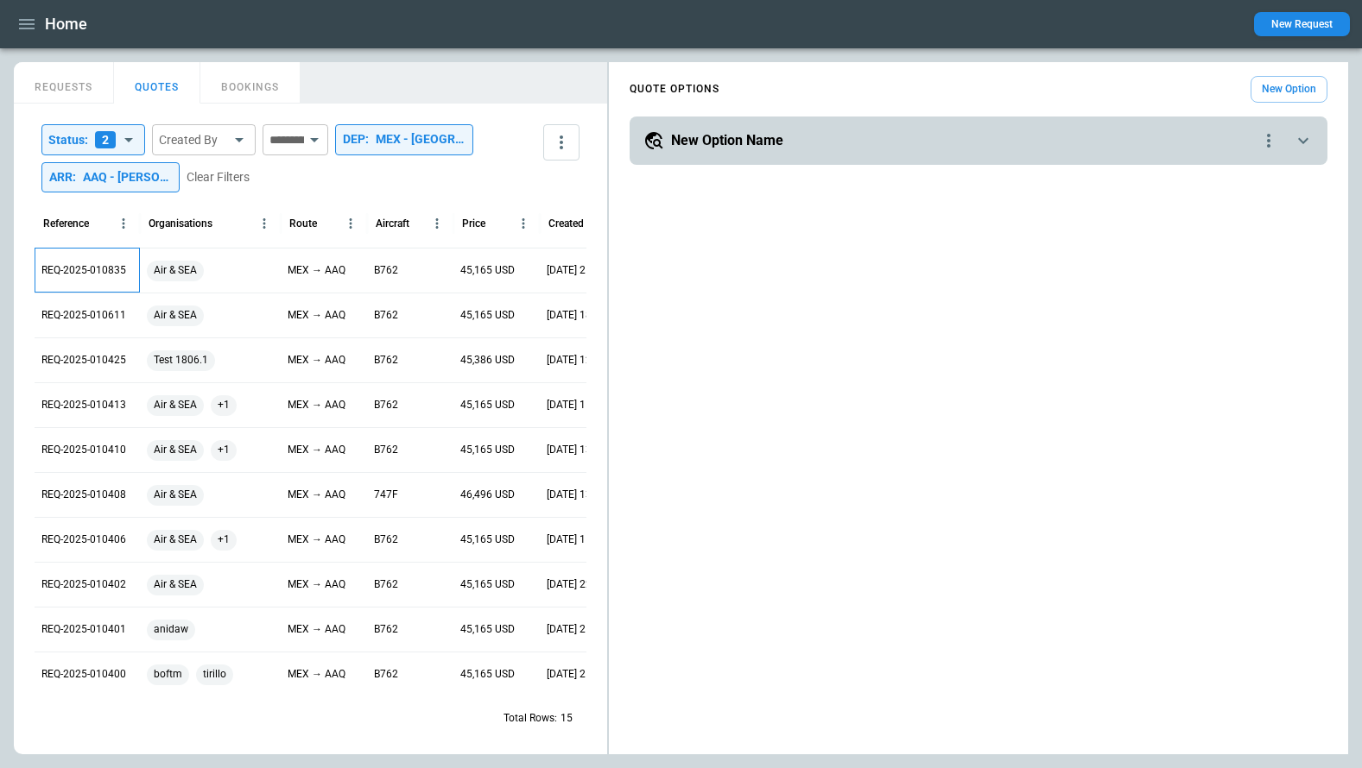
click at [67, 274] on p "REQ-2025-010835" at bounding box center [83, 270] width 85 height 15
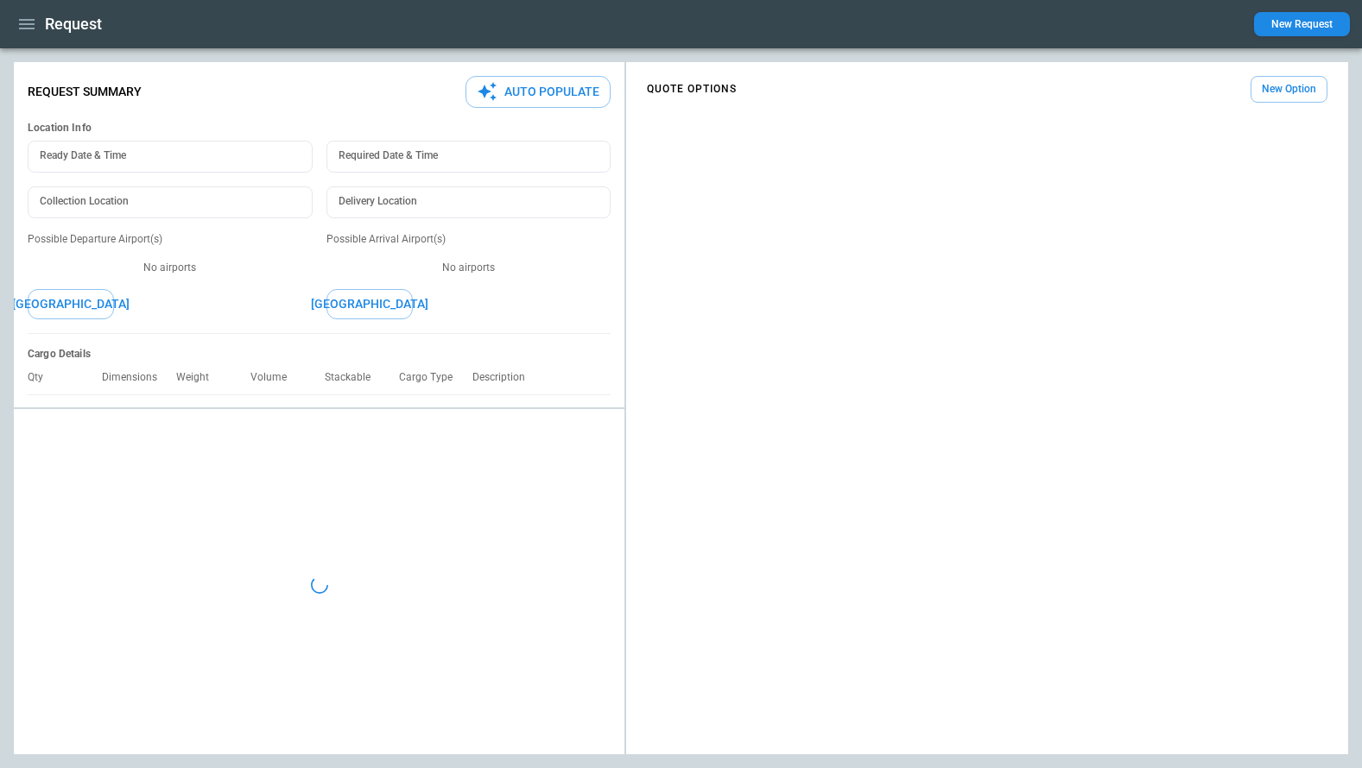
type textarea "*"
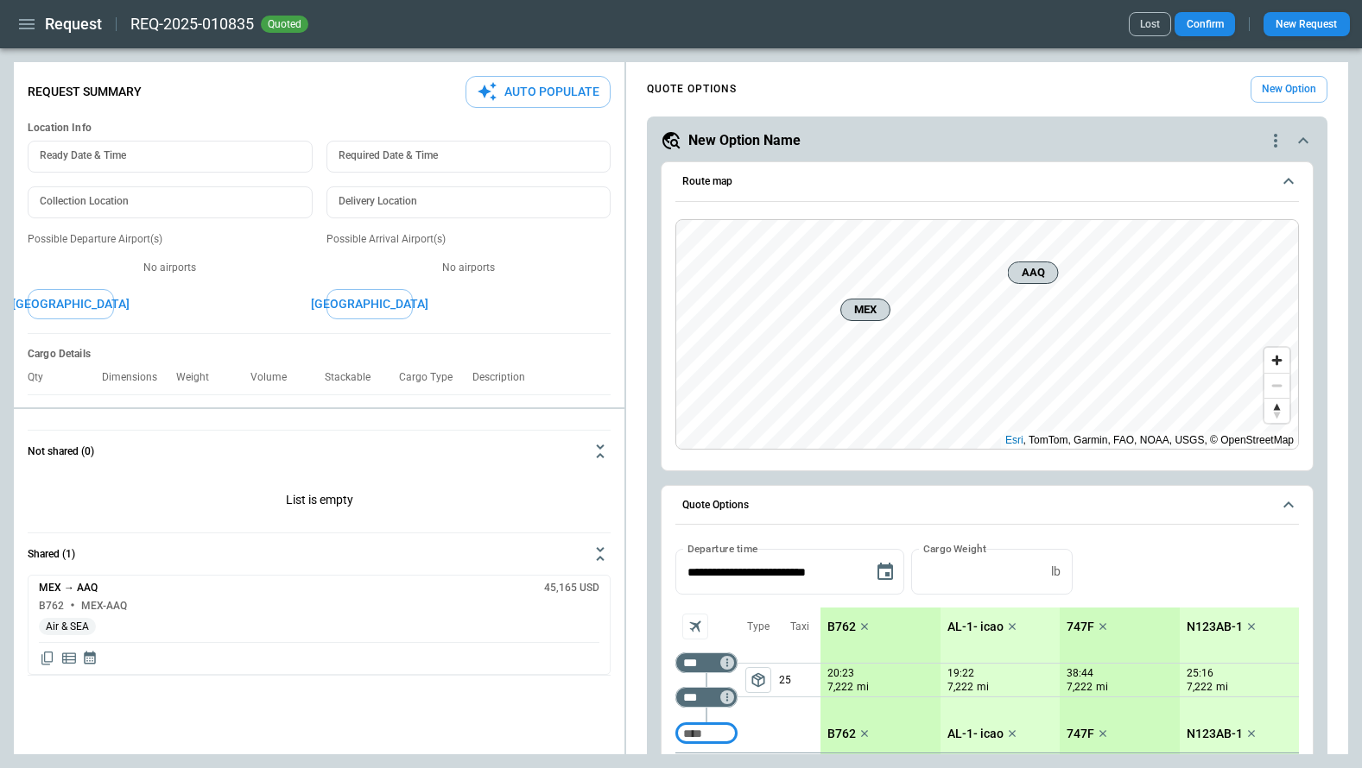
click at [23, 25] on icon "button" at bounding box center [26, 24] width 21 height 21
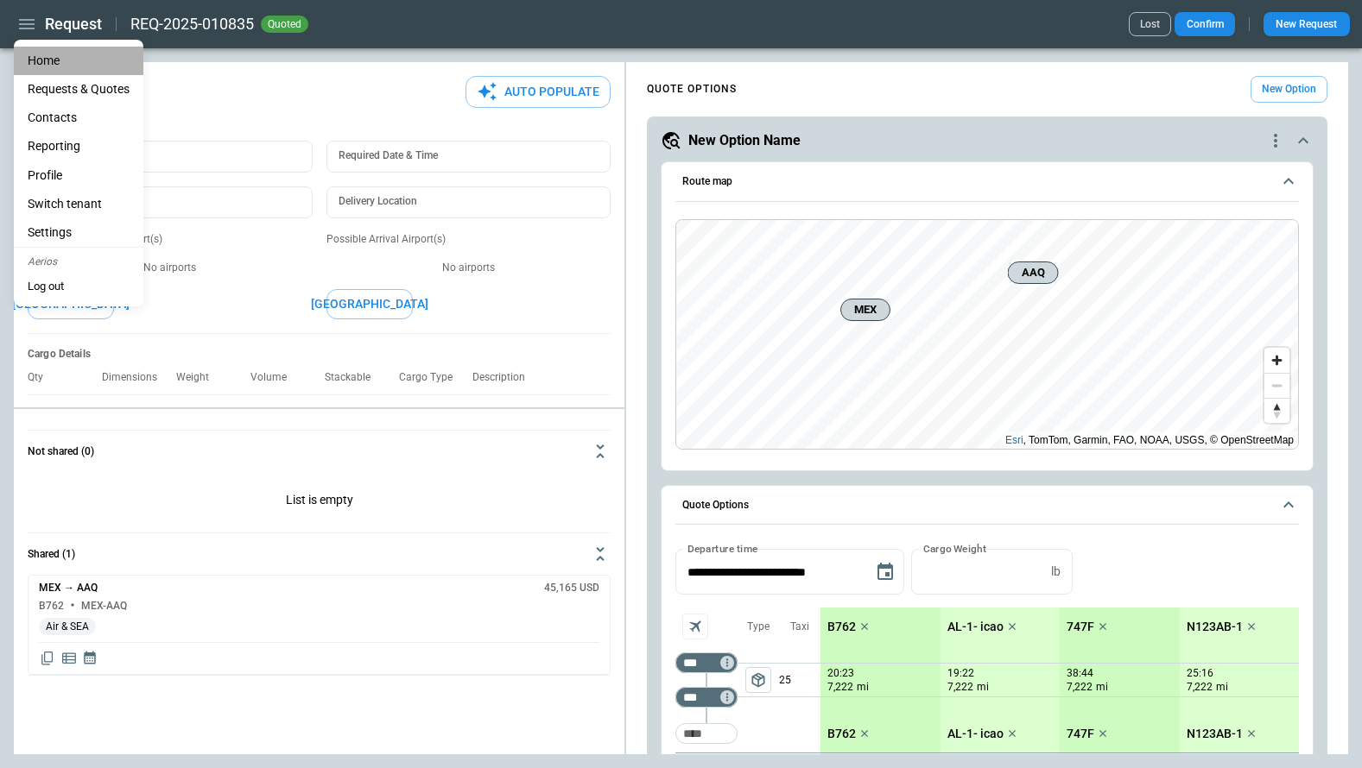
click at [32, 50] on li "Home" at bounding box center [79, 61] width 130 height 28
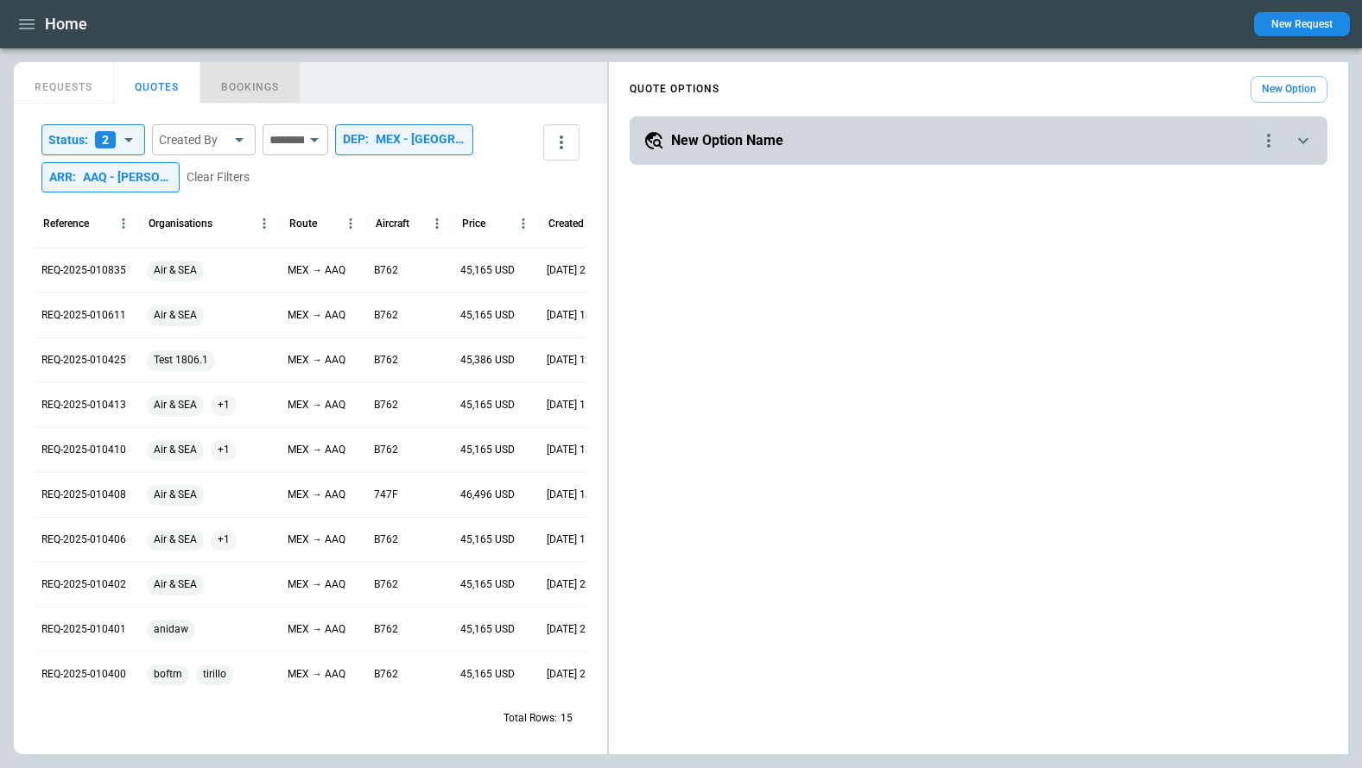
click at [263, 76] on button "BOOKINGS" at bounding box center [250, 82] width 100 height 41
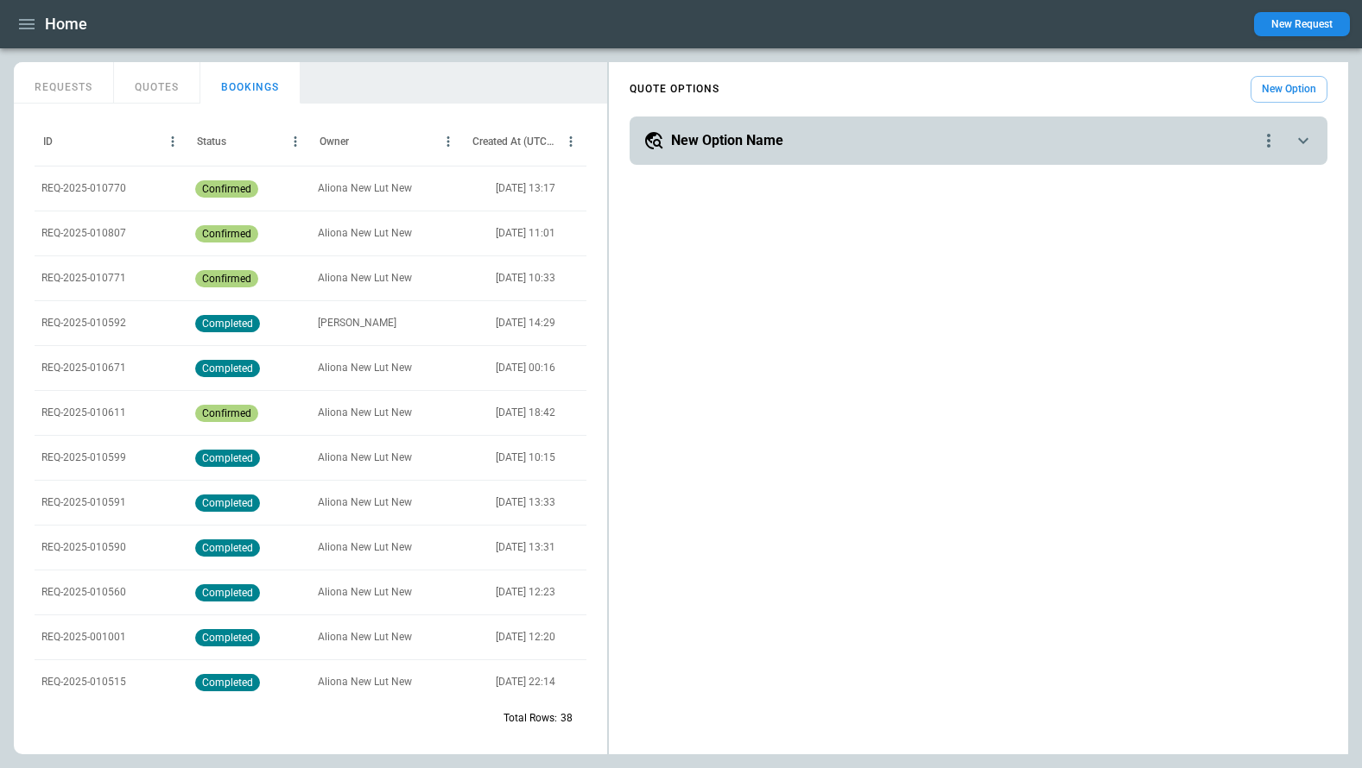
click at [83, 191] on p "REQ-2025-010770" at bounding box center [83, 188] width 85 height 15
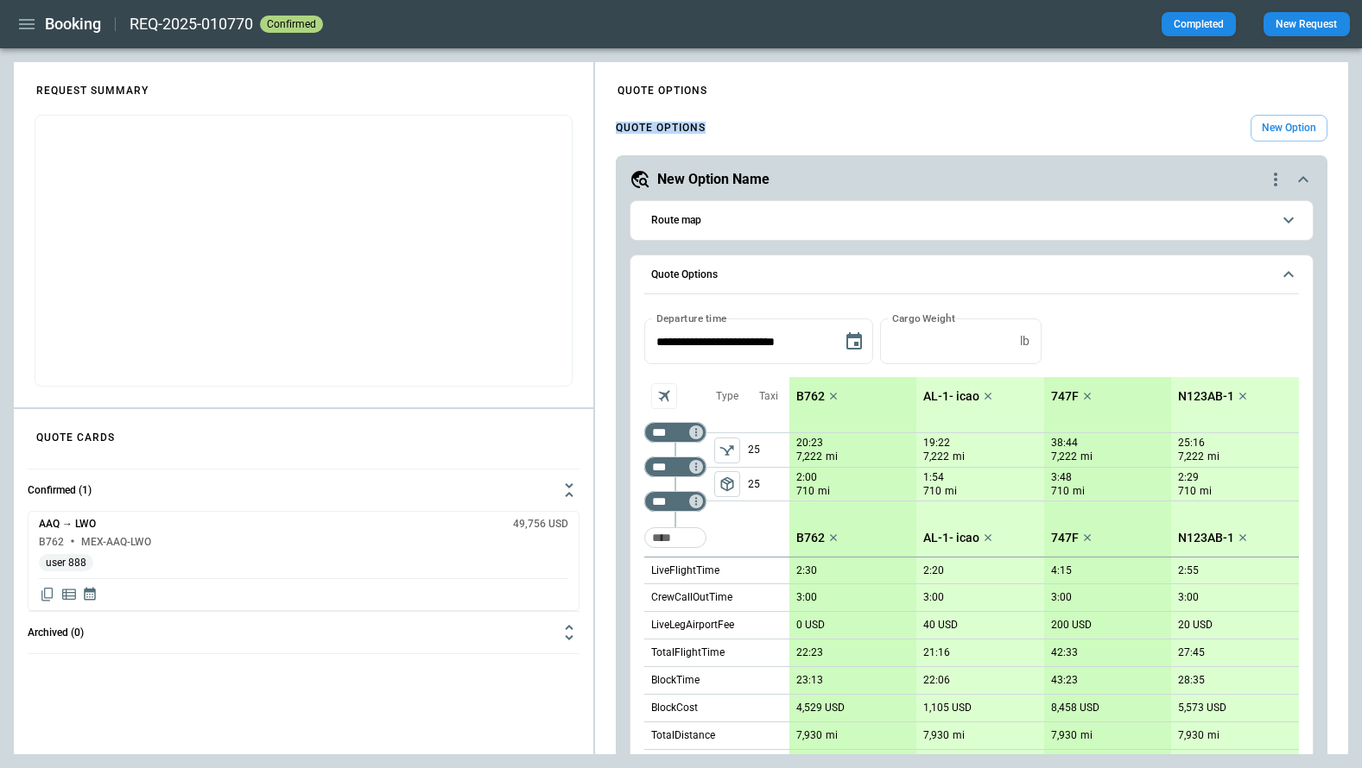
drag, startPoint x: 718, startPoint y: 132, endPoint x: 614, endPoint y: 127, distance: 104.6
click at [614, 127] on div "**********" at bounding box center [971, 678] width 753 height 1141
copy h4 "QUOTE OPTIONS"
click at [675, 128] on h4 "QUOTE OPTIONS" at bounding box center [661, 128] width 90 height 8
click at [1144, 174] on icon "scrollable content" at bounding box center [1303, 179] width 21 height 21
